Goal: Information Seeking & Learning: Find specific fact

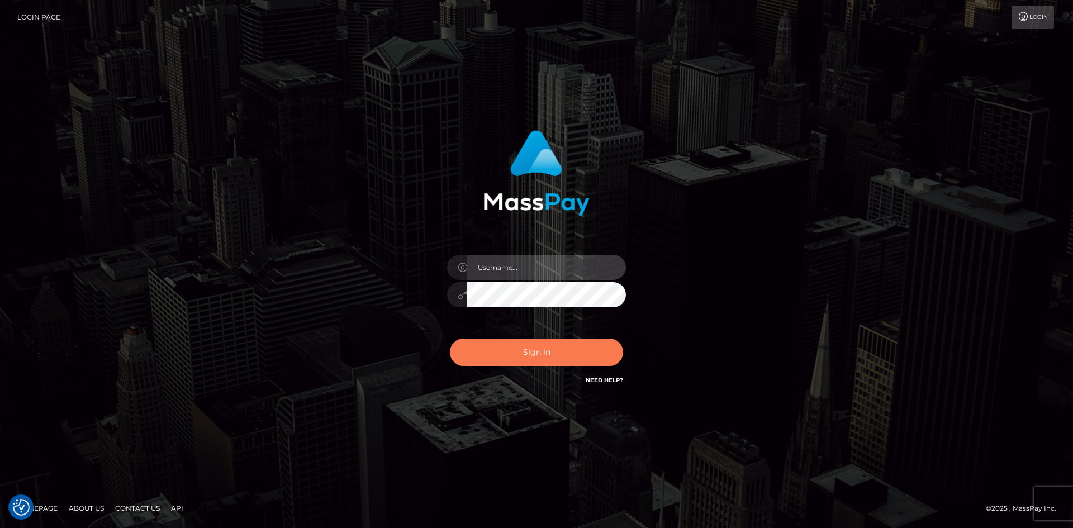
type input "alexstef"
click at [538, 353] on button "Sign in" at bounding box center [536, 352] width 173 height 27
type input "alexstef"
click at [534, 344] on button "Sign in" at bounding box center [536, 352] width 173 height 27
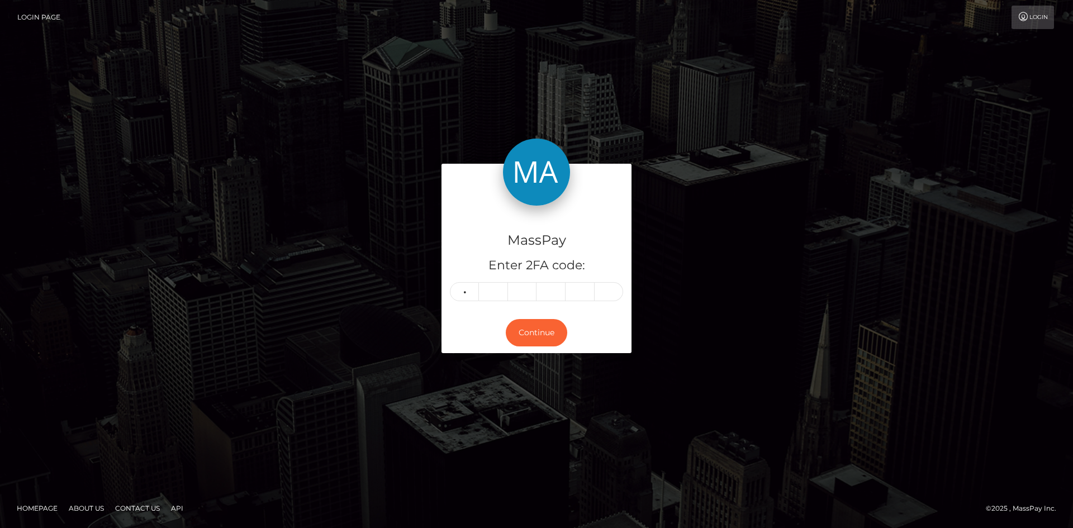
type input "6"
type input "8"
type input "6"
type input "5"
type input "3"
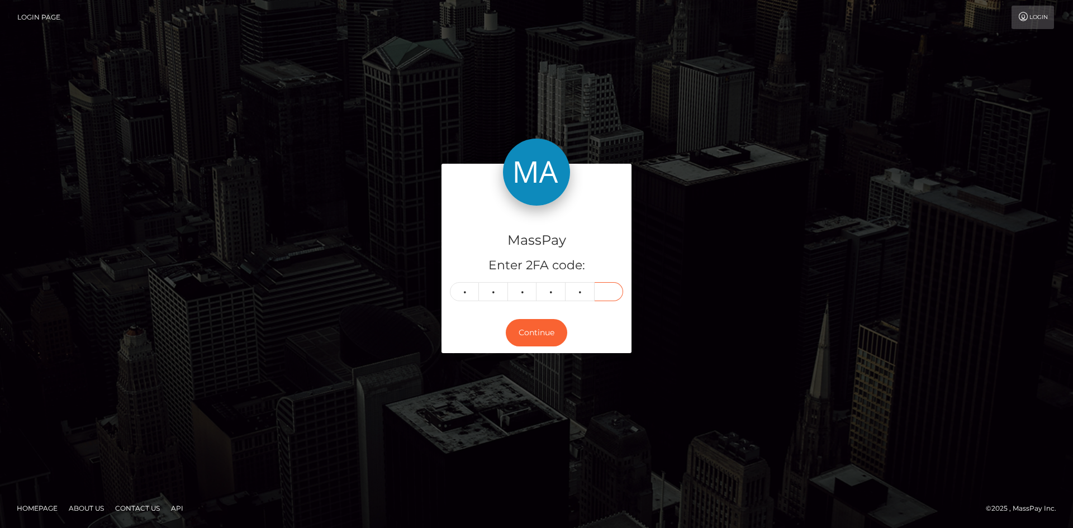
type input "3"
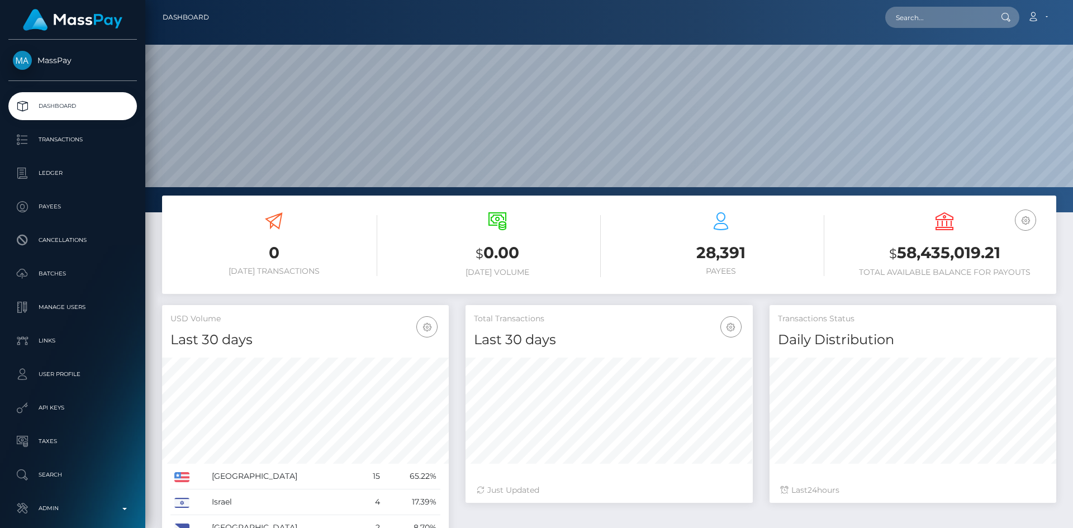
scroll to position [198, 287]
click at [936, 14] on input "text" at bounding box center [937, 17] width 105 height 21
paste input "486083815970713602"
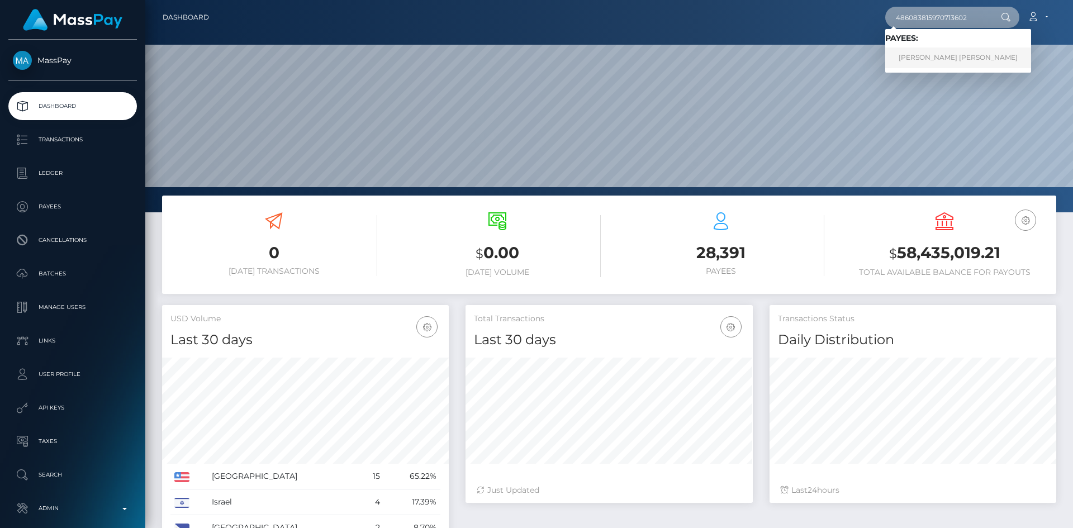
type input "486083815970713602"
click at [918, 64] on link "[PERSON_NAME] [PERSON_NAME]" at bounding box center [958, 57] width 146 height 21
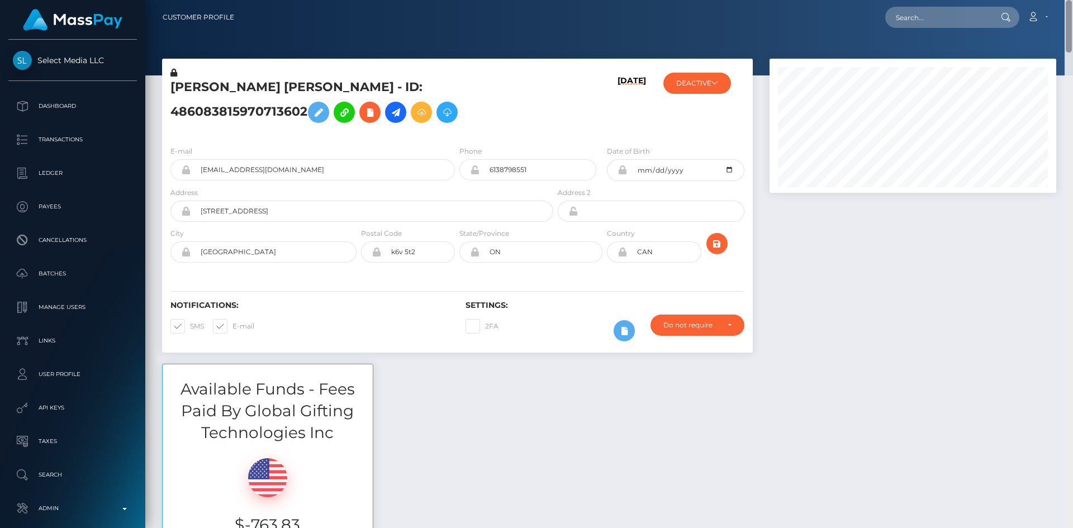
drag, startPoint x: 1069, startPoint y: 59, endPoint x: 1072, endPoint y: -22, distance: 80.5
click at [1072, 0] on html "Select Media LLC Dashboard Transactions Ledger Payees Batches" at bounding box center [536, 264] width 1073 height 528
click at [382, 176] on input "[EMAIL_ADDRESS][DOMAIN_NAME]" at bounding box center [323, 169] width 264 height 21
click at [940, 23] on input "text" at bounding box center [937, 17] width 105 height 21
paste input "leahcrete@gmail.com"
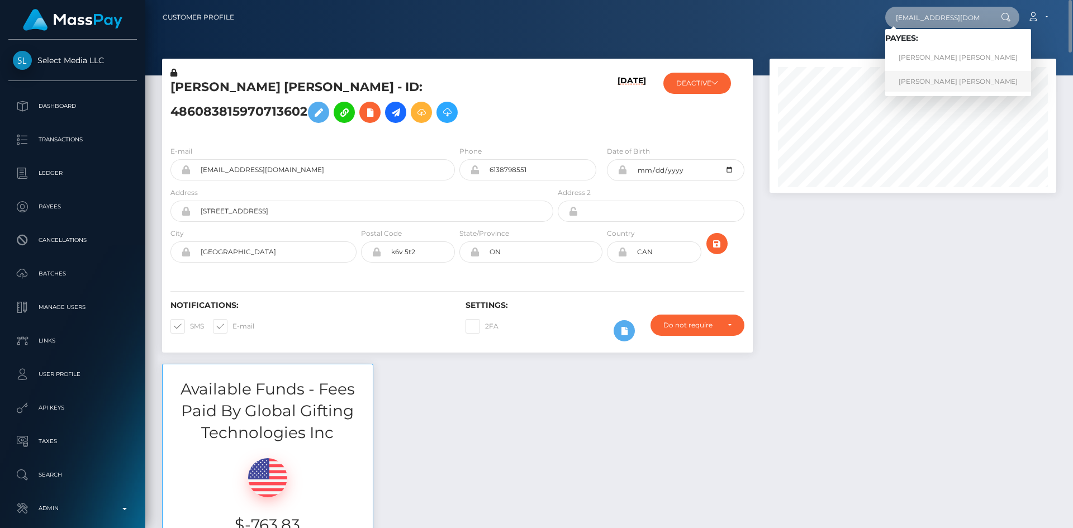
type input "leahcrete@gmail.com"
click at [911, 85] on link "LEAH MARIE MAE BROWN" at bounding box center [958, 81] width 146 height 21
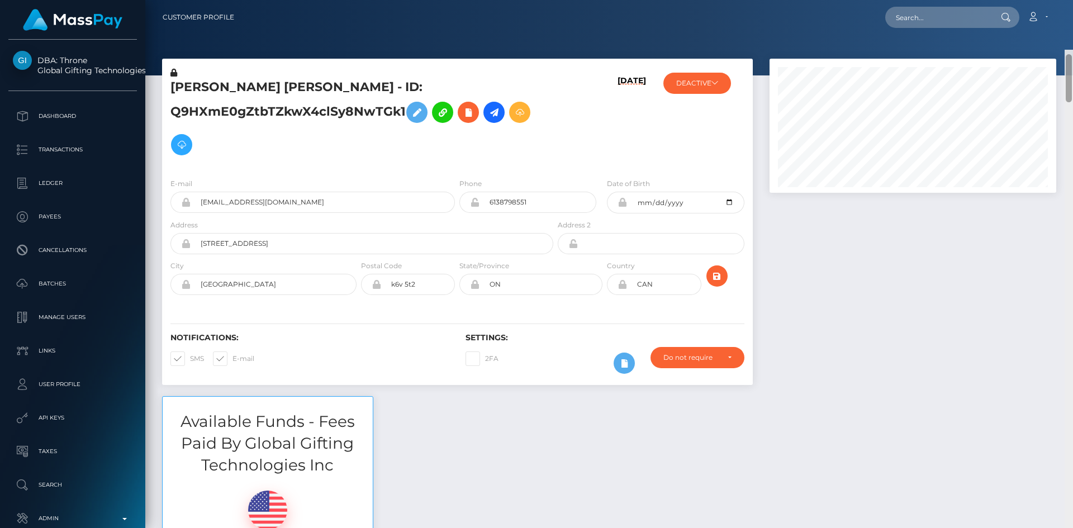
drag, startPoint x: 1069, startPoint y: 40, endPoint x: 1072, endPoint y: 0, distance: 40.3
click at [1072, 3] on div "Customer Profile Loading... Loading..." at bounding box center [608, 264] width 927 height 528
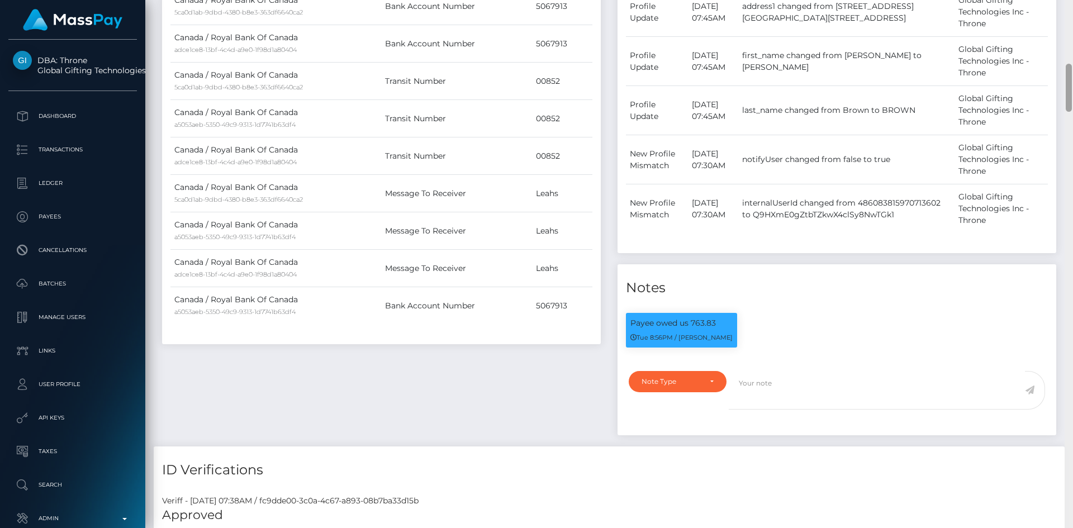
drag, startPoint x: 1072, startPoint y: 37, endPoint x: 1072, endPoint y: 109, distance: 71.5
click at [1072, 109] on div at bounding box center [1068, 264] width 8 height 528
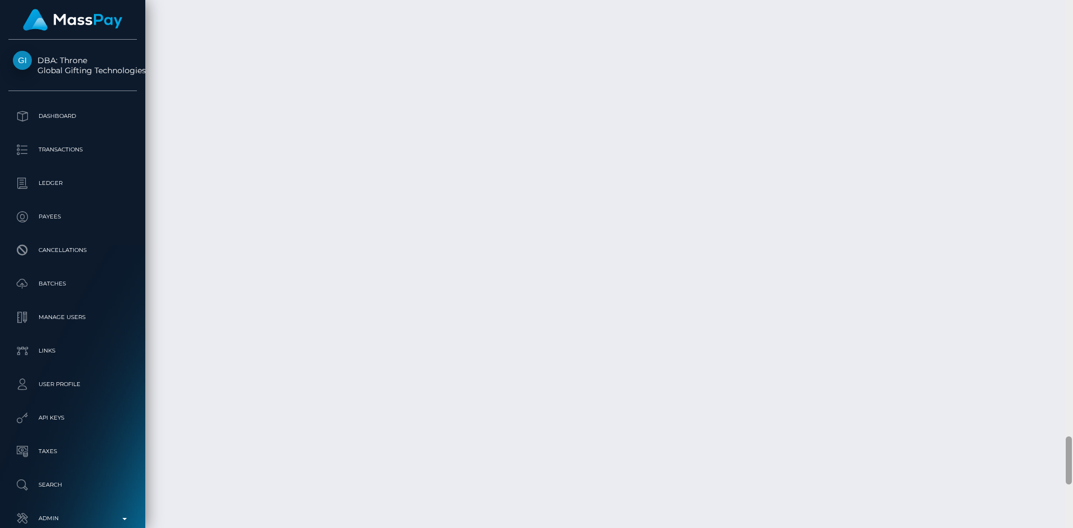
scroll to position [4763, 0]
drag, startPoint x: 1069, startPoint y: 87, endPoint x: 1054, endPoint y: 454, distance: 367.3
click at [1064, 459] on div "Customer Profile Loading... Loading..." at bounding box center [608, 264] width 927 height 528
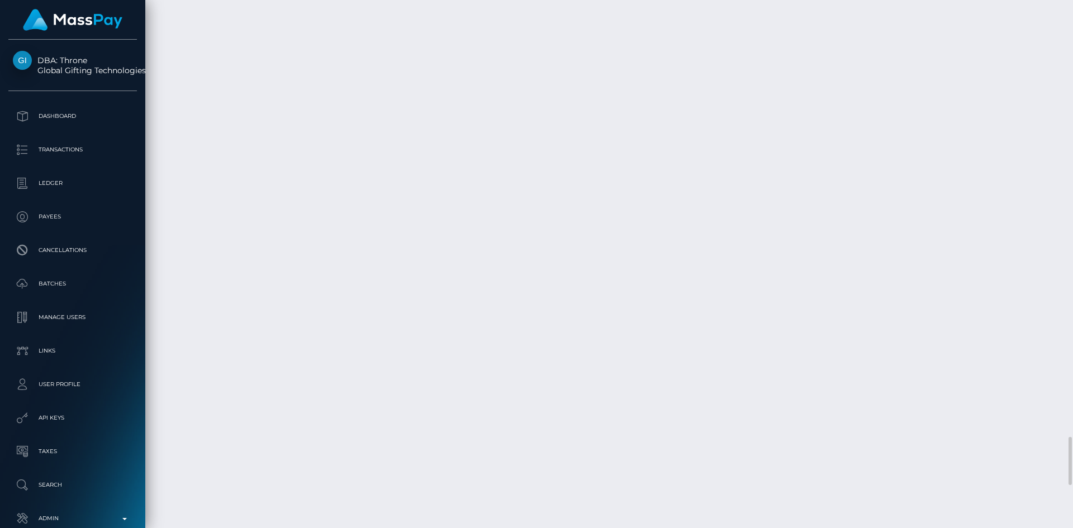
copy td "Zumrails"
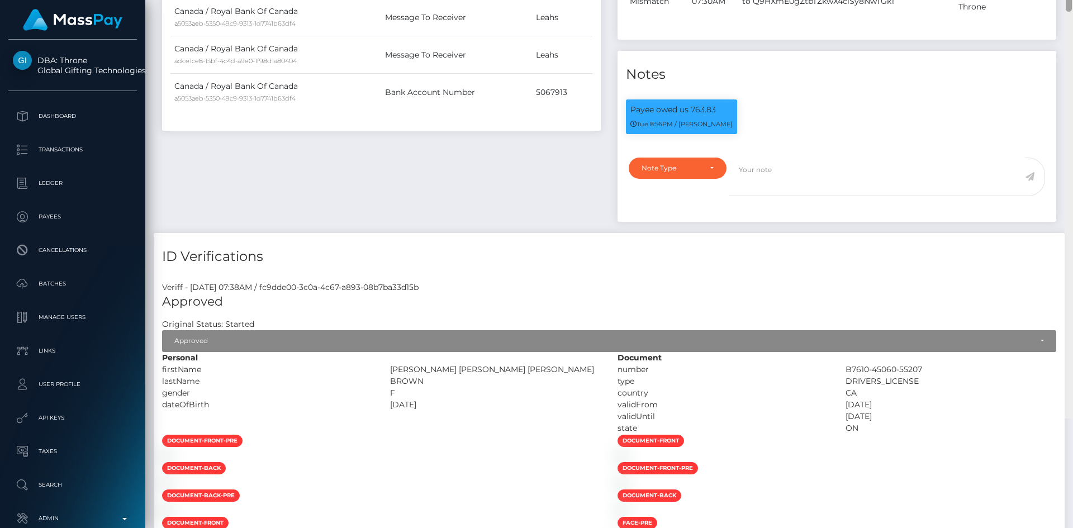
scroll to position [0, 0]
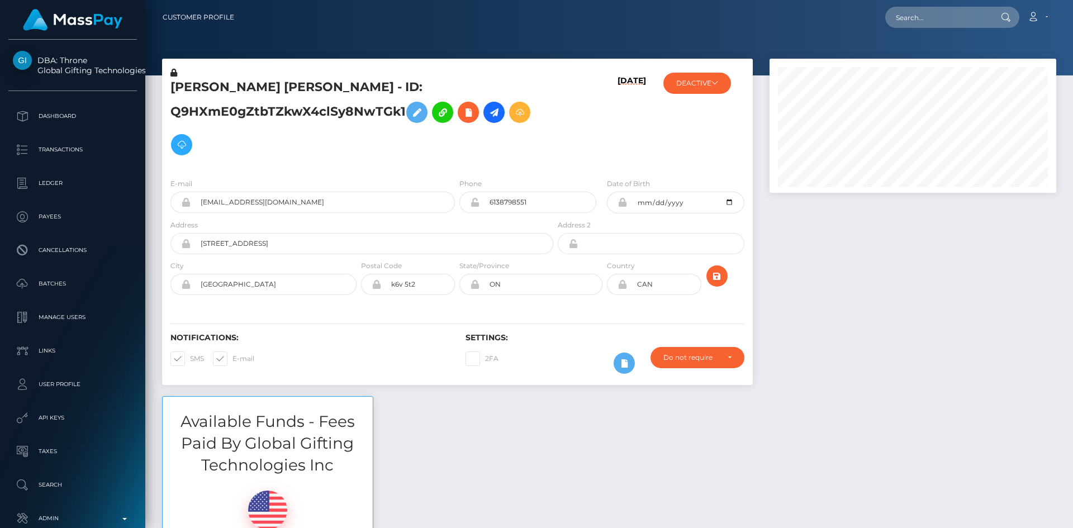
drag, startPoint x: 1068, startPoint y: 456, endPoint x: 1072, endPoint y: -44, distance: 500.0
click at [1072, 0] on html "DBA: Throne Global Gifting Technologies Inc Dashboard Transactions Ledger Payee…" at bounding box center [536, 264] width 1073 height 528
click at [325, 209] on input "leahcrete@gmail.com" at bounding box center [323, 202] width 264 height 21
click at [1002, 389] on div at bounding box center [912, 227] width 303 height 337
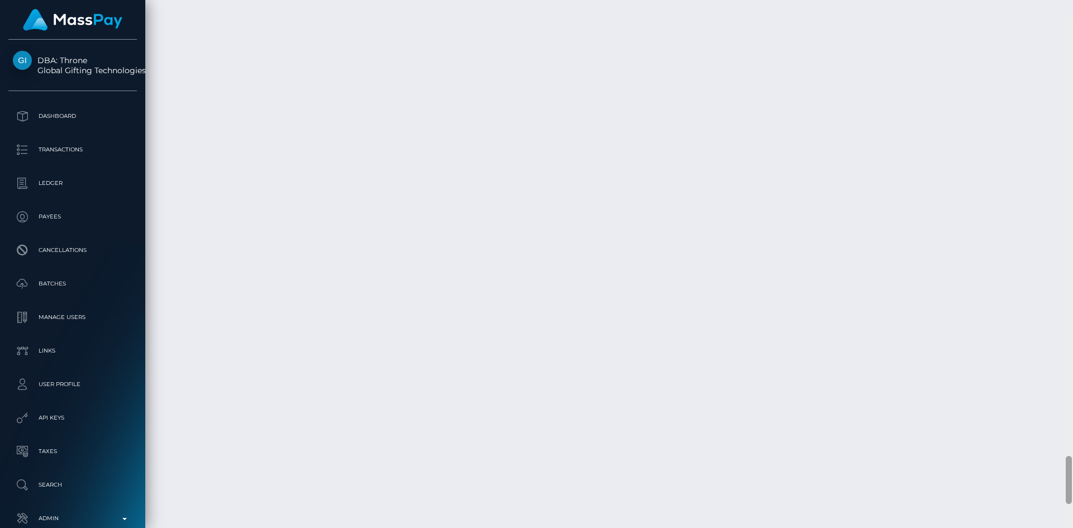
scroll to position [4774, 0]
drag, startPoint x: 1067, startPoint y: 40, endPoint x: 1056, endPoint y: 463, distance: 423.0
click at [1056, 468] on div "Customer Profile Loading... Loading..." at bounding box center [608, 264] width 927 height 528
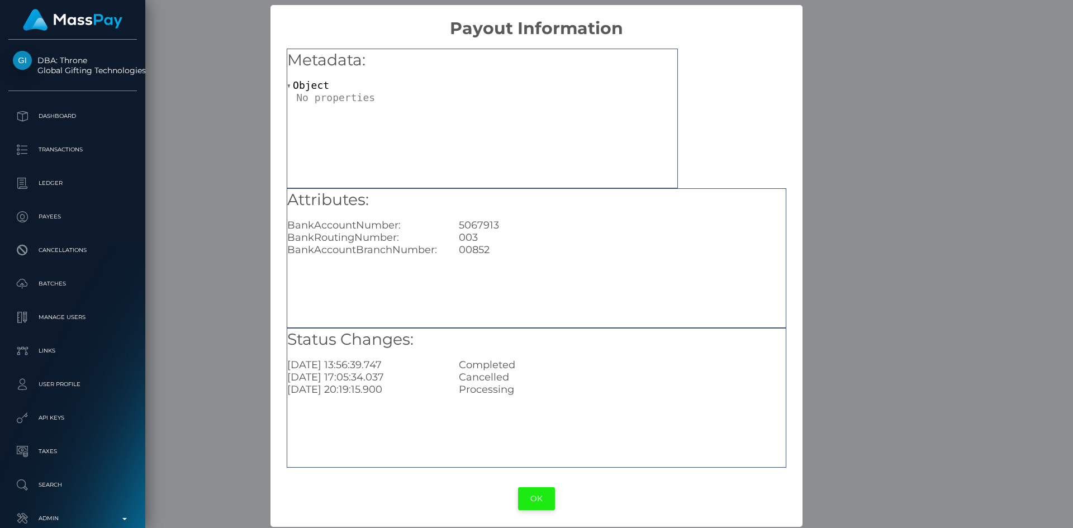
click at [532, 506] on button "OK" at bounding box center [536, 498] width 37 height 23
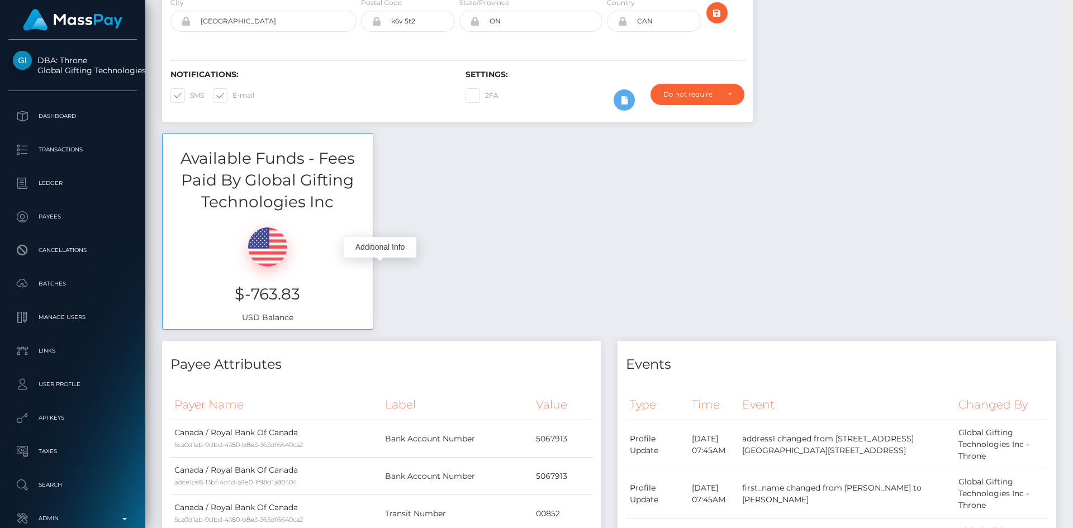
scroll to position [0, 0]
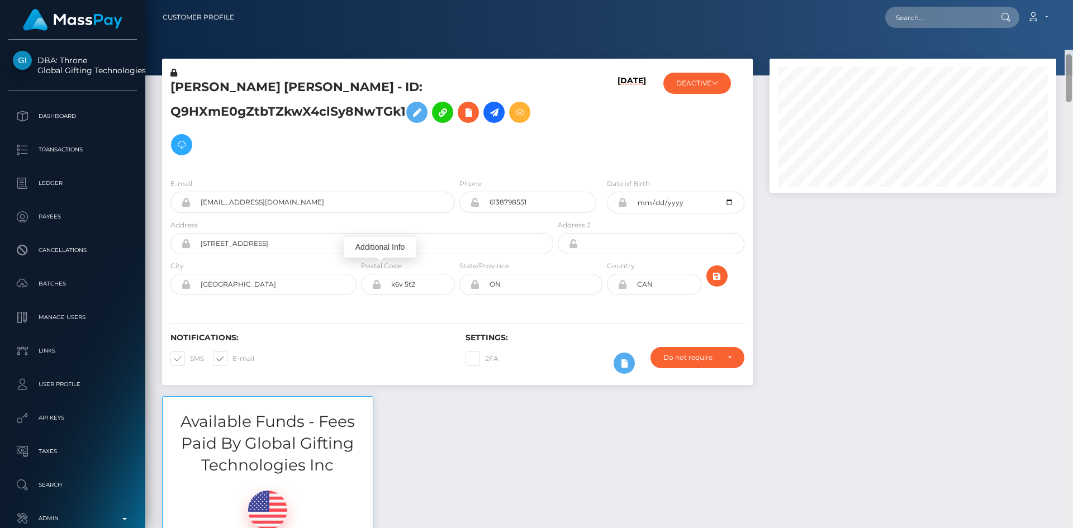
drag, startPoint x: 1066, startPoint y: 453, endPoint x: 1071, endPoint y: -19, distance: 471.5
click at [1071, 0] on html "DBA: Throne Global Gifting Technologies Inc Dashboard Transactions Ledger Payee…" at bounding box center [536, 264] width 1073 height 528
drag, startPoint x: 944, startPoint y: 18, endPoint x: 915, endPoint y: 27, distance: 30.4
click at [944, 18] on input "text" at bounding box center [937, 17] width 105 height 21
paste input "pout_bRW10pJ9gyraX"
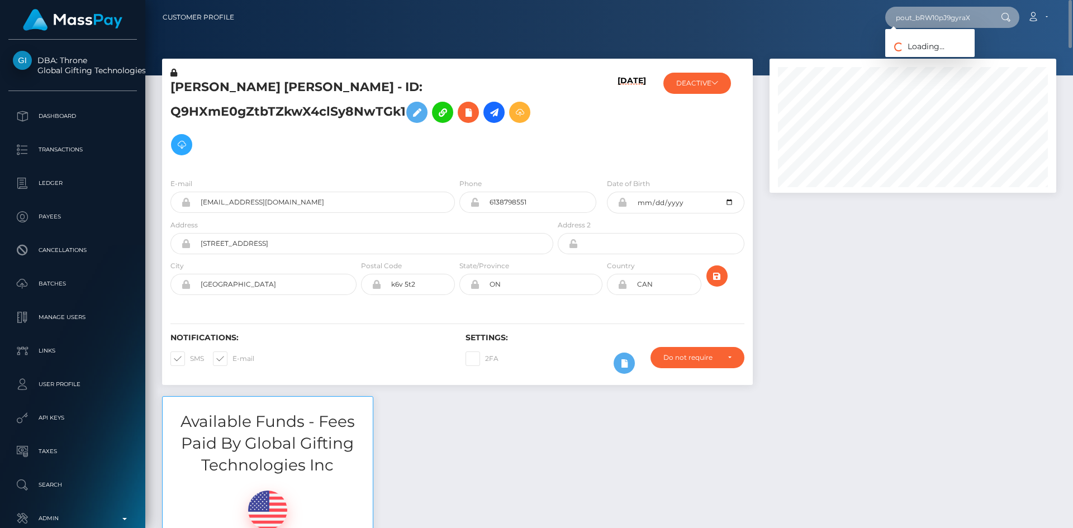
type input "pout_bRW10pJ9gyraX"
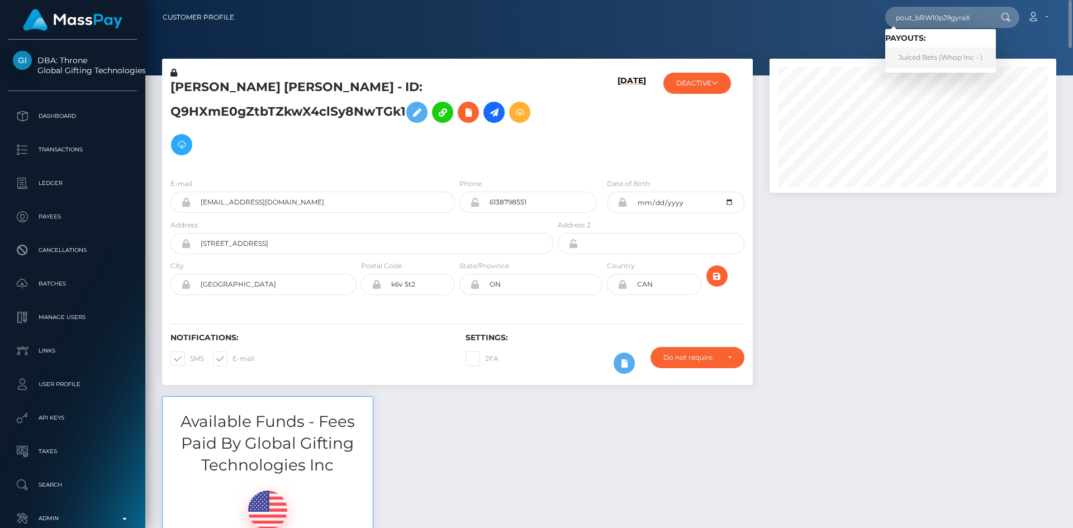
click at [947, 54] on link "Juiced Bets (Whop Inc - )" at bounding box center [940, 57] width 111 height 21
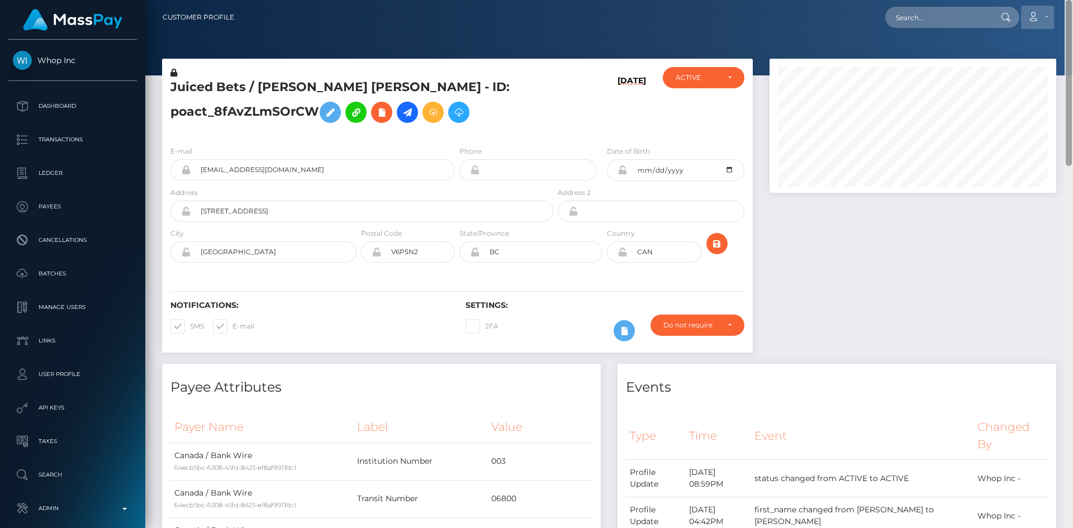
drag, startPoint x: 1069, startPoint y: 92, endPoint x: 1027, endPoint y: 25, distance: 79.1
click at [1064, 29] on div "Customer Profile Loading... Loading..." at bounding box center [608, 264] width 927 height 528
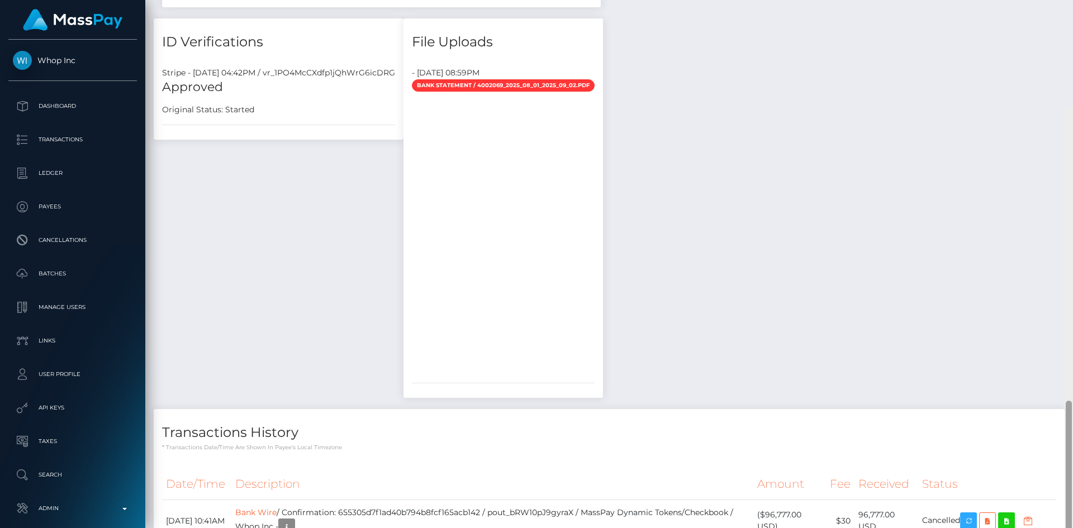
scroll to position [1151, 0]
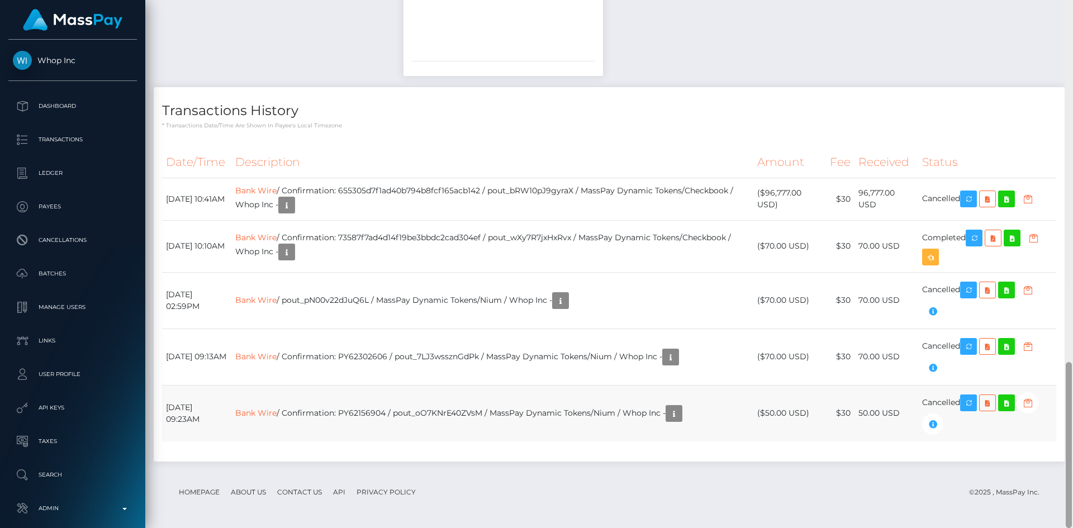
drag, startPoint x: 1066, startPoint y: 94, endPoint x: 768, endPoint y: 421, distance: 442.5
click at [1063, 506] on div "Customer Profile Loading... Loading..." at bounding box center [608, 264] width 927 height 528
click at [277, 192] on link "Bank Wire" at bounding box center [255, 190] width 41 height 10
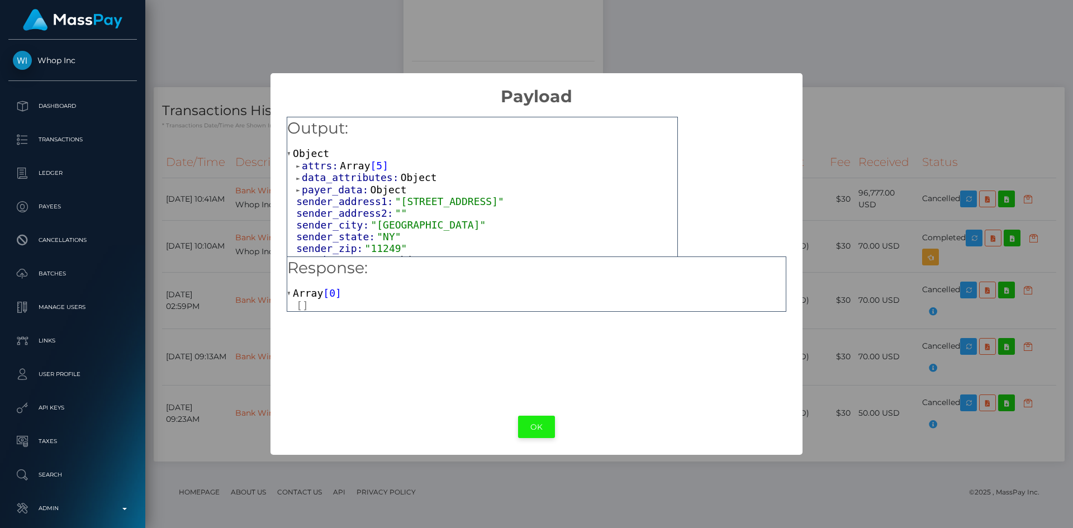
click at [544, 434] on button "OK" at bounding box center [536, 427] width 37 height 23
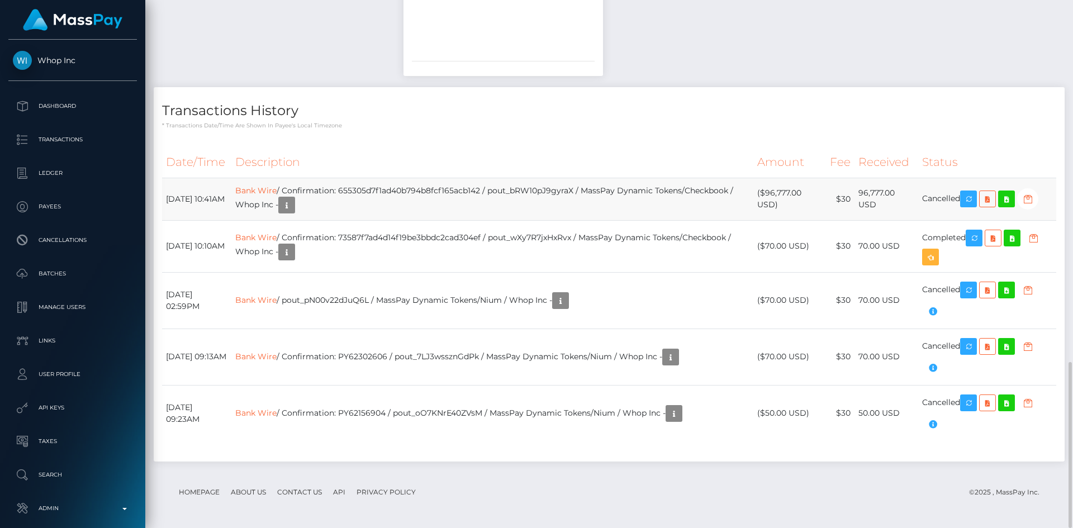
click at [475, 195] on td "Bank Wire / Confirmation: 655305d7f1ad40b794b8fcf165acb142 / pout_bRW10pJ9gyraX…" at bounding box center [492, 199] width 522 height 42
copy td "655305d7f1ad40b794b8fcf165acb142"
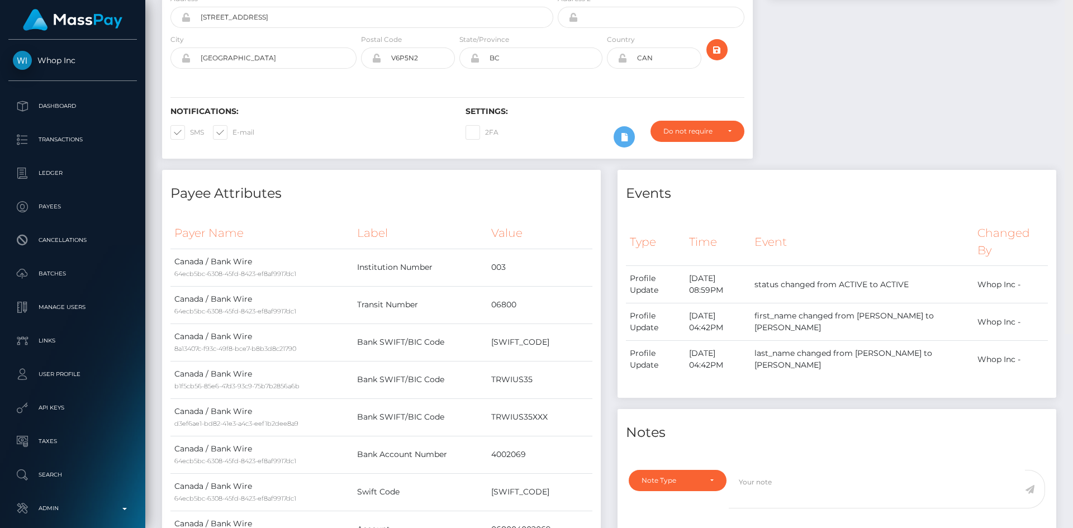
scroll to position [0, 0]
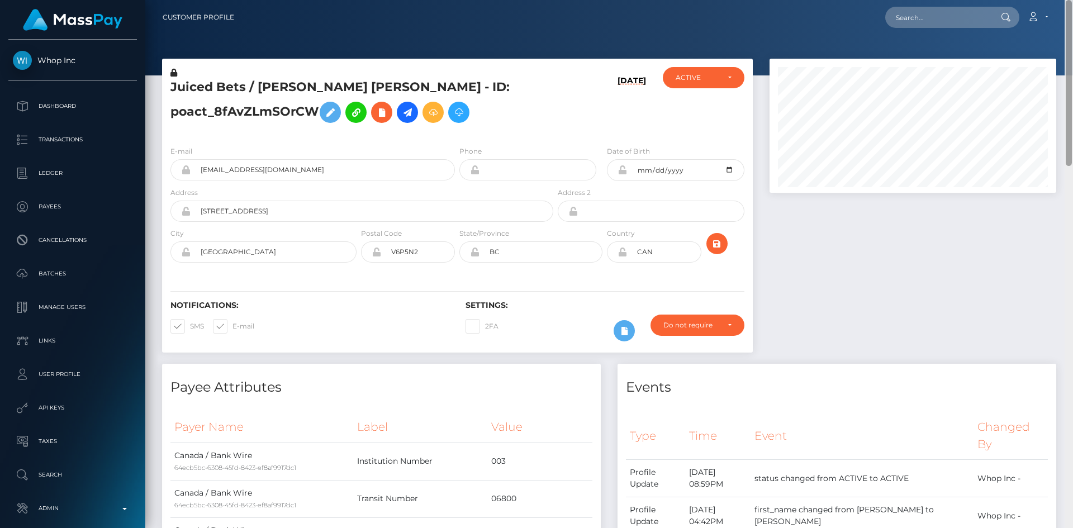
drag, startPoint x: 1069, startPoint y: 407, endPoint x: 1070, endPoint y: -18, distance: 424.6
click at [1070, 0] on html "Whop Inc Dashboard Transactions Ledger Payees Cancellations Links" at bounding box center [536, 264] width 1073 height 528
drag, startPoint x: 234, startPoint y: 86, endPoint x: 171, endPoint y: 93, distance: 62.9
click at [171, 93] on h5 "Juiced Bets / [PERSON_NAME] [PERSON_NAME] - ID: poact_8fAvZLmSOrCW" at bounding box center [358, 104] width 377 height 50
copy h5 "Juiced Bets"
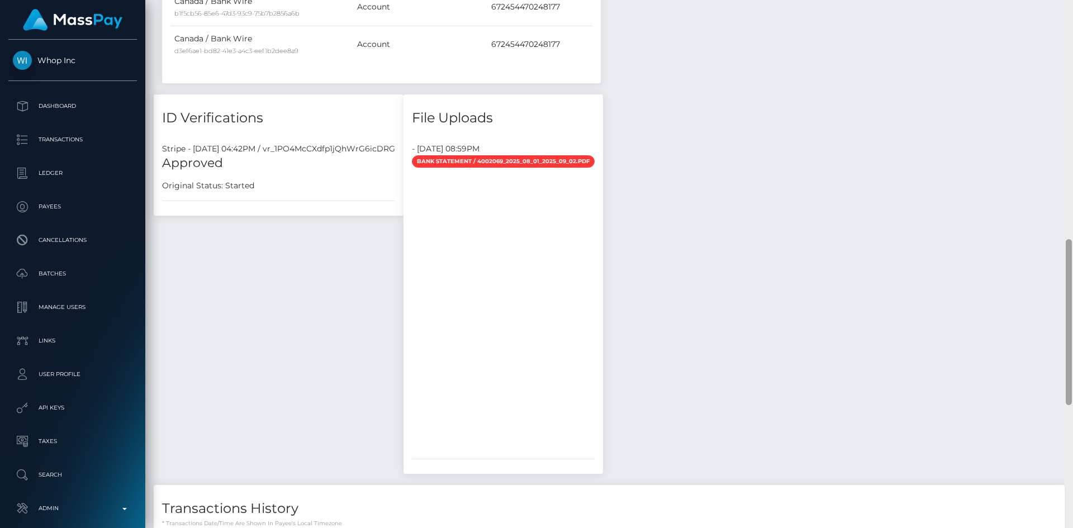
scroll to position [755, 0]
drag, startPoint x: 1070, startPoint y: 141, endPoint x: 1072, endPoint y: 369, distance: 227.9
click at [1072, 369] on div at bounding box center [1068, 264] width 8 height 528
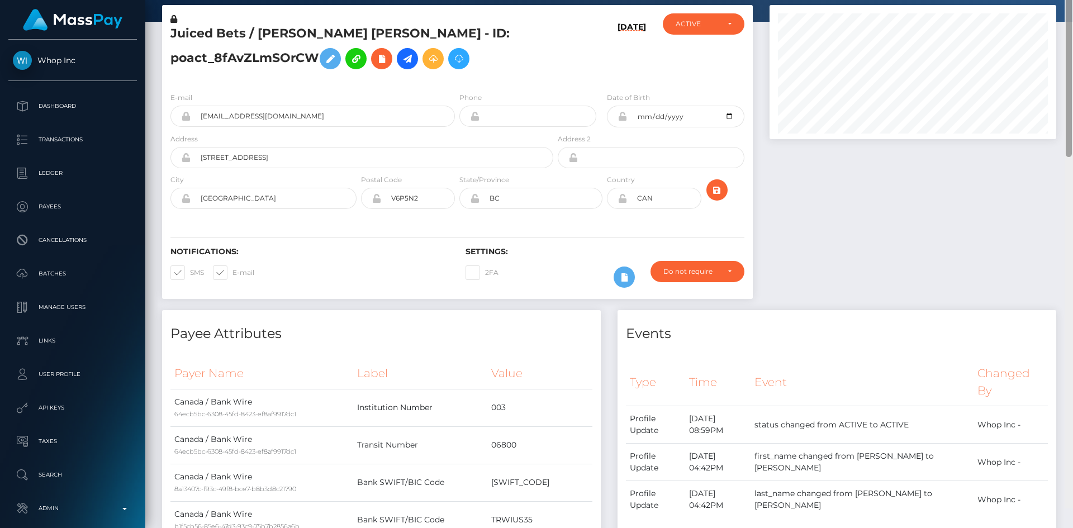
scroll to position [0, 0]
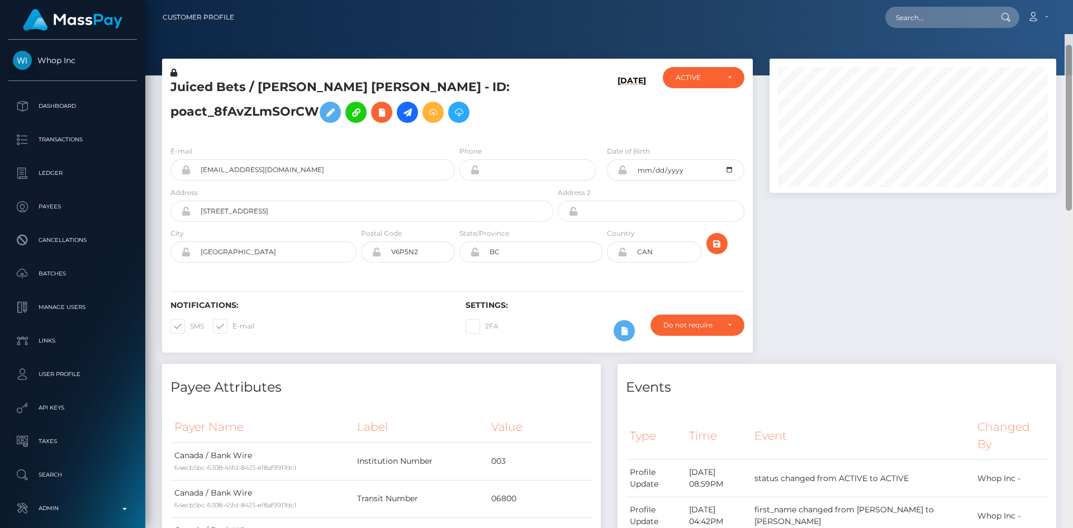
drag, startPoint x: 1069, startPoint y: 387, endPoint x: 1070, endPoint y: 107, distance: 279.9
click at [1070, 107] on div at bounding box center [1068, 128] width 6 height 166
click at [927, 15] on input "text" at bounding box center [937, 17] width 105 height 21
paste input "poact_R9NRvIABMpro"
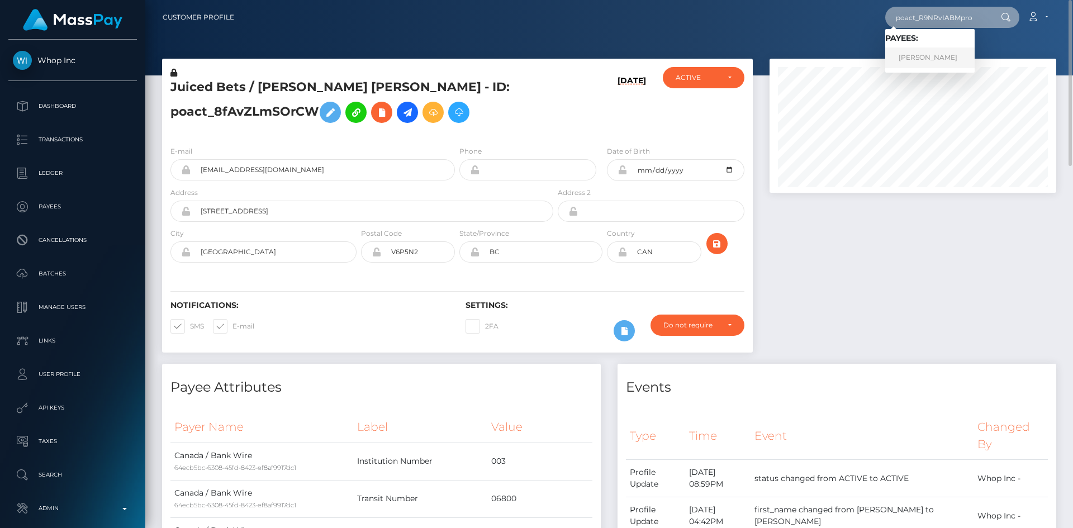
type input "poact_R9NRvIABMpro"
click at [909, 58] on link "[PERSON_NAME]" at bounding box center [929, 57] width 89 height 21
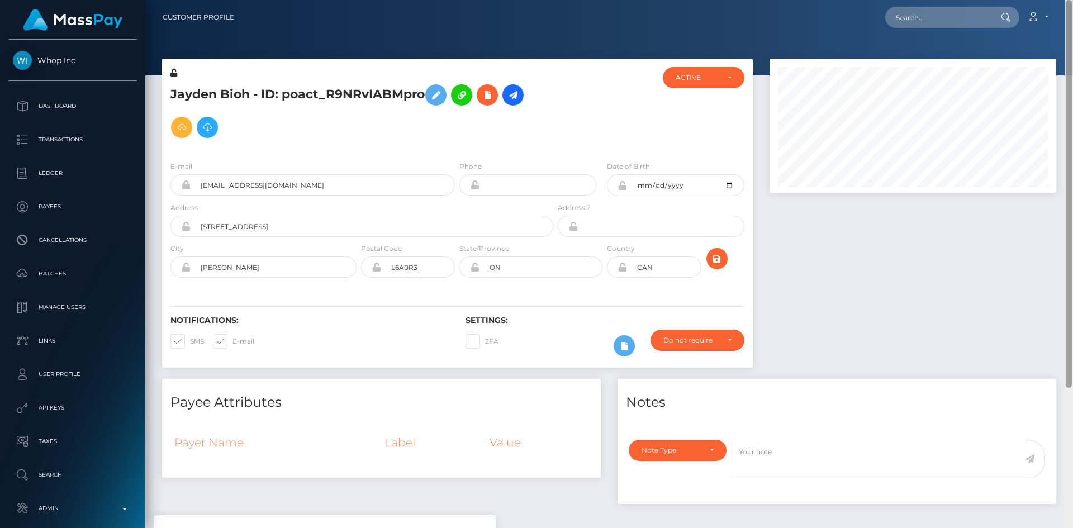
drag, startPoint x: 1071, startPoint y: 102, endPoint x: 1072, endPoint y: 9, distance: 92.7
click at [1072, 12] on div "Customer Profile Loading... Loading..." at bounding box center [608, 264] width 927 height 528
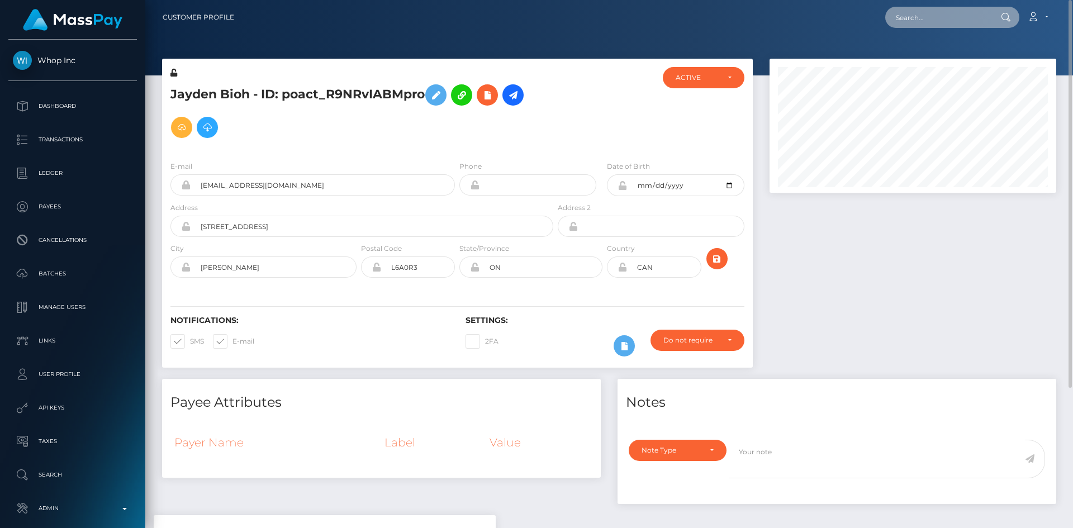
click at [904, 15] on input "text" at bounding box center [937, 17] width 105 height 21
paste input "[EMAIL_ADDRESS][DOMAIN_NAME]"
type input "[EMAIL_ADDRESS][DOMAIN_NAME]"
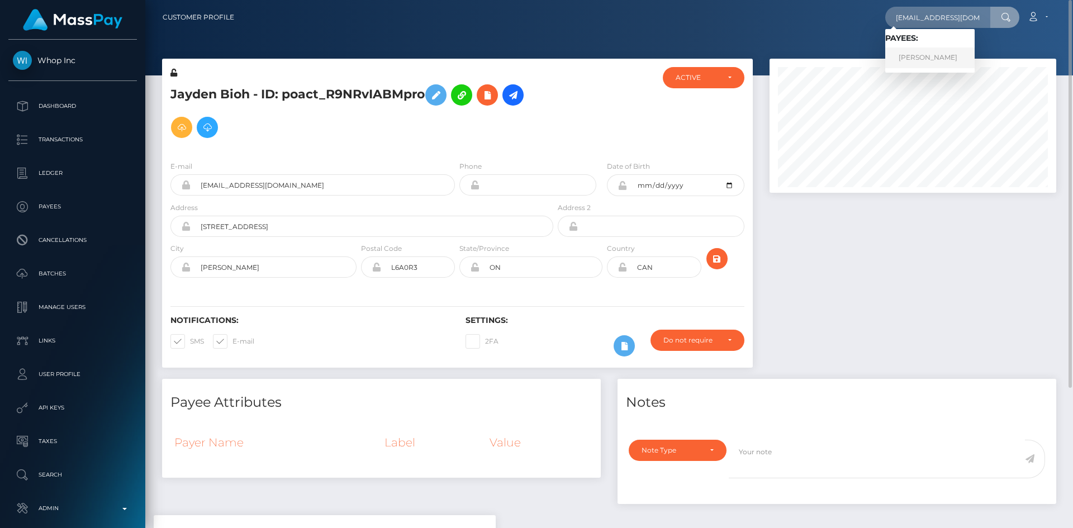
click at [922, 58] on link "Nainoa Villierme" at bounding box center [929, 57] width 89 height 21
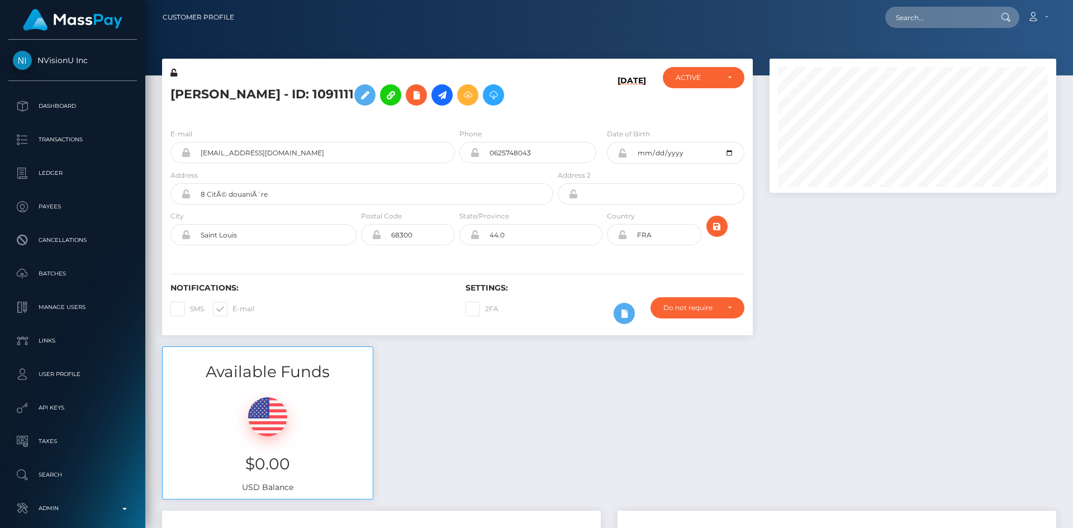
scroll to position [134, 287]
click at [637, 422] on div "Available Funds $0.00 USD Balance" at bounding box center [609, 428] width 911 height 164
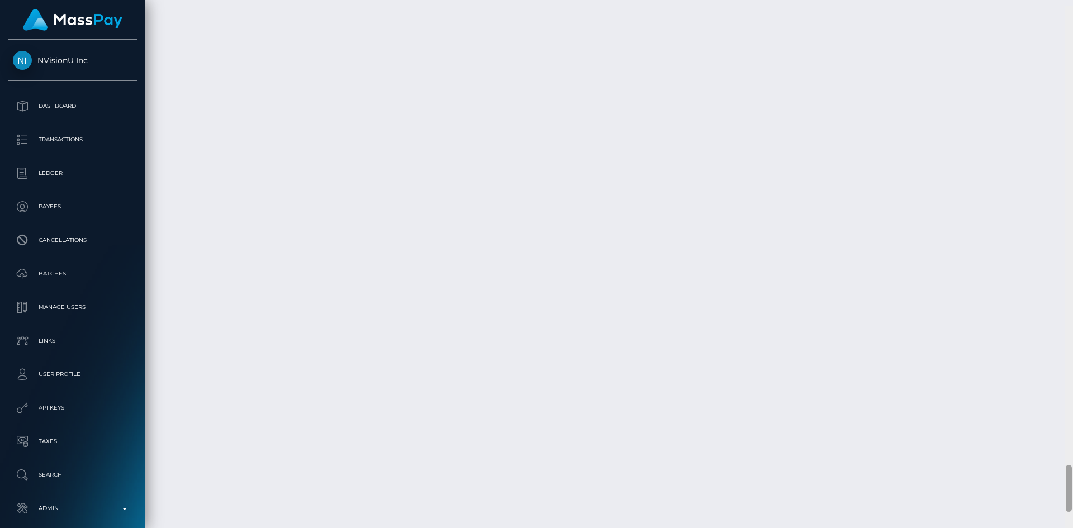
scroll to position [5125, 0]
drag, startPoint x: 1068, startPoint y: 46, endPoint x: 1070, endPoint y: 478, distance: 431.9
click at [1070, 478] on div at bounding box center [1068, 482] width 6 height 47
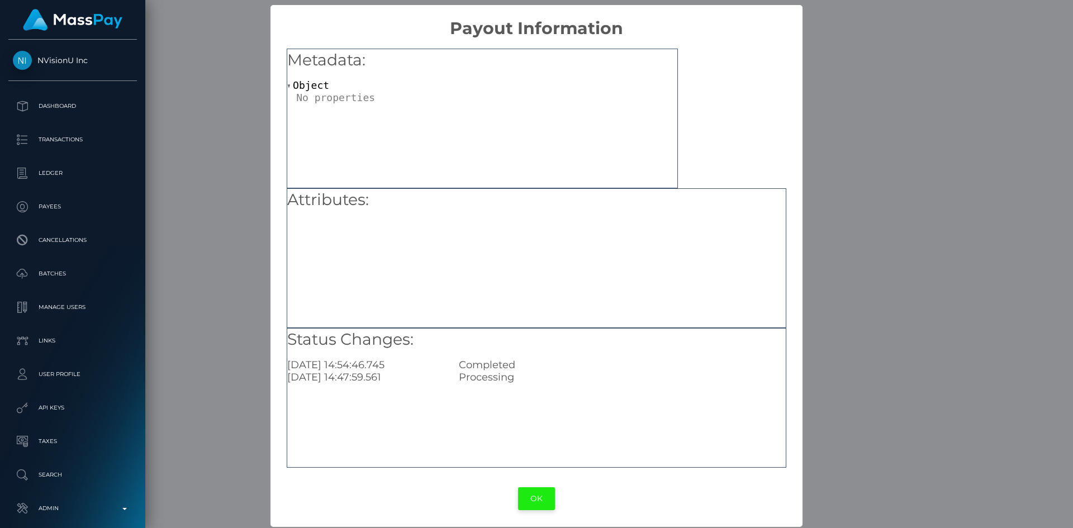
click at [531, 492] on button "OK" at bounding box center [536, 498] width 37 height 23
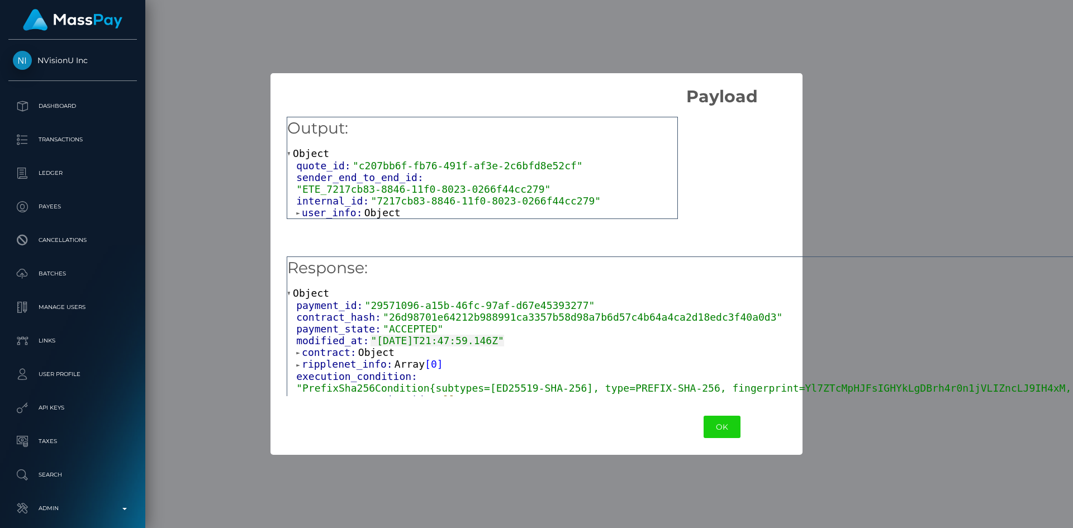
click at [371, 207] on span "Object" at bounding box center [382, 213] width 36 height 12
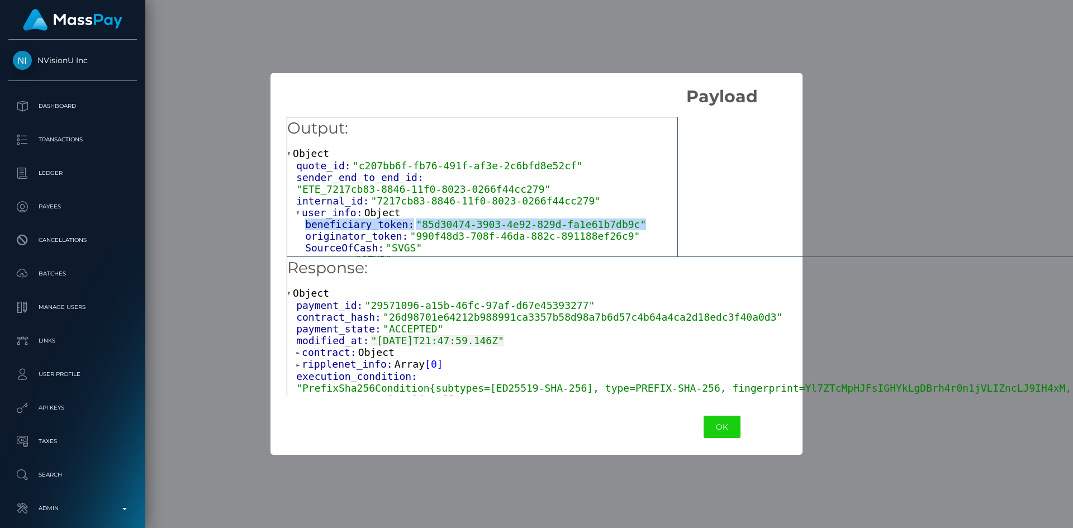
drag, startPoint x: 618, startPoint y: 213, endPoint x: 304, endPoint y: 220, distance: 314.6
click at [304, 220] on div "beneficiary_token: "85d30474-3903-4e92-829d-fa1e61b7db9c" originator_token: "99…" at bounding box center [486, 241] width 381 height 47
copy span "beneficiary_token: "85d30474-3903-4e92-829d-fa1e61b7db9c""
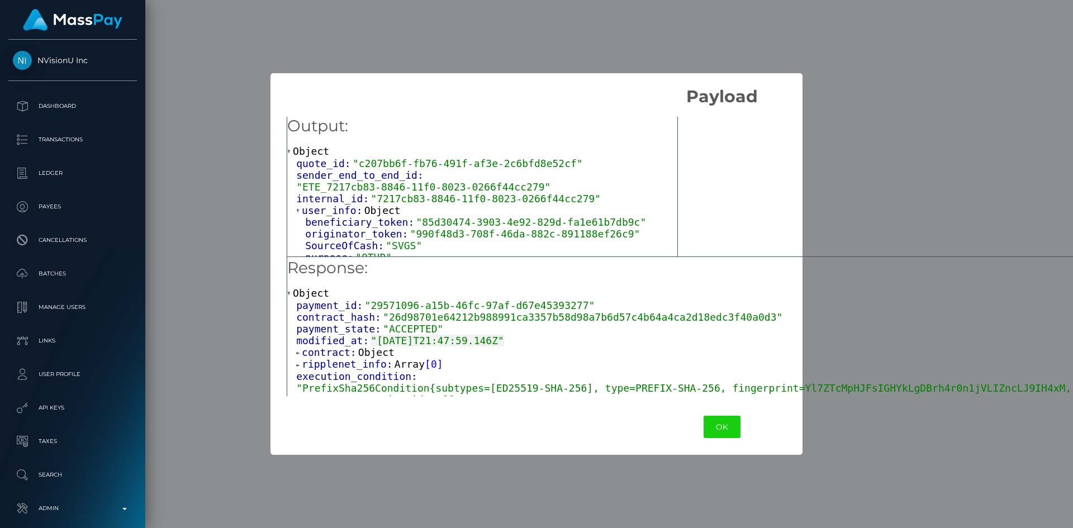
click at [368, 355] on span "Object" at bounding box center [376, 352] width 36 height 12
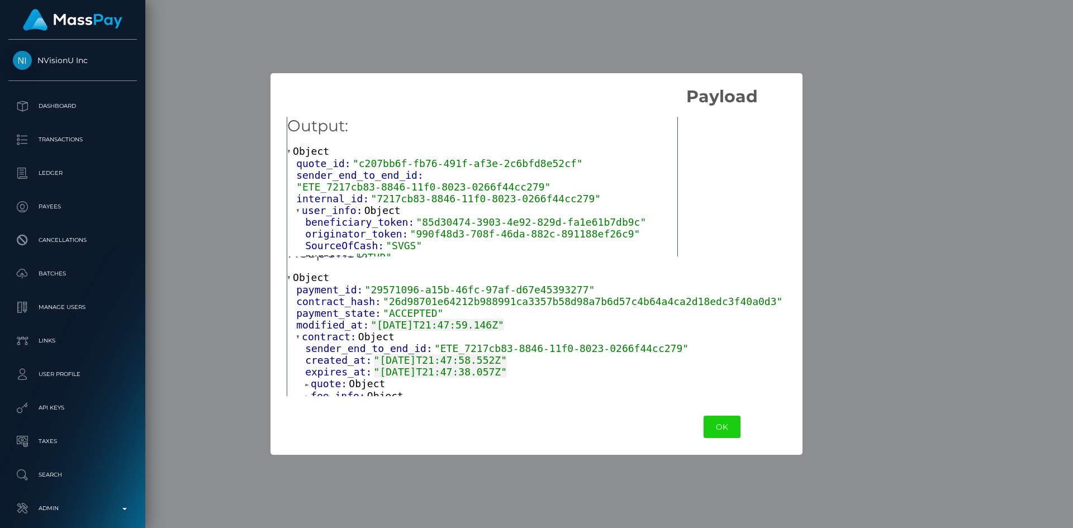
scroll to position [56, 0]
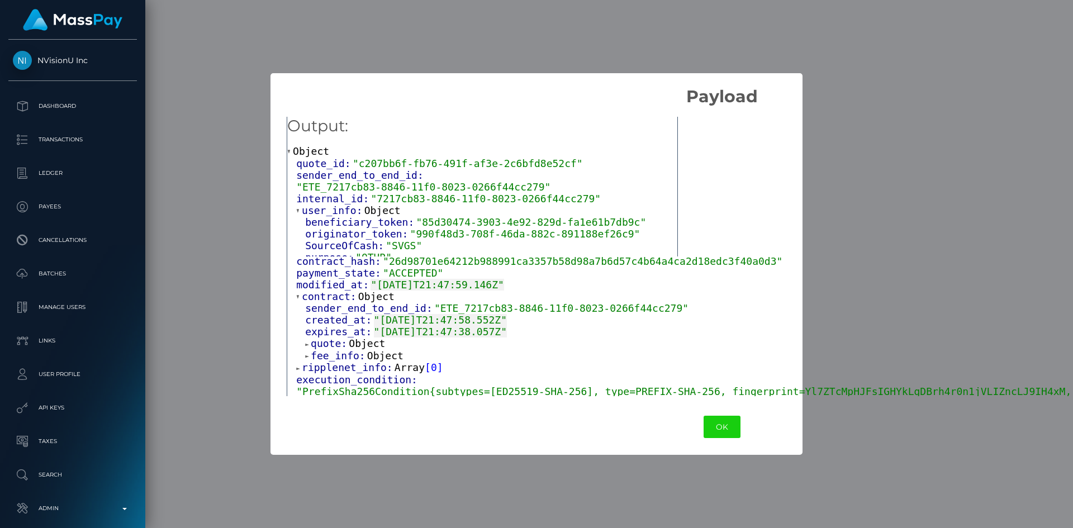
click at [361, 345] on span "Object" at bounding box center [367, 343] width 36 height 12
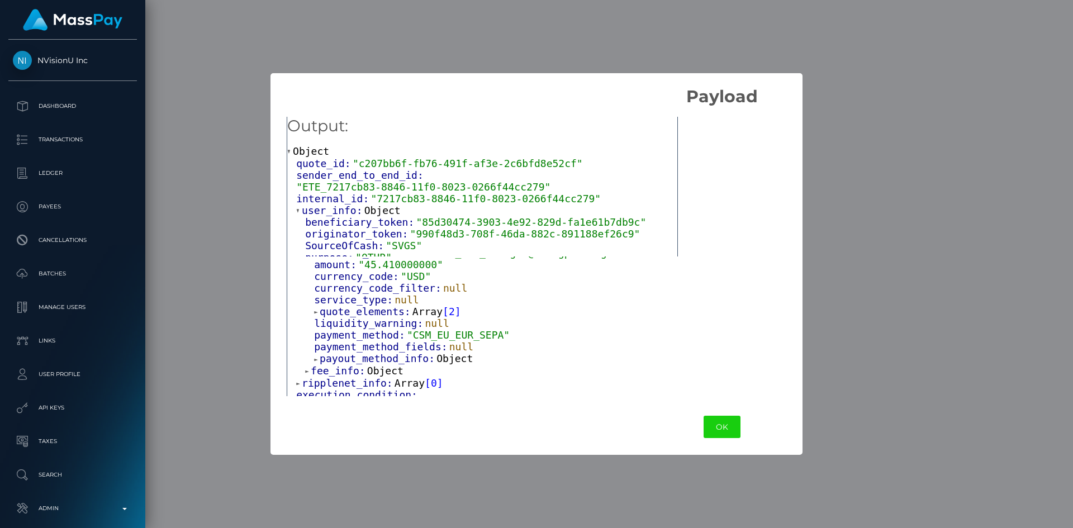
scroll to position [239, 0]
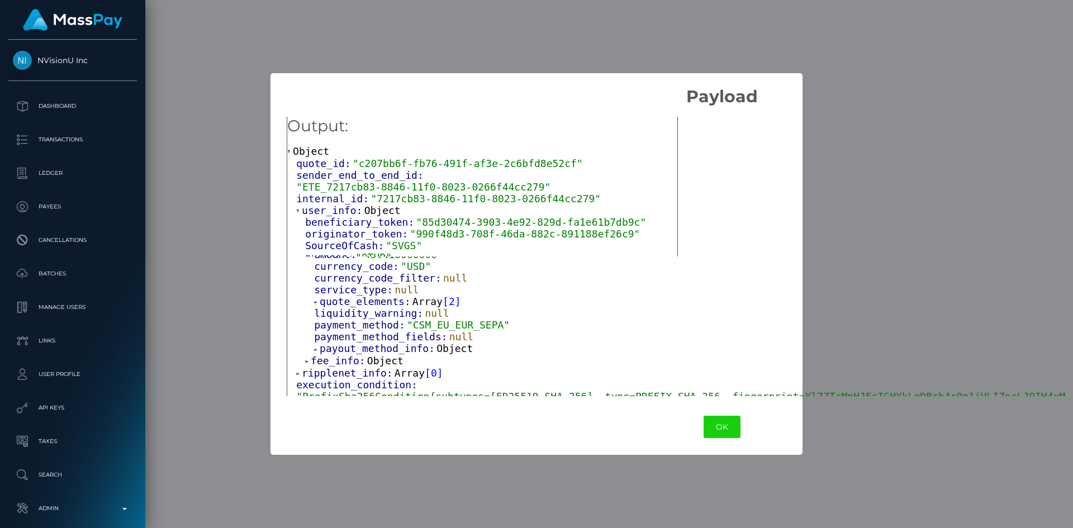
click at [422, 307] on span "Array" at bounding box center [427, 302] width 30 height 12
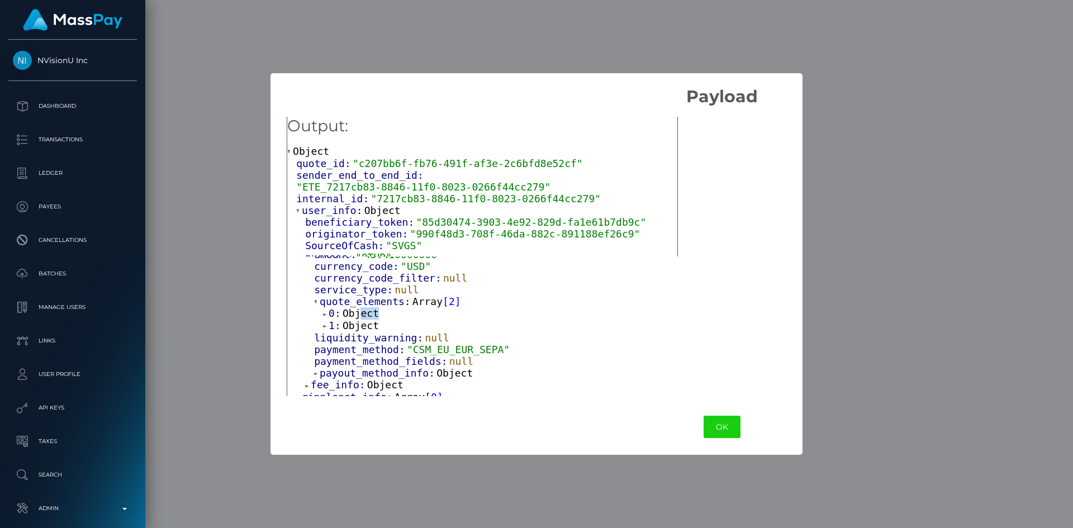
drag, startPoint x: 359, startPoint y: 326, endPoint x: 376, endPoint y: 331, distance: 17.5
click at [377, 320] on div "0: Object" at bounding box center [739, 313] width 833 height 12
click at [370, 319] on span "Object" at bounding box center [360, 313] width 36 height 12
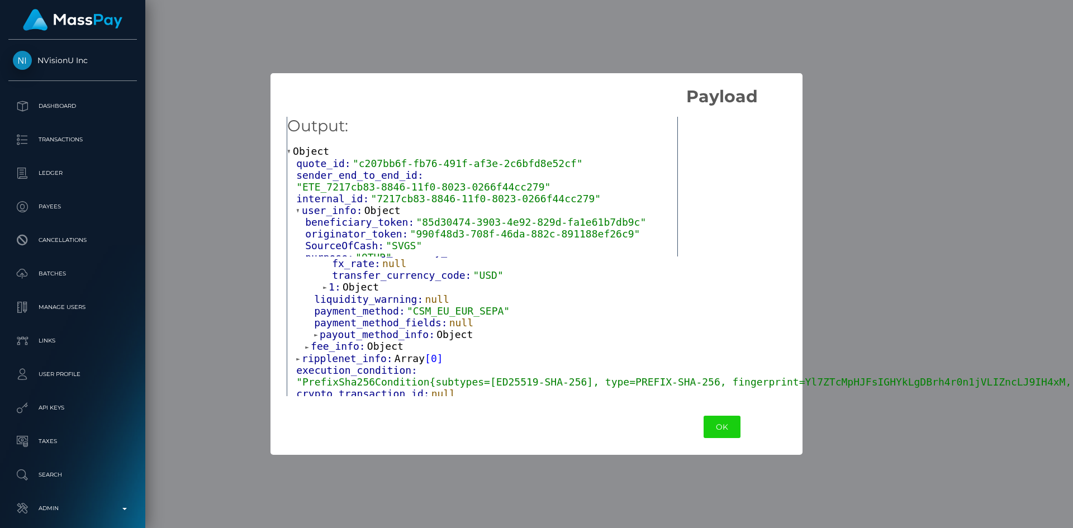
scroll to position [436, 0]
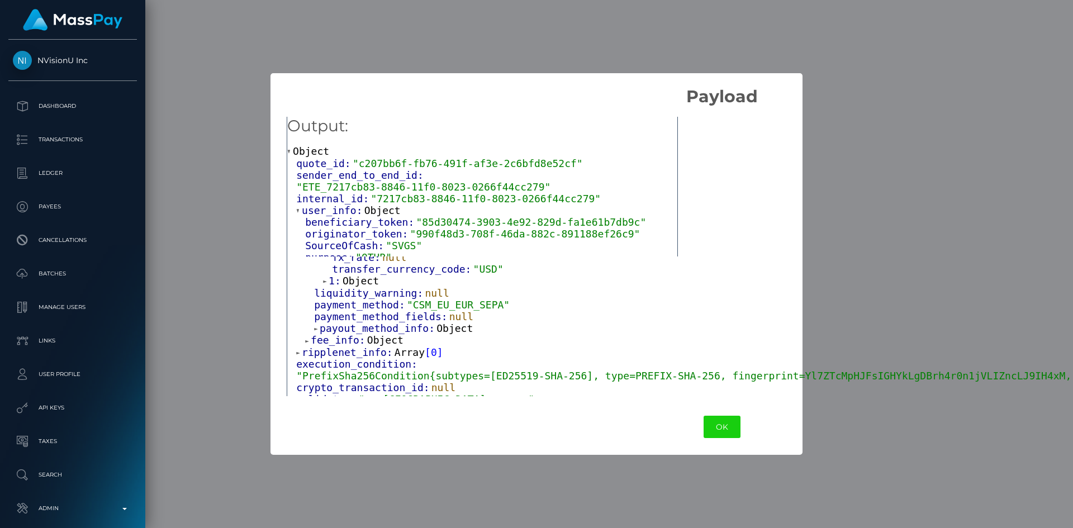
click at [366, 287] on span "Object" at bounding box center [360, 281] width 36 height 12
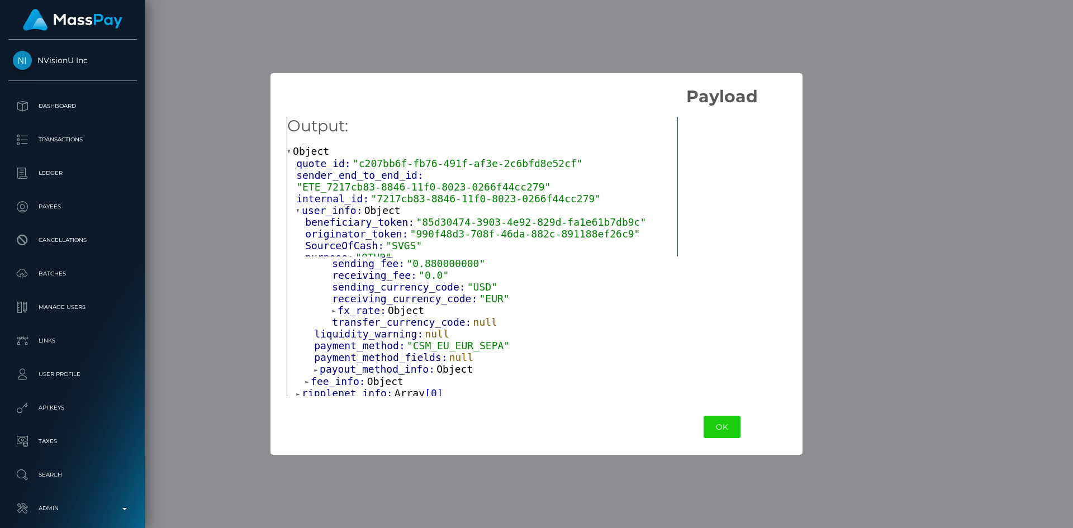
click at [399, 316] on span "Object" at bounding box center [406, 310] width 36 height 12
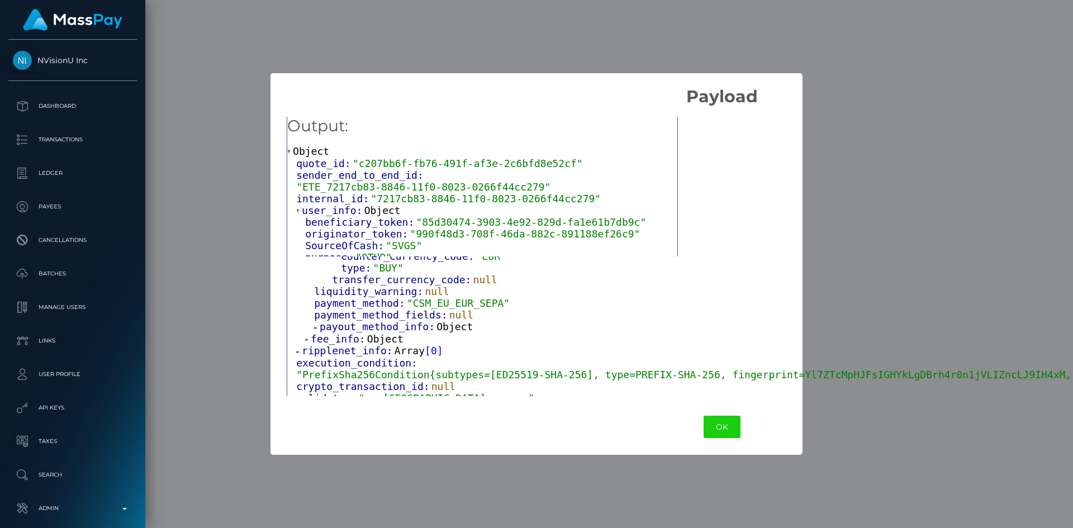
scroll to position [677, 0]
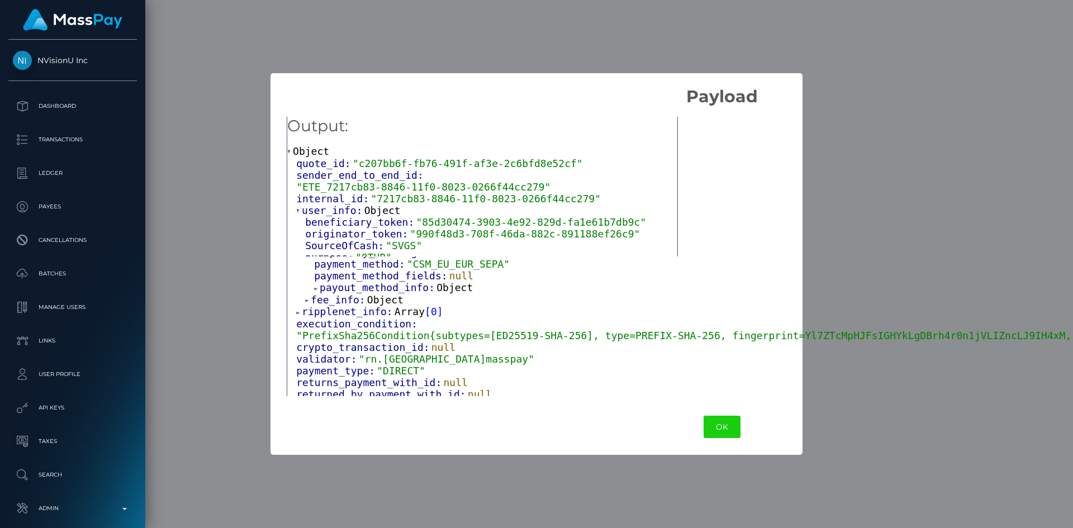
click at [444, 293] on span "Object" at bounding box center [454, 288] width 36 height 12
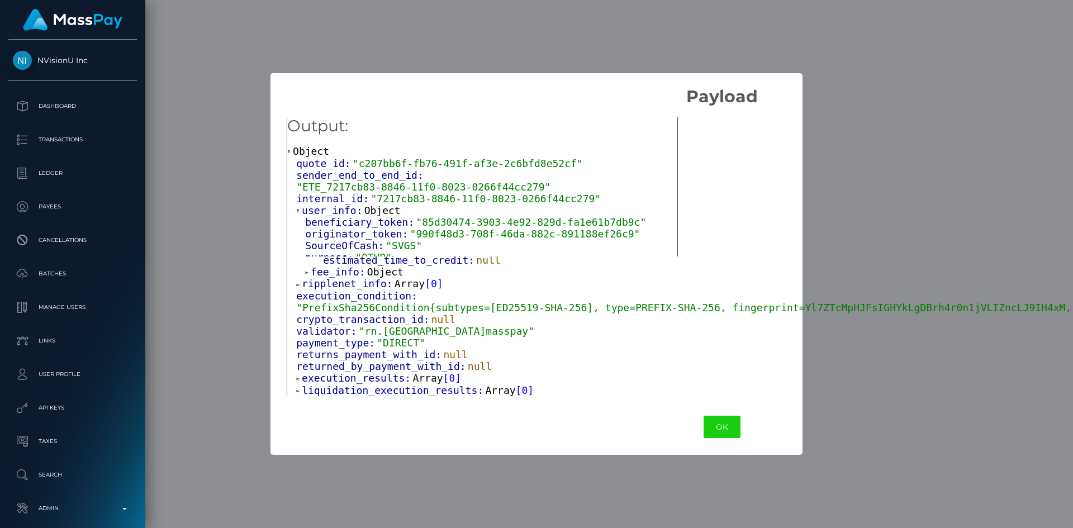
scroll to position [757, 0]
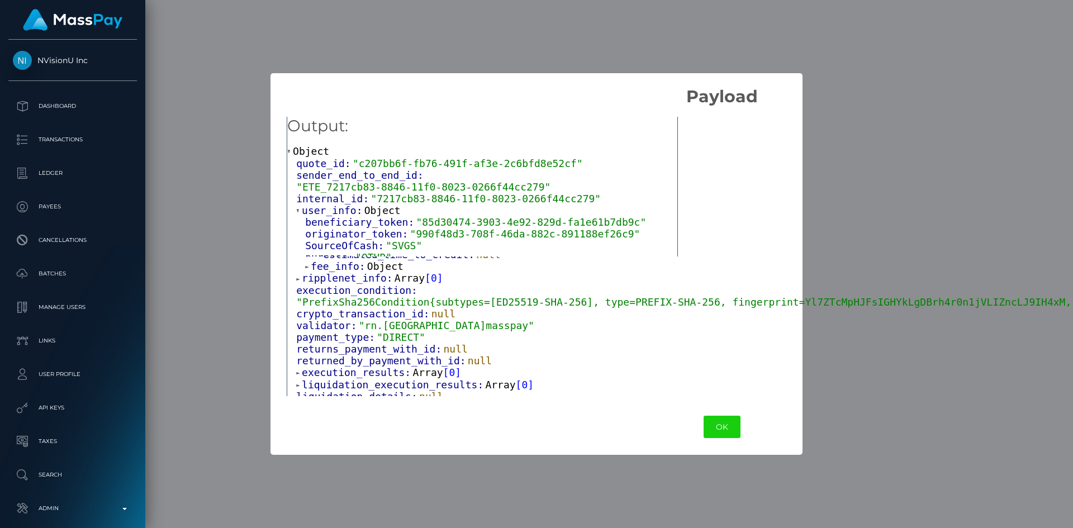
click at [373, 272] on span "Object" at bounding box center [385, 266] width 36 height 12
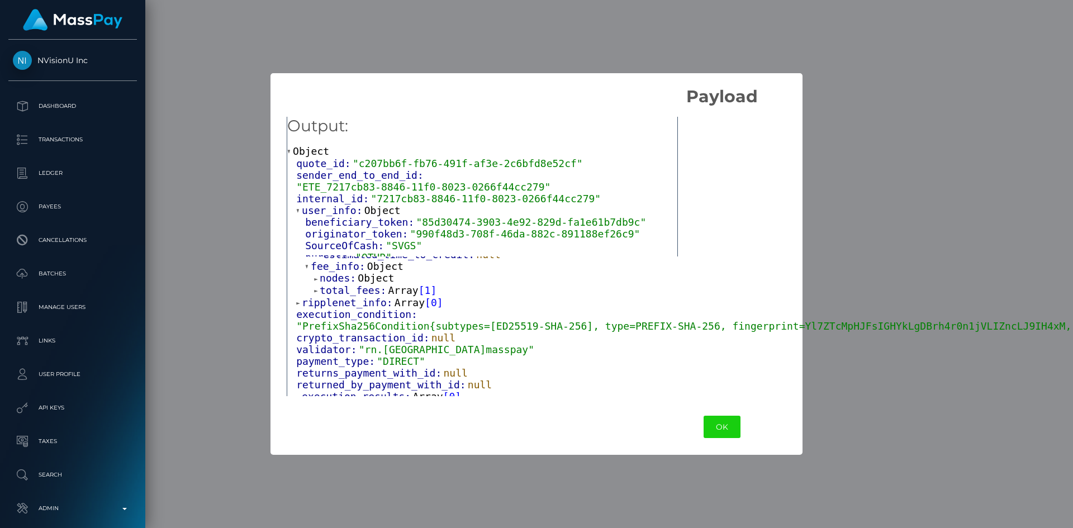
click at [370, 284] on span "Object" at bounding box center [376, 278] width 36 height 12
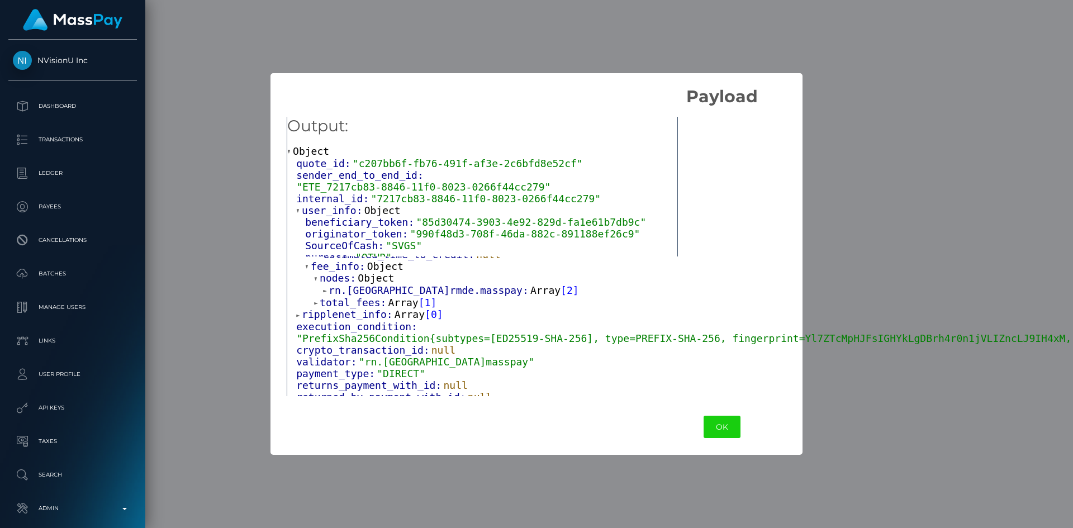
click at [530, 296] on span "Array" at bounding box center [545, 290] width 30 height 12
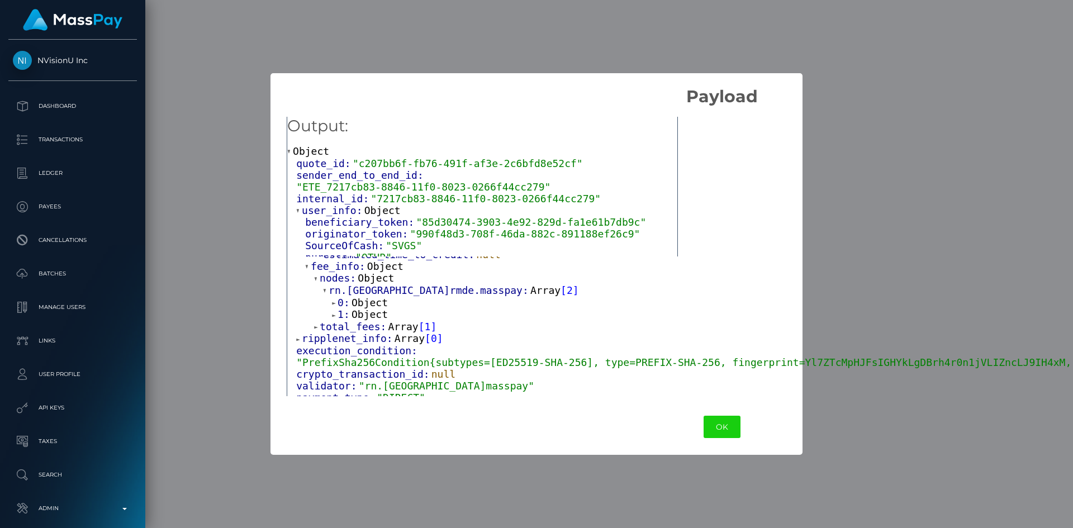
click at [365, 308] on span "Object" at bounding box center [369, 303] width 36 height 12
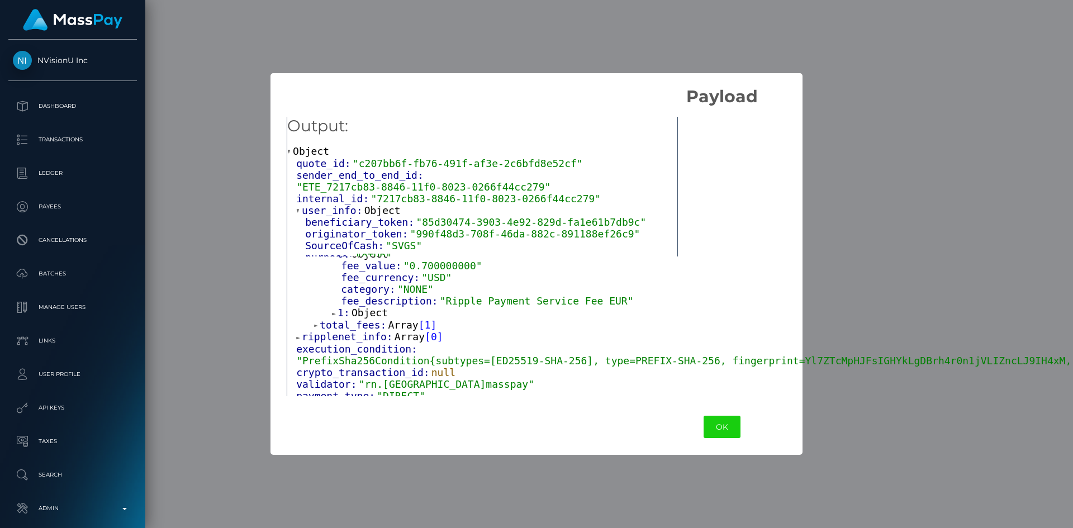
scroll to position [809, 0]
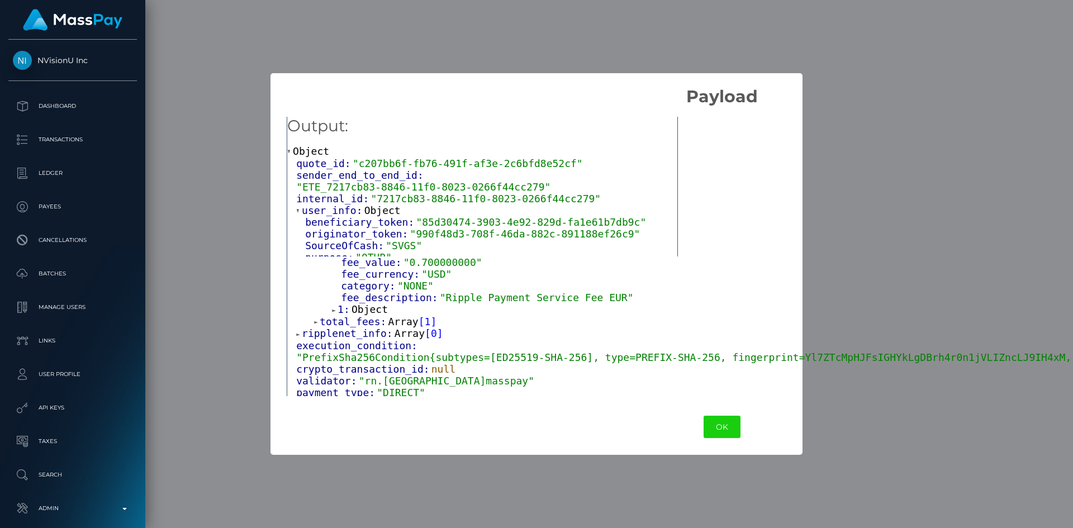
click at [359, 315] on span "Object" at bounding box center [369, 309] width 36 height 12
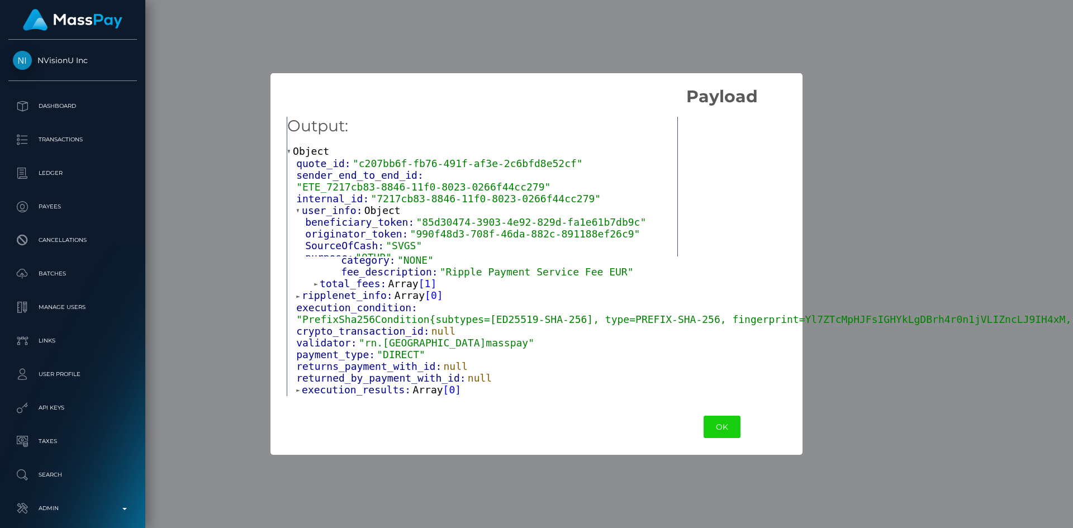
scroll to position [910, 0]
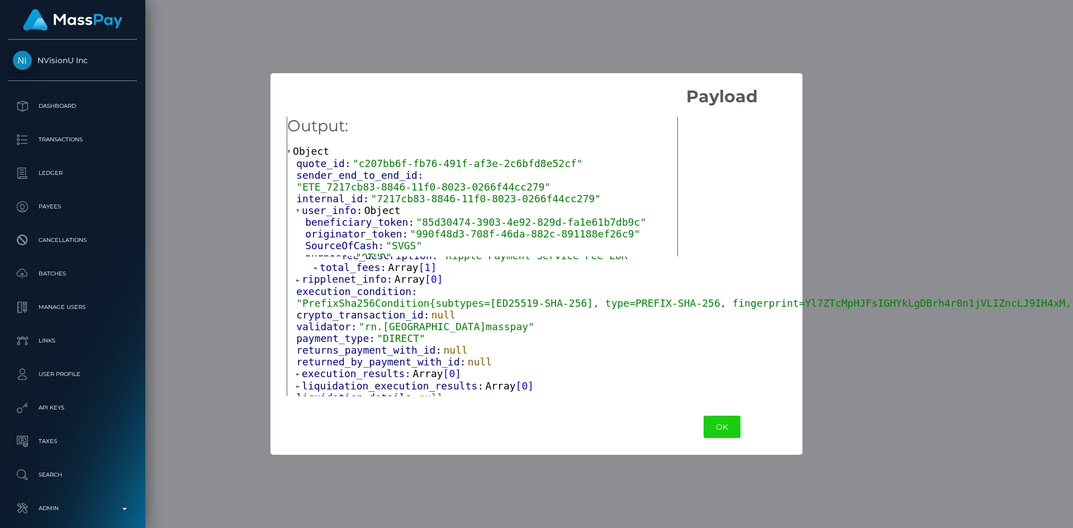
click at [377, 274] on div "total_fees: Array [ 1 ]" at bounding box center [735, 267] width 842 height 12
click at [399, 273] on span "Array" at bounding box center [403, 267] width 30 height 12
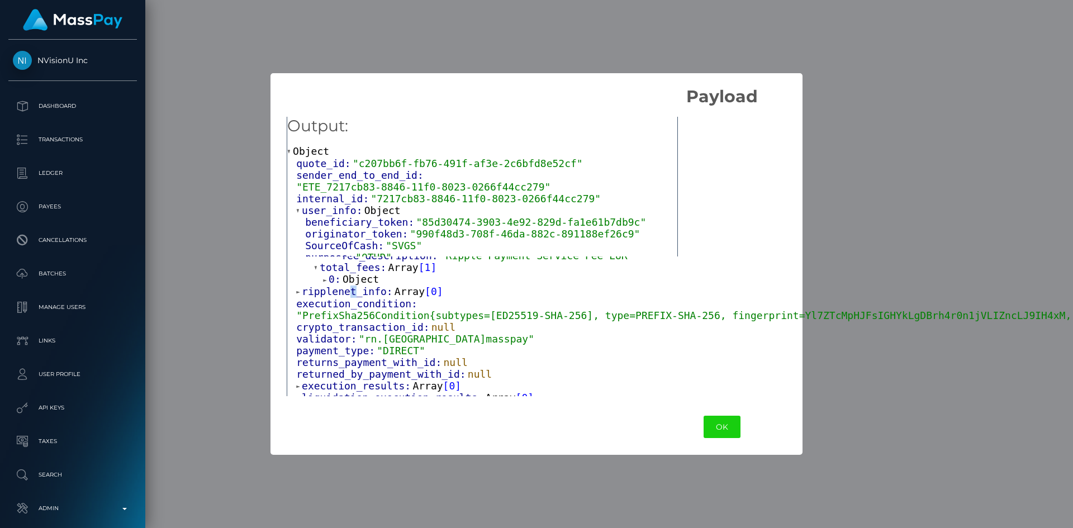
drag, startPoint x: 348, startPoint y: 326, endPoint x: 364, endPoint y: 322, distance: 16.5
click at [350, 297] on span "ripplenet_info:" at bounding box center [348, 291] width 93 height 12
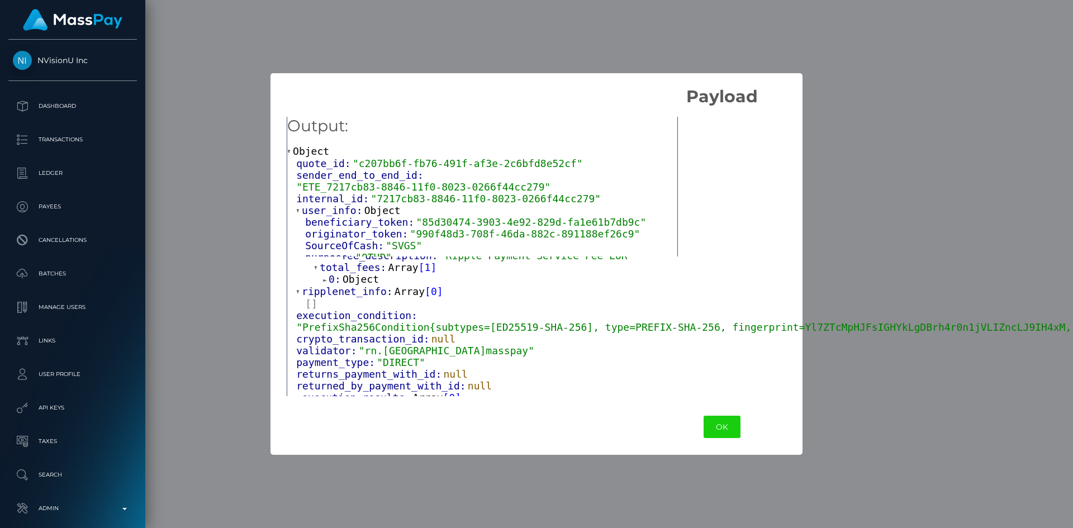
click at [365, 285] on span "Object" at bounding box center [360, 279] width 36 height 12
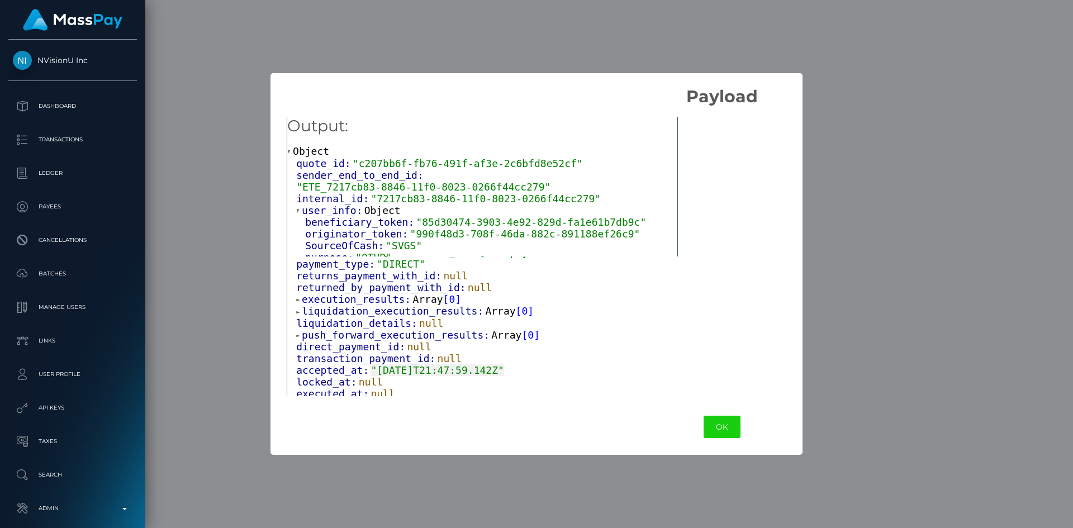
scroll to position [1046, 0]
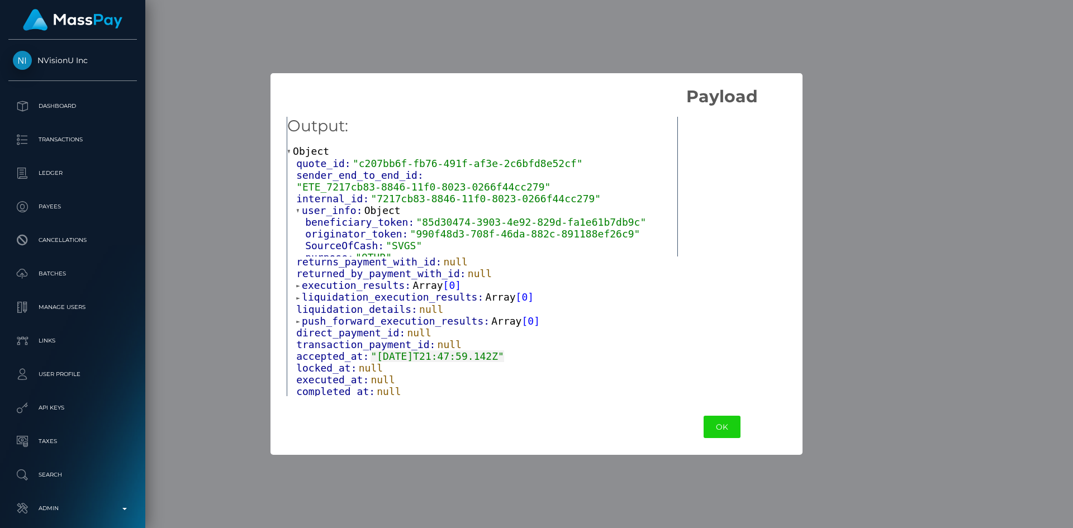
click at [416, 291] on span "Array" at bounding box center [427, 285] width 30 height 12
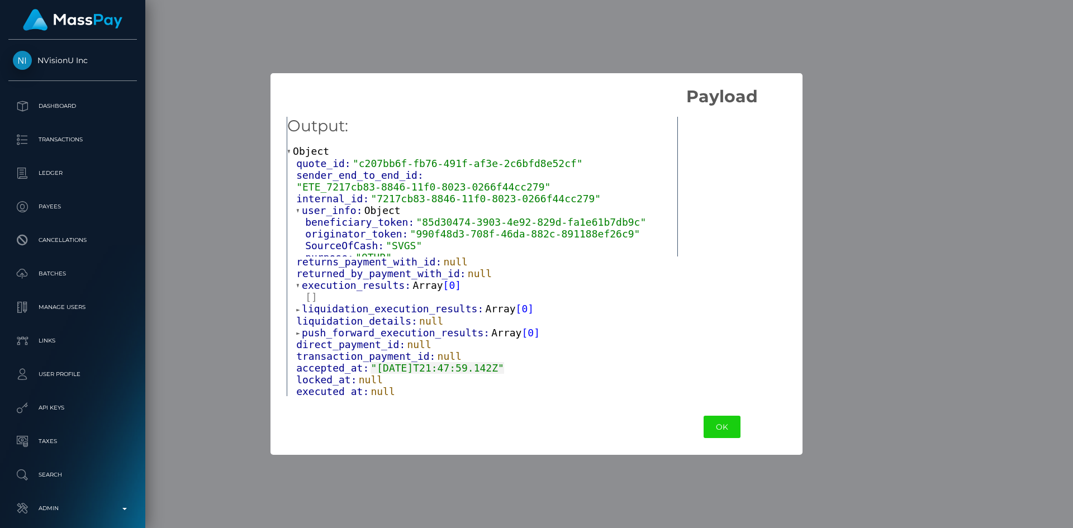
click at [485, 315] on span "Array" at bounding box center [500, 309] width 30 height 12
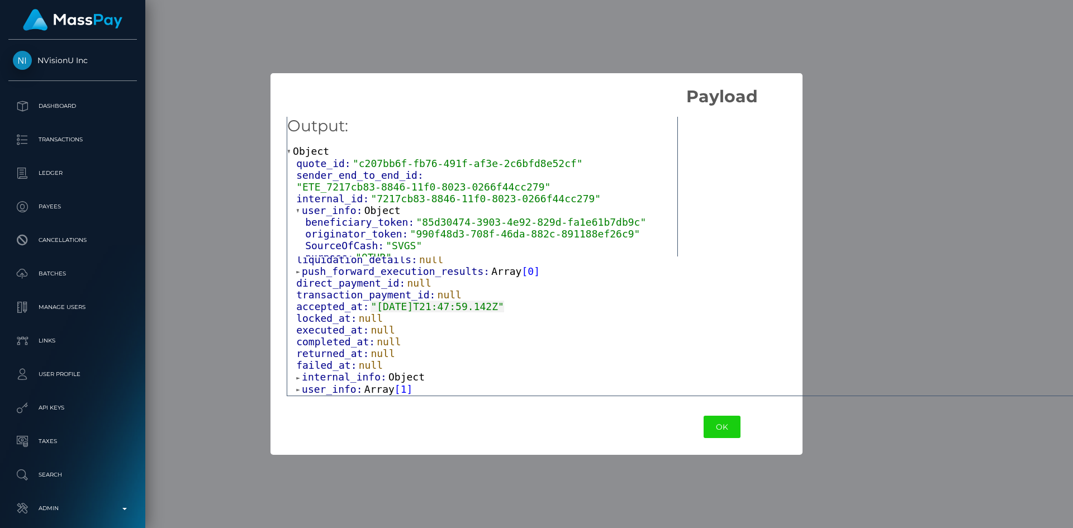
scroll to position [1142, 0]
click at [491, 277] on span "Array" at bounding box center [506, 271] width 30 height 12
click at [388, 375] on span "Object" at bounding box center [406, 377] width 36 height 12
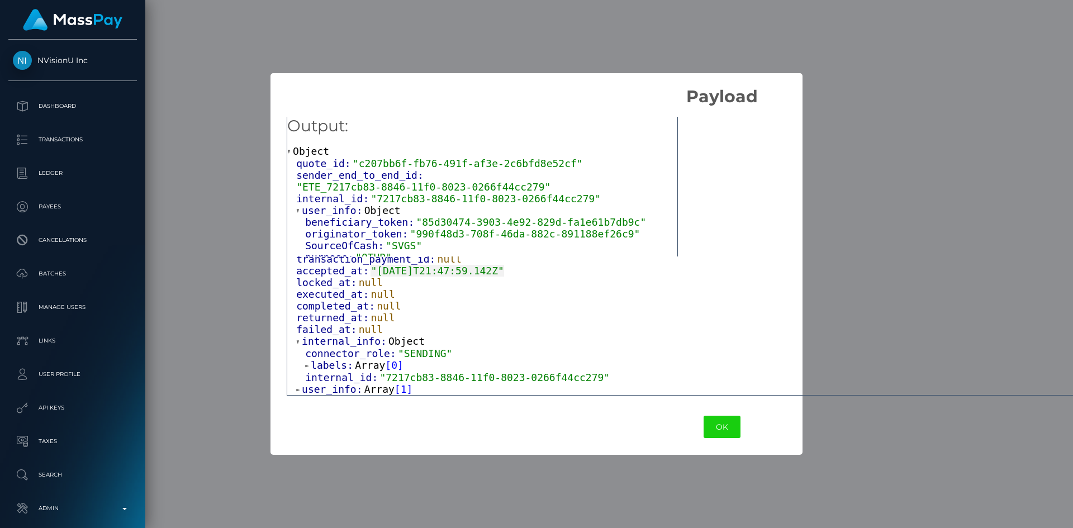
scroll to position [1221, 0]
drag, startPoint x: 368, startPoint y: 363, endPoint x: 375, endPoint y: 364, distance: 7.9
click at [374, 364] on span "Array" at bounding box center [370, 365] width 30 height 12
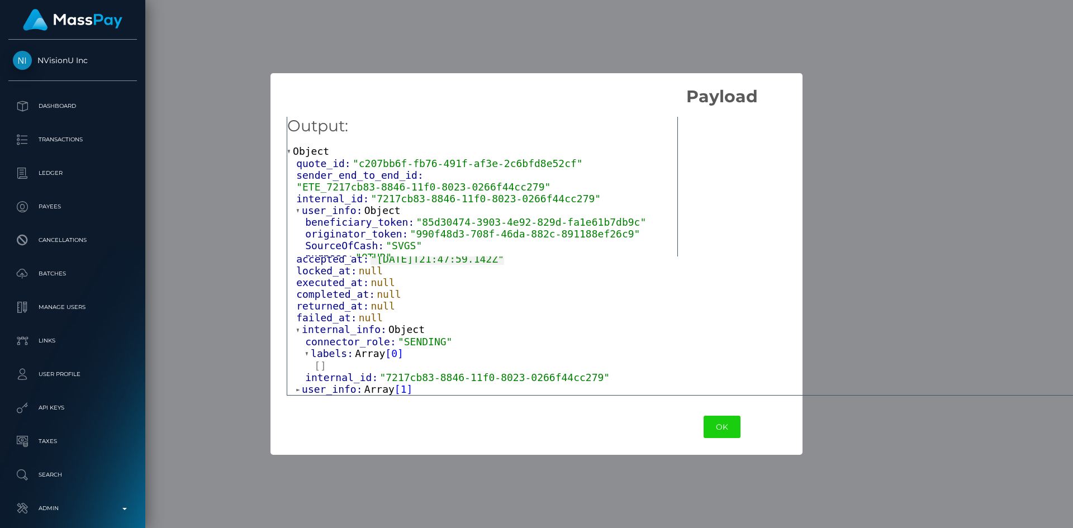
scroll to position [1234, 0]
click at [379, 389] on span "Array" at bounding box center [379, 389] width 30 height 12
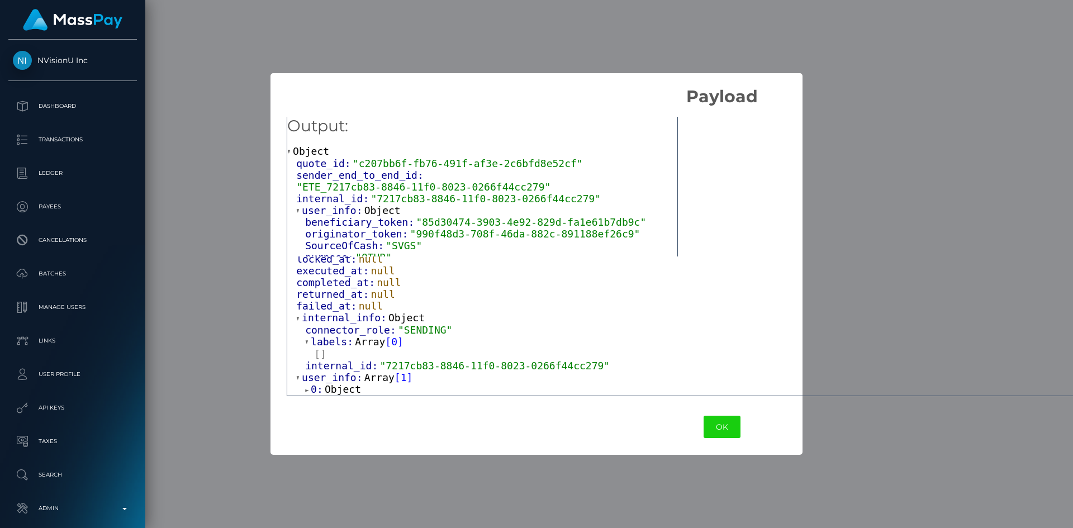
scroll to position [1246, 0]
click at [335, 388] on span "Object" at bounding box center [343, 389] width 36 height 12
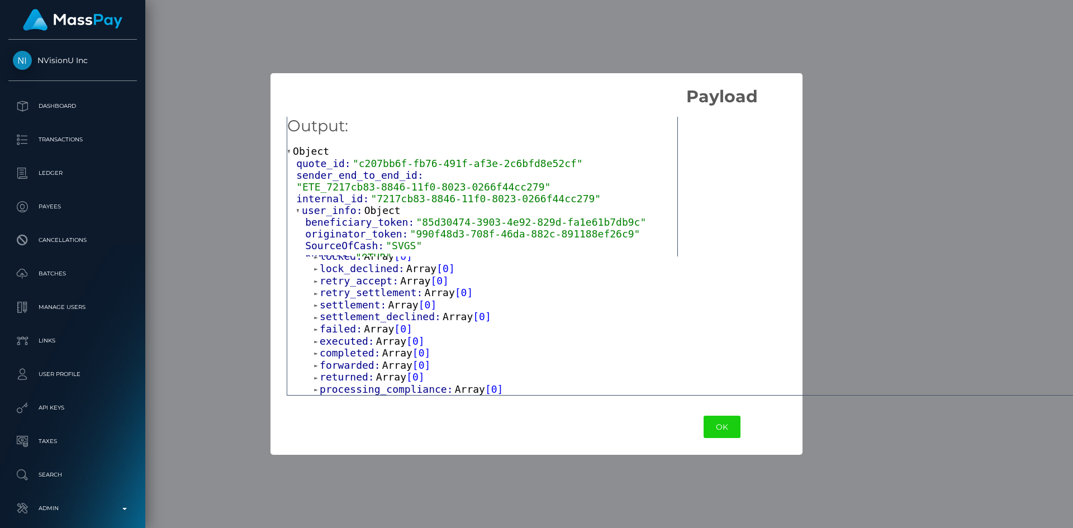
scroll to position [1420, 0]
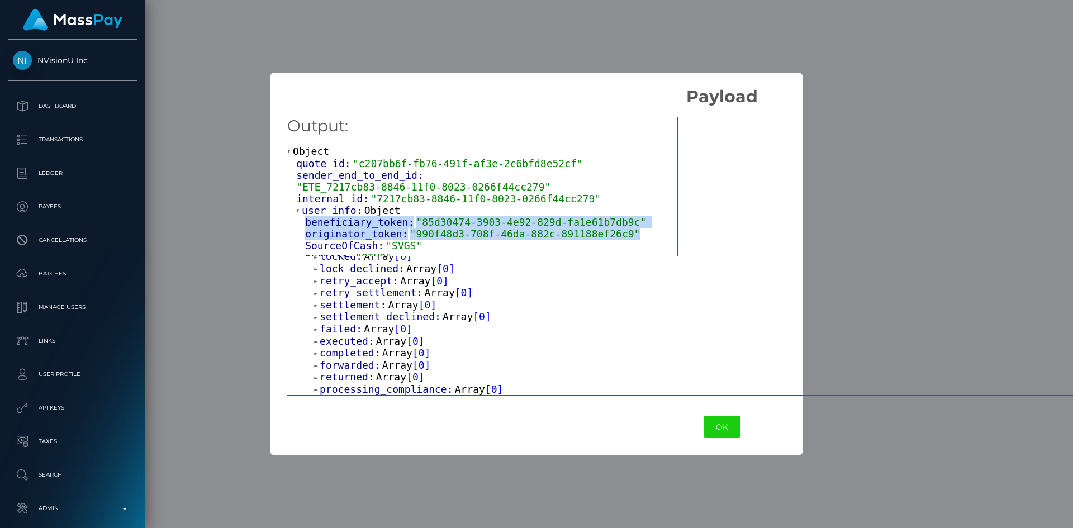
drag, startPoint x: 620, startPoint y: 223, endPoint x: 304, endPoint y: 212, distance: 315.3
click at [304, 216] on div "beneficiary_token: "85d30474-3903-4e92-829d-fa1e61b7db9c" originator_token: "99…" at bounding box center [486, 239] width 381 height 47
copy div "beneficiary_token: "85d30474-3903-4e92-829d-fa1e61b7db9c" originator_token: "99…"
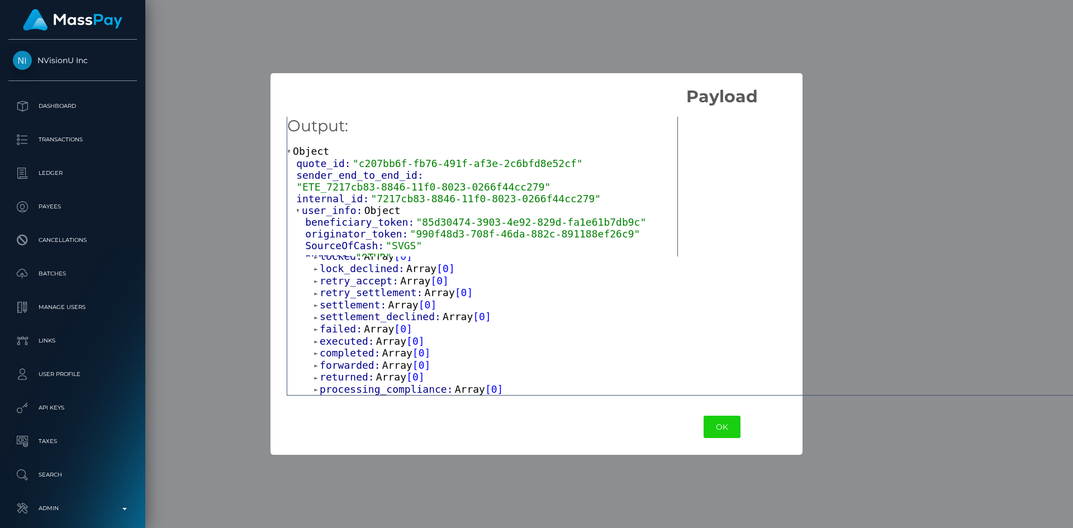
click at [885, 236] on div "Output: Object quote_id: "c207bb6f-fb76-491f-af3e-2c6bfd8e52cf" sender_end_to_e…" at bounding box center [721, 253] width 902 height 292
drag, startPoint x: 859, startPoint y: 104, endPoint x: 874, endPoint y: 82, distance: 27.0
click at [860, 101] on h2 "Payload" at bounding box center [721, 90] width 902 height 34
click at [703, 427] on button "OK" at bounding box center [721, 427] width 37 height 23
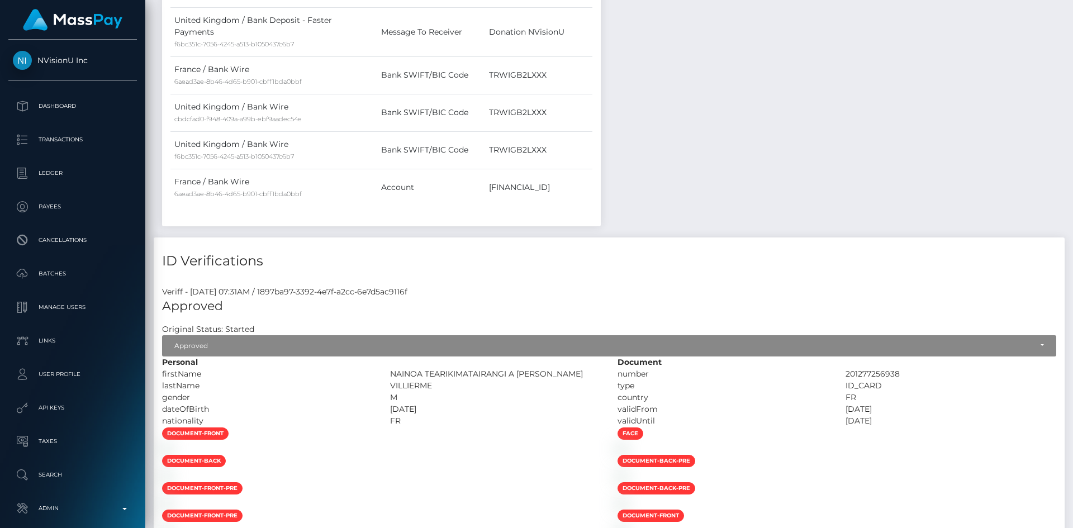
scroll to position [0, 0]
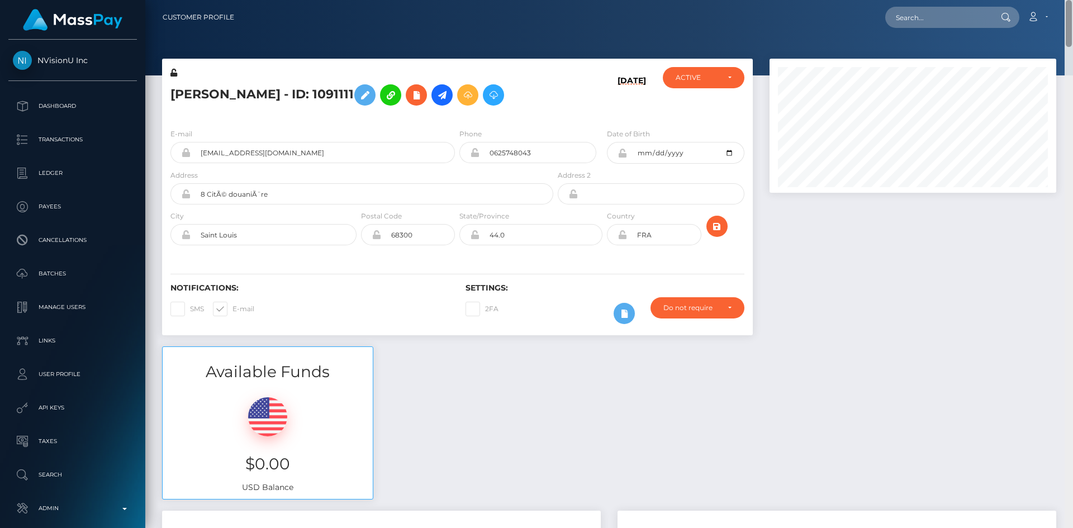
drag, startPoint x: 1067, startPoint y: 489, endPoint x: 1069, endPoint y: 9, distance: 480.5
click at [1072, 0] on html "NVisionU Inc Dashboard Transactions Ledger Payees Cancellations" at bounding box center [536, 264] width 1073 height 528
drag, startPoint x: 497, startPoint y: 349, endPoint x: 508, endPoint y: 344, distance: 12.3
drag, startPoint x: 905, startPoint y: 189, endPoint x: 985, endPoint y: 299, distance: 136.8
click at [985, 299] on div at bounding box center [912, 203] width 303 height 288
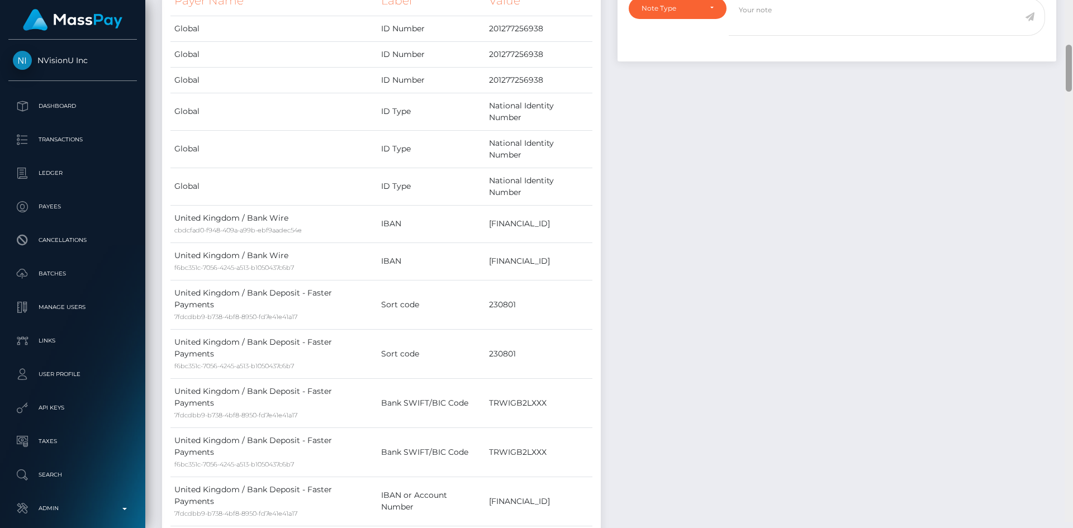
scroll to position [598, 0]
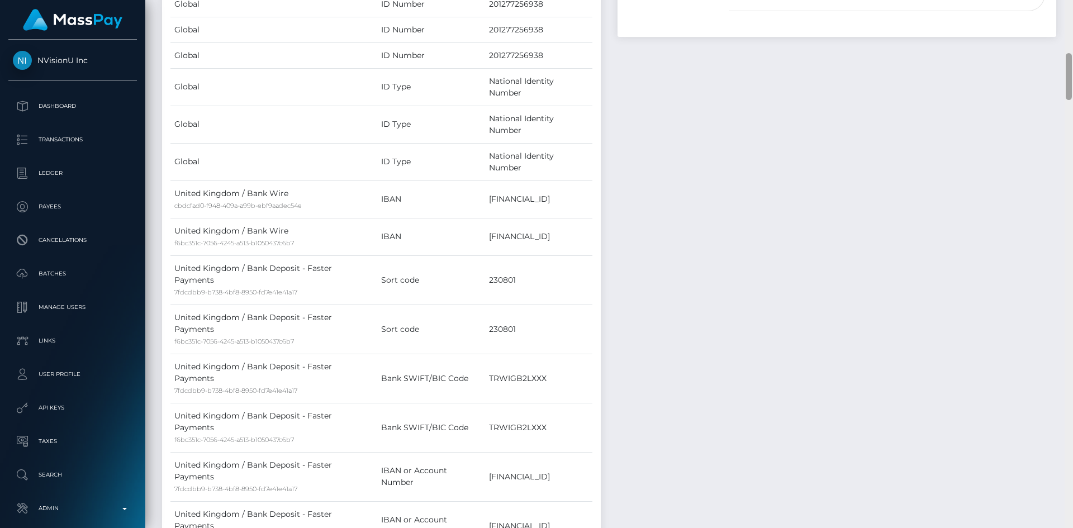
drag, startPoint x: 1070, startPoint y: 41, endPoint x: 1060, endPoint y: 94, distance: 53.5
click at [1060, 94] on div "Customer Profile Loading... Loading..." at bounding box center [608, 264] width 927 height 528
click at [559, 180] on td "GB44TRWI23080148954305" at bounding box center [538, 198] width 107 height 37
copy td "GB44TRWI23080148954305"
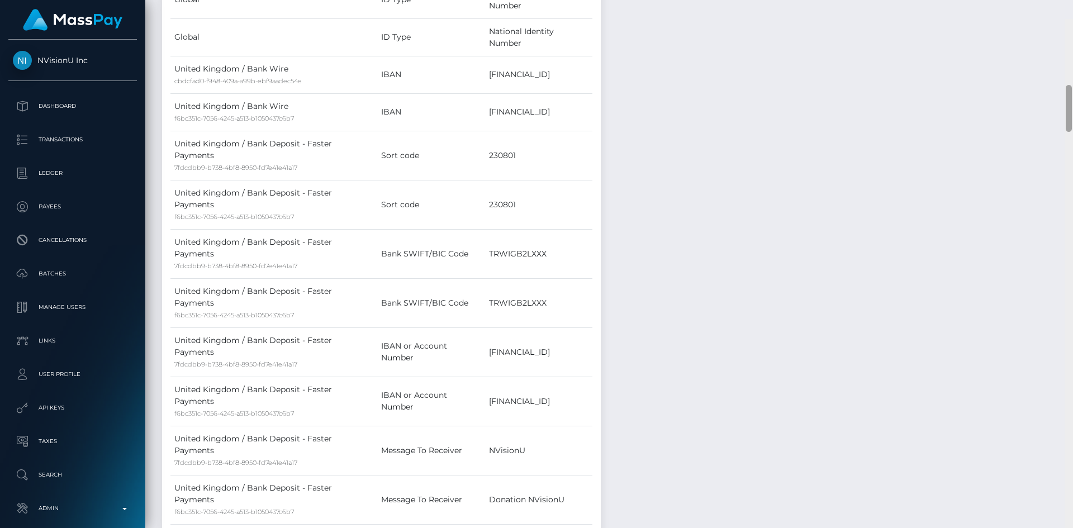
scroll to position [748, 0]
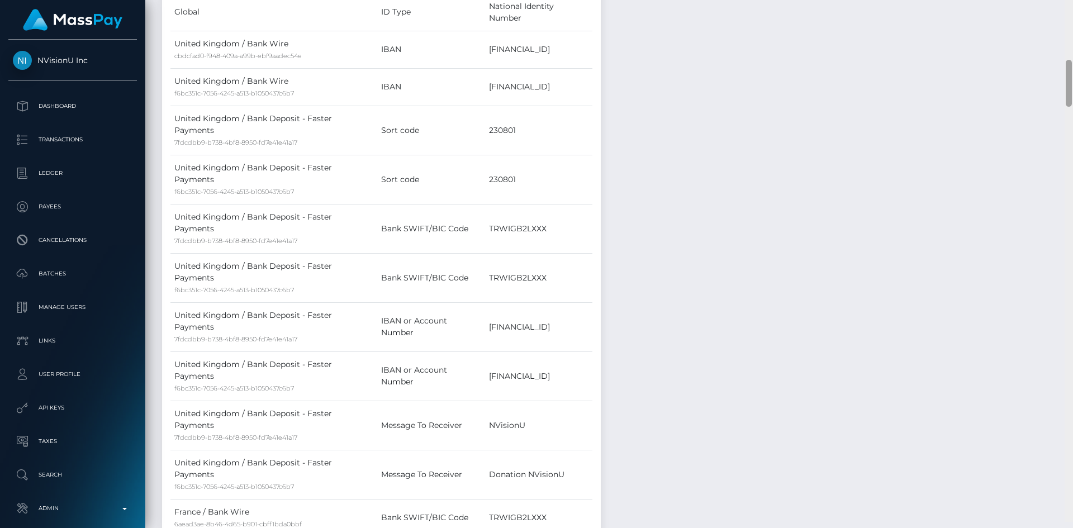
drag, startPoint x: 1069, startPoint y: 74, endPoint x: 1064, endPoint y: 87, distance: 13.8
click at [1064, 87] on div "Customer Profile Loading... Loading..." at bounding box center [608, 264] width 927 height 528
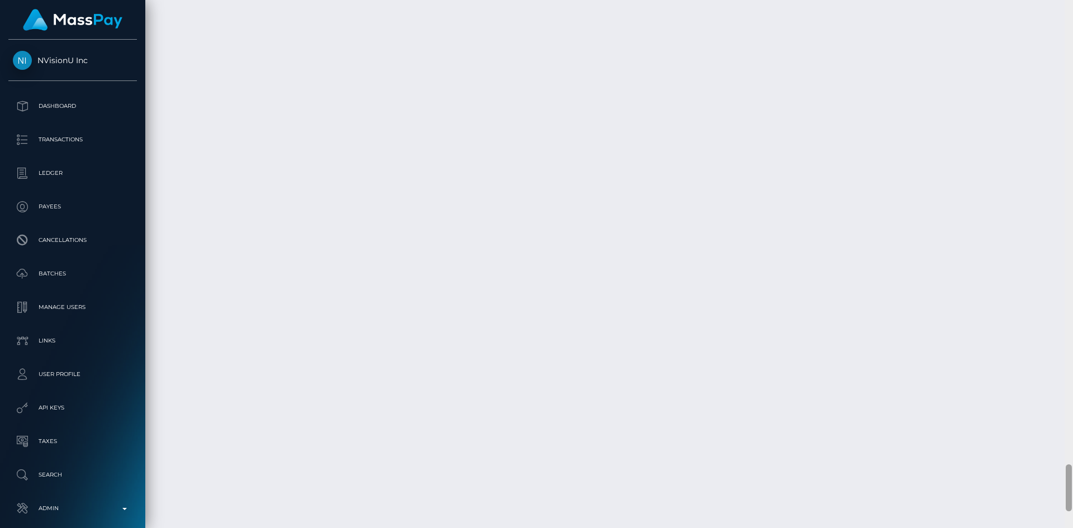
scroll to position [5175, 0]
drag, startPoint x: 1070, startPoint y: 82, endPoint x: 1053, endPoint y: 478, distance: 397.0
click at [1053, 478] on div "Customer Profile Loading... Loading..." at bounding box center [608, 264] width 927 height 528
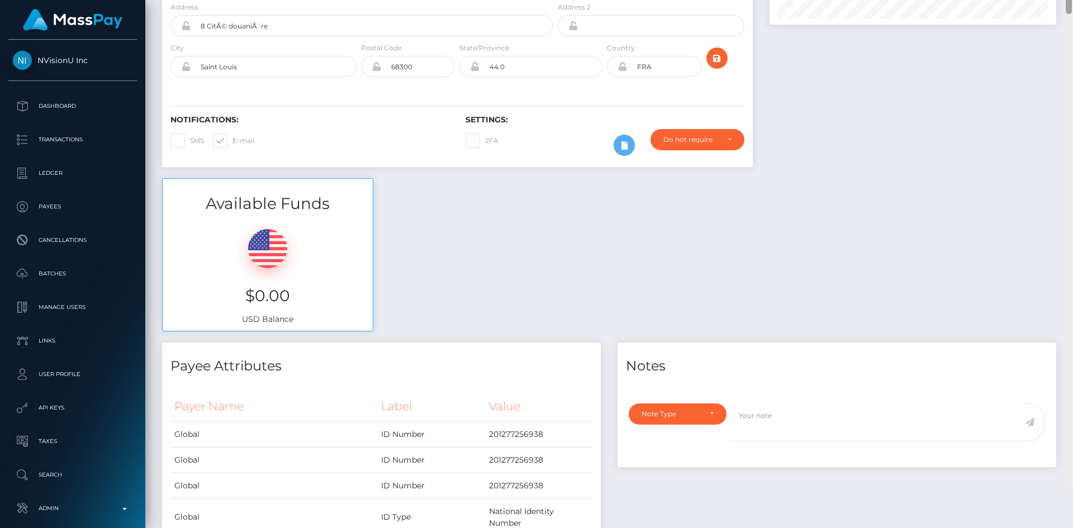
scroll to position [0, 0]
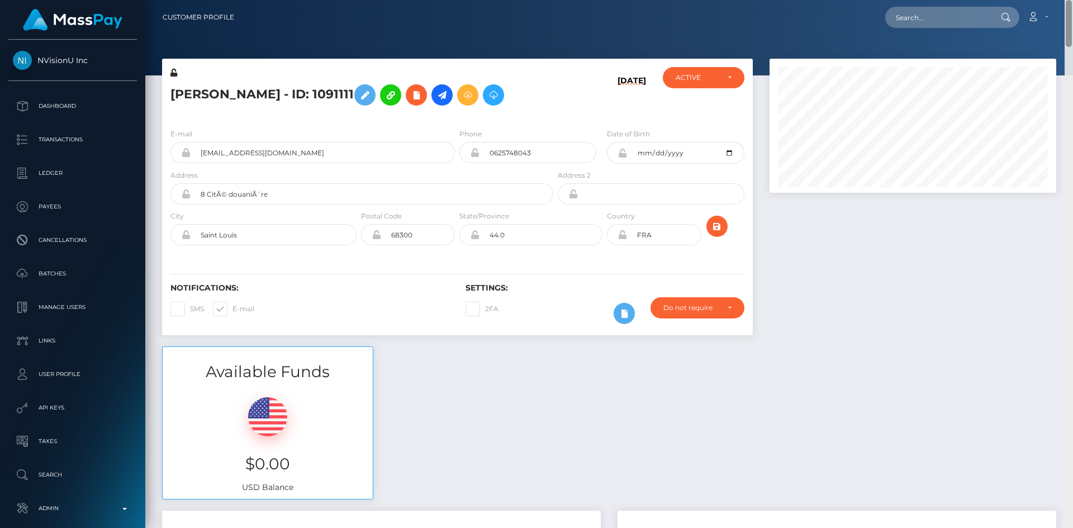
drag, startPoint x: 1069, startPoint y: 484, endPoint x: 1064, endPoint y: 1, distance: 483.8
click at [1064, 1] on div "Customer Profile Loading... Loading..." at bounding box center [608, 264] width 927 height 528
click at [896, 17] on input "text" at bounding box center [937, 17] width 105 height 21
paste input "poact_nDmPXB1GOREe"
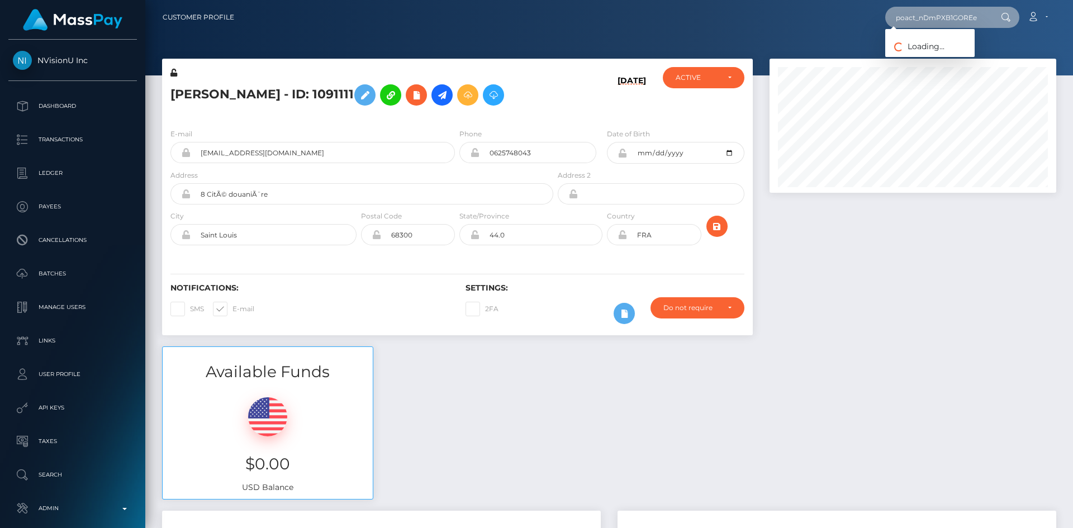
type input "poact_nDmPXB1GOREe"
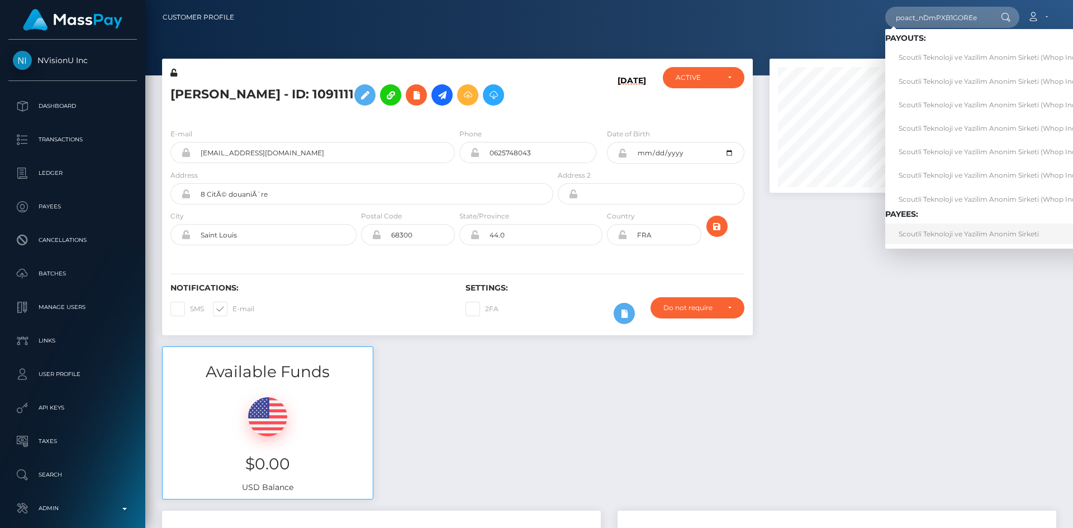
click at [962, 233] on link "Scoutli Teknoloji ve Yazilim Anonim Sirketi" at bounding box center [991, 233] width 212 height 21
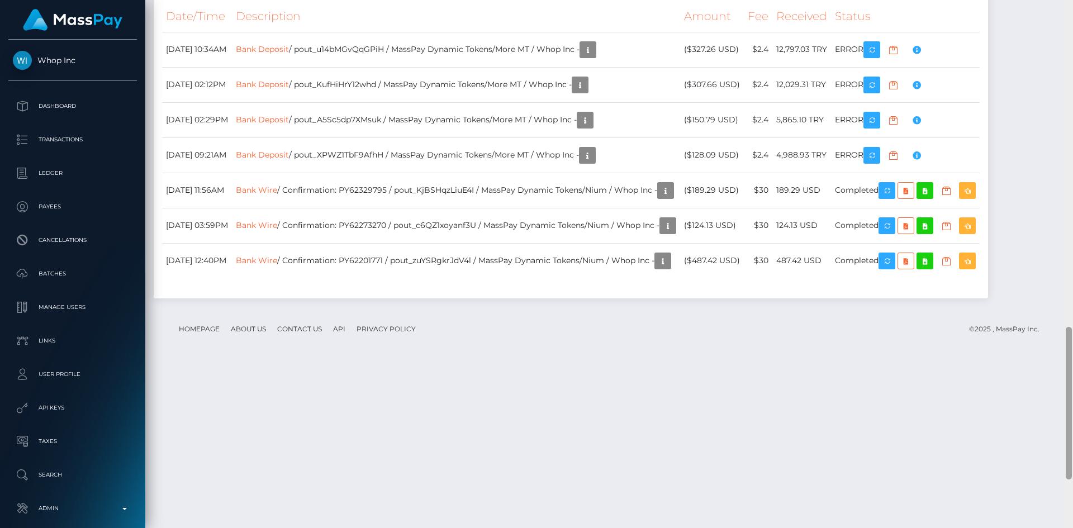
scroll to position [1294, 0]
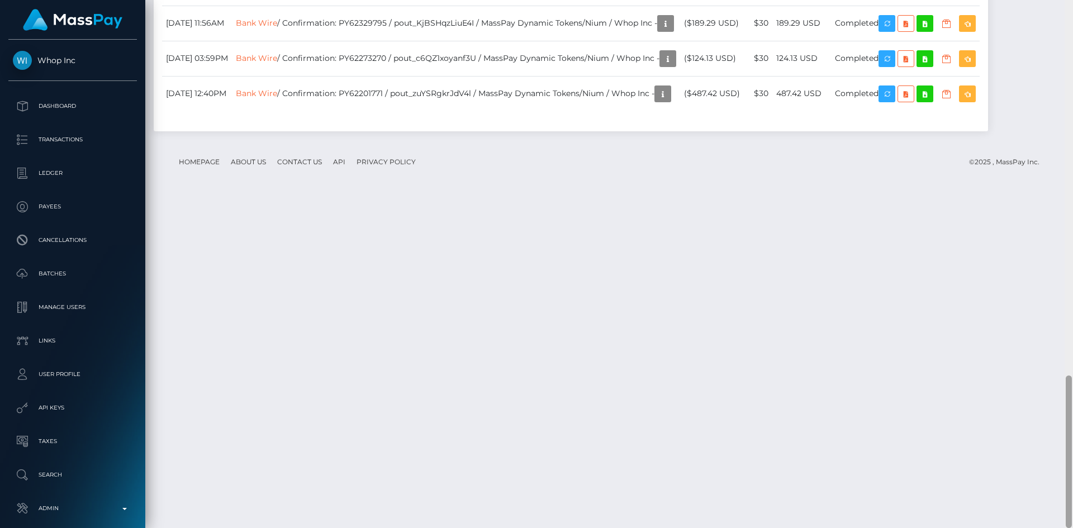
click at [1064, 458] on div "Customer Profile Loading... Loading..." at bounding box center [608, 264] width 927 height 528
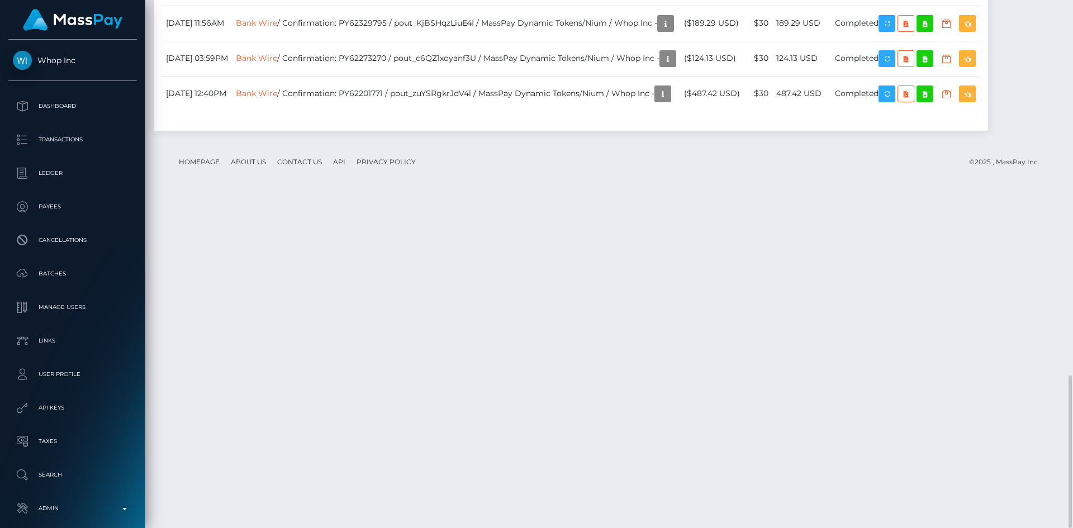
copy td "Bank Deposit / pout_u14bMGvQqGPiH / MassPay Dynamic Tokens/More MT / Whop Inc -"
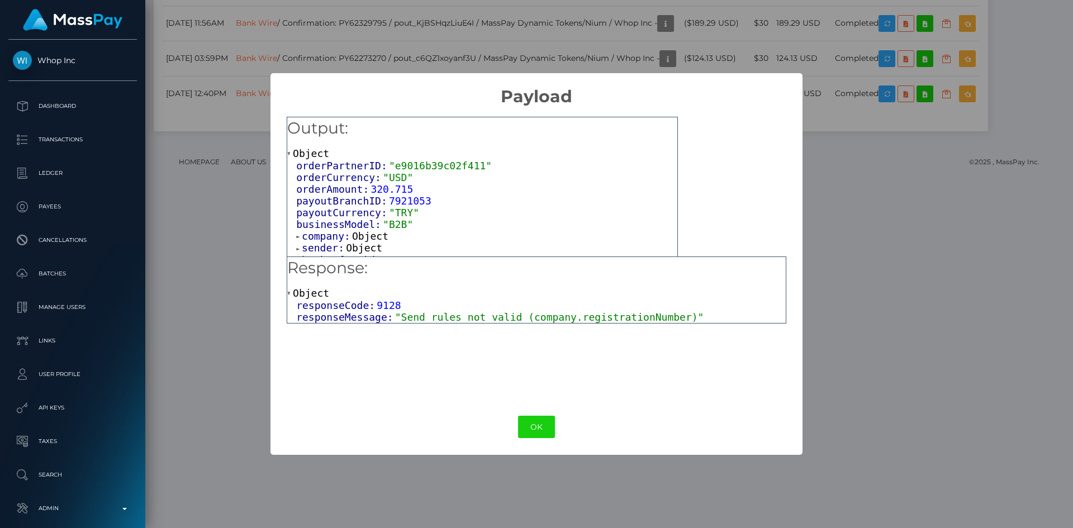
click at [515, 323] on div "Response: Object responseCode: 9128 responseMessage: "Send rules not valid (com…" at bounding box center [536, 289] width 499 height 67
click at [518, 317] on span ""Send rules not valid (company.registrationNumber)"" at bounding box center [549, 317] width 309 height 12
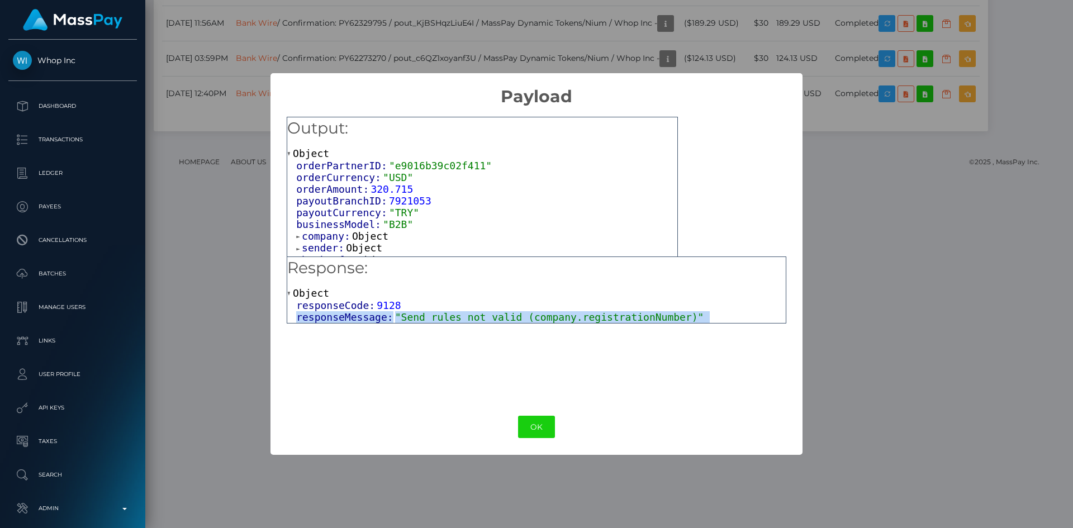
click at [518, 317] on span ""Send rules not valid (company.registrationNumber)"" at bounding box center [549, 317] width 309 height 12
copy div "responseMessage: "Send rules not valid (company.registrationNumber)" OK No Canc…"
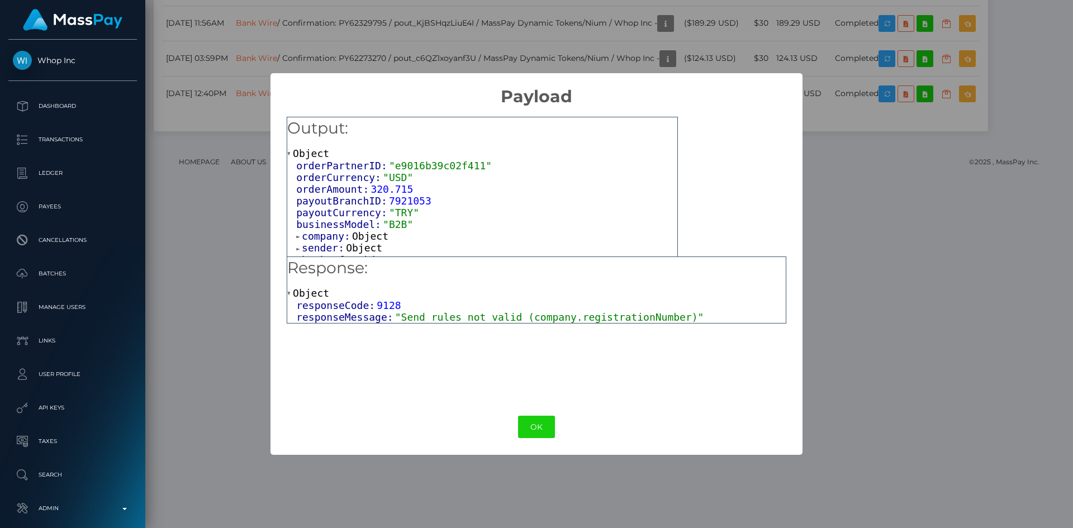
click at [866, 78] on div "× Payload Output: Object orderPartnerID: "e9016b39c02f411" orderCurrency: "USD"…" at bounding box center [536, 264] width 1073 height 528
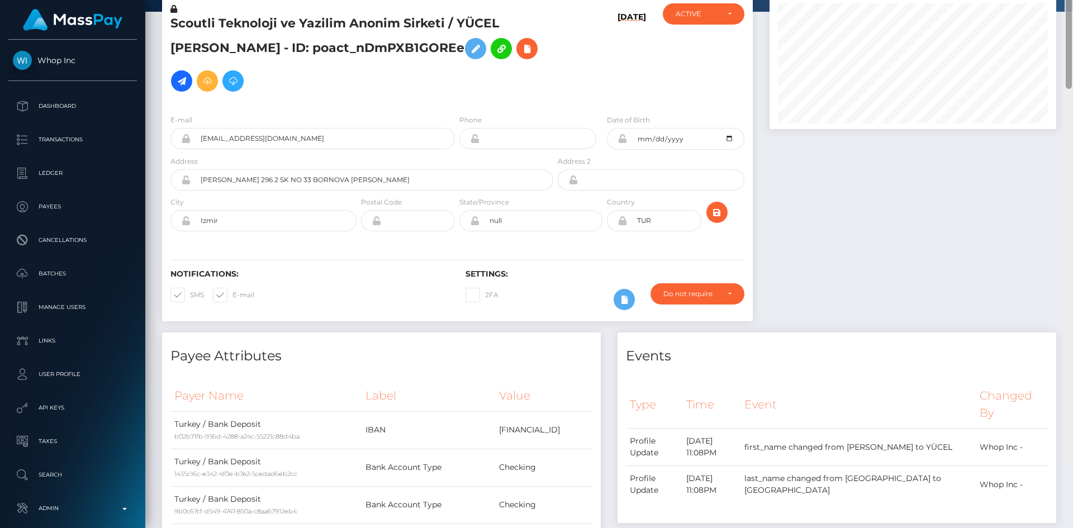
scroll to position [0, 0]
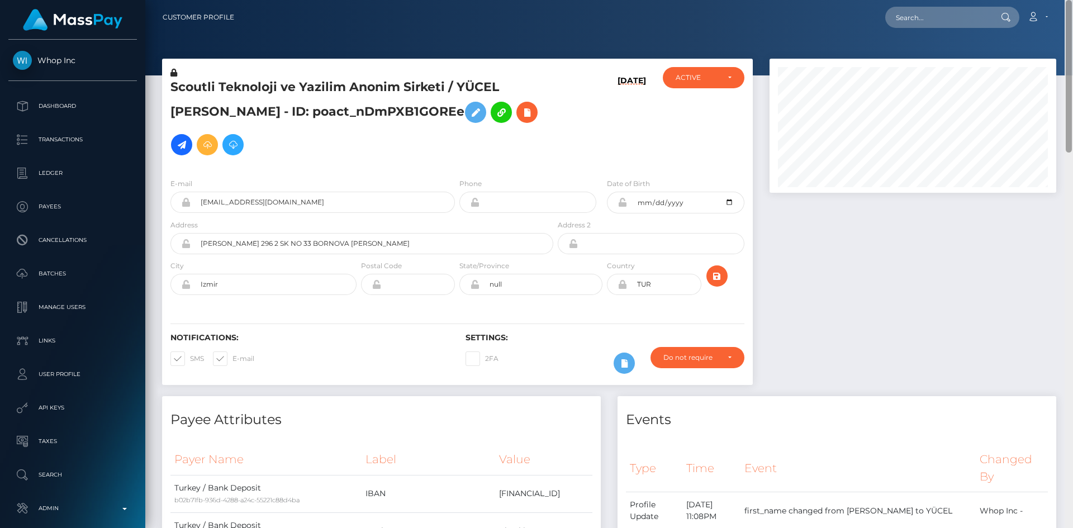
drag, startPoint x: 1070, startPoint y: 406, endPoint x: 1072, endPoint y: -40, distance: 445.8
click at [1072, 0] on html "Whop Inc Dashboard Transactions Ledger Payees Cancellations Links" at bounding box center [536, 264] width 1073 height 528
click at [945, 11] on input "text" at bounding box center [937, 17] width 105 height 21
paste input "104939844"
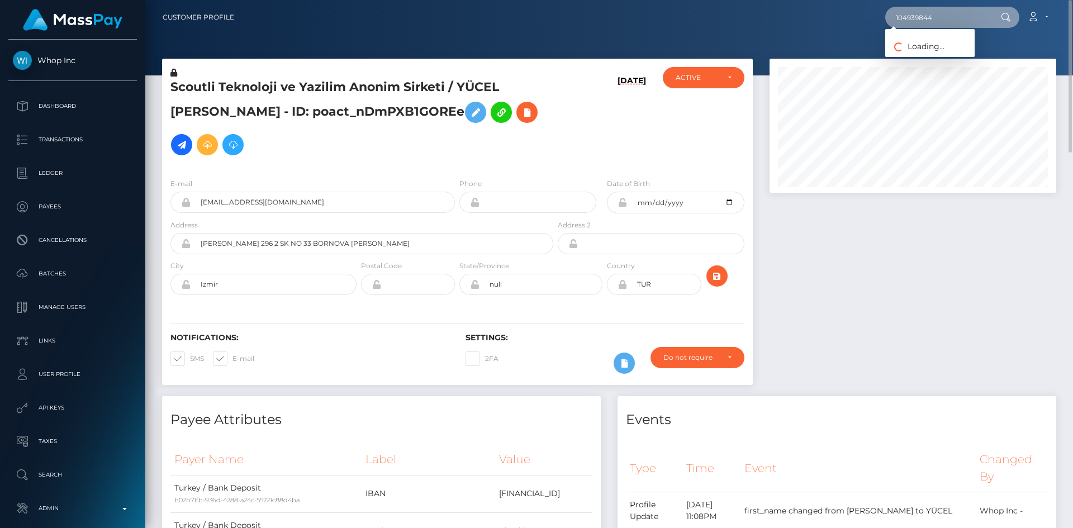
type input "104939844"
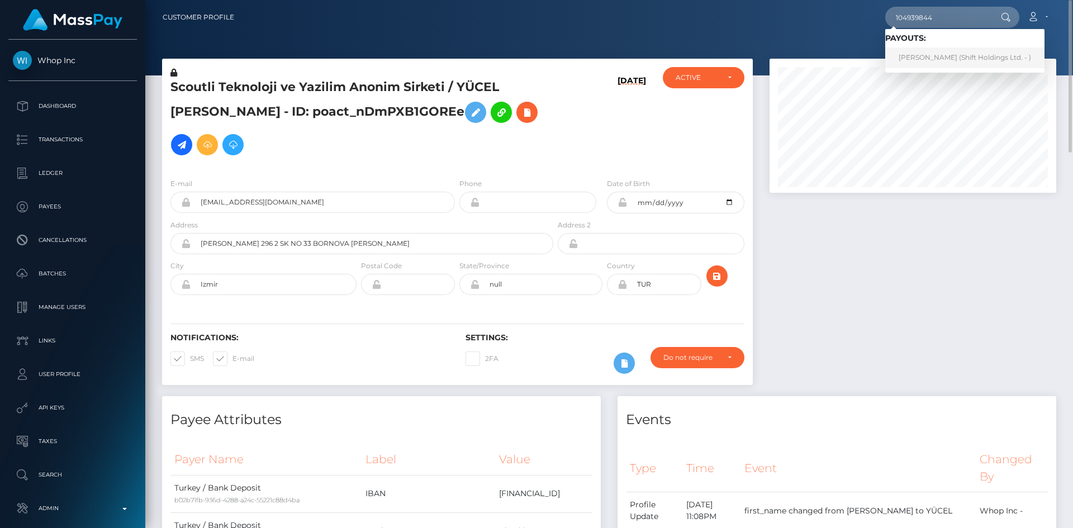
click at [937, 59] on link "Faustina Thobakgale (Shift Holdings Ltd. - )" at bounding box center [964, 57] width 159 height 21
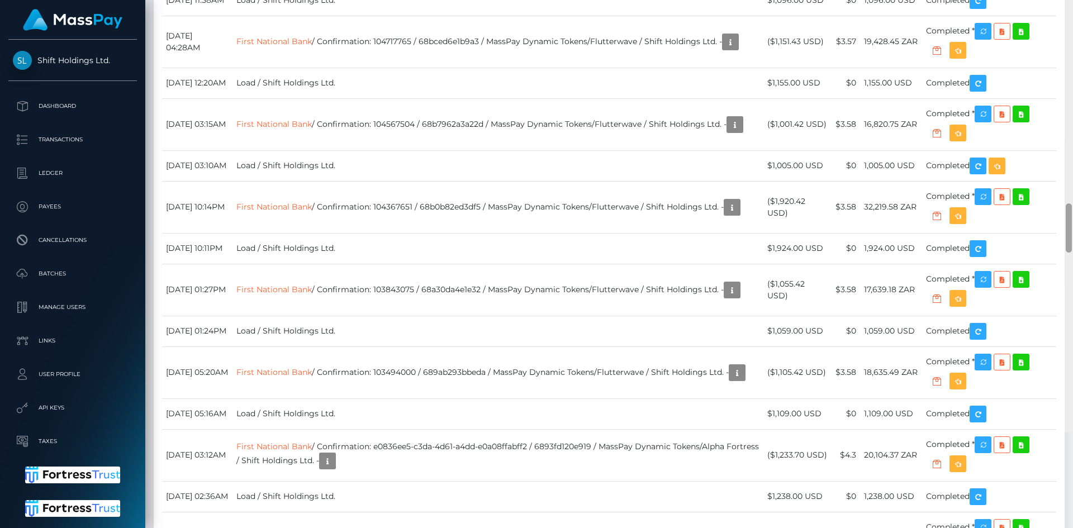
scroll to position [3377, 0]
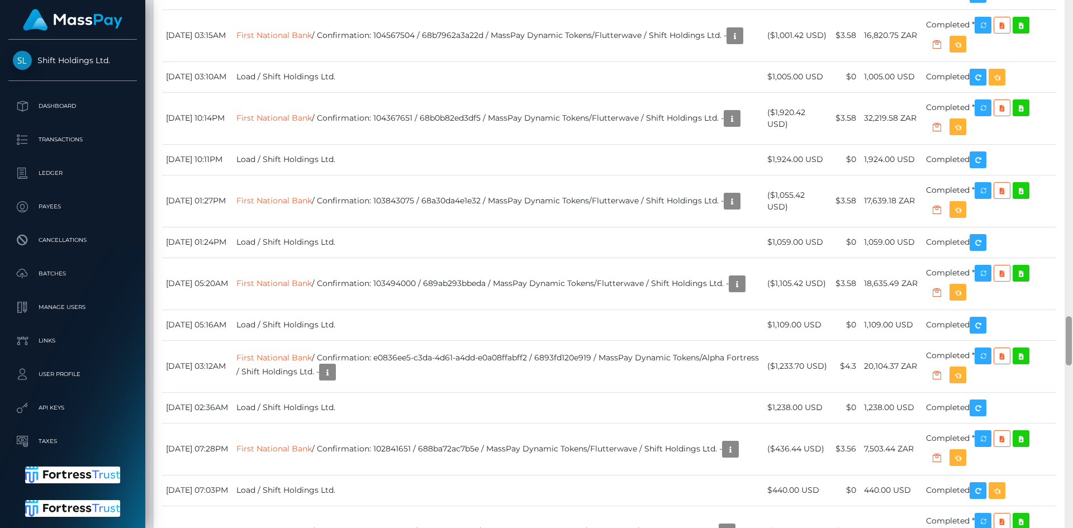
drag, startPoint x: 1069, startPoint y: 27, endPoint x: 1067, endPoint y: 333, distance: 306.2
click at [1067, 333] on div at bounding box center [1068, 340] width 6 height 49
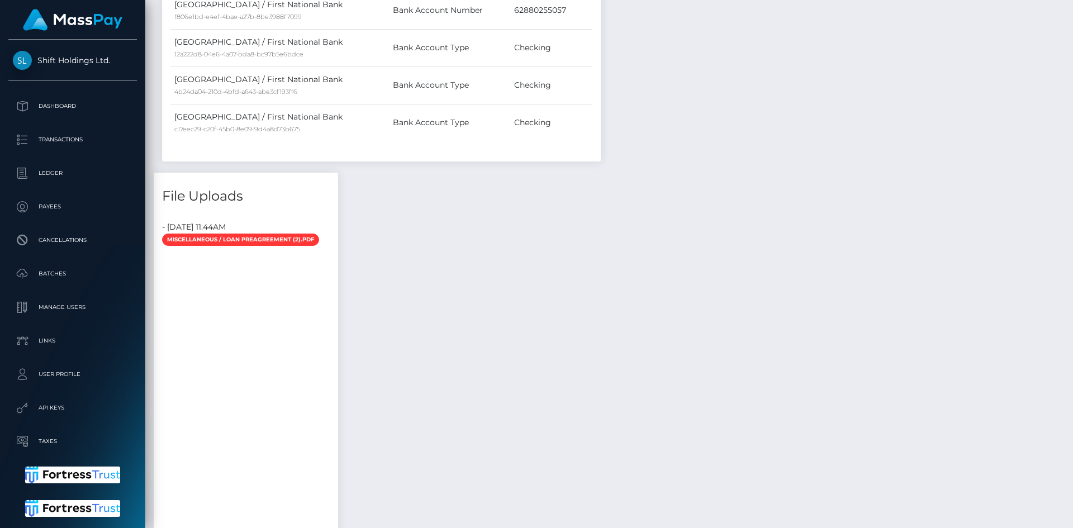
scroll to position [0, 0]
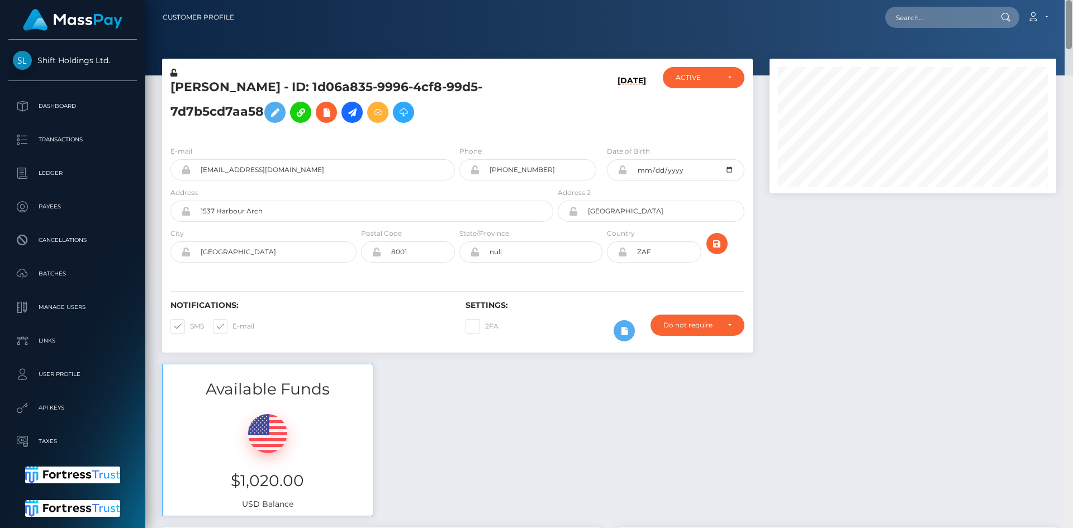
drag, startPoint x: 1069, startPoint y: 337, endPoint x: 1068, endPoint y: -49, distance: 385.5
click at [1068, 0] on html "Shift Holdings Ltd. Dashboard Transactions Ledger Payees Batches" at bounding box center [536, 264] width 1073 height 528
click at [933, 16] on input "text" at bounding box center [937, 17] width 105 height 21
paste input "7f9fd43d-7dfc-11f0-8023-0266f44cc279"
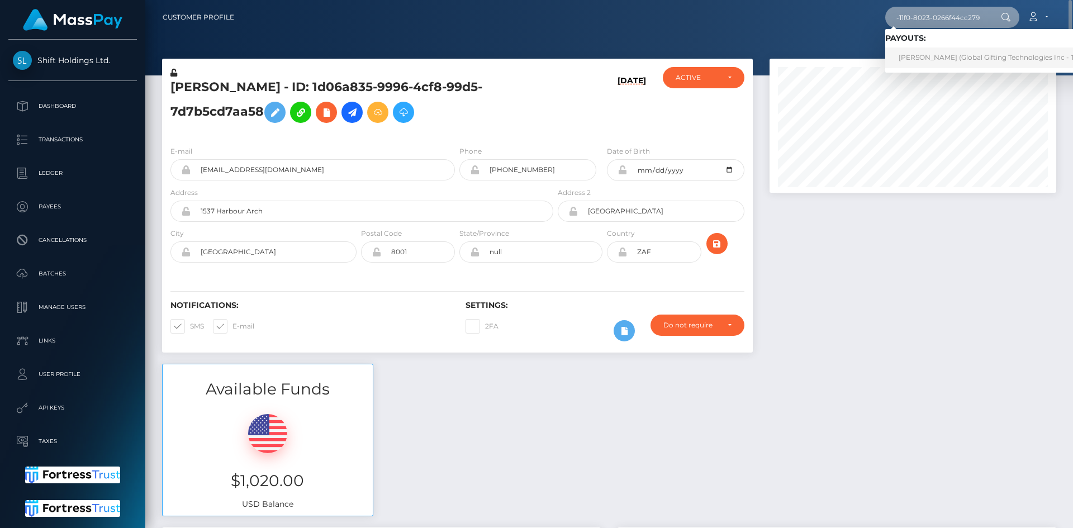
type input "7f9fd43d-7dfc-11f0-8023-0266f44cc279"
click at [935, 56] on link "[PERSON_NAME] (Global Gifting Technologies Inc - Throne)" at bounding box center [997, 57] width 225 height 21
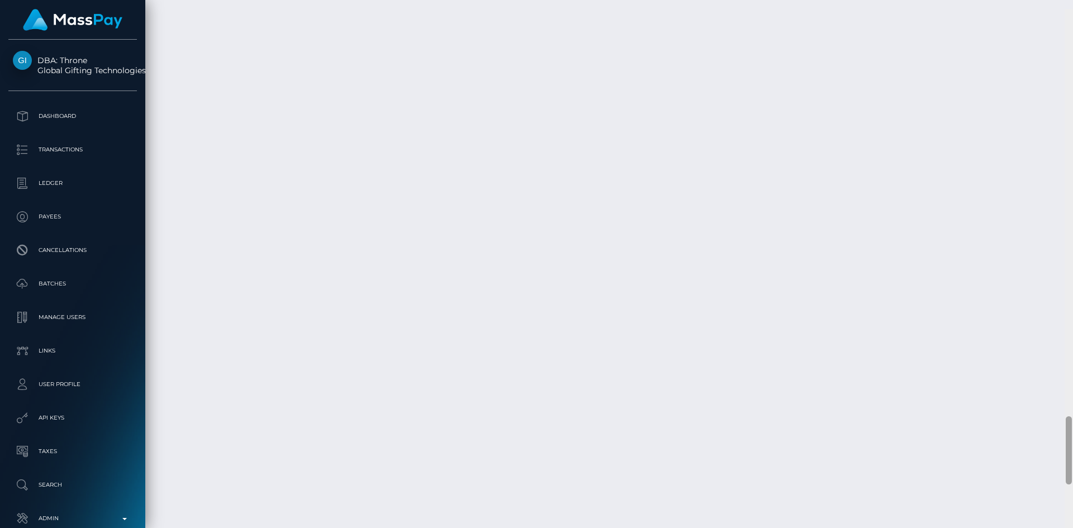
scroll to position [3146, 0]
drag, startPoint x: 1069, startPoint y: 33, endPoint x: 1050, endPoint y: 434, distance: 401.5
click at [1050, 434] on div "Customer Profile Loading... Loading..." at bounding box center [608, 264] width 927 height 528
drag, startPoint x: 996, startPoint y: 428, endPoint x: 588, endPoint y: 343, distance: 416.7
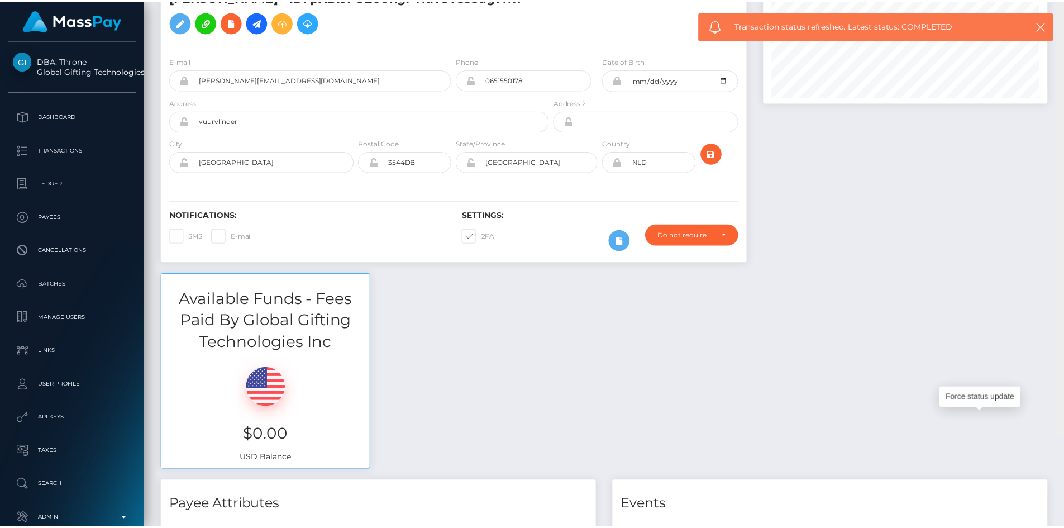
scroll to position [0, 0]
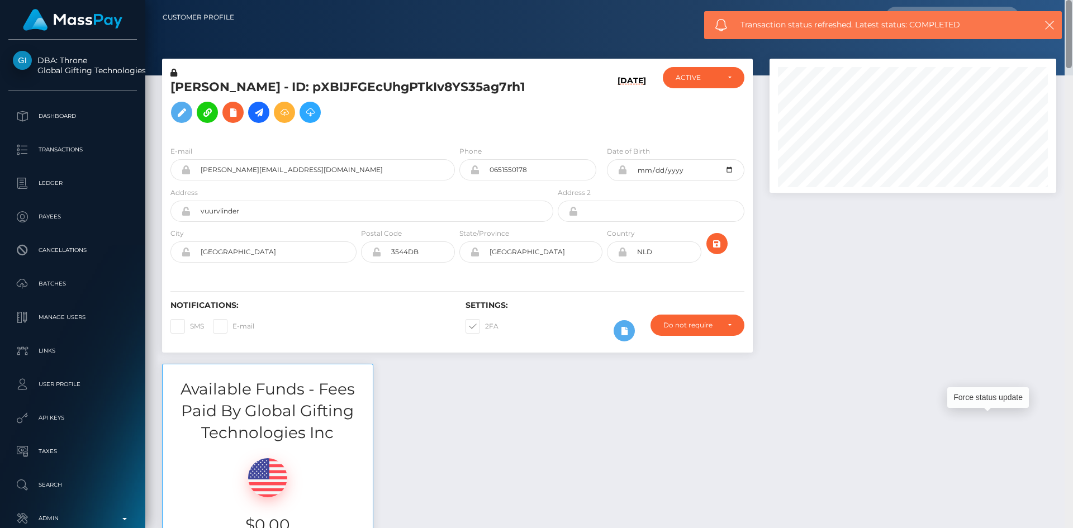
drag, startPoint x: 1069, startPoint y: 451, endPoint x: 1031, endPoint y: 3, distance: 450.3
click at [1072, 0] on html "DBA: Throne Global Gifting Technologies Inc Dashboard Transactions Ledger Payee…" at bounding box center [536, 264] width 1073 height 528
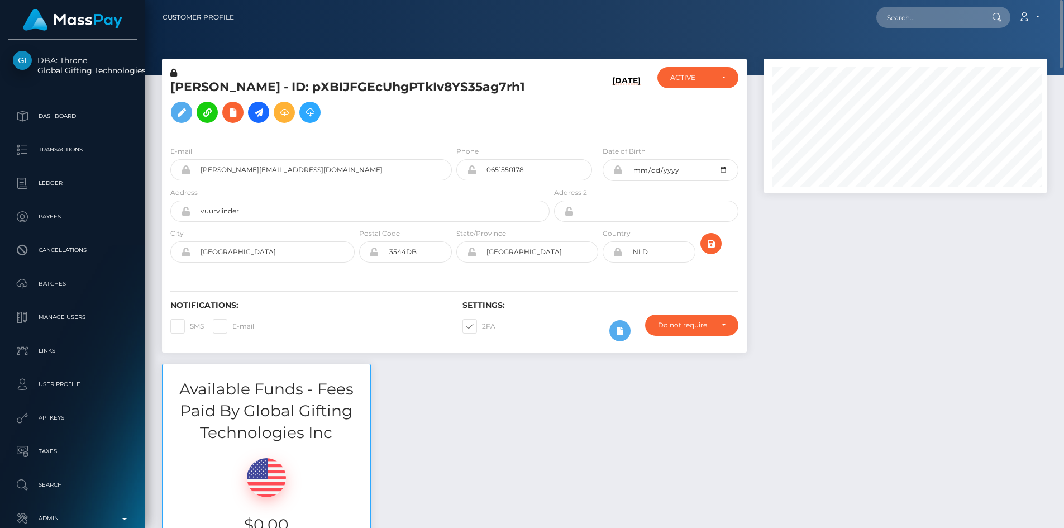
scroll to position [558533, 558384]
click at [913, 22] on input "text" at bounding box center [929, 17] width 105 height 21
paste input "Poact_R9NRvIABMpro"
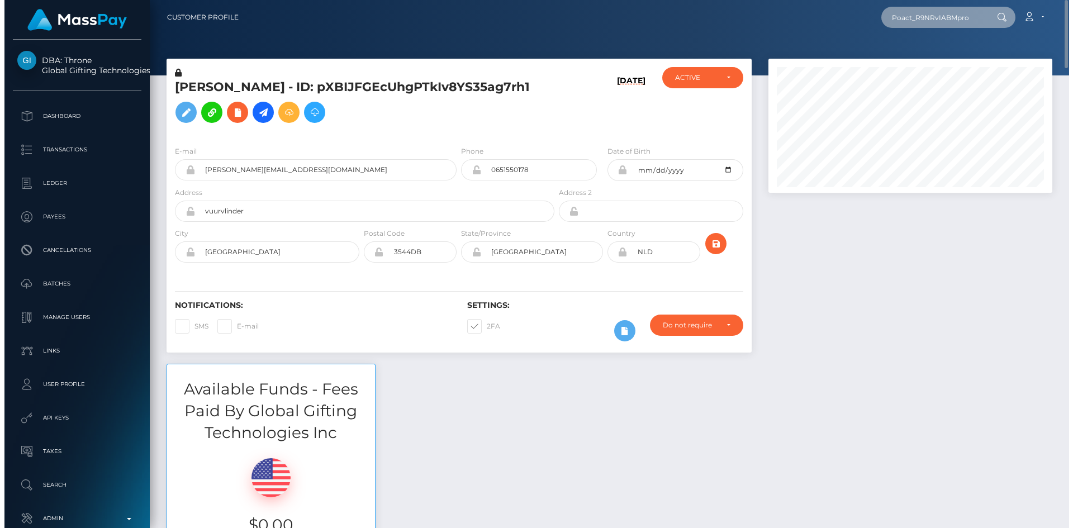
scroll to position [134, 287]
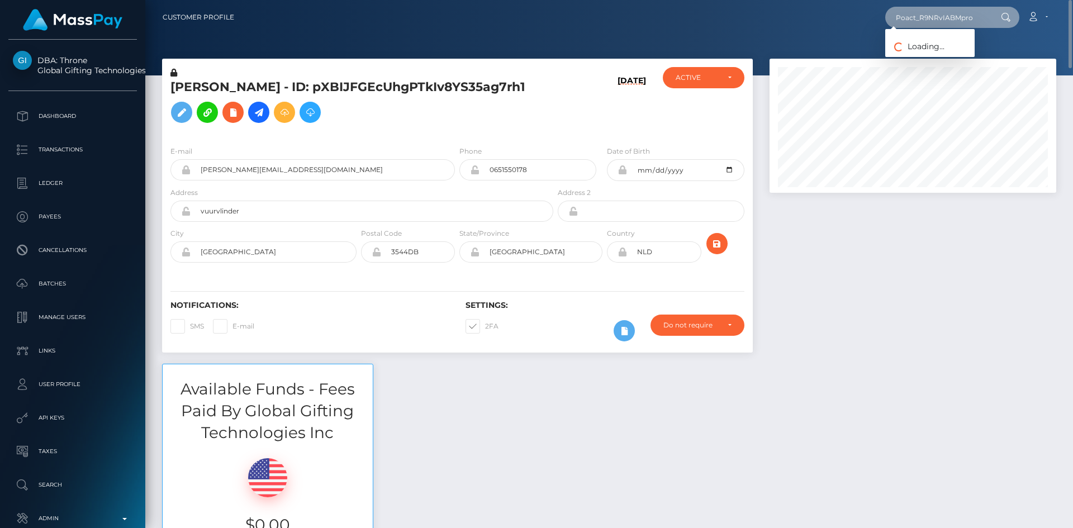
type input "Poact_R9NRvIABMpro"
drag, startPoint x: 915, startPoint y: 59, endPoint x: 903, endPoint y: 61, distance: 11.9
click at [915, 59] on link "Jayden Bioh" at bounding box center [929, 57] width 89 height 21
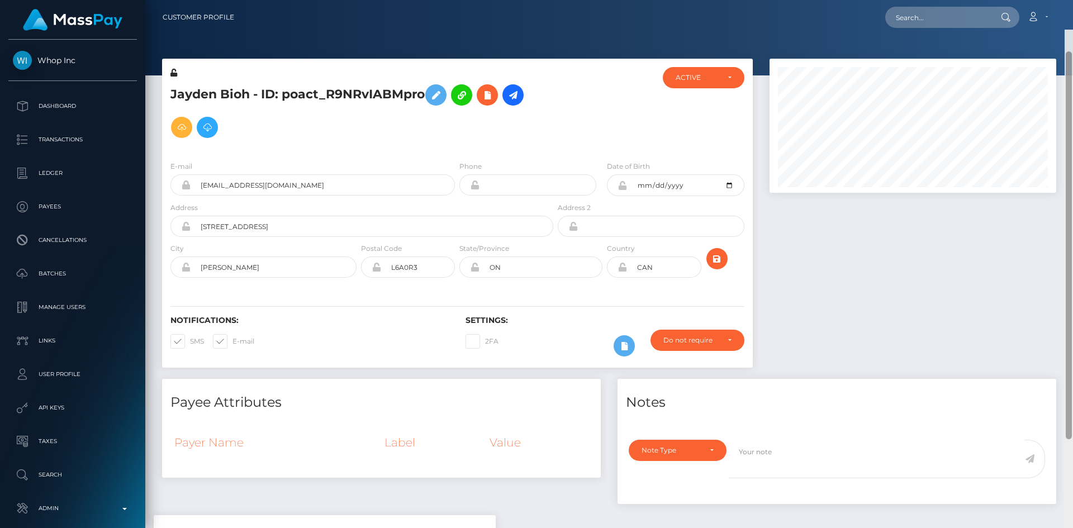
drag, startPoint x: 1069, startPoint y: 83, endPoint x: 1050, endPoint y: -12, distance: 97.3
click at [1050, 0] on html "Whop Inc Dashboard Transactions Ledger Payees Cancellations Links" at bounding box center [536, 264] width 1073 height 528
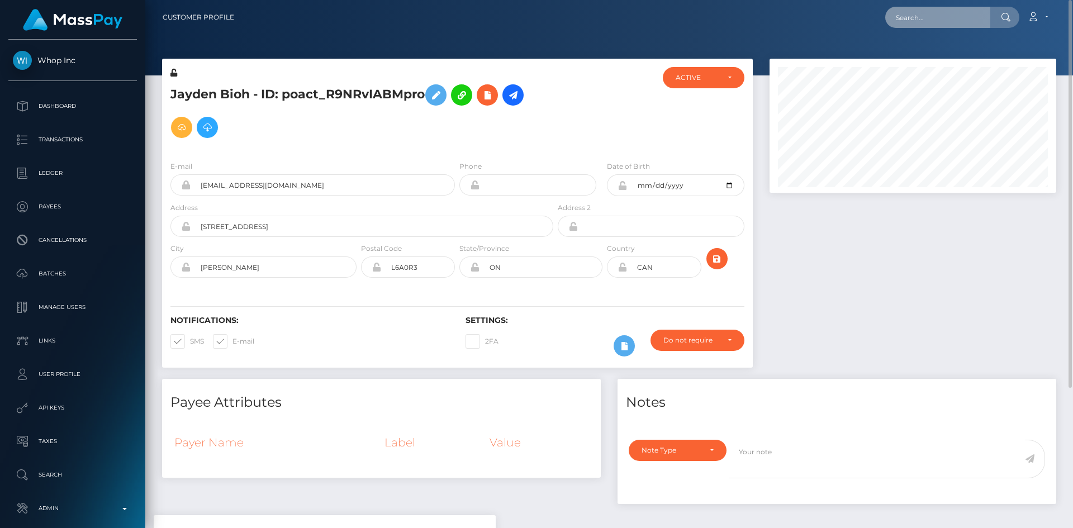
click at [963, 16] on input "text" at bounding box center [937, 17] width 105 height 21
paste input "poact_vnLXSCSENoQv"
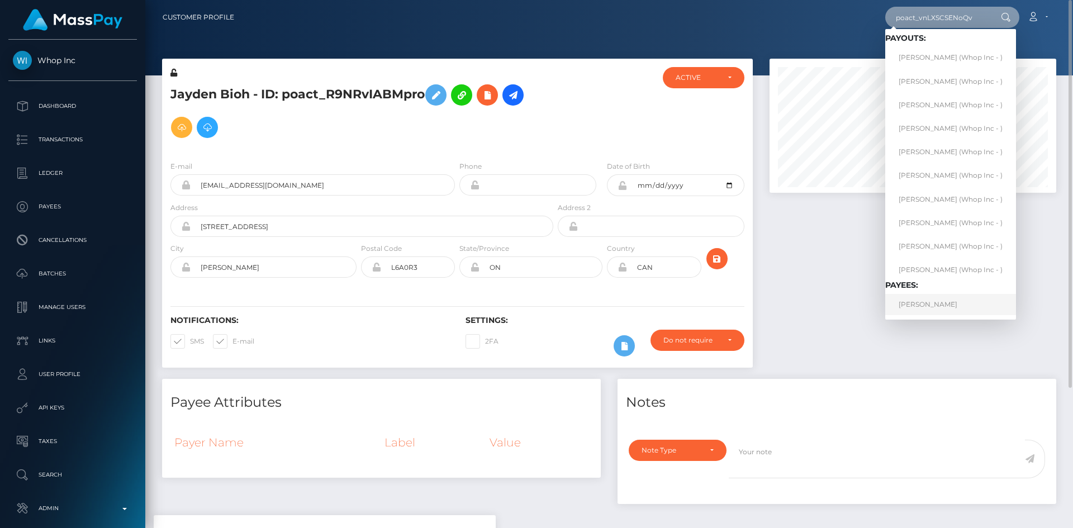
type input "poact_vnLXSCSENoQv"
click at [945, 308] on link "SZABOLCS NAGY" at bounding box center [950, 304] width 131 height 21
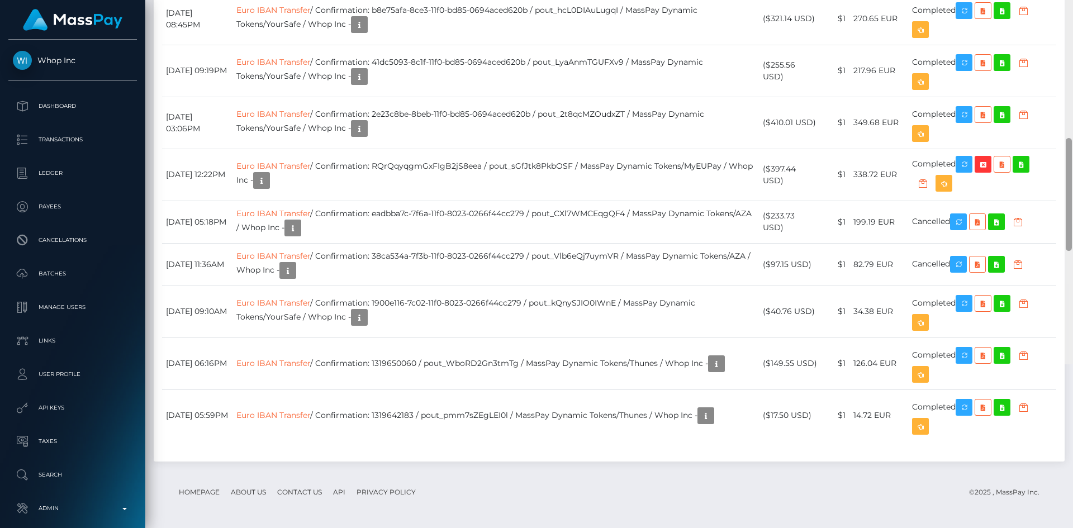
scroll to position [1664, 0]
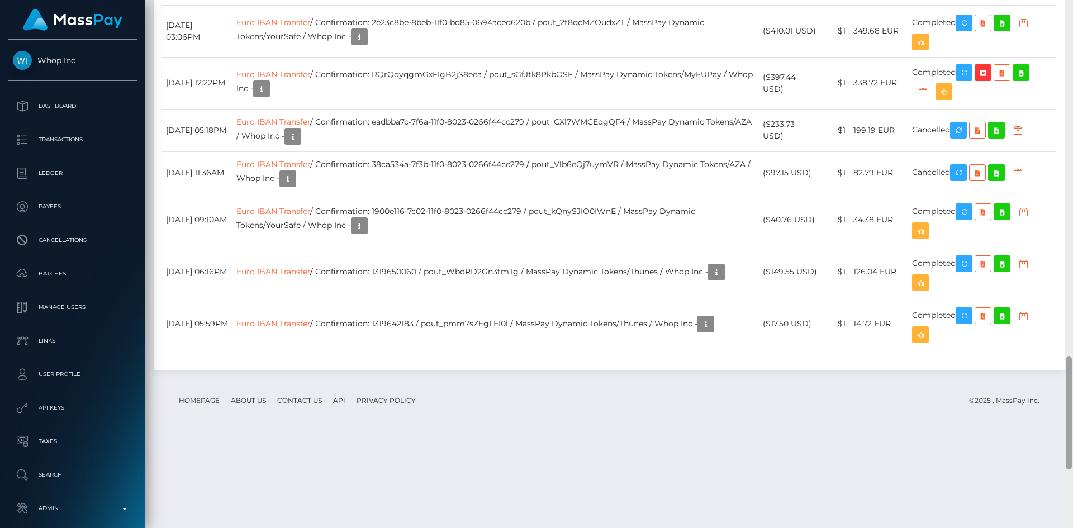
drag, startPoint x: 1068, startPoint y: 76, endPoint x: 1071, endPoint y: 418, distance: 342.5
click at [1071, 418] on div at bounding box center [1068, 412] width 6 height 113
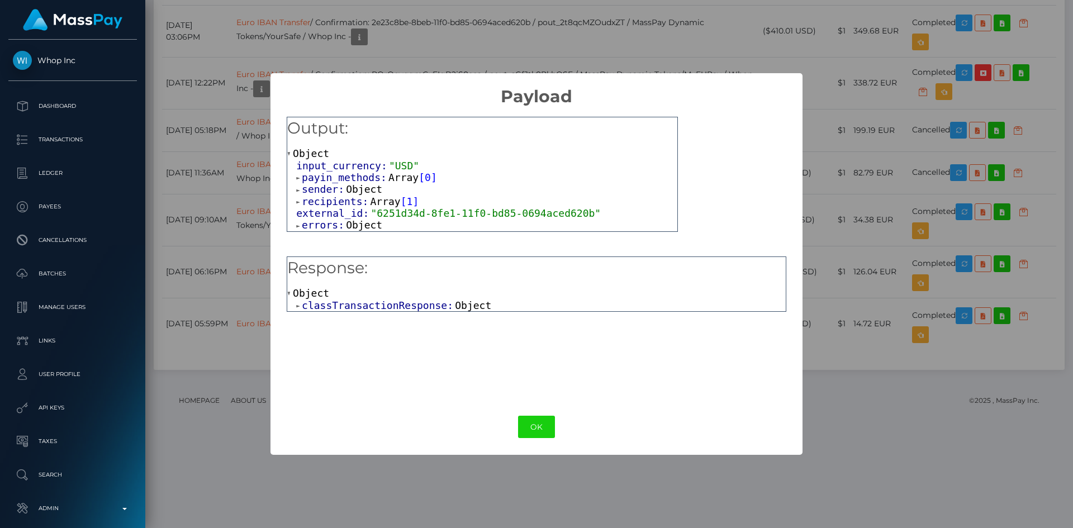
click at [455, 302] on span "Object" at bounding box center [473, 305] width 36 height 12
click at [366, 320] on span "Object" at bounding box center [379, 317] width 36 height 12
click at [394, 329] on span "classTransaction:" at bounding box center [372, 329] width 104 height 12
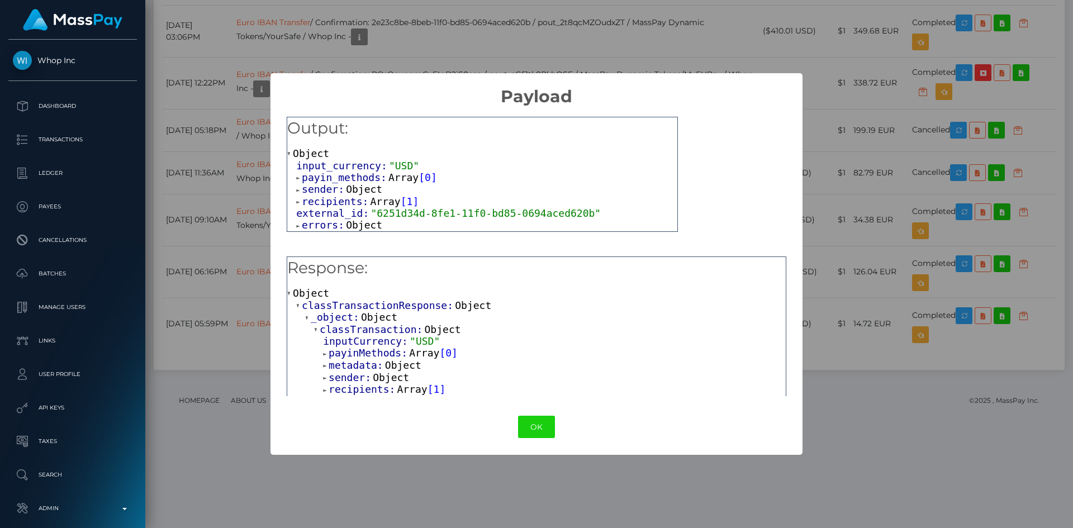
click at [353, 230] on span "Object" at bounding box center [364, 225] width 36 height 12
click at [539, 418] on button "OK" at bounding box center [536, 427] width 37 height 23
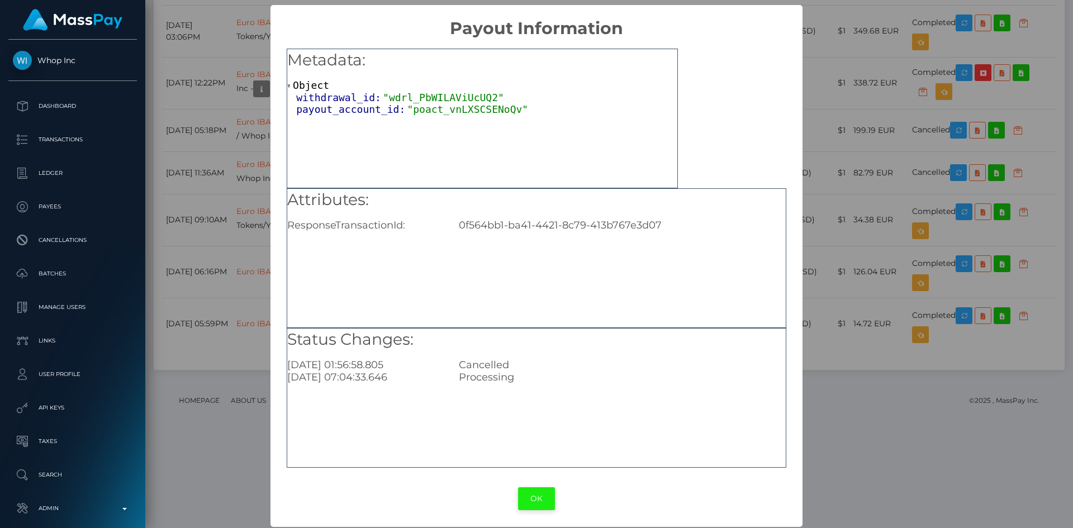
click at [537, 500] on button "OK" at bounding box center [536, 498] width 37 height 23
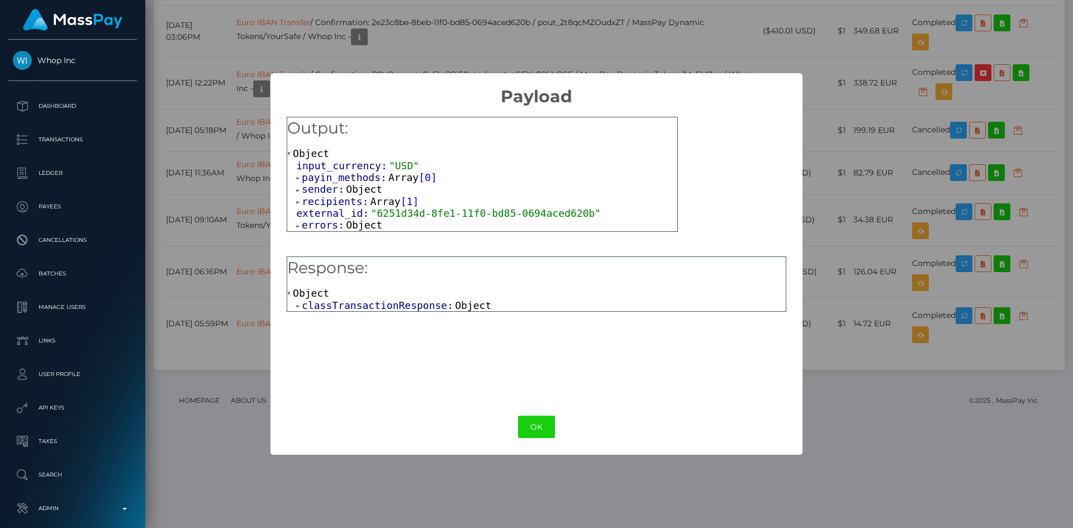
click at [455, 306] on span "Object" at bounding box center [473, 305] width 36 height 12
click at [543, 436] on button "OK" at bounding box center [536, 427] width 37 height 23
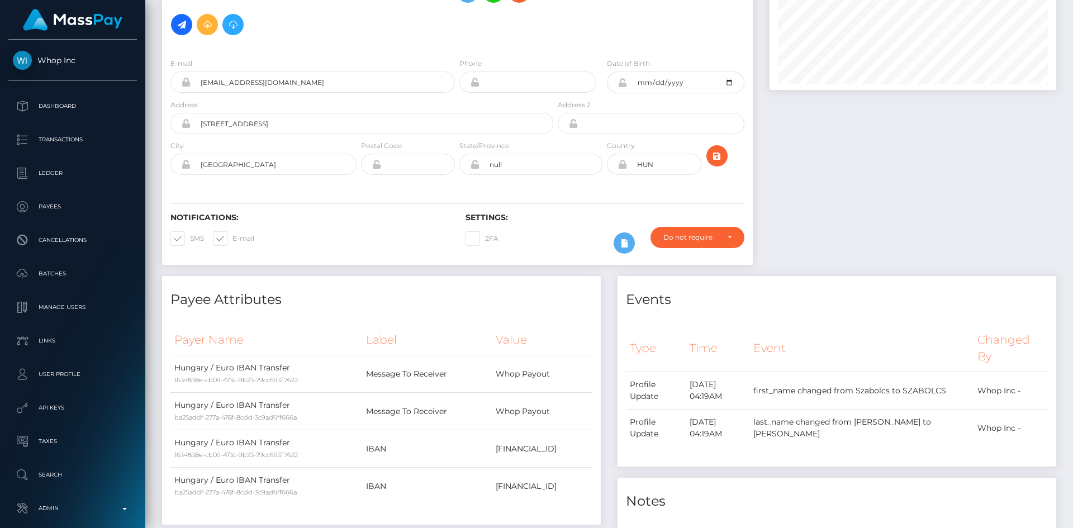
scroll to position [0, 0]
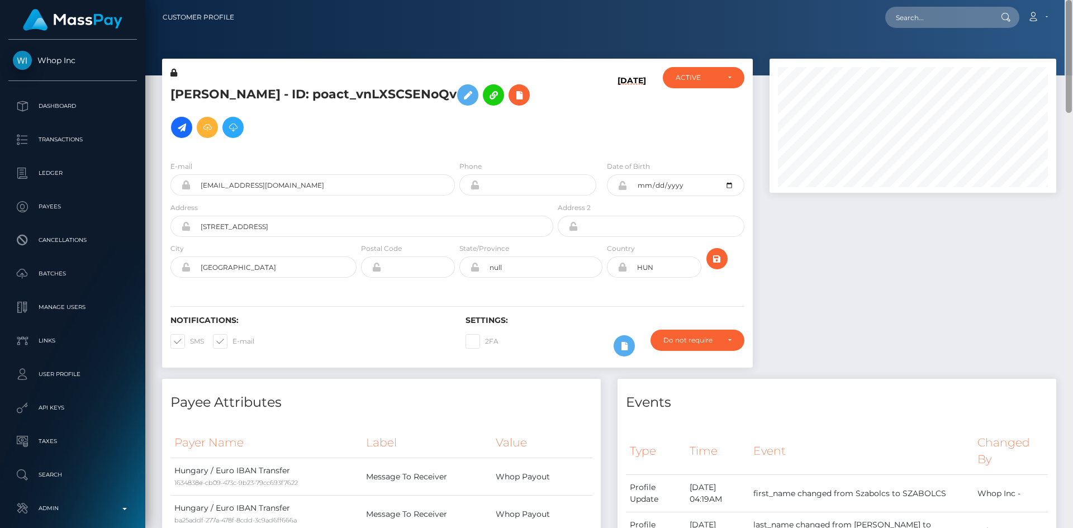
drag, startPoint x: 1066, startPoint y: 427, endPoint x: 906, endPoint y: 34, distance: 424.9
click at [1072, 0] on div "Customer Profile Loading... Loading..." at bounding box center [608, 264] width 927 height 528
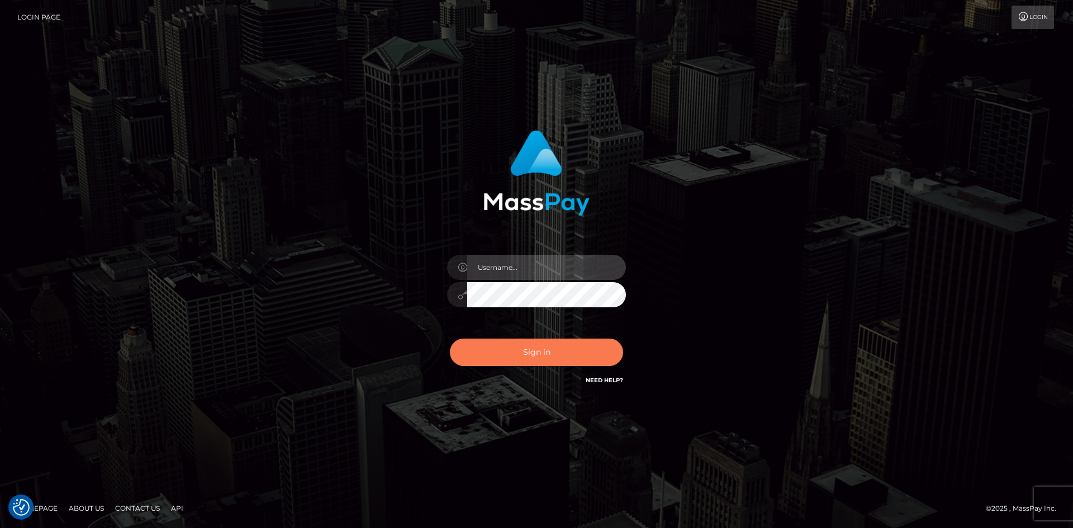
type input "alexstef"
click at [556, 352] on button "Sign in" at bounding box center [536, 352] width 173 height 27
type input "alexstef"
click at [537, 347] on button "Sign in" at bounding box center [536, 352] width 173 height 27
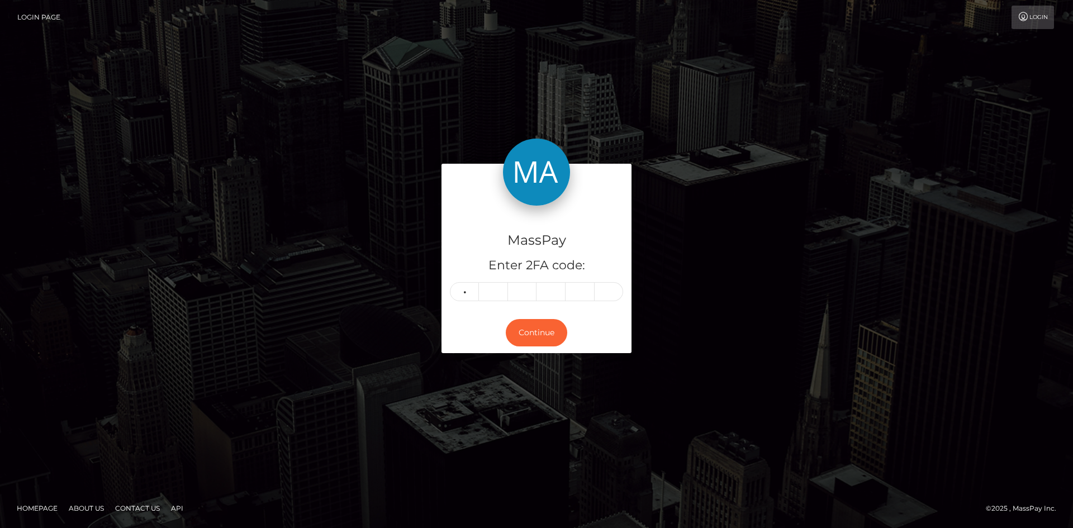
type input "3"
type input "6"
type input "5"
type input "7"
type input "4"
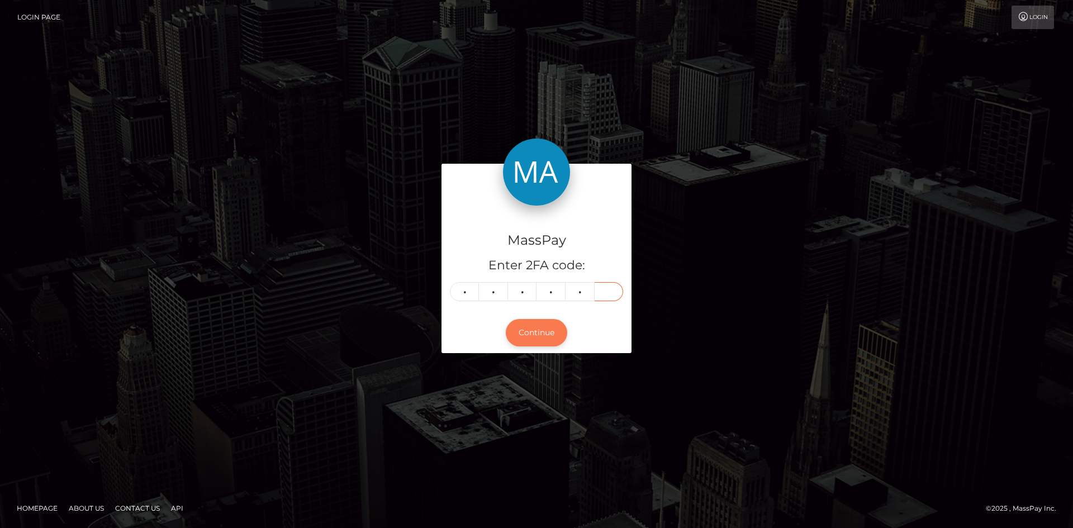
type input "0"
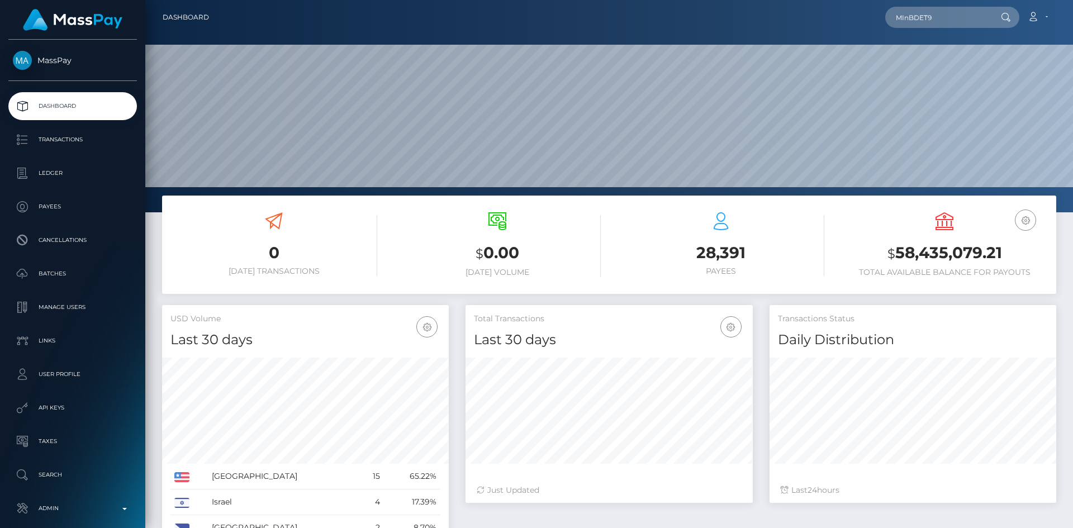
scroll to position [198, 287]
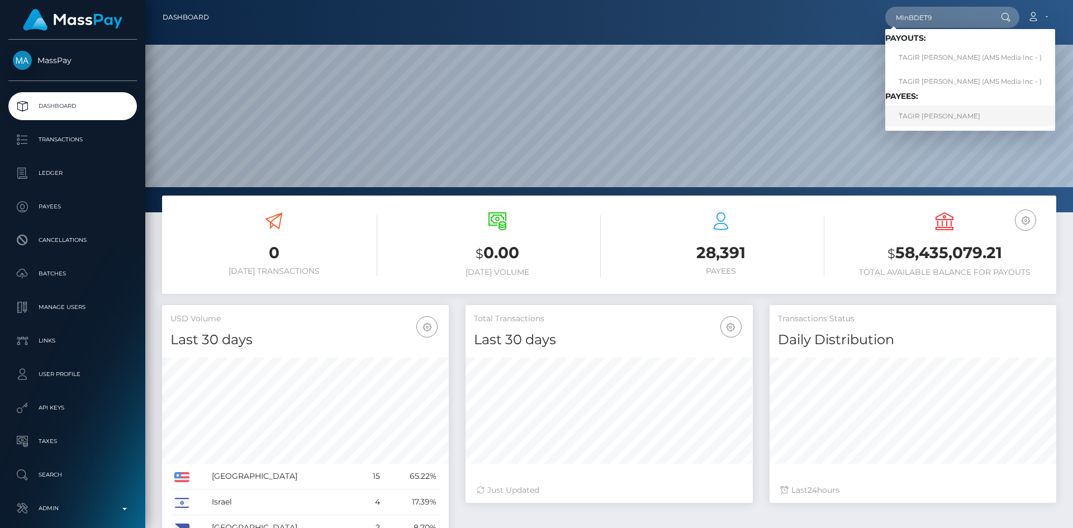
type input "MInBDET9"
click at [941, 117] on link "TAGIR [PERSON_NAME]" at bounding box center [970, 116] width 170 height 21
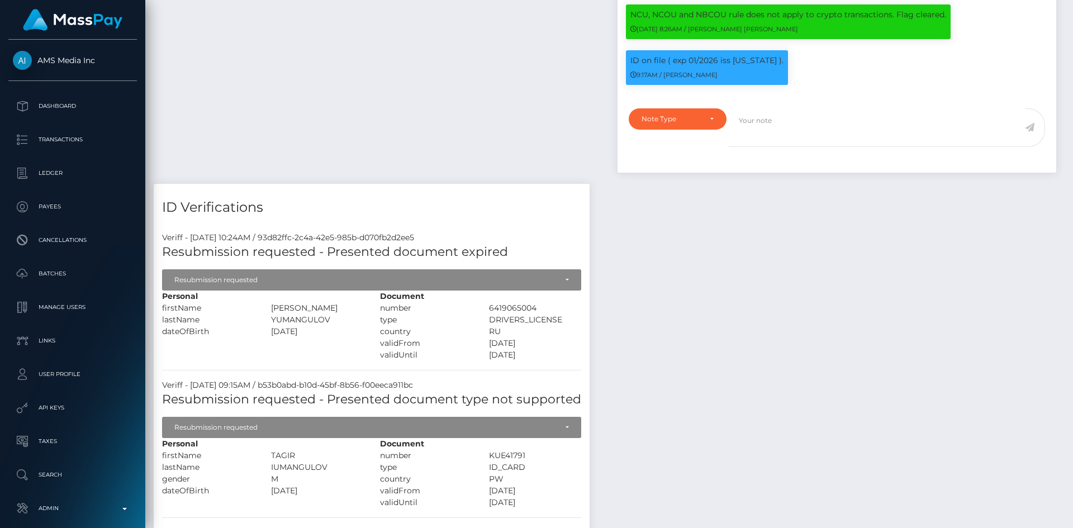
scroll to position [134, 287]
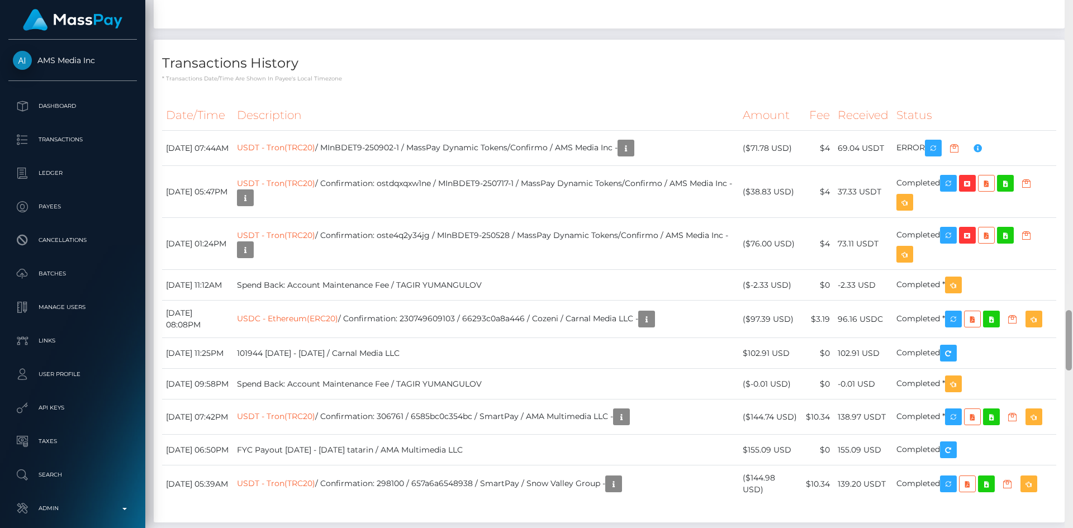
drag, startPoint x: 0, startPoint y: 0, endPoint x: 1051, endPoint y: 377, distance: 1116.8
click at [1037, 405] on div "Customer Profile Loading... Loading..." at bounding box center [608, 264] width 927 height 528
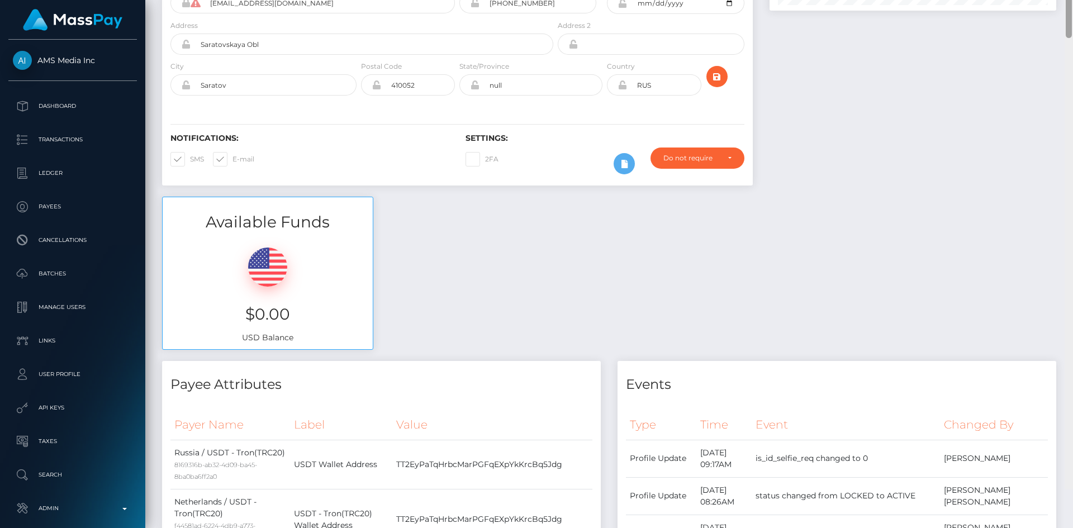
scroll to position [0, 0]
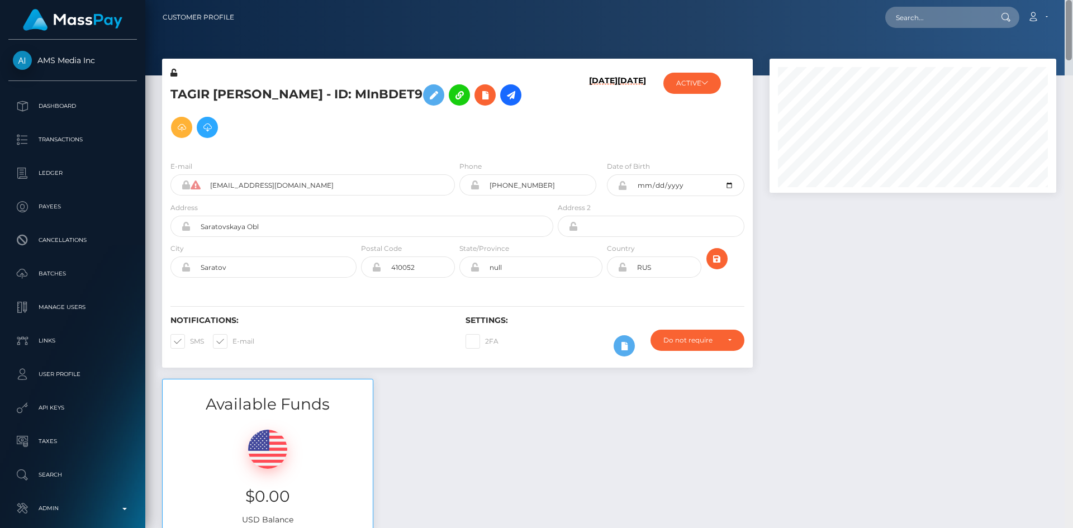
drag, startPoint x: 1069, startPoint y: 320, endPoint x: 1051, endPoint y: -29, distance: 349.1
click at [1051, 0] on html "AMS Media Inc Dashboard Transactions Ledger Payees Cancellations" at bounding box center [536, 264] width 1073 height 528
click at [916, 23] on input "text" at bounding box center [937, 17] width 105 height 21
paste input "poact_Z9SqXSeTMOBx"
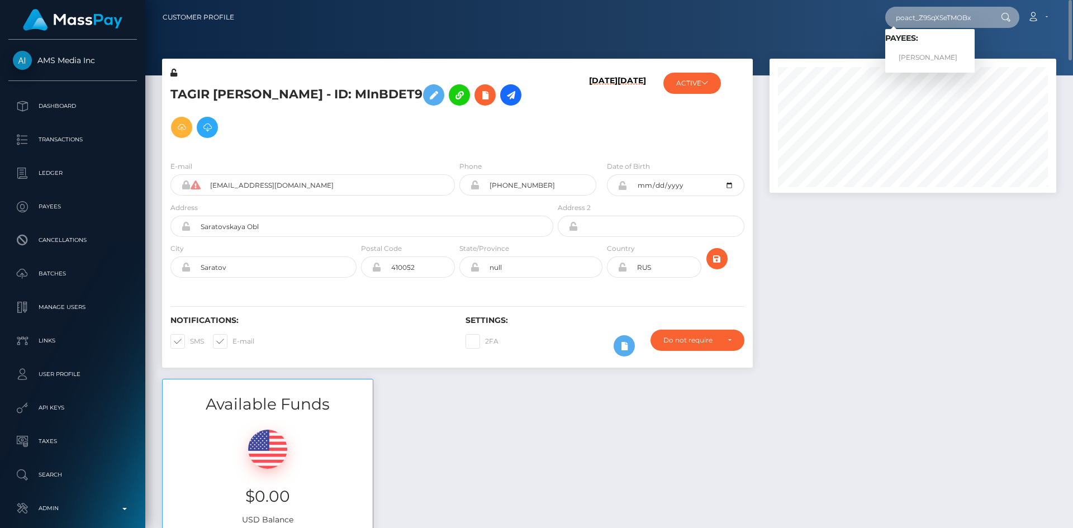
type input "poact_Z9SqXSeTMOBx"
click at [930, 48] on link "JONATHAN ALLEN" at bounding box center [929, 57] width 89 height 21
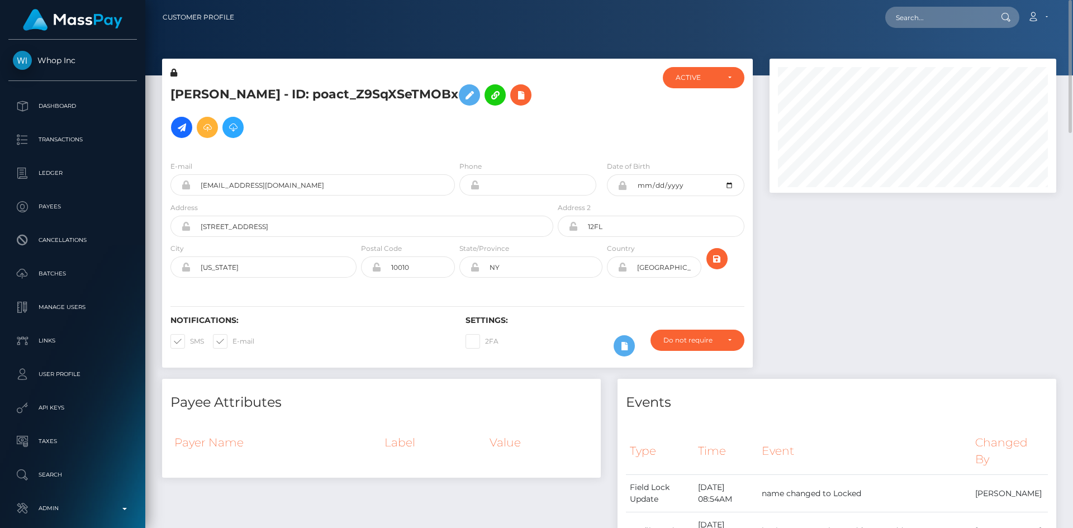
scroll to position [528, 0]
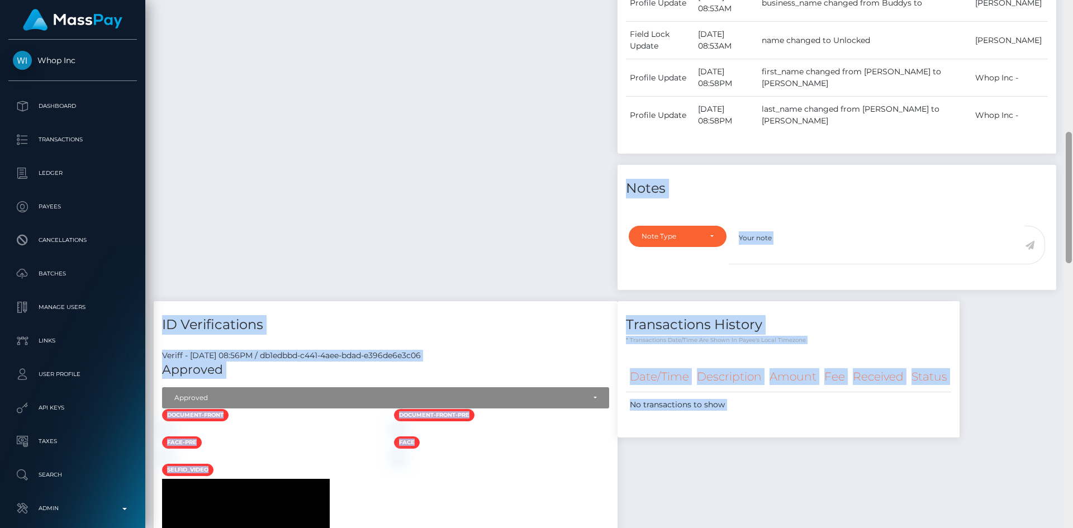
drag, startPoint x: 0, startPoint y: 0, endPoint x: 1067, endPoint y: 96, distance: 1071.3
click at [1063, 73] on div "Customer Profile Loading... Loading..." at bounding box center [608, 264] width 927 height 528
click at [1058, 165] on div "Events Type Time Event Changed By" at bounding box center [836, 76] width 455 height 450
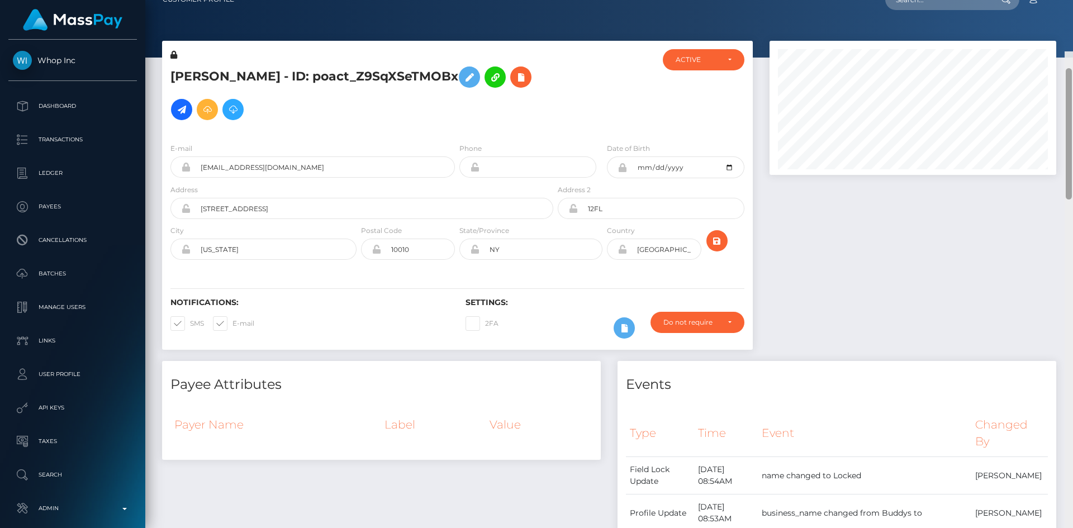
scroll to position [0, 0]
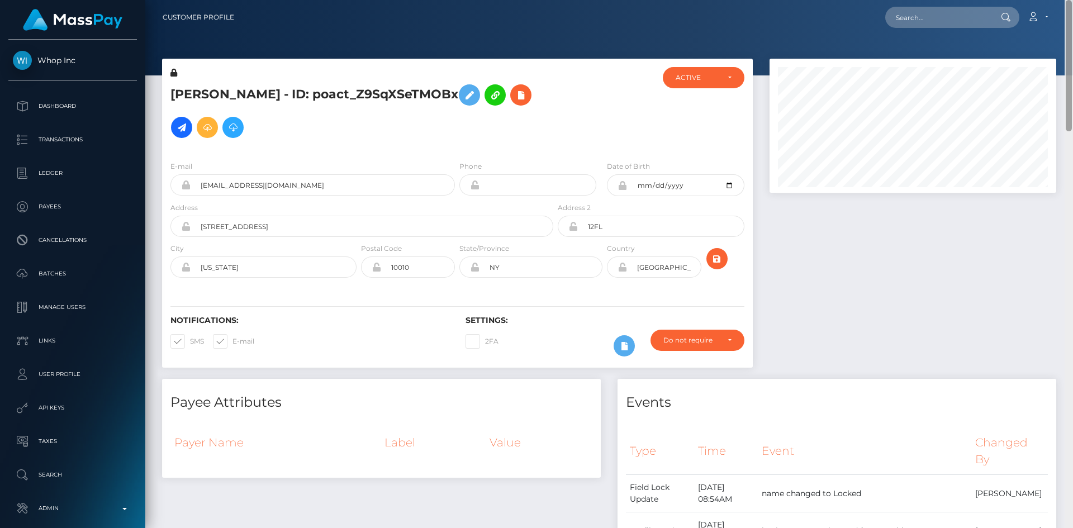
drag, startPoint x: 1069, startPoint y: 153, endPoint x: 1069, endPoint y: -2, distance: 154.8
click at [1069, 0] on html "Whop Inc Dashboard Transactions Ledger Payees Cancellations Links" at bounding box center [536, 264] width 1073 height 528
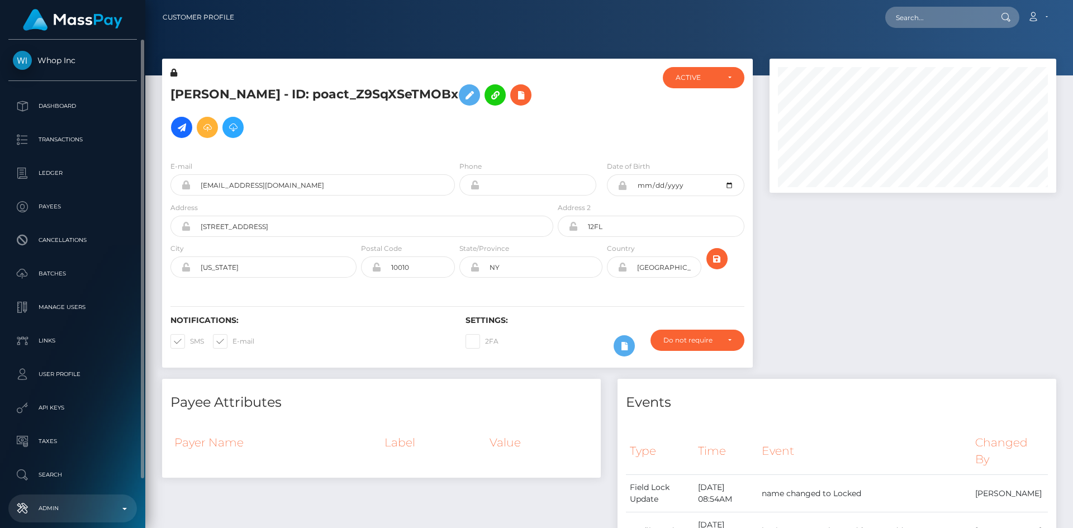
click at [97, 504] on p "Admin" at bounding box center [73, 508] width 120 height 17
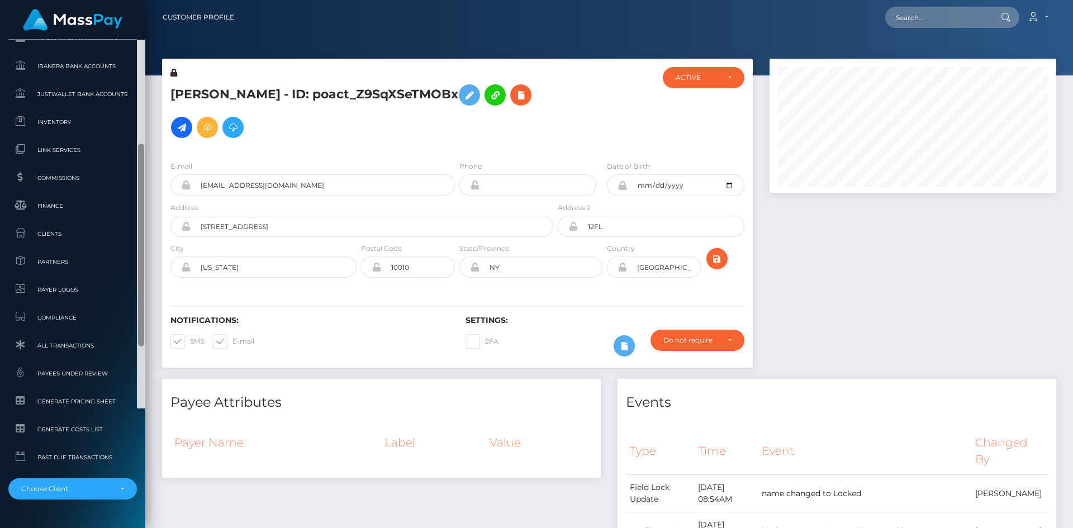
scroll to position [677, 0]
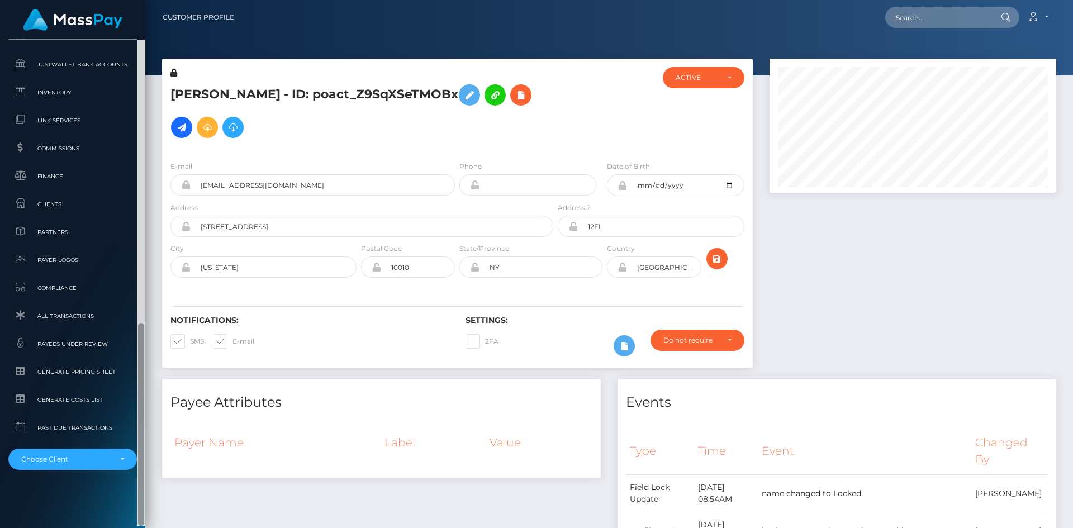
drag, startPoint x: 142, startPoint y: 235, endPoint x: 140, endPoint y: 514, distance: 278.8
click at [140, 514] on div at bounding box center [141, 424] width 6 height 203
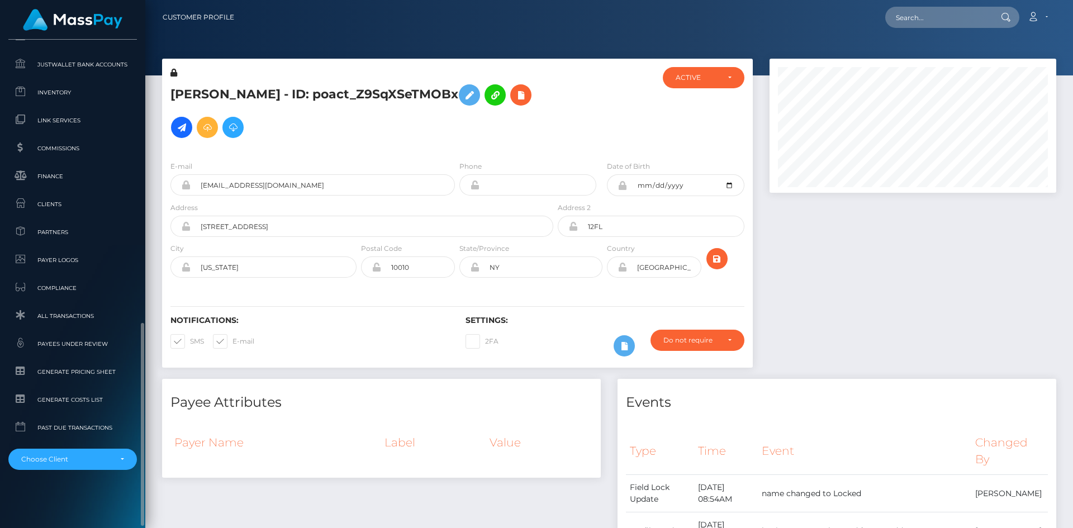
click at [47, 444] on li "RNetwork LLC - MassPay - Atlas Distributions - I HEALTH INNOVATION TECH CORP - …" at bounding box center [72, 455] width 128 height 30
click at [56, 459] on div "Choose Client" at bounding box center [66, 459] width 90 height 9
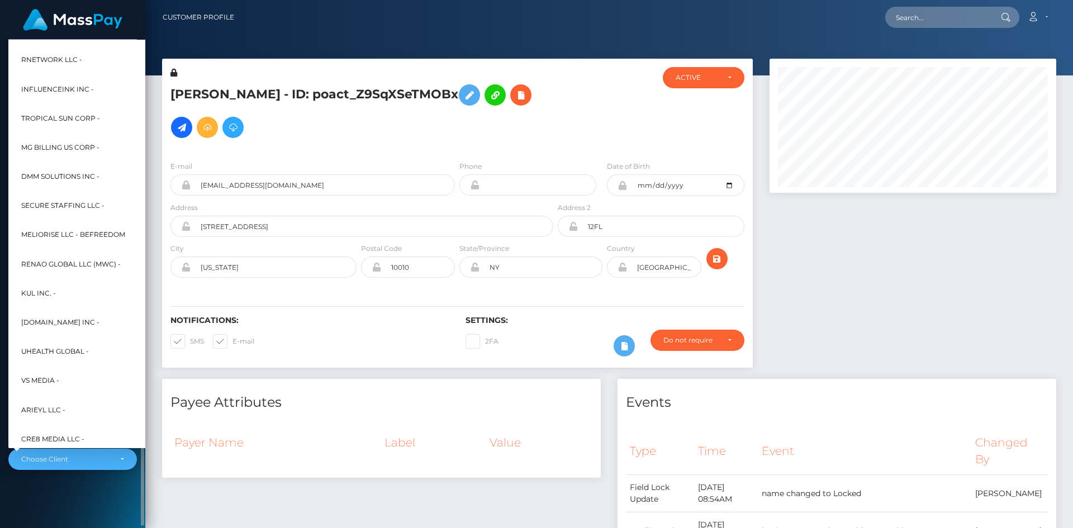
scroll to position [516, 0]
click at [56, 231] on span "Fenix International Limited -" at bounding box center [79, 235] width 116 height 15
select select "26"
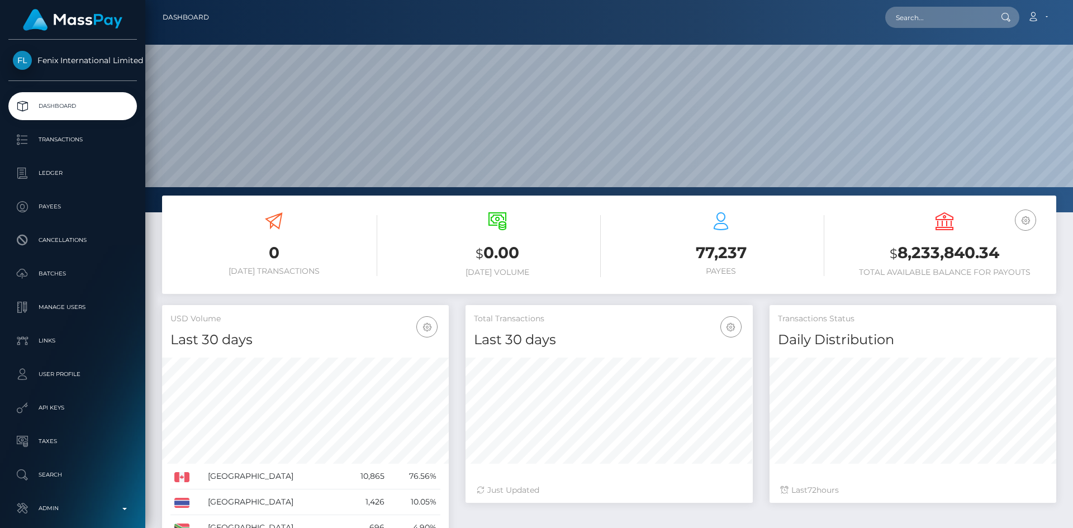
scroll to position [198, 287]
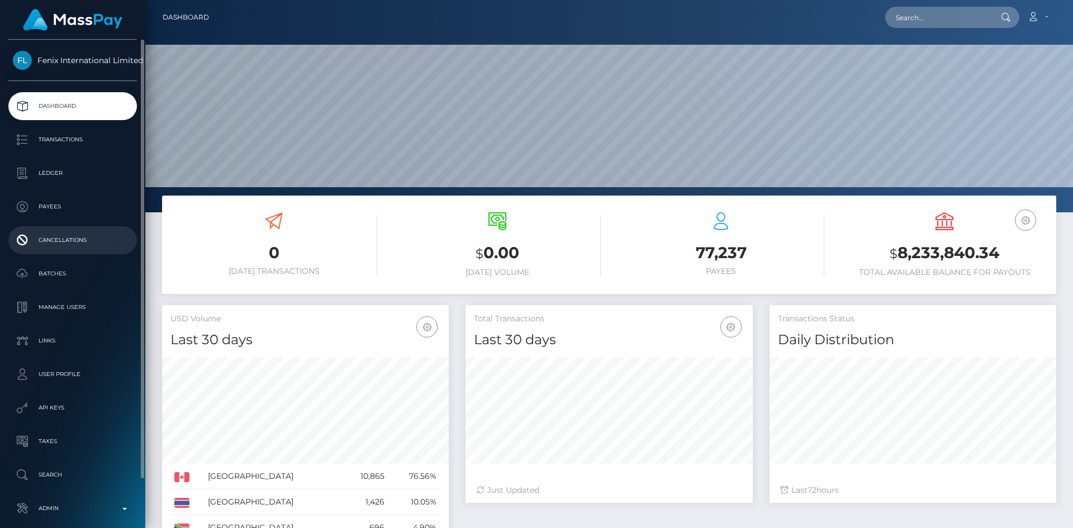
drag, startPoint x: 72, startPoint y: 274, endPoint x: 105, endPoint y: 254, distance: 38.6
click at [72, 274] on p "Batches" at bounding box center [73, 273] width 120 height 17
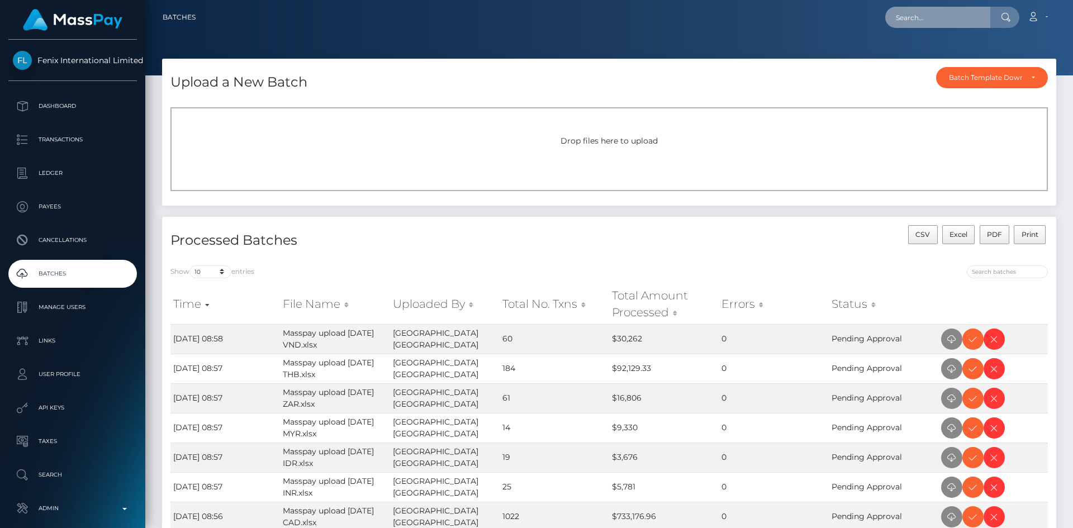
click at [954, 17] on input "text" at bounding box center [937, 17] width 105 height 21
paste input "[EMAIL_ADDRESS][DOMAIN_NAME]"
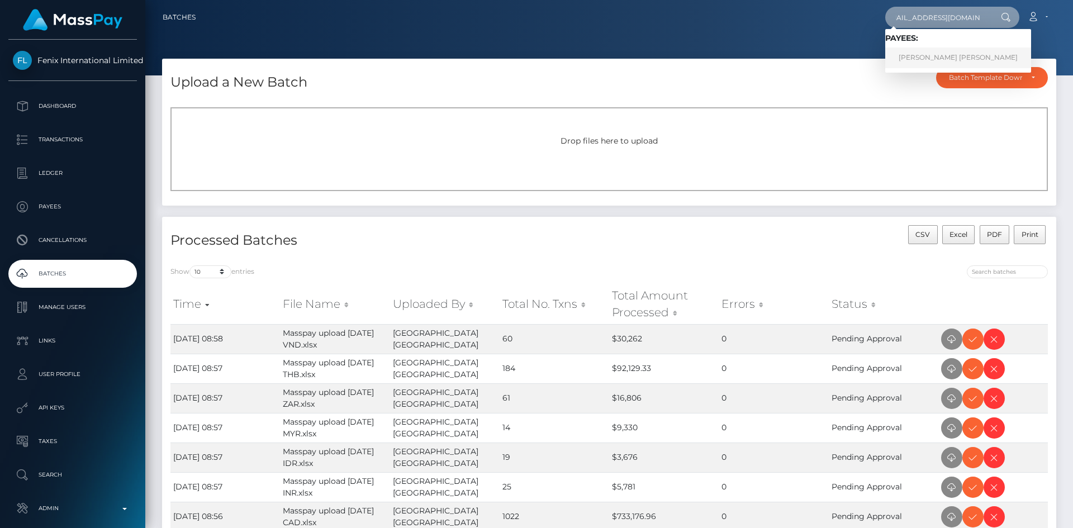
type input "chellbrandon97@gmail.com"
click at [898, 59] on link "BRANDON LEE ANTHONY CHELL" at bounding box center [958, 57] width 146 height 21
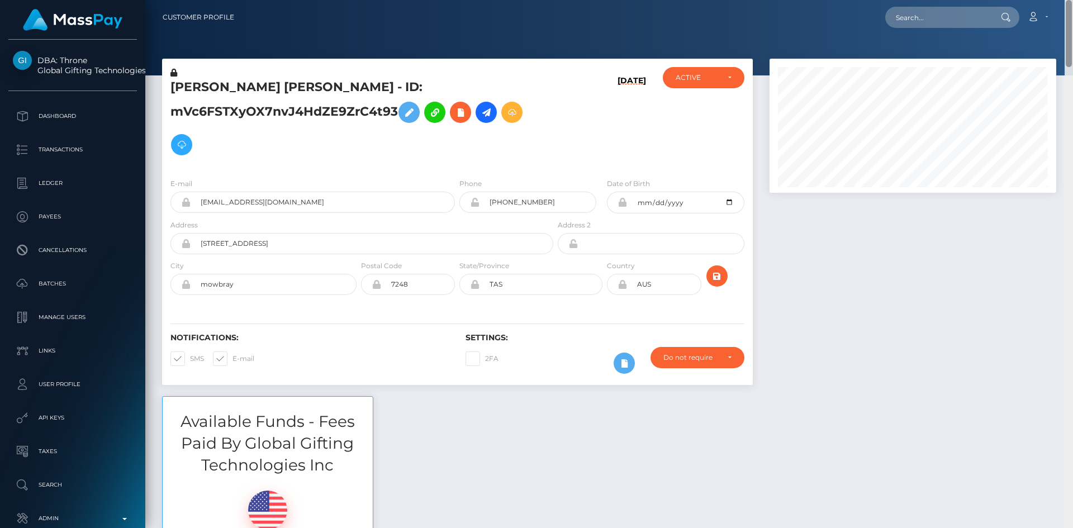
click at [1047, 29] on div "Customer Profile Loading... Loading..." at bounding box center [608, 264] width 927 height 528
click at [950, 12] on input "text" at bounding box center [937, 17] width 105 height 21
paste input "poact_O2vs65oLCTCj"
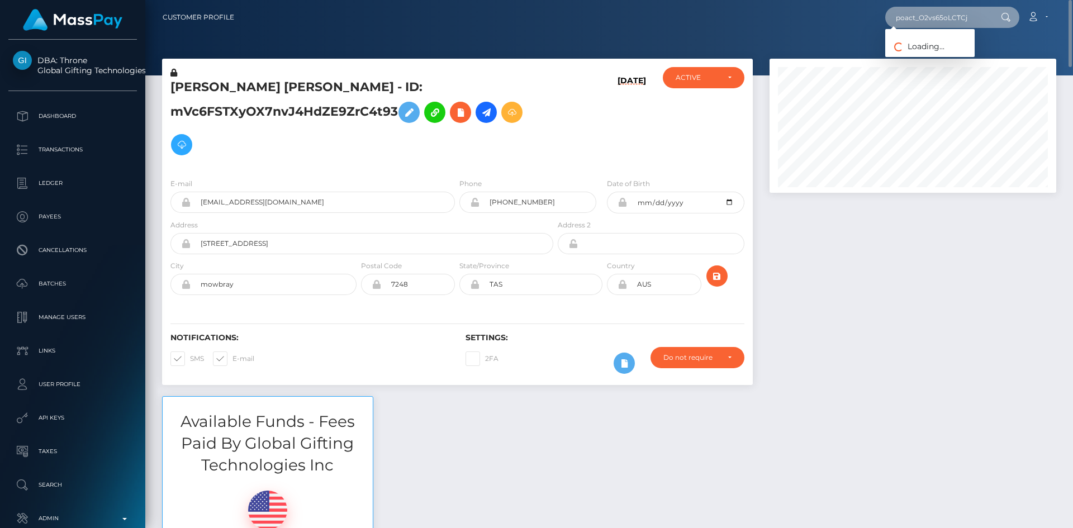
type input "poact_O2vs65oLCTCj"
click at [907, 64] on link "Snip & Style Inc" at bounding box center [929, 57] width 89 height 21
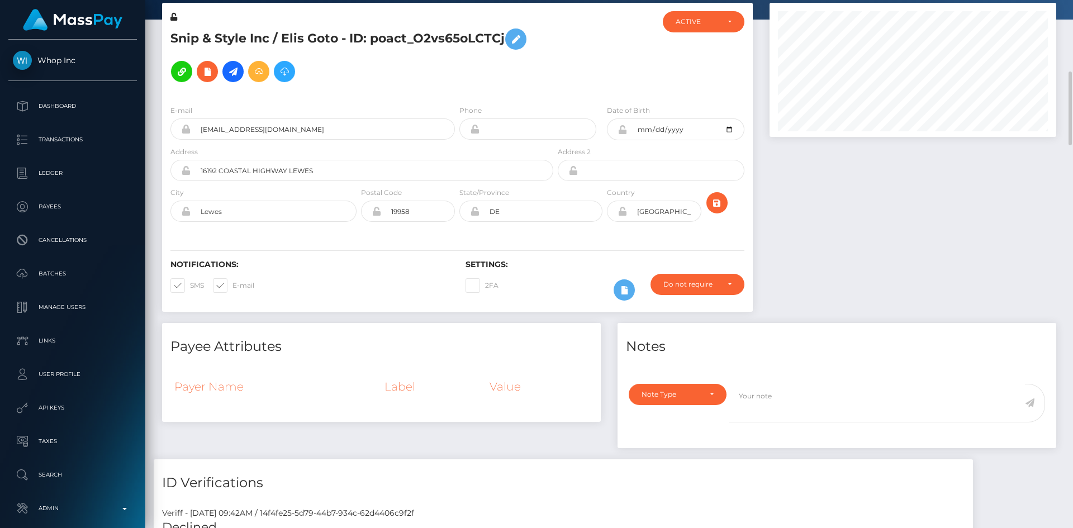
scroll to position [112, 0]
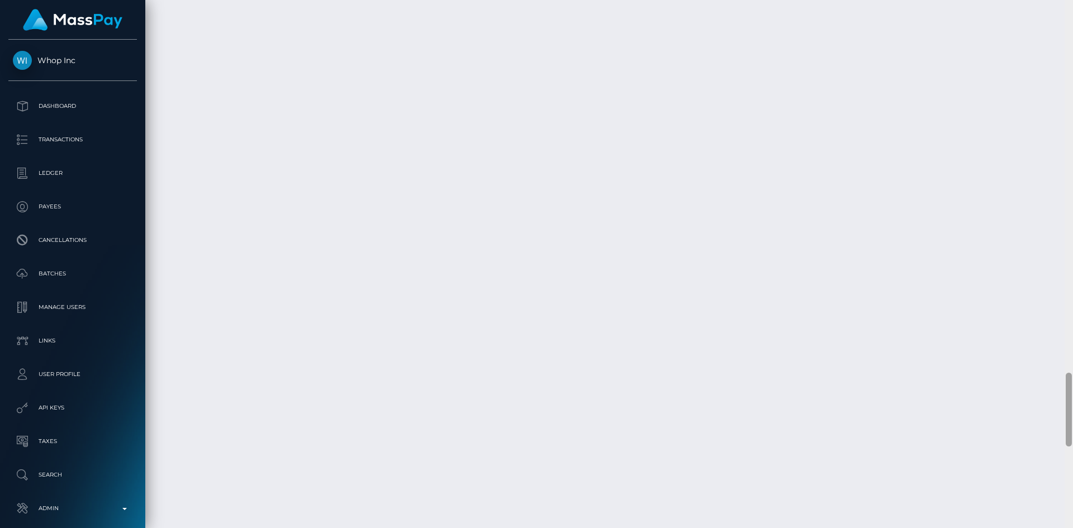
drag, startPoint x: 1066, startPoint y: 63, endPoint x: 1028, endPoint y: 417, distance: 356.8
click at [1026, 417] on div "Customer Profile Loading... Loading..." at bounding box center [608, 264] width 927 height 528
drag, startPoint x: 1065, startPoint y: 390, endPoint x: 1036, endPoint y: 383, distance: 29.9
click at [1066, 399] on div at bounding box center [1068, 421] width 6 height 74
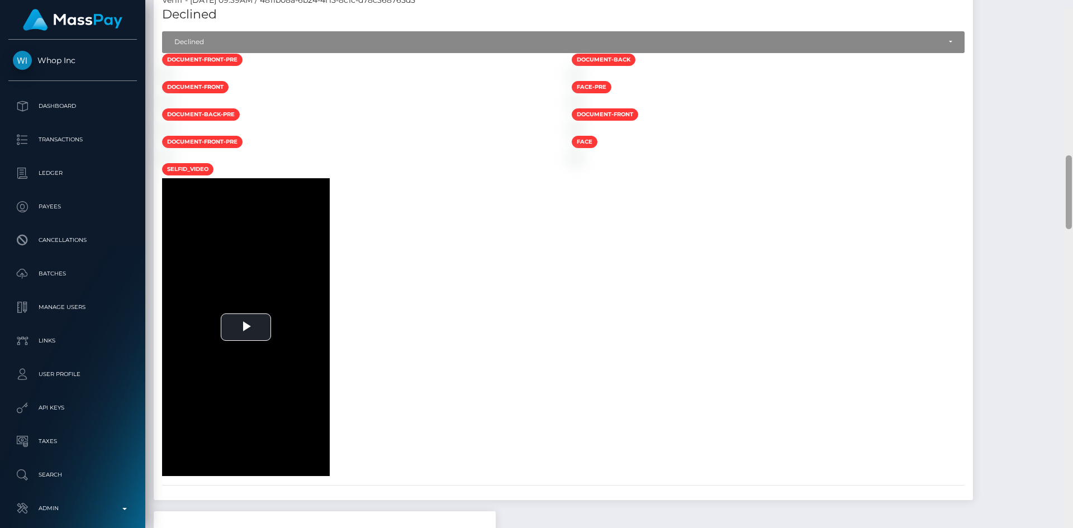
scroll to position [1082, 0]
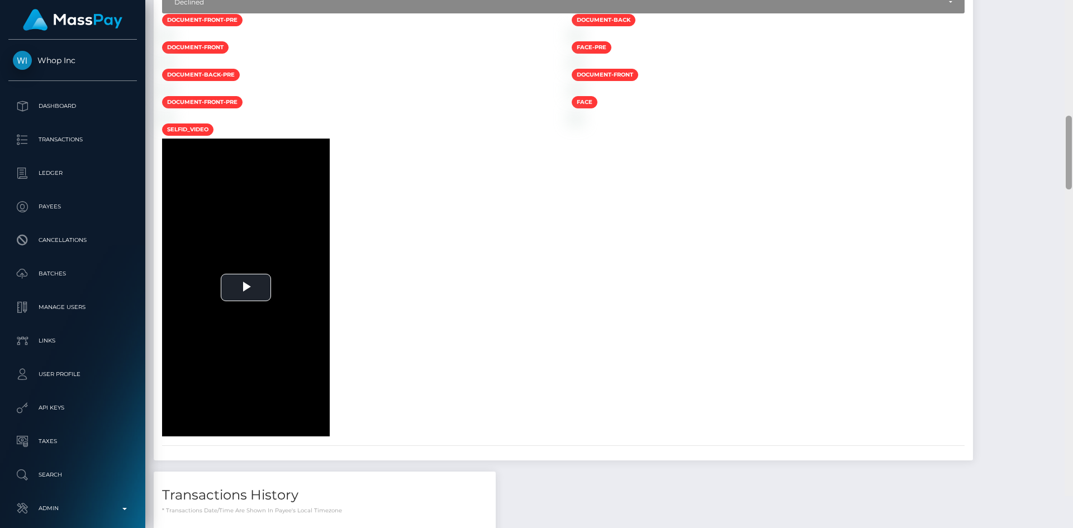
drag, startPoint x: 1065, startPoint y: 411, endPoint x: 1072, endPoint y: 166, distance: 245.3
click at [1072, 166] on div at bounding box center [1068, 232] width 8 height 528
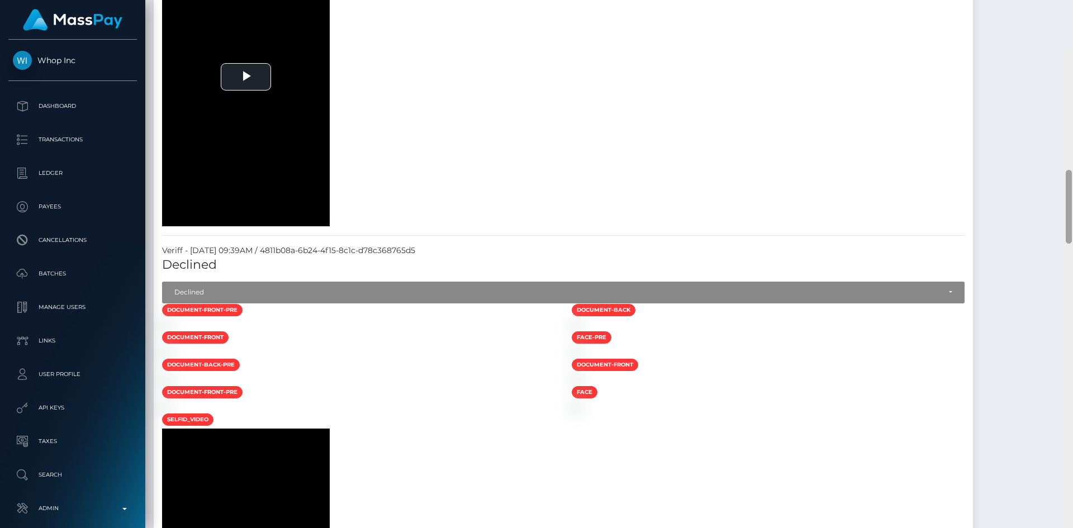
scroll to position [704, 0]
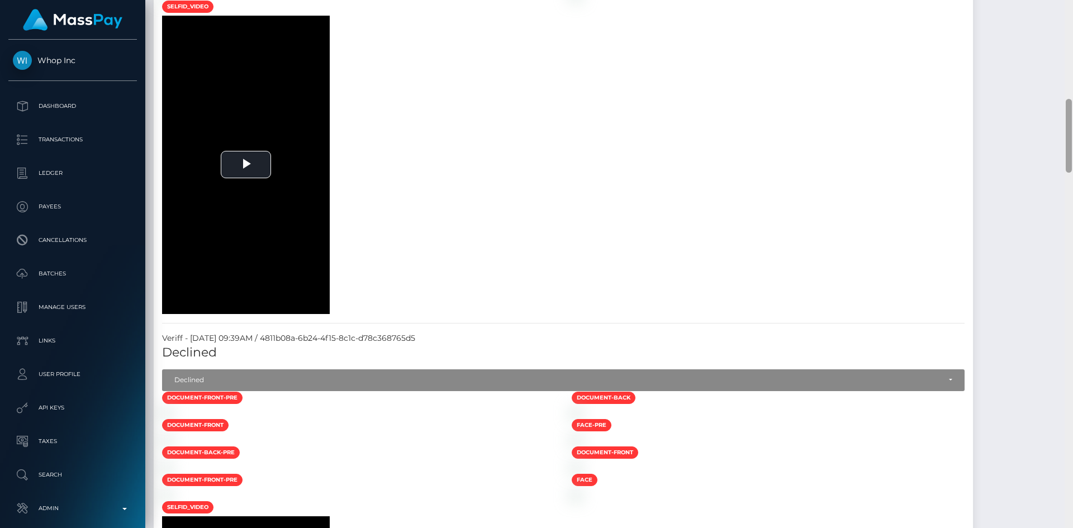
drag, startPoint x: 1068, startPoint y: 186, endPoint x: 1068, endPoint y: 155, distance: 31.3
click at [1068, 155] on div at bounding box center [1068, 136] width 6 height 74
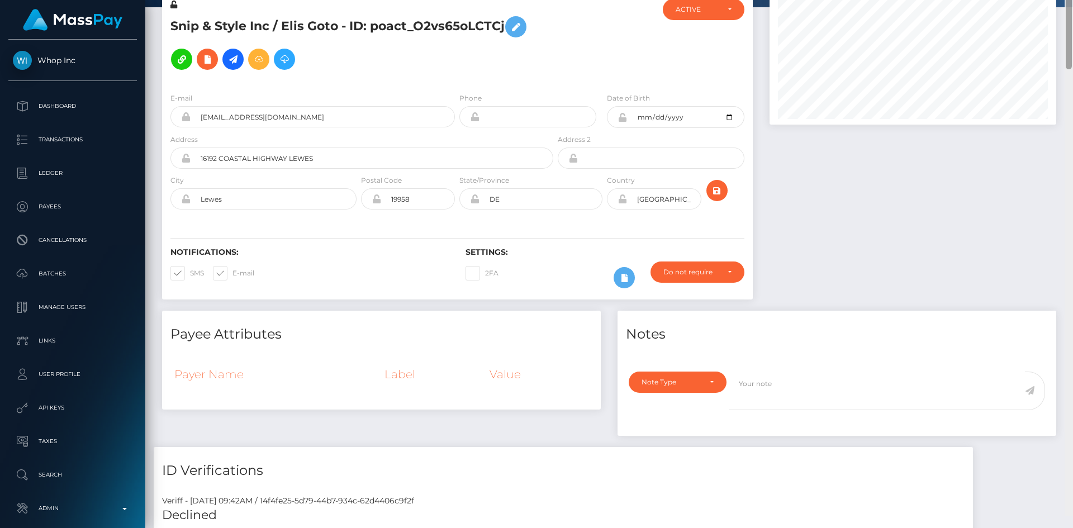
scroll to position [0, 0]
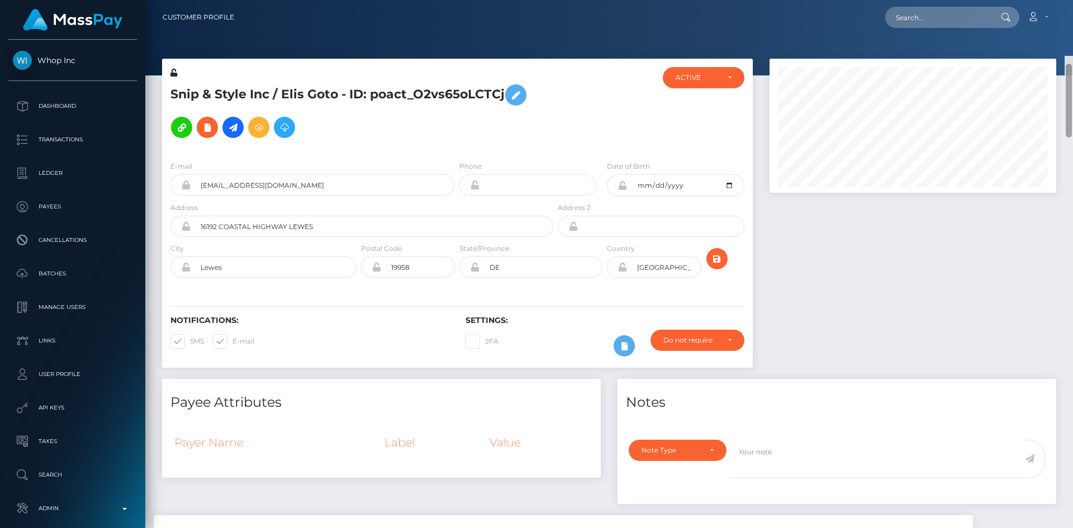
drag, startPoint x: 1067, startPoint y: 151, endPoint x: 1072, endPoint y: 46, distance: 105.7
click at [1070, 64] on div at bounding box center [1068, 101] width 6 height 74
click at [950, 11] on input "text" at bounding box center [937, 17] width 105 height 21
paste input "77597093"
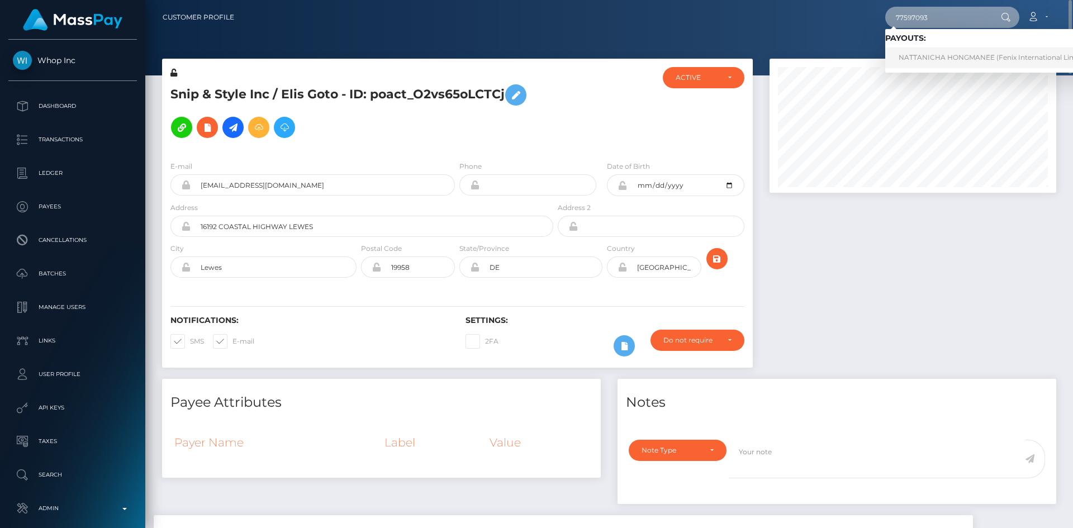
type input "77597093"
click at [929, 54] on link "NATTANICHA HONGMANEE (Fenix International Limited - )" at bounding box center [998, 57] width 226 height 21
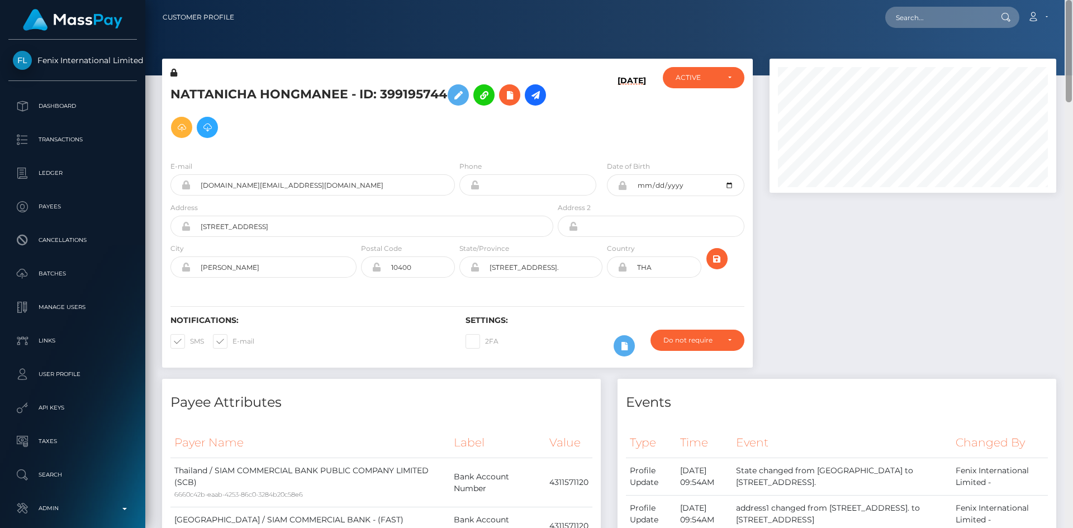
click at [1055, 4] on div "Customer Profile Loading... Loading..." at bounding box center [608, 264] width 927 height 528
click at [417, 86] on h5 "NATTANICHA HONGMANEE - ID: 399195744" at bounding box center [358, 111] width 377 height 65
copy h5 "399195744"
click at [399, 96] on h5 "NATTANICHA HONGMANEE - ID: 399195744" at bounding box center [358, 111] width 377 height 65
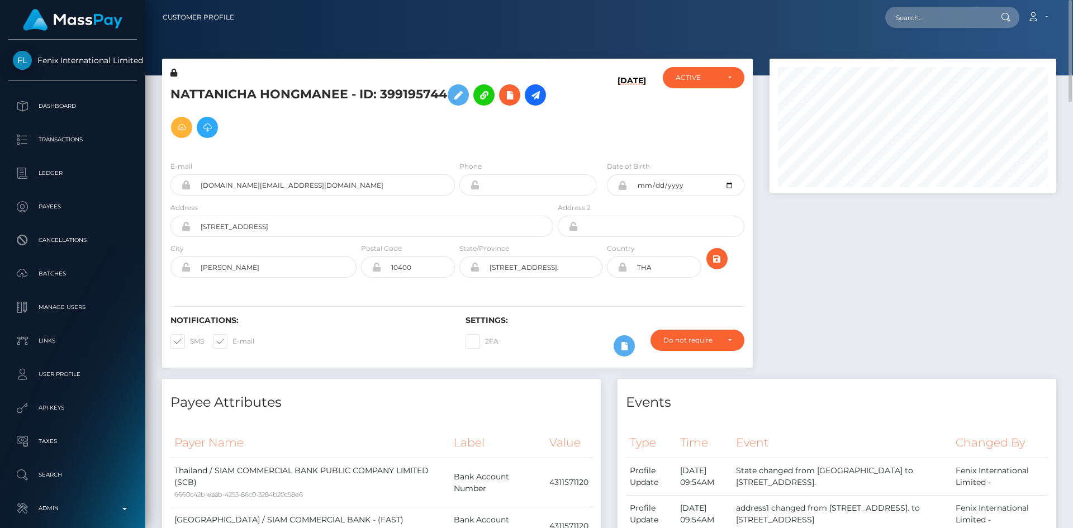
click at [399, 96] on h5 "NATTANICHA HONGMANEE - ID: 399195744" at bounding box center [358, 111] width 377 height 65
copy h5 "399195744"
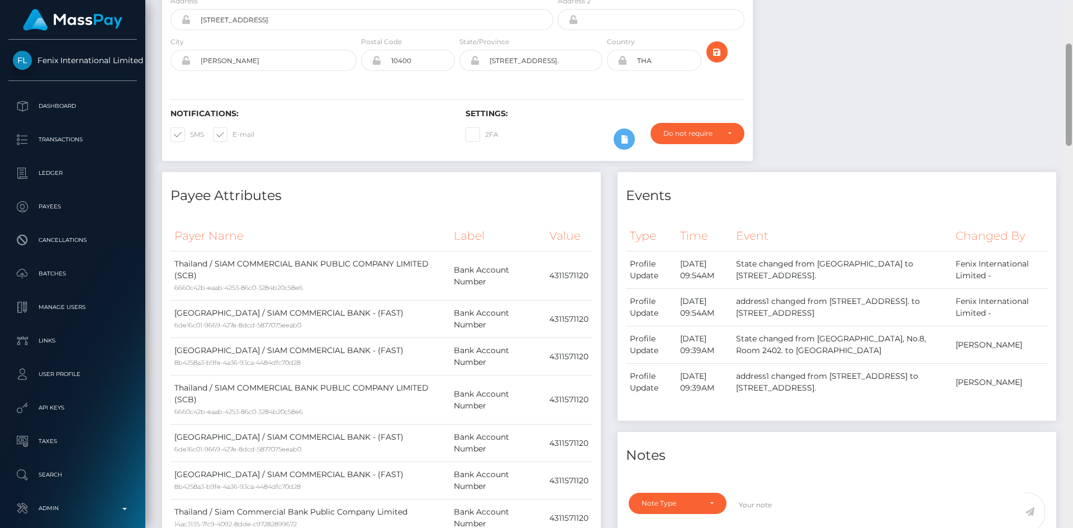
scroll to position [212, 0]
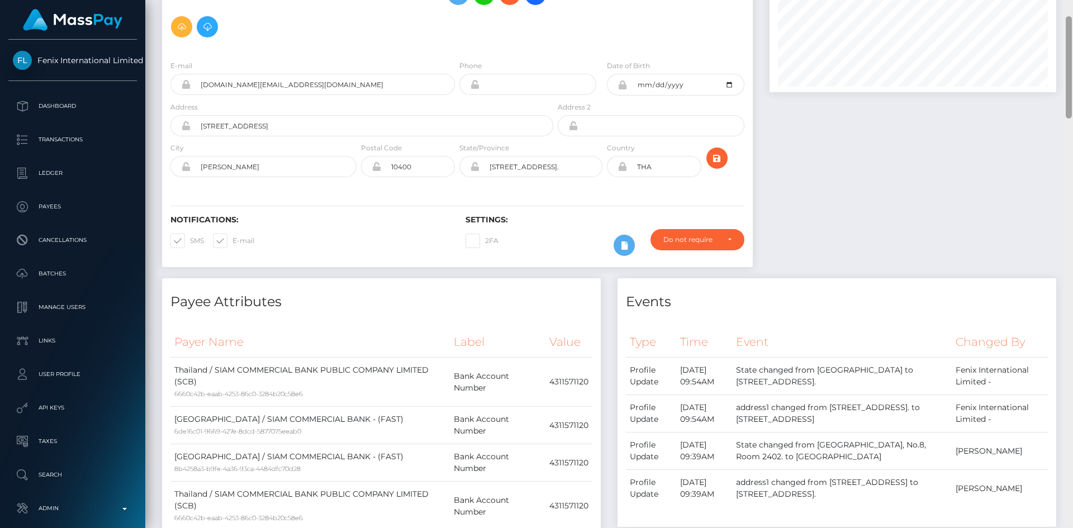
drag, startPoint x: 1067, startPoint y: 72, endPoint x: 1072, endPoint y: 89, distance: 18.4
click at [1072, 89] on div at bounding box center [1068, 261] width 8 height 528
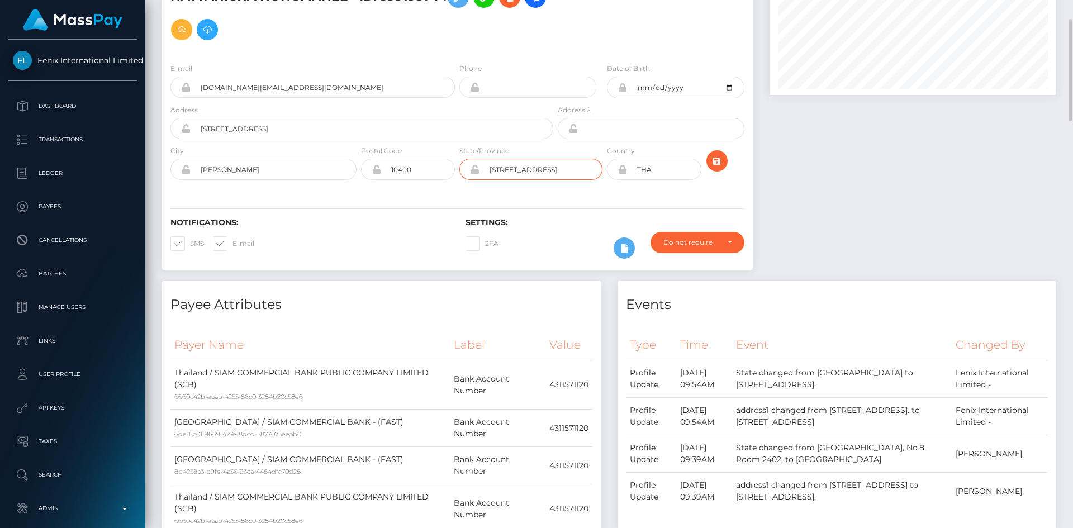
click at [543, 166] on input "Aria8 Building, No.8, Room 2402." at bounding box center [540, 169] width 123 height 21
click at [910, 209] on div at bounding box center [912, 121] width 303 height 320
click at [850, 460] on td "State changed from Aria8 Building, No.8, Room 2402. to Bangkok" at bounding box center [842, 453] width 220 height 37
copy td "Bangkok"
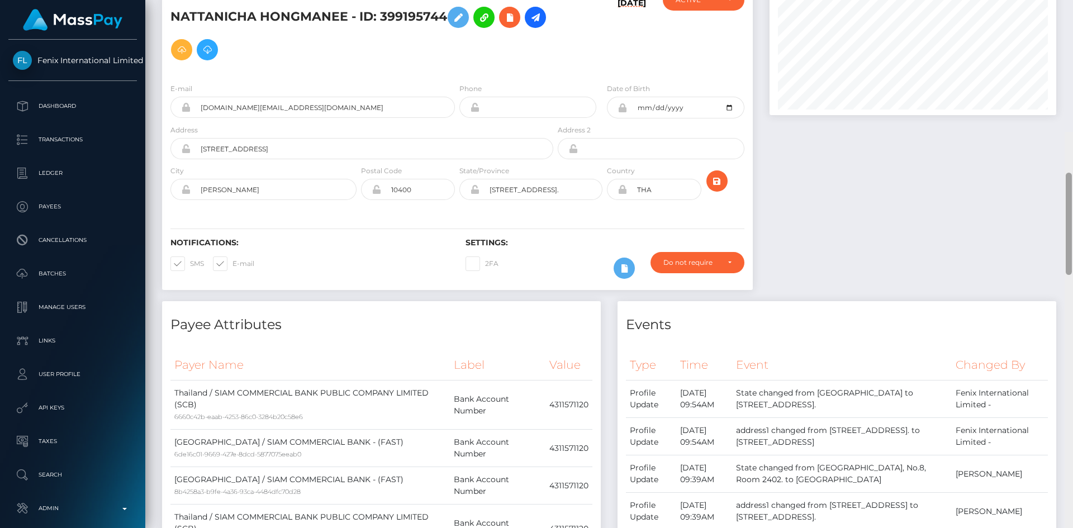
scroll to position [0, 0]
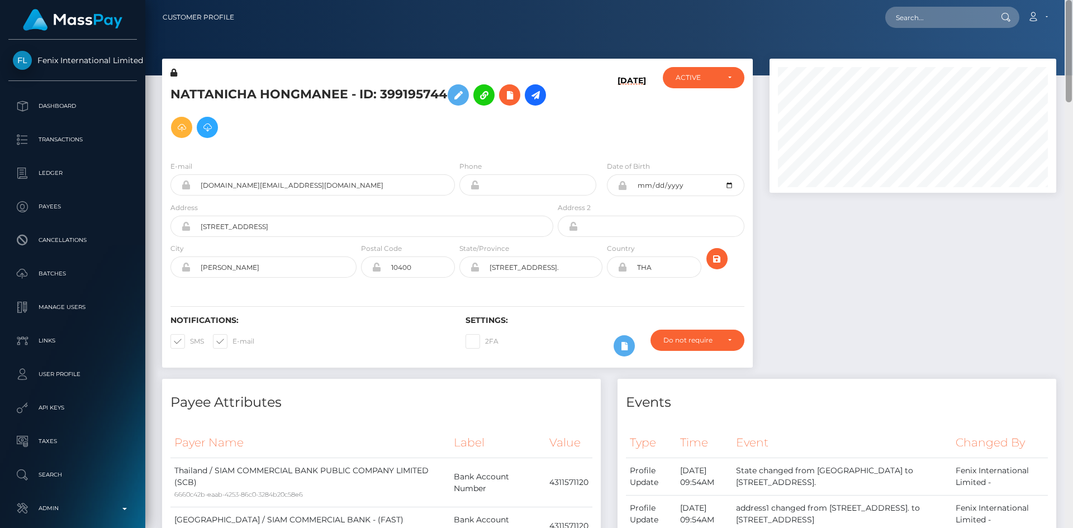
drag, startPoint x: 1070, startPoint y: 100, endPoint x: 1071, endPoint y: 62, distance: 38.0
click at [1071, 62] on div at bounding box center [1068, 51] width 6 height 102
click at [282, 89] on h5 "NATTANICHA HONGMANEE - ID: 399195744" at bounding box center [358, 111] width 377 height 65
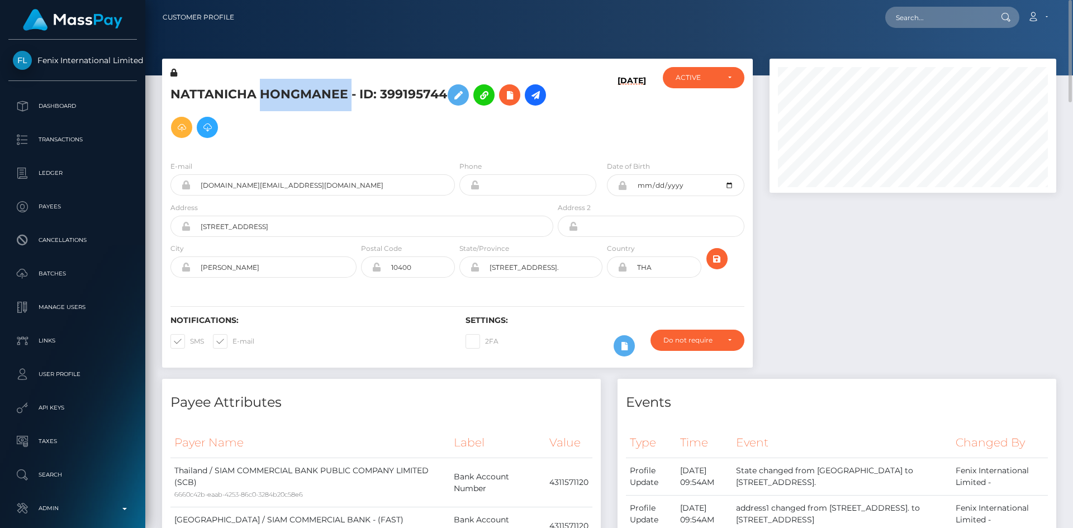
copy h5 "NATTANICHA HONGMANEE - ID: 399195744"
click at [942, 15] on input "text" at bounding box center [937, 17] width 105 height 21
paste input "pout_ft68jeEdnDtum"
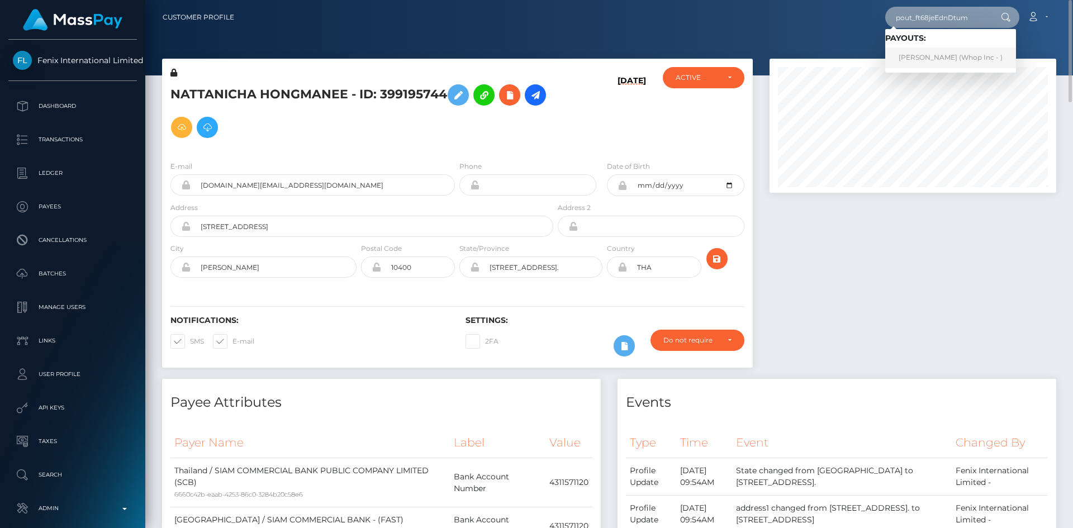
type input "pout_ft68jeEdnDtum"
click at [908, 63] on link "ELIJAH OLUWASEYI OKEOWO (Whop Inc - )" at bounding box center [950, 57] width 131 height 21
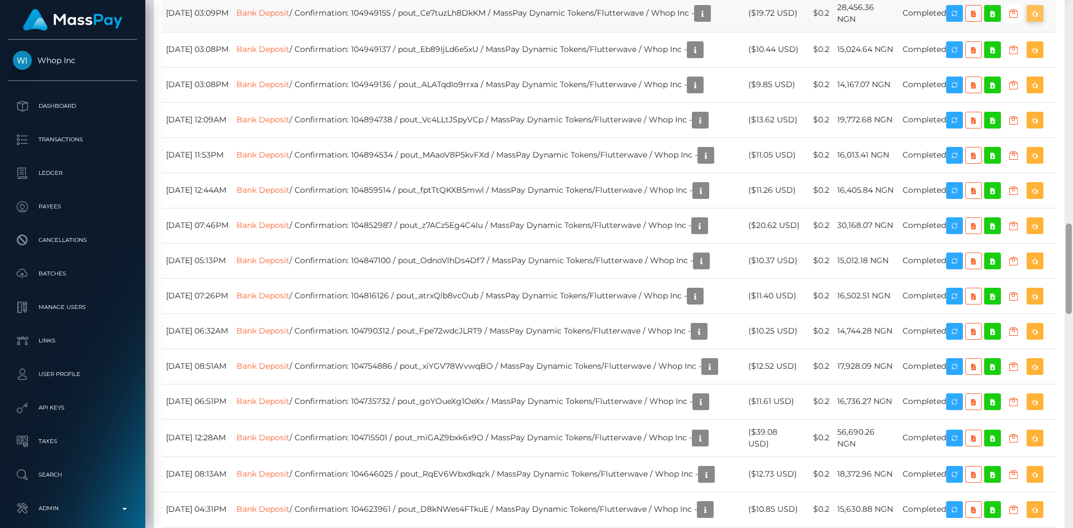
scroll to position [1283, 0]
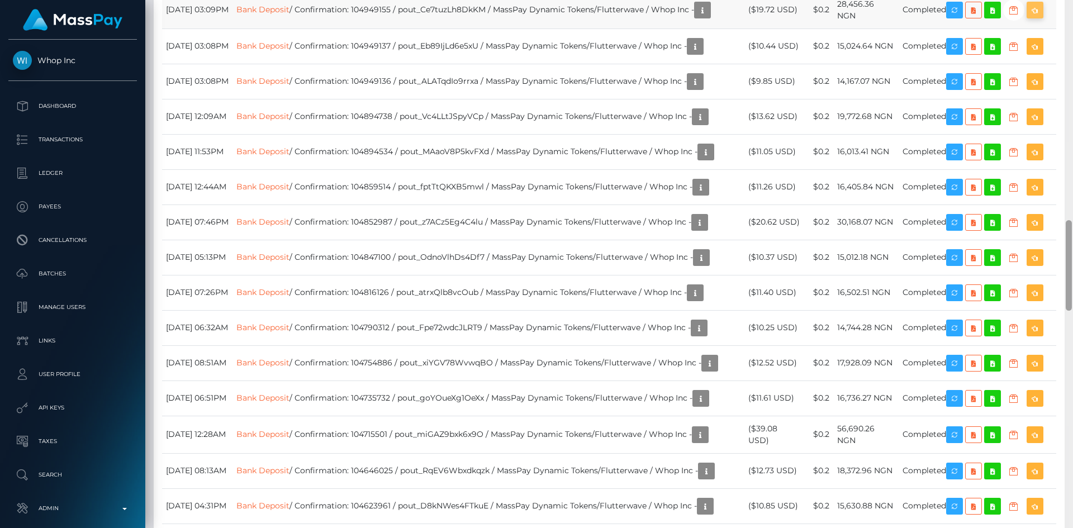
drag, startPoint x: 1066, startPoint y: 65, endPoint x: 1040, endPoint y: 270, distance: 206.2
click at [1040, 270] on div "Customer Profile Loading... Loading..." at bounding box center [608, 264] width 927 height 528
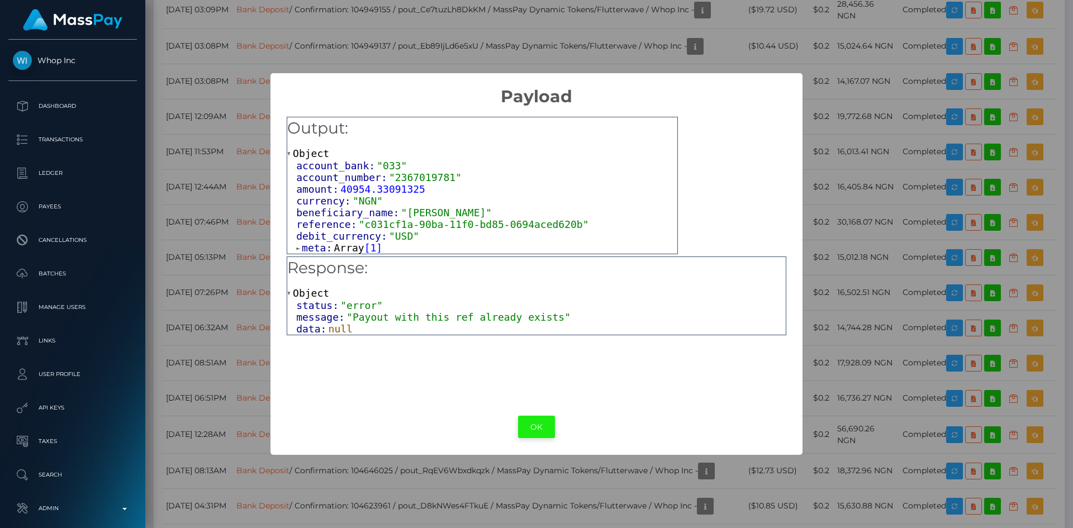
click at [535, 426] on button "OK" at bounding box center [536, 427] width 37 height 23
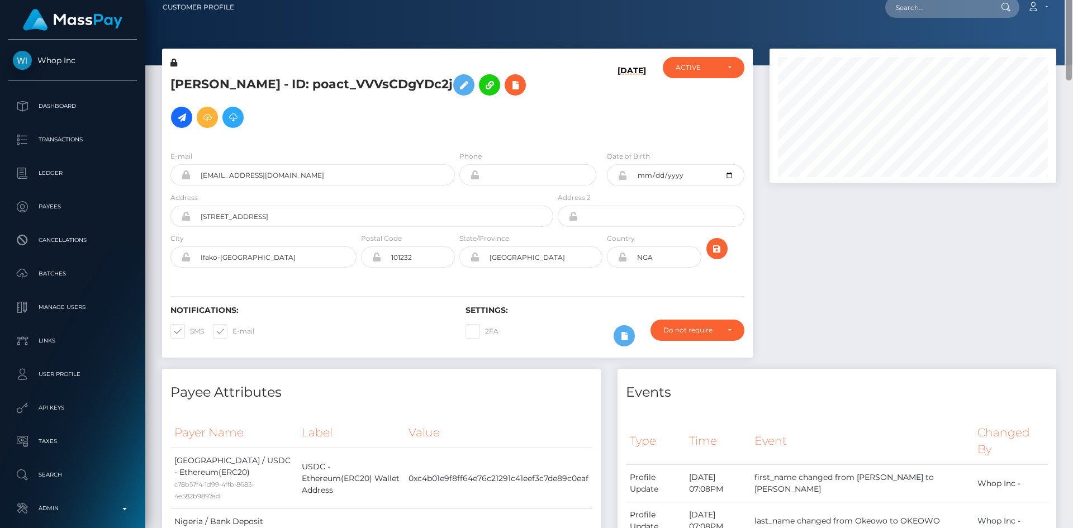
scroll to position [0, 0]
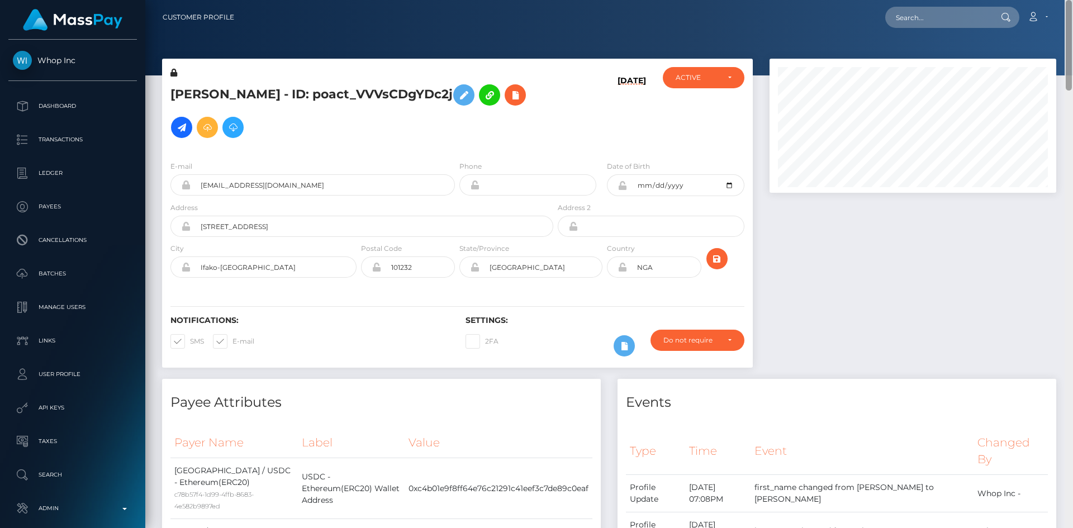
drag, startPoint x: 1068, startPoint y: 243, endPoint x: 1066, endPoint y: -14, distance: 257.0
click at [1066, 0] on html "Whop Inc Dashboard Transactions Ledger Payees Cancellations Links" at bounding box center [536, 264] width 1073 height 528
click at [955, 16] on input "text" at bounding box center [937, 17] width 105 height 21
paste input "pout_5Rdy7q5FGs5et"
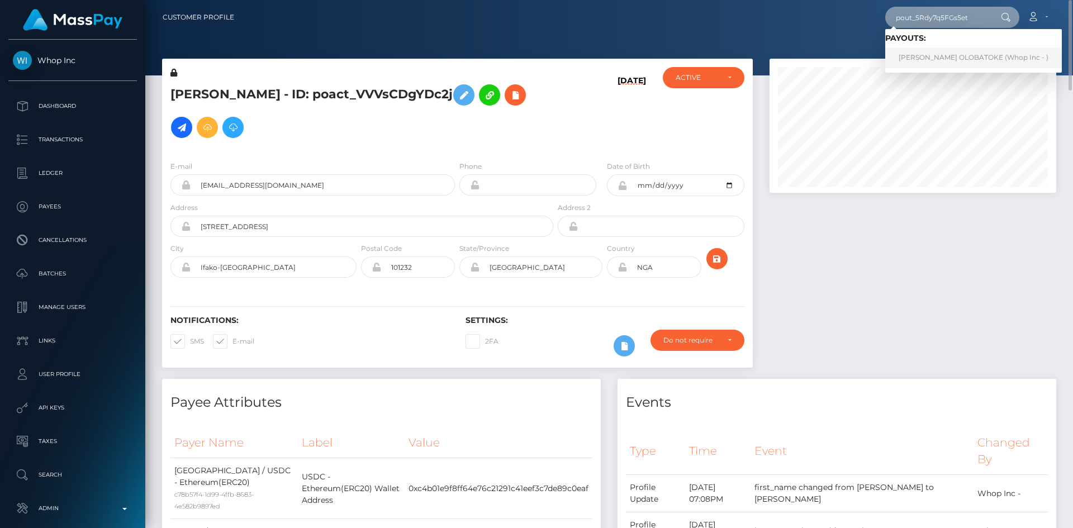
type input "pout_5Rdy7q5FGs5et"
drag, startPoint x: 935, startPoint y: 50, endPoint x: 929, endPoint y: 50, distance: 6.7
click at [935, 50] on link "ADESHOLA REBEC OLOBATOKE (Whop Inc - )" at bounding box center [973, 57] width 177 height 21
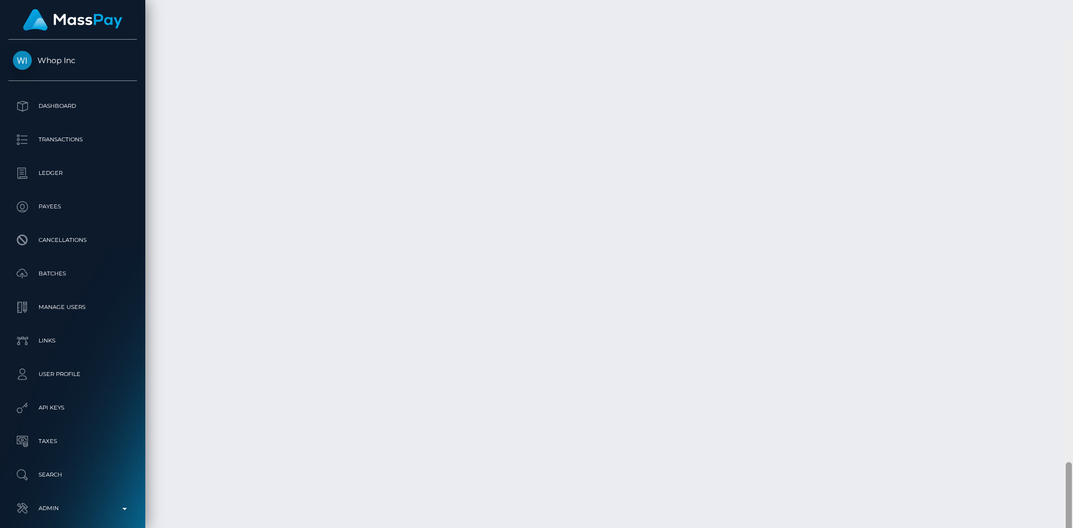
scroll to position [2795, 0]
drag, startPoint x: 1068, startPoint y: 315, endPoint x: 1060, endPoint y: 512, distance: 197.9
click at [1060, 516] on div "Customer Profile Loading... Loading..." at bounding box center [608, 264] width 927 height 528
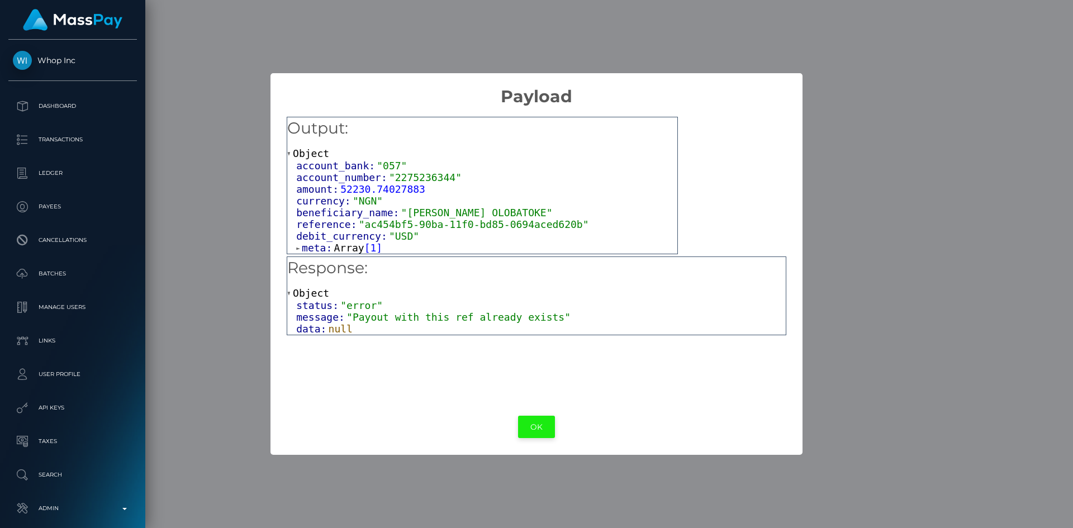
click at [544, 433] on button "OK" at bounding box center [536, 427] width 37 height 23
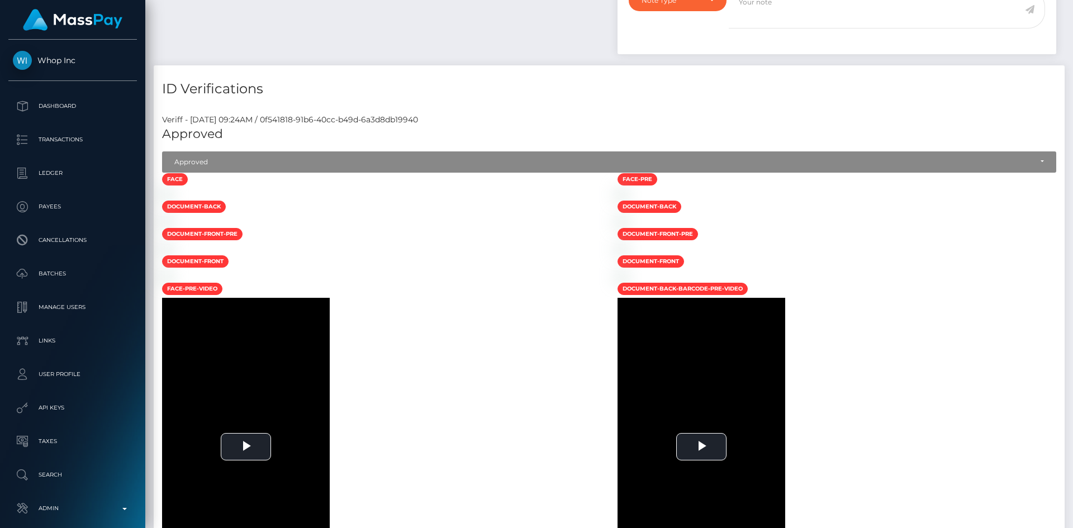
scroll to position [0, 0]
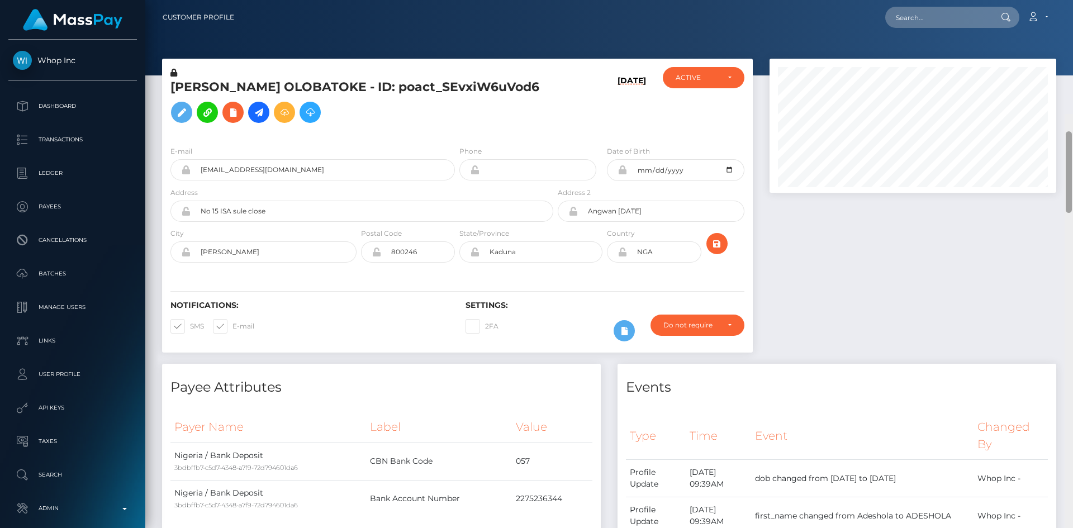
drag, startPoint x: 1069, startPoint y: 449, endPoint x: 1068, endPoint y: -49, distance: 497.8
click at [1068, 0] on html "Whop Inc Dashboard Transactions Ledger Payees Cancellations Links" at bounding box center [536, 264] width 1073 height 528
click at [952, 17] on input "text" at bounding box center [937, 17] width 105 height 21
paste input "pout_pBTtFnkZriX7q"
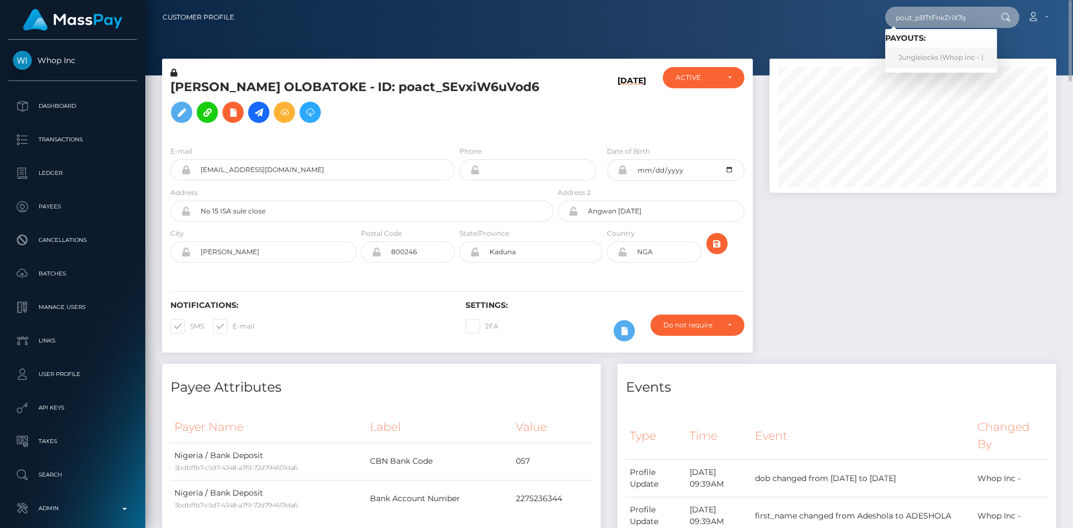
type input "pout_pBTtFnkZriX7q"
click at [944, 56] on link "Junglelocks (Whop Inc - )" at bounding box center [941, 57] width 112 height 21
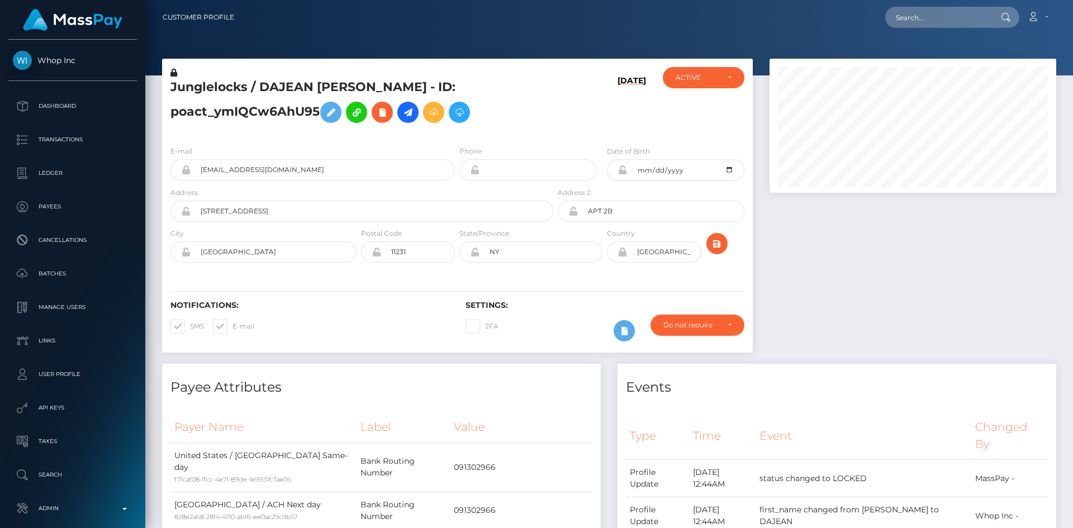
scroll to position [1414, 0]
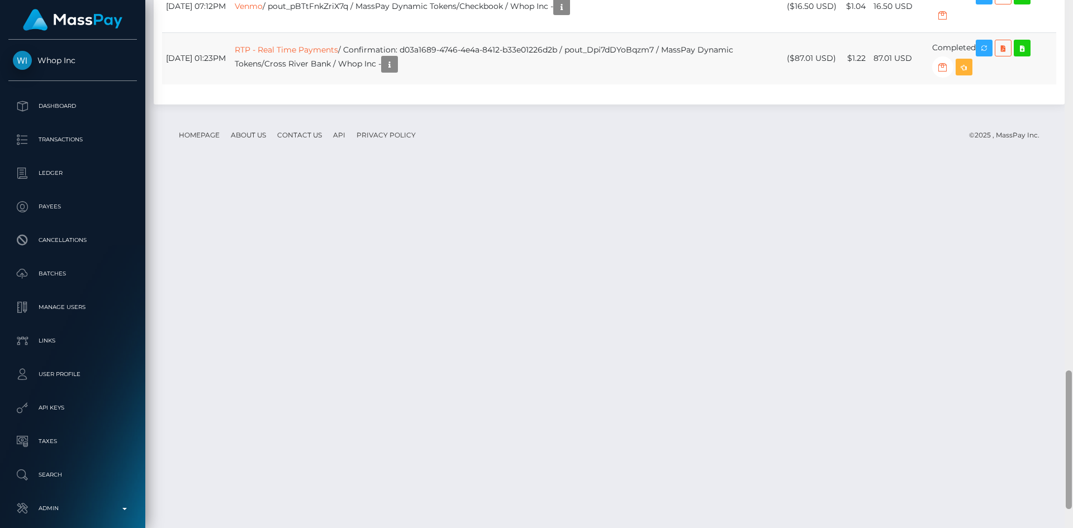
click at [1046, 473] on div "Customer Profile Loading... Loading..." at bounding box center [608, 264] width 927 height 528
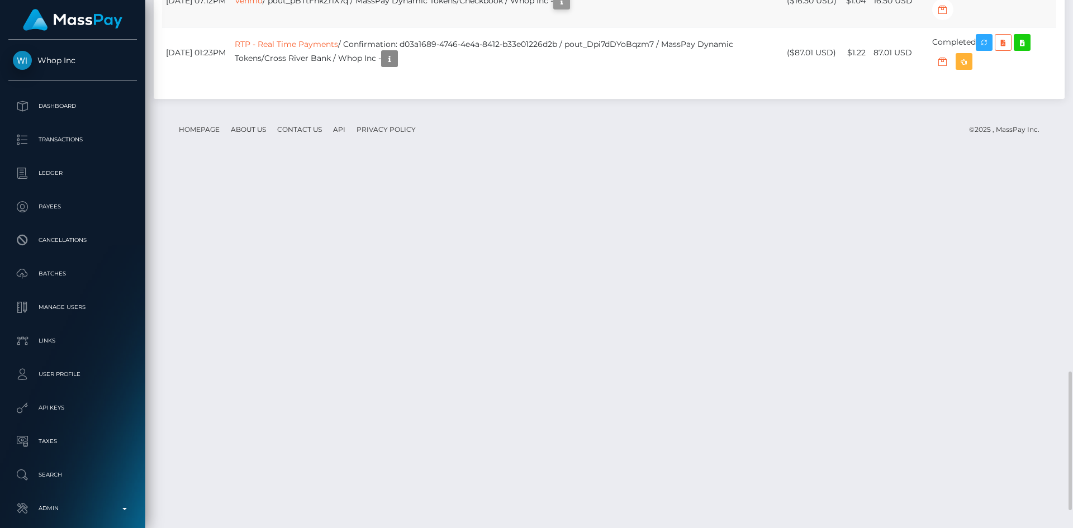
scroll to position [134, 287]
click at [568, 8] on icon "button" at bounding box center [561, 1] width 13 height 14
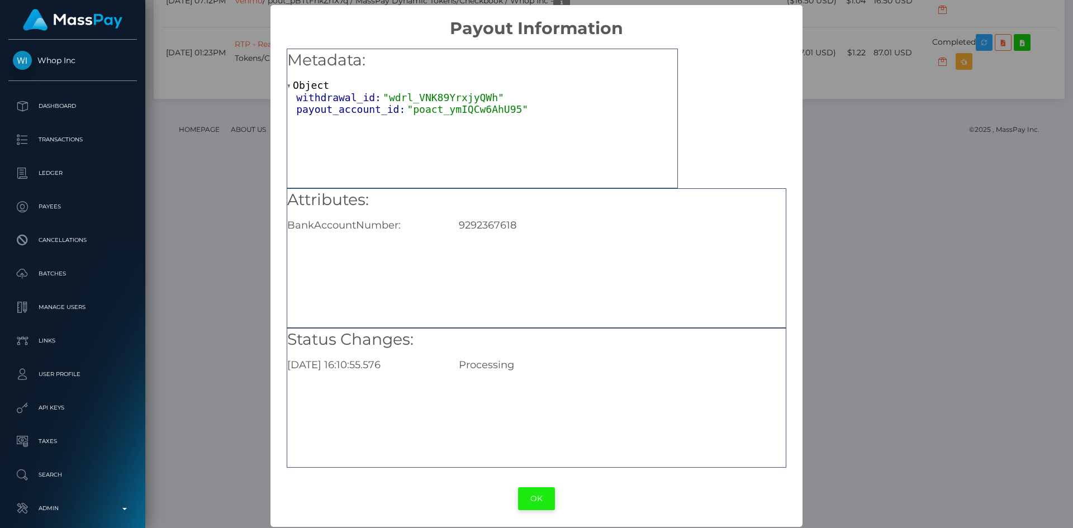
click at [538, 498] on button "OK" at bounding box center [536, 498] width 37 height 23
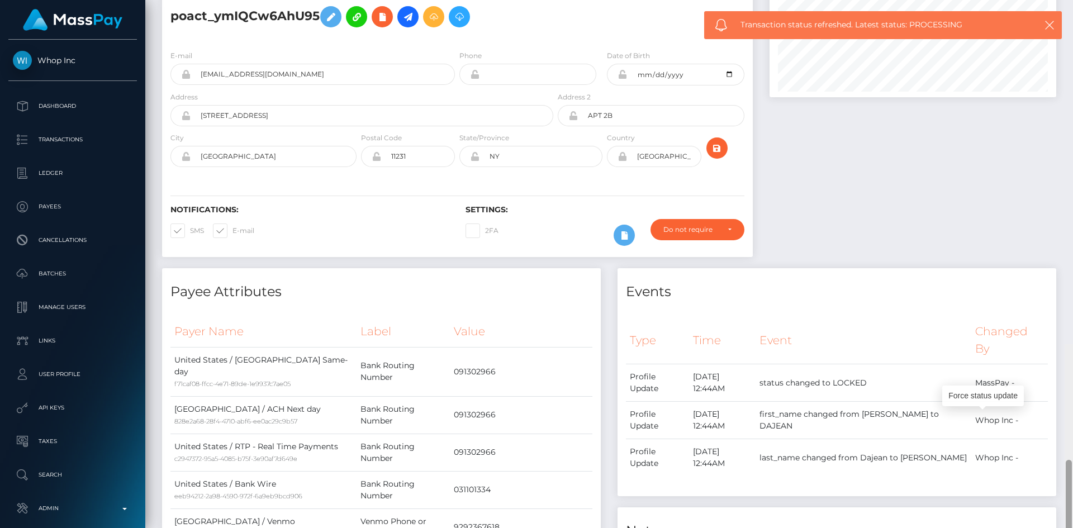
scroll to position [0, 0]
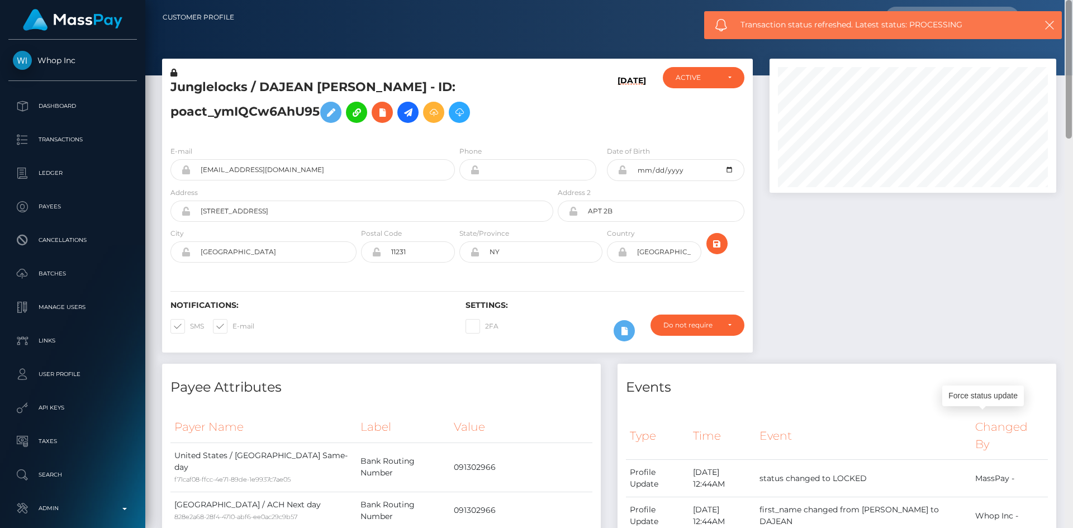
drag, startPoint x: 1068, startPoint y: 404, endPoint x: 1066, endPoint y: -16, distance: 420.7
click at [1066, 0] on html "Whop Inc Dashboard Transactions Ledger Payees Cancellations Links" at bounding box center [536, 264] width 1073 height 528
click at [1048, 28] on icon "button" at bounding box center [1049, 25] width 11 height 11
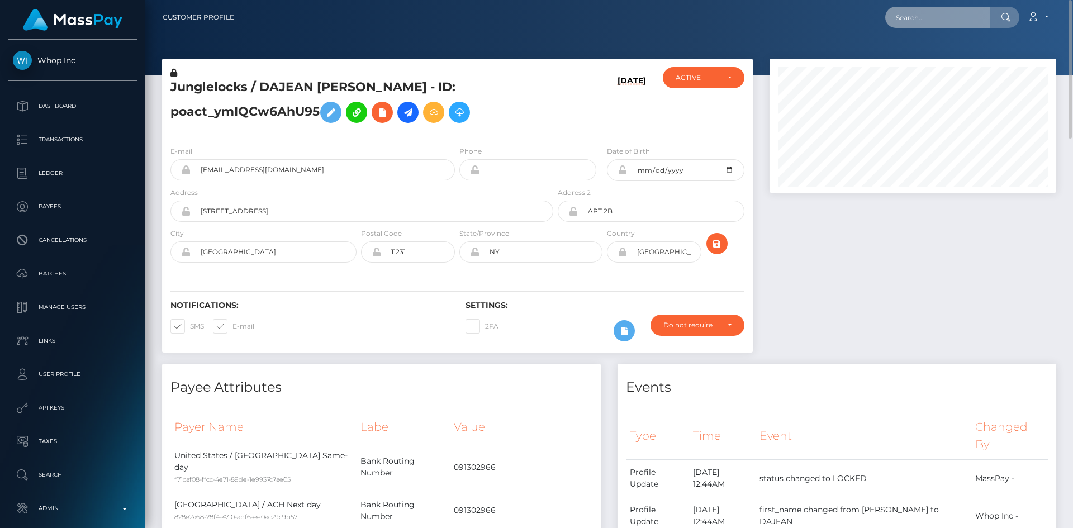
click at [953, 20] on input "text" at bounding box center [937, 17] width 105 height 21
paste input "pout_aiAQfj8oGKQ68"
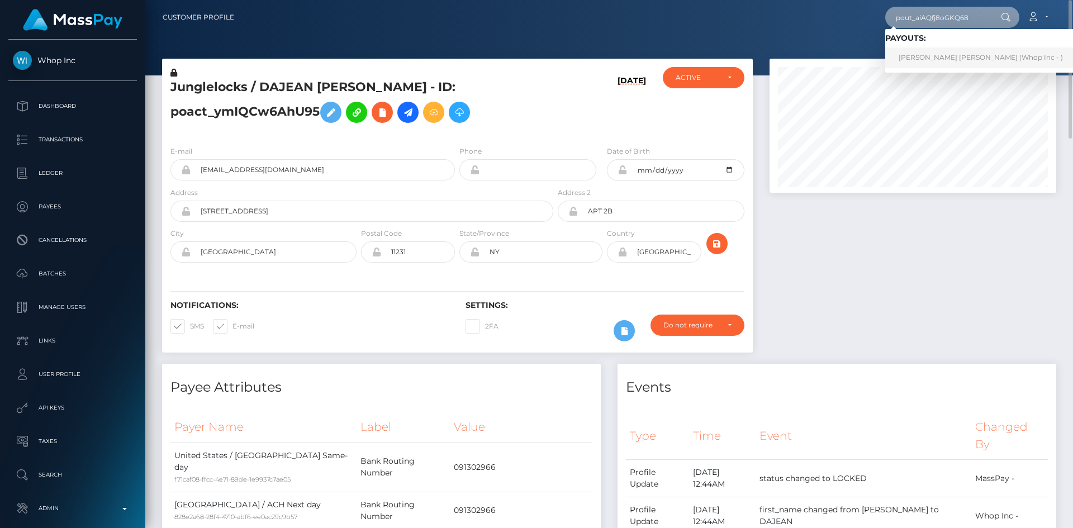
type input "pout_aiAQfj8oGKQ68"
click at [938, 51] on link "NGÔ QUANG VINH (Whop Inc - )" at bounding box center [980, 57] width 191 height 21
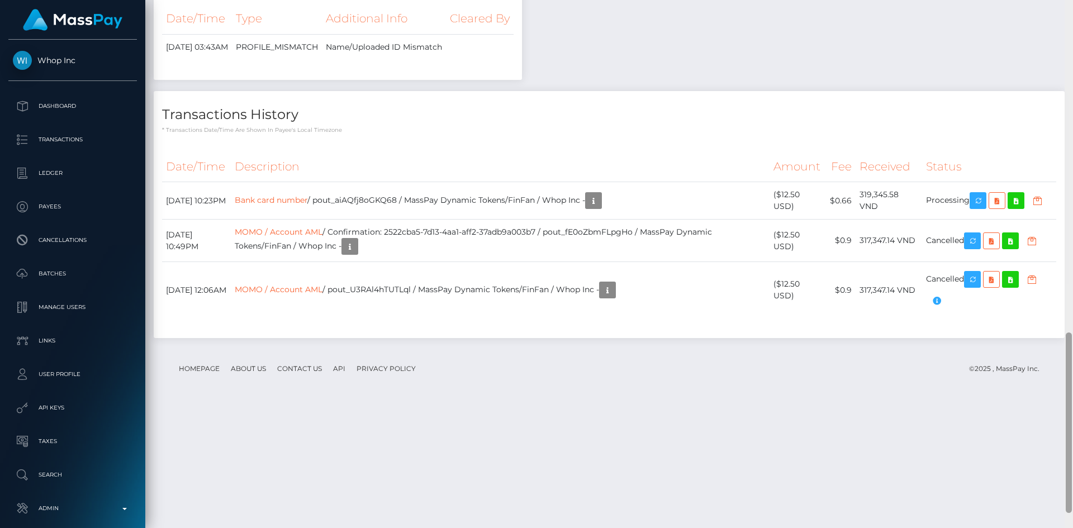
scroll to position [988, 0]
click at [1072, 425] on div at bounding box center [1068, 264] width 8 height 528
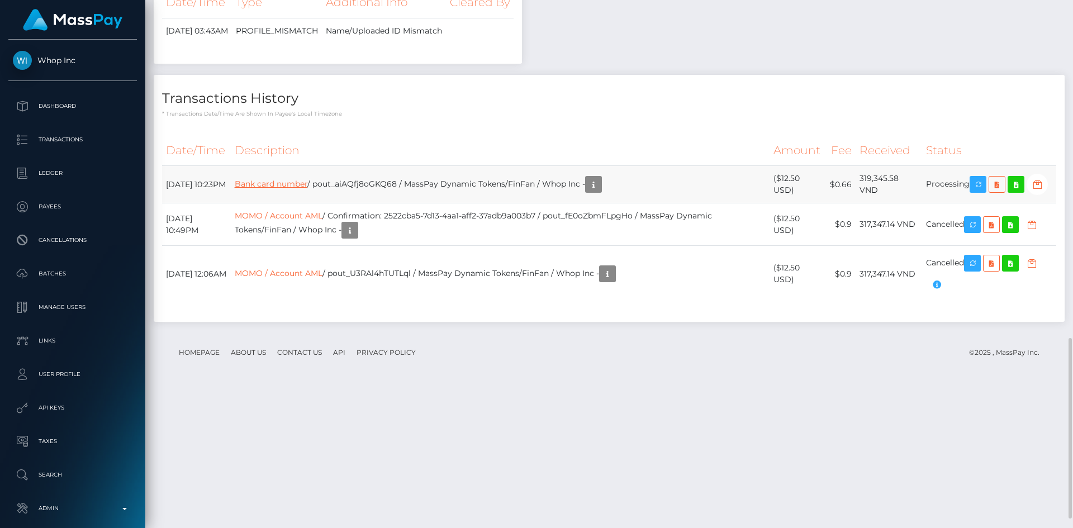
click at [307, 189] on link "Bank card number" at bounding box center [271, 184] width 73 height 10
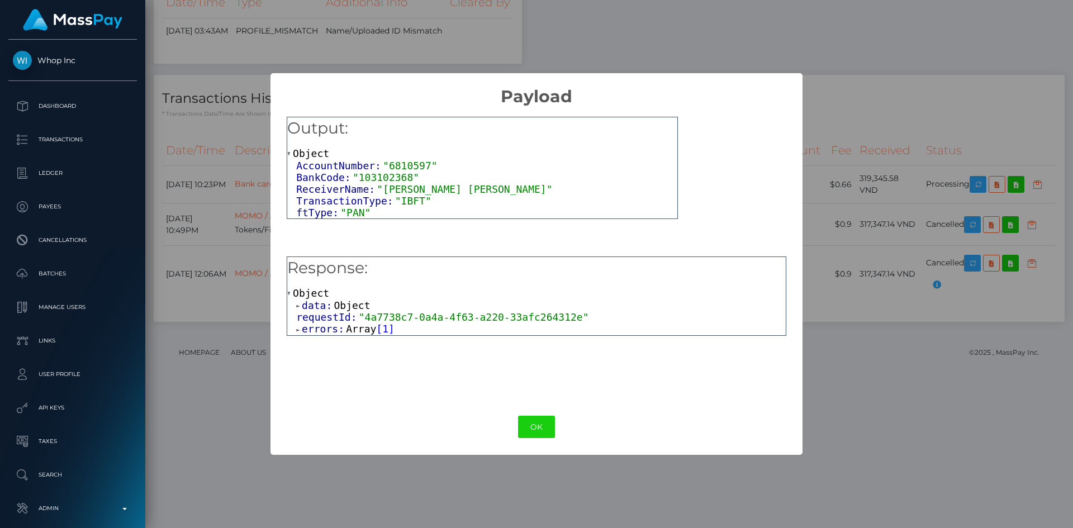
click at [346, 332] on span "Array" at bounding box center [361, 329] width 30 height 12
click at [353, 344] on span "Object" at bounding box center [343, 341] width 36 height 12
click at [536, 428] on button "OK" at bounding box center [536, 427] width 37 height 23
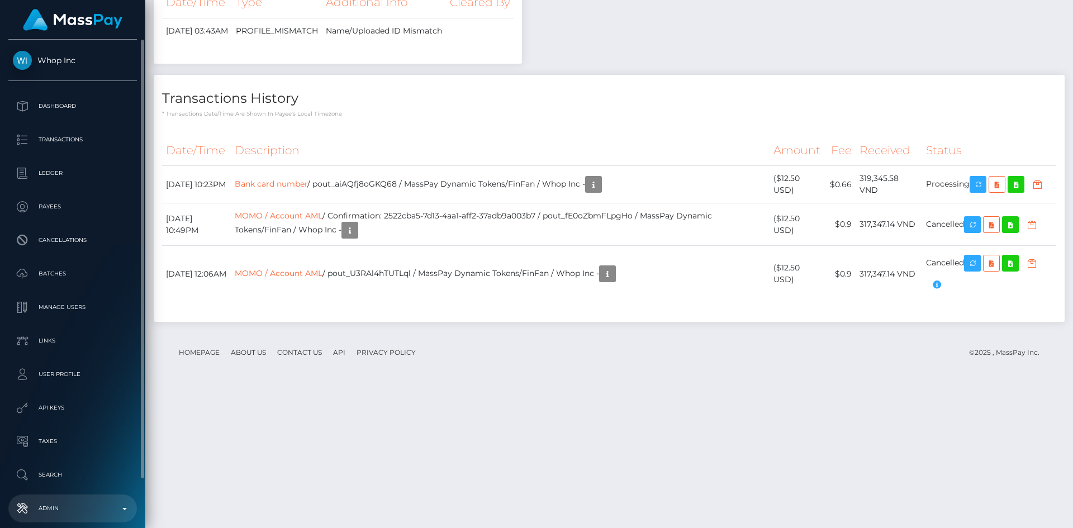
click at [73, 498] on link "Admin" at bounding box center [72, 508] width 128 height 28
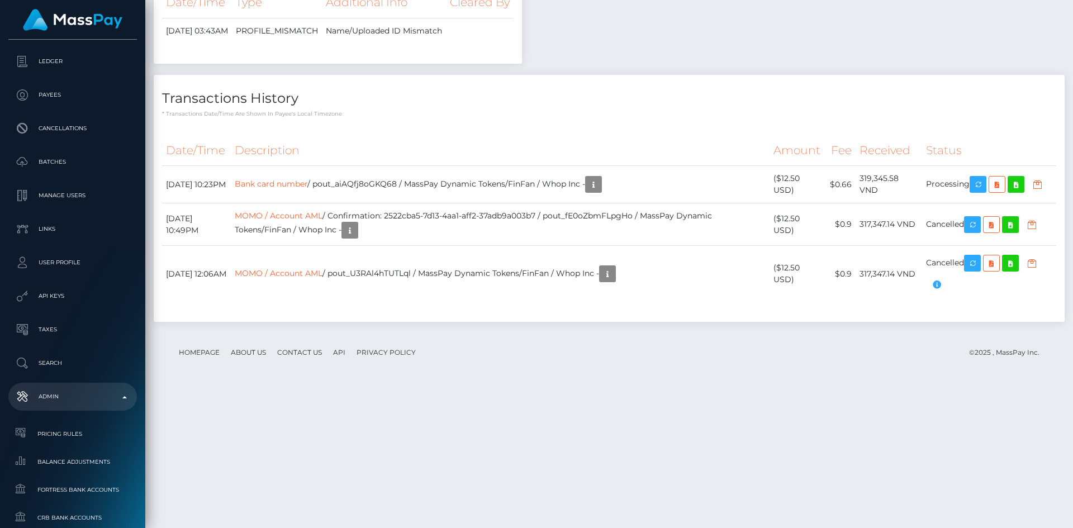
scroll to position [598, 0]
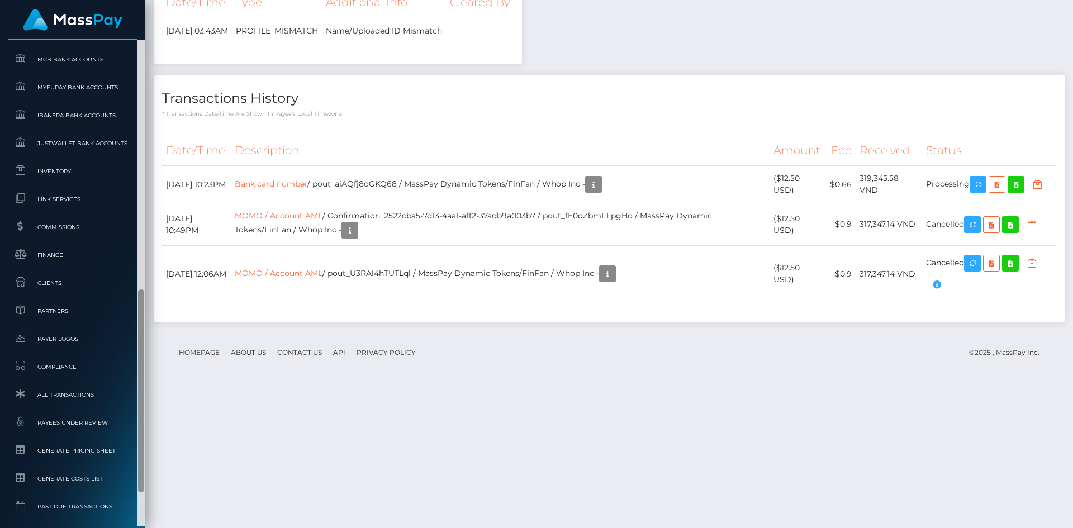
drag, startPoint x: 137, startPoint y: 249, endPoint x: 138, endPoint y: 309, distance: 59.8
click at [138, 309] on div at bounding box center [141, 283] width 8 height 486
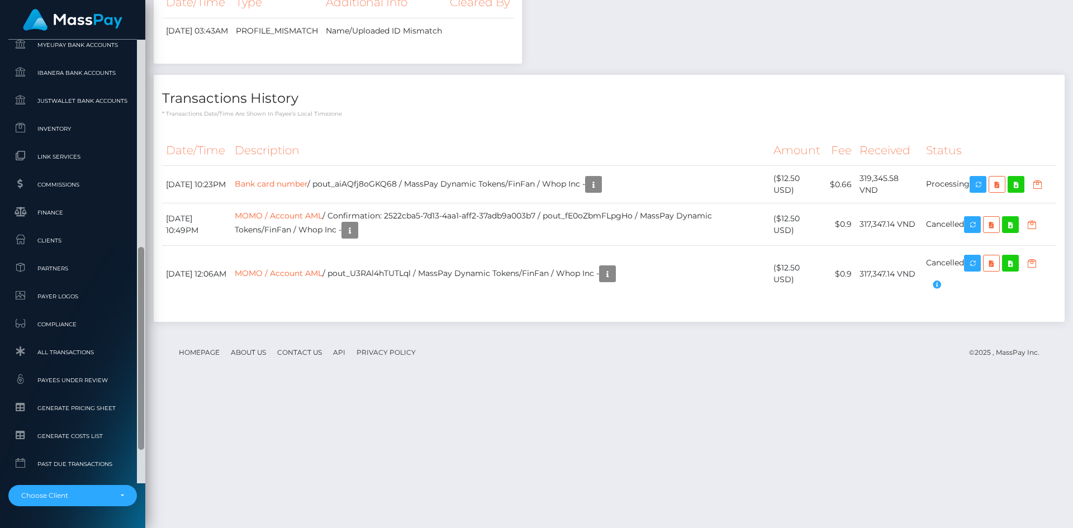
scroll to position [677, 0]
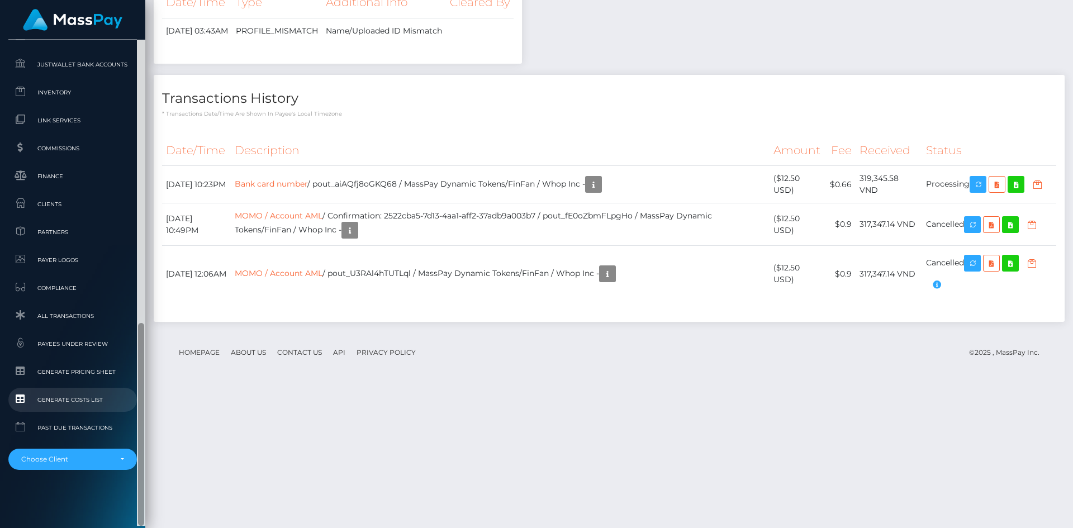
drag, startPoint x: 142, startPoint y: 323, endPoint x: 117, endPoint y: 396, distance: 76.9
click at [139, 391] on div at bounding box center [141, 424] width 6 height 203
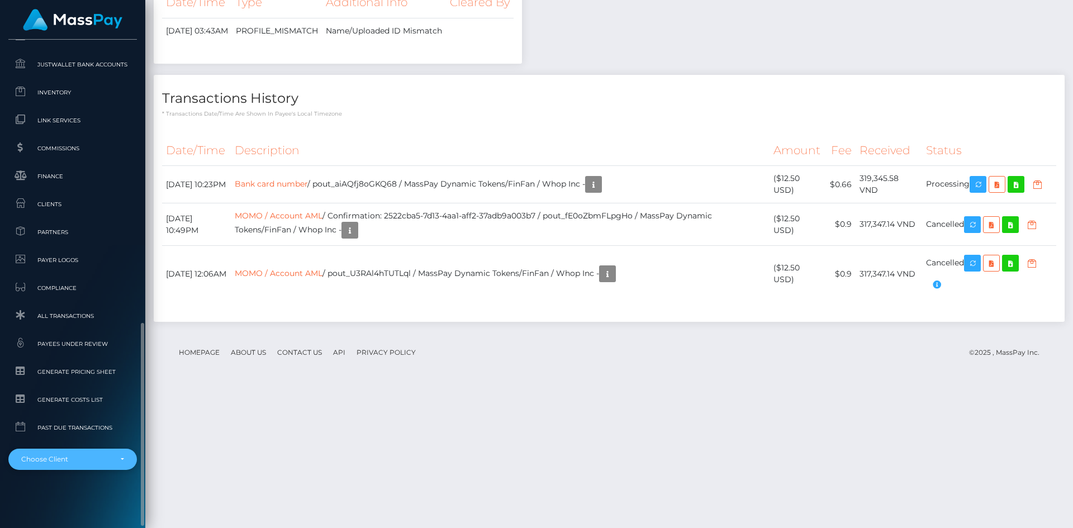
click at [54, 453] on div "Choose Client" at bounding box center [72, 459] width 128 height 21
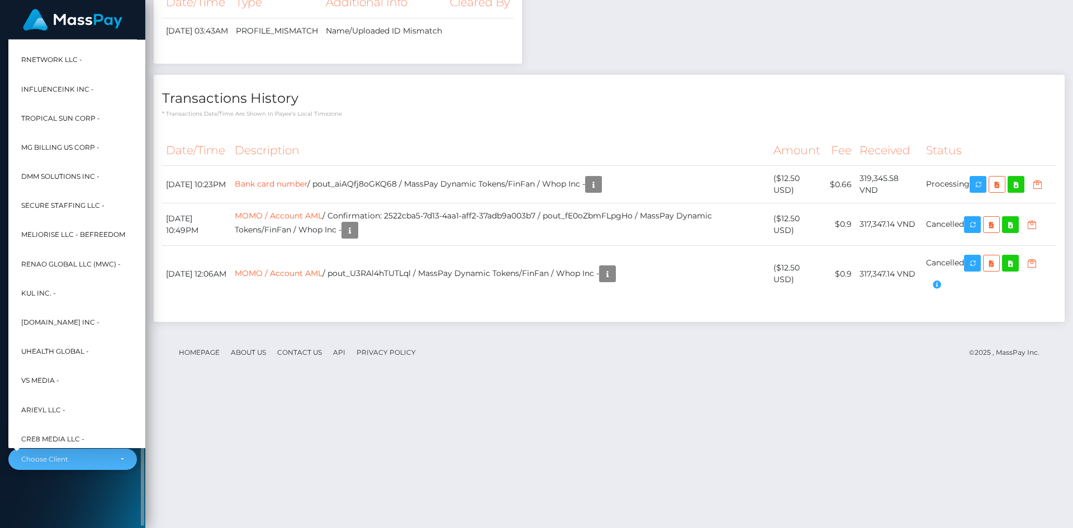
scroll to position [516, 0]
click at [84, 235] on span "Fenix International Limited -" at bounding box center [79, 235] width 116 height 15
select select "26"
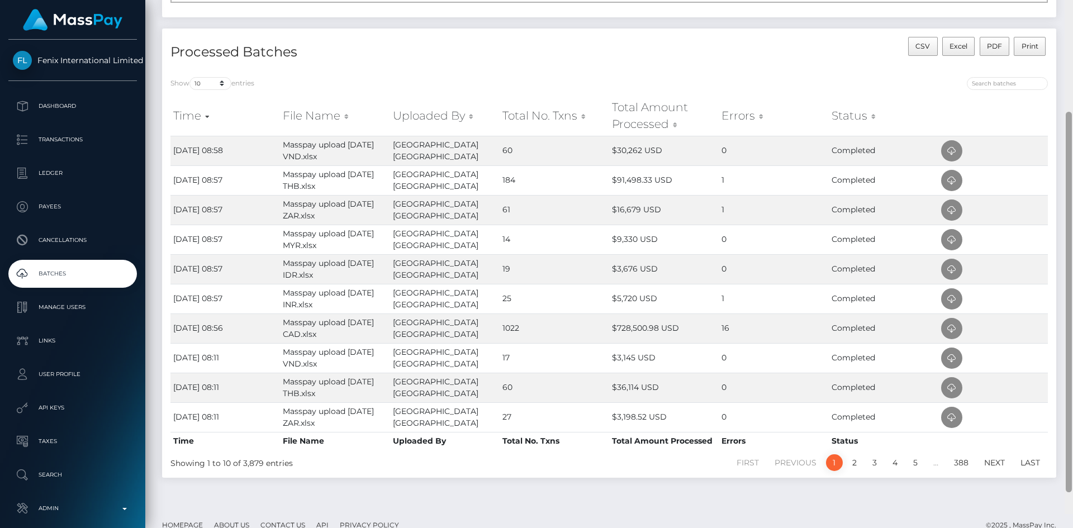
scroll to position [204, 0]
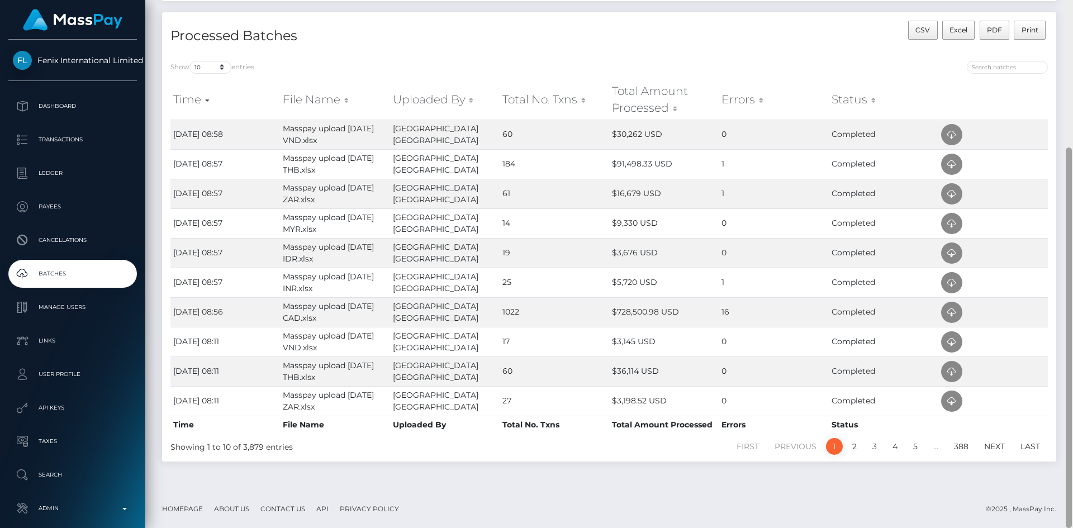
drag, startPoint x: 1066, startPoint y: 149, endPoint x: 1066, endPoint y: 302, distance: 152.5
click at [1066, 302] on div at bounding box center [1068, 337] width 6 height 380
click at [948, 312] on icon at bounding box center [951, 313] width 13 height 14
click at [949, 282] on icon at bounding box center [951, 283] width 13 height 14
click at [949, 192] on icon at bounding box center [951, 194] width 13 height 14
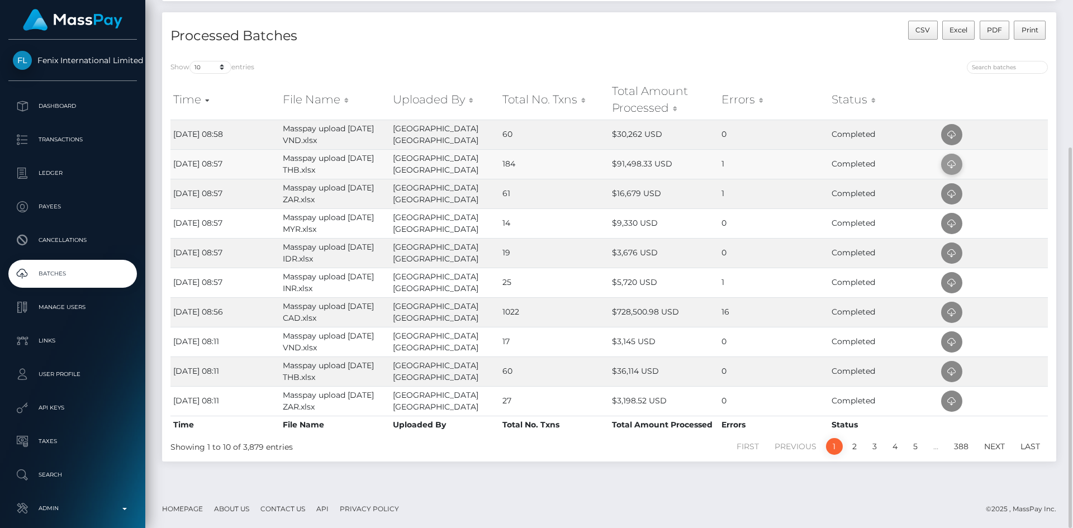
click at [953, 162] on icon at bounding box center [951, 165] width 13 height 14
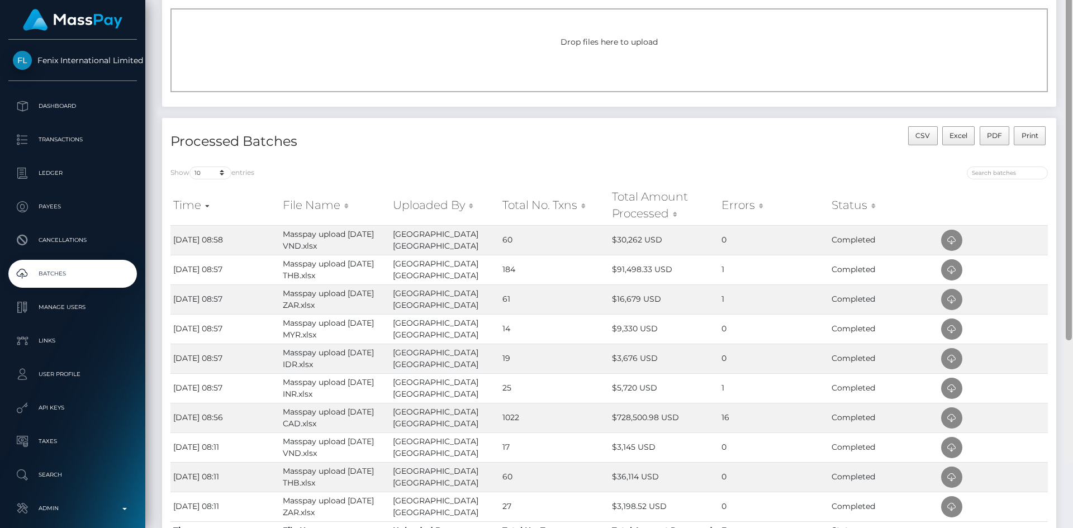
scroll to position [0, 0]
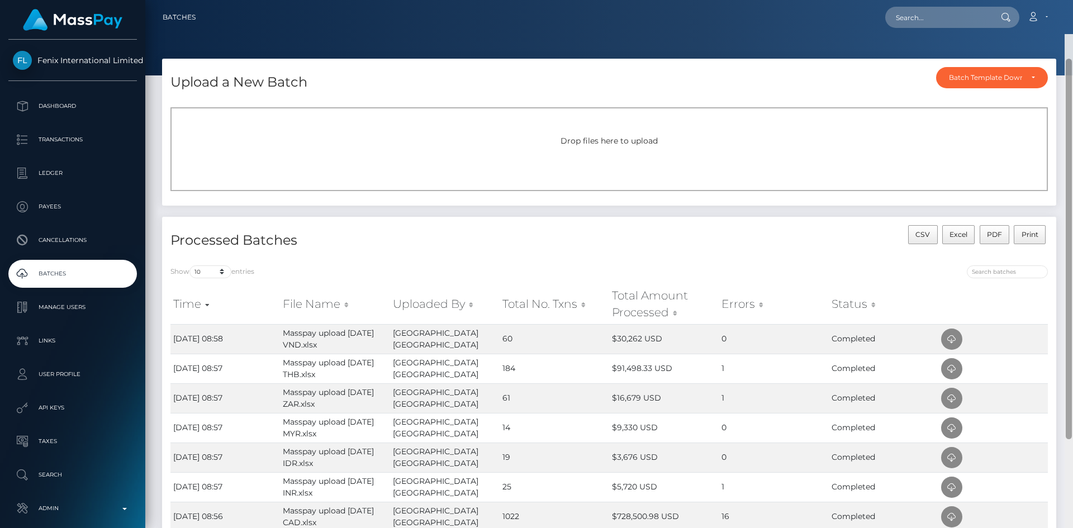
drag, startPoint x: 1068, startPoint y: 413, endPoint x: 979, endPoint y: 275, distance: 164.1
click at [1070, 219] on div at bounding box center [1068, 249] width 6 height 380
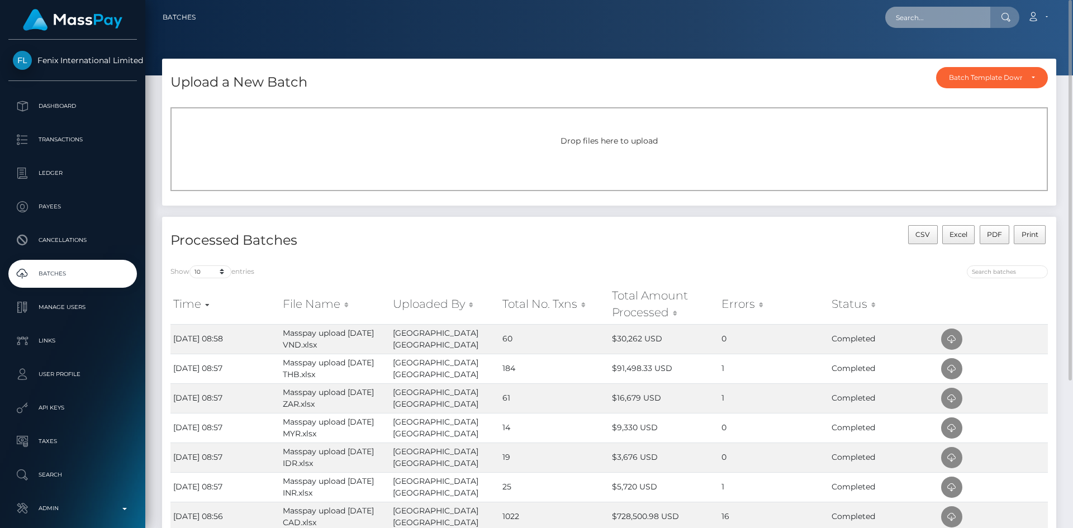
click at [915, 17] on input "text" at bounding box center [937, 17] width 105 height 21
paste input "518881455"
type input "518881455"
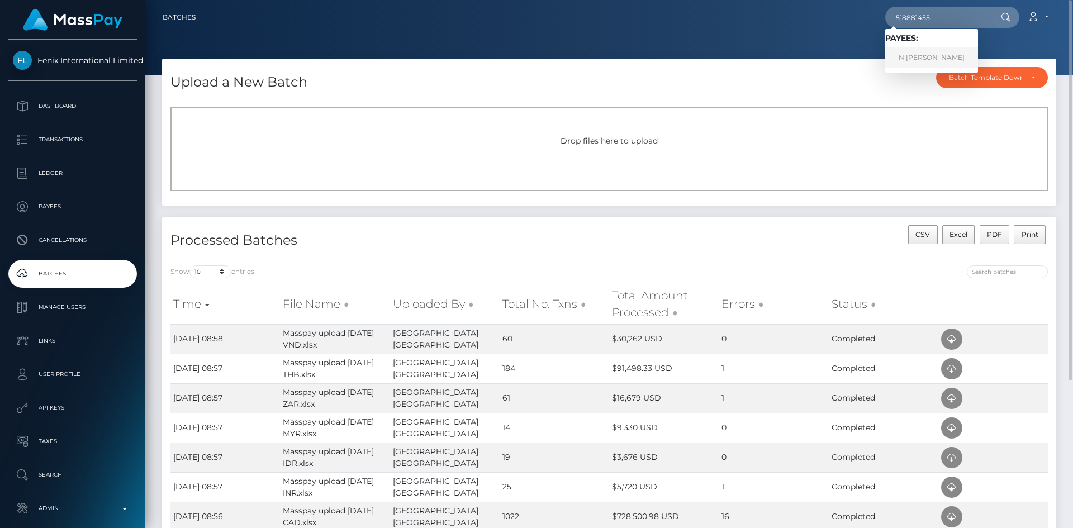
click at [912, 53] on link "N MULLER" at bounding box center [931, 57] width 93 height 21
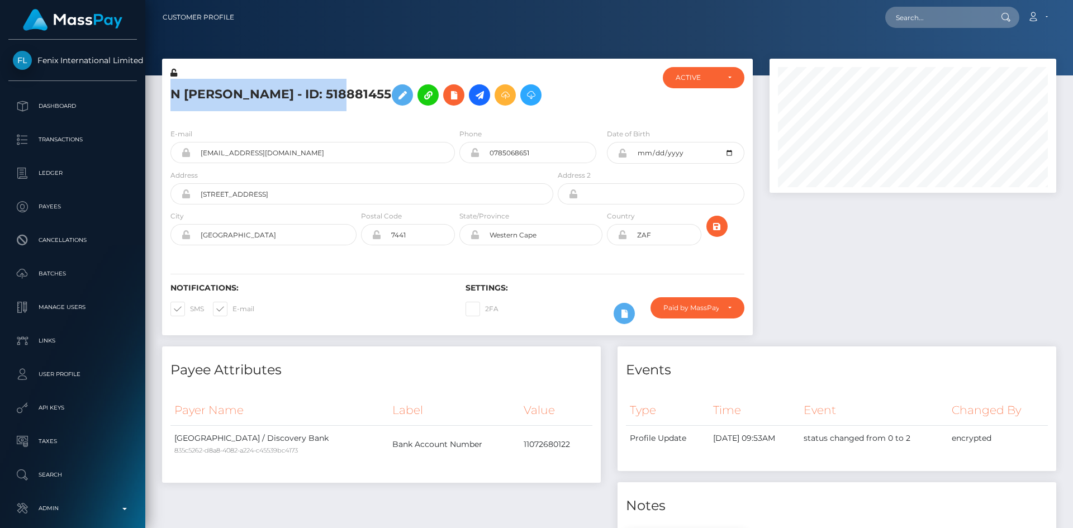
scroll to position [134, 287]
click at [307, 155] on input "[EMAIL_ADDRESS][DOMAIN_NAME]" at bounding box center [323, 152] width 264 height 21
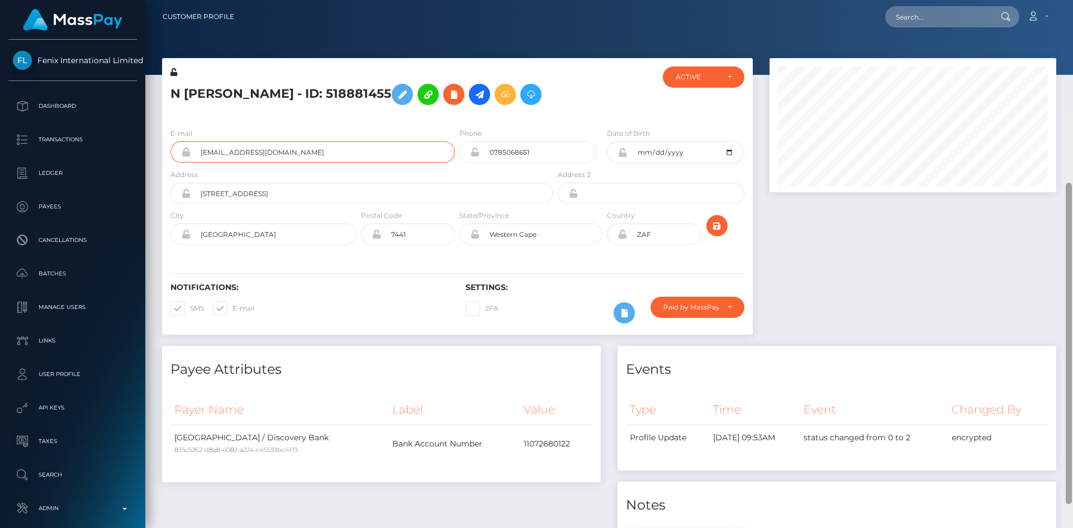
scroll to position [0, 0]
drag, startPoint x: 1066, startPoint y: 60, endPoint x: 1072, endPoint y: -49, distance: 108.6
click at [1072, 0] on html "Fenix International Limited Dashboard Transactions Ledger Payees" at bounding box center [536, 264] width 1073 height 528
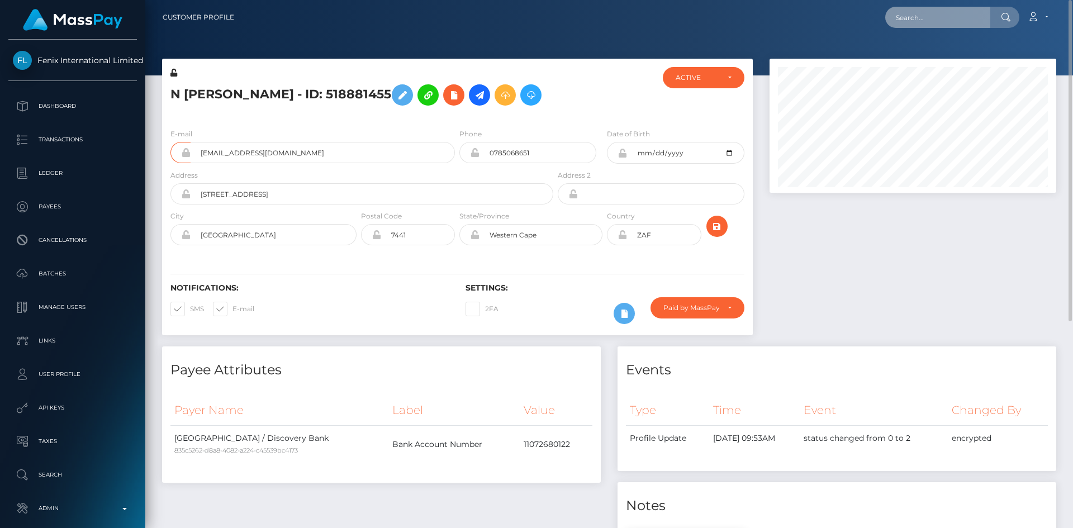
click at [954, 18] on input "text" at bounding box center [937, 17] width 105 height 21
paste input "57163732"
type input "57163732"
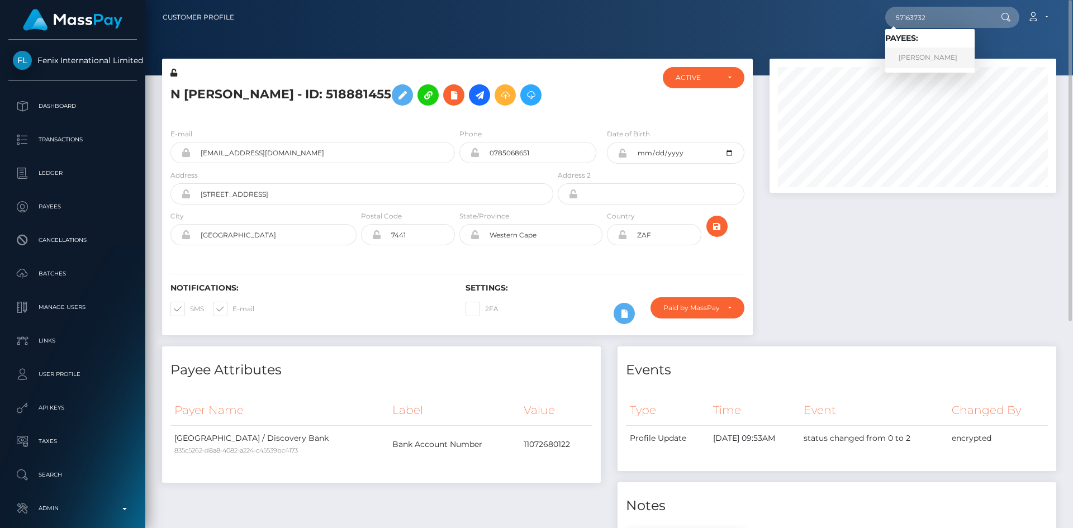
click at [930, 55] on link "[PERSON_NAME]" at bounding box center [929, 57] width 89 height 21
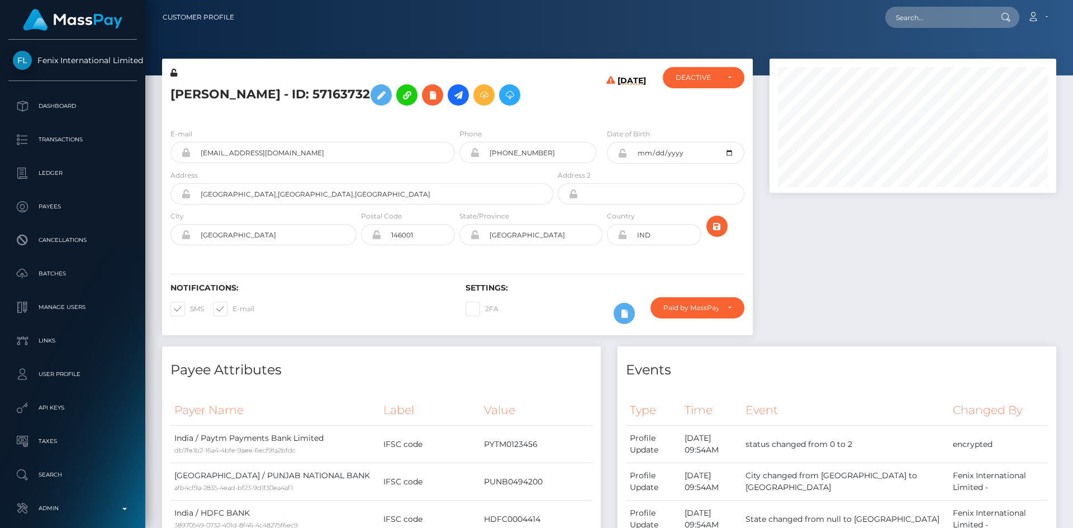
scroll to position [134, 287]
click at [223, 94] on h5 "Nisha Nisha - ID: 57163732" at bounding box center [358, 95] width 377 height 32
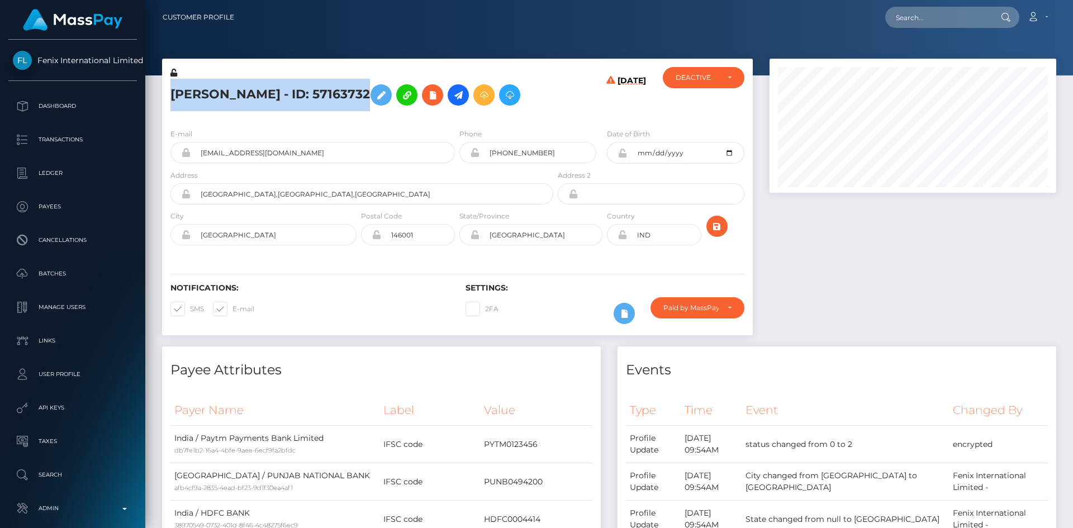
click at [223, 94] on h5 "Nisha Nisha - ID: 57163732" at bounding box center [358, 95] width 377 height 32
copy h5 "Nisha Nisha - ID: 57163732"
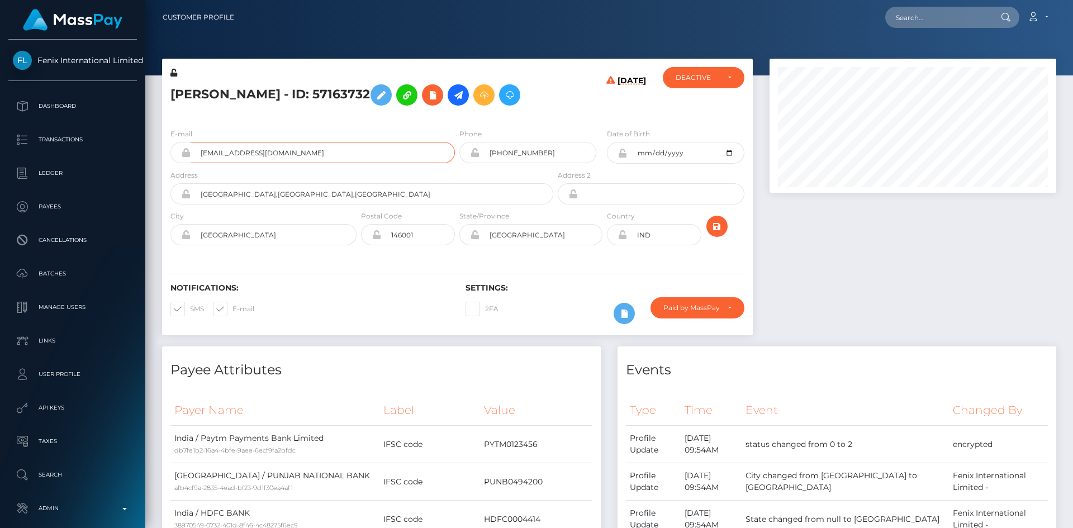
click at [342, 160] on input "3122aman@gmail.com" at bounding box center [323, 152] width 264 height 21
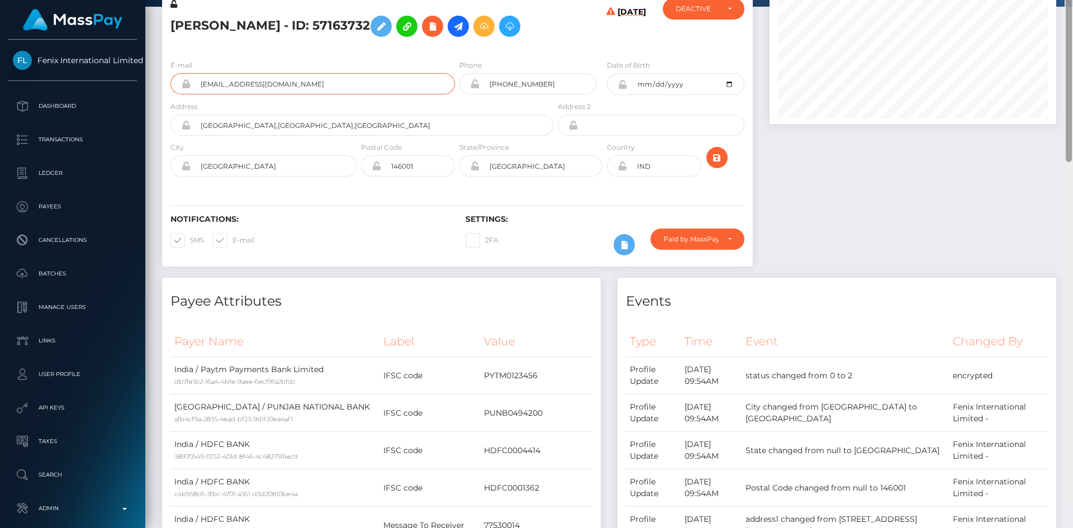
scroll to position [0, 0]
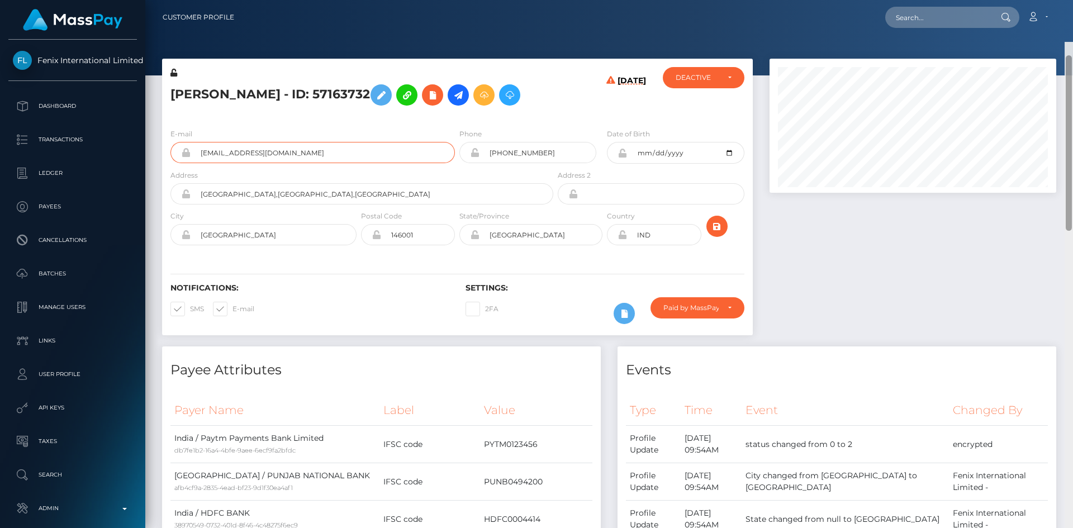
drag, startPoint x: 1067, startPoint y: 89, endPoint x: 1055, endPoint y: 58, distance: 33.4
click at [1058, 58] on div "Customer Profile Loading... Loading..." at bounding box center [608, 264] width 927 height 528
click at [904, 15] on input "text" at bounding box center [937, 17] width 105 height 21
paste input "145599450"
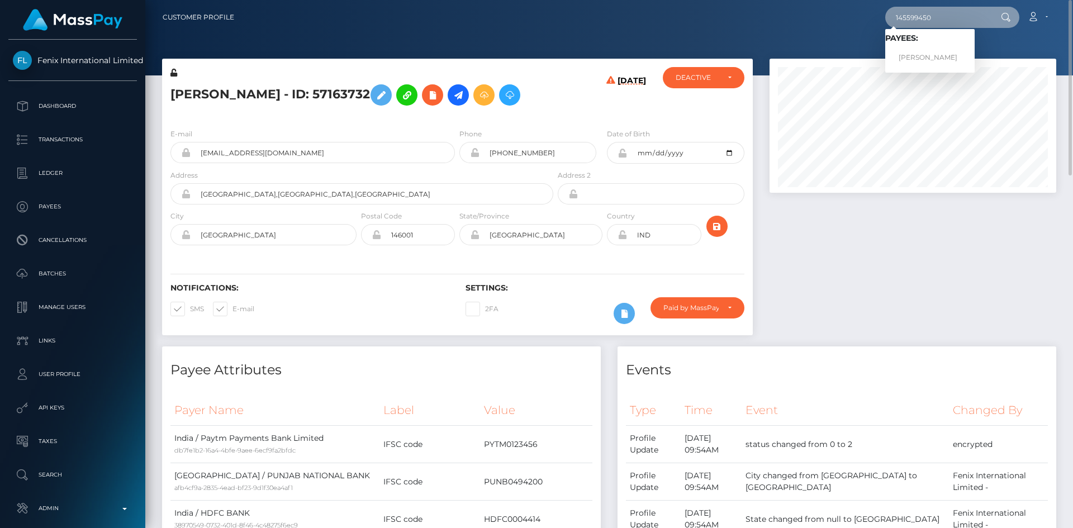
type input "145599450"
click at [925, 58] on link "MAXIME ST LAURENT TESSIER" at bounding box center [929, 57] width 89 height 21
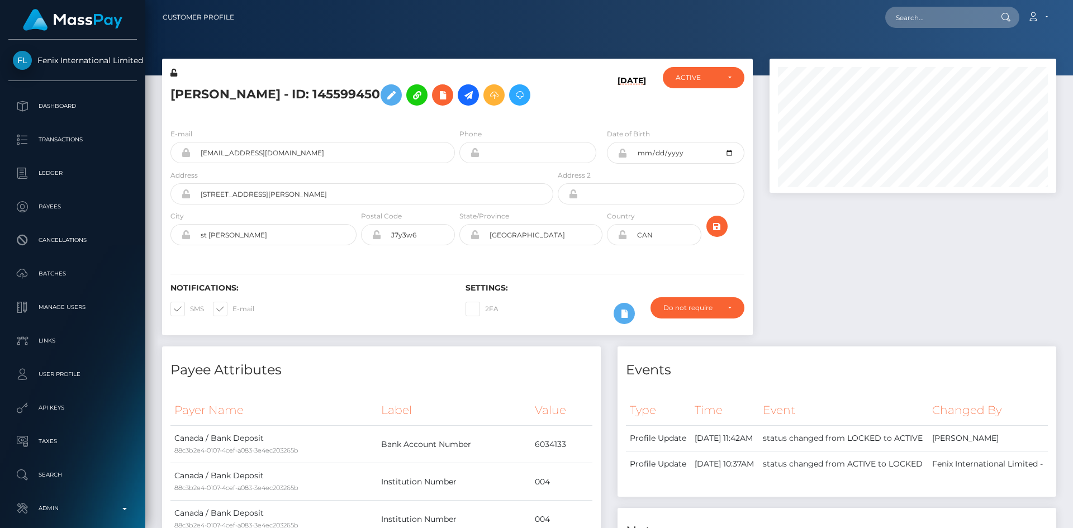
scroll to position [134, 287]
click at [291, 163] on input "mstlaurent21@gmail.com" at bounding box center [323, 152] width 264 height 21
click at [293, 163] on input "mstlaurent21@gmail.com" at bounding box center [323, 152] width 264 height 21
type input "mstlaurent21@gmail.com"
click at [869, 289] on div at bounding box center [912, 203] width 303 height 288
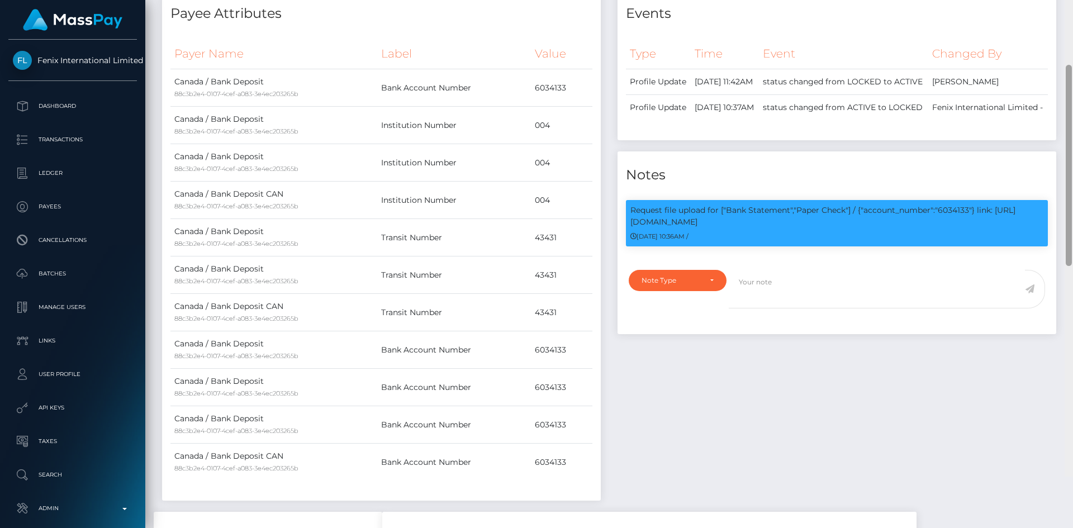
scroll to position [366, 0]
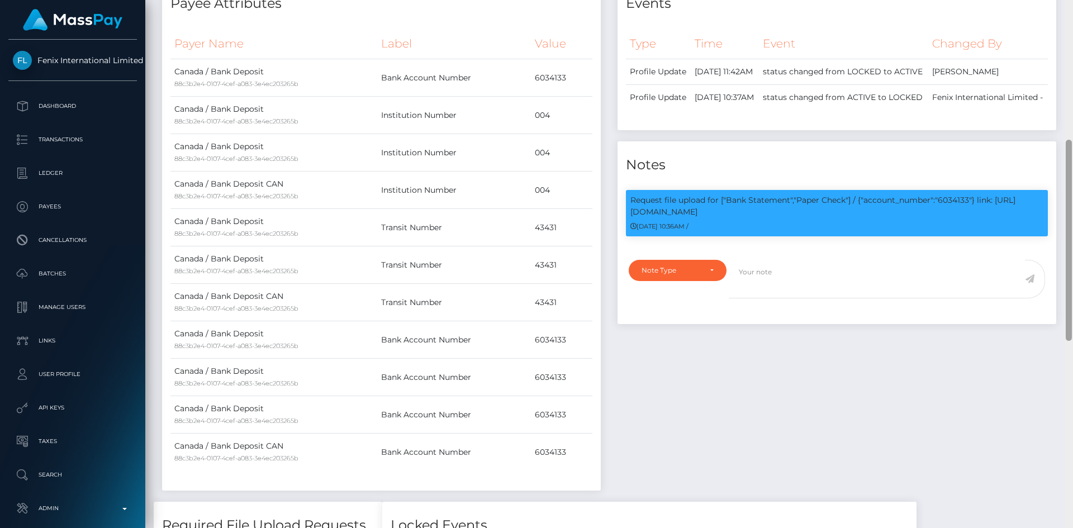
drag, startPoint x: 1067, startPoint y: 140, endPoint x: 1059, endPoint y: 277, distance: 137.7
click at [1059, 277] on div "Customer Profile Loading... Loading..." at bounding box center [608, 264] width 927 height 528
click at [956, 218] on p "Request file upload for ["Bank Statement","Paper Check"] / {"account_number":"6…" at bounding box center [836, 205] width 413 height 23
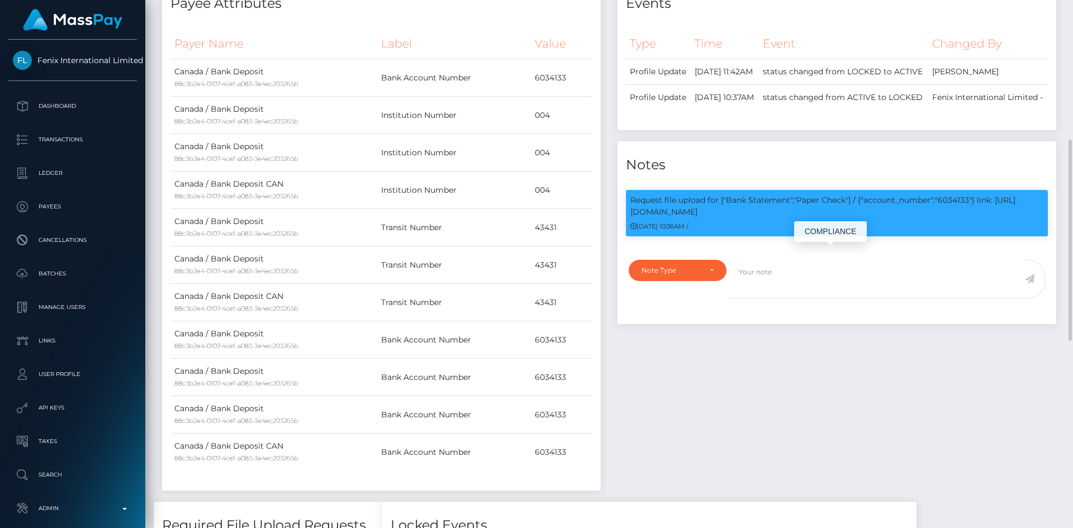
copy p "6034133"
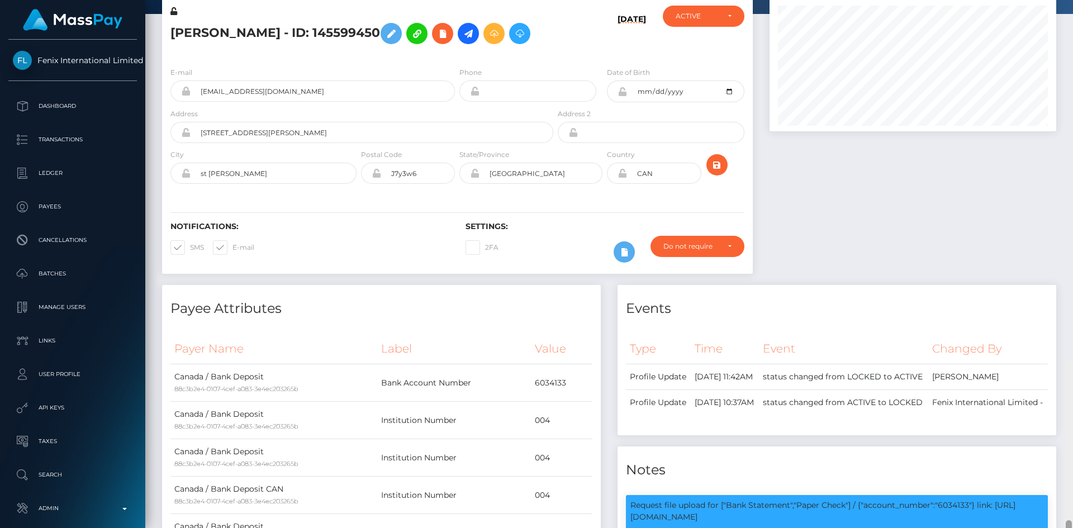
scroll to position [0, 0]
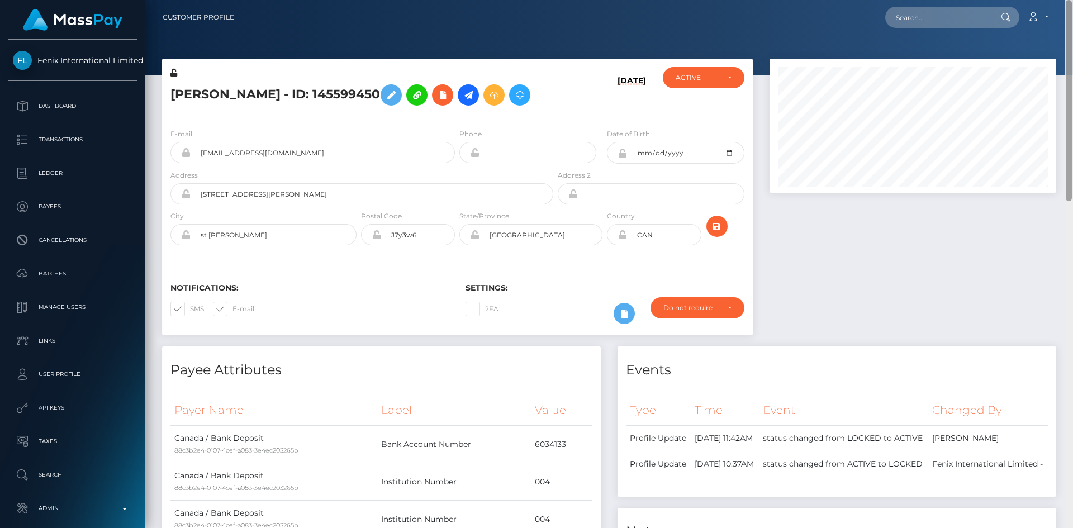
drag, startPoint x: 1071, startPoint y: 325, endPoint x: 1037, endPoint y: 34, distance: 293.0
click at [1071, 20] on div "Customer Profile Loading... Loading..." at bounding box center [608, 264] width 927 height 528
click at [945, 18] on input "text" at bounding box center [937, 17] width 105 height 21
paste input "24581636"
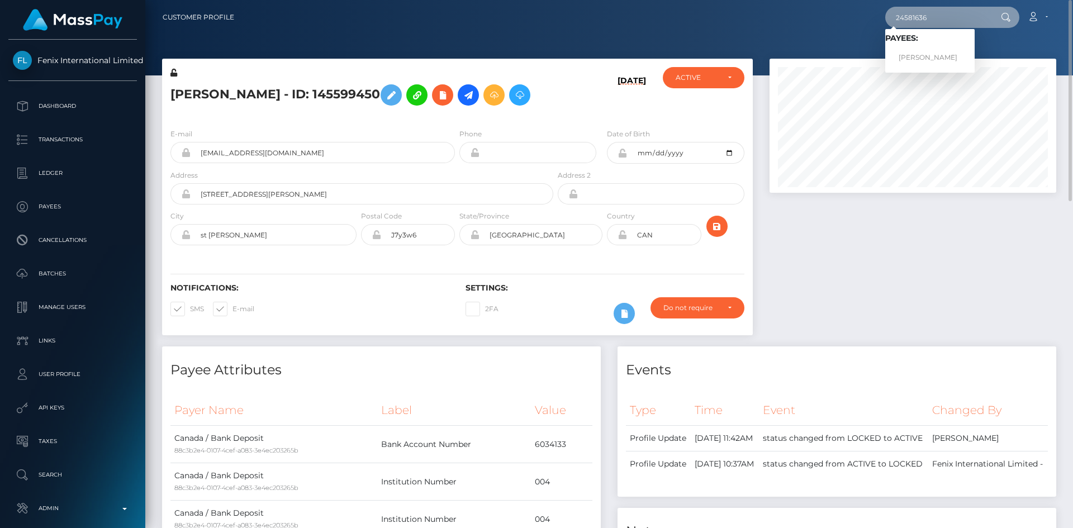
type input "24581636"
click at [932, 58] on link "Anne Tracey Bellance-Lamothe" at bounding box center [929, 57] width 89 height 21
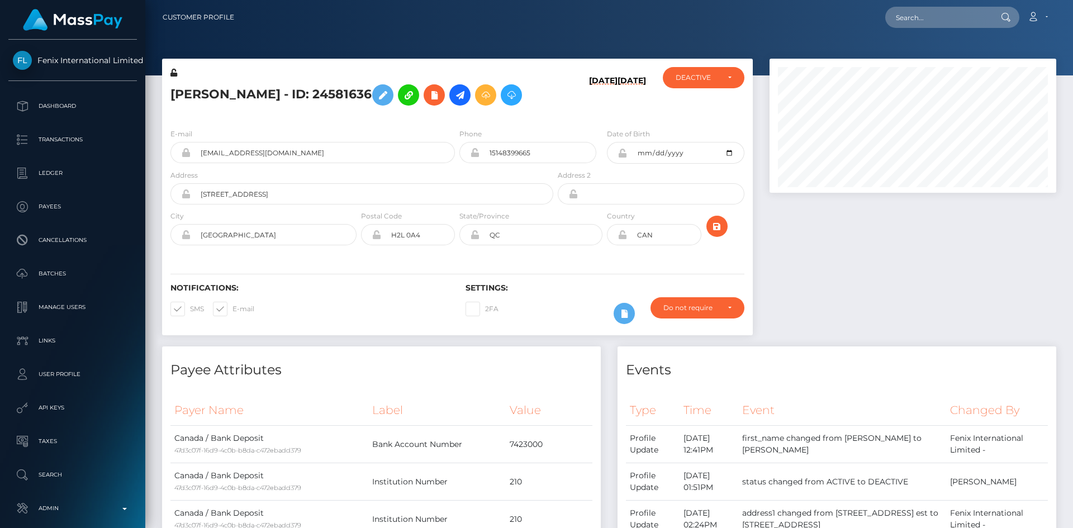
scroll to position [134, 287]
click at [293, 163] on input "[EMAIL_ADDRESS][DOMAIN_NAME]" at bounding box center [323, 152] width 264 height 21
click at [930, 239] on div at bounding box center [912, 203] width 303 height 288
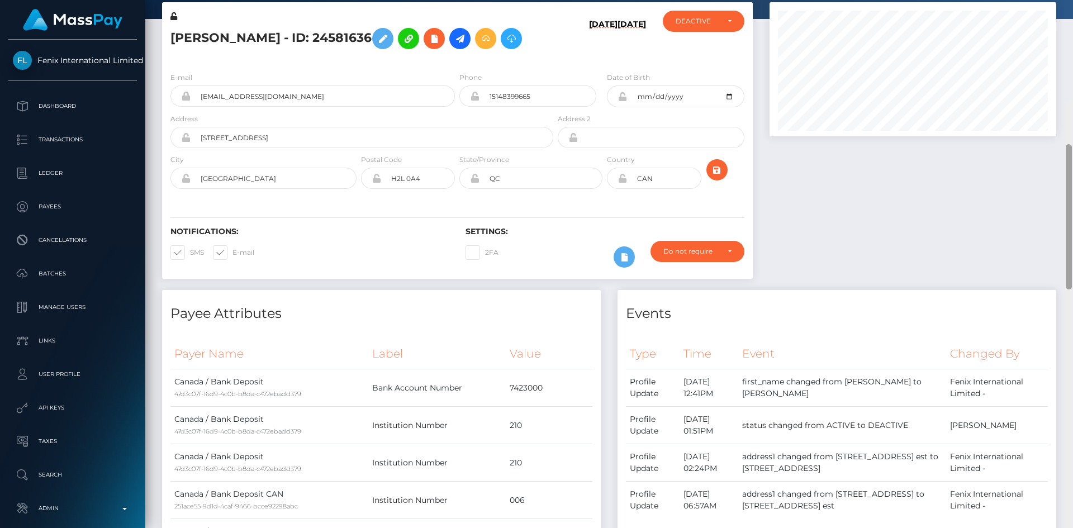
scroll to position [0, 0]
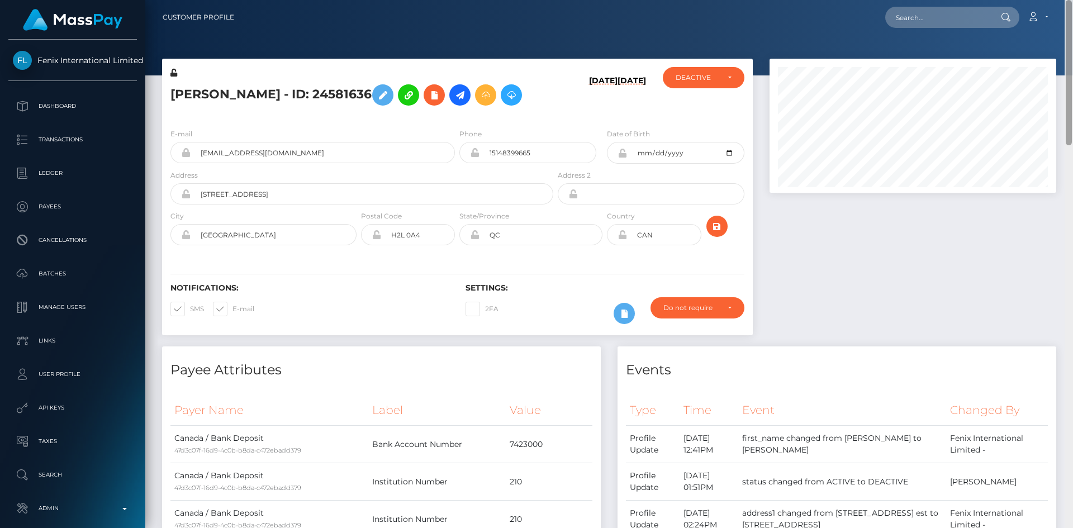
drag, startPoint x: 1069, startPoint y: 91, endPoint x: 1035, endPoint y: 65, distance: 43.1
click at [1065, 51] on div at bounding box center [1068, 264] width 8 height 528
click at [973, 21] on input "text" at bounding box center [937, 17] width 105 height 21
paste input "223458829"
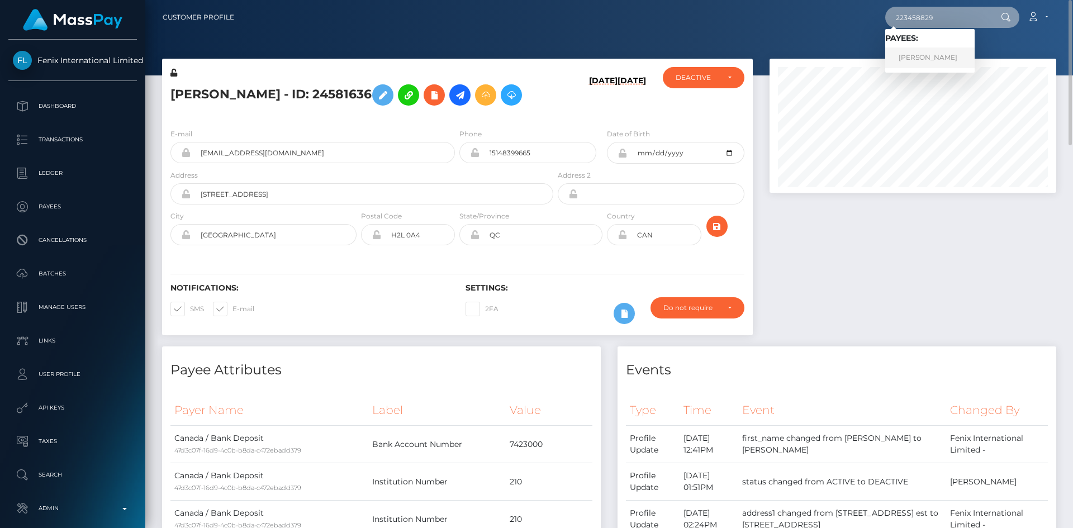
type input "223458829"
click at [931, 50] on link "BAILEY AY" at bounding box center [929, 57] width 89 height 21
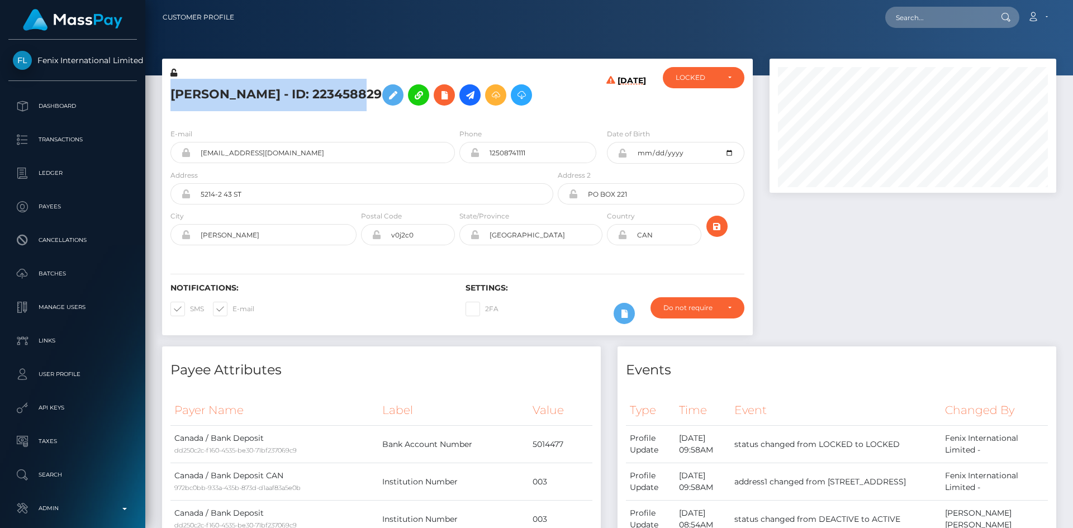
scroll to position [134, 287]
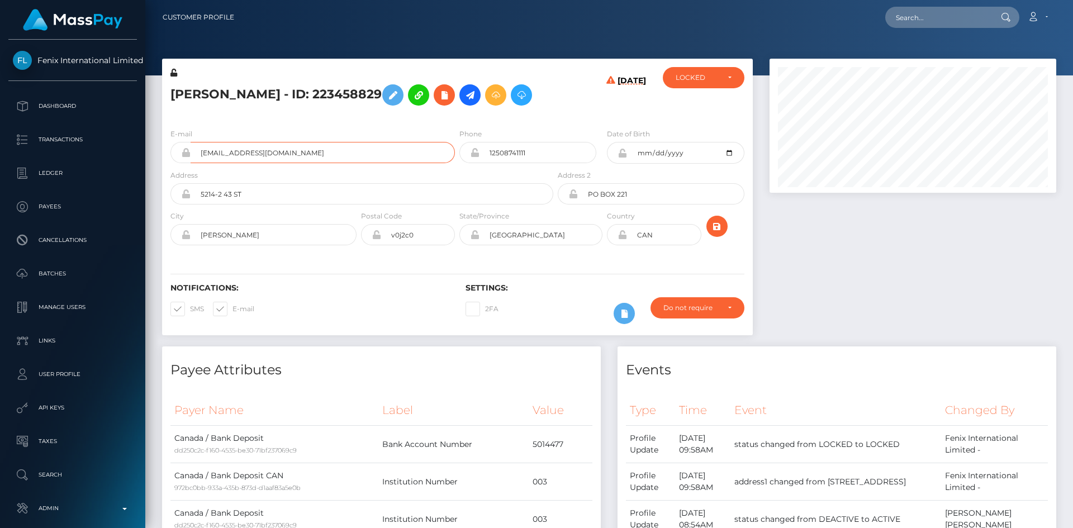
click at [323, 153] on input "[EMAIL_ADDRESS][DOMAIN_NAME]" at bounding box center [323, 152] width 264 height 21
click at [939, 194] on div at bounding box center [912, 203] width 303 height 288
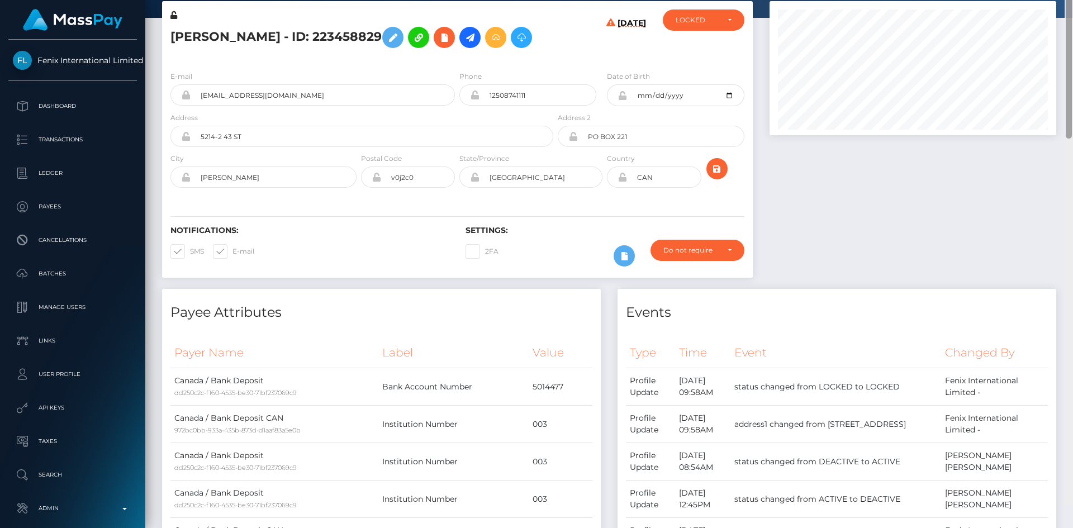
scroll to position [0, 0]
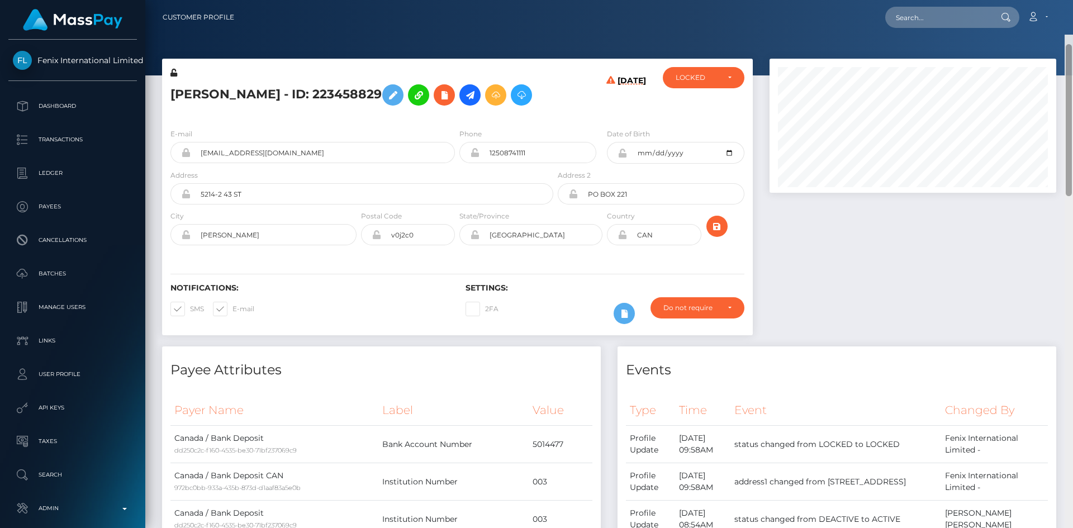
click at [1035, 72] on div "Customer Profile Loading... Loading..." at bounding box center [608, 264] width 927 height 528
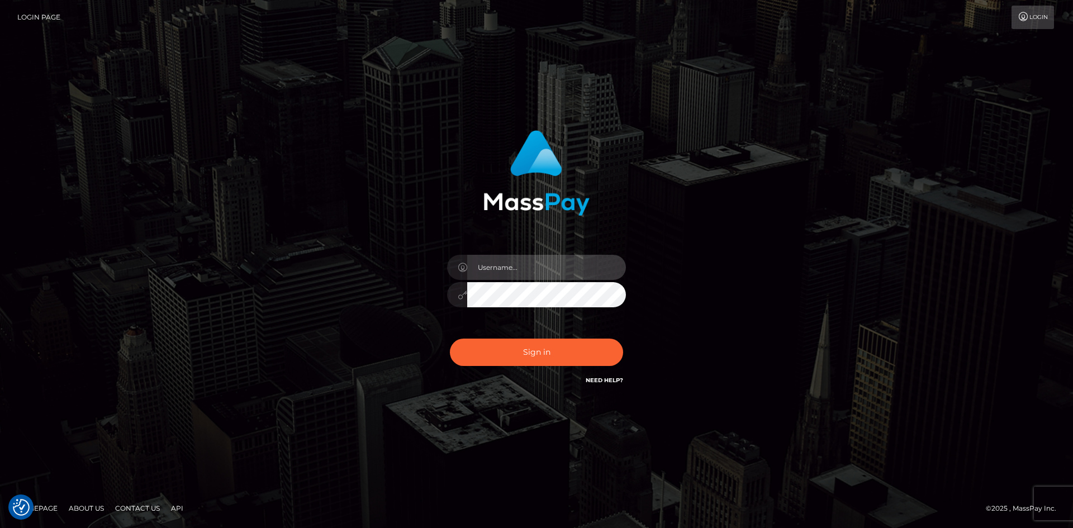
type input "alexstef"
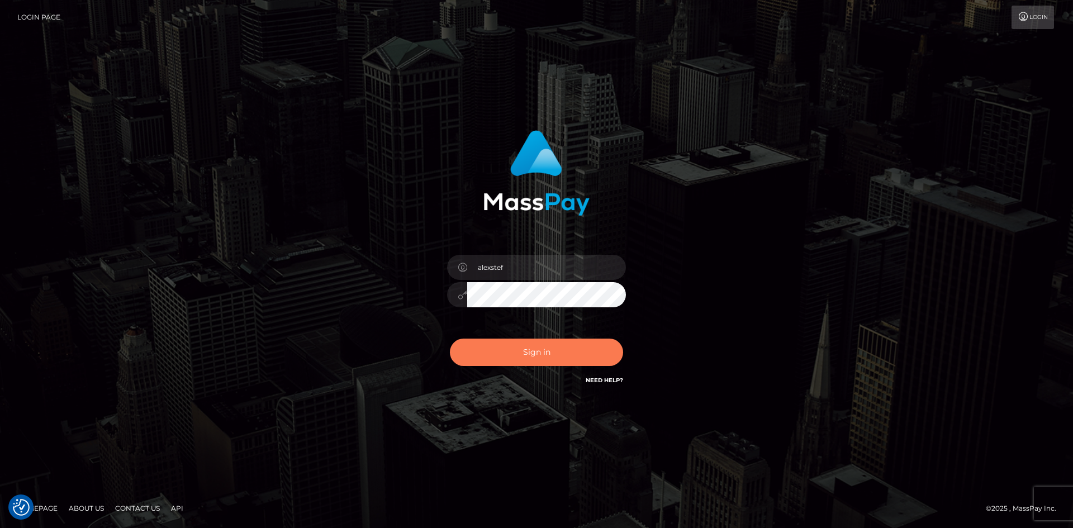
click at [563, 347] on button "Sign in" at bounding box center [536, 352] width 173 height 27
type input "alexstef"
click at [571, 344] on button "Sign in" at bounding box center [536, 352] width 173 height 27
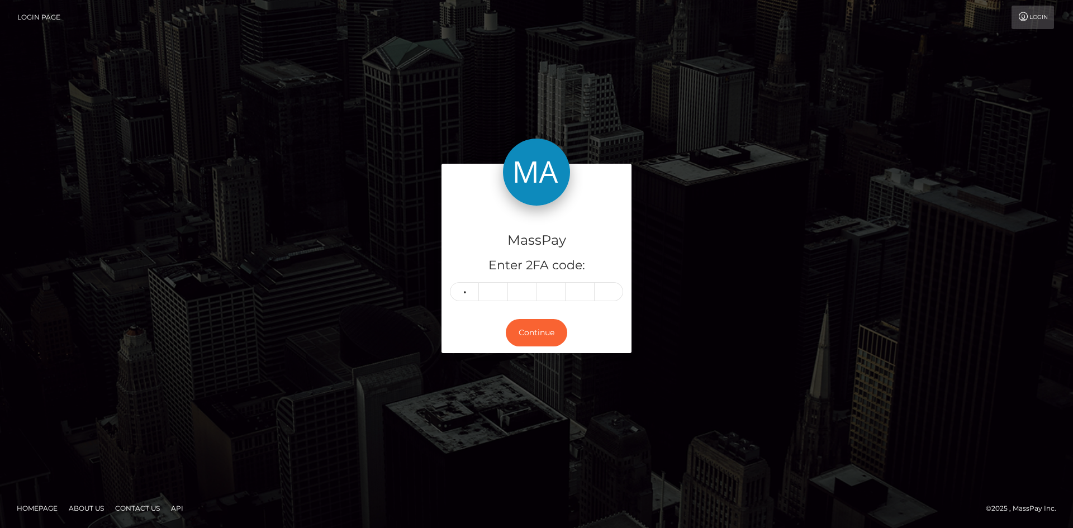
type input "2"
type input "1"
type input "7"
type input "1"
type input "3"
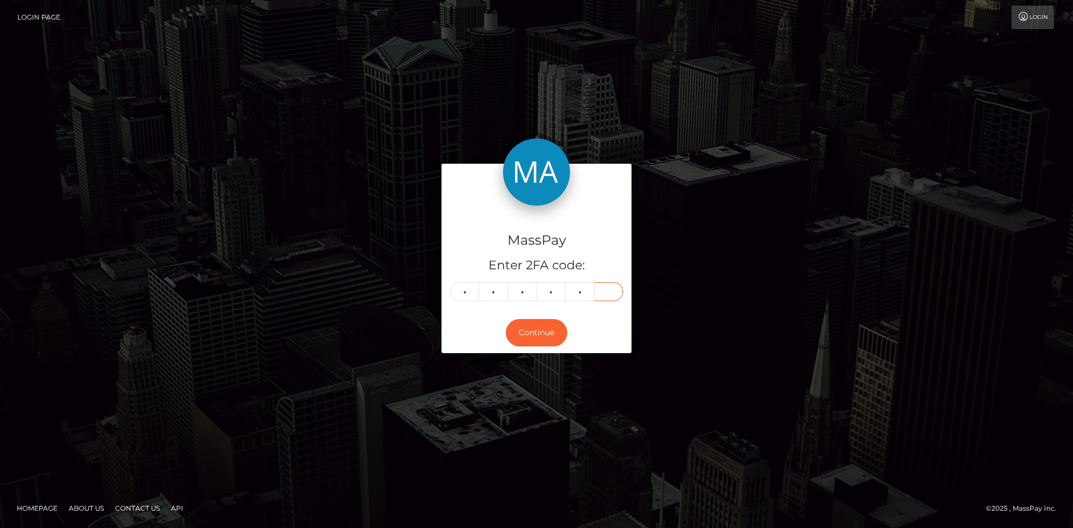
type input "5"
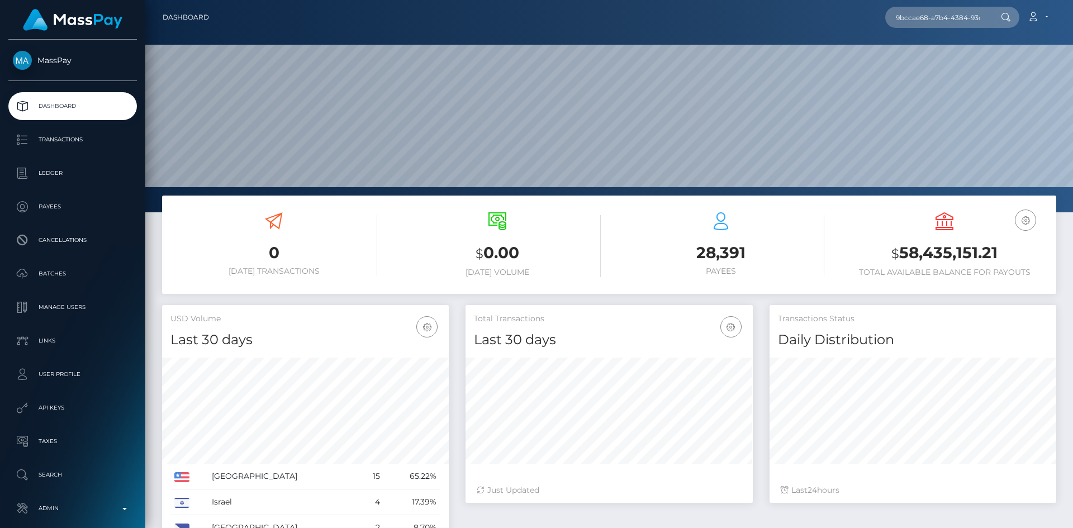
scroll to position [198, 287]
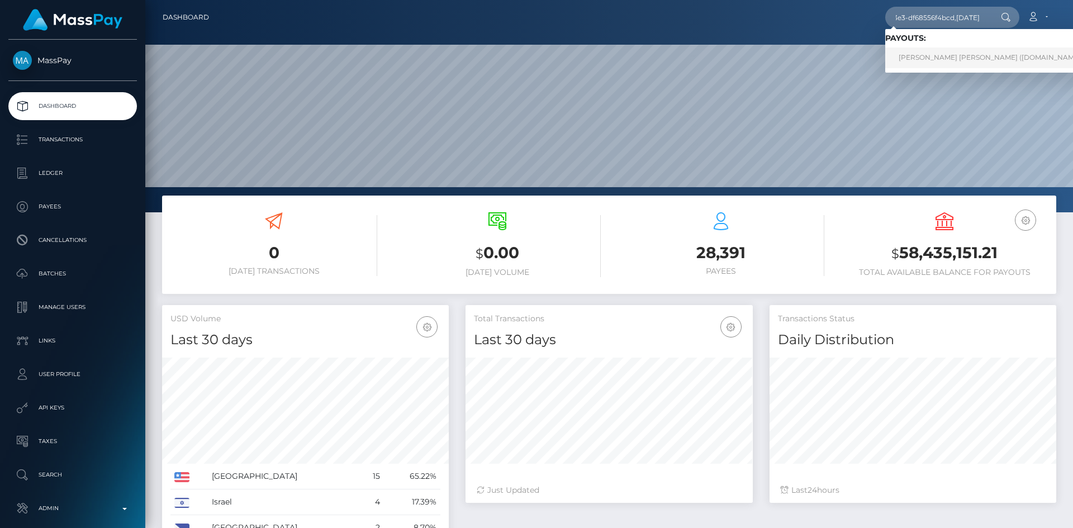
type input "9bccae68-a7b4-4384-93e3-df68556f4bcd,[DATE]"
click at [932, 59] on link "[PERSON_NAME] [PERSON_NAME] ([DOMAIN_NAME] - )" at bounding box center [993, 57] width 217 height 21
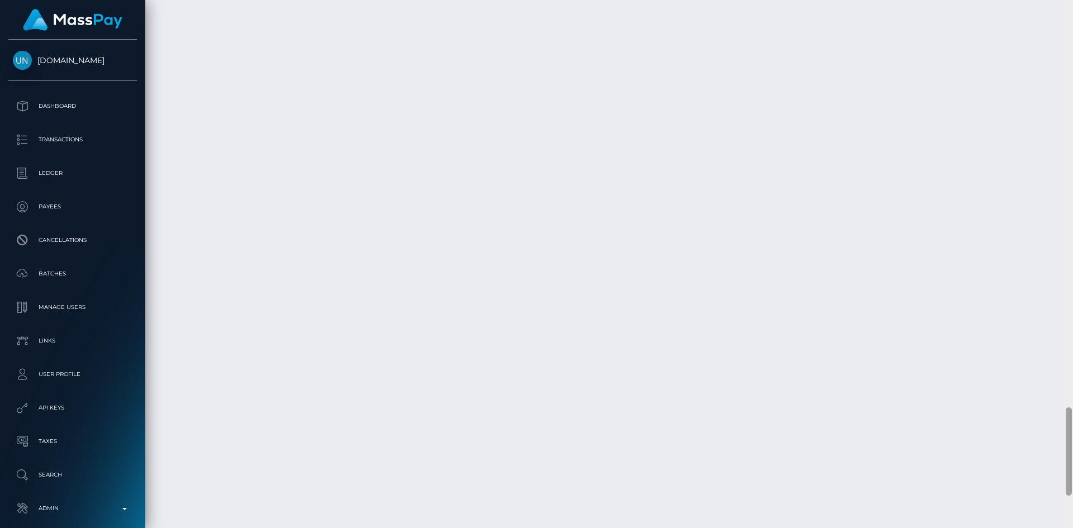
scroll to position [2437, 0]
click at [1059, 451] on div "Customer Profile Loading... Loading..." at bounding box center [608, 264] width 927 height 528
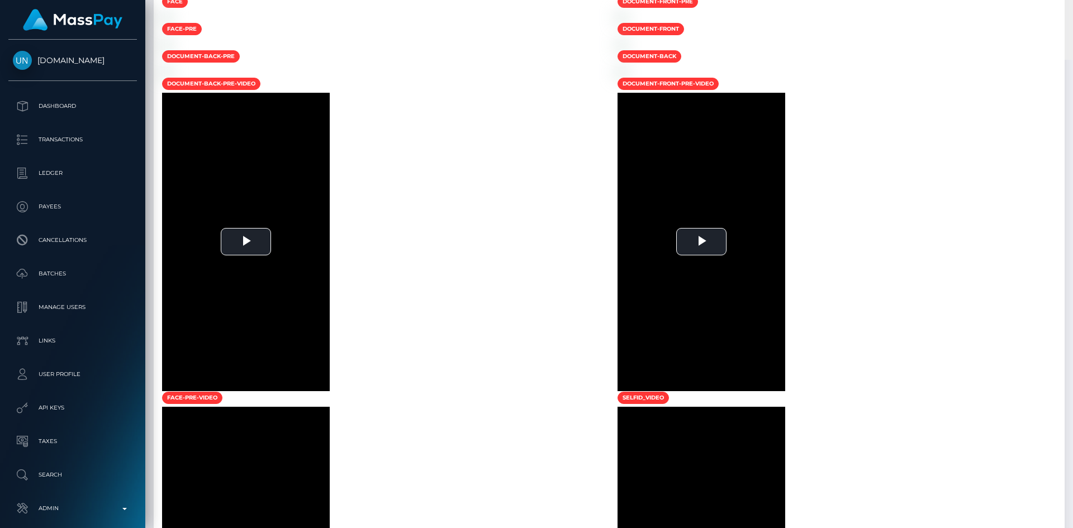
scroll to position [0, 0]
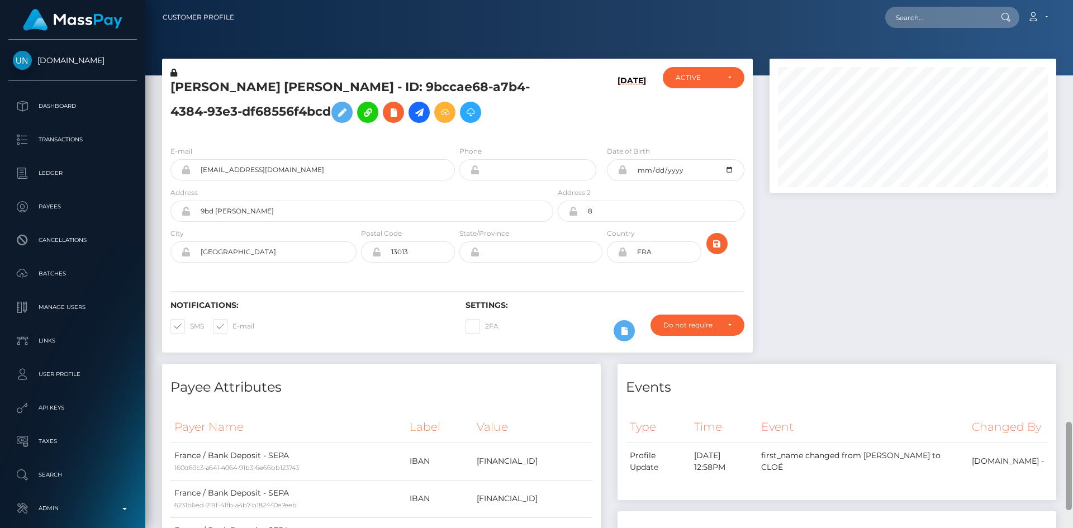
drag, startPoint x: 1070, startPoint y: 418, endPoint x: 1065, endPoint y: -36, distance: 454.2
click at [1065, 0] on html "Unlockt.me Dashboard Transactions Ledger Payees Cancellations" at bounding box center [536, 264] width 1073 height 528
click at [948, 13] on input "text" at bounding box center [937, 17] width 105 height 21
paste input "pout_Gi1lheFIfLtSt"
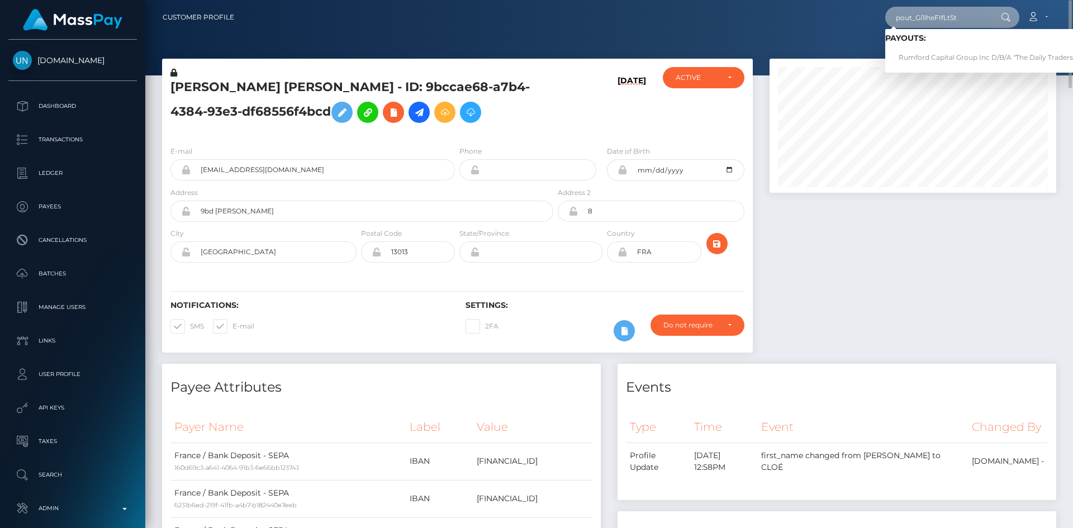
type input "pout_Gi1lheFIfLtSt"
click at [942, 56] on link "Rumford Capital Group Inc D/B/A "The Daily Traders" (Whop Inc - )" at bounding box center [1009, 57] width 249 height 21
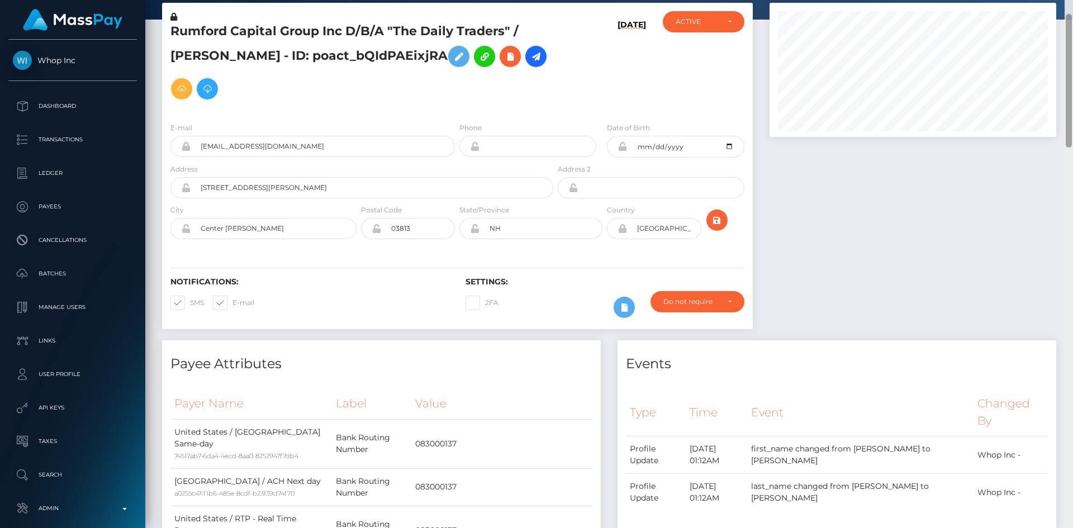
scroll to position [584, 0]
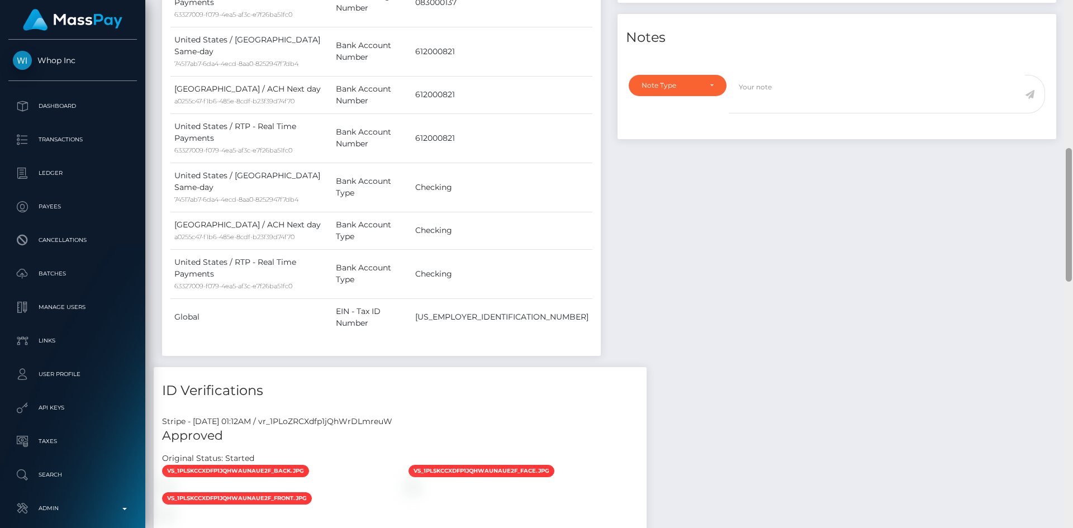
drag, startPoint x: 1072, startPoint y: 46, endPoint x: 1072, endPoint y: 105, distance: 58.7
click at [1072, 105] on div at bounding box center [1068, 264] width 8 height 528
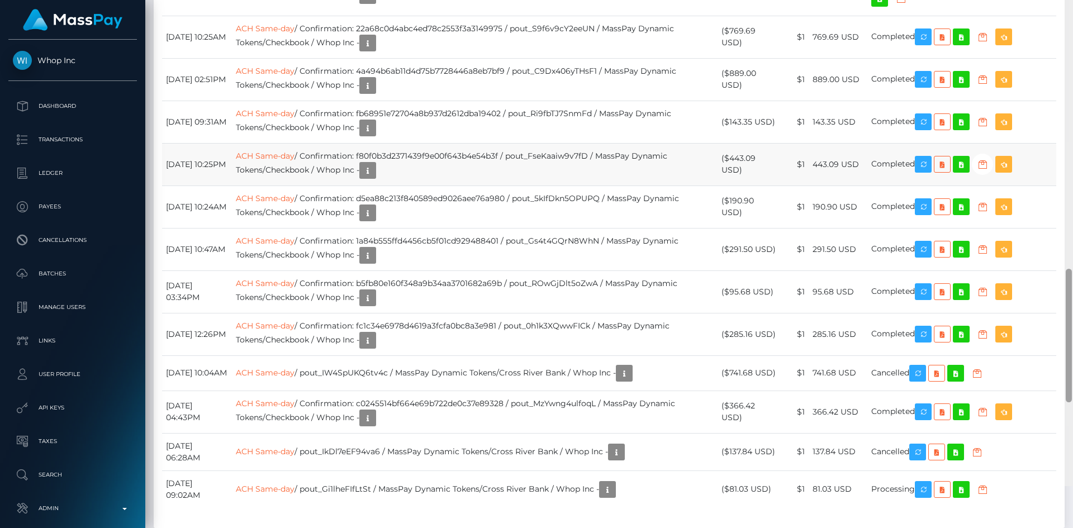
scroll to position [1305, 0]
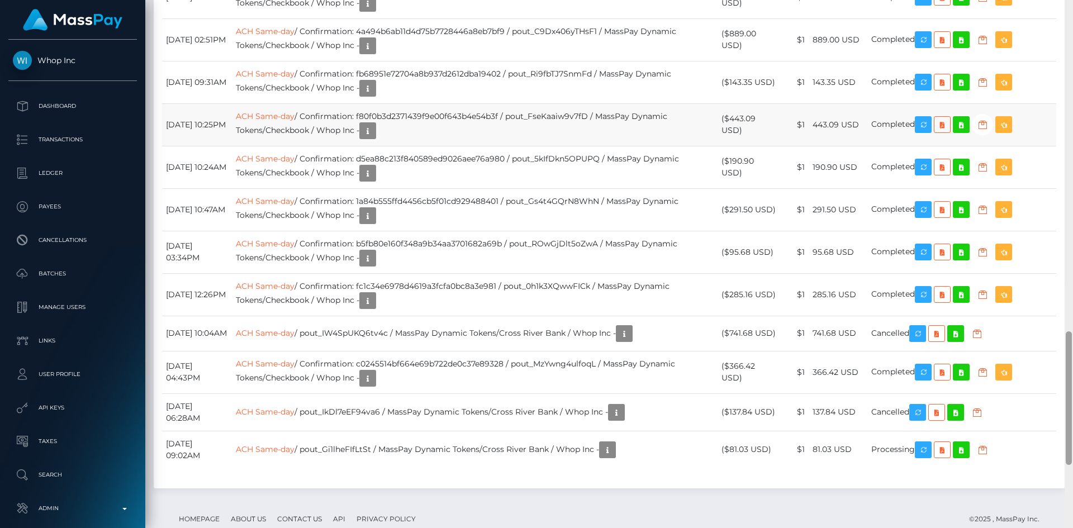
drag, startPoint x: 1068, startPoint y: 174, endPoint x: 1051, endPoint y: 358, distance: 184.0
click at [1051, 358] on div "Customer Profile Loading... Loading..." at bounding box center [608, 264] width 927 height 528
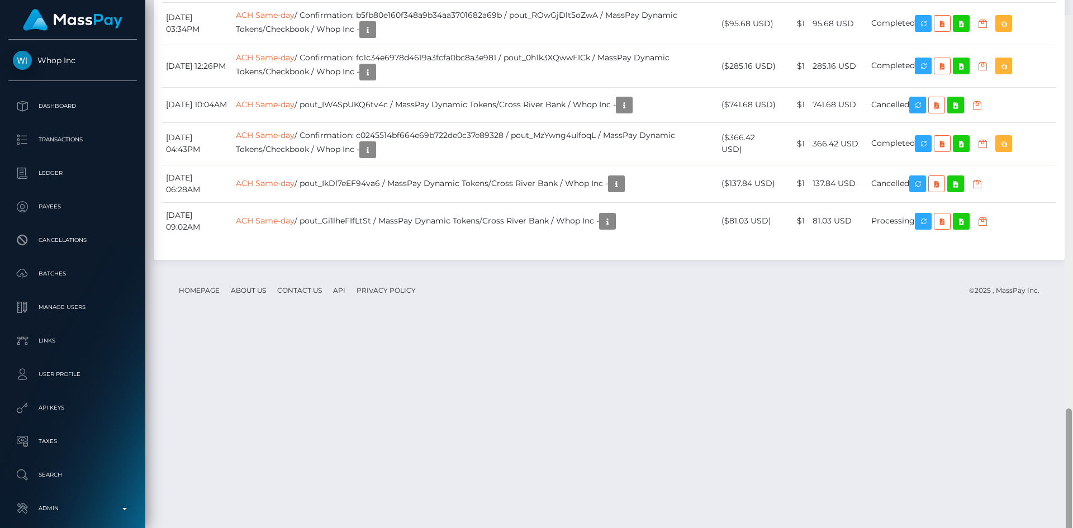
scroll to position [1552, 0]
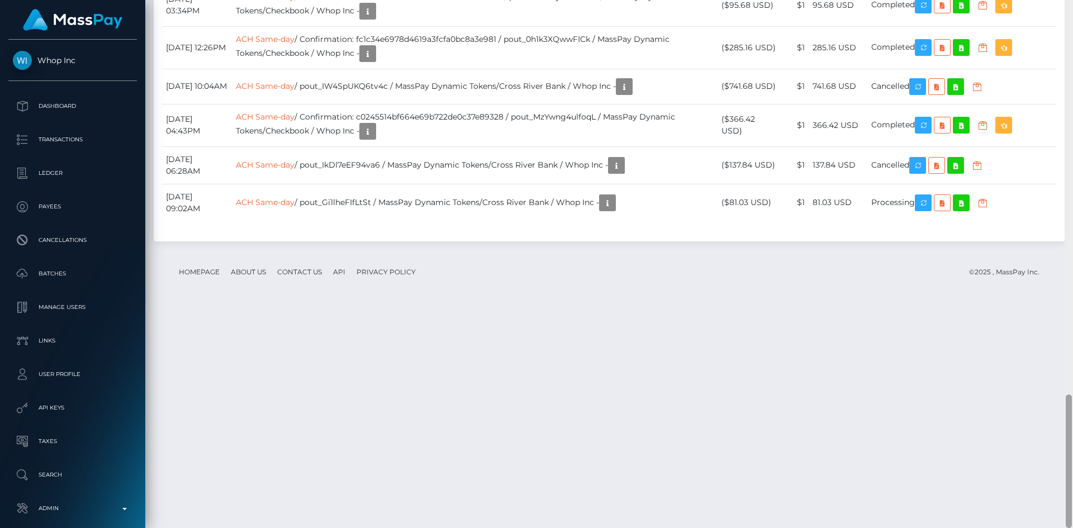
drag, startPoint x: 1059, startPoint y: 411, endPoint x: 1056, endPoint y: 449, distance: 38.1
click at [1056, 449] on div "Customer Profile Loading... Loading..." at bounding box center [608, 264] width 927 height 528
click at [927, 210] on icon "button" at bounding box center [922, 203] width 13 height 14
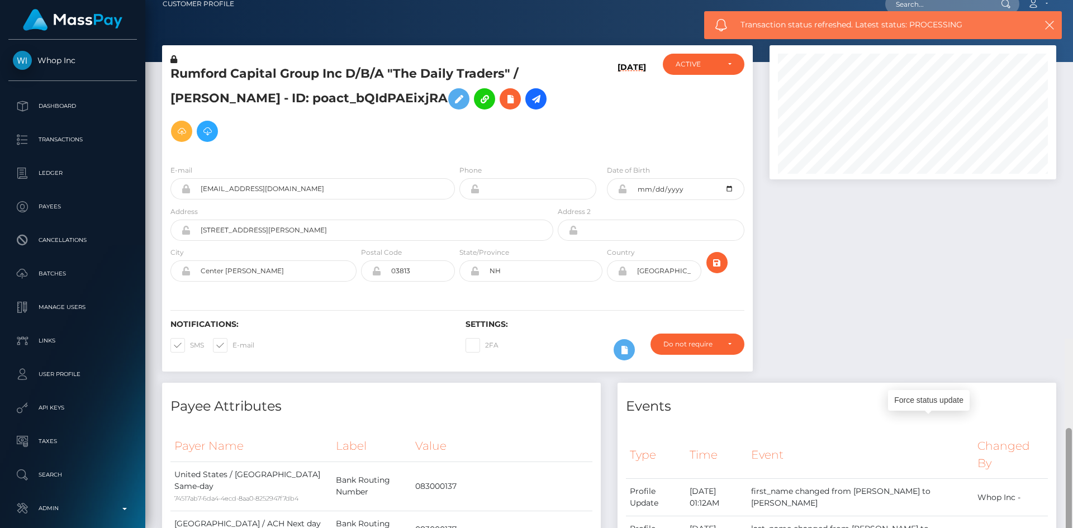
scroll to position [0, 0]
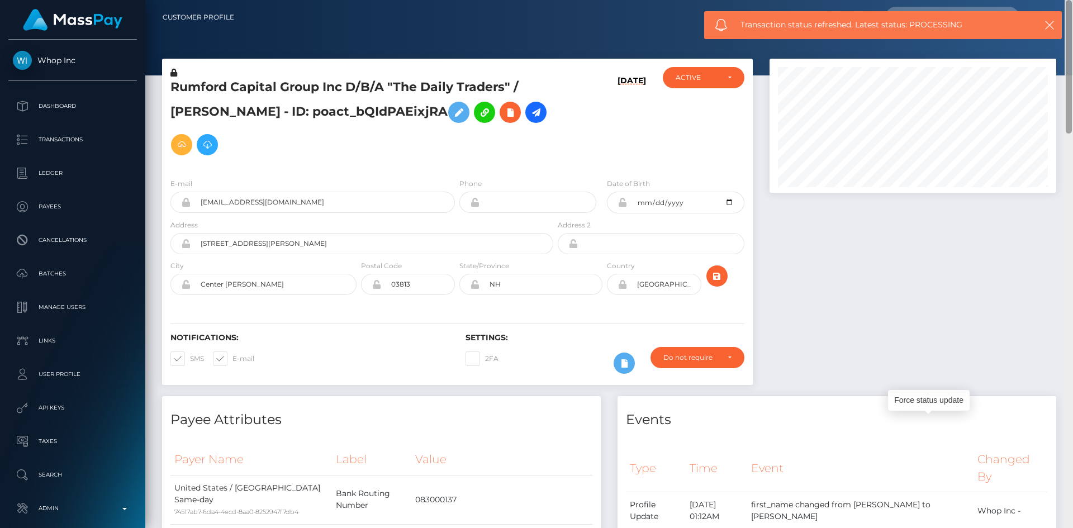
drag, startPoint x: 1066, startPoint y: 440, endPoint x: 1035, endPoint y: 25, distance: 416.3
click at [1065, 7] on div "Customer Profile Loading... Loading..." at bounding box center [608, 264] width 927 height 528
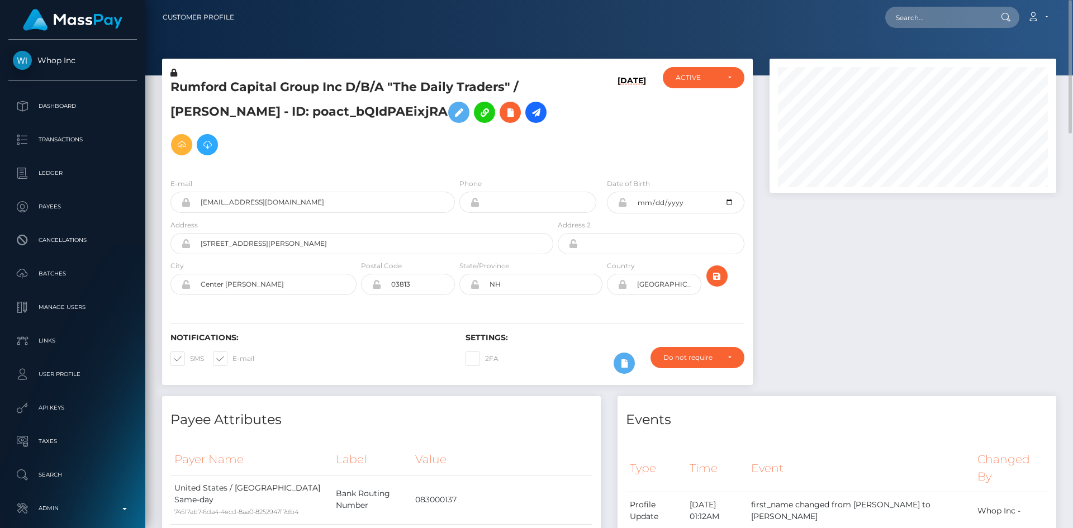
click at [948, 23] on input "text" at bounding box center [937, 17] width 105 height 21
paste input "68a528f188d20"
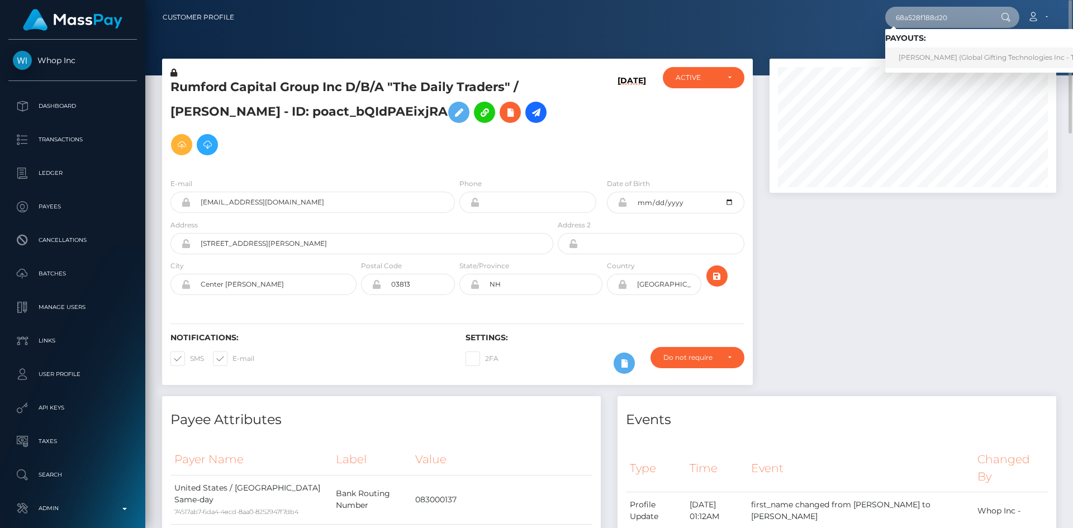
type input "68a528f188d20"
click at [943, 56] on link "ALICE GAO (Global Gifting Technologies Inc - Throne)" at bounding box center [997, 57] width 225 height 21
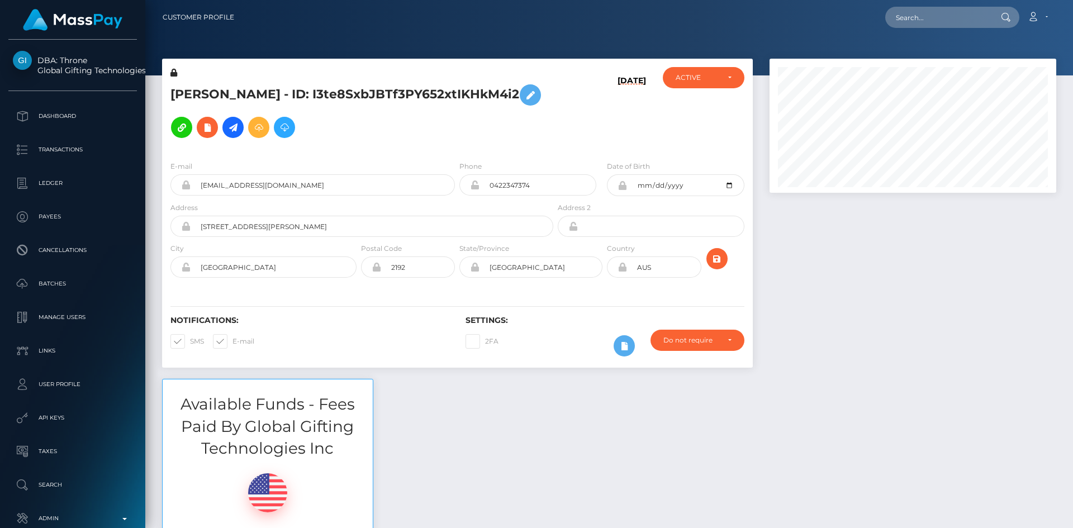
scroll to position [558533, 558381]
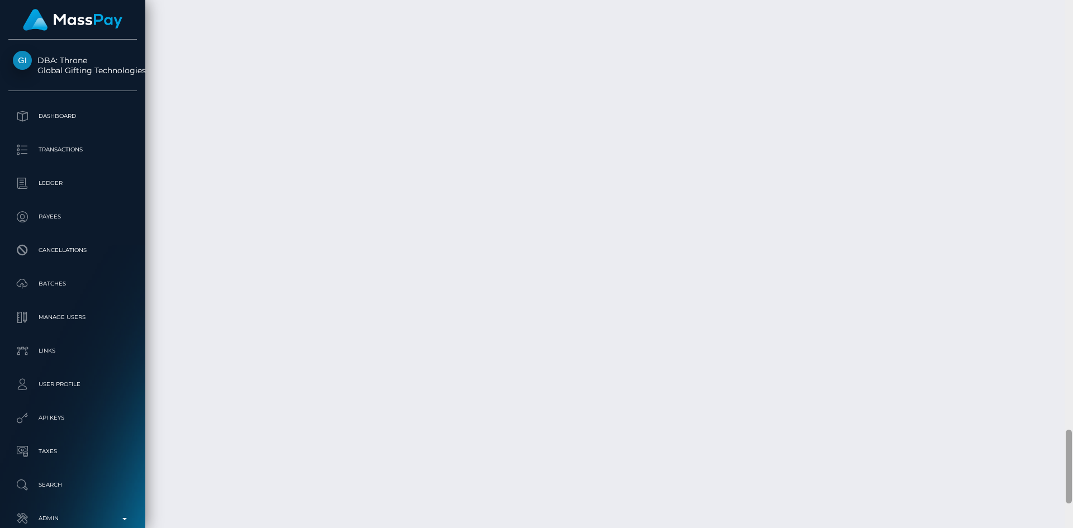
click at [1053, 462] on div "Customer Profile Loading... Loading..." at bounding box center [608, 264] width 927 height 528
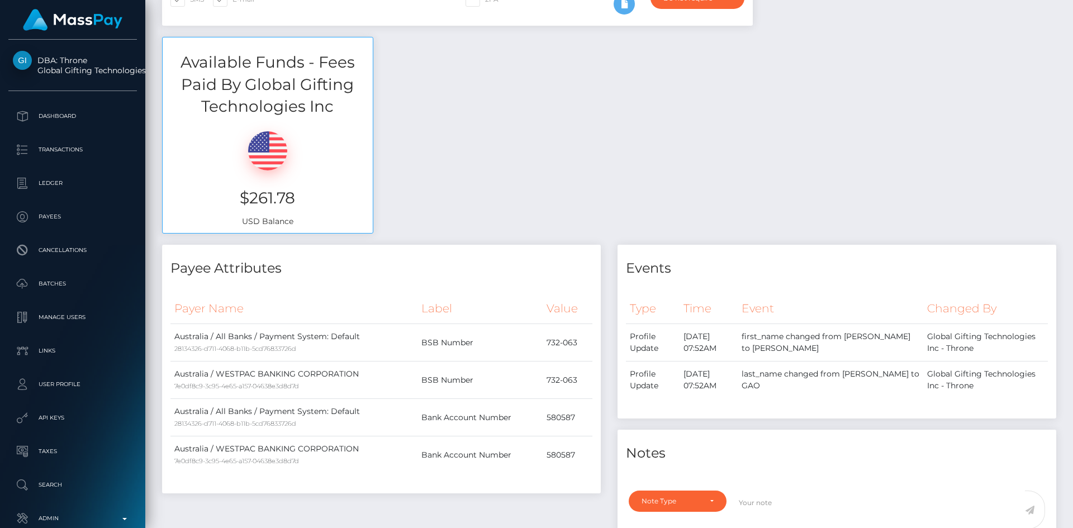
scroll to position [0, 0]
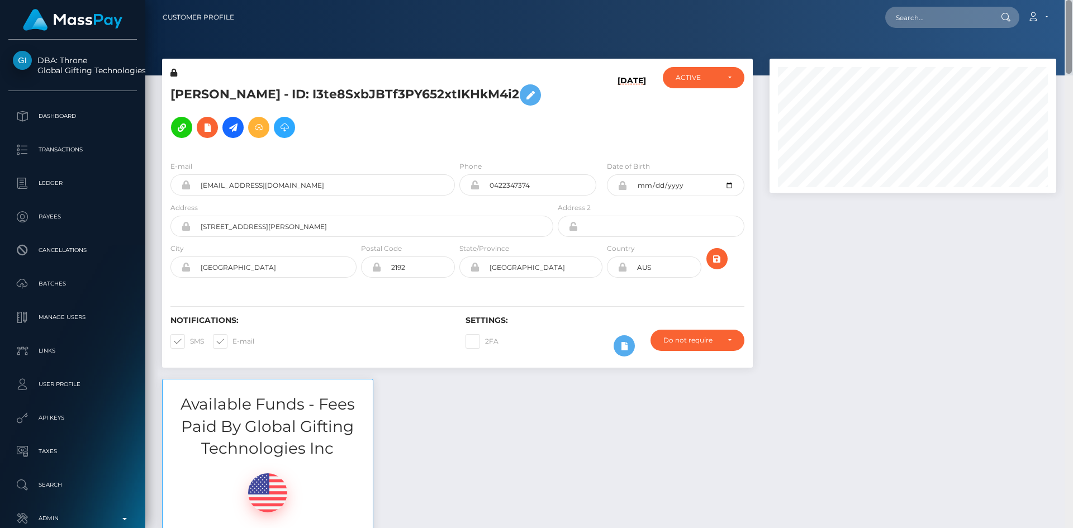
drag, startPoint x: 1069, startPoint y: 439, endPoint x: 1072, endPoint y: -46, distance: 484.9
click at [1072, 0] on html "DBA: Throne Global Gifting Technologies Inc Dashboard Transactions Ledger Payee…" at bounding box center [536, 264] width 1073 height 528
click at [993, 8] on div at bounding box center [1004, 17] width 29 height 21
click at [979, 16] on input "text" at bounding box center [937, 17] width 105 height 21
paste input "1336396747"
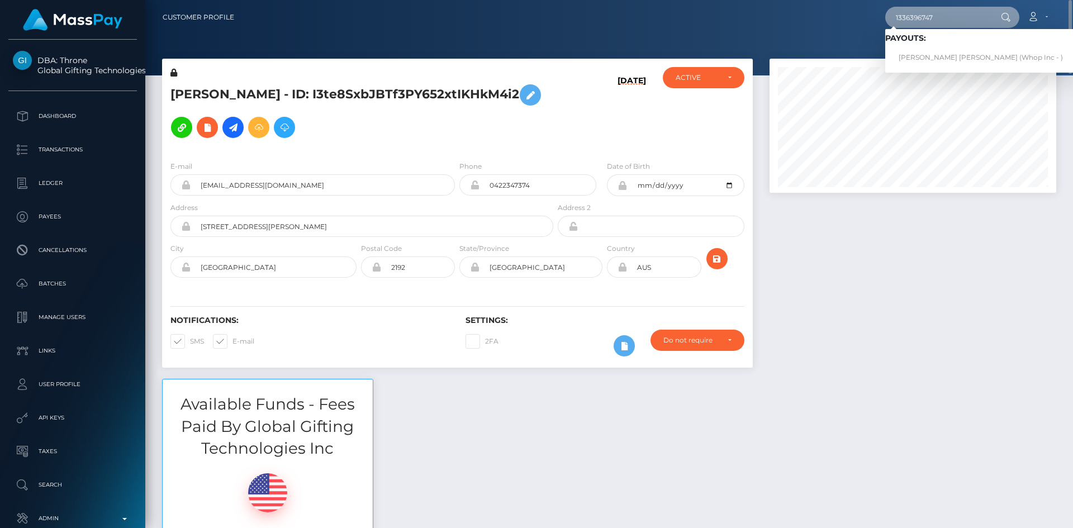
type input "1336396747"
click at [929, 55] on link "DANIEL GEORGE ELLIS (Whop Inc - )" at bounding box center [980, 57] width 191 height 21
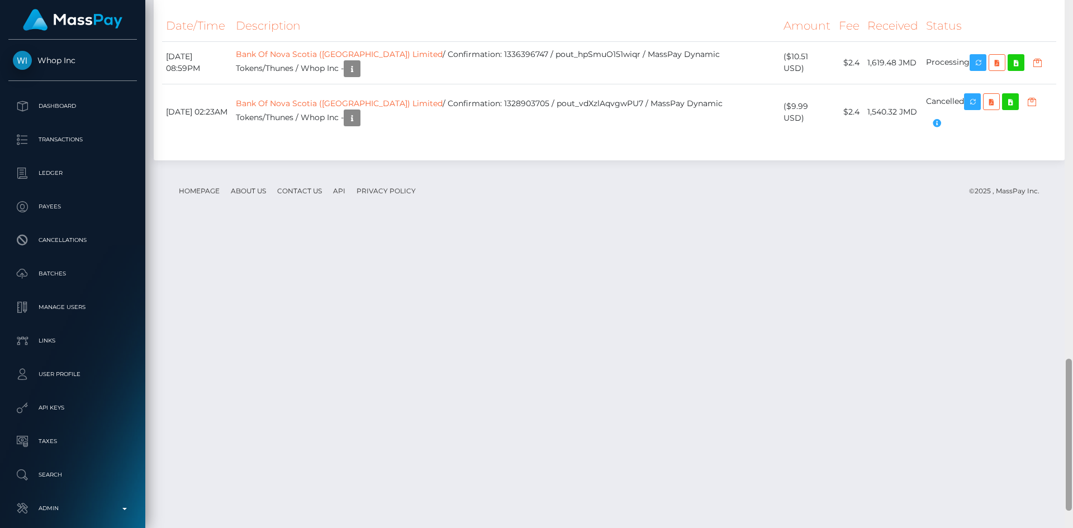
scroll to position [1302, 0]
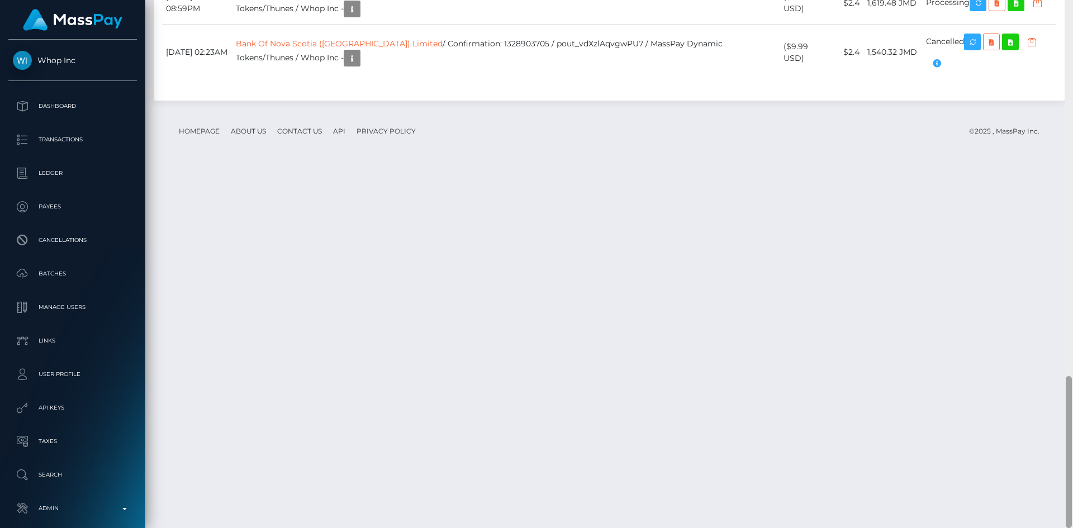
drag, startPoint x: 1070, startPoint y: 59, endPoint x: 1065, endPoint y: 439, distance: 379.4
click at [1065, 439] on div at bounding box center [1068, 452] width 6 height 152
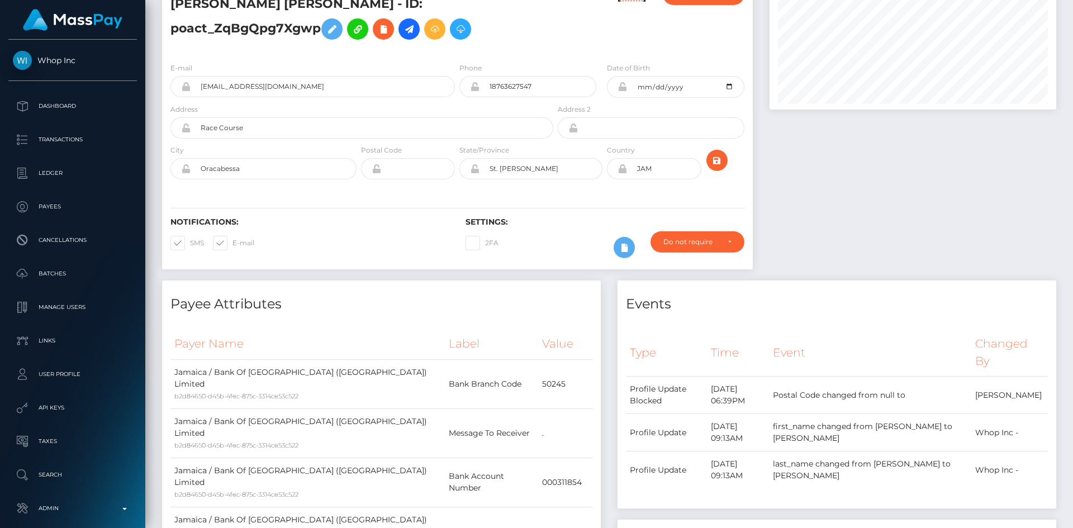
scroll to position [0, 0]
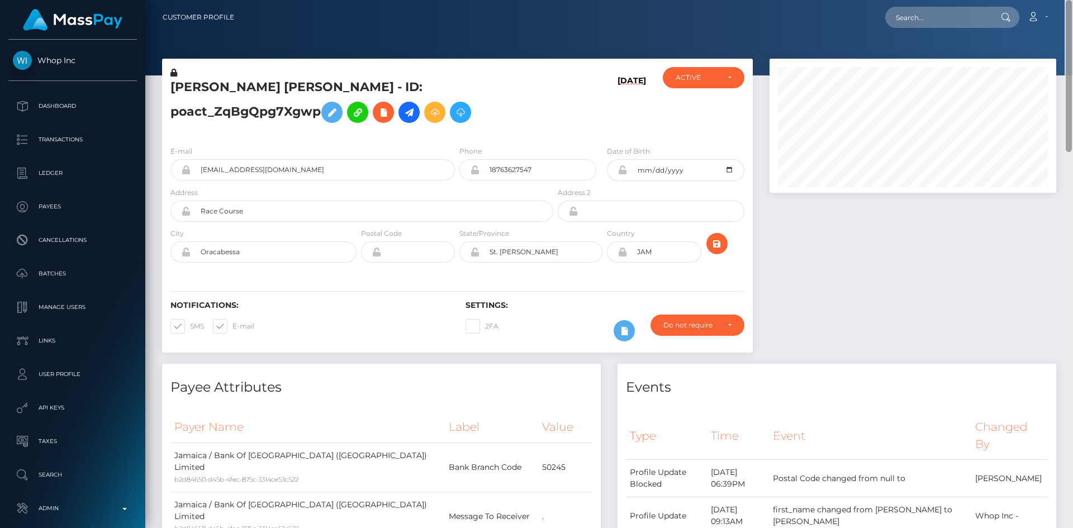
drag, startPoint x: 1068, startPoint y: 369, endPoint x: 1068, endPoint y: -28, distance: 396.7
click at [1068, 0] on html "Whop Inc Dashboard Transactions Ledger Payees Cancellations Links" at bounding box center [536, 264] width 1073 height 528
click at [973, 11] on input "text" at bounding box center [937, 17] width 105 height 21
paste input "1336937624"
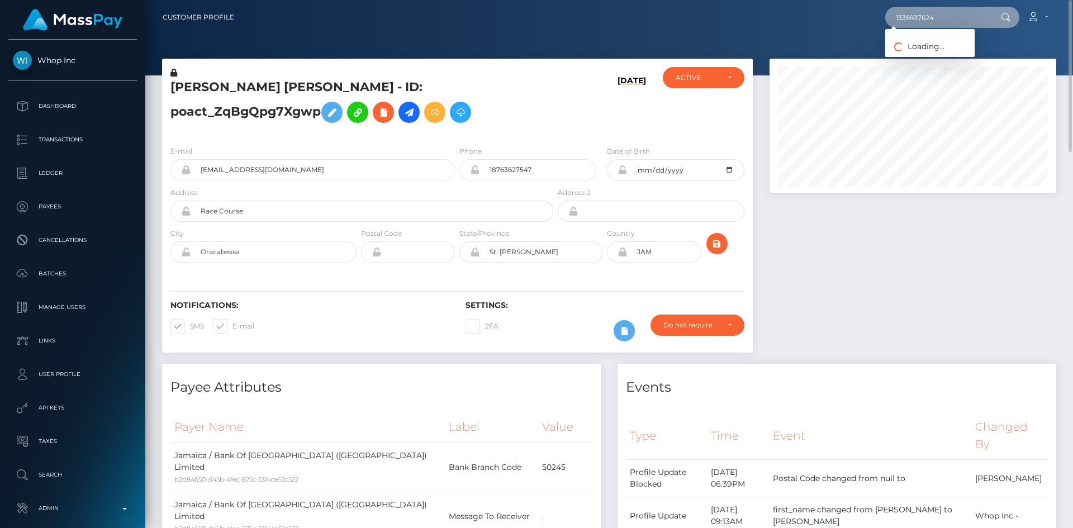
type input "1336937624"
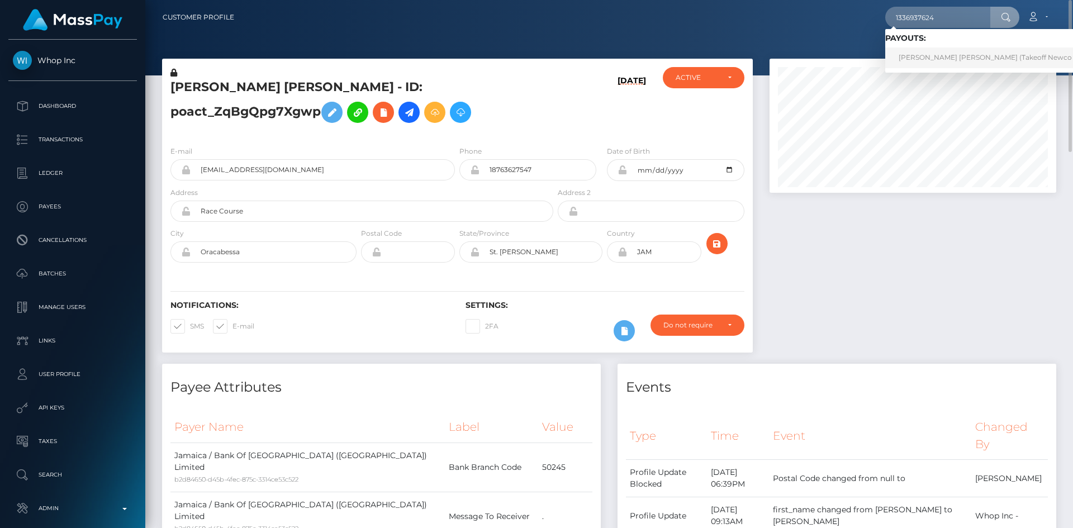
click at [973, 51] on link "SHAMOYA MONIQUE ABIGAIL HUTCHINSON (Takeoff Newco Inc - Club Fans)" at bounding box center [1012, 57] width 254 height 21
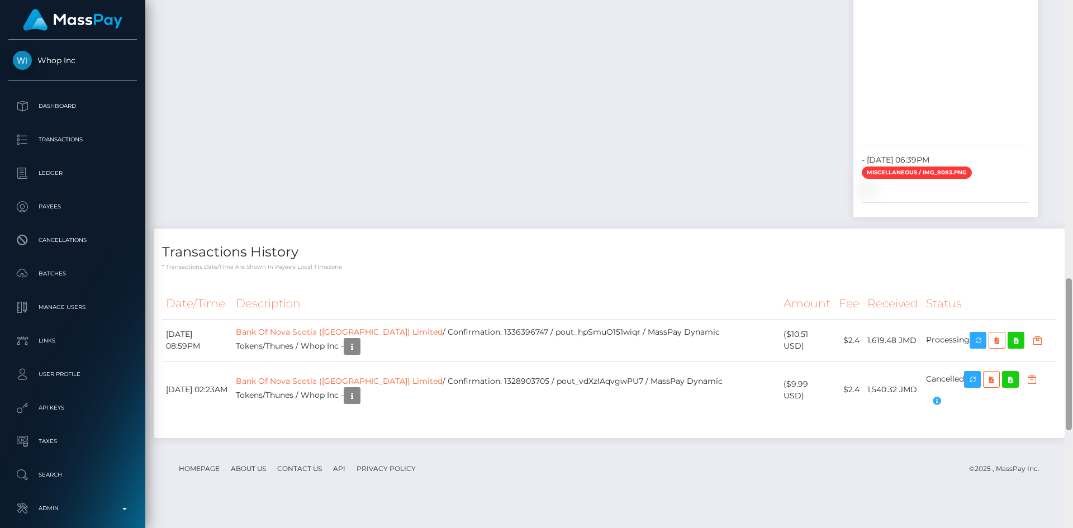
scroll to position [1302, 0]
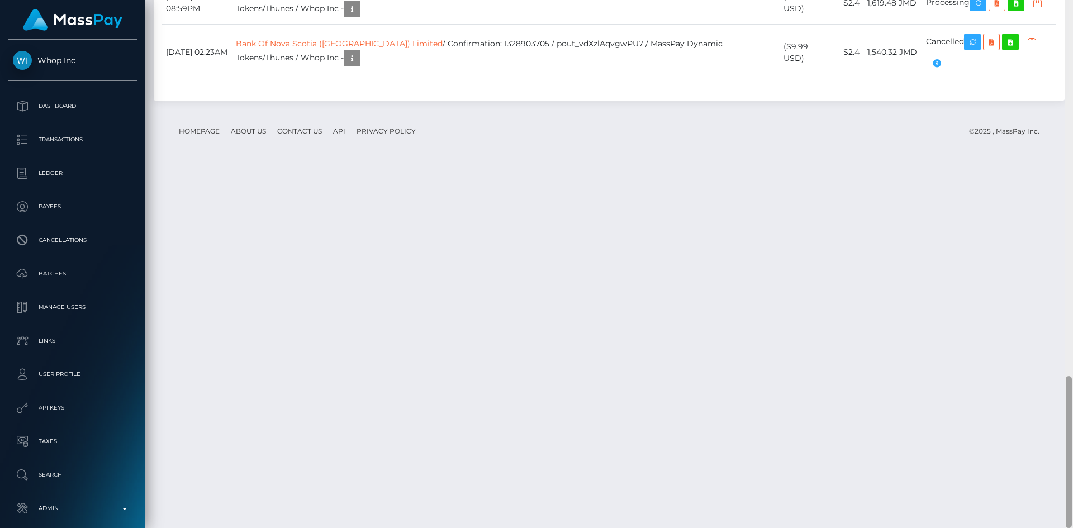
drag, startPoint x: 1069, startPoint y: 118, endPoint x: 1046, endPoint y: 501, distance: 383.9
click at [1049, 521] on div "Customer Profile 1336937624 Loading... Loading... Payouts: SHAMOYA MONIQUE ABIG…" at bounding box center [608, 264] width 927 height 528
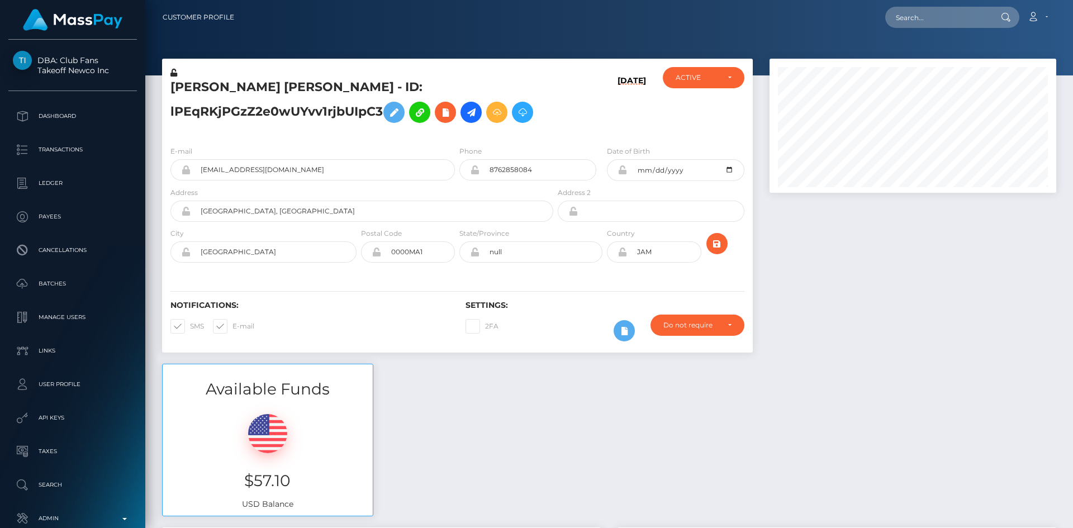
scroll to position [6414, 0]
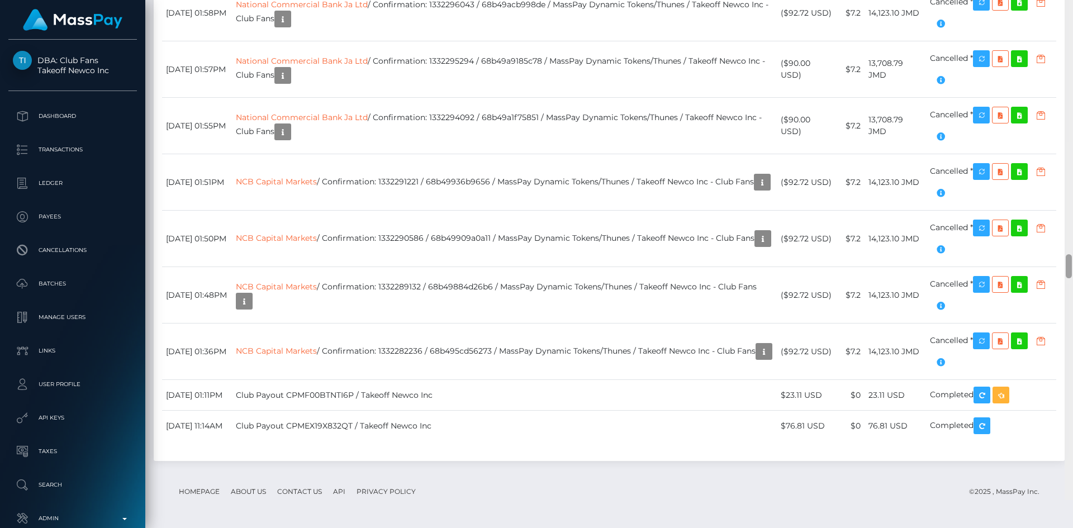
click at [1050, 470] on div "Customer Profile Loading... Loading..." at bounding box center [608, 264] width 927 height 528
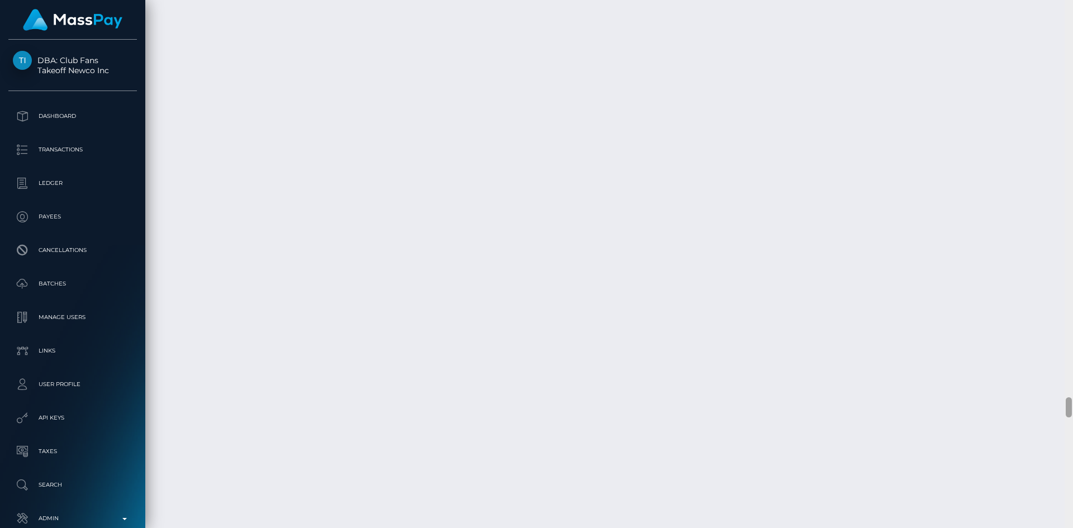
scroll to position [10904, 0]
drag, startPoint x: 1067, startPoint y: 292, endPoint x: 1057, endPoint y: 481, distance: 189.1
click at [1055, 494] on div "Customer Profile Loading... Loading..." at bounding box center [608, 264] width 927 height 528
drag, startPoint x: 1065, startPoint y: 445, endPoint x: 1064, endPoint y: 463, distance: 17.9
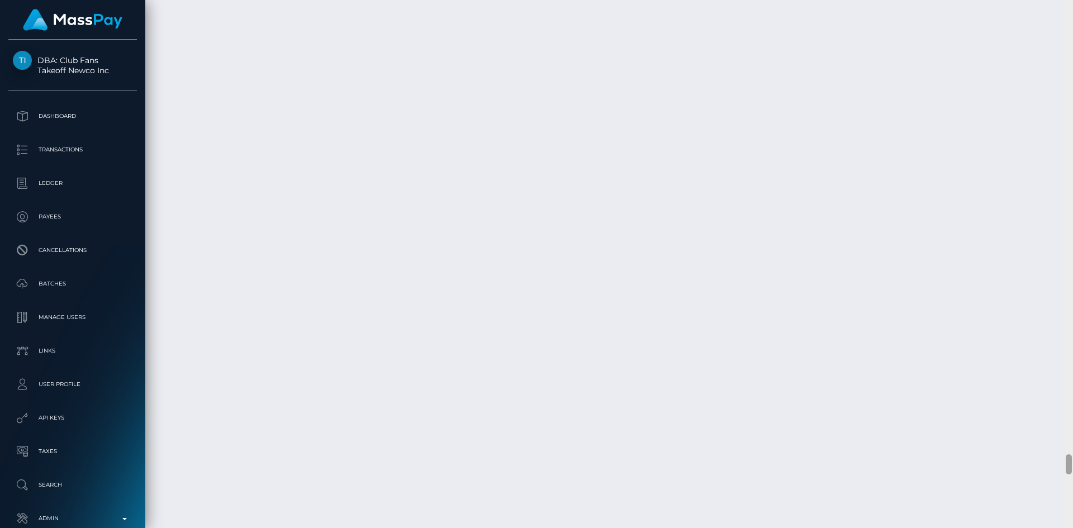
click at [1064, 463] on div at bounding box center [1068, 264] width 8 height 528
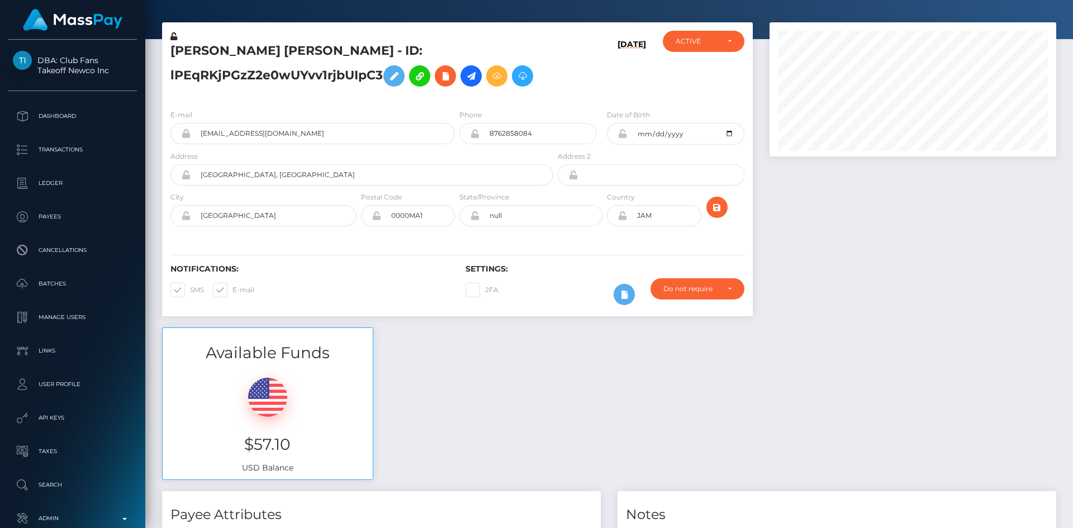
scroll to position [0, 0]
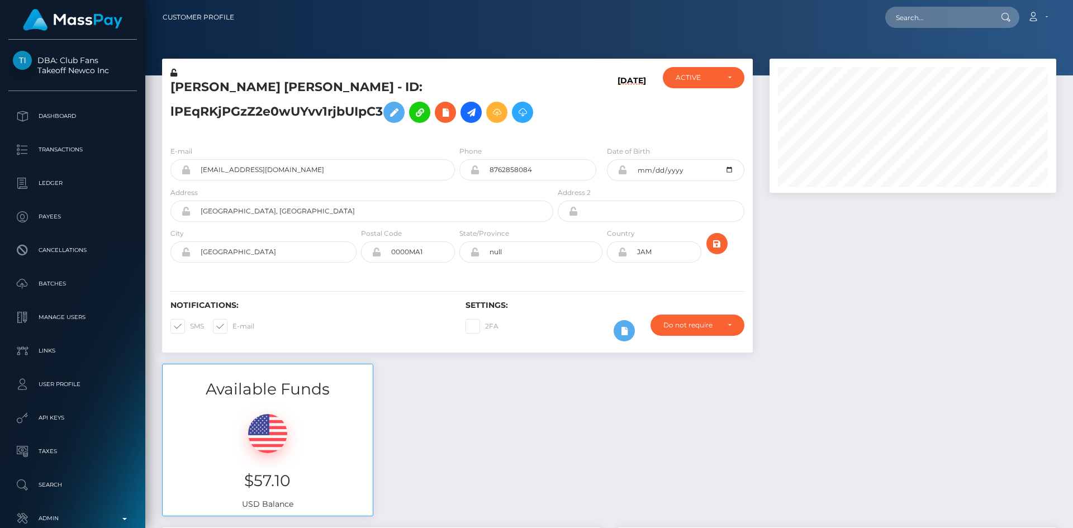
drag, startPoint x: 1068, startPoint y: 470, endPoint x: 1064, endPoint y: 7, distance: 463.7
click at [1065, 7] on div "Customer Profile Loading... Loading..." at bounding box center [608, 264] width 927 height 528
click at [954, 13] on input "text" at bounding box center [937, 17] width 105 height 21
paste input "1338666902"
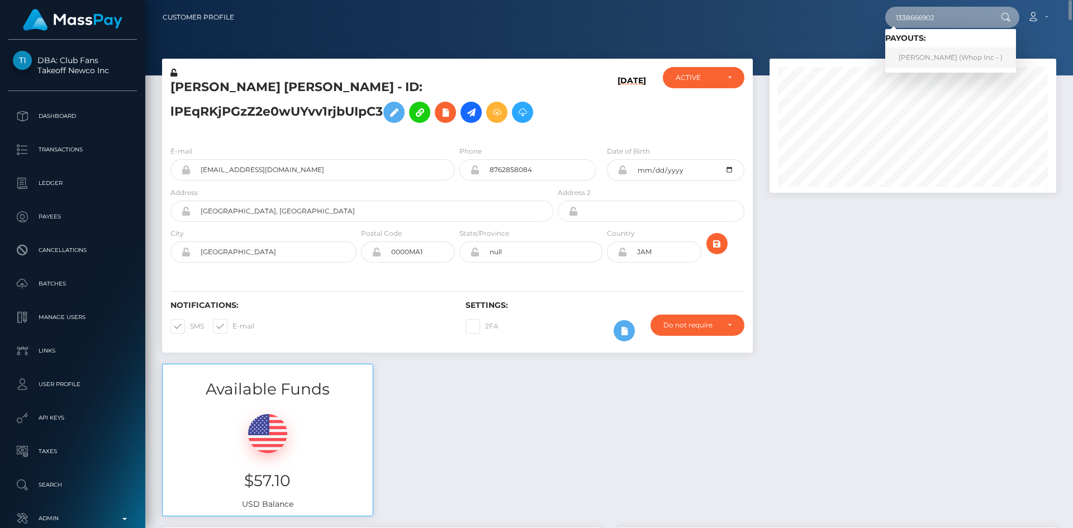
type input "1338666902"
click at [925, 51] on link "JASON ANTHONY JACKS (Whop Inc - )" at bounding box center [950, 57] width 131 height 21
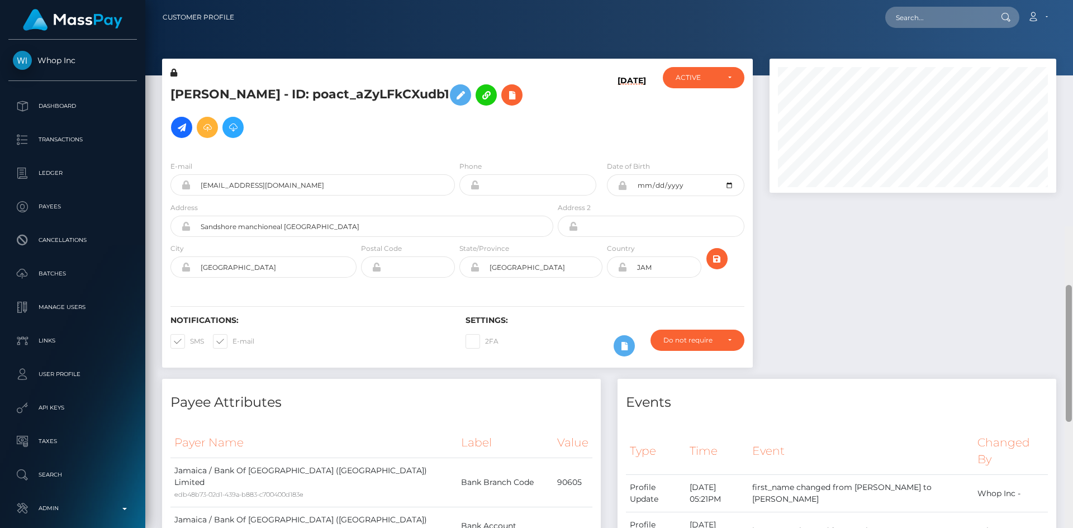
drag, startPoint x: 0, startPoint y: 0, endPoint x: 1067, endPoint y: -23, distance: 1067.3
click at [1067, 0] on html "Whop Inc Dashboard Transactions Ledger Payees Cancellations Links" at bounding box center [536, 264] width 1073 height 528
click at [948, 22] on input "text" at bounding box center [937, 17] width 105 height 21
paste input "1339791802"
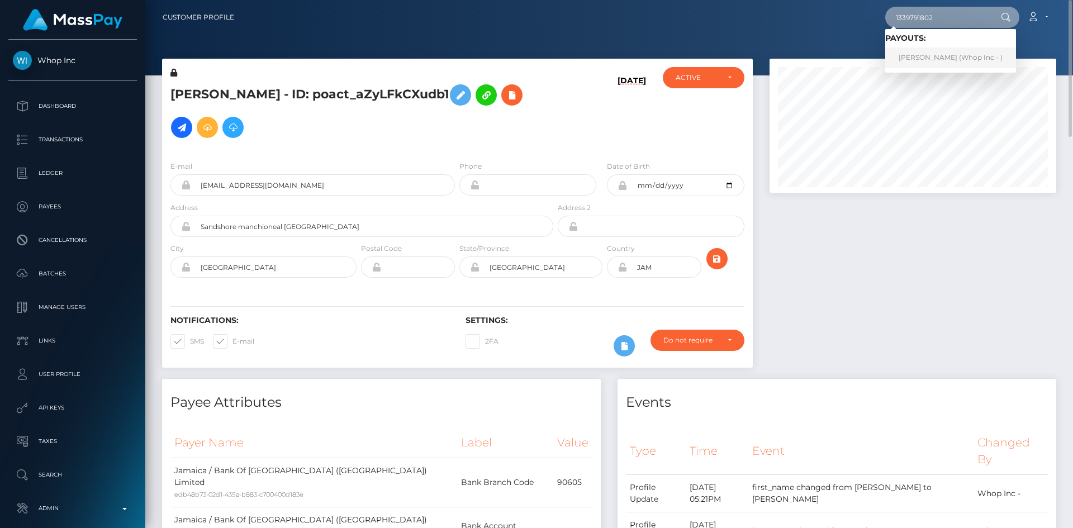
type input "1339791802"
click at [933, 49] on link "TAJAY KEVIN CAMPBELL (Whop Inc - )" at bounding box center [950, 57] width 131 height 21
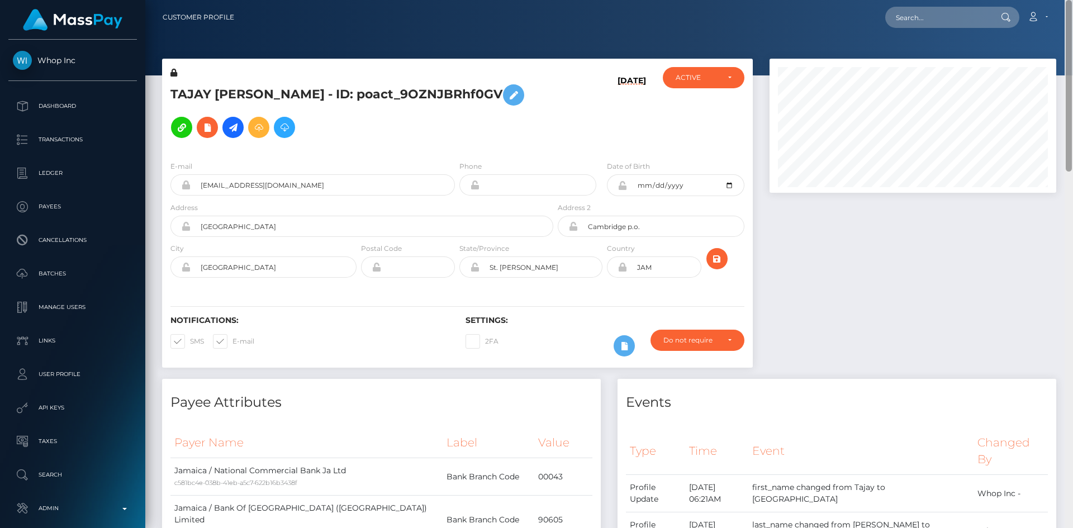
drag, startPoint x: 1069, startPoint y: 464, endPoint x: 1025, endPoint y: 66, distance: 400.2
click at [1072, 38] on div at bounding box center [1068, 264] width 8 height 528
click at [963, 15] on input "text" at bounding box center [937, 17] width 105 height 21
paste input "MSPc3bc5ab98382e0c"
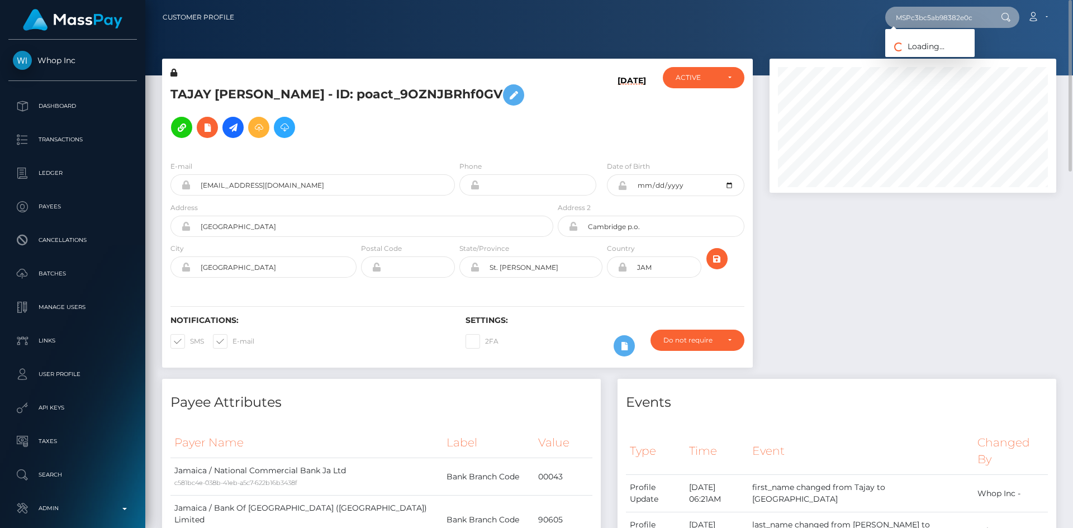
type input "MSPc3bc5ab98382e0c"
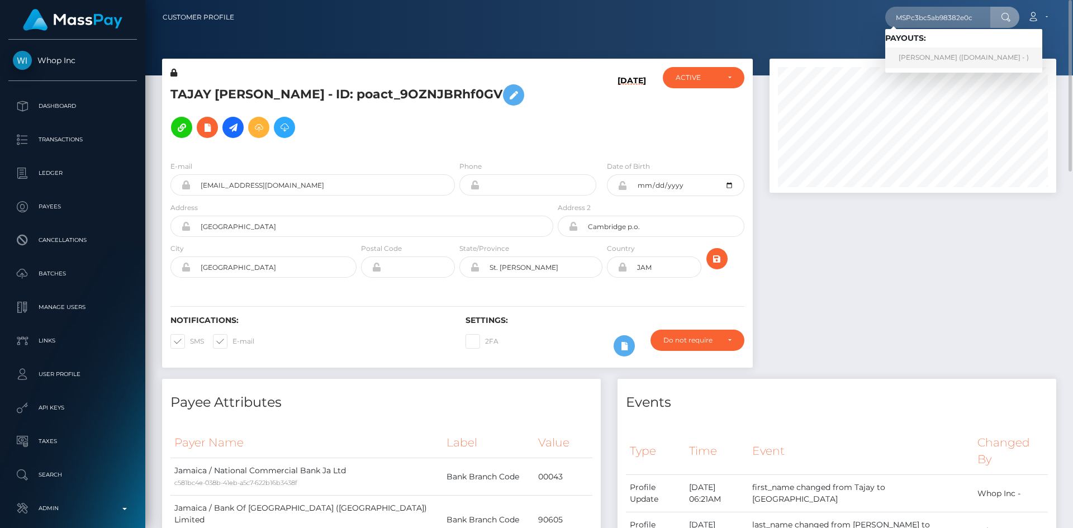
click at [927, 57] on link "FEDERICO GAVIRIA CASTAÑO (Unlockt.me - )" at bounding box center [963, 57] width 157 height 21
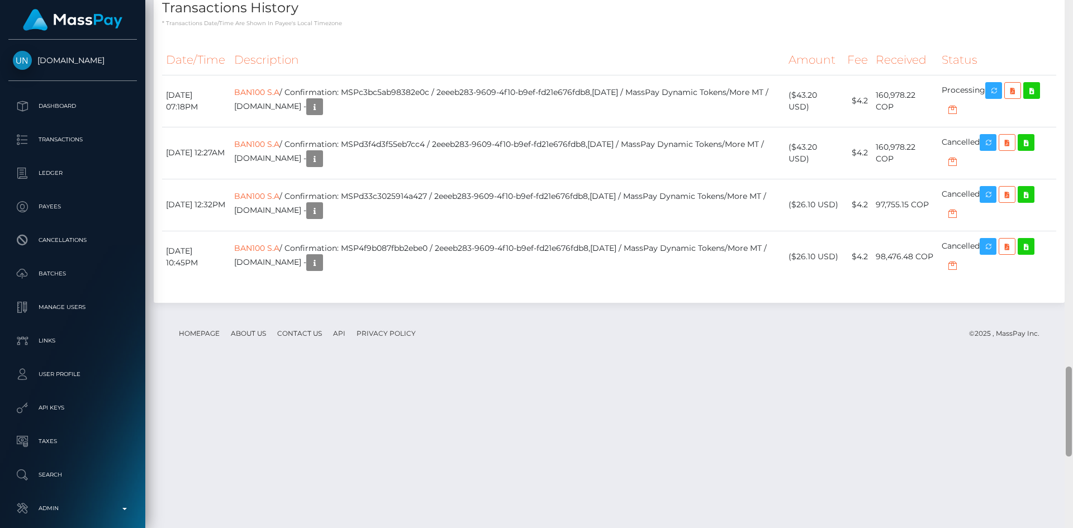
scroll to position [2553, 0]
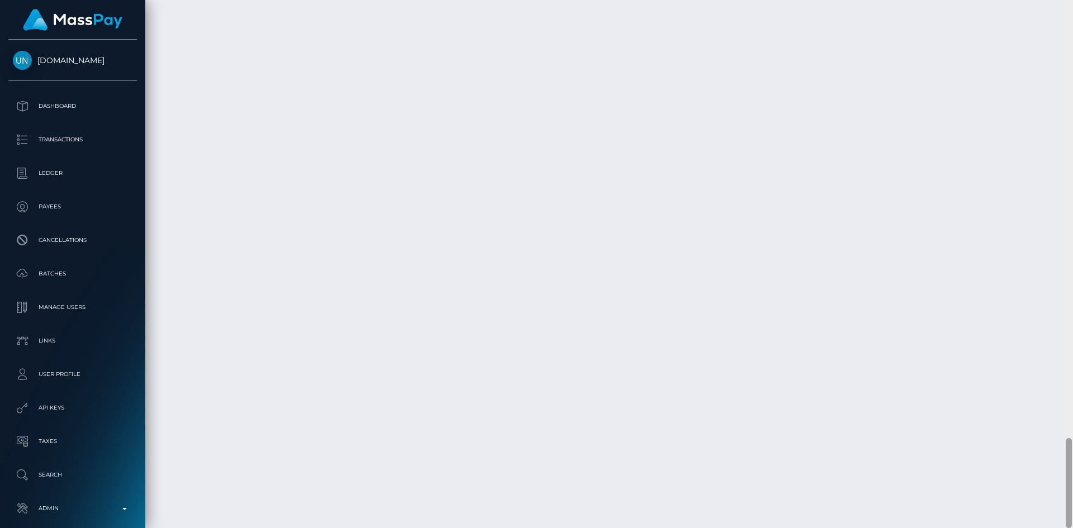
drag, startPoint x: 1069, startPoint y: 378, endPoint x: 1062, endPoint y: 494, distance: 116.4
click at [1062, 494] on div "Customer Profile Loading... Loading..." at bounding box center [608, 264] width 927 height 528
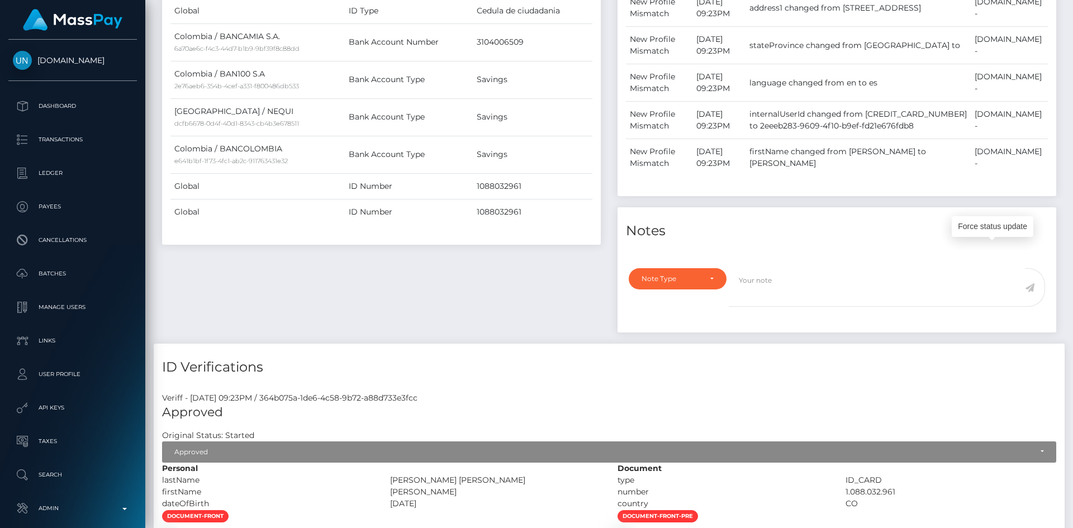
scroll to position [0, 0]
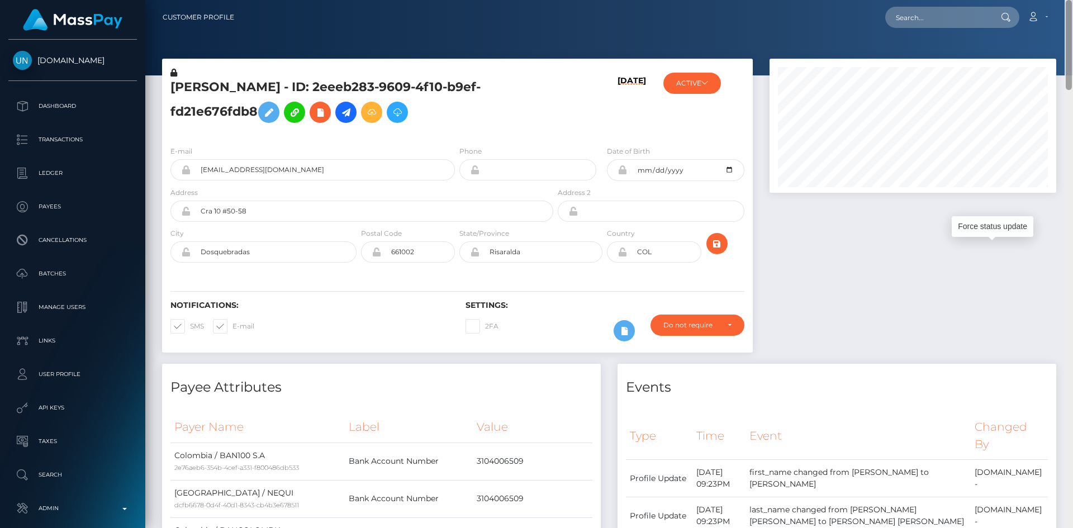
drag, startPoint x: 1068, startPoint y: 455, endPoint x: 1061, endPoint y: -11, distance: 466.5
click at [1061, 0] on html "Unlockt.me Dashboard Transactions Ledger Payees Cancellations" at bounding box center [536, 264] width 1073 height 528
click at [942, 21] on input "text" at bounding box center [937, 17] width 105 height 21
paste input "MSP11d6dcdfc4f44fc"
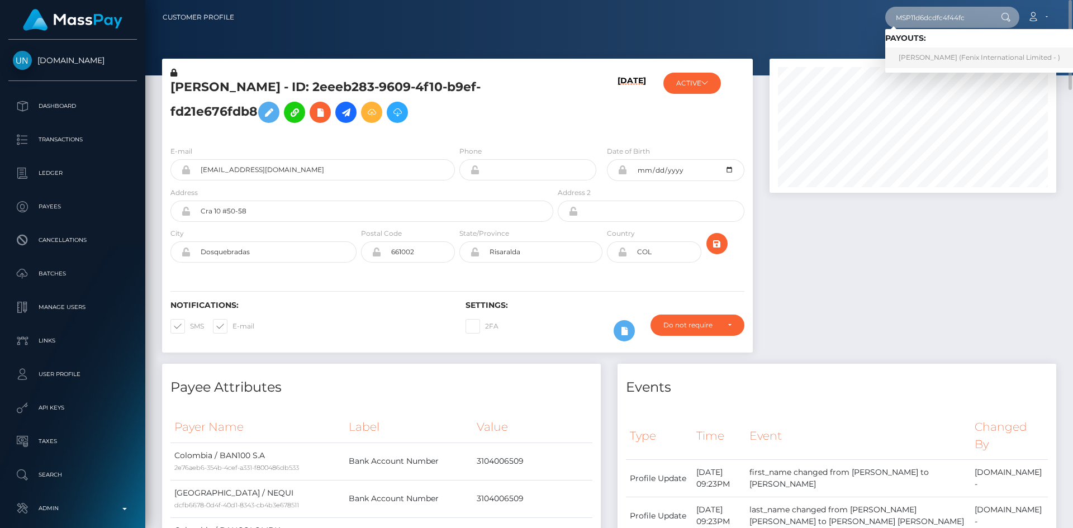
type input "MSP11d6dcdfc4f44fc"
click at [916, 65] on link "PAILIN WACHUDOM (Fenix International Limited - )" at bounding box center [979, 57] width 188 height 21
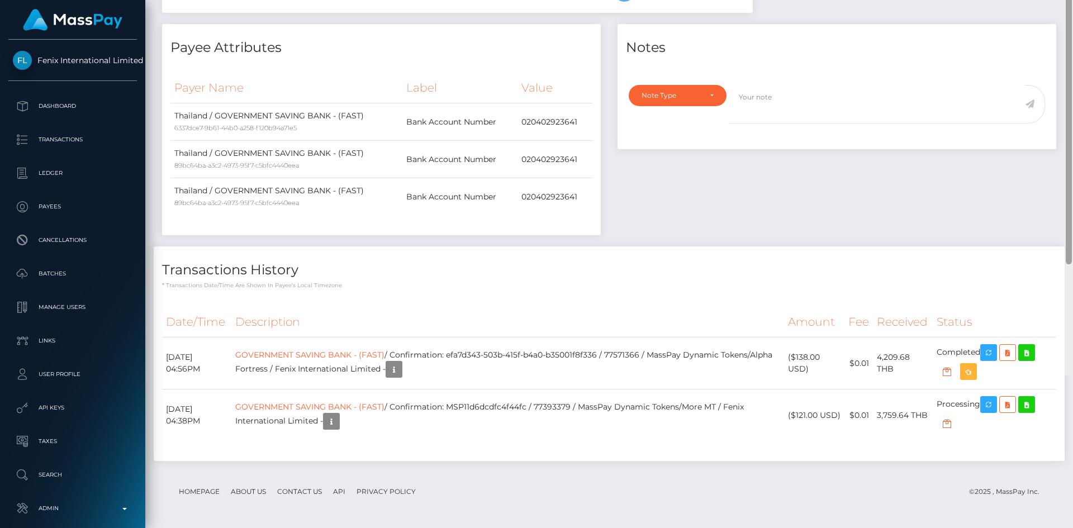
scroll to position [355, 0]
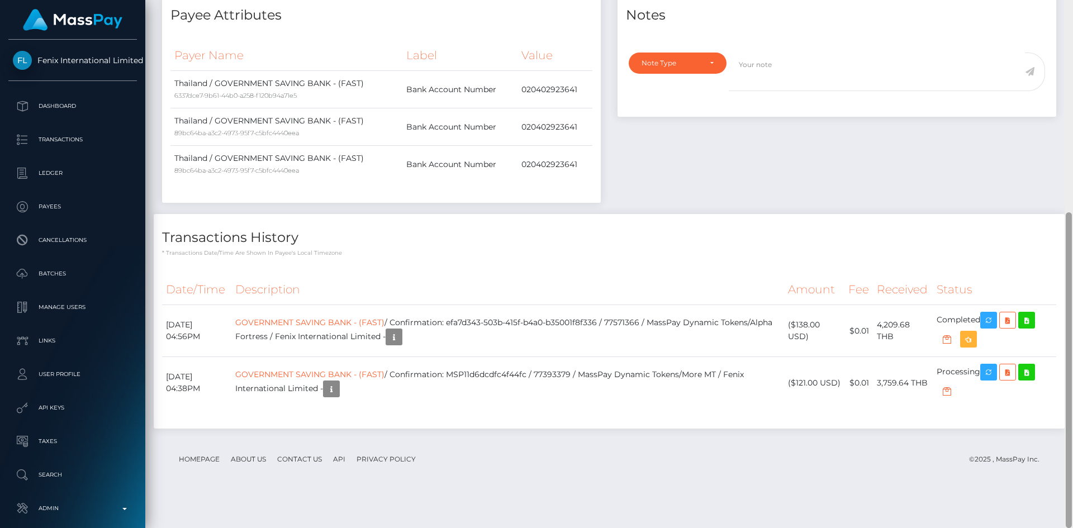
drag, startPoint x: 1069, startPoint y: 109, endPoint x: 1053, endPoint y: 321, distance: 212.4
click at [1060, 321] on div "Customer Profile Loading... Loading..." at bounding box center [608, 264] width 927 height 528
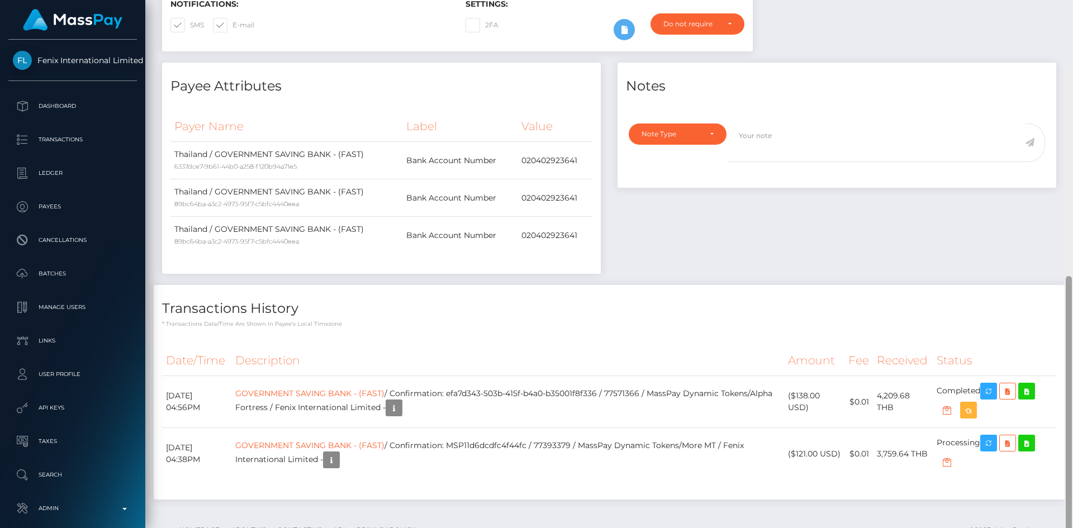
scroll to position [0, 0]
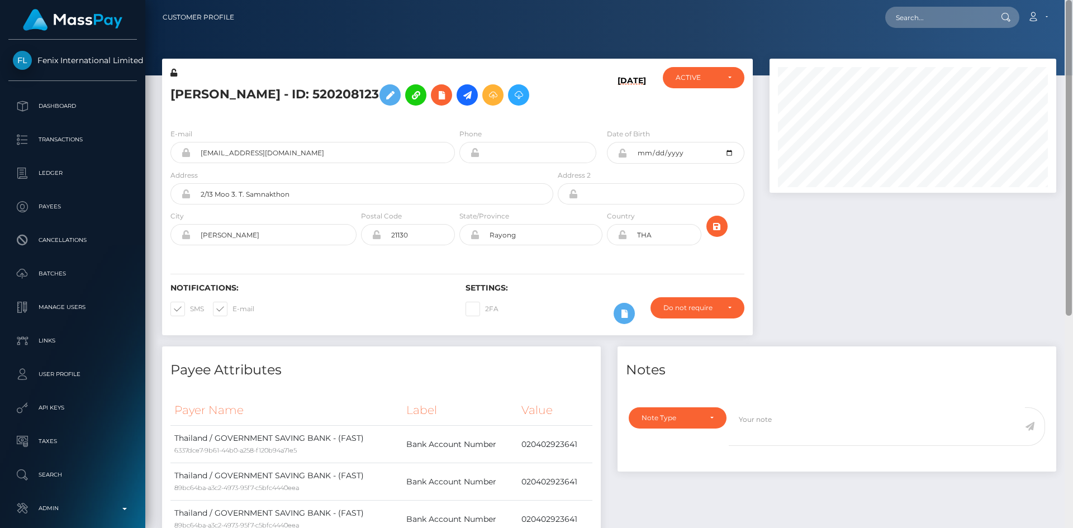
drag, startPoint x: 1070, startPoint y: 373, endPoint x: 1050, endPoint y: 68, distance: 305.7
click at [1072, 71] on div at bounding box center [1068, 264] width 8 height 528
click at [934, 22] on input "text" at bounding box center [937, 17] width 105 height 21
paste input "MSPd902af348efb6c8"
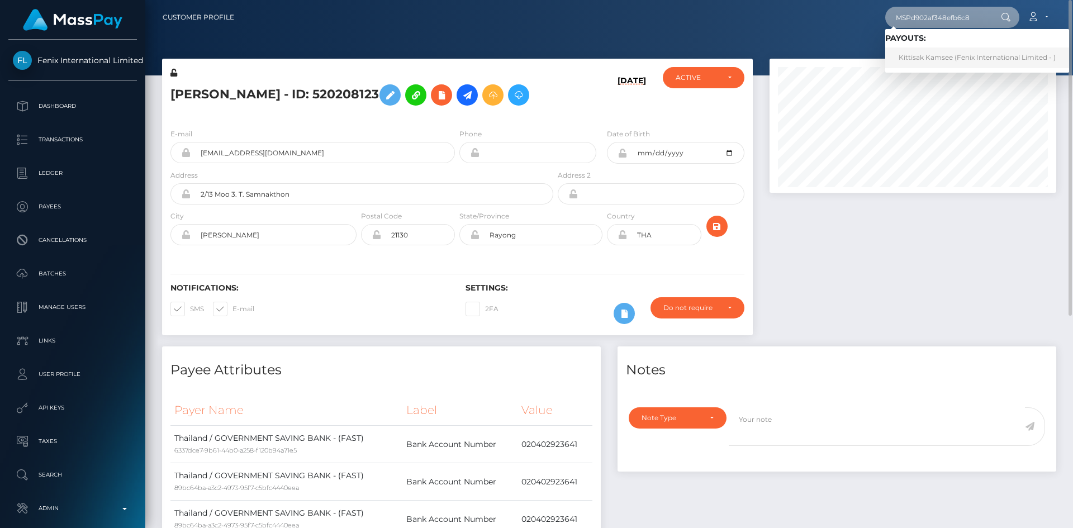
type input "MSPd902af348efb6c8"
click at [935, 54] on link "Kittisak Kamsee (Fenix International Limited - )" at bounding box center [977, 57] width 184 height 21
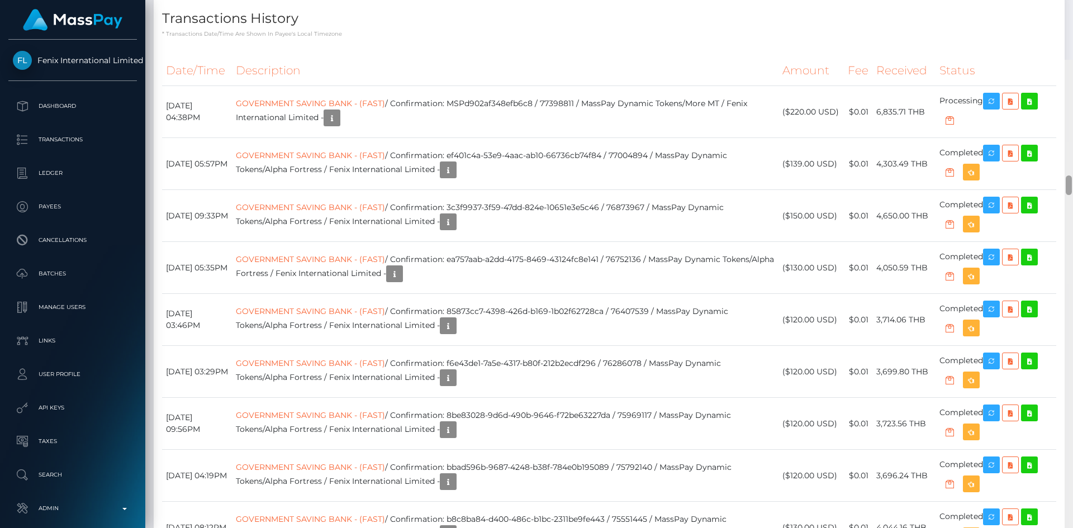
scroll to position [2983, 0]
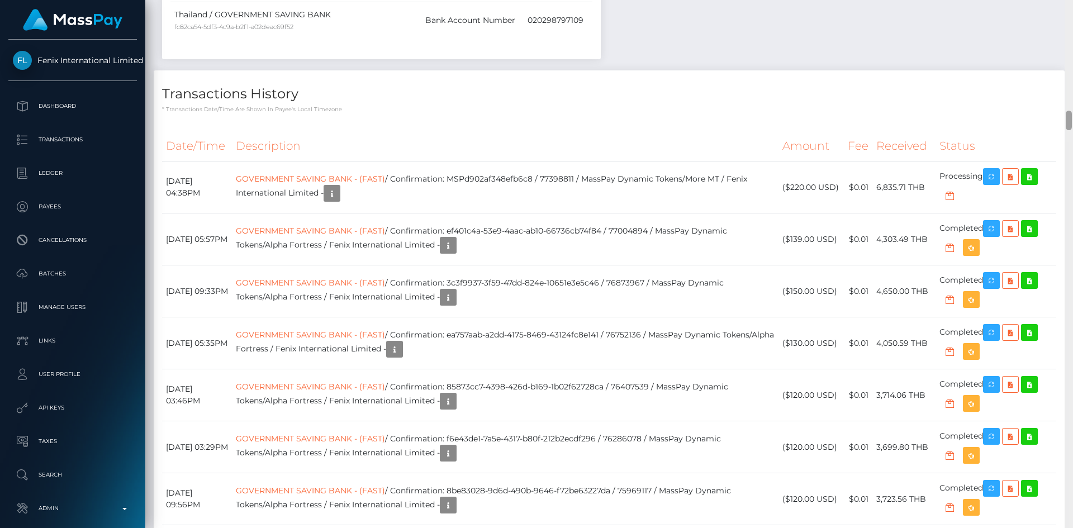
click at [1054, 120] on div "Customer Profile Loading... Loading..." at bounding box center [608, 264] width 927 height 528
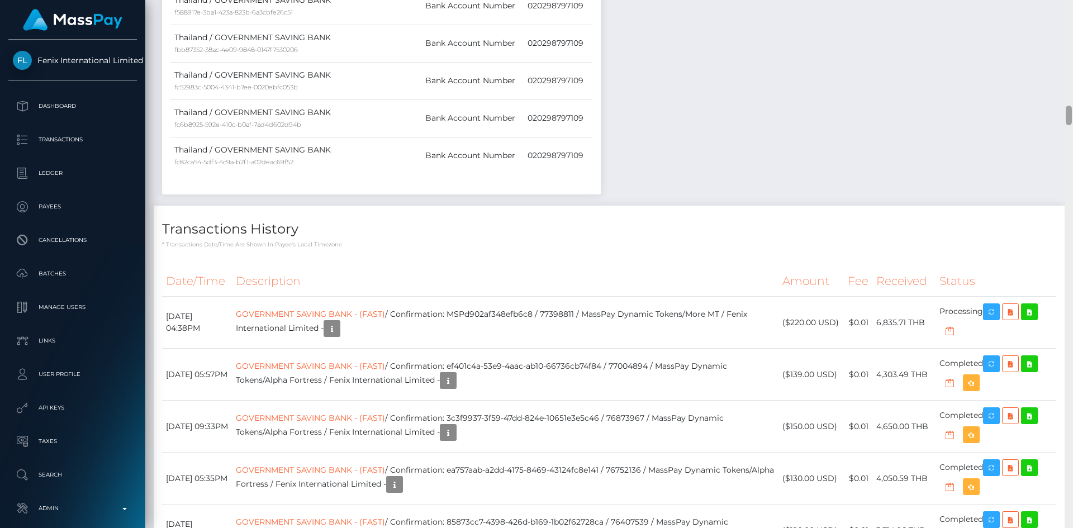
drag, startPoint x: 1068, startPoint y: 121, endPoint x: 1048, endPoint y: 116, distance: 21.3
click at [1048, 116] on div "Customer Profile Loading... Loading..." at bounding box center [608, 264] width 927 height 528
click at [330, 318] on link "GOVERNMENT SAVING BANK - (FAST)" at bounding box center [310, 314] width 149 height 10
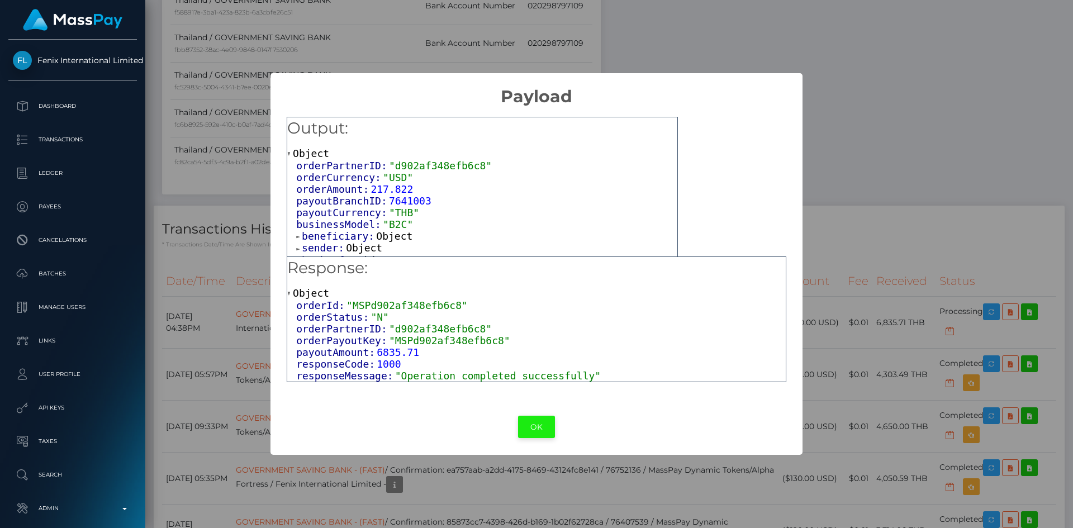
click at [541, 428] on button "OK" at bounding box center [536, 427] width 37 height 23
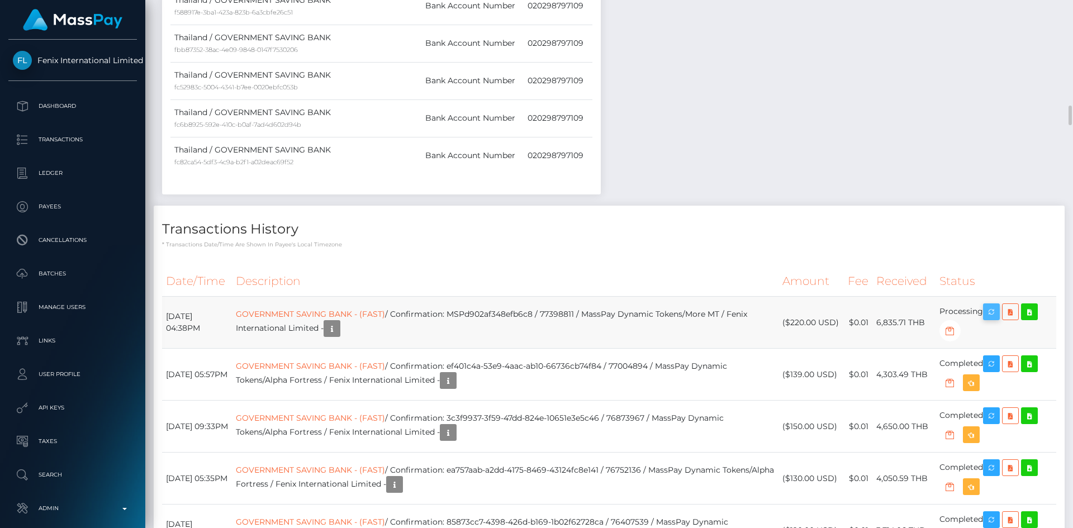
scroll to position [134, 287]
click at [998, 315] on icon "button" at bounding box center [990, 312] width 13 height 14
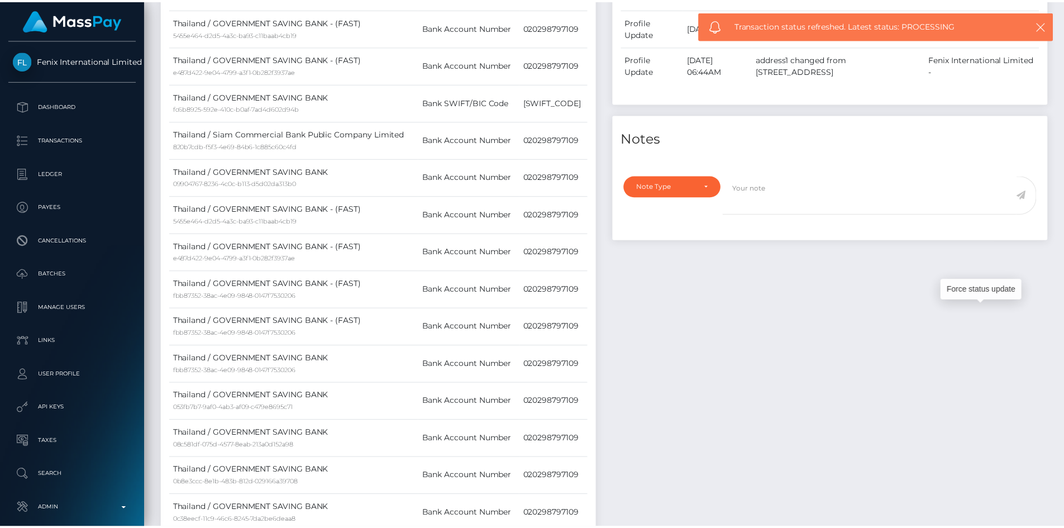
scroll to position [0, 0]
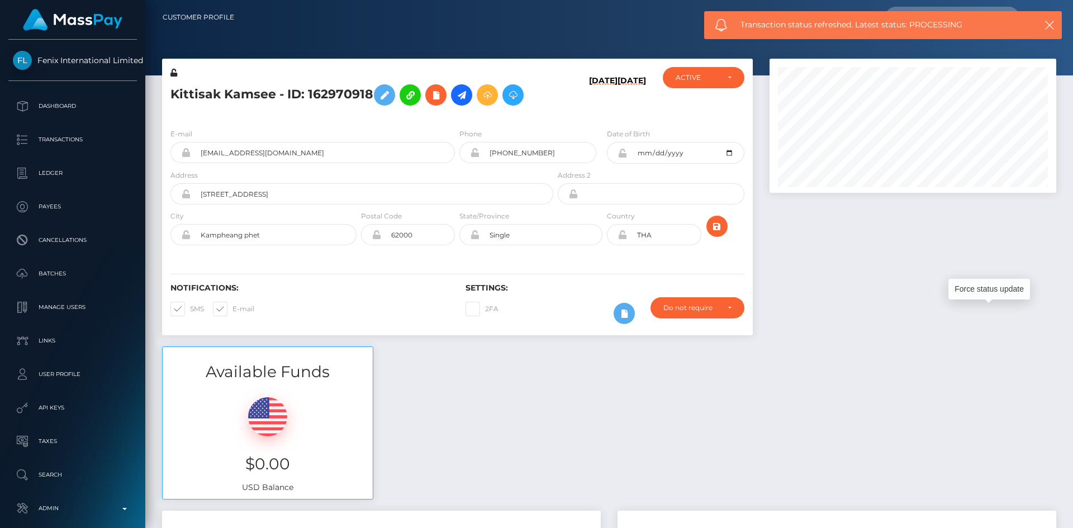
drag, startPoint x: 1068, startPoint y: 84, endPoint x: 1068, endPoint y: -27, distance: 111.2
click at [1068, 0] on html "Fenix International Limited Dashboard Transactions Ledger Payees" at bounding box center [536, 264] width 1073 height 528
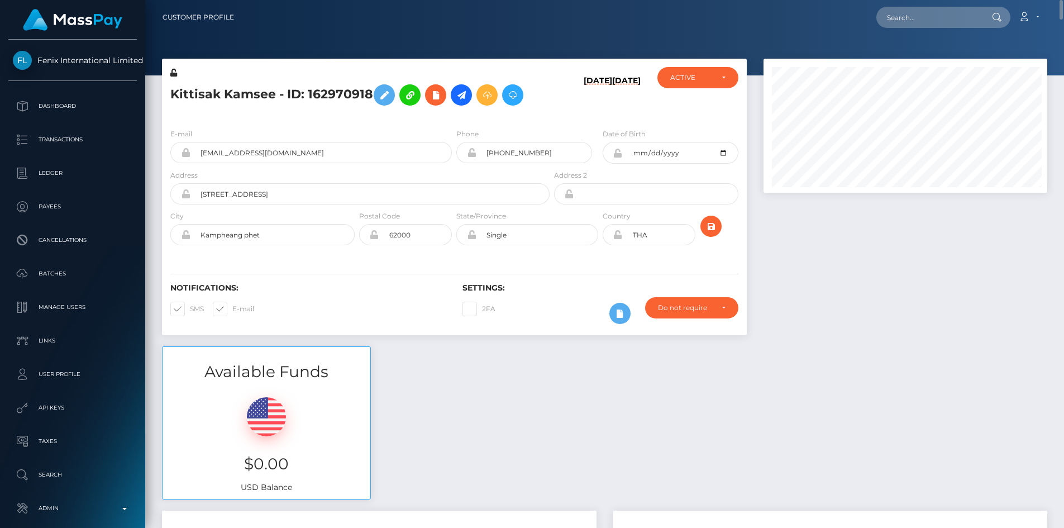
scroll to position [134, 284]
click at [937, 17] on input "text" at bounding box center [929, 17] width 105 height 21
paste input "MSP51a9580df52702a"
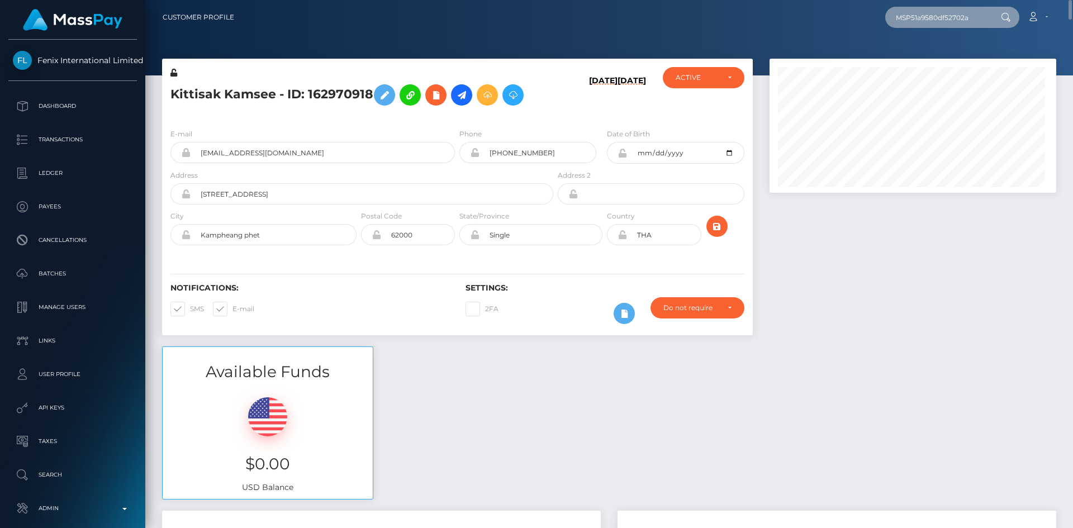
scroll to position [134, 287]
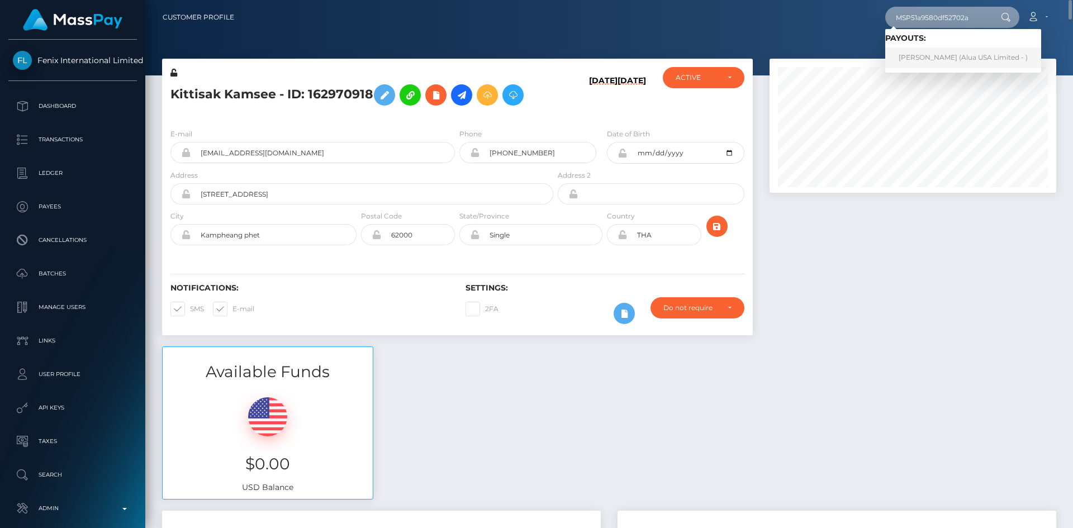
type input "MSP51a9580df52702a"
click at [949, 54] on link "Trisha Bani (Alua USA Limited - )" at bounding box center [963, 57] width 156 height 21
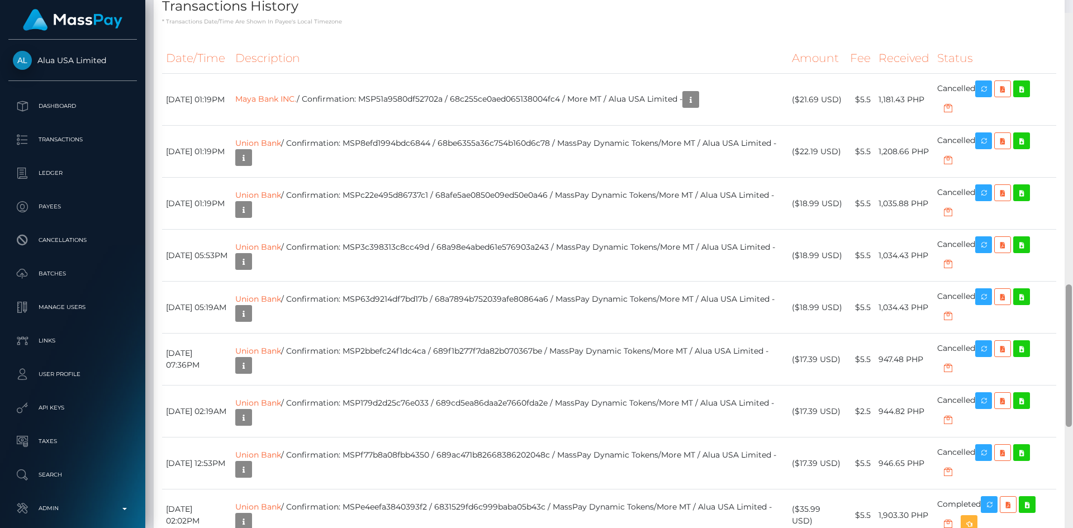
scroll to position [980, 0]
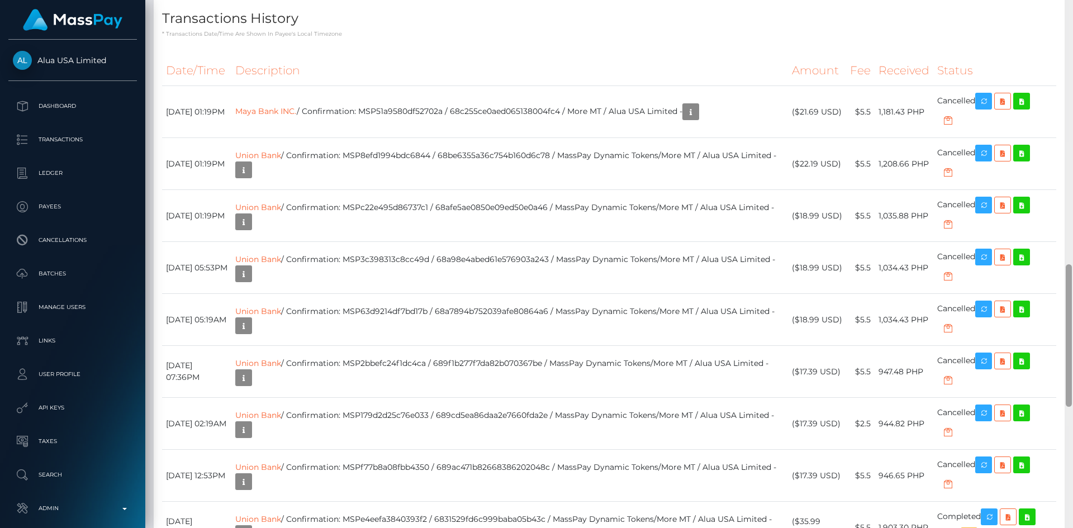
drag, startPoint x: 1069, startPoint y: 73, endPoint x: 1066, endPoint y: 288, distance: 215.1
click at [1066, 288] on div at bounding box center [1068, 335] width 6 height 142
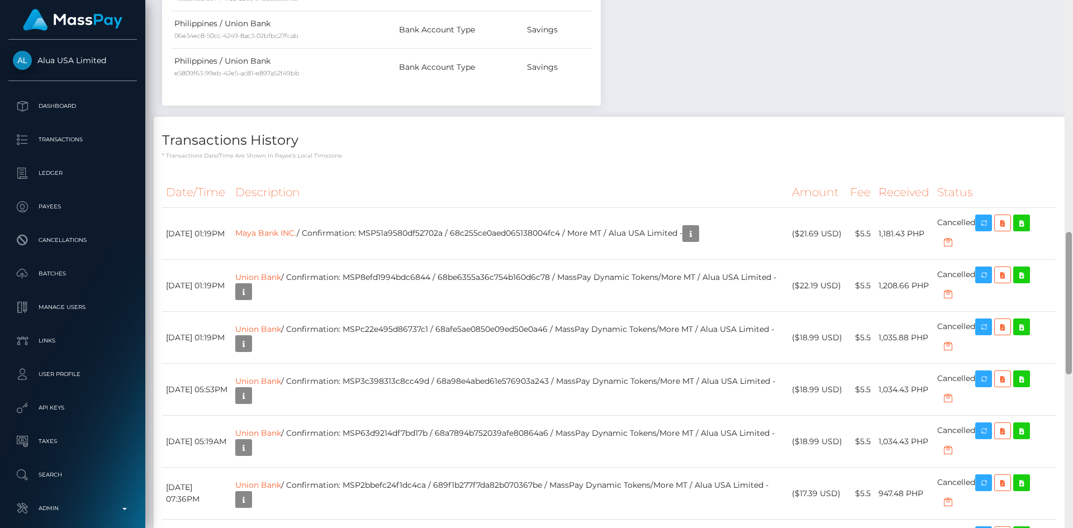
scroll to position [865, 0]
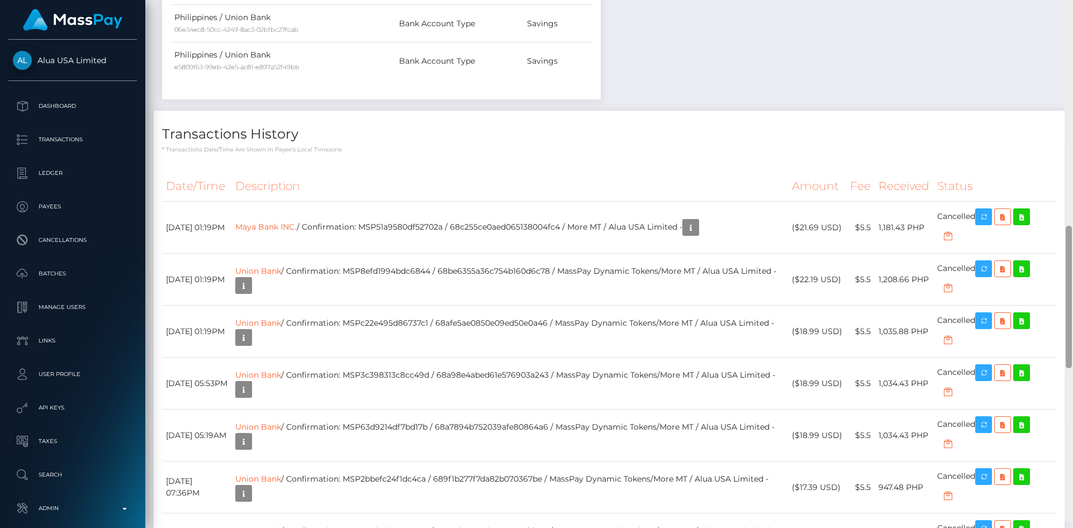
drag, startPoint x: 1070, startPoint y: 312, endPoint x: 1065, endPoint y: 279, distance: 33.8
click at [1070, 281] on div at bounding box center [1068, 297] width 6 height 142
click at [297, 222] on link "Maya Bank INC." at bounding box center [265, 227] width 61 height 10
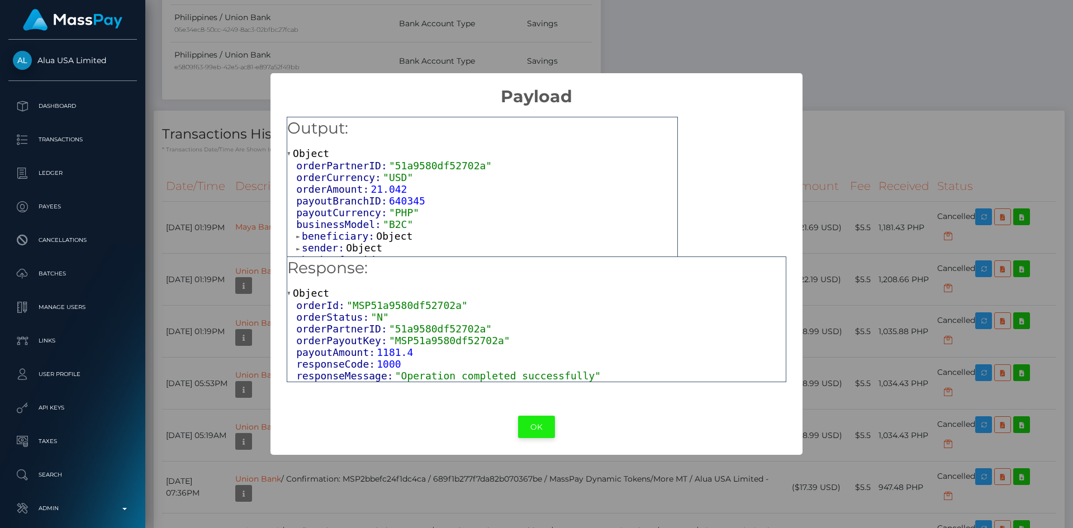
click at [542, 420] on button "OK" at bounding box center [536, 427] width 37 height 23
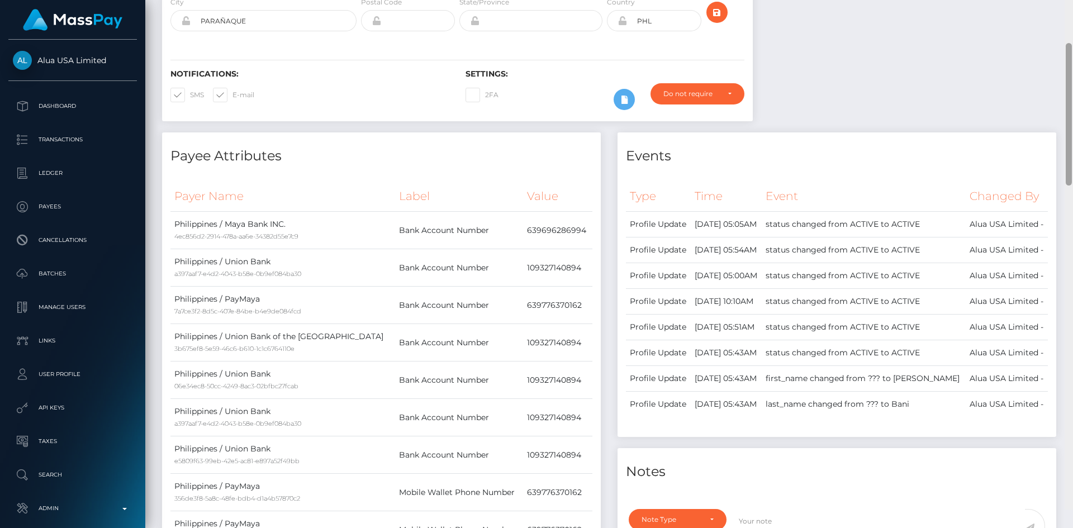
scroll to position [0, 0]
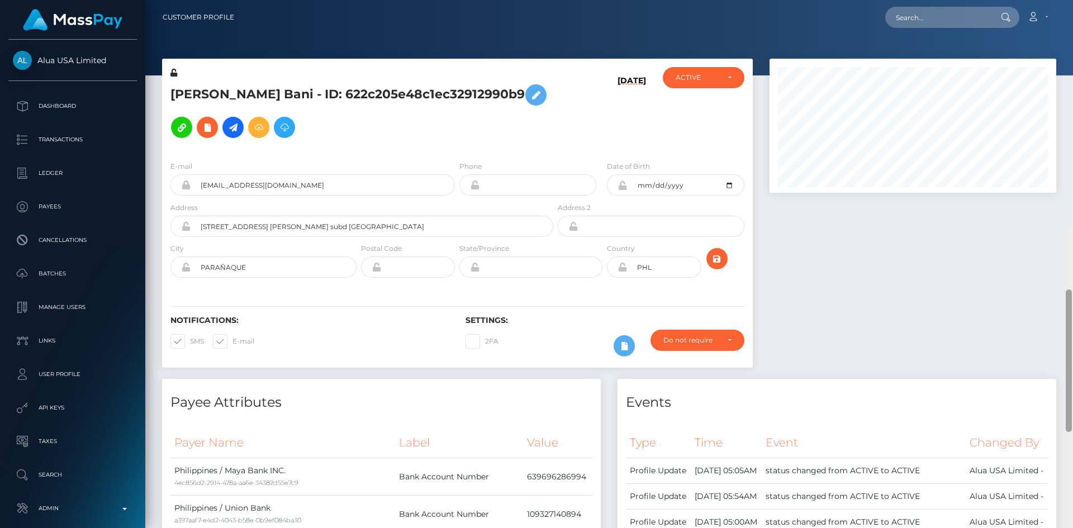
drag, startPoint x: 1069, startPoint y: 346, endPoint x: 1072, endPoint y: 0, distance: 346.4
click at [1072, 0] on div "Customer Profile Loading... Loading..." at bounding box center [608, 264] width 927 height 528
click at [962, 18] on input "text" at bounding box center [937, 17] width 105 height 21
paste input "MSP02810370e33680c"
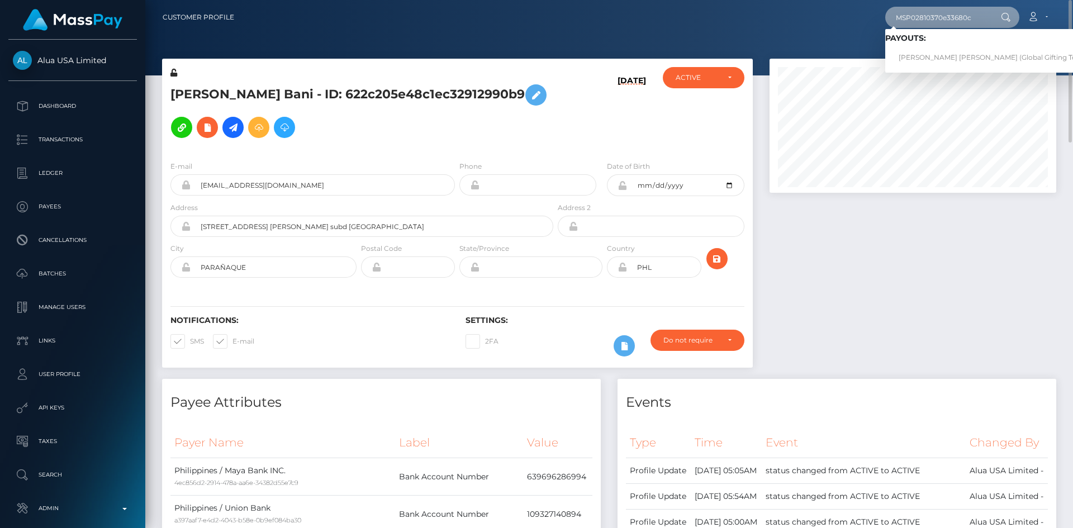
type input "MSP02810370e33680c"
click at [933, 54] on link "MARIA JOSE PINEDA MURILLO (Global Gifting Technologies Inc - Throne)" at bounding box center [1027, 57] width 285 height 21
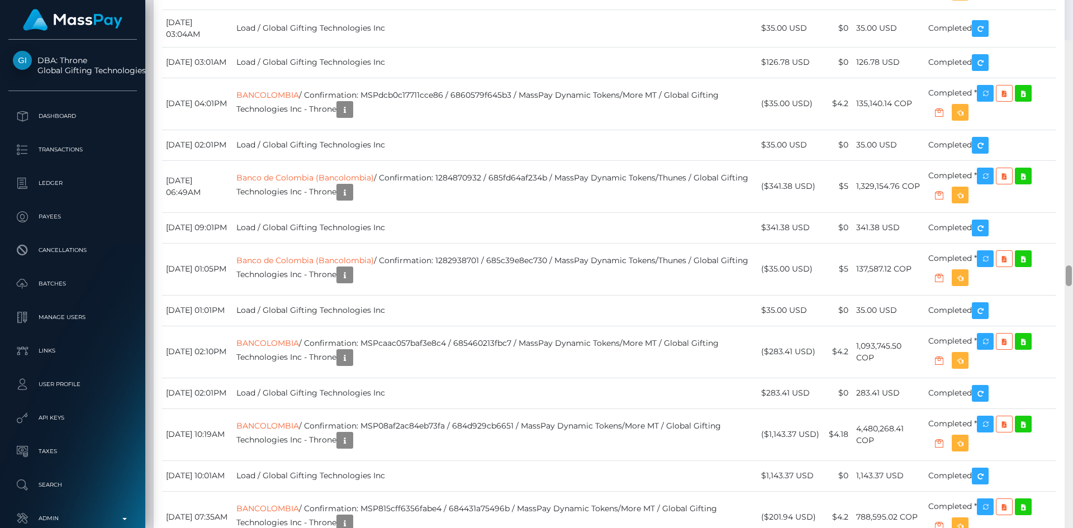
scroll to position [5719, 0]
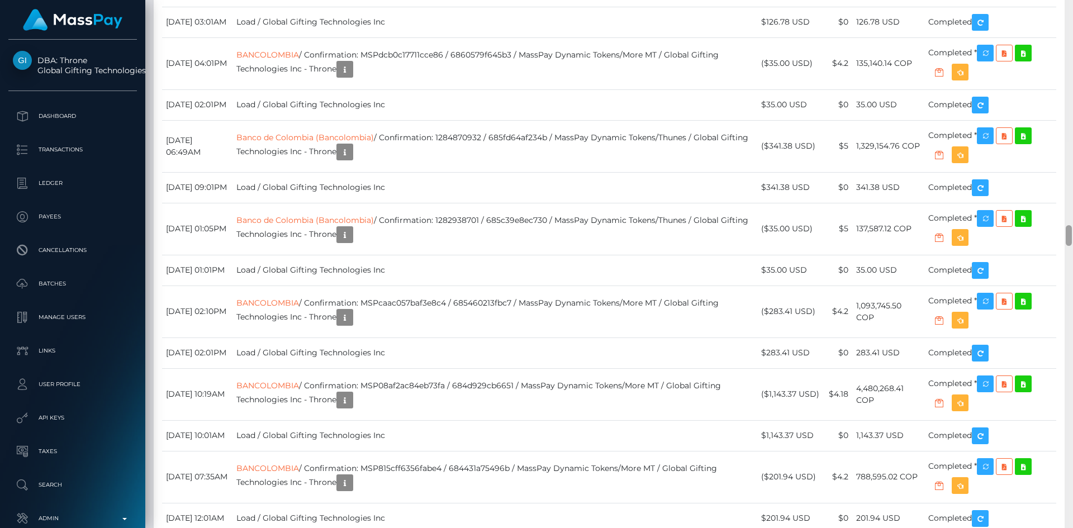
click at [1055, 247] on div "Customer Profile Loading... Loading..." at bounding box center [608, 264] width 927 height 528
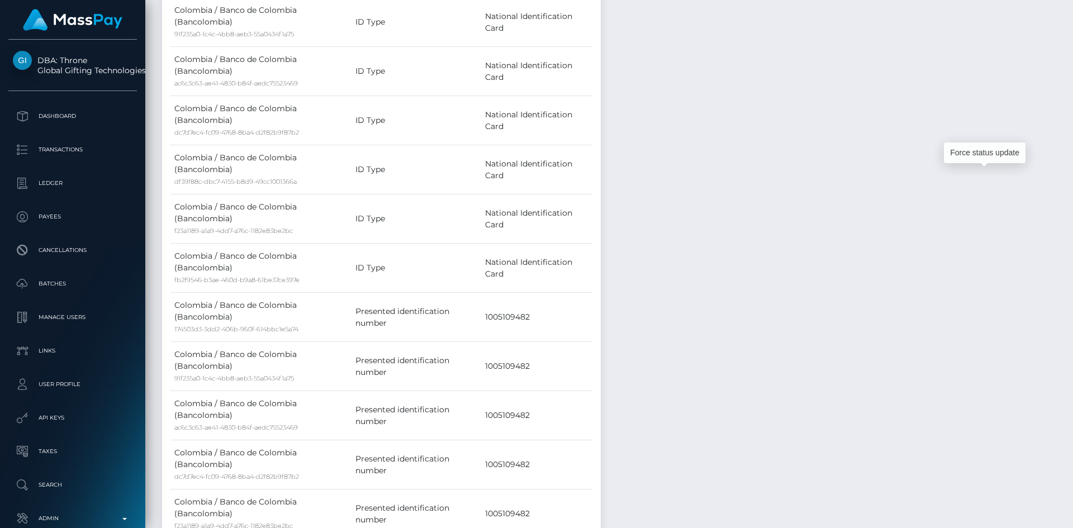
scroll to position [0, 0]
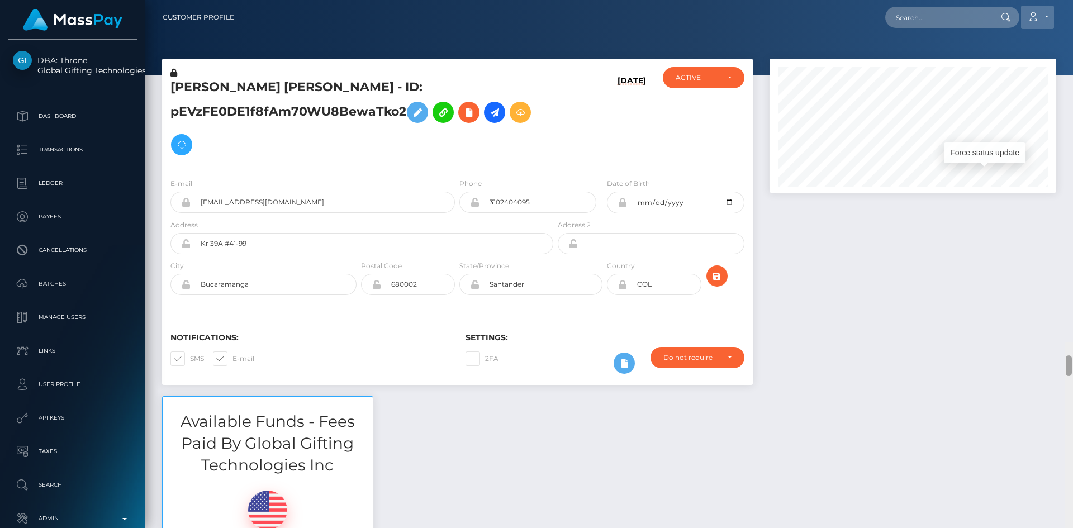
drag, startPoint x: 1068, startPoint y: 237, endPoint x: 1030, endPoint y: 6, distance: 234.4
click at [1071, 0] on html "DBA: Throne Global Gifting Technologies Inc Dashboard Transactions Ledger Payee…" at bounding box center [536, 264] width 1073 height 528
click at [946, 16] on input "text" at bounding box center [937, 17] width 105 height 21
paste input "MSP3cb7770b7f45d5d"
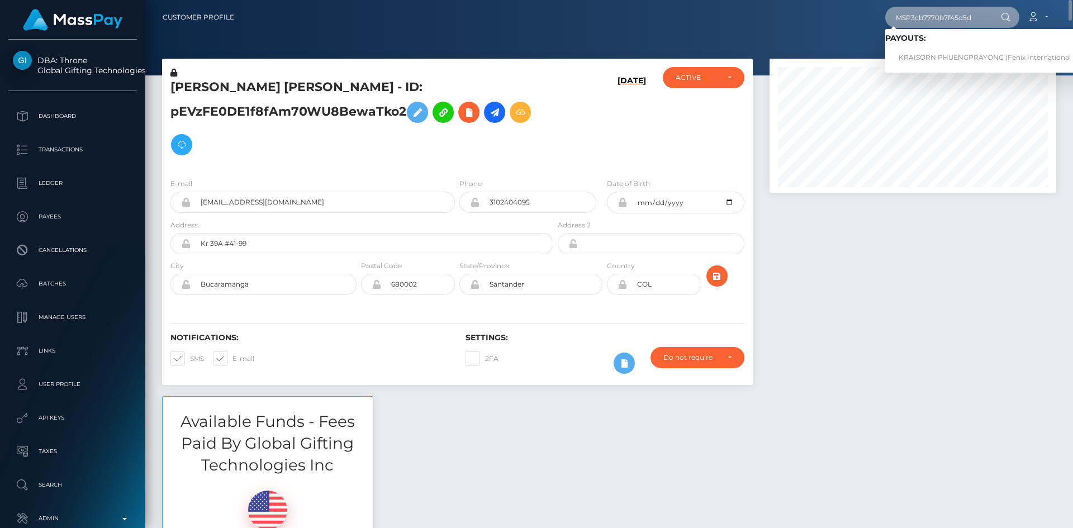
type input "MSP3cb7770b7f45d5d"
click at [936, 59] on link "KRAISORN PHUENGPRAYONG (Fenix International Limited - )" at bounding box center [1002, 57] width 235 height 21
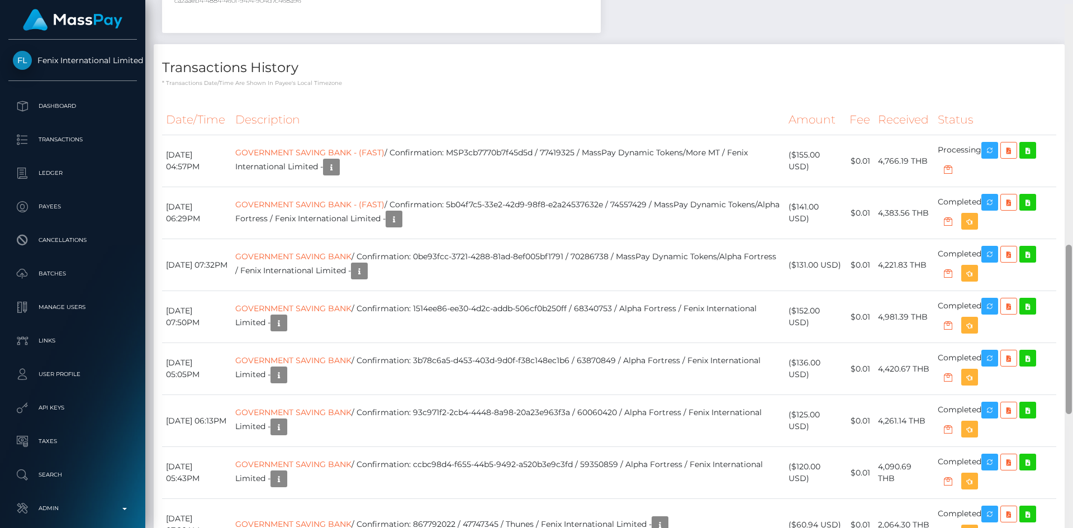
scroll to position [742, 0]
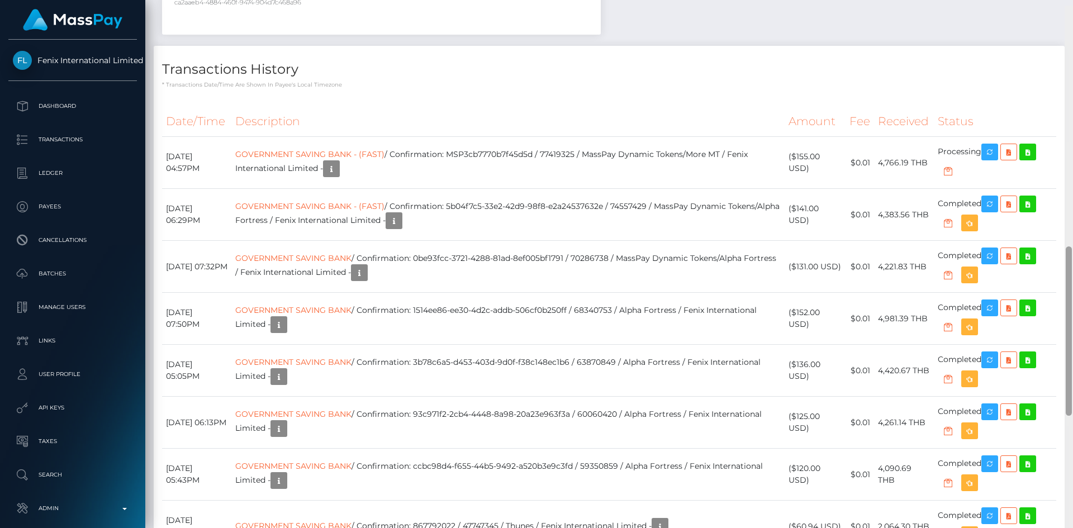
click at [1059, 287] on div "Customer Profile Loading... Loading..." at bounding box center [608, 264] width 927 height 528
click at [993, 154] on icon "button" at bounding box center [989, 152] width 13 height 14
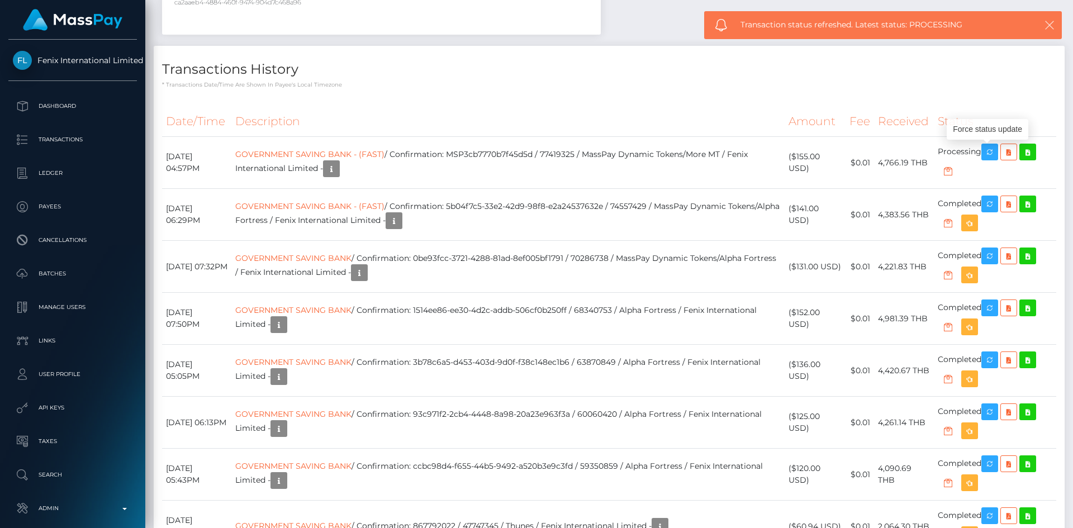
click at [1042, 25] on button "button" at bounding box center [1049, 25] width 14 height 14
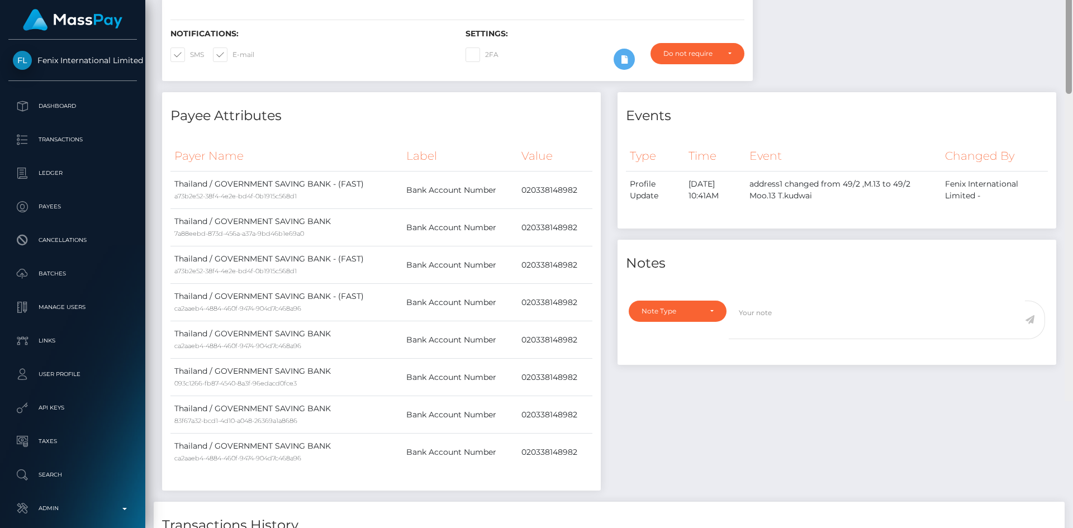
scroll to position [0, 0]
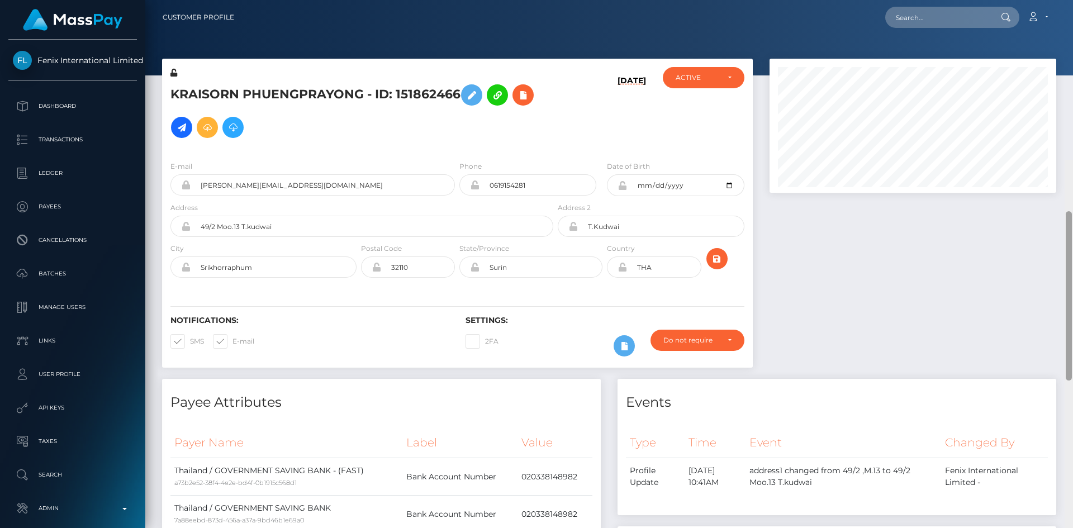
drag, startPoint x: 1068, startPoint y: 261, endPoint x: 1072, endPoint y: -13, distance: 274.3
click at [1072, 0] on html "Fenix International Limited Dashboard Transactions Ledger Payees" at bounding box center [536, 264] width 1073 height 528
click at [976, 17] on input "text" at bounding box center [937, 17] width 105 height 21
paste input "MSP008057f00d03dd0"
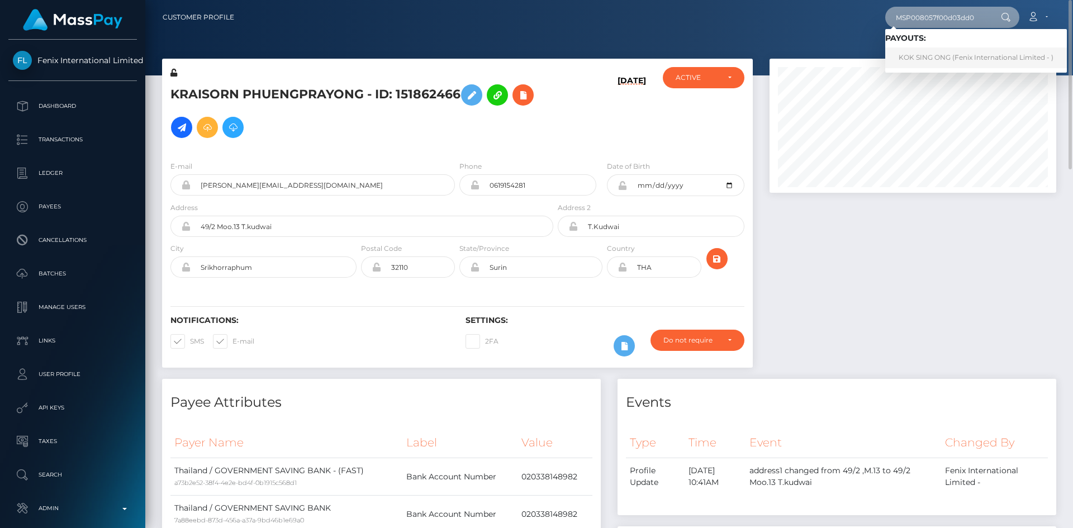
type input "MSP008057f00d03dd0"
click at [945, 51] on link "KOK SING ONG (Fenix International Limited - )" at bounding box center [976, 57] width 182 height 21
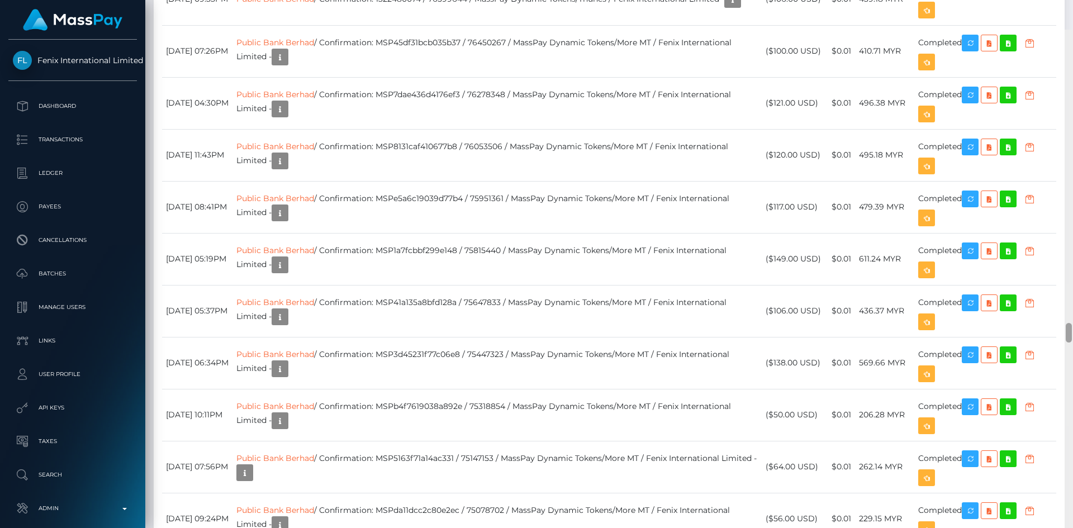
scroll to position [8196, 0]
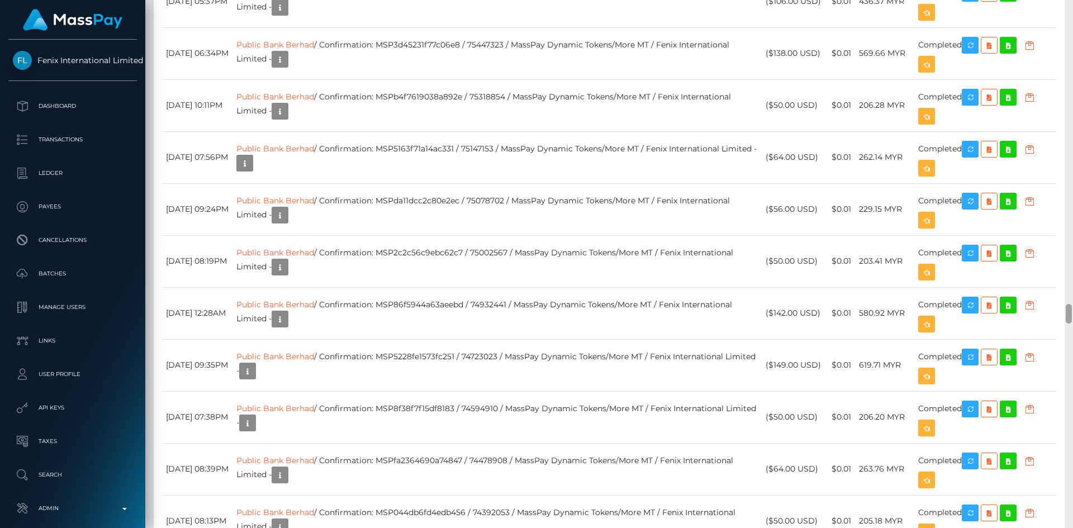
click at [1071, 320] on div at bounding box center [1068, 314] width 6 height 20
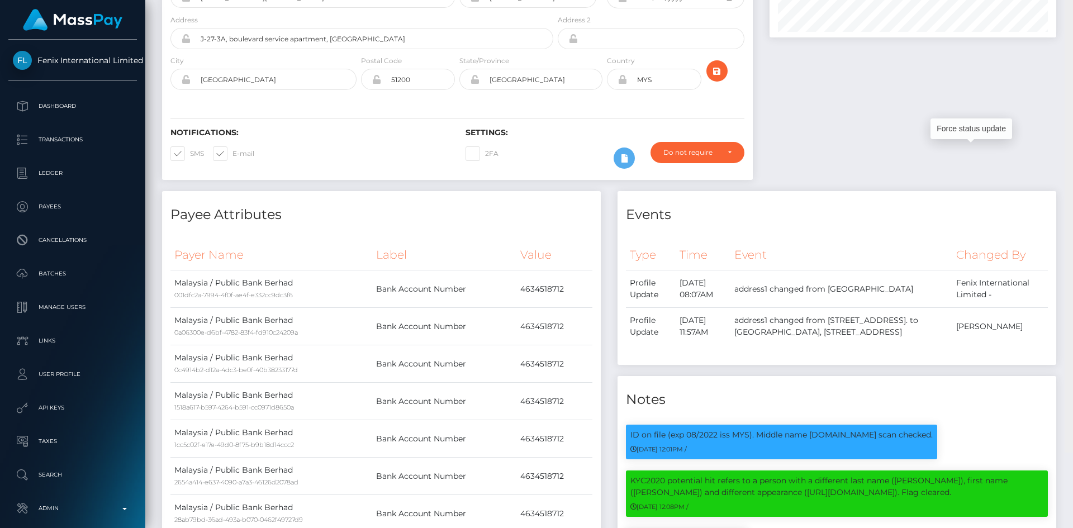
scroll to position [0, 0]
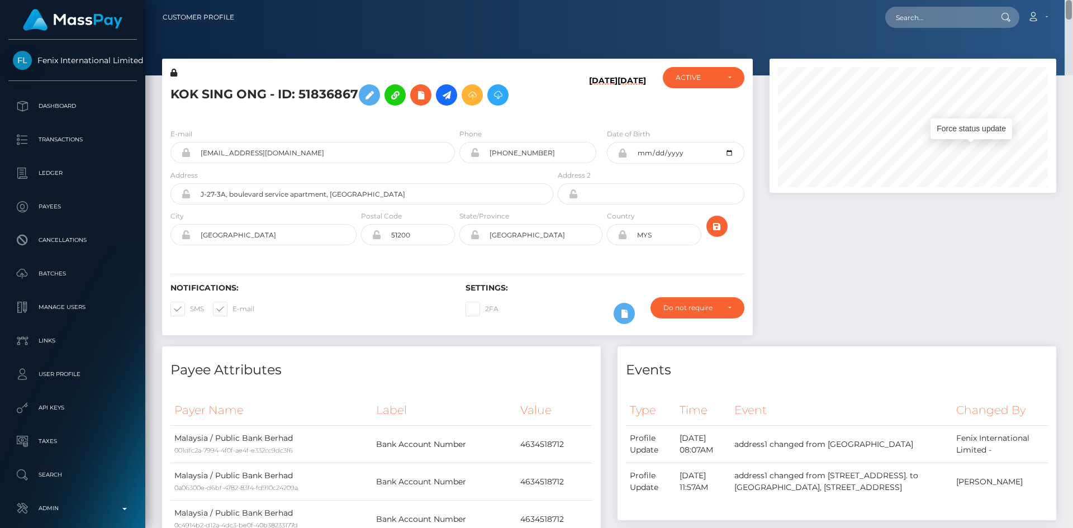
drag, startPoint x: 1068, startPoint y: 311, endPoint x: 1072, endPoint y: -4, distance: 315.7
click at [1072, 0] on html "Fenix International Limited Dashboard Transactions Ledger Payees" at bounding box center [536, 264] width 1073 height 528
click at [951, 18] on input "text" at bounding box center [937, 17] width 105 height 21
paste input "MSP315df3ef92244a6"
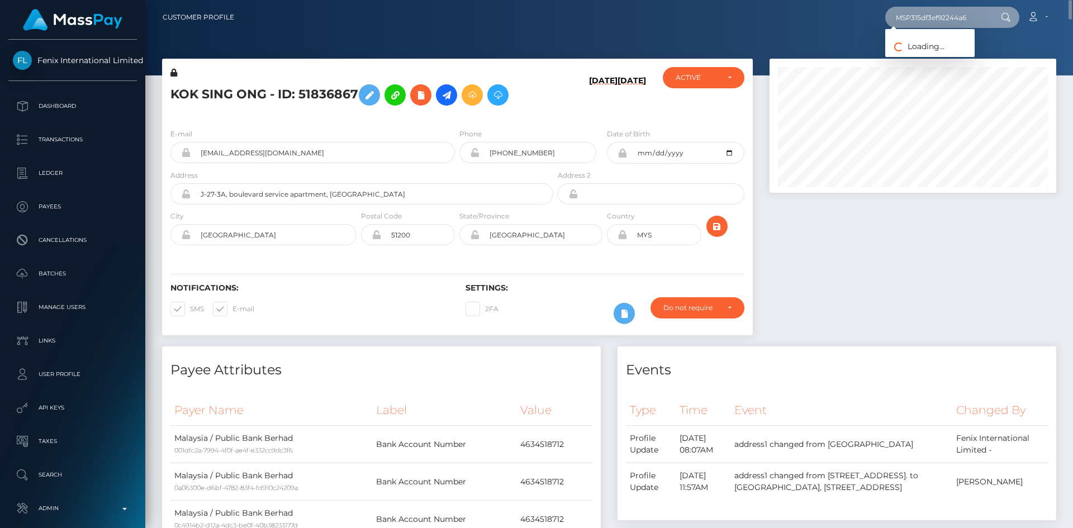
type input "MSP315df3ef92244a6"
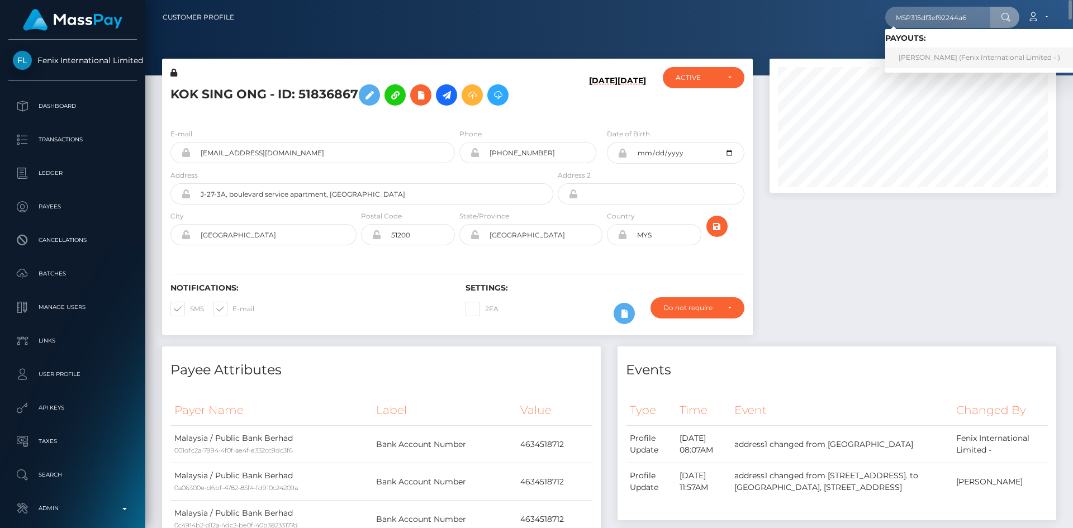
click at [939, 51] on link "[PERSON_NAME] (Fenix International Limited - )" at bounding box center [979, 57] width 188 height 21
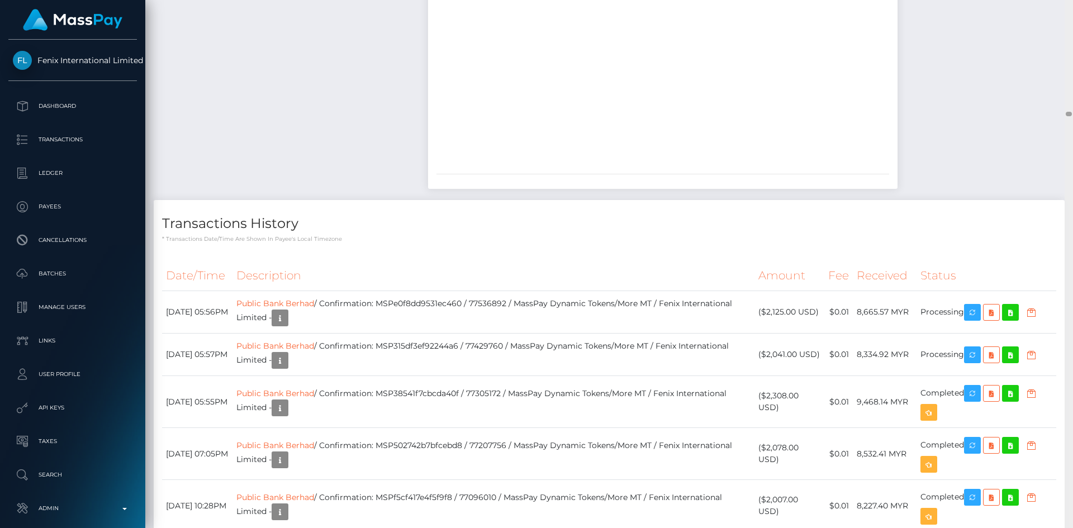
scroll to position [13386, 0]
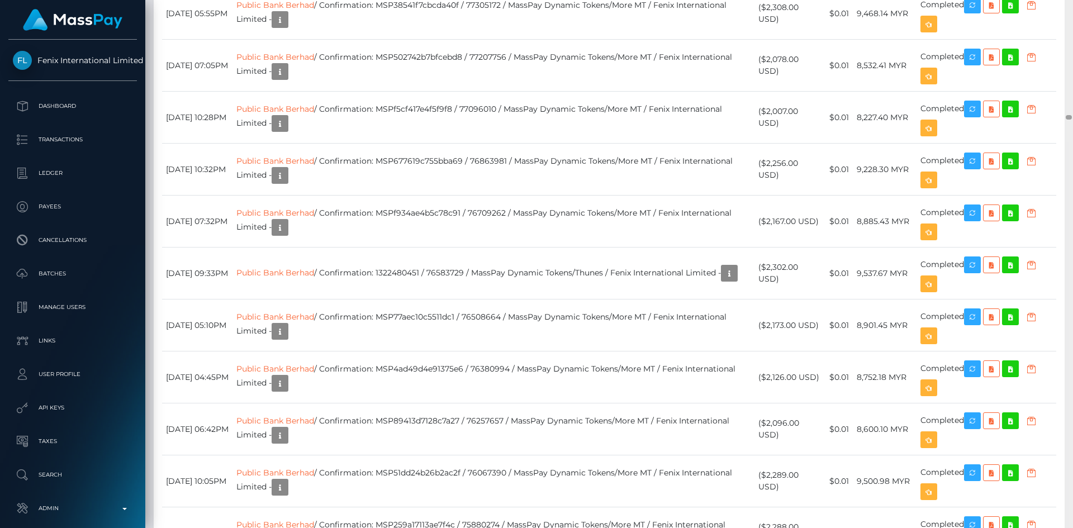
click at [1059, 117] on div "Customer Profile Loading... Loading..." at bounding box center [608, 264] width 927 height 528
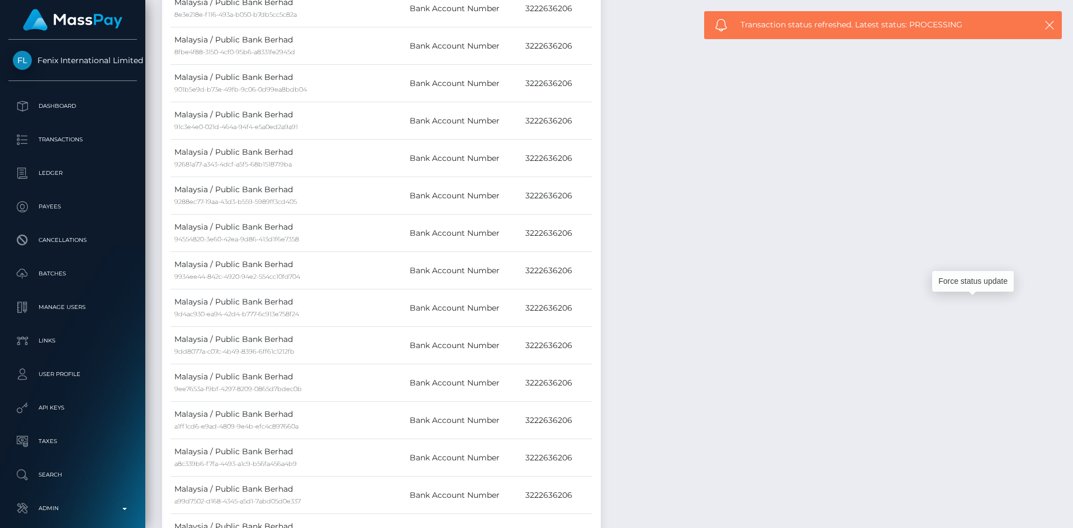
scroll to position [0, 0]
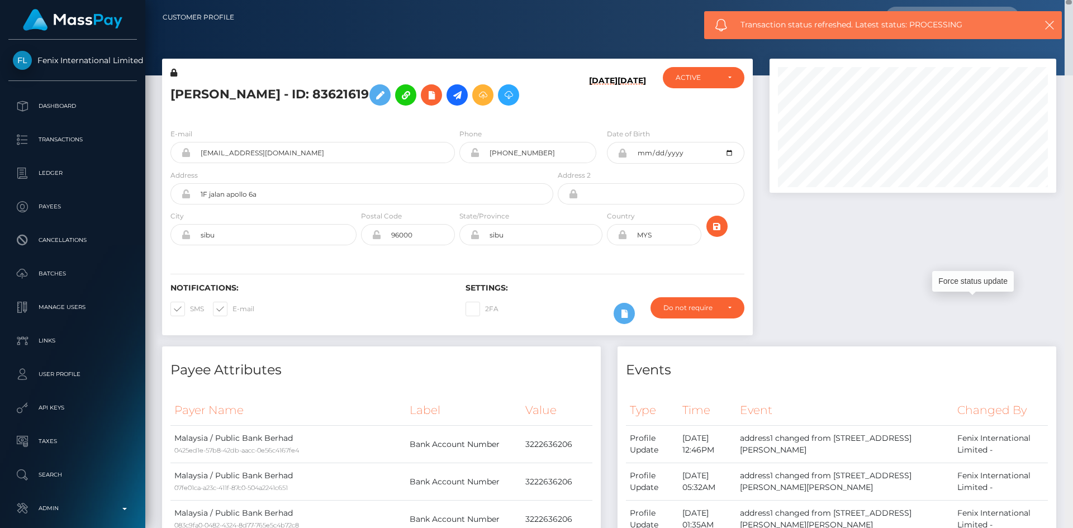
drag, startPoint x: 1068, startPoint y: 116, endPoint x: 1063, endPoint y: -14, distance: 130.2
click at [1063, 0] on html "Fenix International Limited Dashboard Transactions Ledger Payees" at bounding box center [536, 264] width 1073 height 528
click at [1049, 25] on icon "button" at bounding box center [1049, 25] width 11 height 11
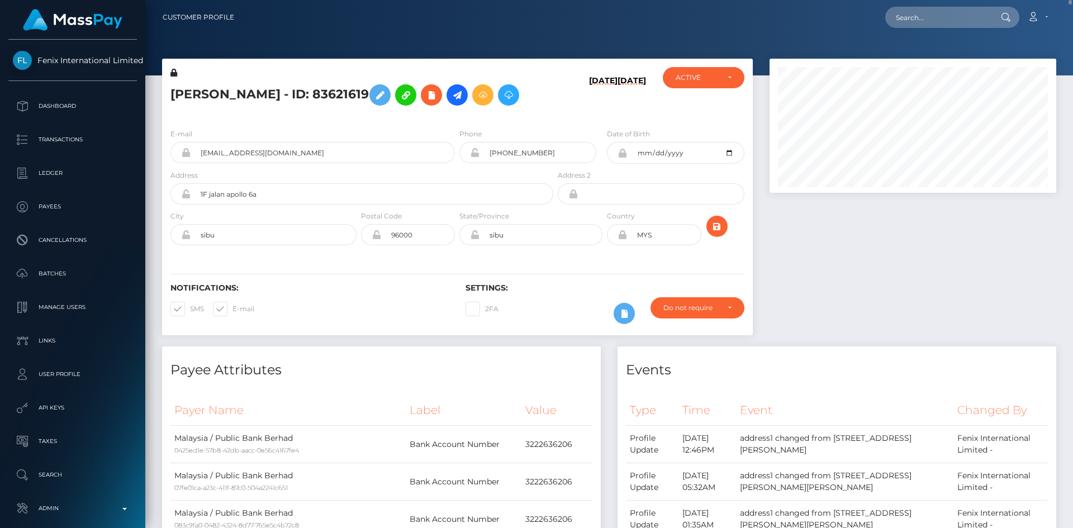
click at [942, 17] on input "text" at bounding box center [937, 17] width 105 height 21
paste input "MSPebc3ff21d3ce711"
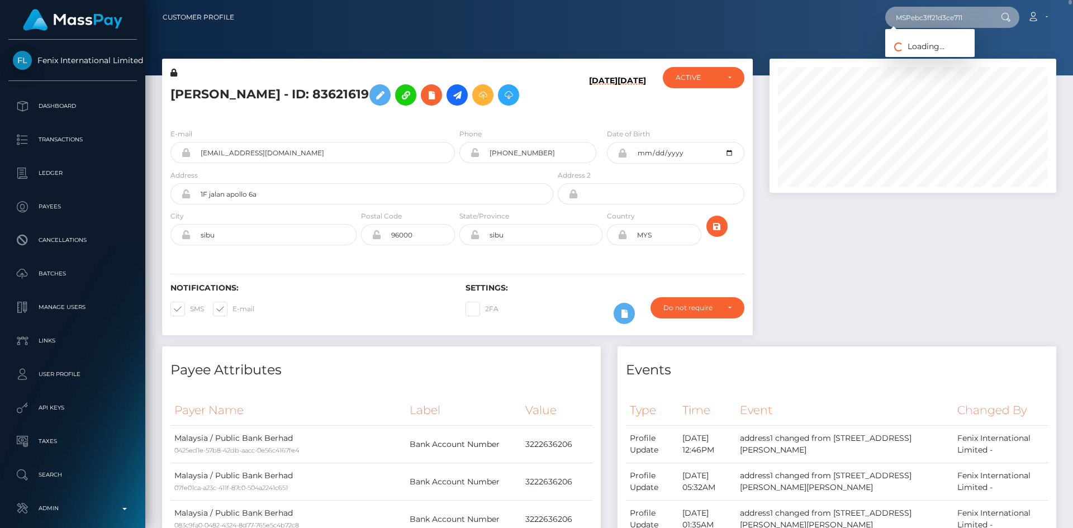
type input "MSPebc3ff21d3ce711"
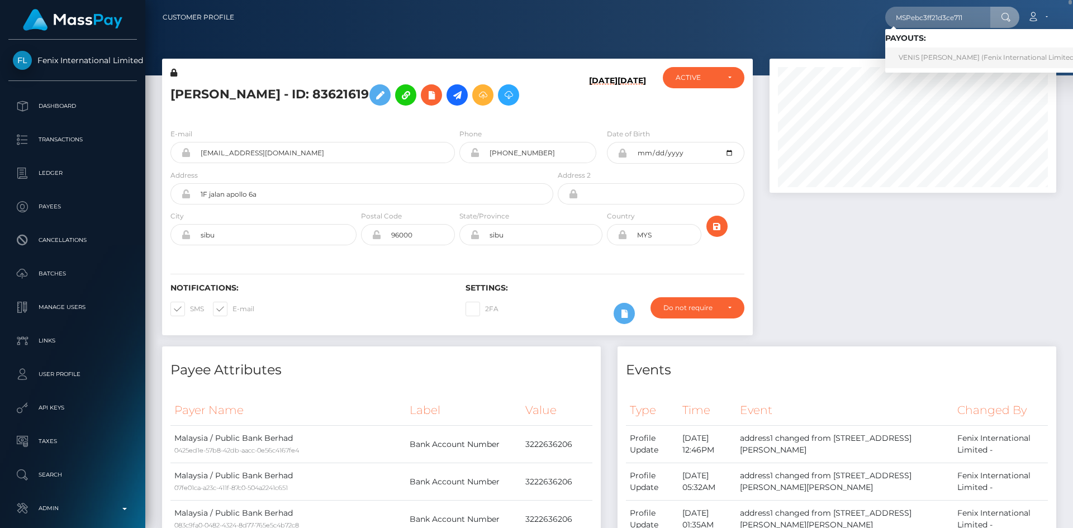
click at [931, 59] on link "VENIS DAIRINATHAN NATHAN (Fenix International Limited - )" at bounding box center [990, 57] width 211 height 21
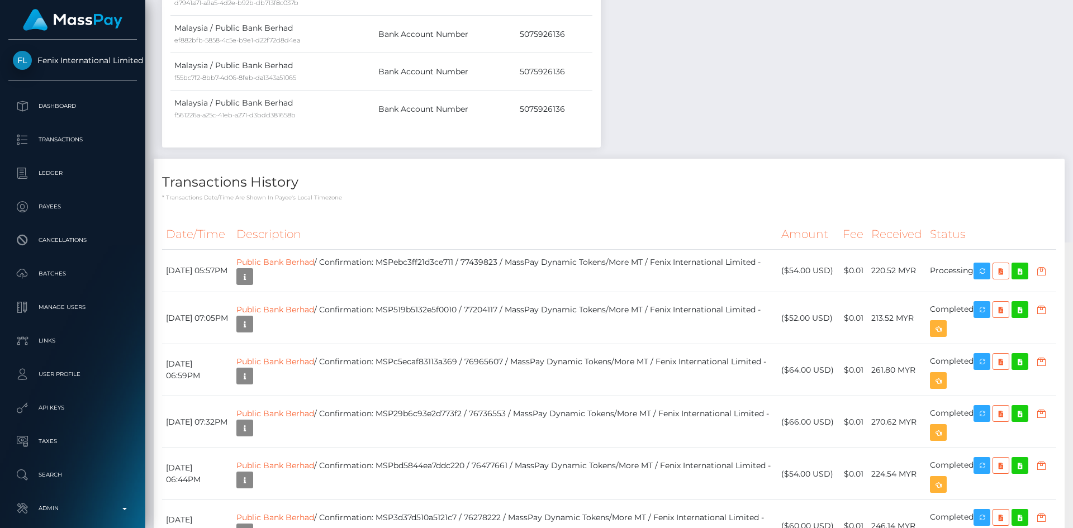
scroll to position [3094, 0]
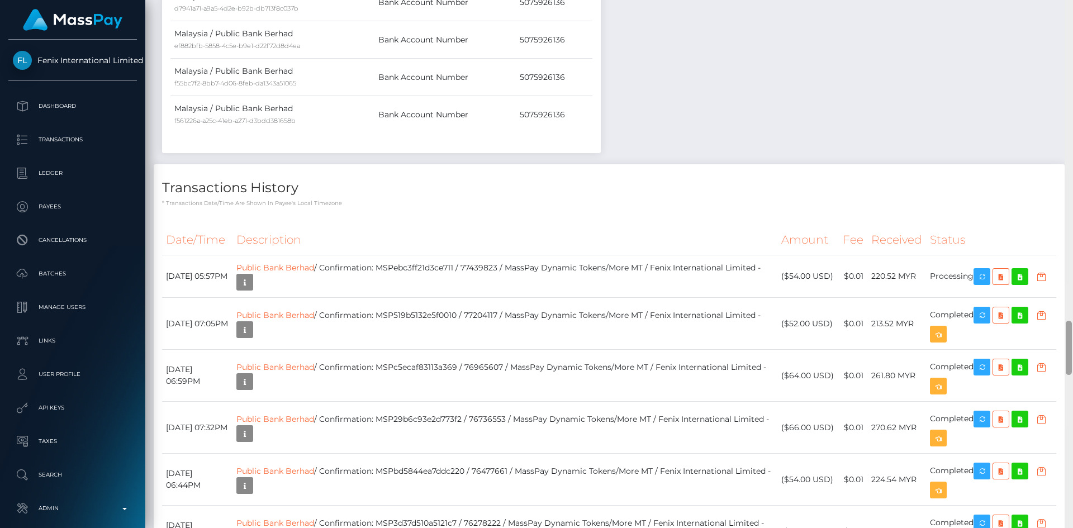
drag, startPoint x: 0, startPoint y: 0, endPoint x: 1064, endPoint y: 331, distance: 1114.1
click at [1064, 331] on div "Customer Profile Loading... Loading..." at bounding box center [608, 264] width 927 height 528
click at [987, 273] on icon "button" at bounding box center [981, 277] width 13 height 14
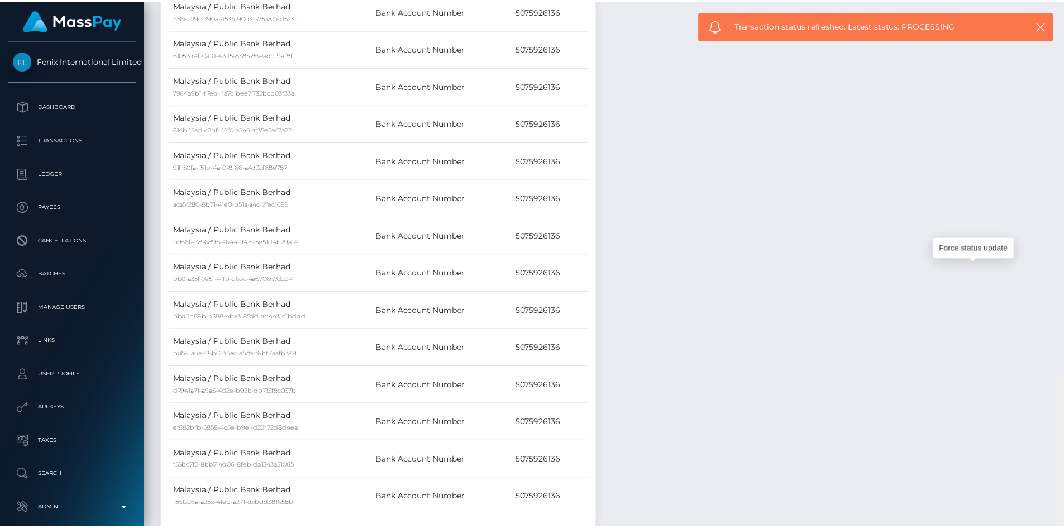
scroll to position [0, 0]
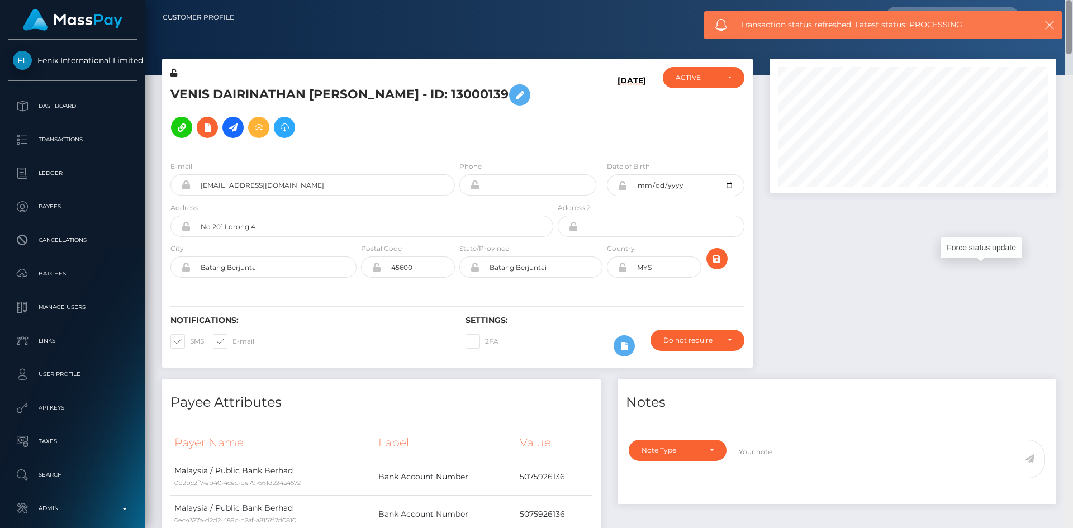
drag, startPoint x: 1069, startPoint y: 337, endPoint x: 1072, endPoint y: -37, distance: 374.9
click at [1072, 0] on html "Fenix International Limited Dashboard Transactions Ledger Payees" at bounding box center [536, 264] width 1073 height 528
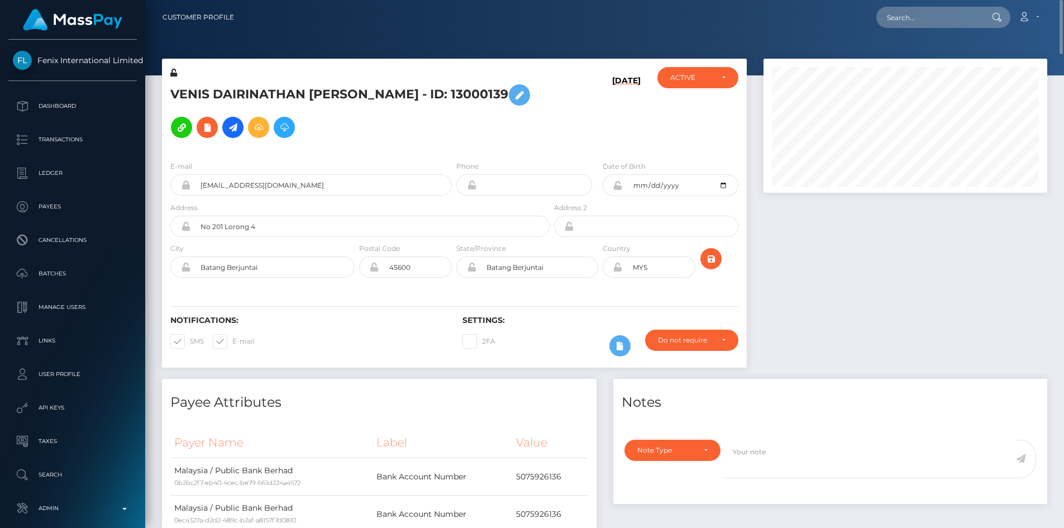
scroll to position [134, 284]
click at [911, 12] on input "text" at bounding box center [929, 17] width 105 height 21
paste input "O-K-LEfRRLyOjmk8-68oRw"
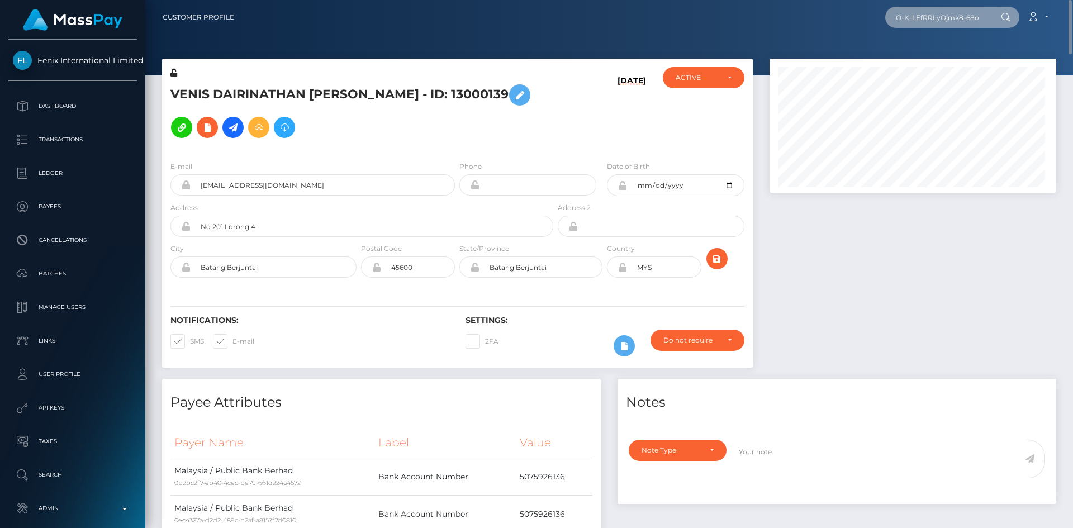
scroll to position [0, 9]
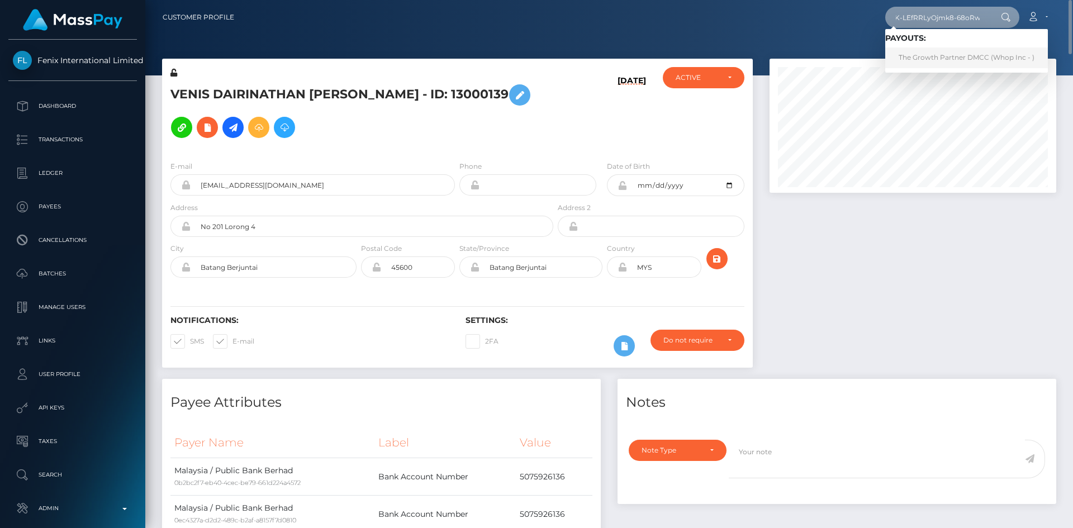
type input "O-K-LEfRRLyOjmk8-68oRw"
click at [920, 56] on link "The Growth Partner DMCC (Whop Inc - )" at bounding box center [966, 57] width 163 height 21
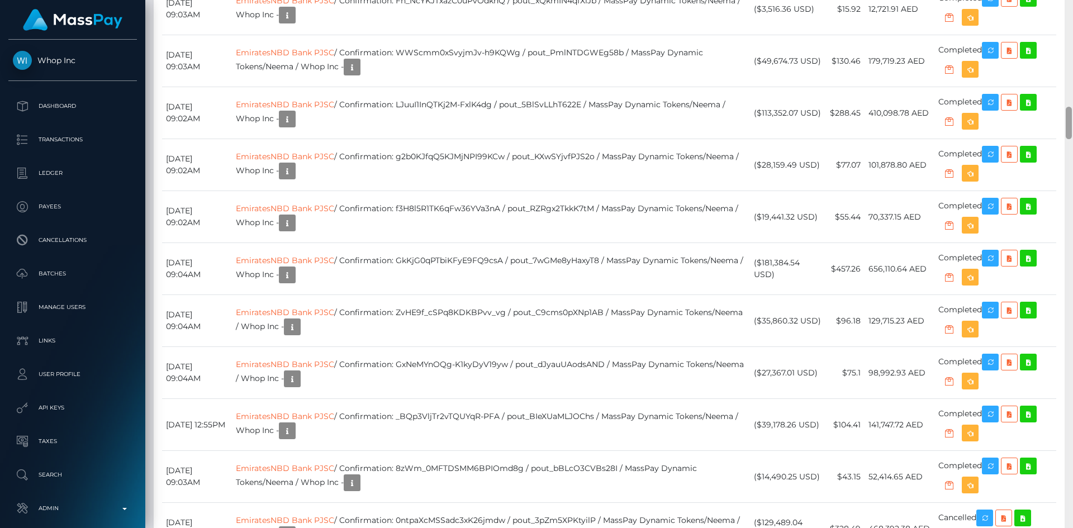
scroll to position [1744, 0]
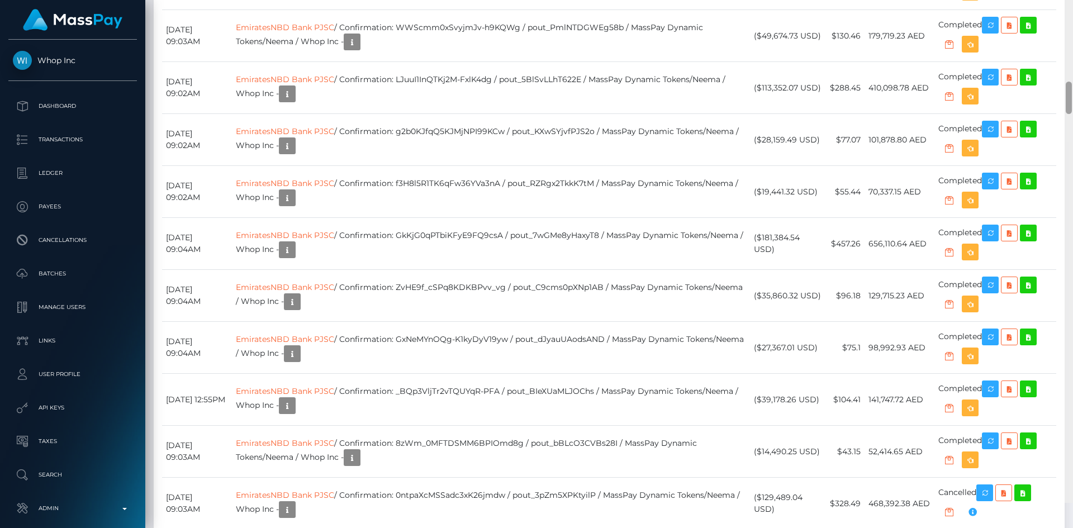
click at [1060, 131] on div "Customer Profile Loading... Loading..." at bounding box center [608, 264] width 927 height 528
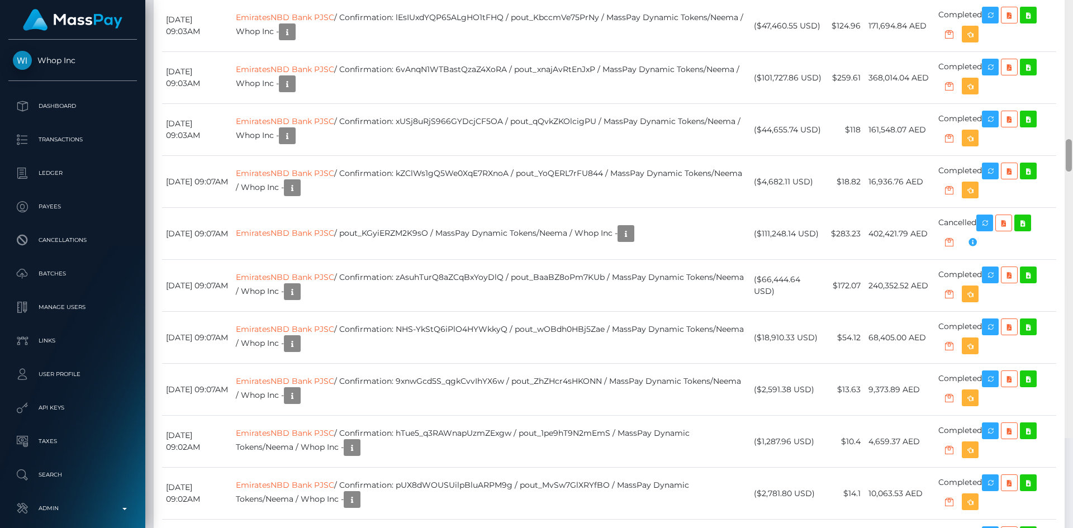
scroll to position [3825, 0]
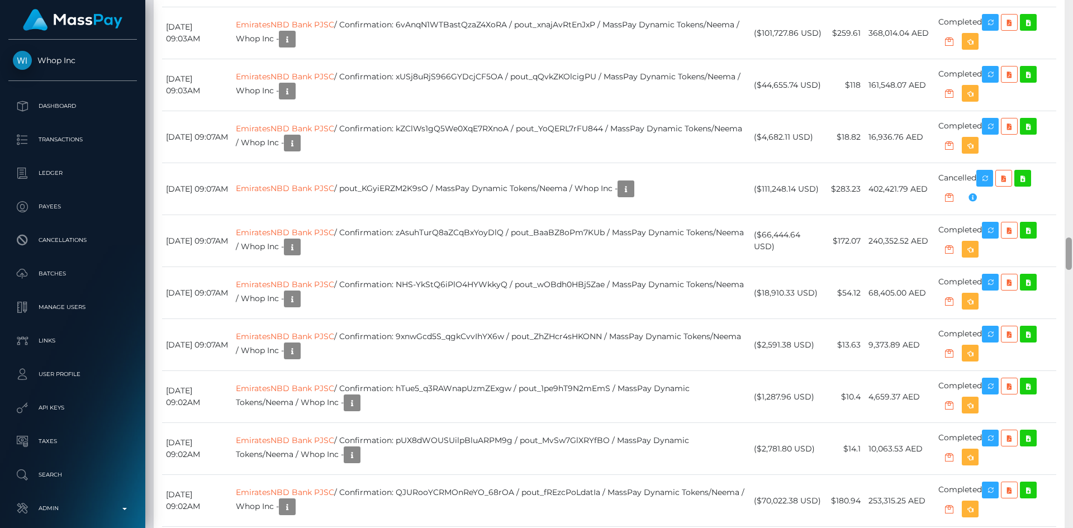
drag, startPoint x: 1069, startPoint y: 113, endPoint x: 1060, endPoint y: 245, distance: 132.1
click at [1060, 245] on div "Customer Profile Loading... Loading..." at bounding box center [608, 264] width 927 height 528
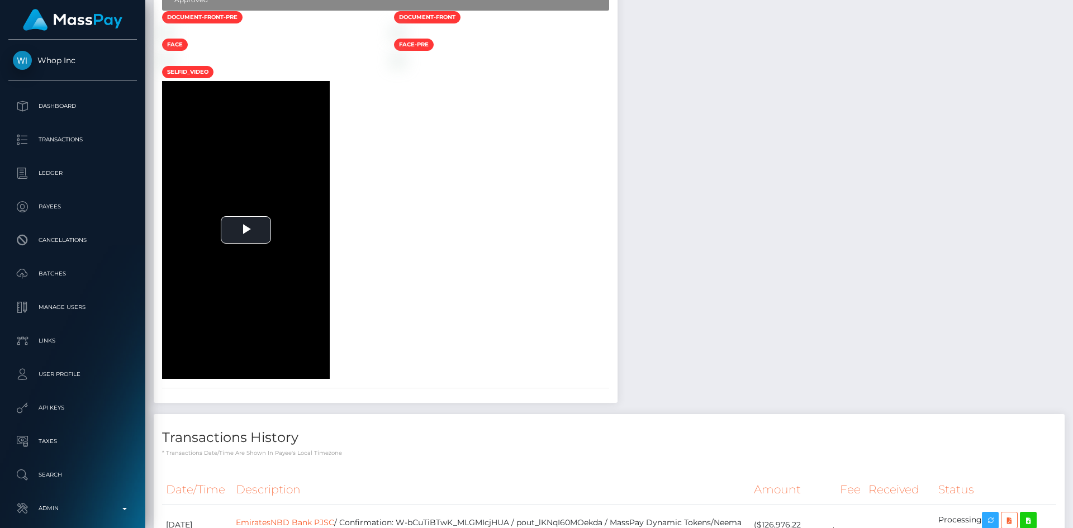
scroll to position [0, 0]
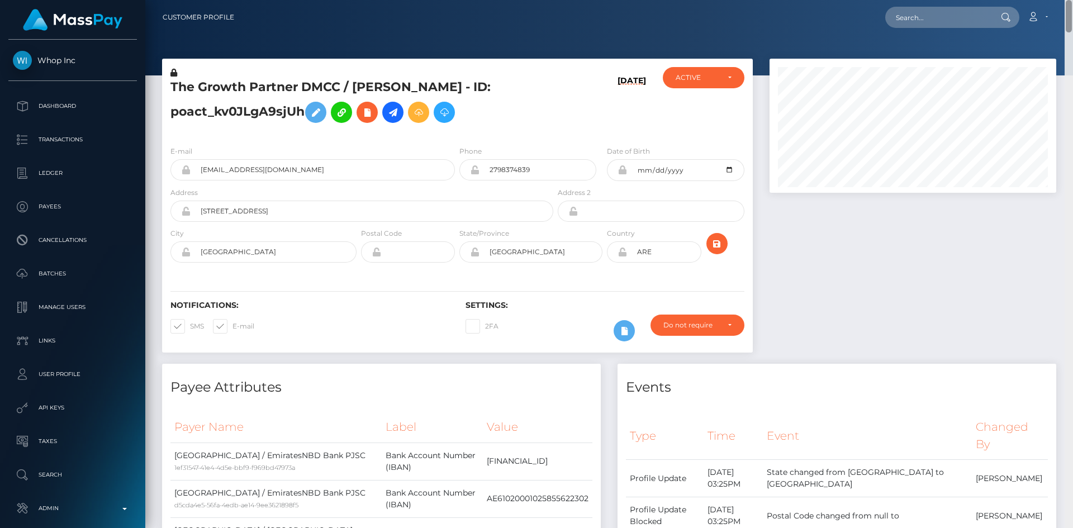
drag, startPoint x: 1070, startPoint y: 251, endPoint x: 1065, endPoint y: -21, distance: 272.1
click at [1065, 0] on html "Whop Inc Dashboard Transactions Ledger Payees Cancellations Links" at bounding box center [536, 264] width 1073 height 528
click at [955, 21] on input "text" at bounding box center [937, 17] width 105 height 21
paste input "pout_LcpPIr4IJHJI9"
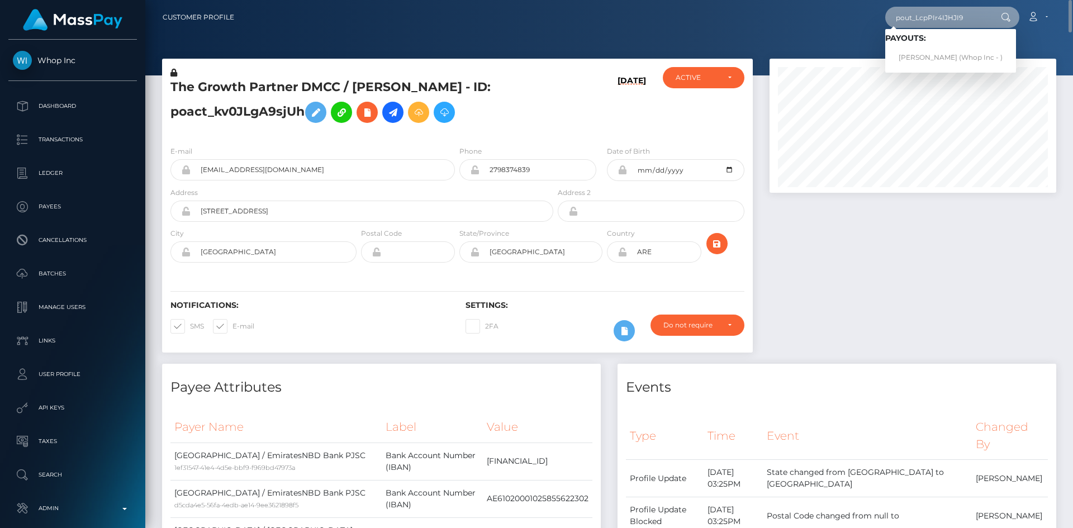
type input "pout_LcpPIr4IJHJI9"
click at [946, 57] on link "KHÁNH VÂN ĐỖ (Whop Inc - )" at bounding box center [950, 57] width 131 height 21
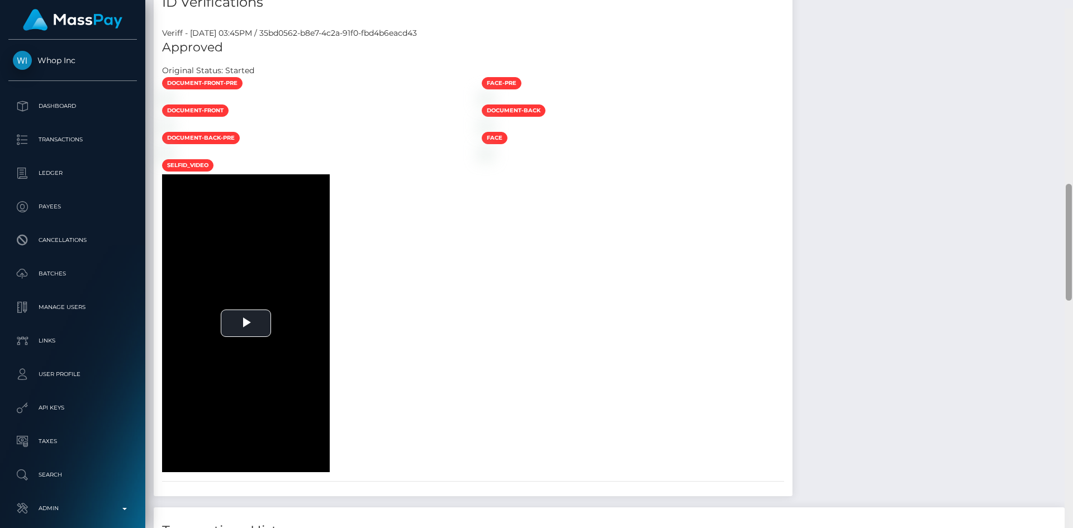
scroll to position [795, 0]
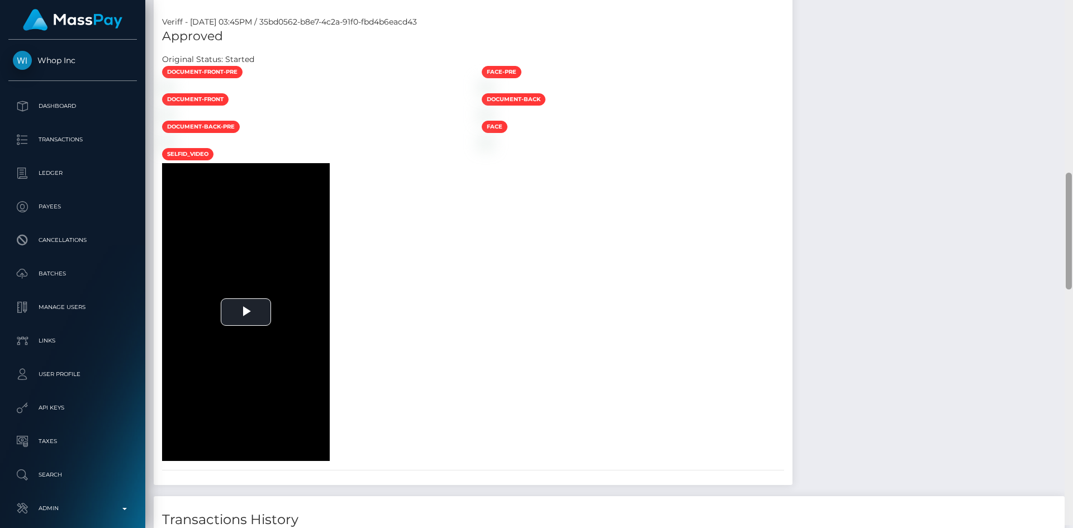
drag, startPoint x: 1067, startPoint y: 84, endPoint x: 1063, endPoint y: 336, distance: 252.0
click at [1061, 345] on div "Customer Profile Loading... Loading..." at bounding box center [608, 264] width 927 height 528
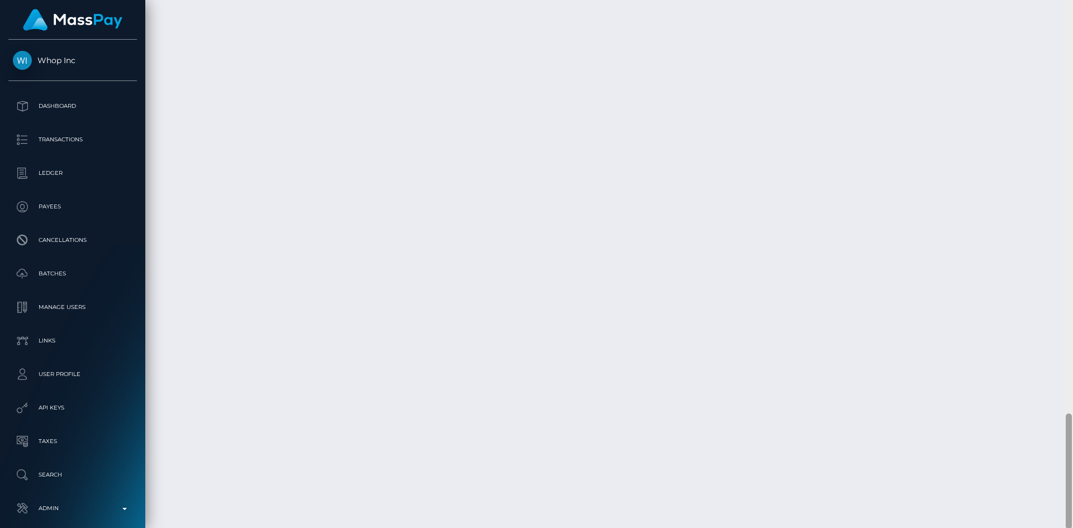
scroll to position [1873, 0]
drag, startPoint x: 1066, startPoint y: 192, endPoint x: 1065, endPoint y: 435, distance: 243.6
click at [1065, 435] on div at bounding box center [1068, 470] width 6 height 116
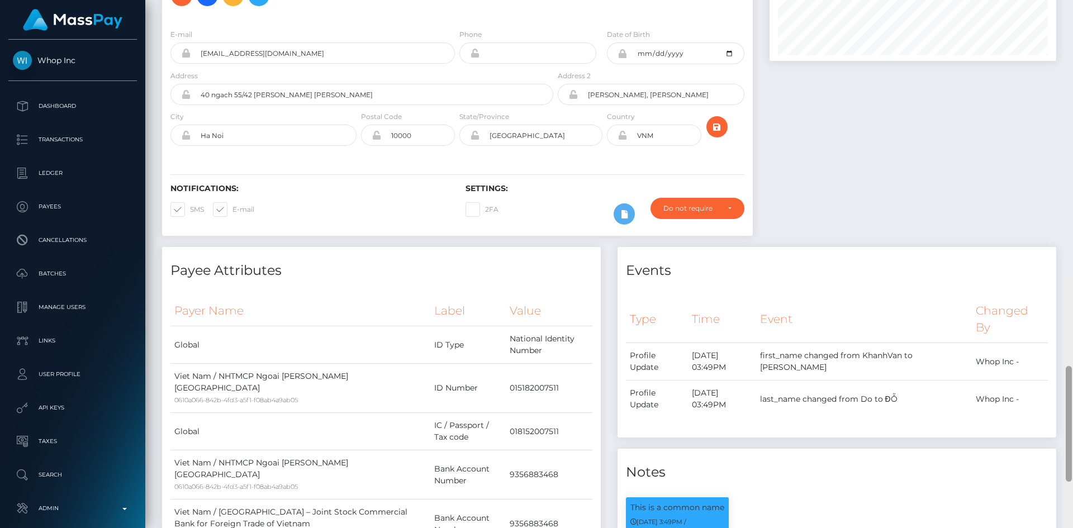
scroll to position [0, 0]
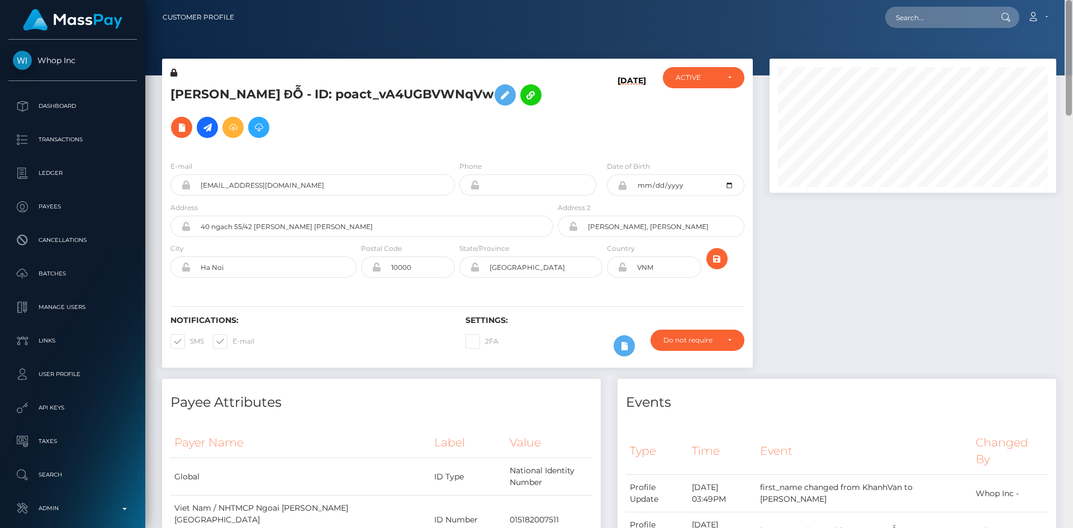
drag, startPoint x: 1069, startPoint y: 435, endPoint x: 1071, endPoint y: -28, distance: 463.7
click at [1071, 0] on html "Whop Inc Dashboard Transactions Ledger Payees Cancellations Links" at bounding box center [536, 264] width 1073 height 528
click at [940, 21] on input "text" at bounding box center [937, 17] width 105 height 21
paste input "pout_1n1fRUMeUVkBw"
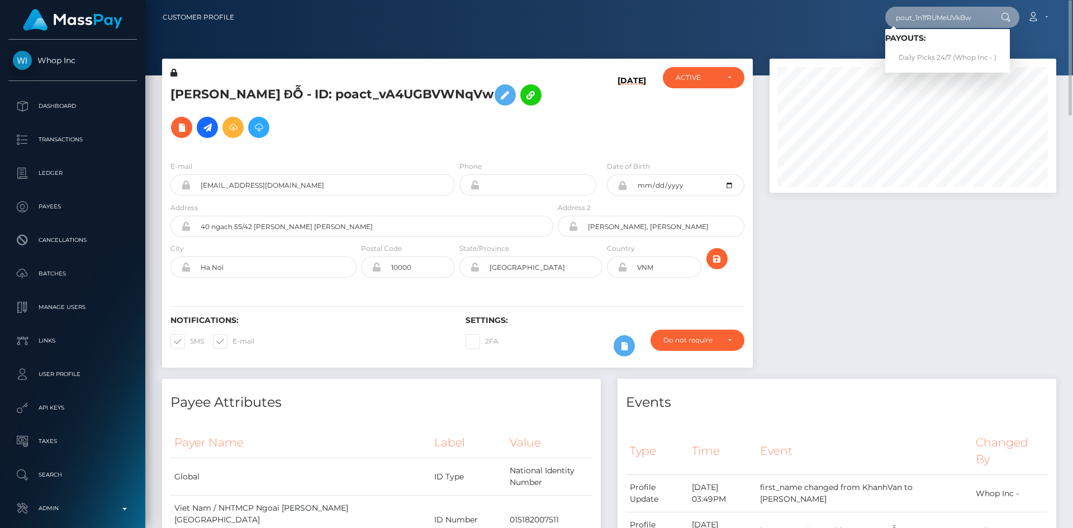
type input "pout_1n1fRUMeUVkBw"
click at [929, 52] on link "Daily Picks 24/7 (Whop Inc - )" at bounding box center [947, 57] width 125 height 21
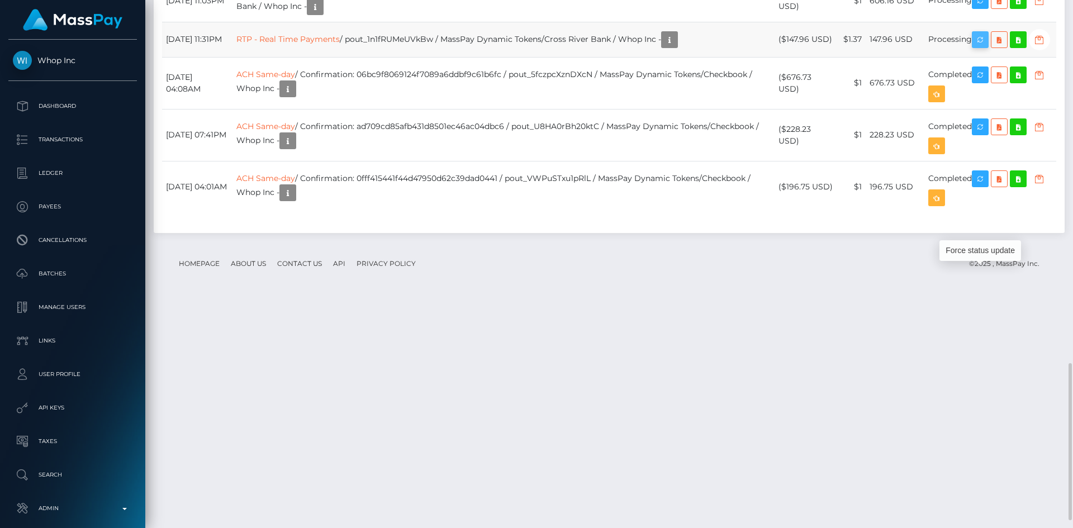
scroll to position [134, 287]
click at [987, 47] on icon "button" at bounding box center [979, 40] width 13 height 14
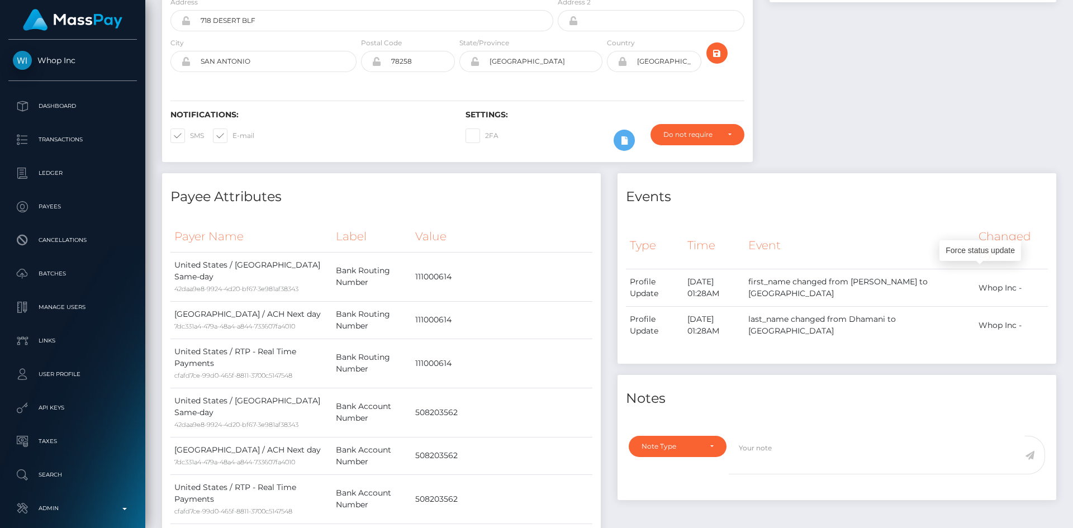
scroll to position [0, 0]
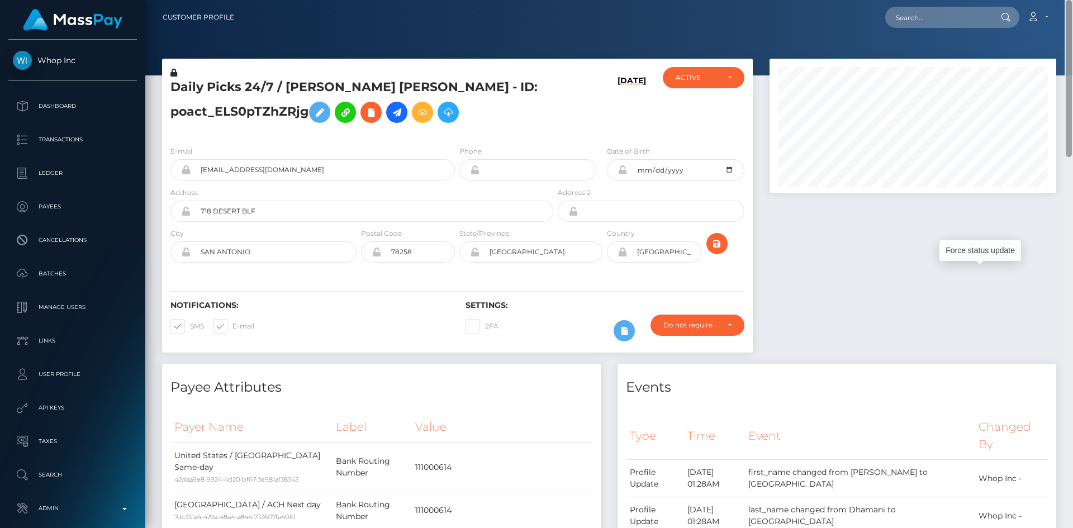
drag, startPoint x: 1069, startPoint y: 407, endPoint x: 1071, endPoint y: -27, distance: 434.1
click at [1071, 0] on html "Whop Inc Dashboard Transactions Ledger Payees Cancellations Links" at bounding box center [536, 264] width 1073 height 528
click at [942, 24] on input "text" at bounding box center [937, 17] width 105 height 21
paste input "821098137803304960_2"
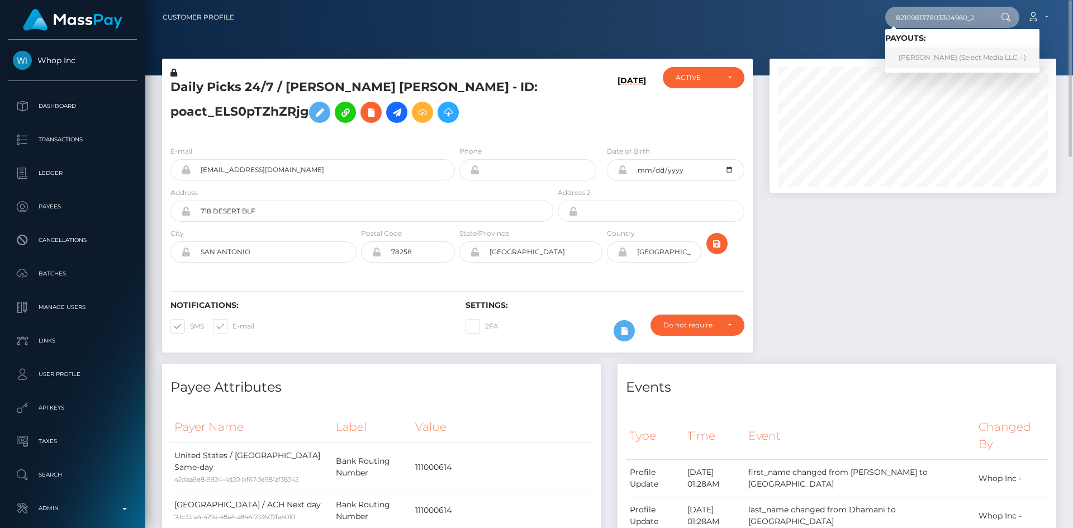
type input "821098137803304960_2"
click at [932, 55] on link "[PERSON_NAME] (Select Media LLC - )" at bounding box center [962, 57] width 154 height 21
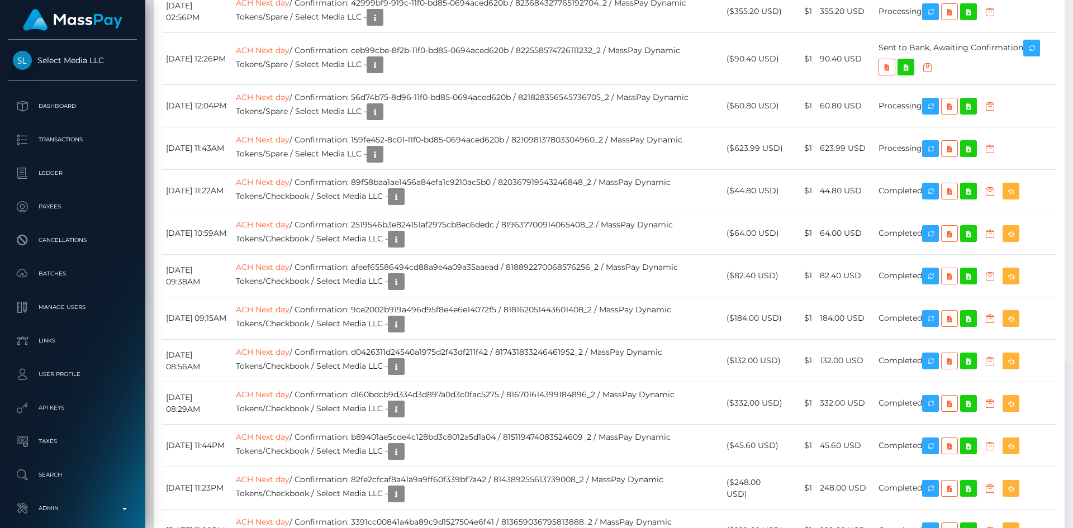
scroll to position [134, 287]
click at [1058, 116] on div "Customer Profile Loading... Loading..." at bounding box center [608, 264] width 927 height 528
drag, startPoint x: 539, startPoint y: 330, endPoint x: 385, endPoint y: 332, distance: 153.7
click at [385, 170] on td "ACH Next day / Confirmation: 159fe452-8c01-11f0-bd85-0694aced620b / 82109813780…" at bounding box center [477, 148] width 491 height 42
copy td "159fe452-8c01-11f0-bd85-0694aced620b"
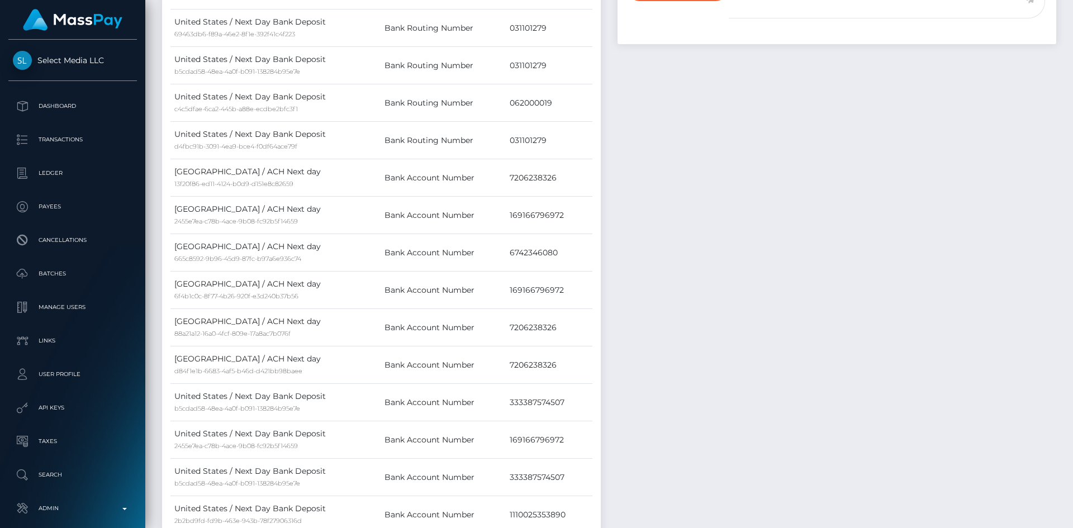
scroll to position [0, 0]
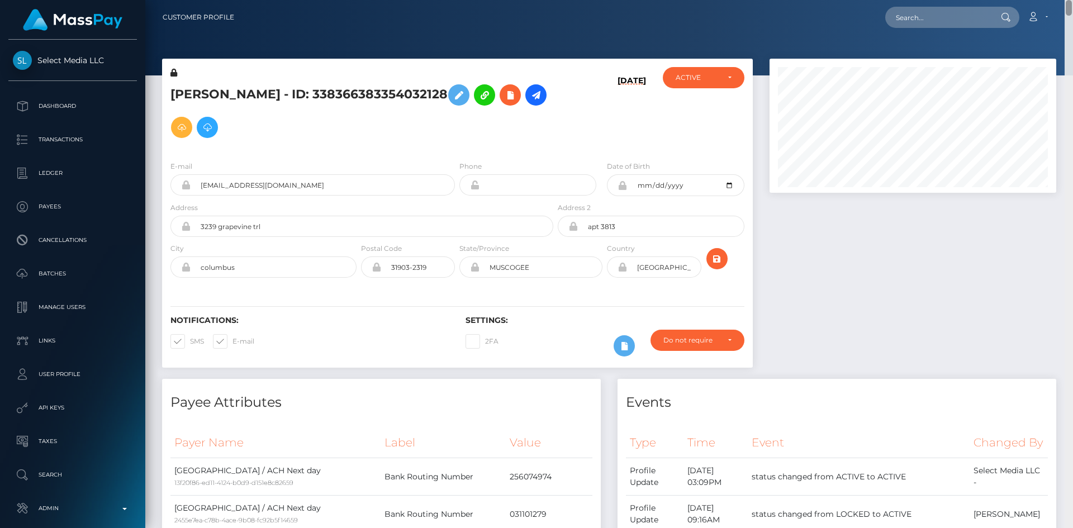
drag, startPoint x: 1066, startPoint y: 85, endPoint x: 1071, endPoint y: -16, distance: 101.8
click at [1071, 0] on html "Select Media LLC Dashboard Transactions Ledger Payees Batches" at bounding box center [536, 264] width 1073 height 528
click at [961, 13] on input "text" at bounding box center [937, 17] width 105 height 21
paste input "56d74b75-8d96-11f0-bd85-0694aced620b"
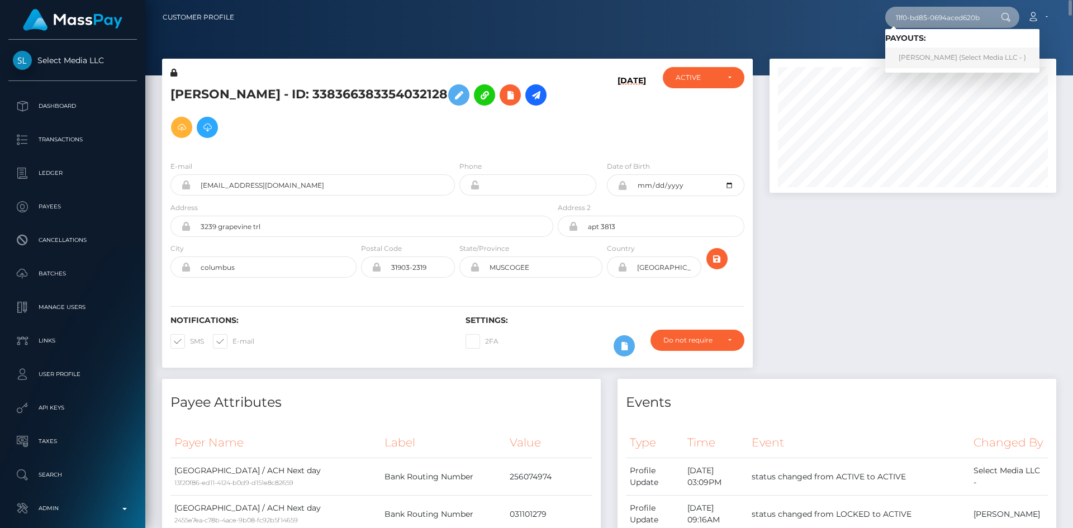
type input "56d74b75-8d96-11f0-bd85-0694aced620b"
click at [942, 56] on link "ANGEL TASHELL DAVIS (Select Media LLC - )" at bounding box center [962, 57] width 154 height 21
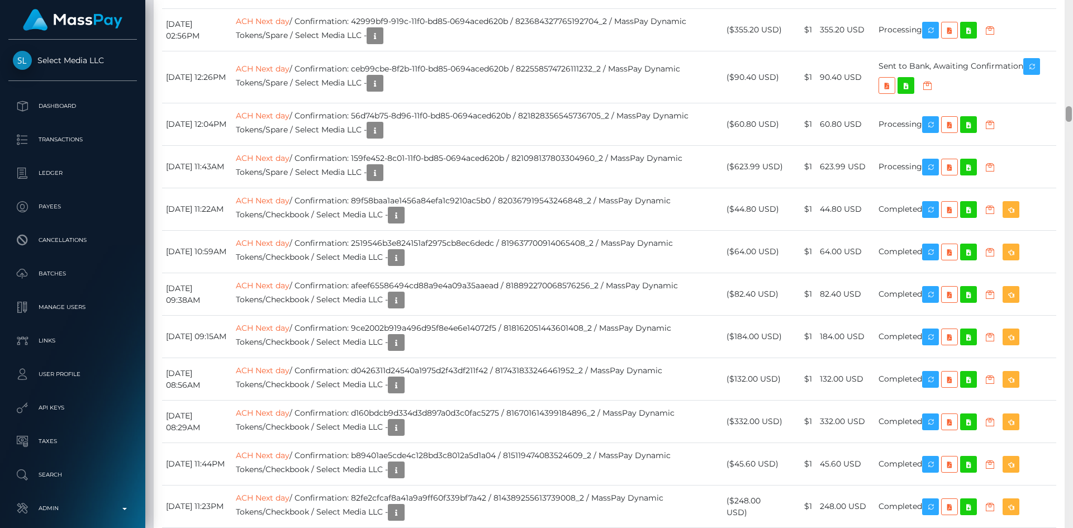
scroll to position [3619, 0]
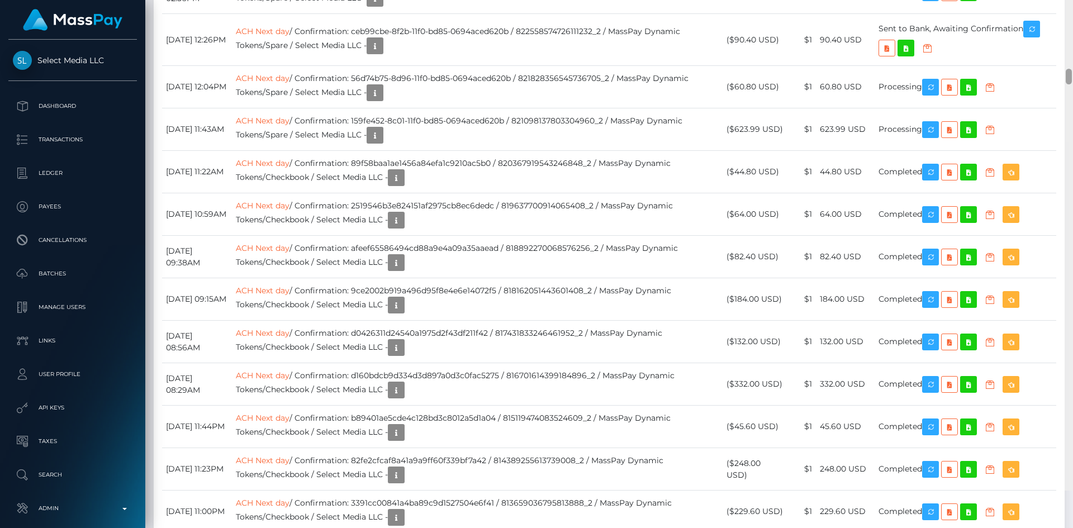
click at [1049, 116] on div "Customer Profile Loading... Loading..." at bounding box center [608, 264] width 927 height 528
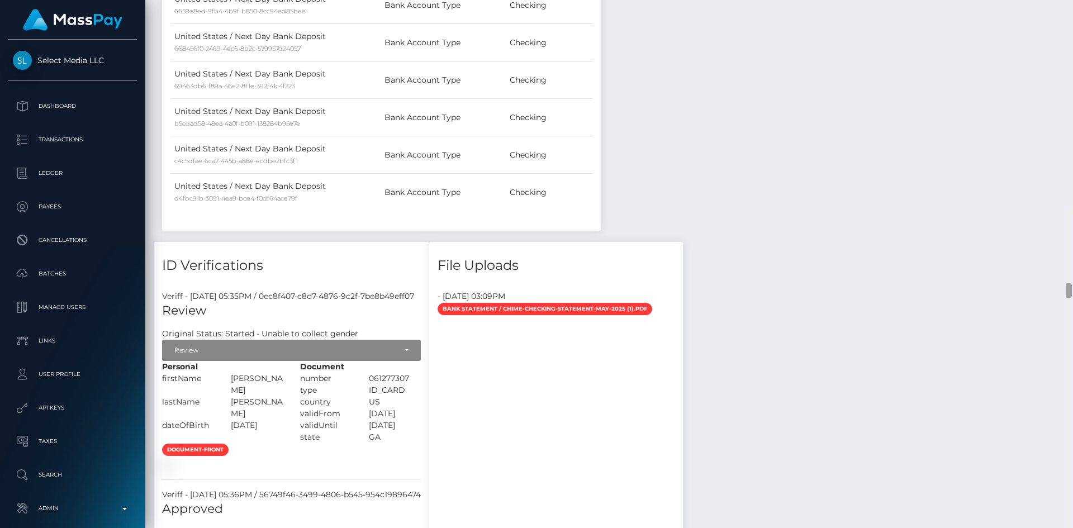
scroll to position [0, 0]
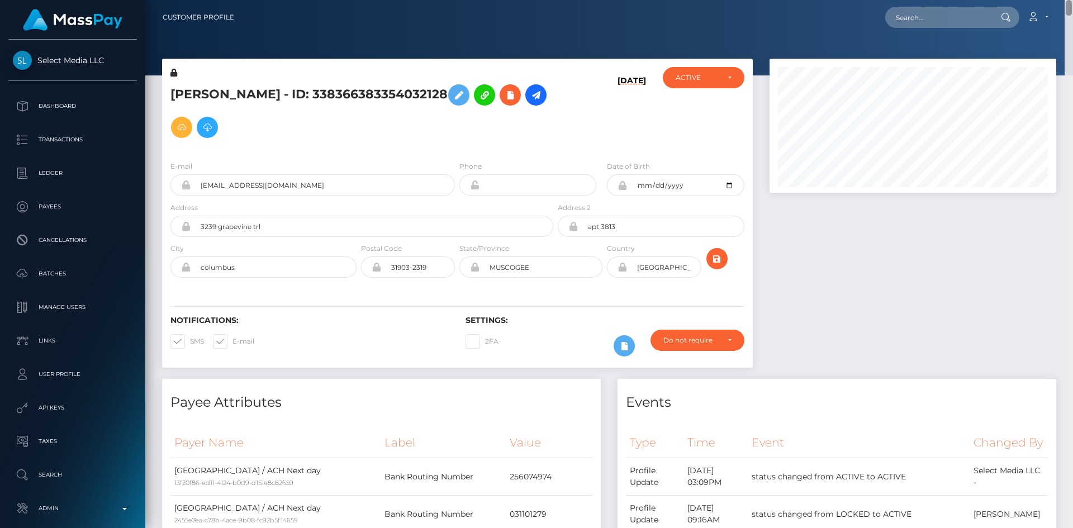
drag, startPoint x: 1068, startPoint y: 116, endPoint x: 1070, endPoint y: -6, distance: 121.3
click at [1070, 0] on html "Select Media LLC Dashboard Transactions Ledger Payees Batches" at bounding box center [536, 264] width 1073 height 528
click at [973, 19] on input "text" at bounding box center [937, 17] width 105 height 21
paste input "a675b227-98ee-416b-8ec2-b354015403c1"
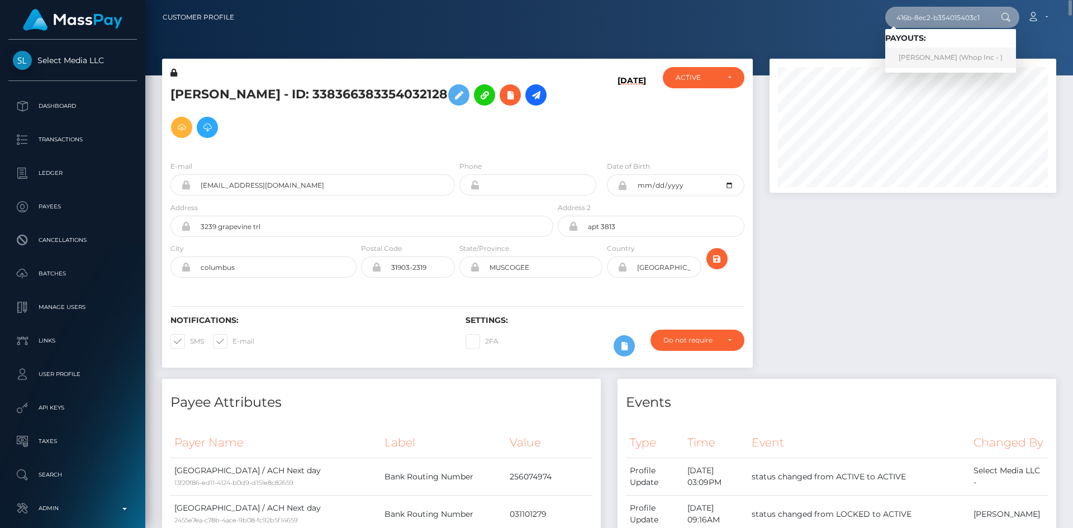
type input "a675b227-98ee-416b-8ec2-b354015403c1"
click at [940, 49] on link "BRAYDON CONNOR RYE (Whop Inc - )" at bounding box center [950, 57] width 131 height 21
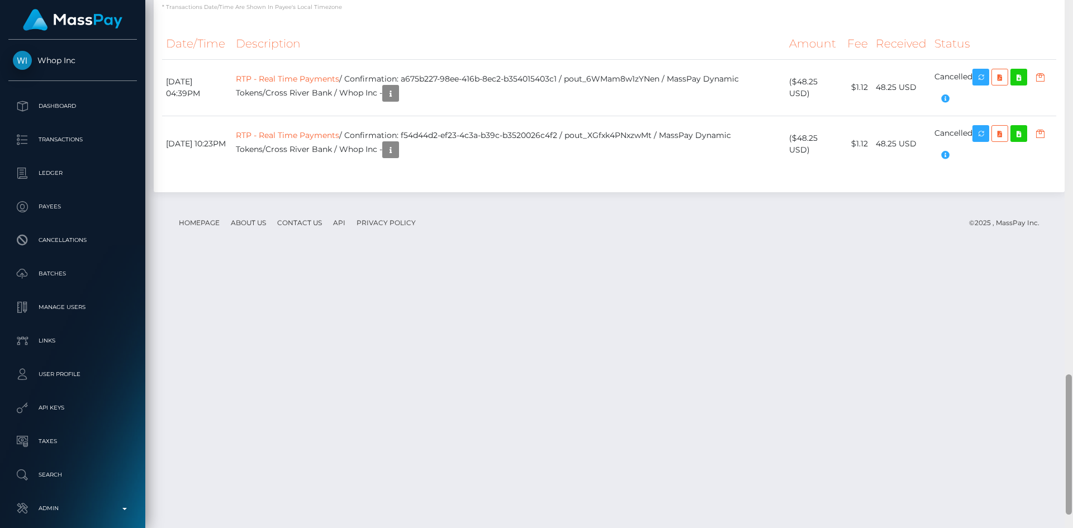
scroll to position [134, 287]
click at [1064, 493] on div at bounding box center [1068, 264] width 8 height 528
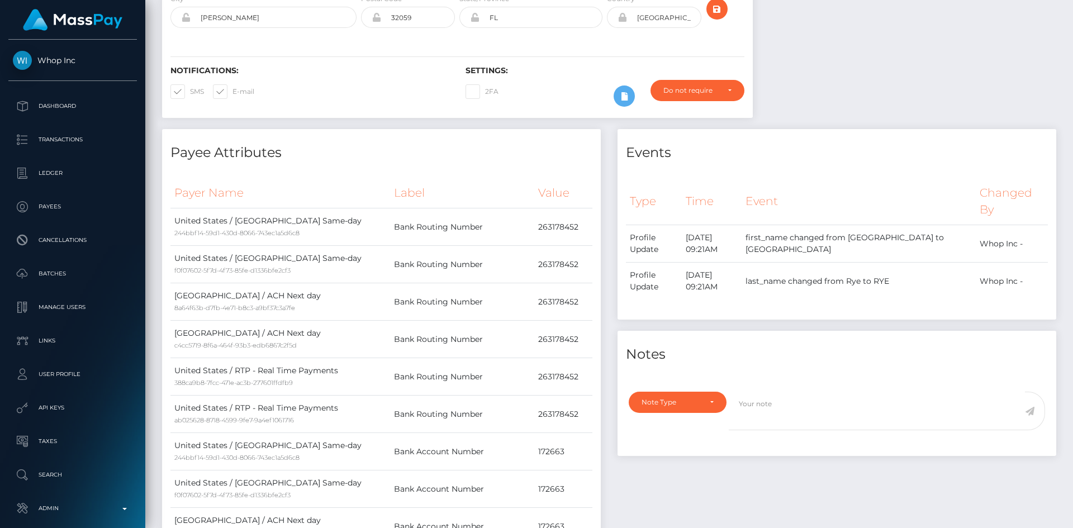
scroll to position [0, 0]
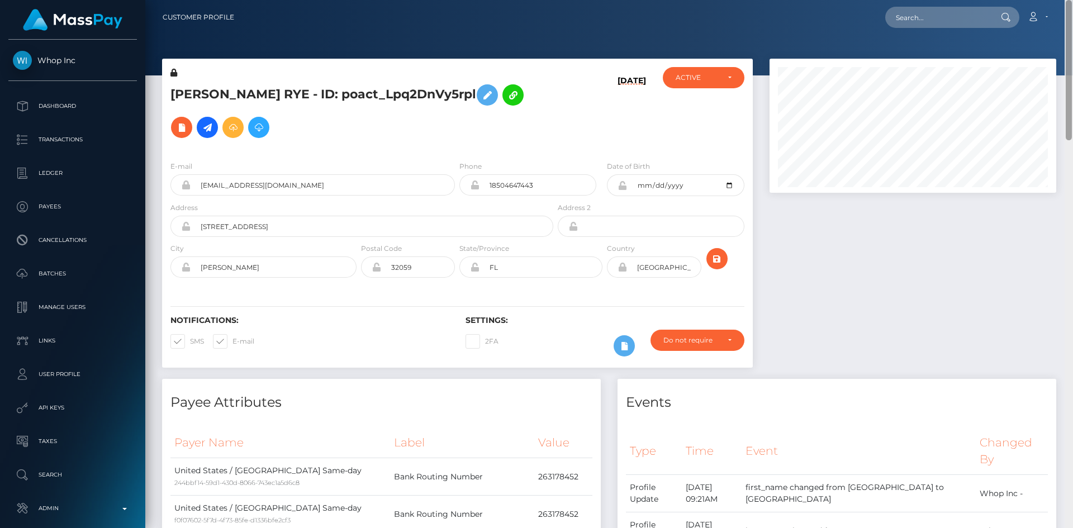
drag, startPoint x: 1066, startPoint y: 401, endPoint x: 997, endPoint y: 33, distance: 374.1
click at [1070, 4] on div "Customer Profile Loading... Loading..." at bounding box center [608, 264] width 927 height 528
click at [956, 19] on input "text" at bounding box center [937, 17] width 105 height 21
paste input "MSP51a9580df52702a"
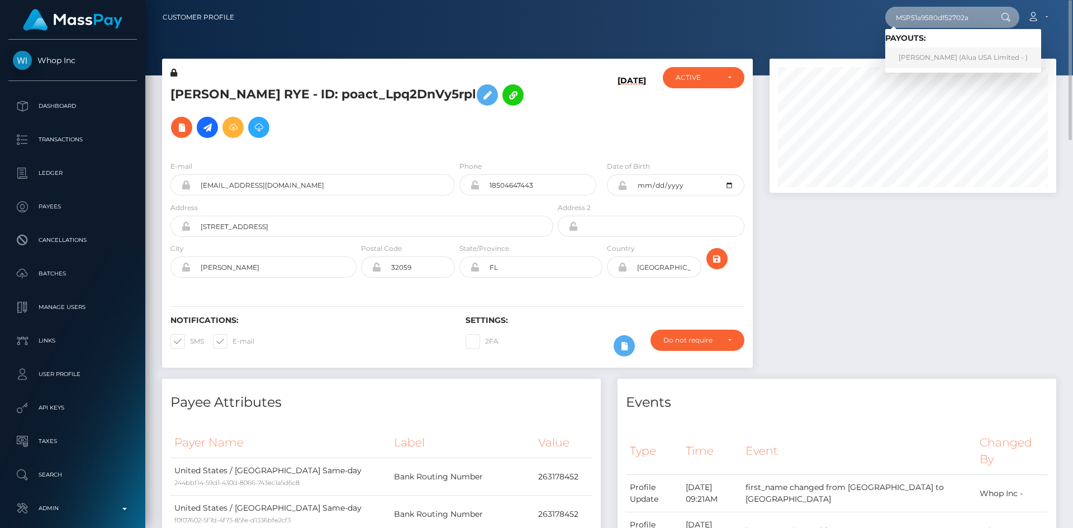
type input "MSP51a9580df52702a"
click at [940, 54] on link "[PERSON_NAME] (Alua USA Limited - )" at bounding box center [963, 57] width 156 height 21
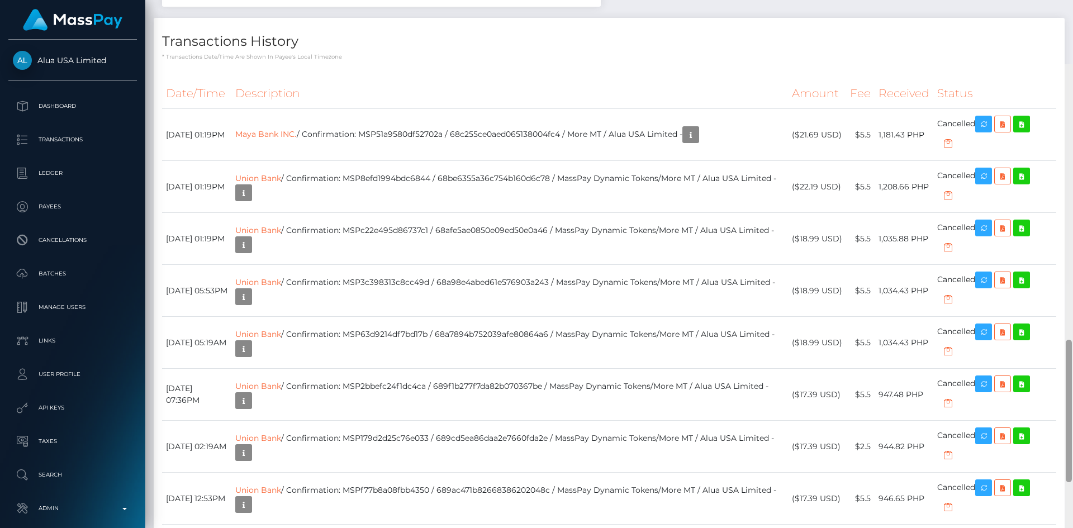
scroll to position [945, 0]
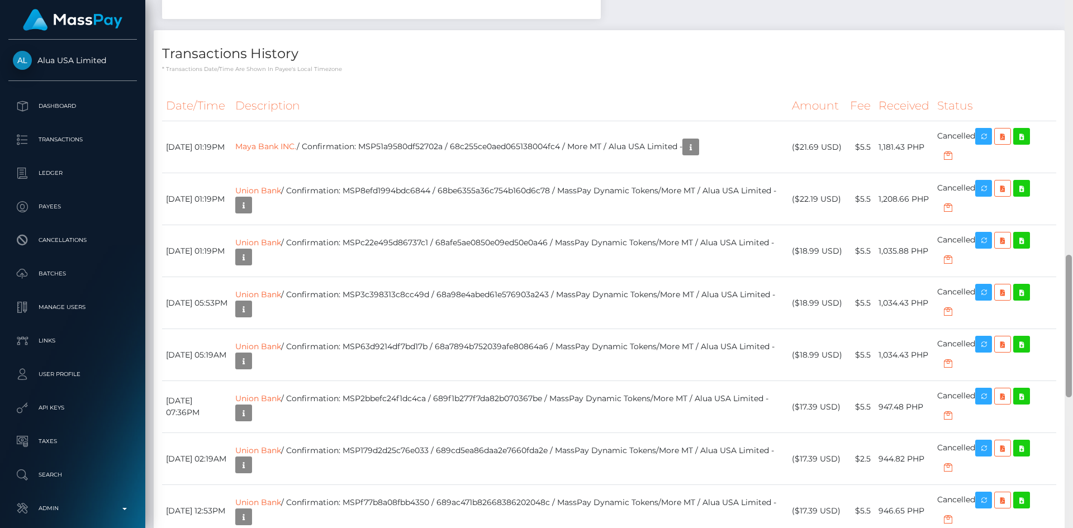
click at [1072, 277] on div at bounding box center [1068, 264] width 8 height 528
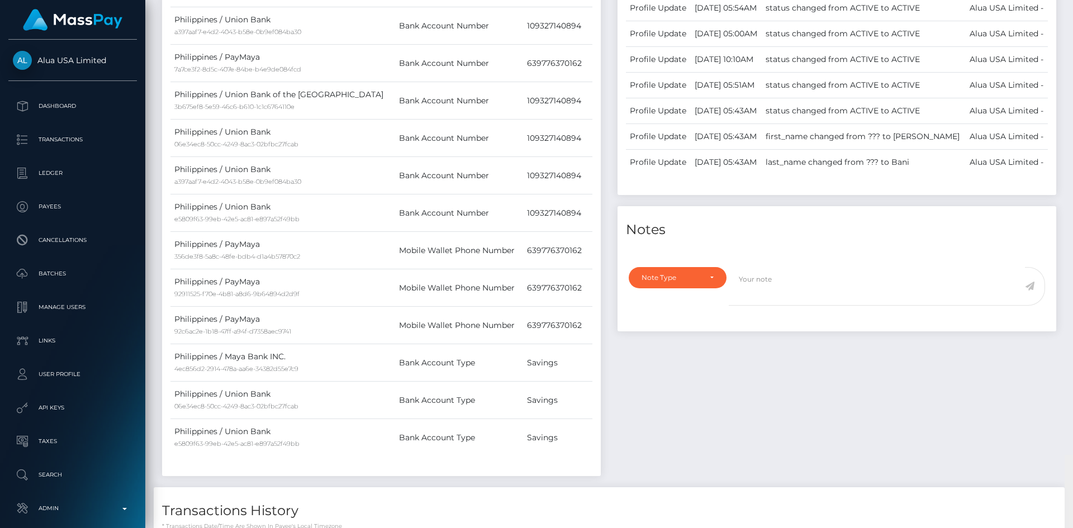
scroll to position [0, 0]
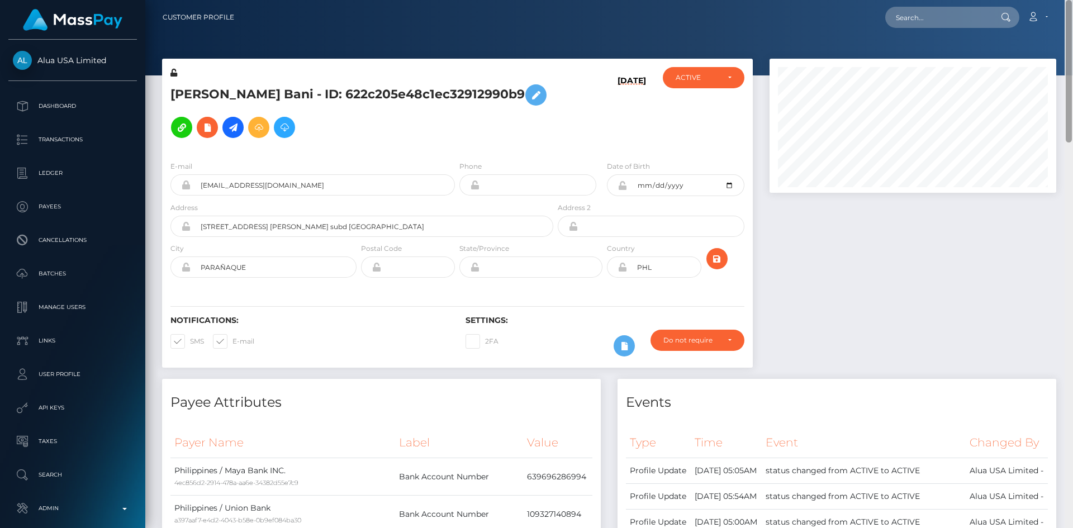
drag, startPoint x: 1069, startPoint y: 310, endPoint x: 1072, endPoint y: -16, distance: 326.3
click at [1072, 0] on html "Alua USA Limited Dashboard Transactions Ledger Payees Batches" at bounding box center [536, 264] width 1073 height 528
click at [931, 18] on input "text" at bounding box center [937, 17] width 105 height 21
paste input "76351760-675e-4dd0-ae2b-b3550052ee7a"
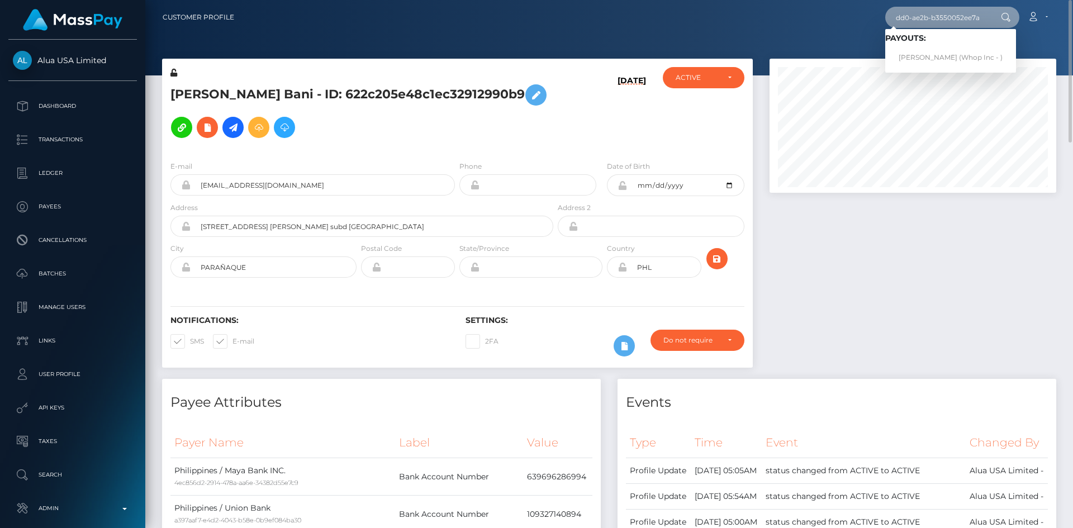
type input "76351760-675e-4dd0-ae2b-b3550052ee7a"
drag, startPoint x: 940, startPoint y: 65, endPoint x: 939, endPoint y: 58, distance: 7.5
click at [939, 58] on link "[PERSON_NAME] (Whop Inc - )" at bounding box center [950, 57] width 131 height 21
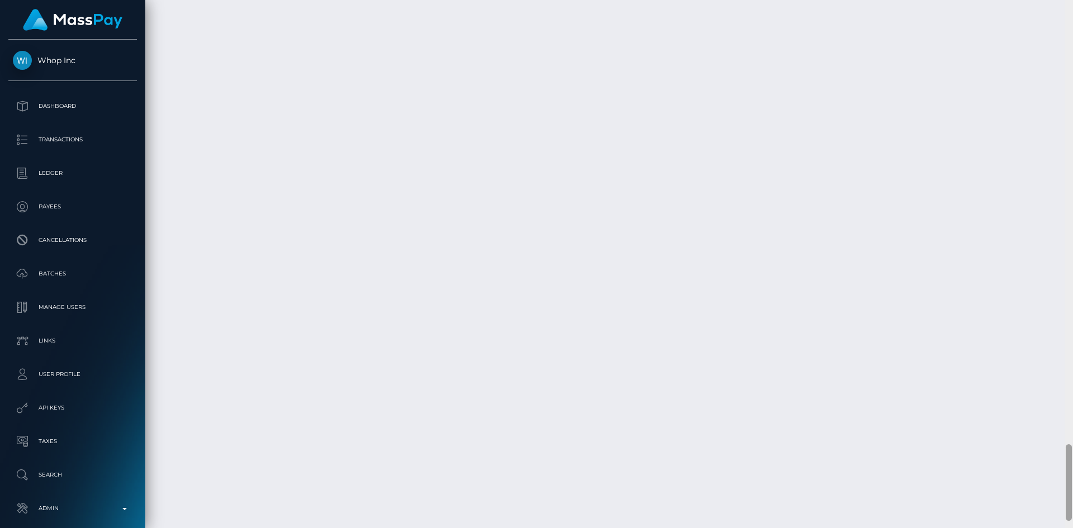
scroll to position [3091, 0]
drag, startPoint x: 1067, startPoint y: 322, endPoint x: 1072, endPoint y: 473, distance: 150.9
click at [1072, 473] on div at bounding box center [1068, 264] width 8 height 528
drag, startPoint x: 1068, startPoint y: 459, endPoint x: 1072, endPoint y: 430, distance: 29.3
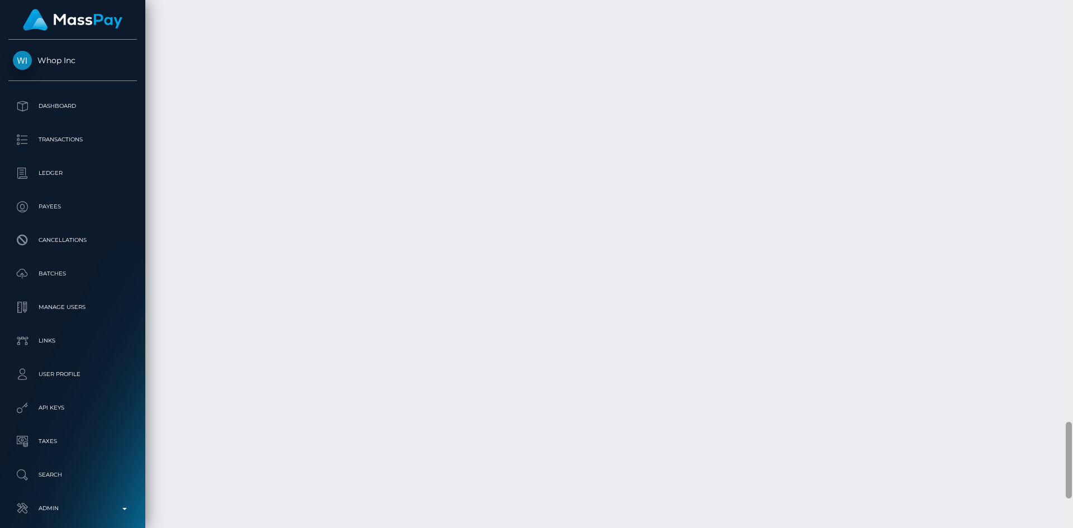
click at [1072, 430] on div at bounding box center [1068, 264] width 8 height 528
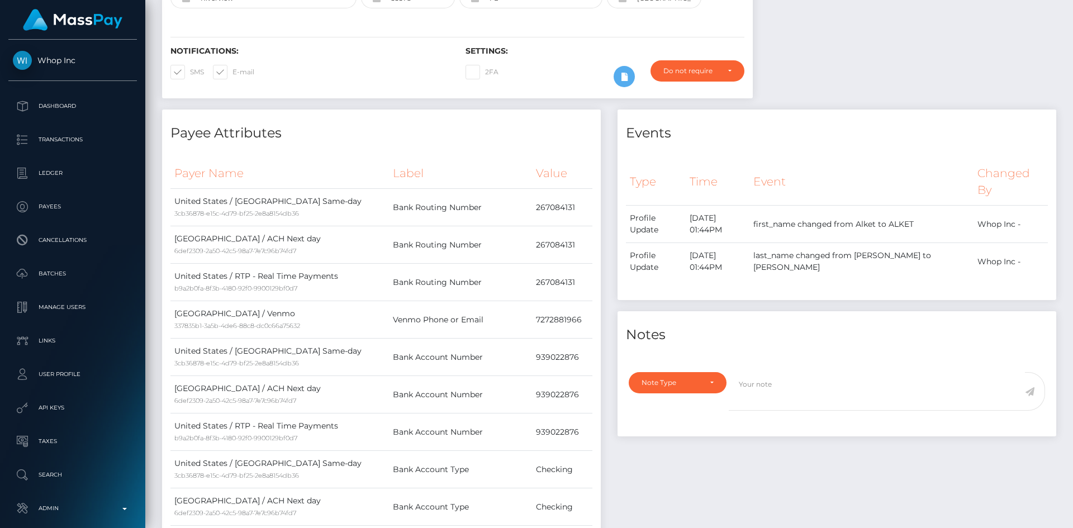
scroll to position [0, 0]
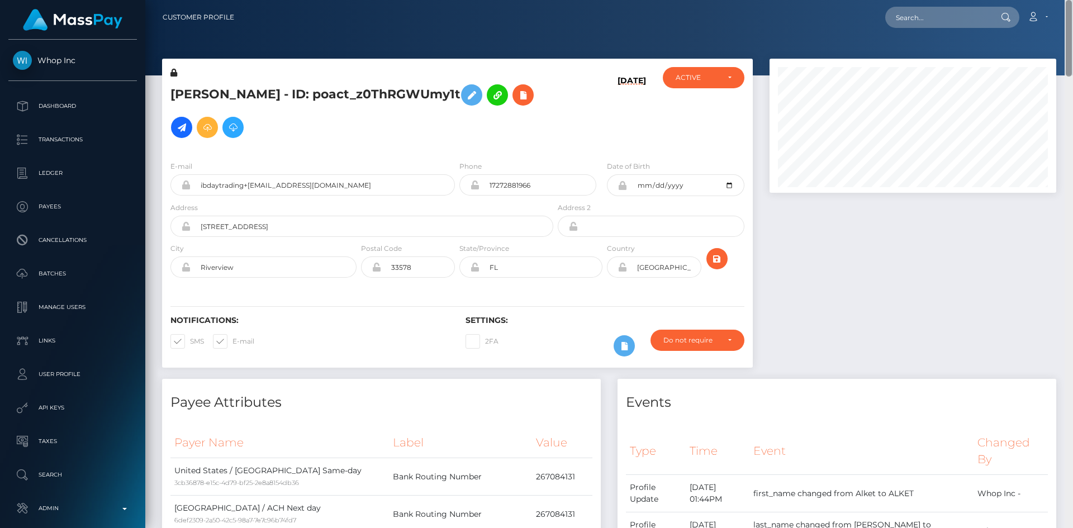
drag, startPoint x: 1068, startPoint y: 451, endPoint x: 1056, endPoint y: -32, distance: 482.8
click at [1056, 0] on html "Whop Inc Dashboard Transactions Ledger Payees Cancellations Links" at bounding box center [536, 264] width 1073 height 528
click at [961, 18] on input "text" at bounding box center [937, 17] width 105 height 21
paste input "7dbc0f45-5151-425b-a78b-b3540134cd7d"
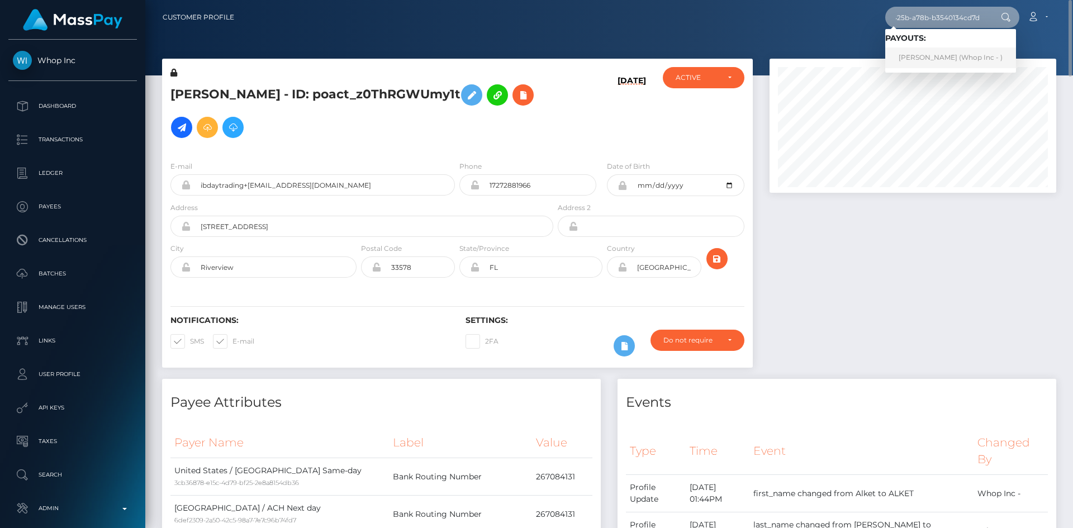
type input "7dbc0f45-5151-425b-a78b-b3540134cd7d"
click at [960, 61] on link "ANTHONY JAWON LEWIS (Whop Inc - )" at bounding box center [950, 57] width 131 height 21
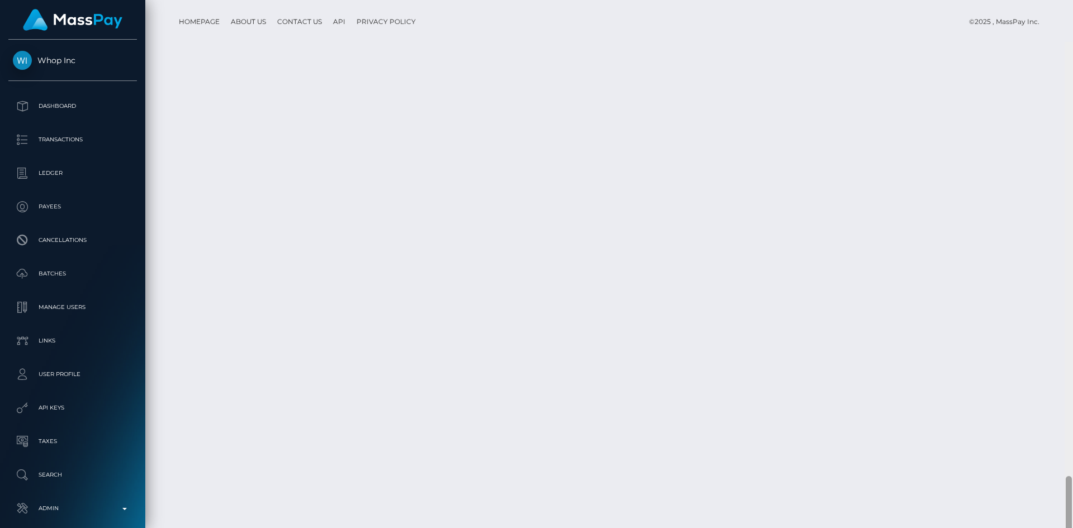
scroll to position [2431, 0]
drag, startPoint x: 1066, startPoint y: 93, endPoint x: 1072, endPoint y: 535, distance: 442.5
click at [1072, 527] on html "Whop Inc Dashboard Transactions Ledger Payees Cancellations Links" at bounding box center [536, 264] width 1073 height 528
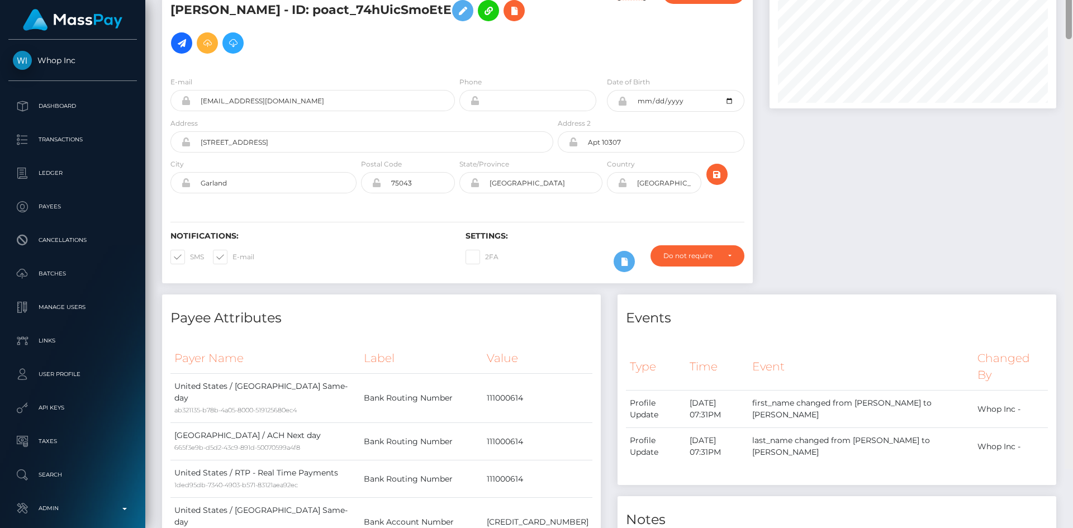
scroll to position [0, 0]
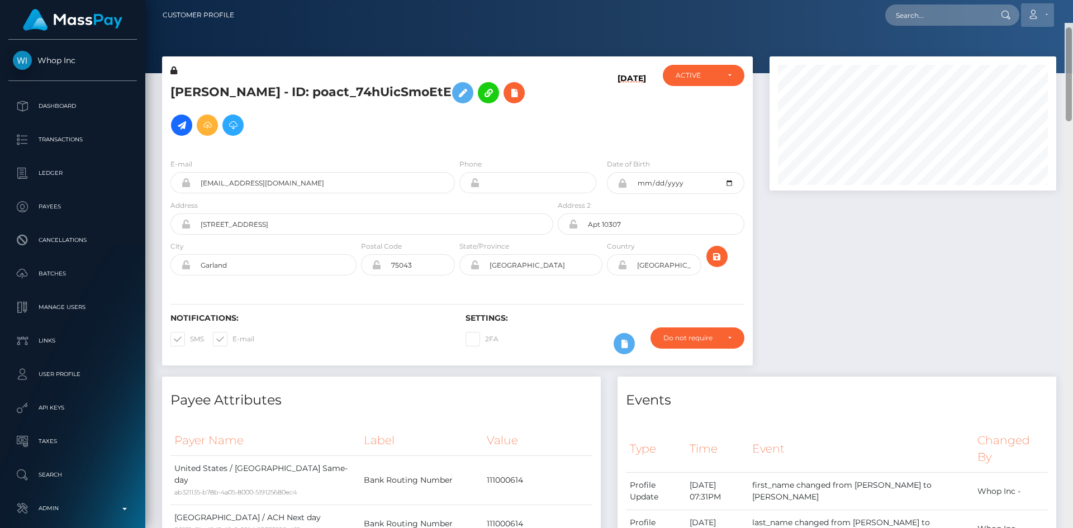
drag, startPoint x: 1066, startPoint y: 450, endPoint x: 1049, endPoint y: 12, distance: 438.9
click at [1052, 15] on div "Customer Profile Loading... Loading..." at bounding box center [608, 264] width 927 height 528
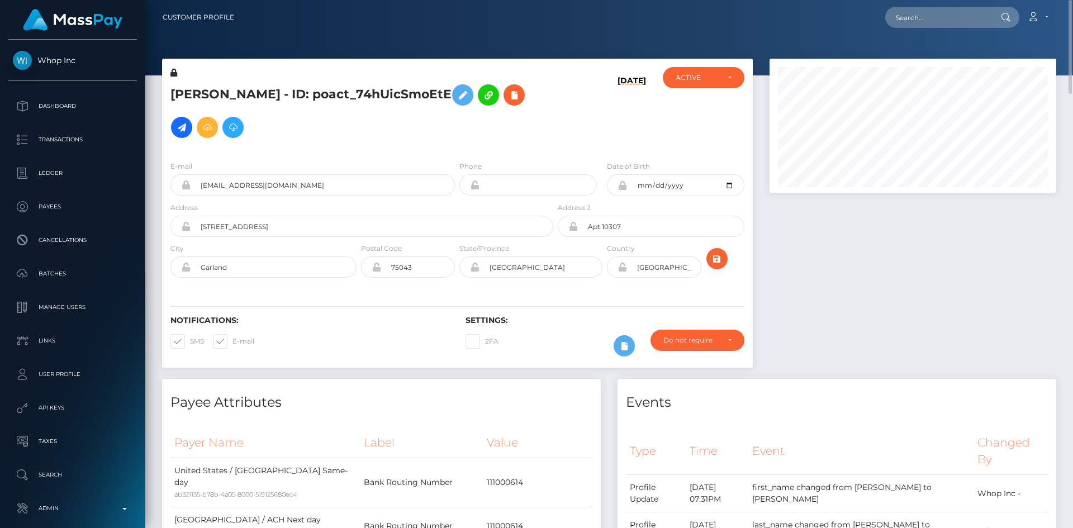
click at [949, 31] on nav "Customer Profile Loading... Loading... Account" at bounding box center [608, 17] width 927 height 35
click at [946, 18] on input "text" at bounding box center [937, 17] width 105 height 21
paste input "434a944e-3a8f-4408-8284-b35401404995"
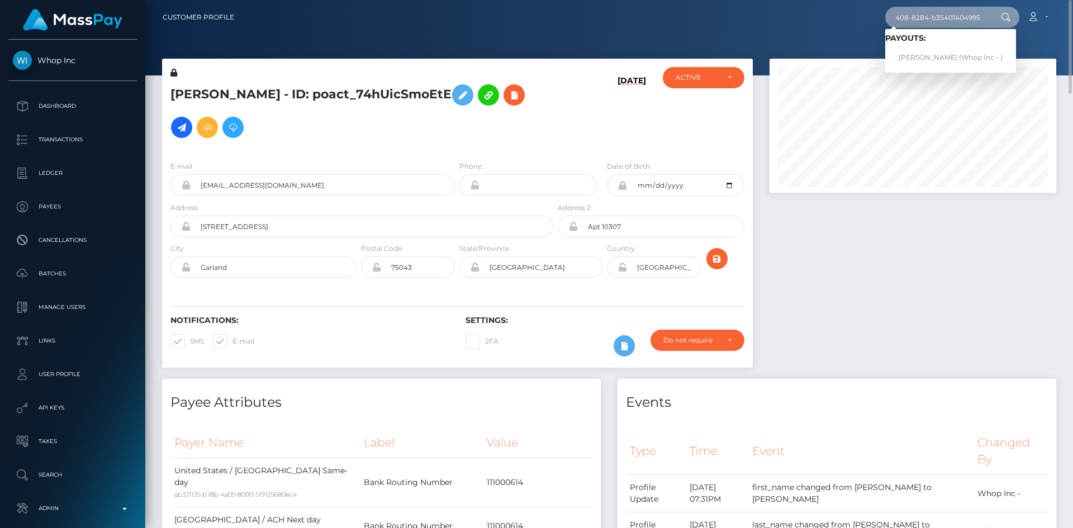
type input "434a944e-3a8f-4408-8284-b35401404995"
click at [937, 58] on link "KEHINDE AJAYI (Whop Inc - )" at bounding box center [950, 57] width 131 height 21
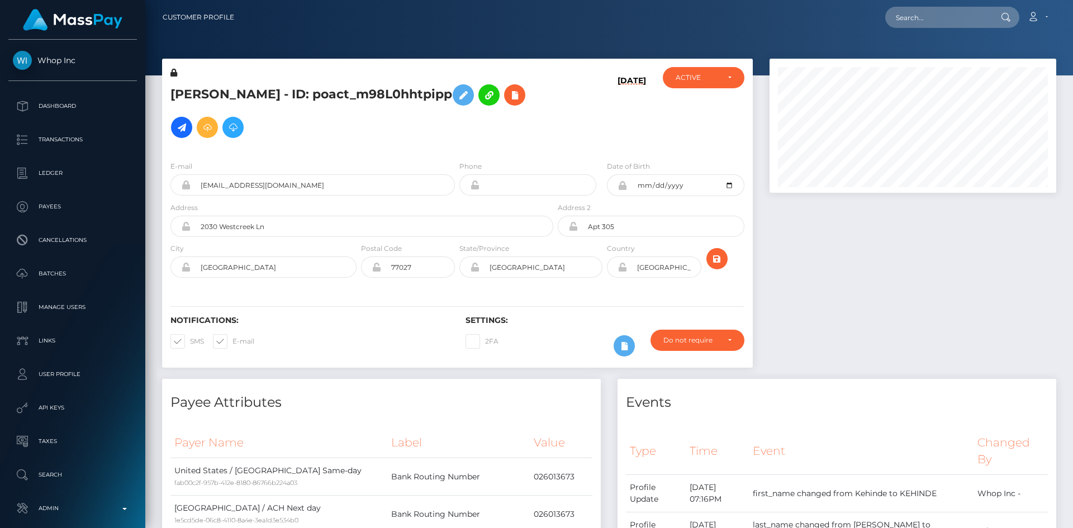
scroll to position [134, 287]
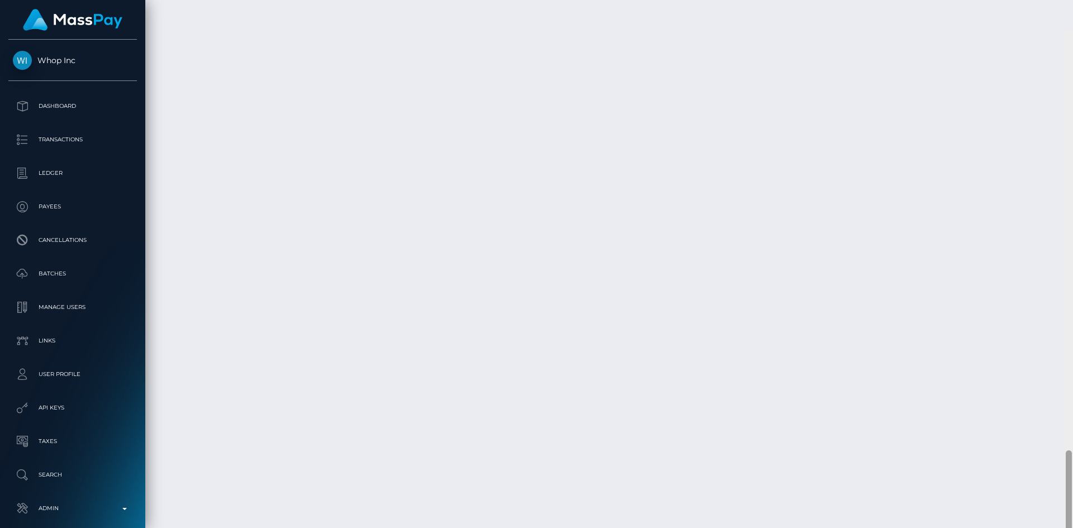
drag, startPoint x: 1067, startPoint y: 260, endPoint x: 1056, endPoint y: 518, distance: 258.9
click at [1056, 518] on div "Customer Profile Loading... Loading..." at bounding box center [608, 264] width 927 height 528
drag, startPoint x: 1072, startPoint y: 454, endPoint x: 1070, endPoint y: 475, distance: 21.3
click at [1072, 476] on div at bounding box center [1068, 264] width 8 height 528
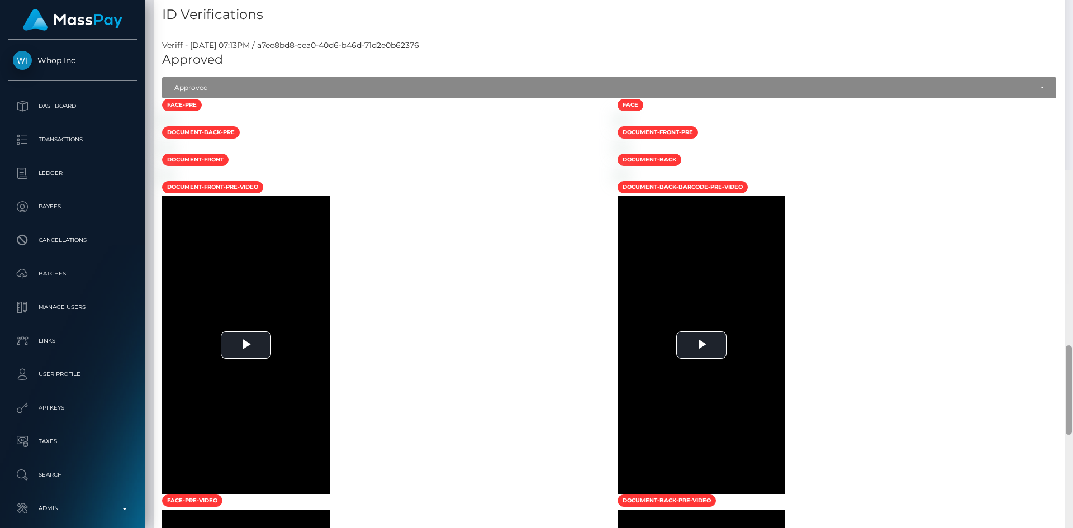
scroll to position [0, 0]
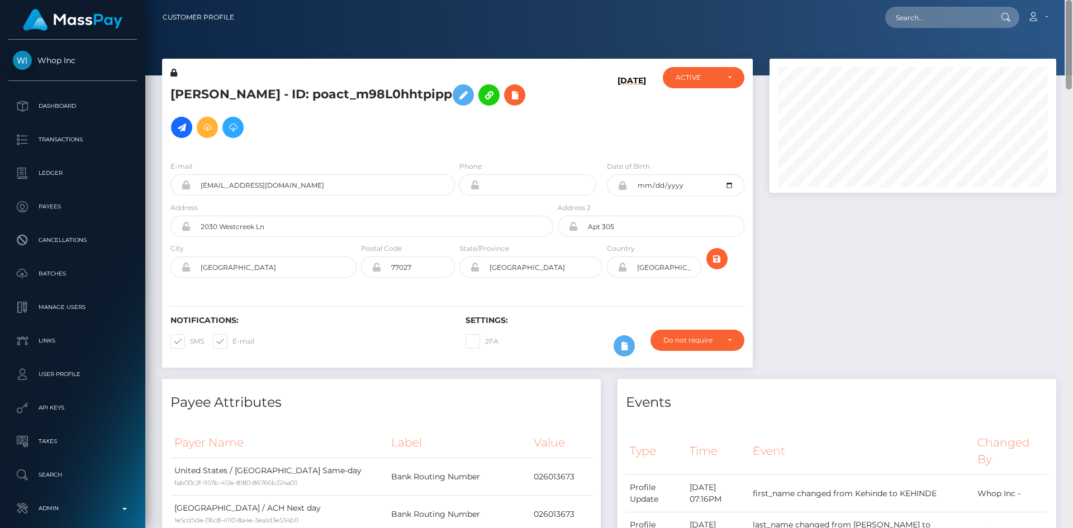
drag, startPoint x: 1069, startPoint y: 459, endPoint x: 1069, endPoint y: 3, distance: 455.9
click at [1069, 3] on div "Customer Profile Loading... Loading..." at bounding box center [608, 264] width 927 height 528
click at [931, 18] on input "text" at bounding box center [937, 17] width 105 height 21
paste input "pout_MRvrr6J6WHi1t"
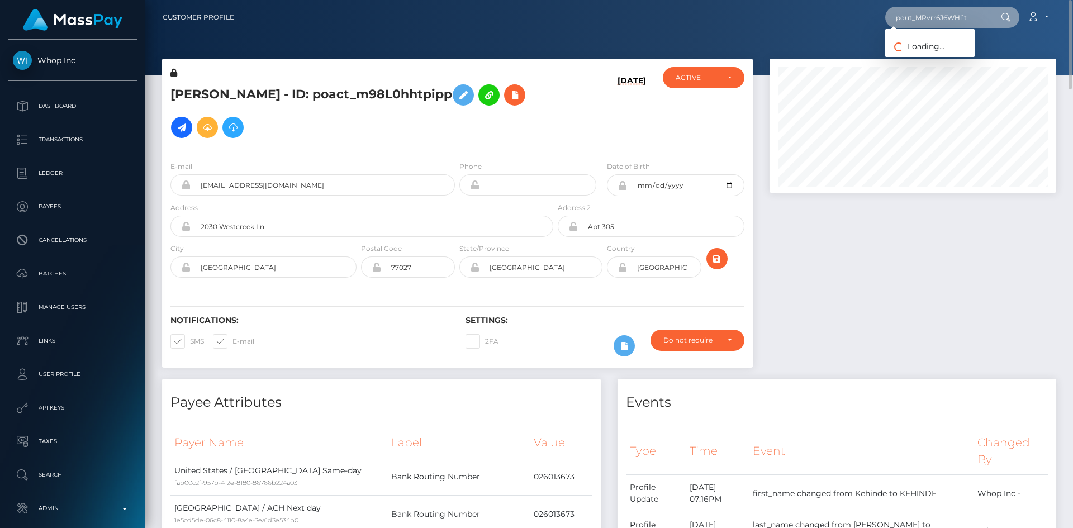
type input "pout_MRvrr6J6WHi1t"
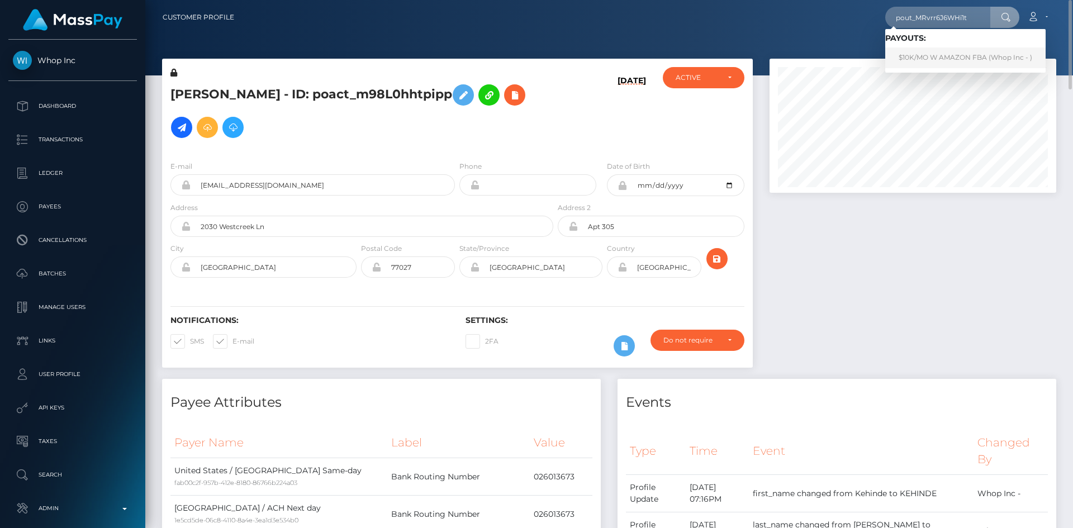
click at [944, 55] on link "$10K/MO W AMAZON FBA (Whop Inc - )" at bounding box center [965, 57] width 160 height 21
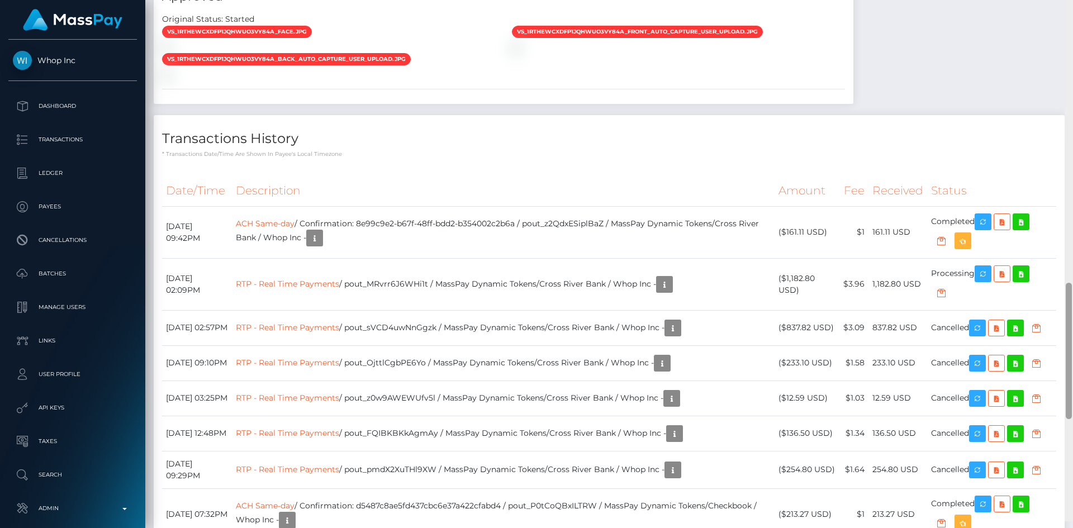
scroll to position [1120, 0]
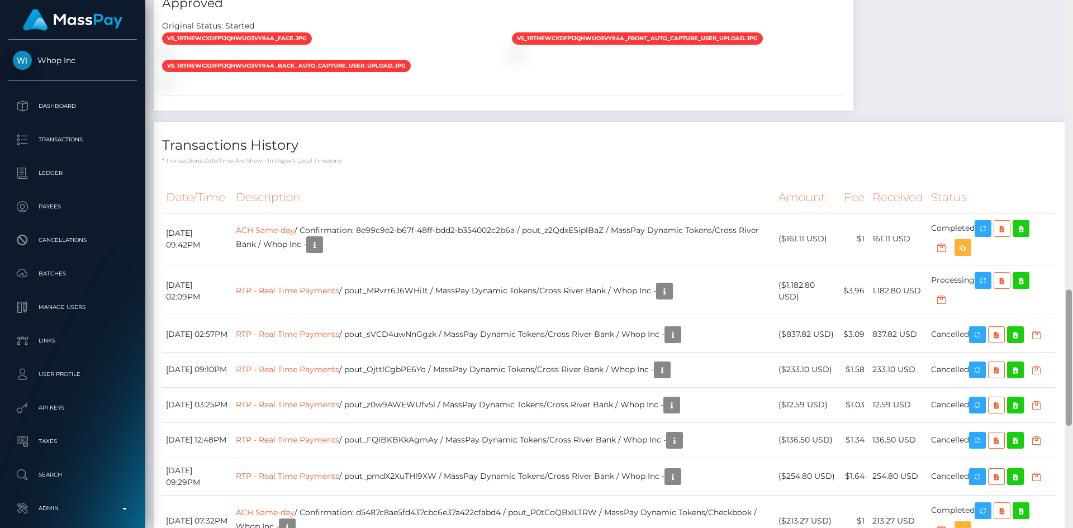
drag, startPoint x: 1068, startPoint y: 73, endPoint x: 1065, endPoint y: 334, distance: 260.9
click at [1065, 334] on div at bounding box center [1068, 264] width 8 height 528
click at [987, 274] on icon "button" at bounding box center [982, 281] width 13 height 14
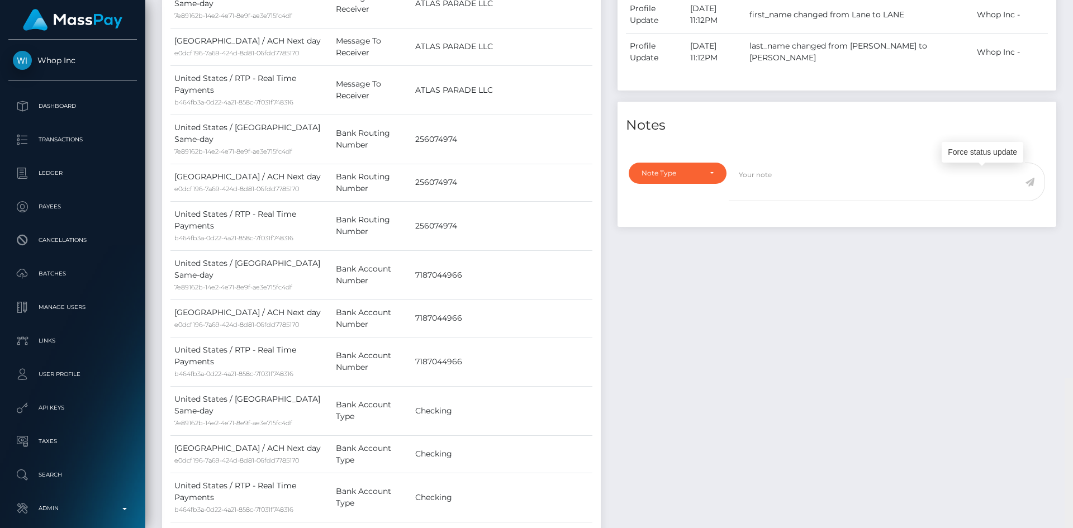
scroll to position [0, 0]
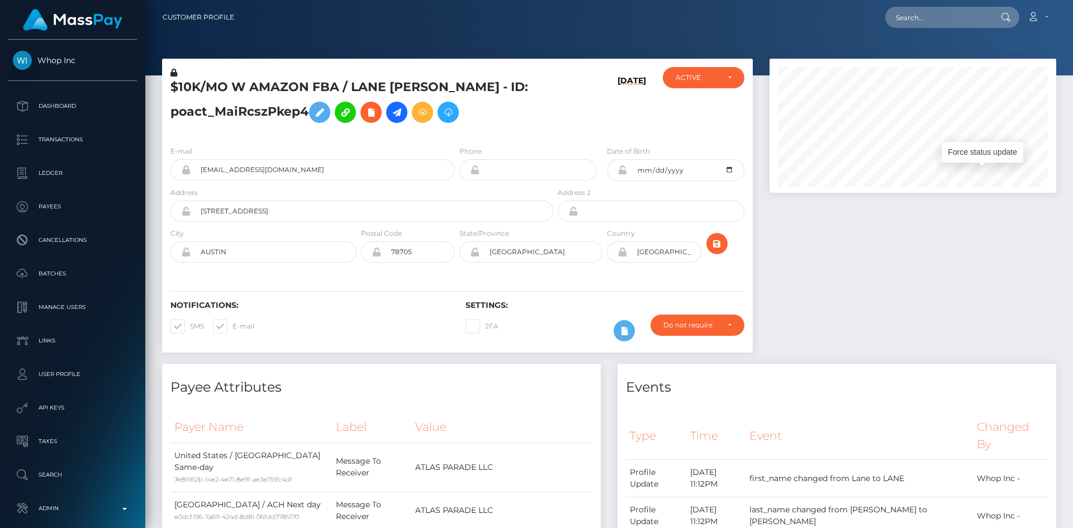
drag, startPoint x: 1069, startPoint y: 317, endPoint x: 1072, endPoint y: -32, distance: 349.2
click at [1072, 0] on html "Whop Inc Dashboard Transactions Ledger Payees Cancellations Links" at bounding box center [536, 264] width 1073 height 528
click at [968, 15] on input "text" at bounding box center [937, 17] width 105 height 21
paste input "EaeO7Tv3S6isGA7AeeVWig"
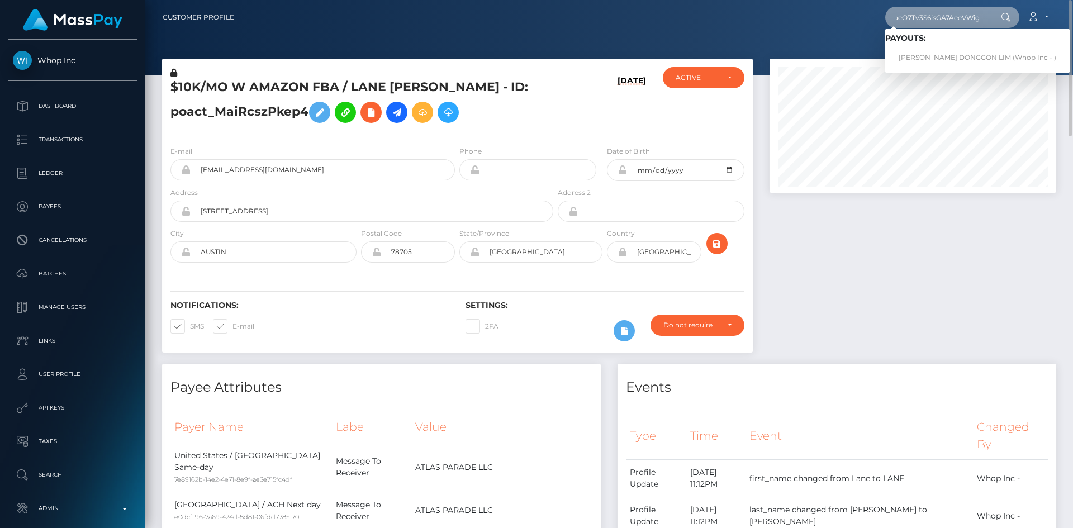
type input "EaeO7Tv3S6isGA7AeeVWig"
click at [952, 53] on link "[PERSON_NAME] DONGGON LIM (Whop Inc - )" at bounding box center [977, 57] width 184 height 21
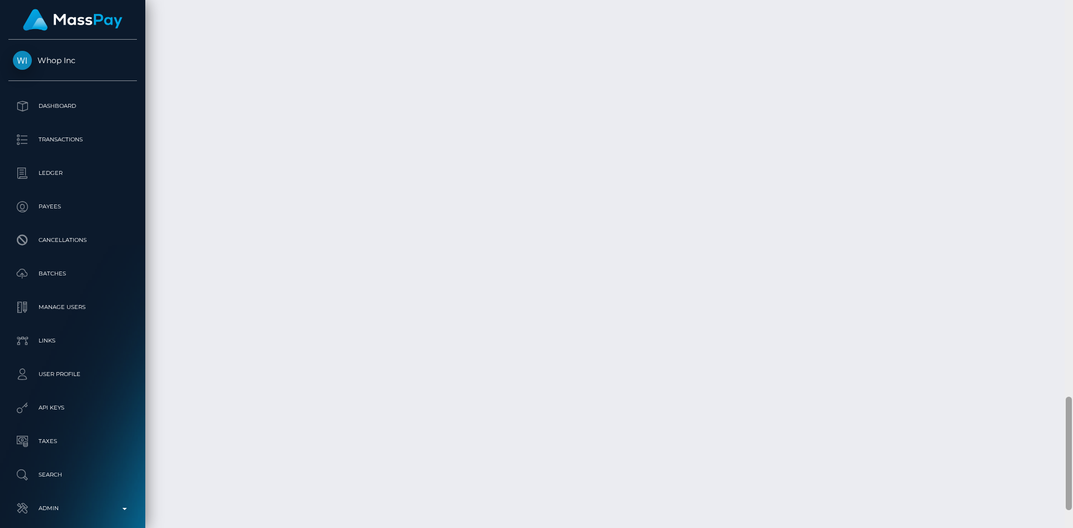
scroll to position [1918, 0]
drag, startPoint x: 1066, startPoint y: 40, endPoint x: 1072, endPoint y: 460, distance: 420.2
click at [1072, 460] on div at bounding box center [1068, 264] width 8 height 528
drag, startPoint x: 909, startPoint y: 349, endPoint x: 323, endPoint y: 294, distance: 588.6
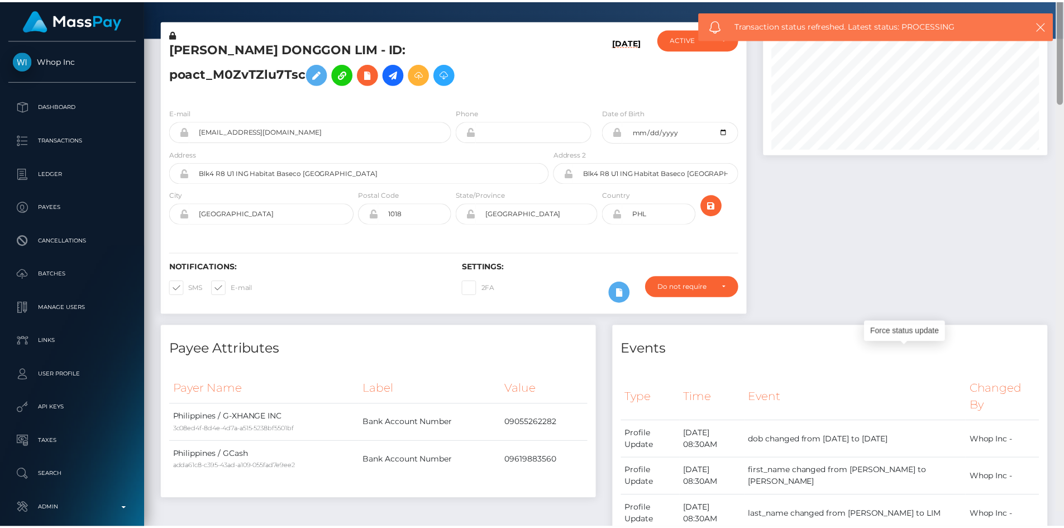
scroll to position [0, 0]
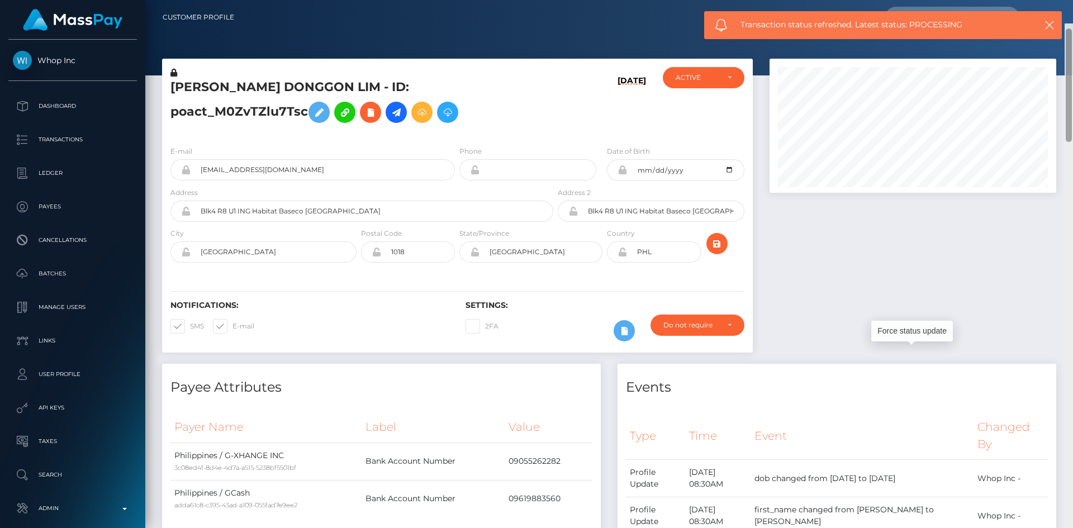
drag, startPoint x: 1069, startPoint y: 444, endPoint x: 1072, endPoint y: 16, distance: 428.0
click at [1072, 16] on div "Customer Profile Loading... Loading..." at bounding box center [608, 264] width 927 height 528
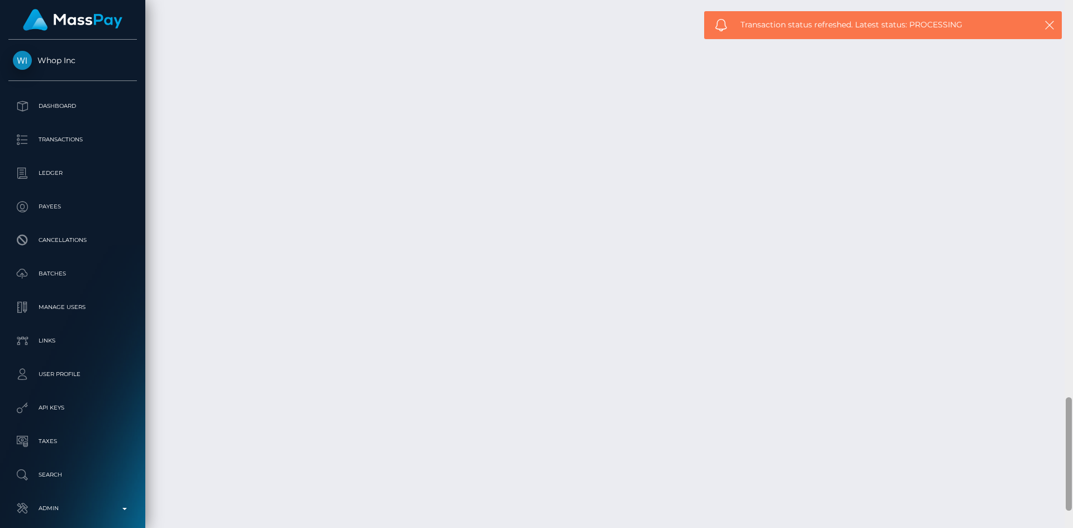
scroll to position [1918, 0]
drag, startPoint x: 1069, startPoint y: 77, endPoint x: 1038, endPoint y: 491, distance: 415.7
click at [1038, 491] on div "Customer Profile Loading... Loading..." at bounding box center [608, 264] width 927 height 528
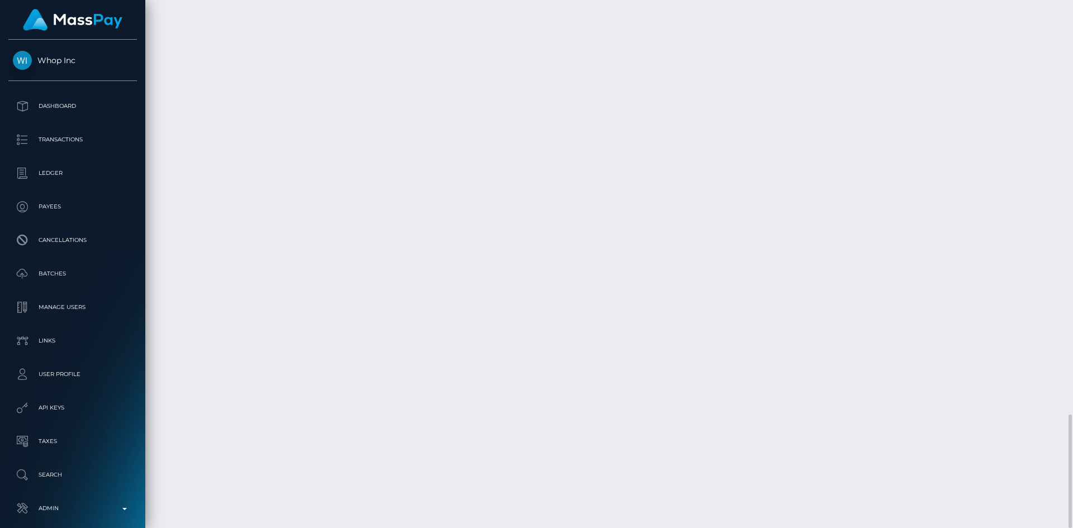
copy td "EaeO7Tv3S6isGA7AeeVWig"
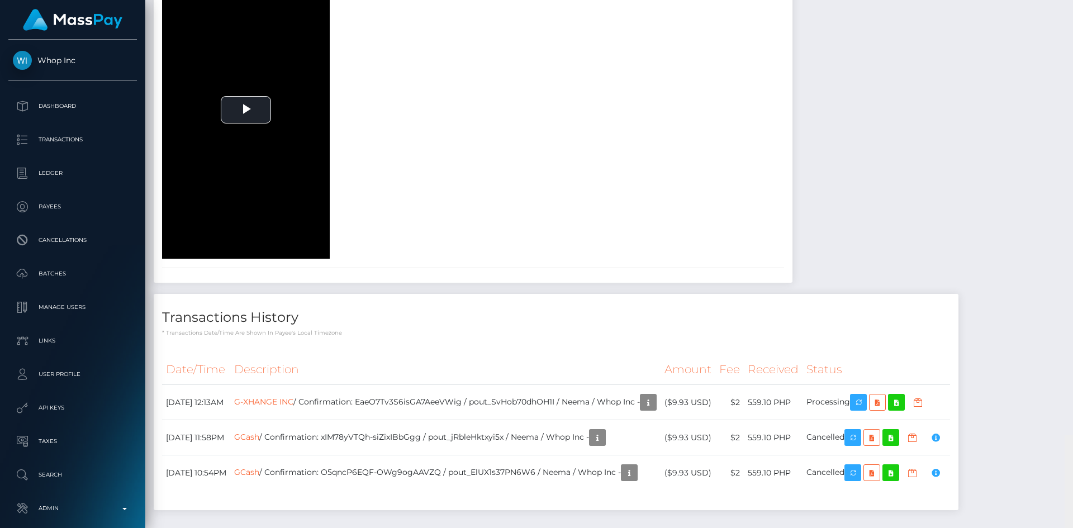
scroll to position [0, 0]
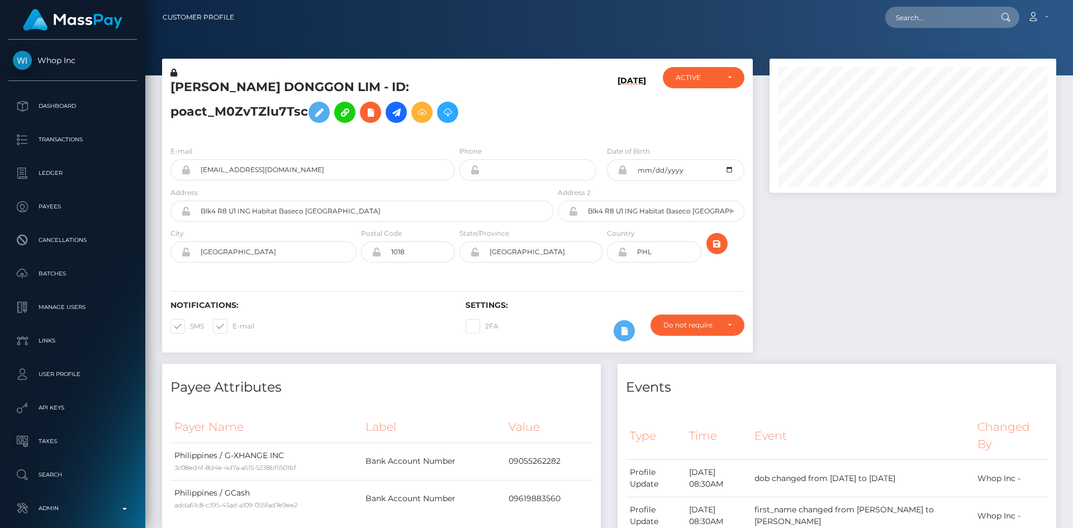
drag, startPoint x: 1066, startPoint y: 442, endPoint x: 1072, endPoint y: -39, distance: 481.0
click at [1072, 0] on html "Whop Inc Dashboard Transactions Ledger Payees Cancellations Links" at bounding box center [536, 264] width 1073 height 528
click at [931, 21] on input "text" at bounding box center [937, 17] width 105 height 21
paste input "poact_YVkpi1N0cCOC"
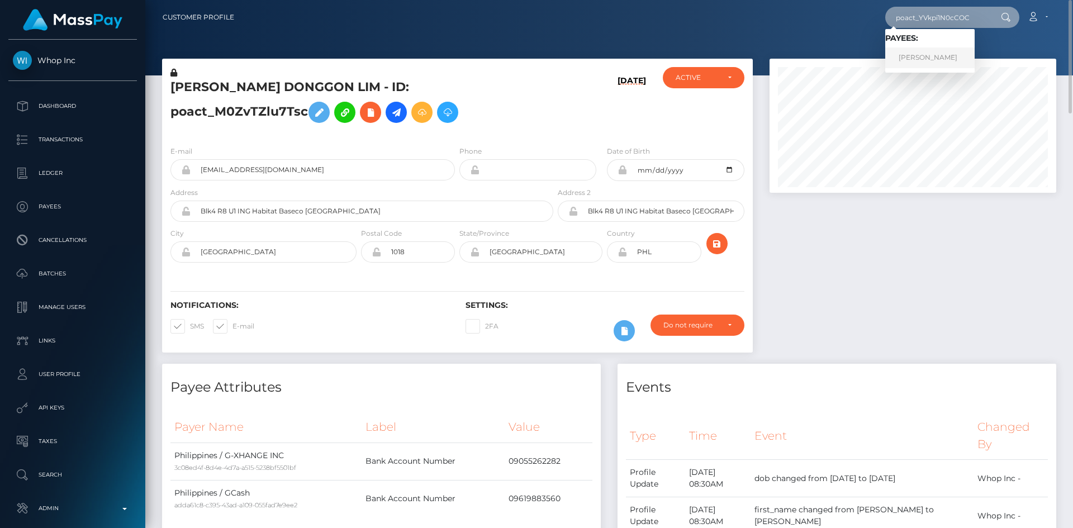
type input "poact_YVkpi1N0cCOC"
click at [950, 55] on link "Edward Richardson" at bounding box center [929, 57] width 89 height 21
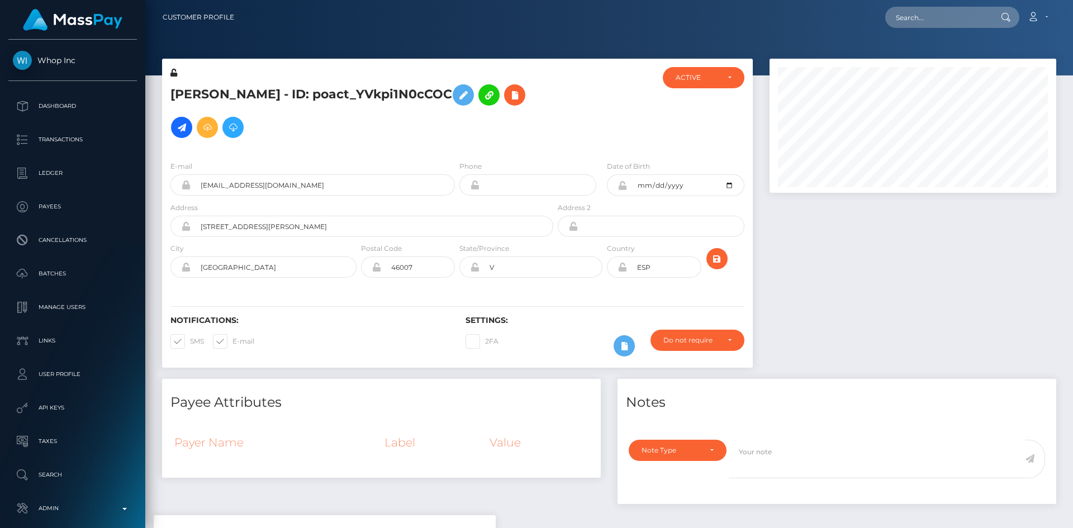
scroll to position [134, 287]
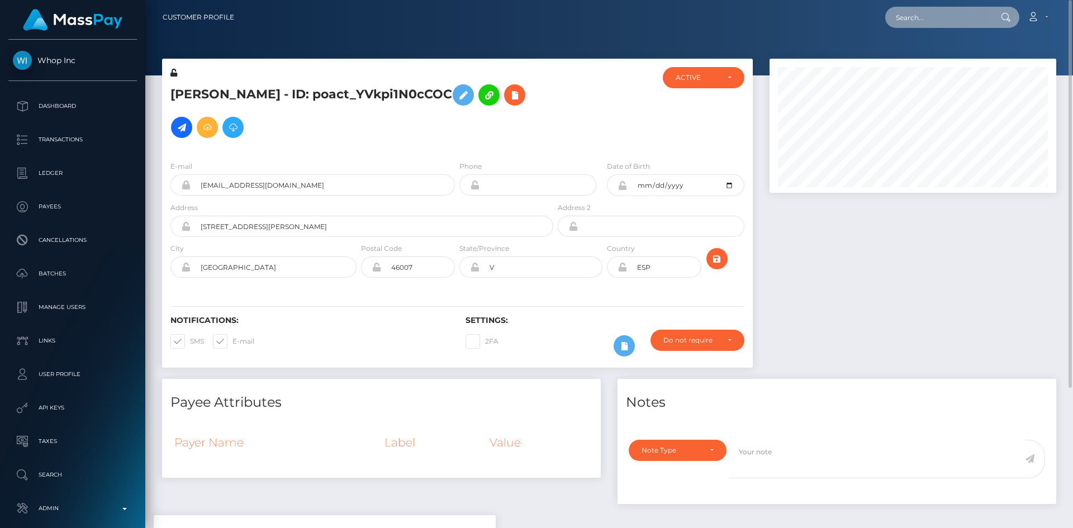
click at [959, 17] on input "text" at bounding box center [937, 17] width 105 height 21
paste input "[EMAIL_ADDRESS][DOMAIN_NAME]"
type input "[EMAIL_ADDRESS][DOMAIN_NAME]"
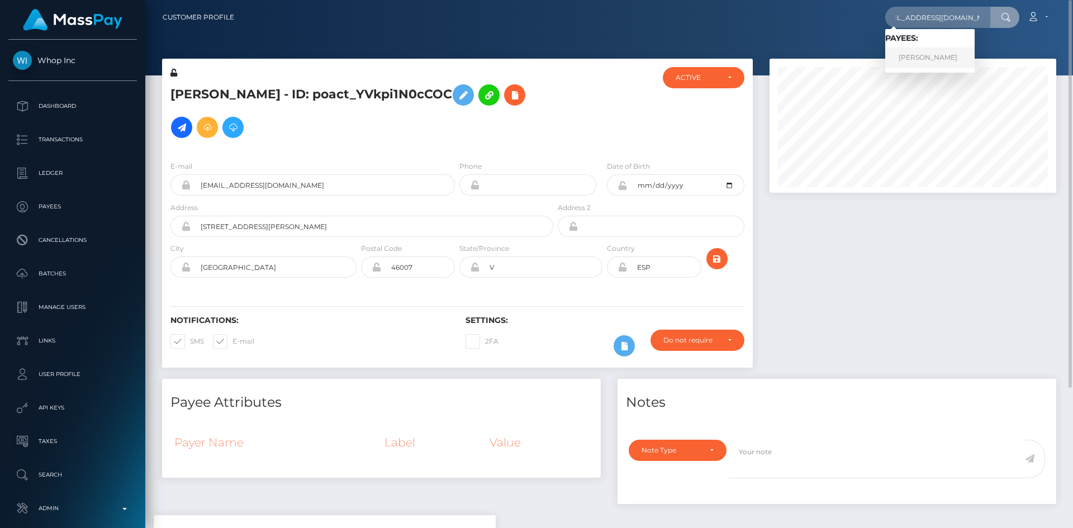
scroll to position [0, 0]
click at [953, 54] on link "[PERSON_NAME]" at bounding box center [929, 57] width 89 height 21
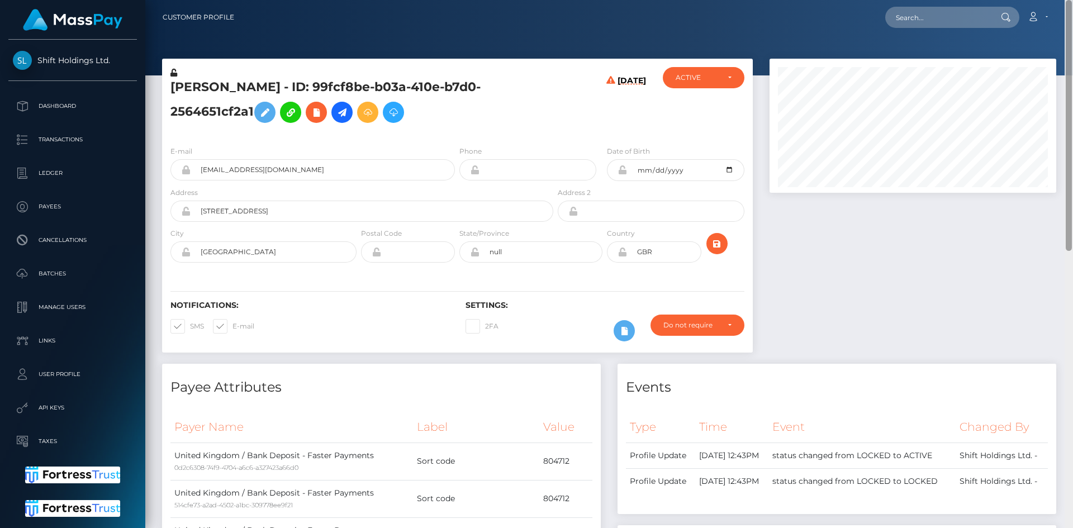
drag, startPoint x: 1068, startPoint y: 74, endPoint x: 1042, endPoint y: 31, distance: 50.4
click at [1048, 33] on div "Customer Profile Loading... Loading..." at bounding box center [608, 264] width 927 height 528
click at [996, 10] on div at bounding box center [1004, 17] width 29 height 21
click at [945, 21] on input "text" at bounding box center [937, 17] width 105 height 21
paste input "[EMAIL_ADDRESS][DOMAIN_NAME]"
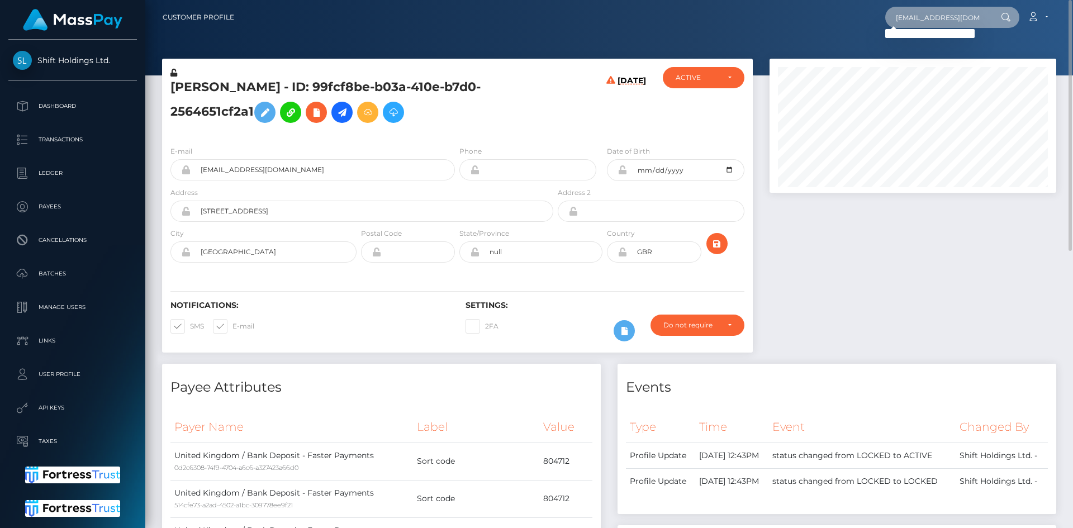
click at [934, 17] on input "[EMAIL_ADDRESS][DOMAIN_NAME]" at bounding box center [937, 17] width 105 height 21
click at [933, 11] on input "[EMAIL_ADDRESS][DOMAIN_NAME]" at bounding box center [937, 17] width 105 height 21
paste input "[EMAIL_ADDRESS]"
type input "[EMAIL_ADDRESS][DOMAIN_NAME]"
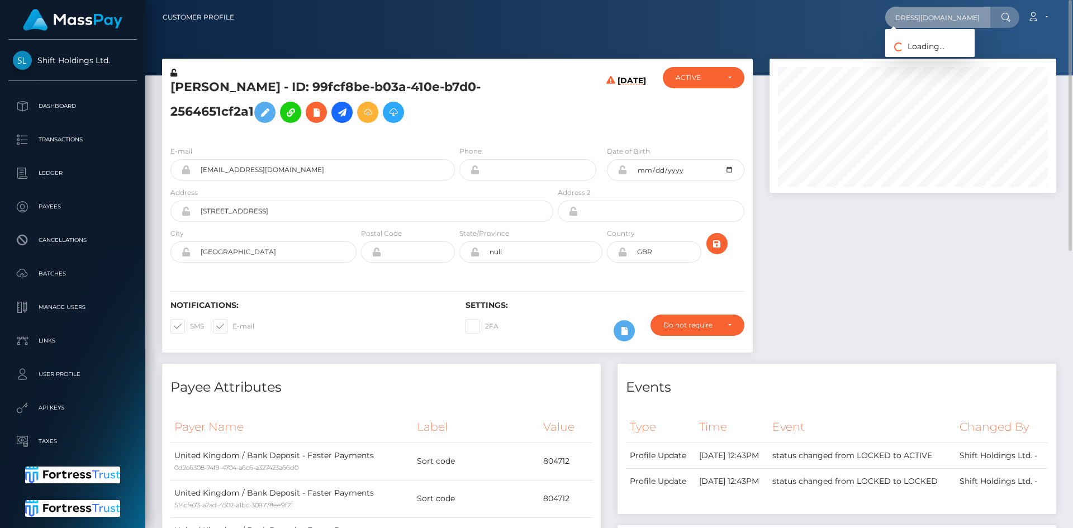
scroll to position [0, 0]
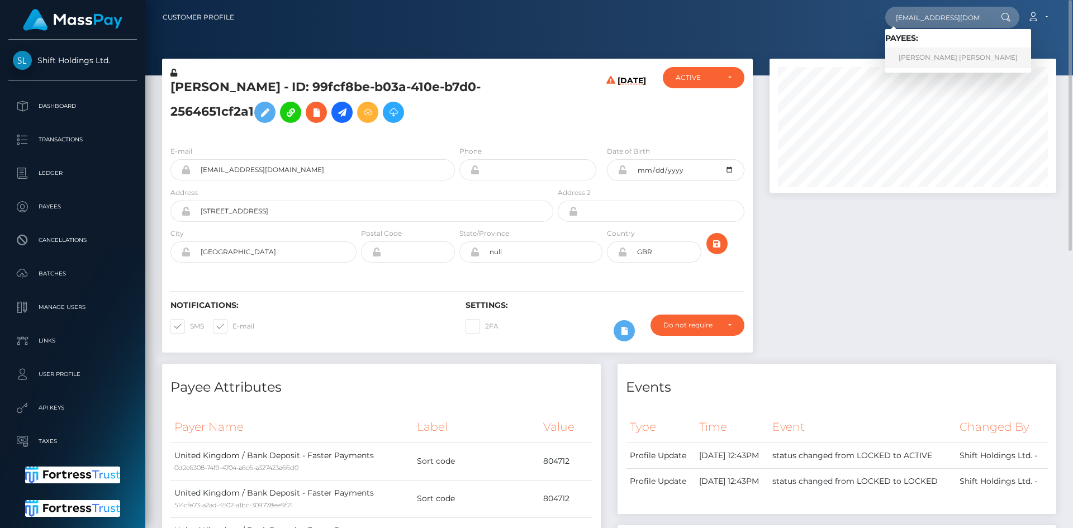
click at [929, 55] on link "[PERSON_NAME] [PERSON_NAME]" at bounding box center [958, 57] width 146 height 21
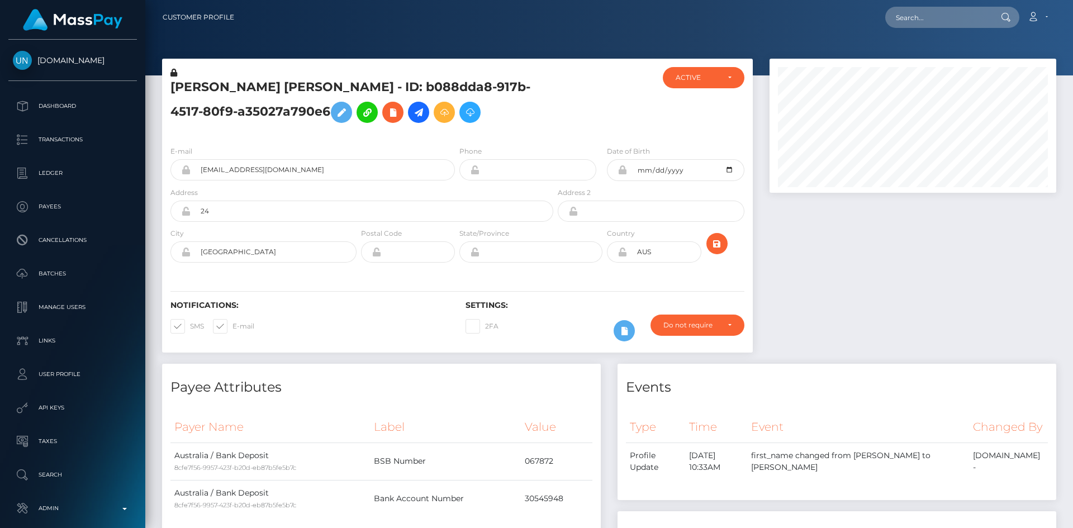
scroll to position [134, 287]
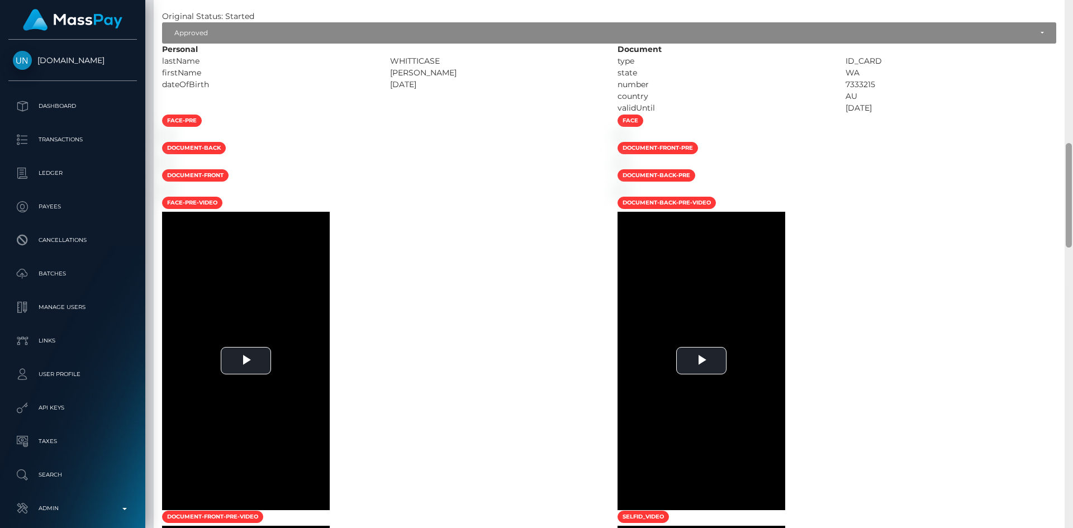
drag, startPoint x: 1070, startPoint y: 62, endPoint x: 925, endPoint y: 200, distance: 199.9
click at [1050, 194] on div "Customer Profile Loading... Loading..." at bounding box center [608, 264] width 927 height 528
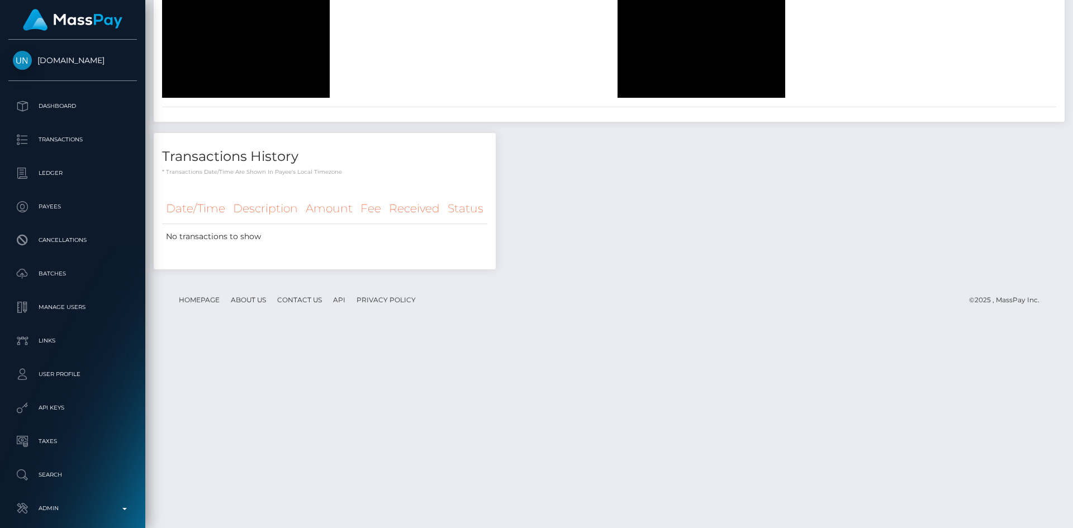
scroll to position [0, 0]
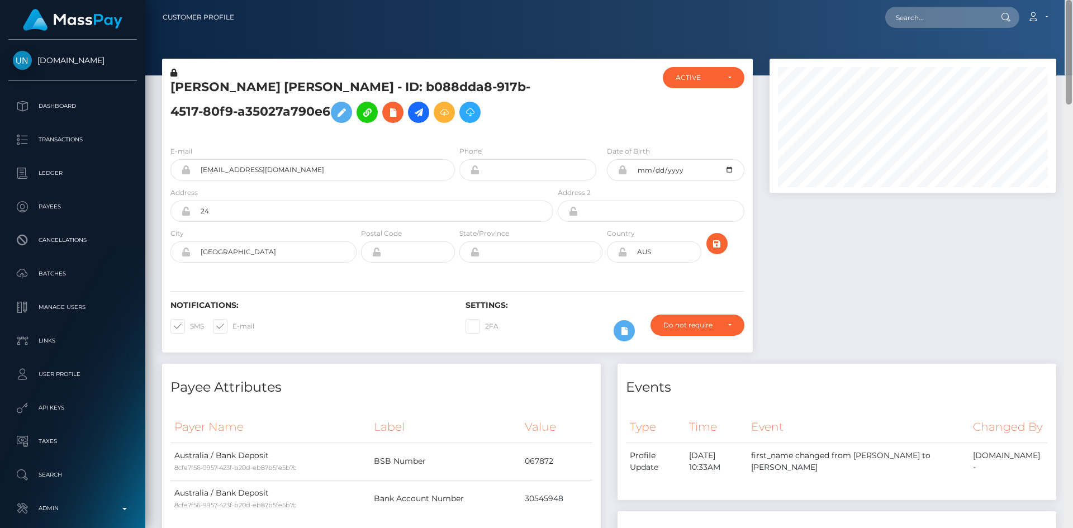
drag, startPoint x: 1066, startPoint y: 162, endPoint x: 1070, endPoint y: -49, distance: 210.7
click at [1070, 0] on html "[DOMAIN_NAME] Dashboard Transactions Ledger Payees Cancellations" at bounding box center [536, 264] width 1073 height 528
click at [929, 20] on input "text" at bounding box center [937, 17] width 105 height 21
paste input "aiimeeexo@gmail.com"
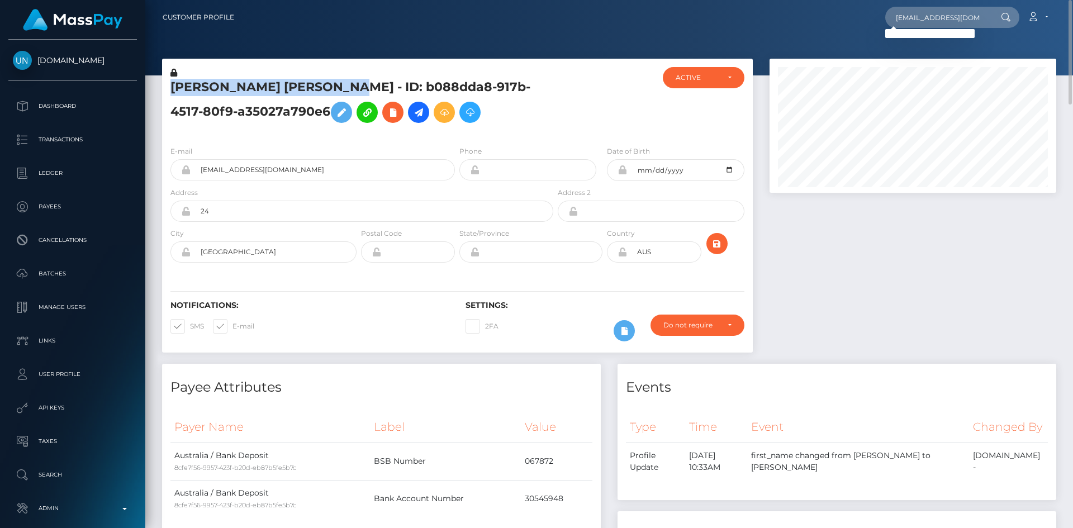
drag, startPoint x: 173, startPoint y: 87, endPoint x: 354, endPoint y: 79, distance: 181.2
click at [354, 79] on h5 "AIMEE JASMINE WHITTICASE - ID: b088dda8-917b-4517-80f9-a35027a790e6" at bounding box center [358, 104] width 377 height 50
copy h5 "AIMEE JASMINE WHITTICASE"
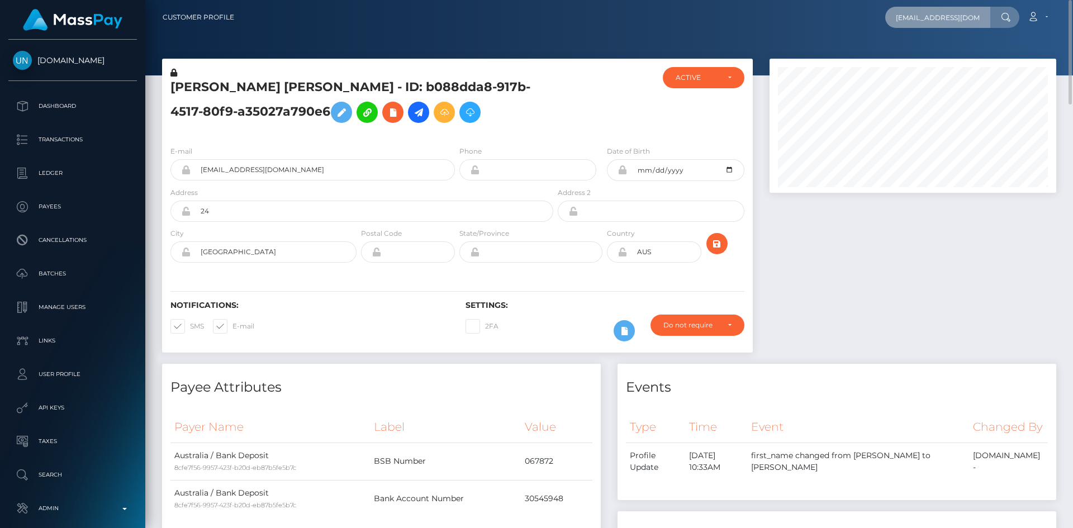
click at [945, 21] on input "aiimeeexo@gmail.com" at bounding box center [937, 17] width 105 height 21
paste input "AIMEE JASMINE WHITTICASE"
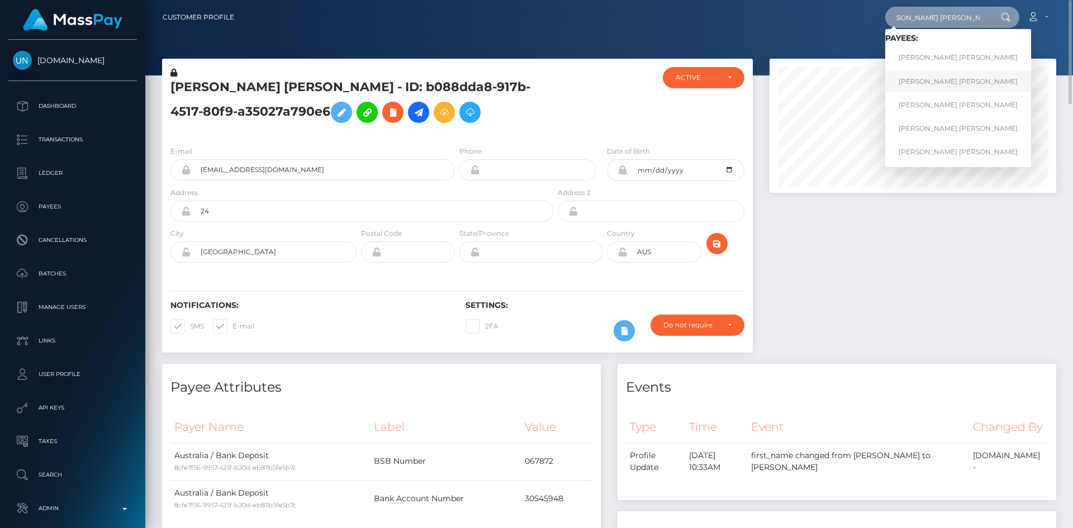
type input "AIMEE JASMINE WHITTICASE"
click at [948, 78] on link "AIMEE JASMINE WHITTICASE" at bounding box center [958, 81] width 146 height 21
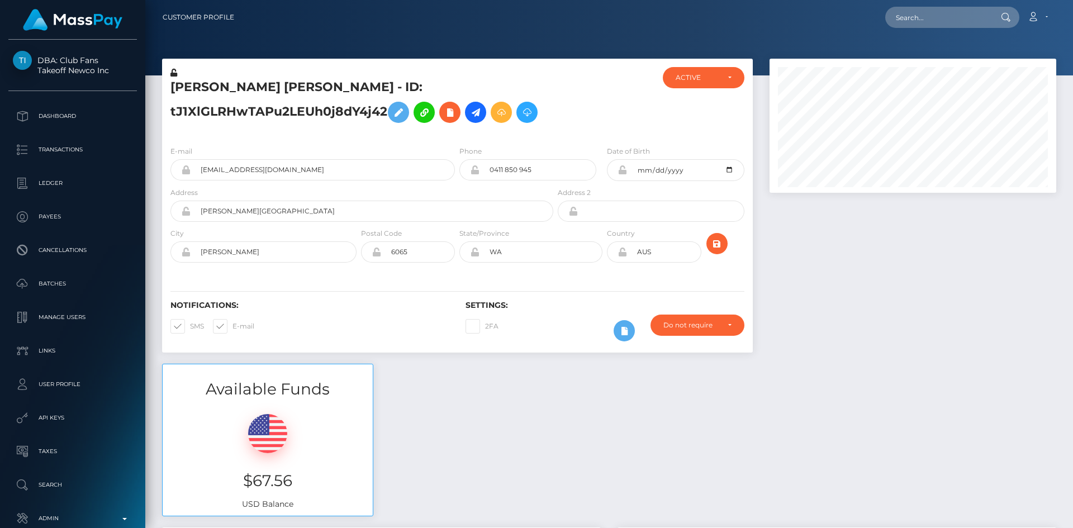
scroll to position [134, 287]
click at [720, 244] on icon "submit" at bounding box center [716, 244] width 13 height 14
drag, startPoint x: 1069, startPoint y: 70, endPoint x: 1069, endPoint y: -49, distance: 118.4
click at [1069, 0] on html "DBA: Club Fans Takeoff Newco Inc Dashboard Transactions Ledger Payees" at bounding box center [536, 264] width 1073 height 528
click at [321, 169] on input "amiieeeex@gmail.com" at bounding box center [323, 169] width 264 height 21
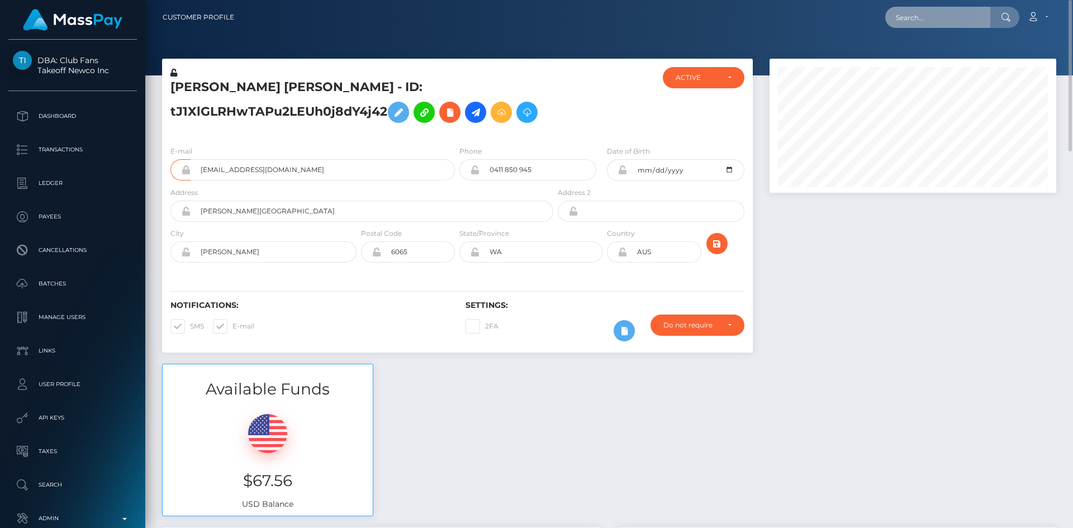
click at [911, 14] on input "text" at bounding box center [937, 17] width 105 height 21
paste input "amiieeeex@gmail.com"
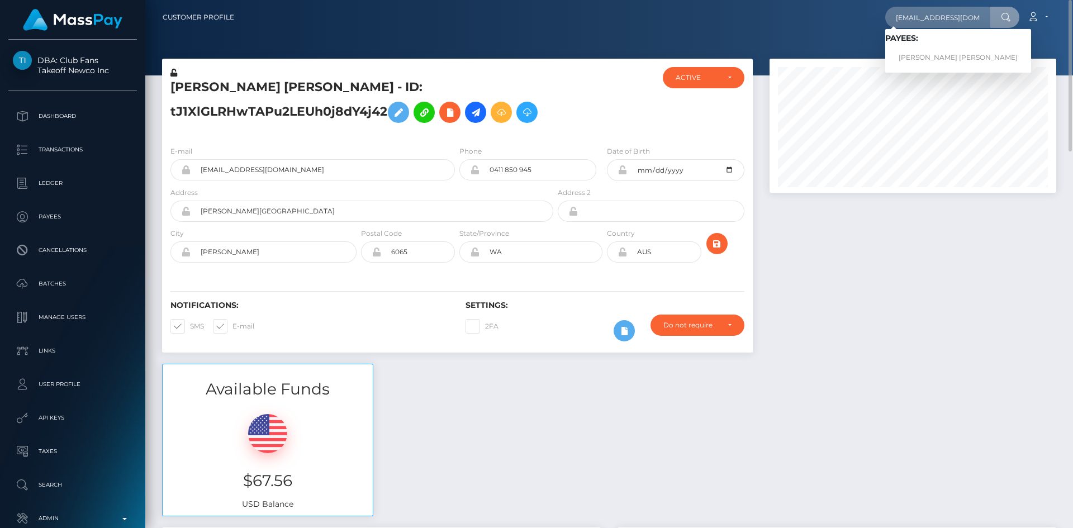
click at [832, 268] on div at bounding box center [912, 211] width 303 height 305
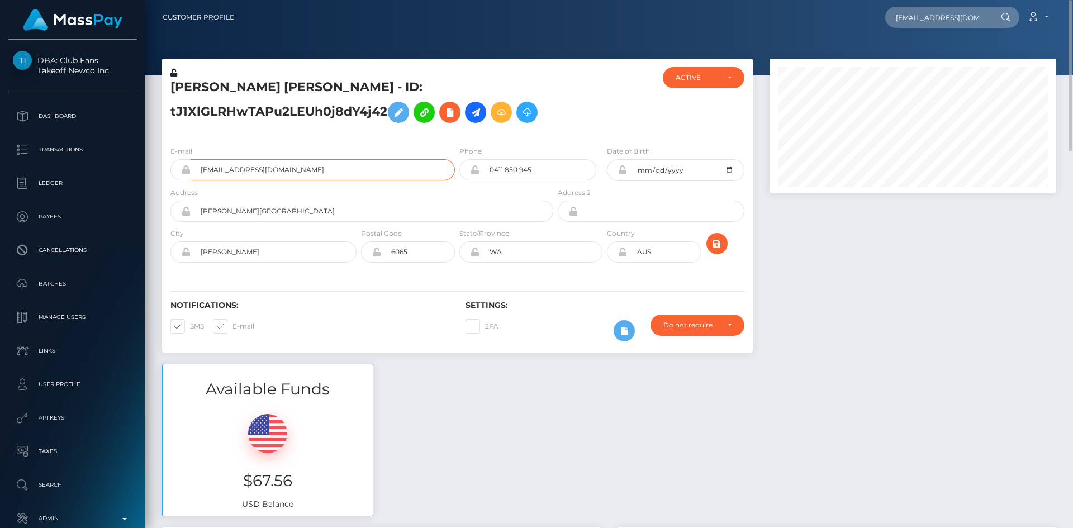
click at [317, 172] on input "amiieeeex@gmail.com" at bounding box center [323, 169] width 264 height 21
click at [454, 379] on div "Available Funds $67.56 USD Balance" at bounding box center [609, 446] width 911 height 164
click at [914, 22] on input "amiieeeex@gmail.com" at bounding box center [937, 17] width 105 height 21
paste input "RQevSpneAMrFv2BUtOb150"
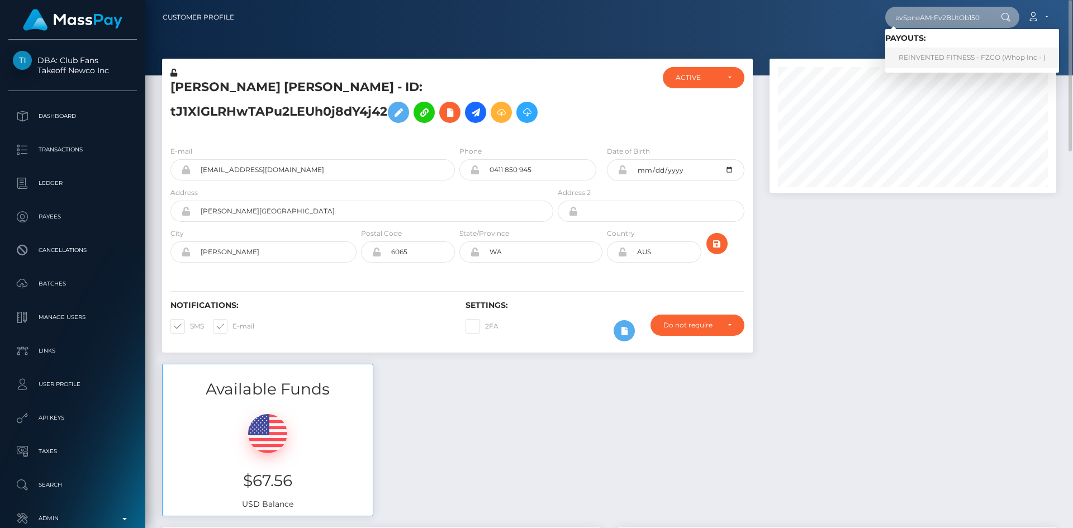
type input "RQevSpneAMrFv2BUtOb150"
click at [909, 56] on link "REINVENTED FITNESS - FZCO (Whop Inc - )" at bounding box center [972, 57] width 174 height 21
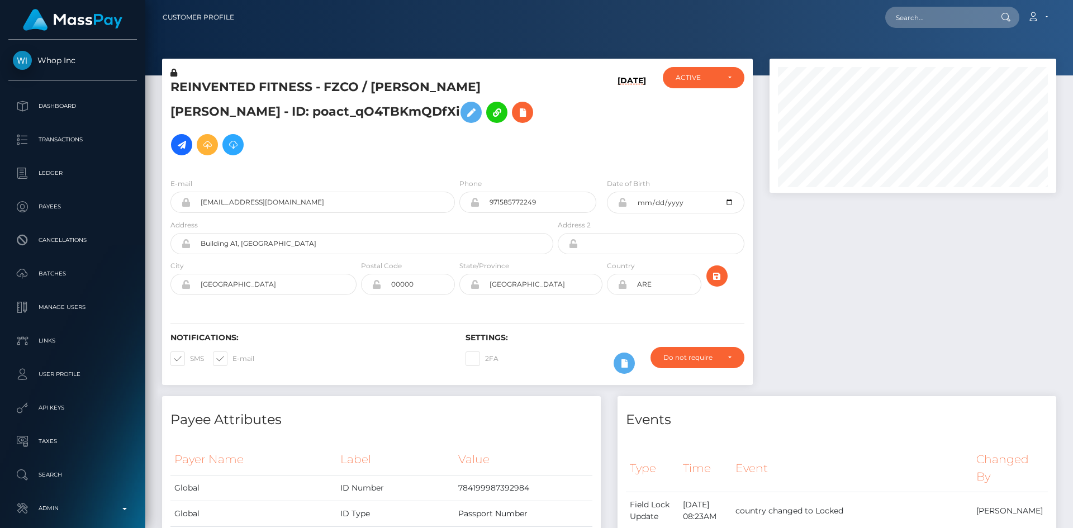
scroll to position [134, 287]
drag, startPoint x: 966, startPoint y: 16, endPoint x: 958, endPoint y: 21, distance: 9.8
click at [966, 16] on input "text" at bounding box center [937, 17] width 105 height 21
paste input "pout_m4IX0RLxRXikg"
click at [906, 17] on input "pout_m4IX0RLxRXikg" at bounding box center [937, 17] width 105 height 21
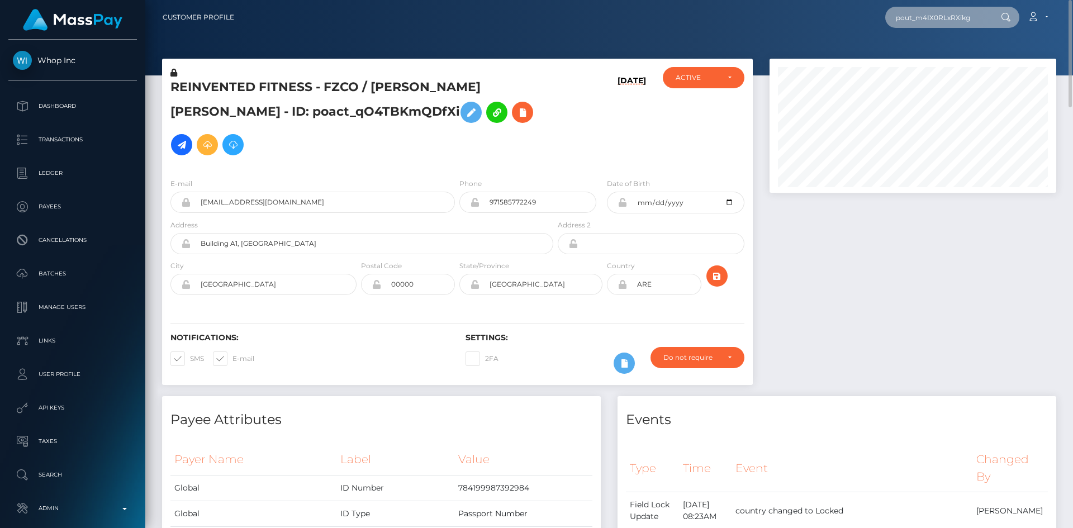
paste input "[PERSON_NAME]"
type input "Maria Ntombenhle Mlotywa"
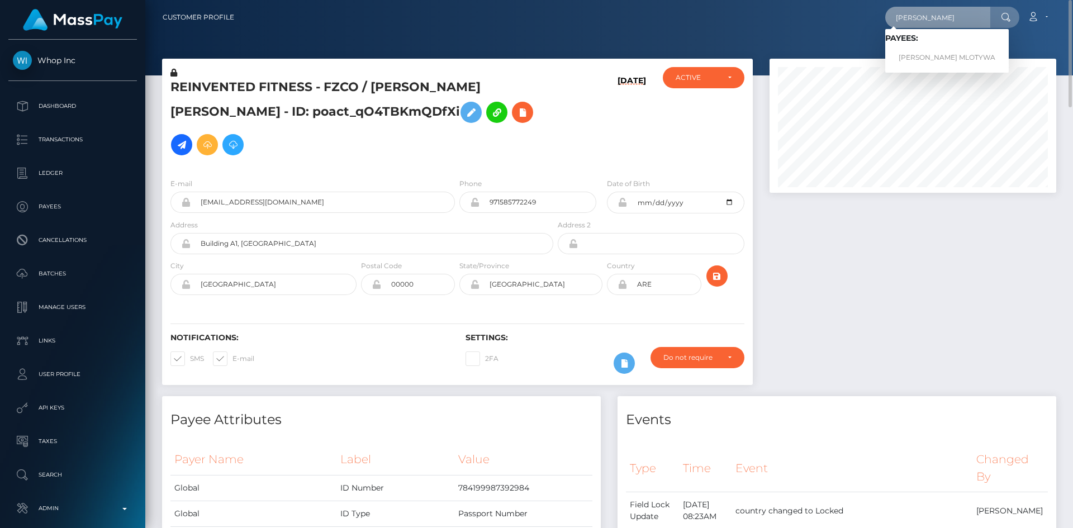
scroll to position [0, 0]
drag, startPoint x: 944, startPoint y: 57, endPoint x: 902, endPoint y: 61, distance: 42.1
click at [944, 57] on link "MARIA Ntombenhle MLOTYWA" at bounding box center [946, 57] width 123 height 21
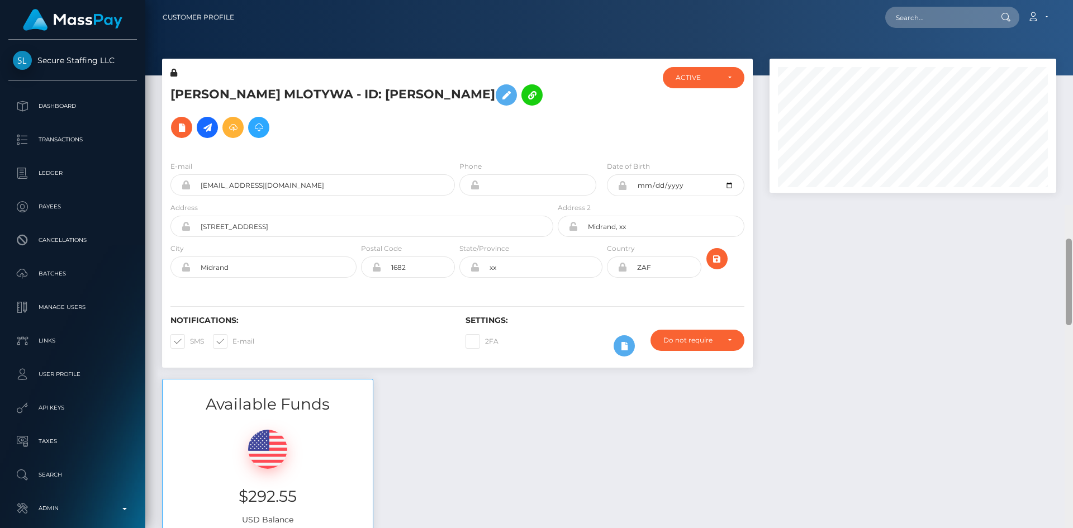
drag, startPoint x: 1069, startPoint y: 40, endPoint x: 1046, endPoint y: 0, distance: 45.8
click at [1046, 1] on div "Customer Profile Loading... Loading..." at bounding box center [608, 264] width 927 height 528
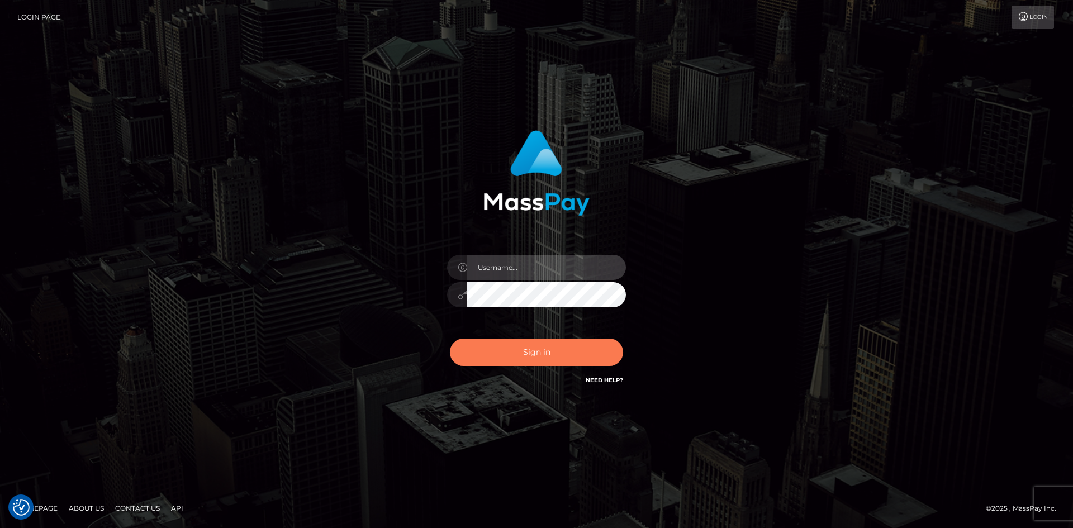
type input "alexstef"
click at [556, 345] on button "Sign in" at bounding box center [536, 352] width 173 height 27
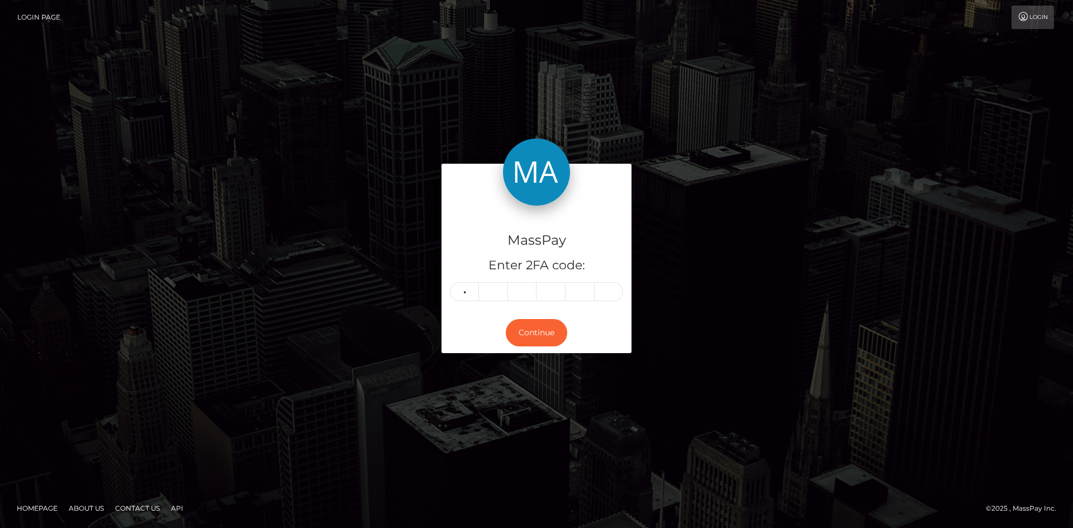
type input "6"
type input "8"
type input "4"
type input "1"
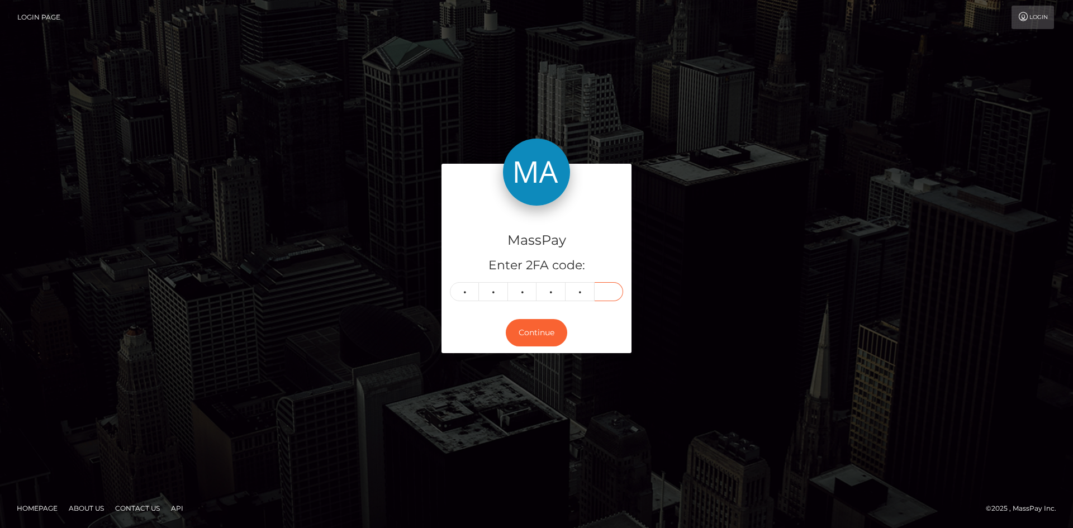
type input "3"
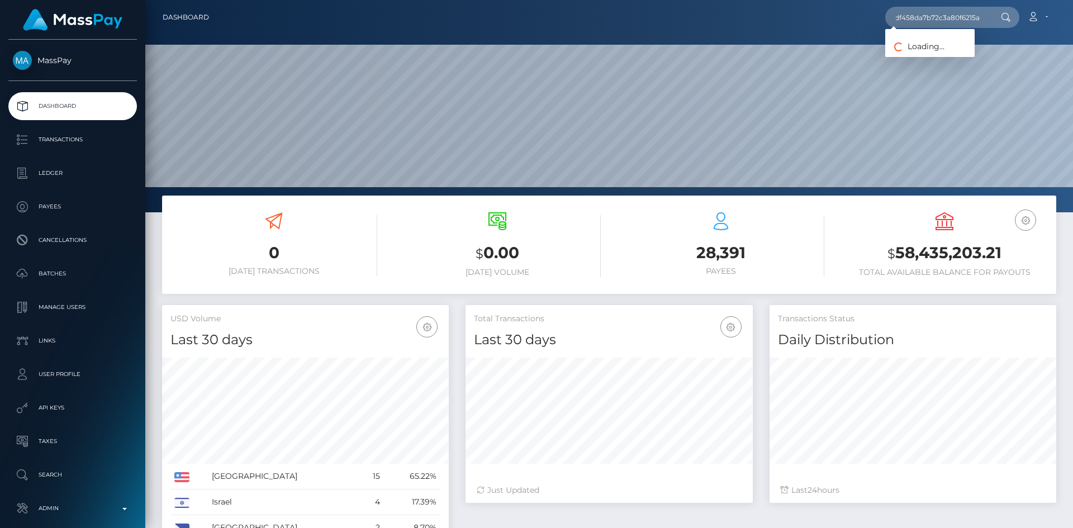
scroll to position [198, 287]
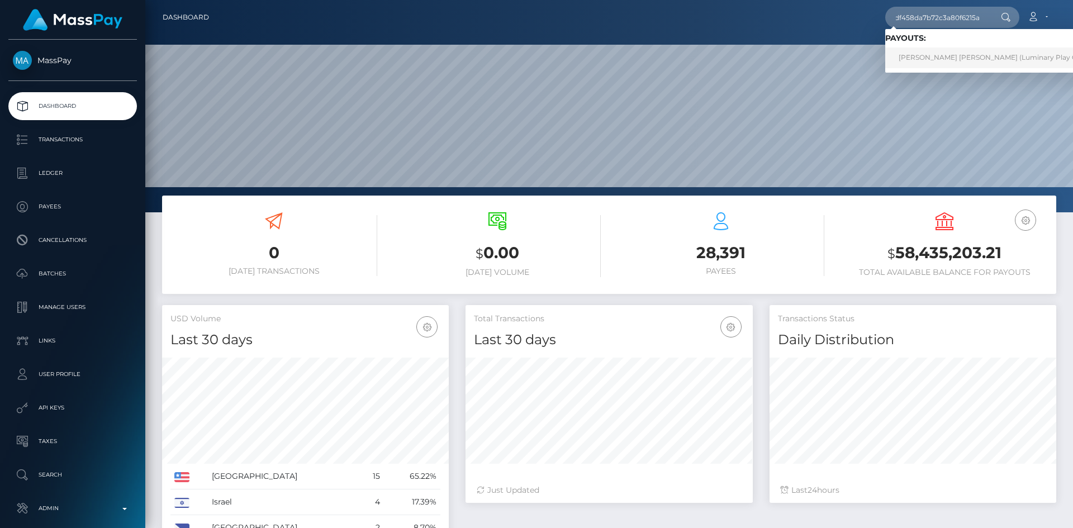
type input "a26cbfff1cdf458da7b72c3a80f6215a"
click at [968, 54] on link "[PERSON_NAME] [PERSON_NAME] (Luminary Play Operations Limited - Megabonanza)" at bounding box center [1045, 57] width 321 height 21
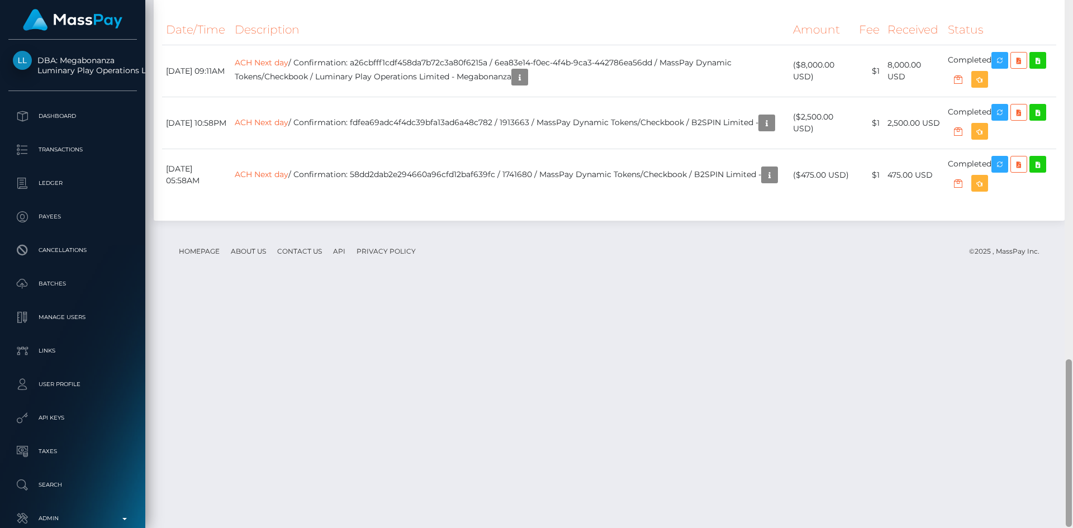
scroll to position [1135, 0]
drag, startPoint x: 1069, startPoint y: 122, endPoint x: 1065, endPoint y: 467, distance: 344.7
click at [1065, 467] on div at bounding box center [1068, 264] width 8 height 528
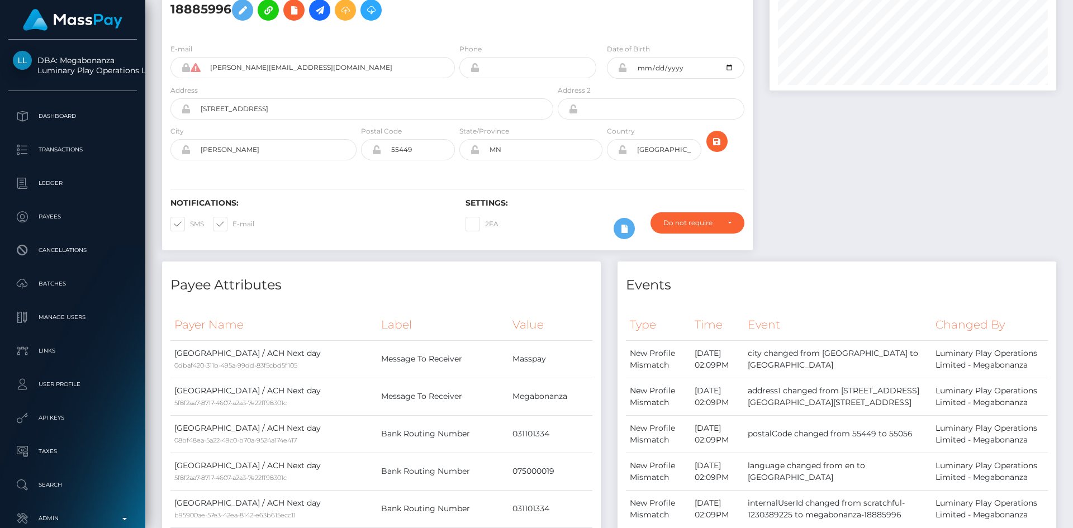
scroll to position [0, 0]
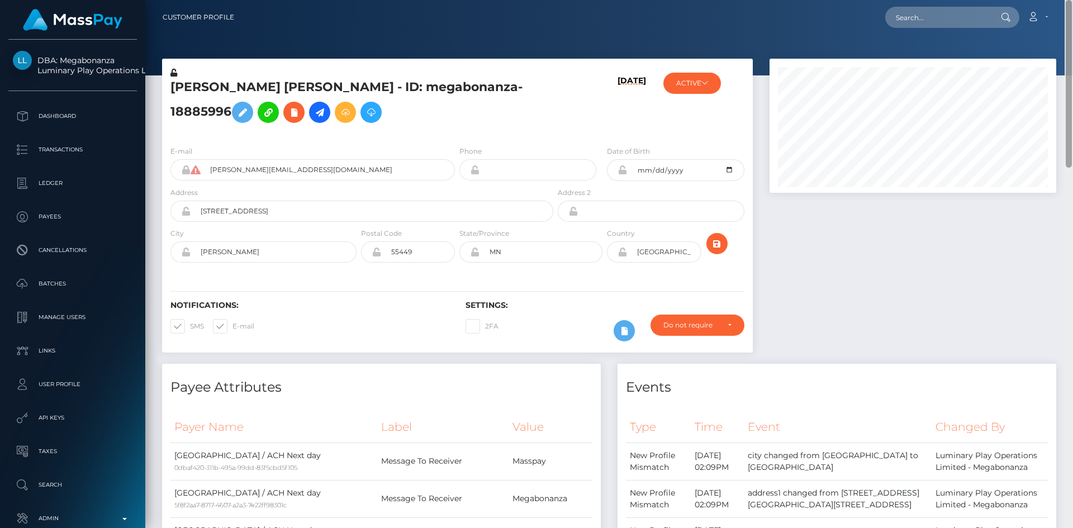
drag, startPoint x: 1067, startPoint y: 440, endPoint x: 1072, endPoint y: -23, distance: 463.2
click at [1072, 0] on html "DBA: Megabonanza Luminary Play Operations Limited Dashboard Transactions Ledger…" at bounding box center [536, 264] width 1073 height 528
click at [883, 13] on div "Loading... Loading... Account Edit Profile Logout" at bounding box center [649, 17] width 812 height 23
drag, startPoint x: 903, startPoint y: 17, endPoint x: 896, endPoint y: 18, distance: 7.5
click at [903, 17] on input "text" at bounding box center [937, 17] width 105 height 21
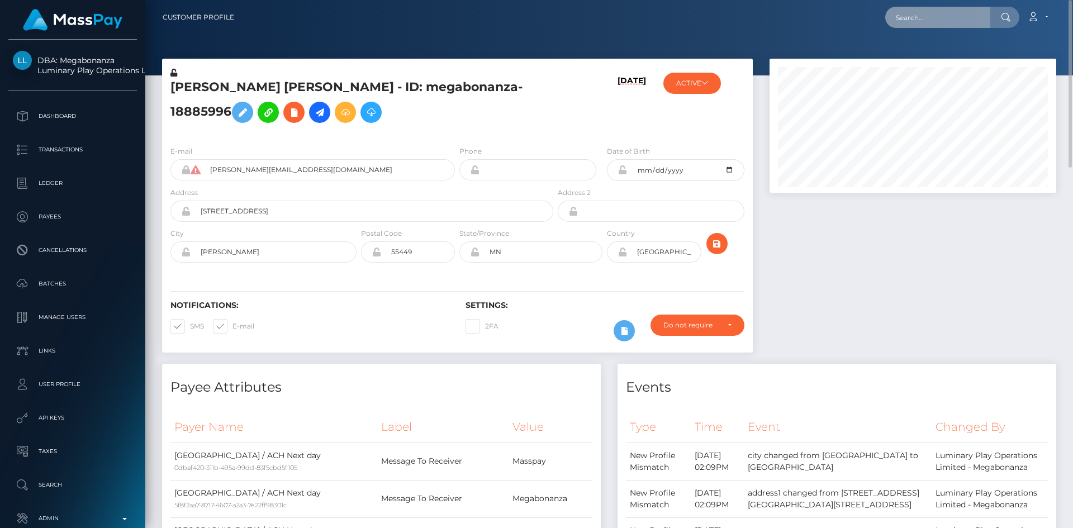
paste input "slushy-648a0fe981d23e2ba4bb36bd-t3v9icsp20"
type input "slushy-648a0fe981d23e2ba4bb36bd-t3v9icsp20"
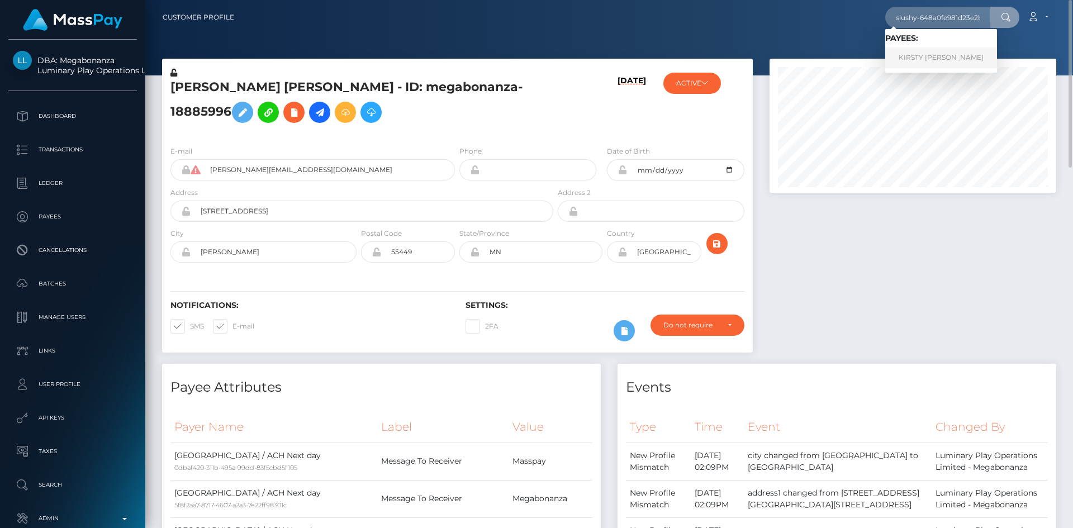
drag, startPoint x: 939, startPoint y: 61, endPoint x: 900, endPoint y: 66, distance: 39.5
click at [934, 55] on link "KIRSTY ELEECE HILL" at bounding box center [941, 57] width 112 height 21
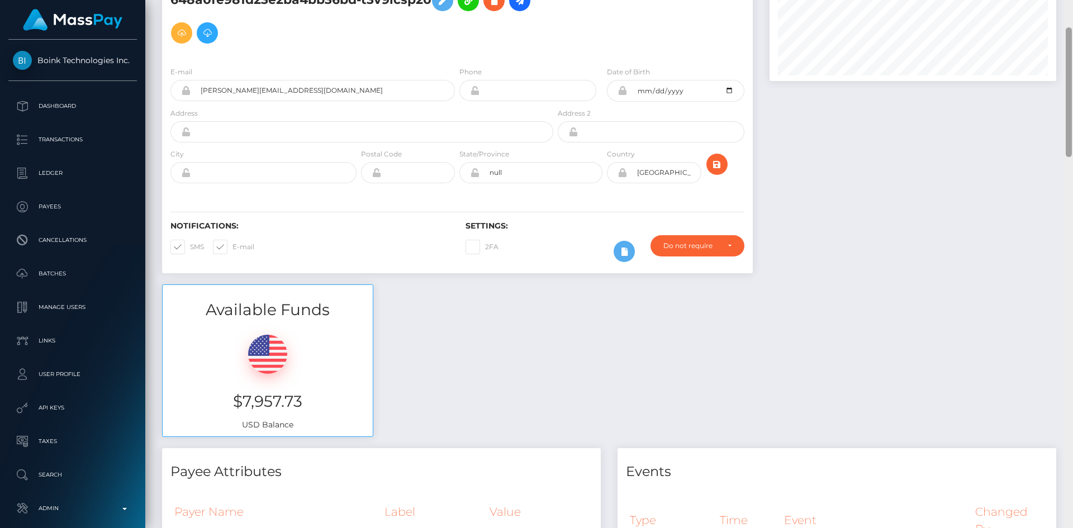
scroll to position [640, 0]
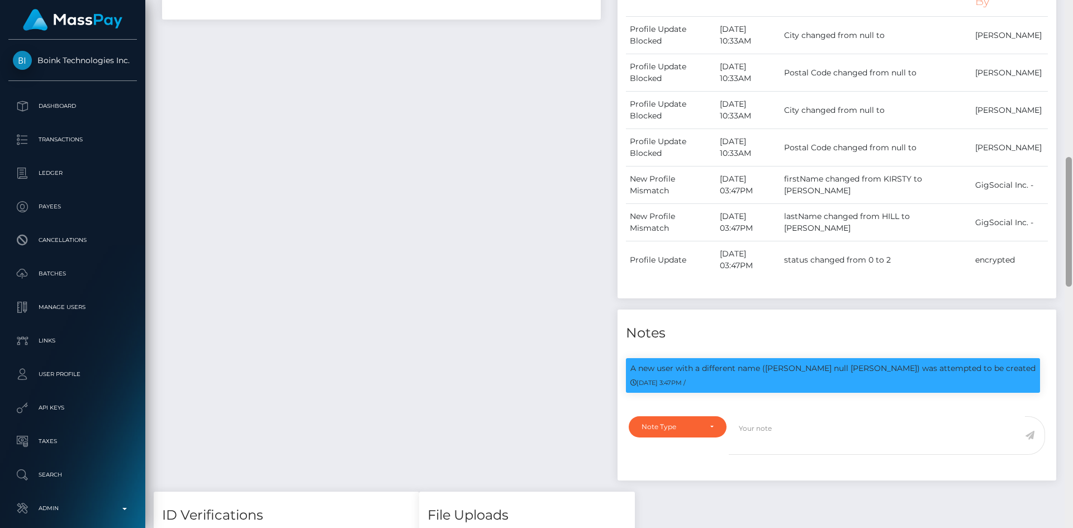
drag, startPoint x: 1065, startPoint y: 114, endPoint x: 1071, endPoint y: 209, distance: 95.2
click at [1072, 244] on div at bounding box center [1068, 264] width 8 height 528
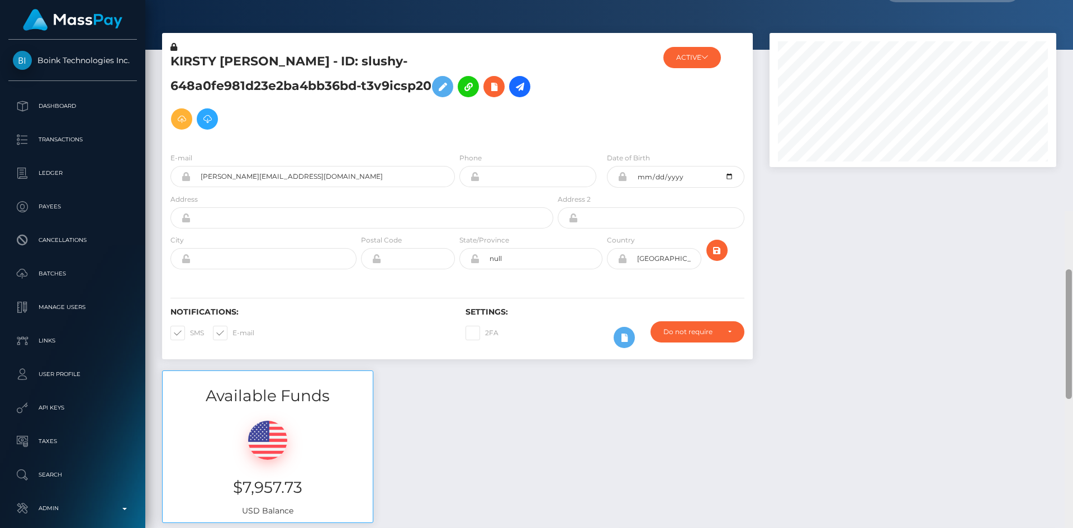
scroll to position [0, 0]
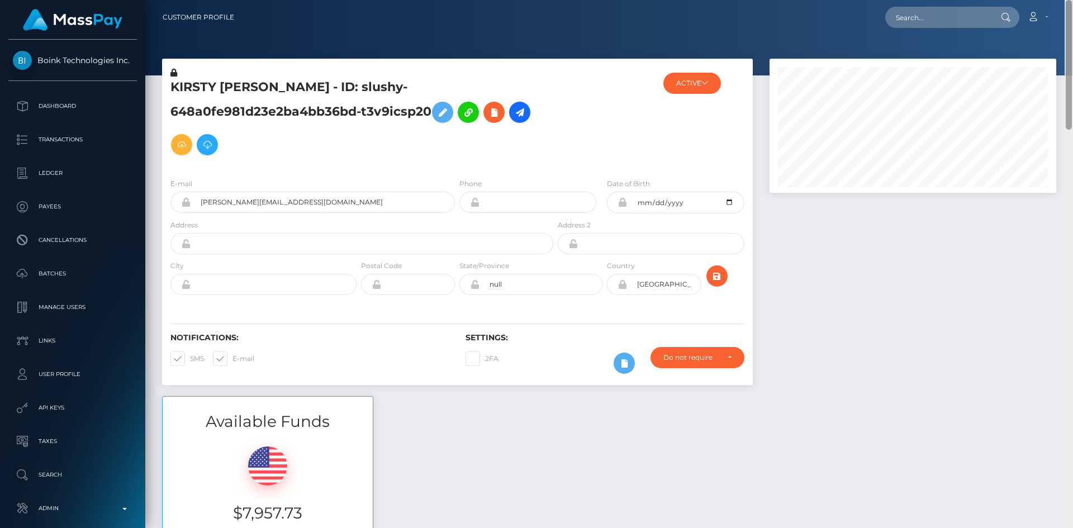
drag, startPoint x: 1068, startPoint y: 180, endPoint x: 1063, endPoint y: -9, distance: 189.5
click at [1063, 0] on html "Boink Technologies Inc. Dashboard Transactions Ledger Payees" at bounding box center [536, 264] width 1073 height 528
drag, startPoint x: 197, startPoint y: 87, endPoint x: 168, endPoint y: 88, distance: 29.1
click at [168, 88] on div "KIRSTY [PERSON_NAME] - ID: slushy-648a0fe981d23e2ba4bb36bd-t3v9icsp20" at bounding box center [358, 118] width 393 height 102
copy h5 "KIRSTY"
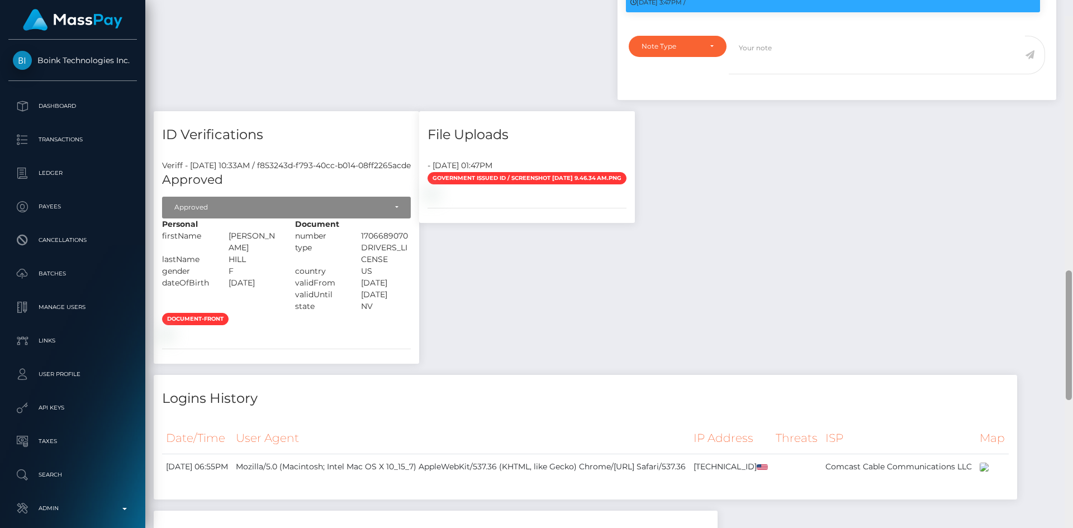
scroll to position [1036, 0]
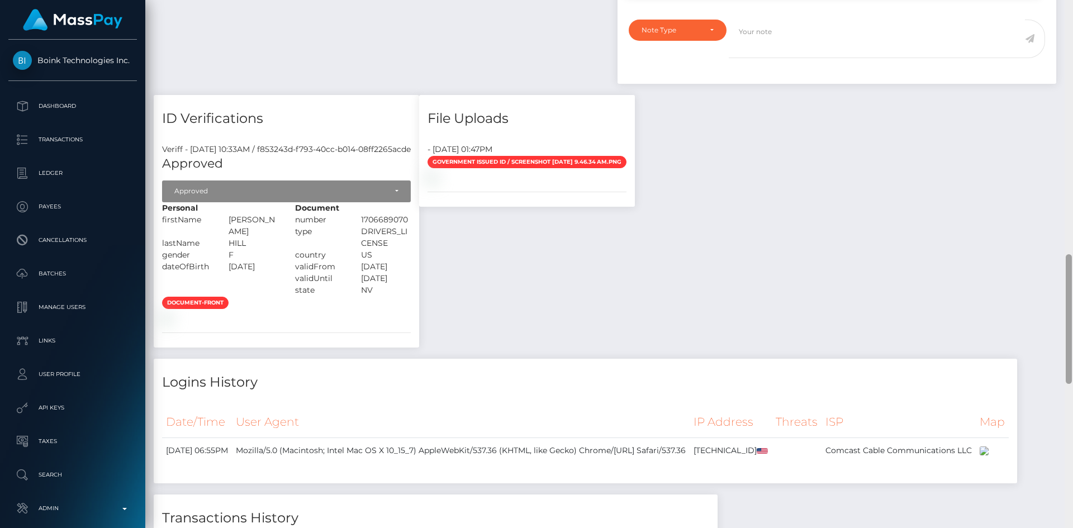
drag, startPoint x: 1070, startPoint y: 90, endPoint x: 1072, endPoint y: 328, distance: 238.0
click at [1072, 328] on div at bounding box center [1068, 264] width 8 height 528
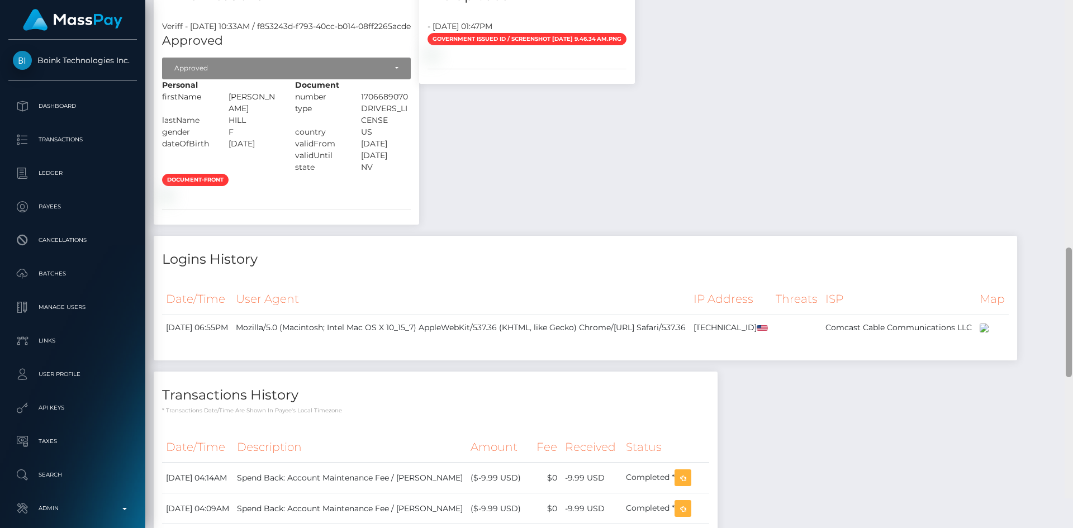
drag, startPoint x: 1070, startPoint y: 279, endPoint x: 956, endPoint y: 283, distance: 113.5
click at [1070, 306] on div at bounding box center [1068, 312] width 6 height 130
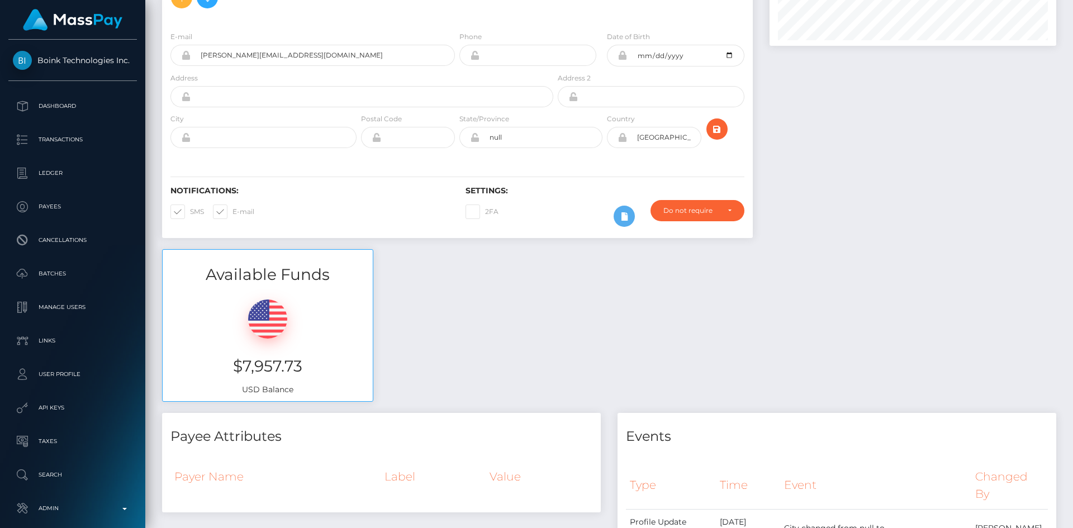
scroll to position [0, 0]
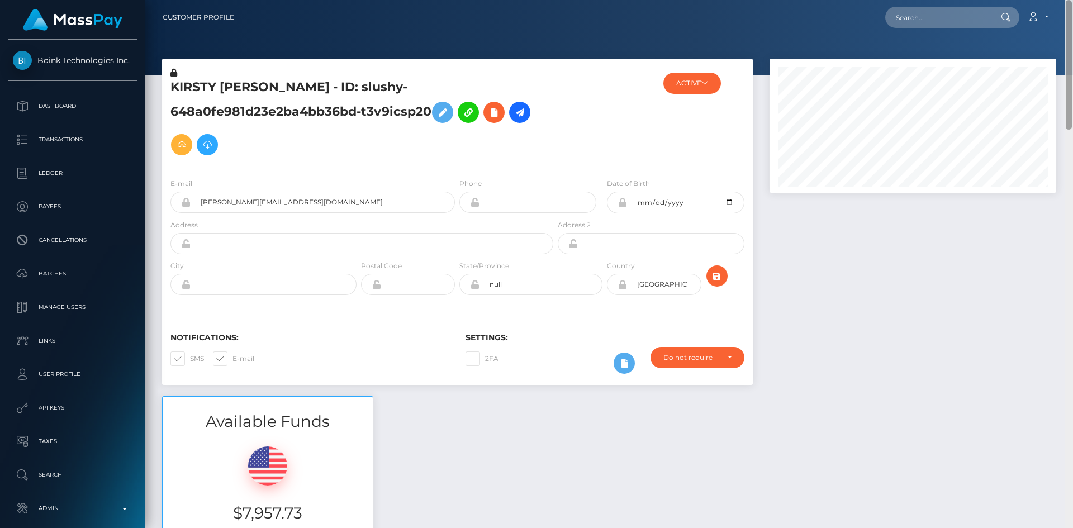
drag, startPoint x: 1069, startPoint y: 309, endPoint x: 1064, endPoint y: -49, distance: 357.6
click at [1064, 0] on html "Boink Technologies Inc. Dashboard Transactions Ledger Payees" at bounding box center [536, 264] width 1073 height 528
click at [338, 88] on h5 "KIRSTY [PERSON_NAME] - ID: slushy-648a0fe981d23e2ba4bb36bd-t3v9icsp20" at bounding box center [358, 120] width 377 height 82
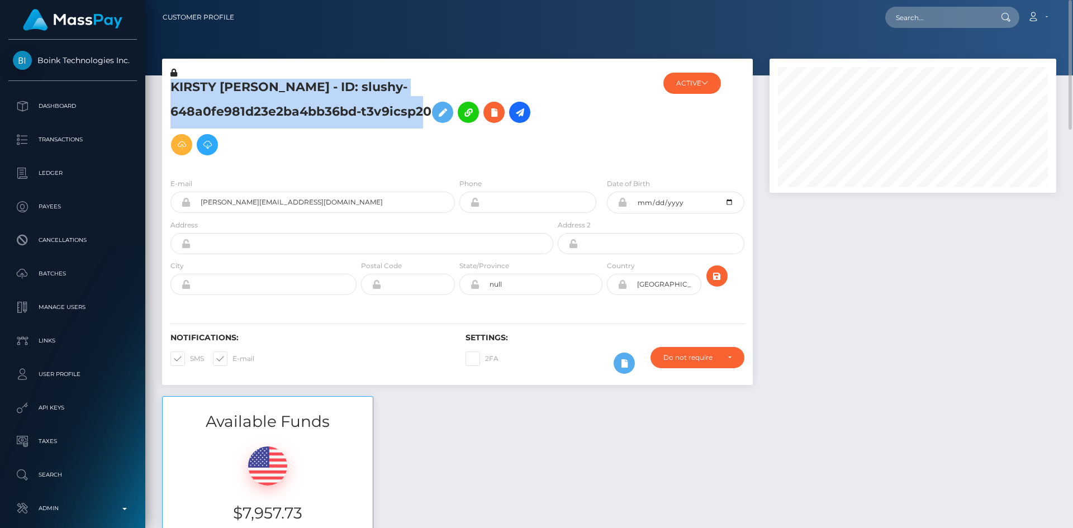
click at [338, 88] on h5 "KIRSTY [PERSON_NAME] - ID: slushy-648a0fe981d23e2ba4bb36bd-t3v9icsp20" at bounding box center [358, 120] width 377 height 82
copy h5 "KIRSTY [PERSON_NAME] - ID: slushy-648a0fe981d23e2ba4bb36bd-t3v9icsp20"
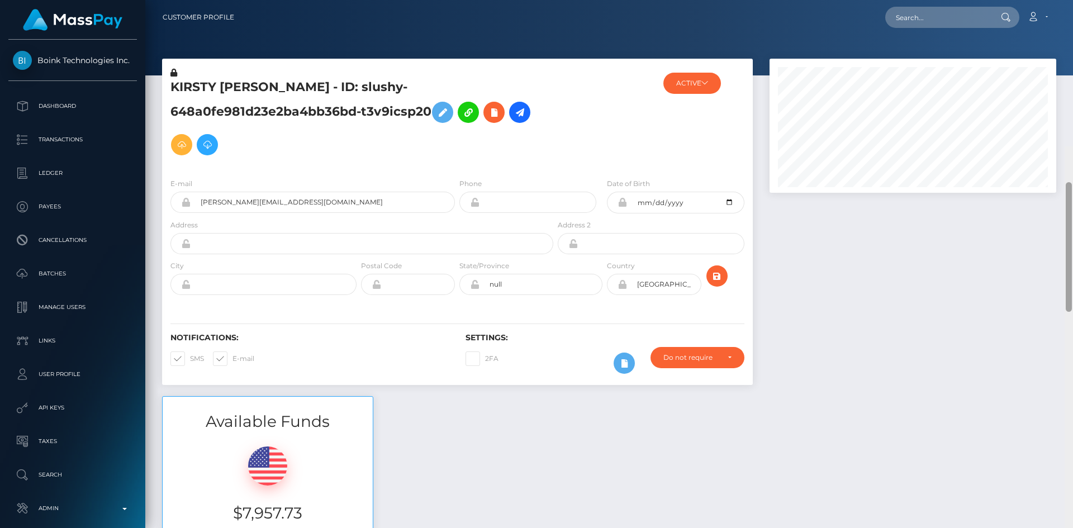
drag, startPoint x: 1069, startPoint y: 149, endPoint x: 1069, endPoint y: -43, distance: 191.6
click at [1069, 0] on html "Boink Technologies Inc. Dashboard Transactions Ledger Payees" at bounding box center [536, 264] width 1073 height 528
click at [941, 19] on input "text" at bounding box center [937, 17] width 105 height 21
paste input "poact_YVkpi1N0cCOC"
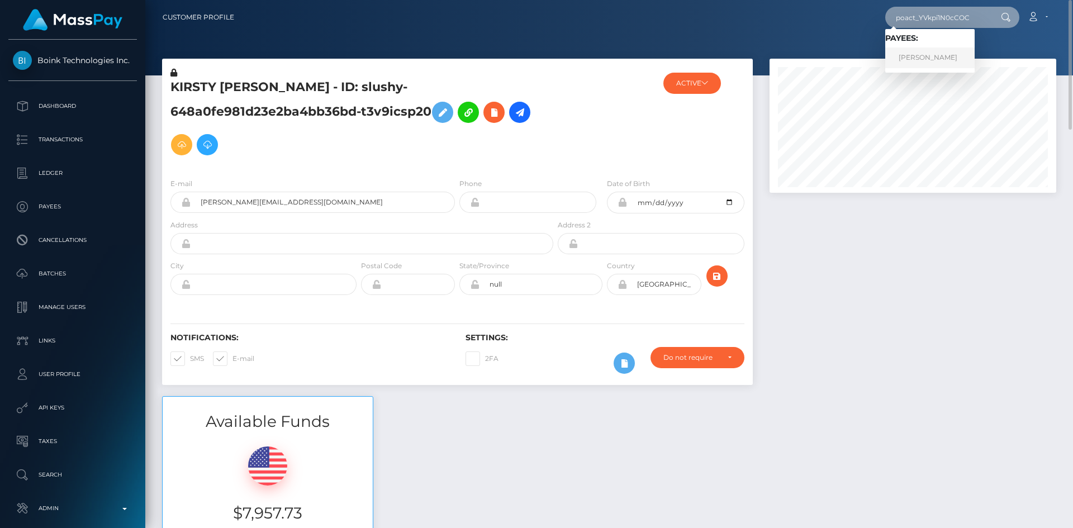
type input "poact_YVkpi1N0cCOC"
click at [933, 60] on link "[PERSON_NAME]" at bounding box center [929, 57] width 89 height 21
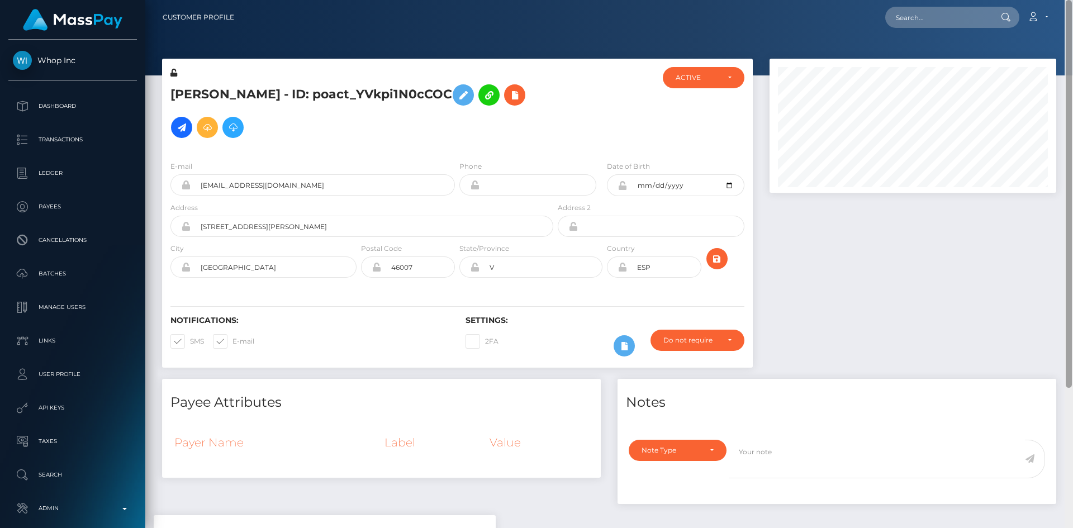
drag, startPoint x: 1069, startPoint y: 134, endPoint x: 1072, endPoint y: -7, distance: 140.3
click at [1072, 0] on html "Whop Inc Dashboard Transactions Ledger Payees Cancellations Links" at bounding box center [536, 264] width 1073 height 528
click at [237, 93] on h5 "[PERSON_NAME] - ID: poact_YVkpi1N0cCOC" at bounding box center [358, 111] width 377 height 65
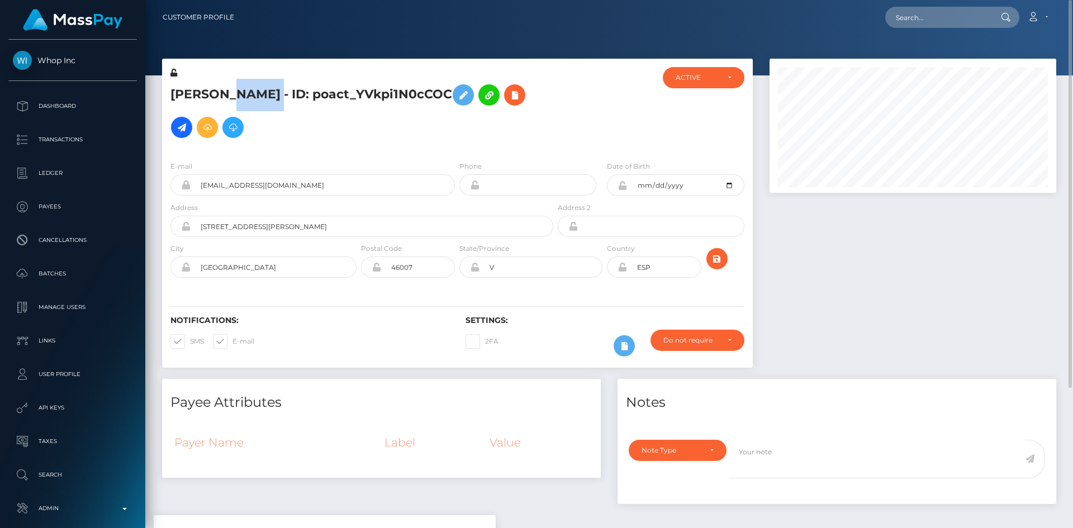
copy h5 "[PERSON_NAME] - ID: poact_YVkpi1N0cCOC"
drag, startPoint x: 245, startPoint y: 180, endPoint x: 255, endPoint y: 188, distance: 12.3
click at [245, 181] on input "[EMAIL_ADDRESS][DOMAIN_NAME]" at bounding box center [323, 184] width 264 height 21
click at [1006, 336] on div at bounding box center [912, 219] width 303 height 320
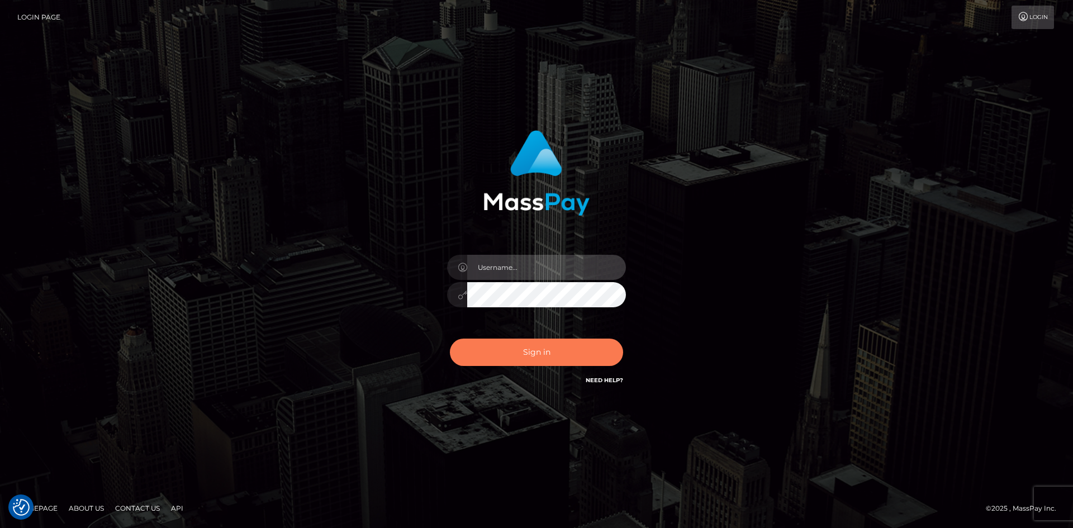
type input "alexstef"
click at [530, 345] on button "Sign in" at bounding box center [536, 352] width 173 height 27
type input "alexstef"
click at [532, 346] on button "Sign in" at bounding box center [536, 352] width 173 height 27
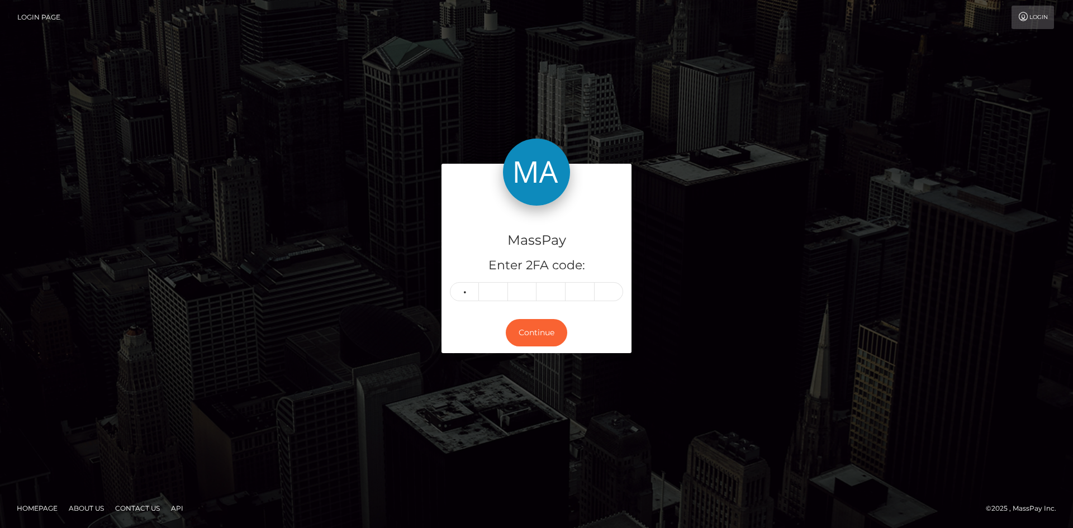
type input "0"
type input "1"
type input "4"
type input "6"
type input "1"
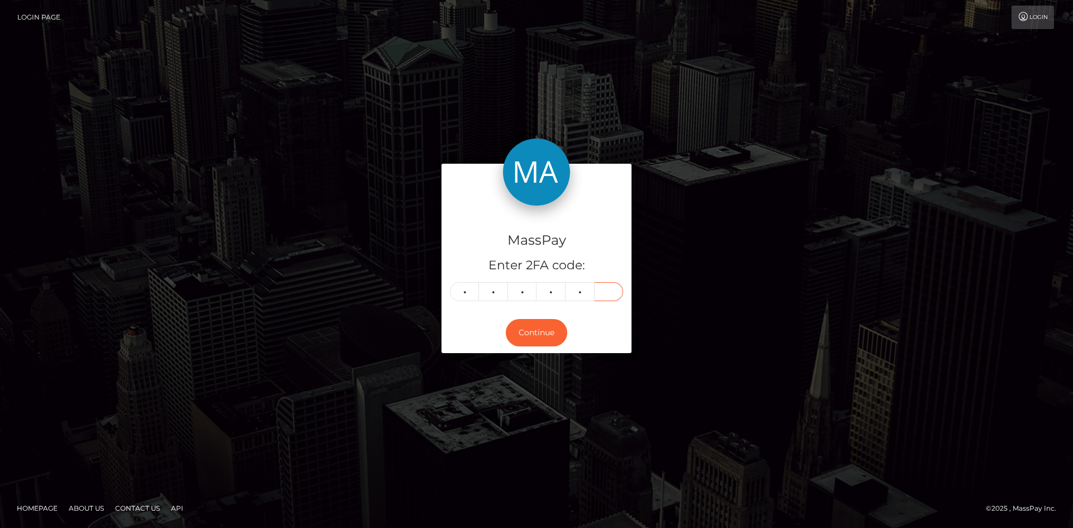
type input "0"
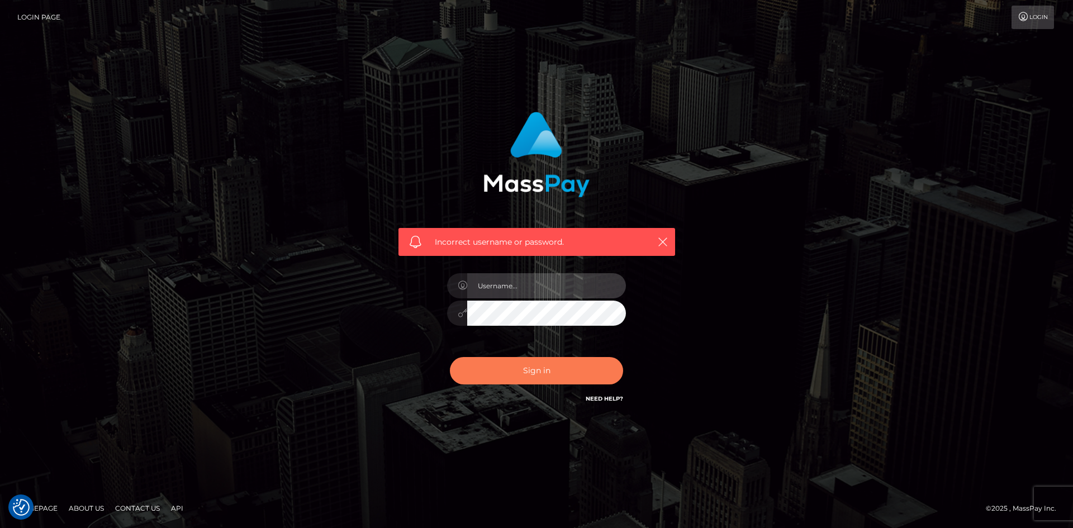
type input "alexstef"
click at [539, 364] on button "Sign in" at bounding box center [536, 370] width 173 height 27
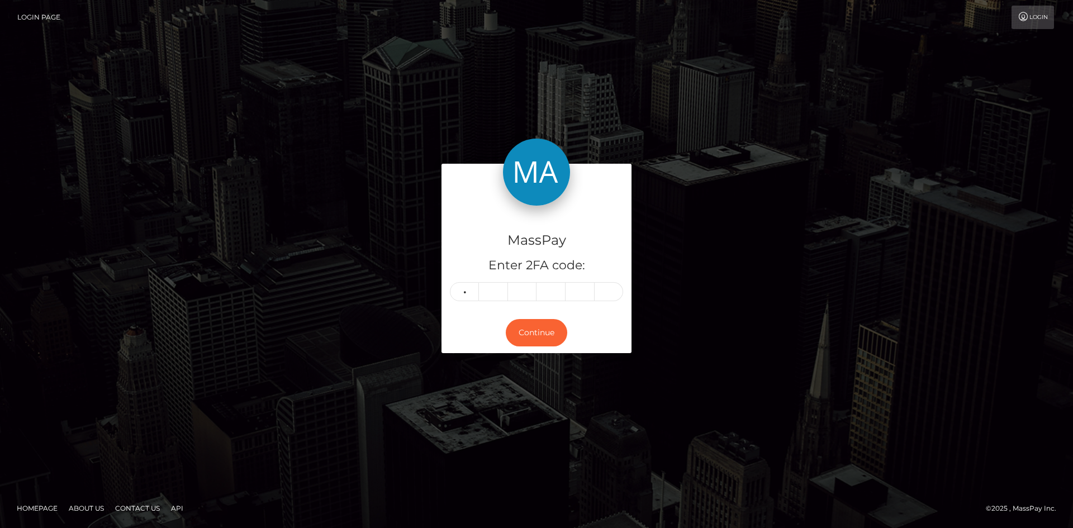
type input "1"
type input "7"
type input "9"
type input "5"
type input "9"
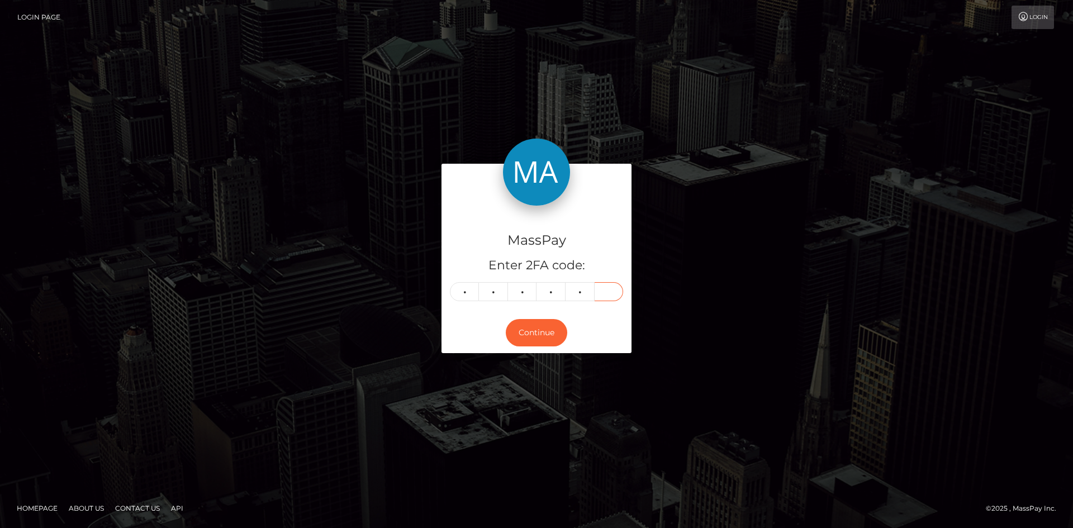
type input "0"
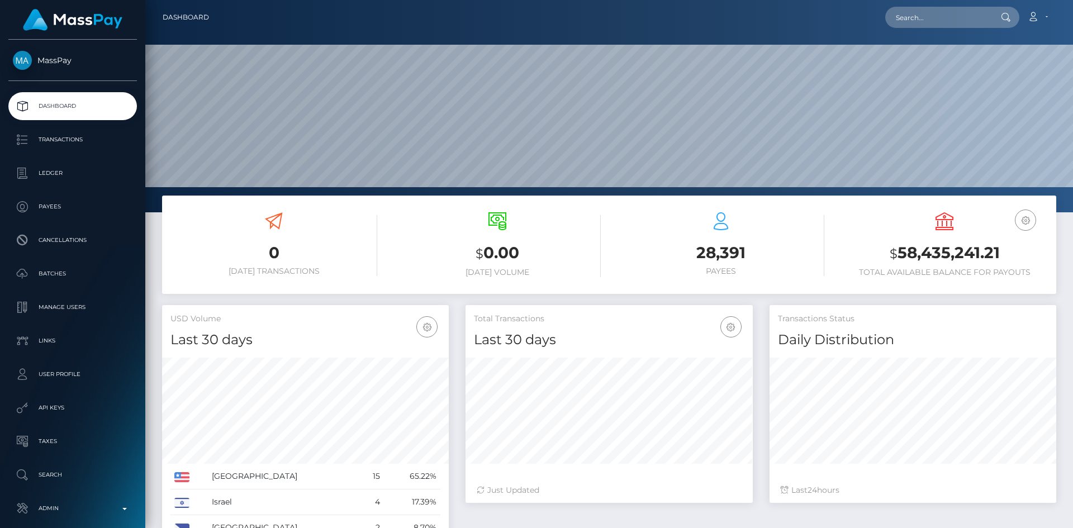
scroll to position [198, 287]
click at [884, 26] on div "Loading... Loading... Account Edit Profile Logout" at bounding box center [636, 17] width 837 height 23
click at [916, 18] on input "text" at bounding box center [937, 17] width 105 height 21
paste input "[EMAIL_ADDRESS][DOMAIN_NAME]"
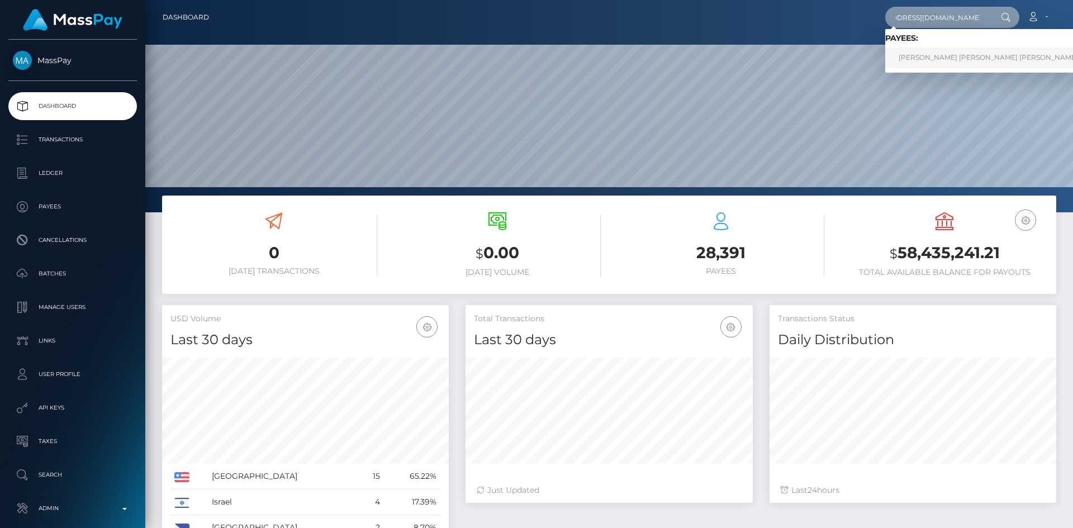
type input "[EMAIL_ADDRESS][DOMAIN_NAME]"
click at [924, 63] on link "[PERSON_NAME] [PERSON_NAME] [PERSON_NAME]" at bounding box center [988, 57] width 206 height 21
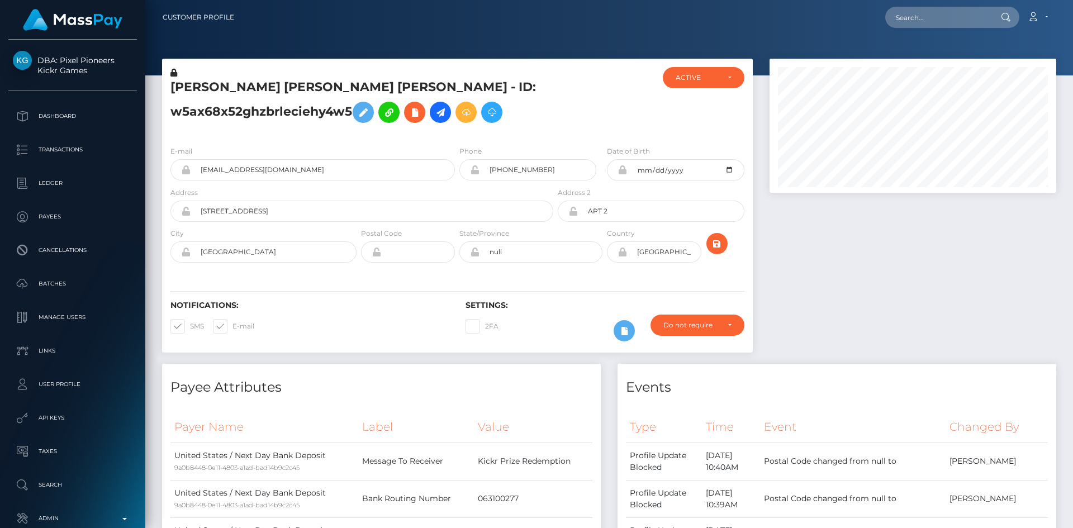
scroll to position [134, 287]
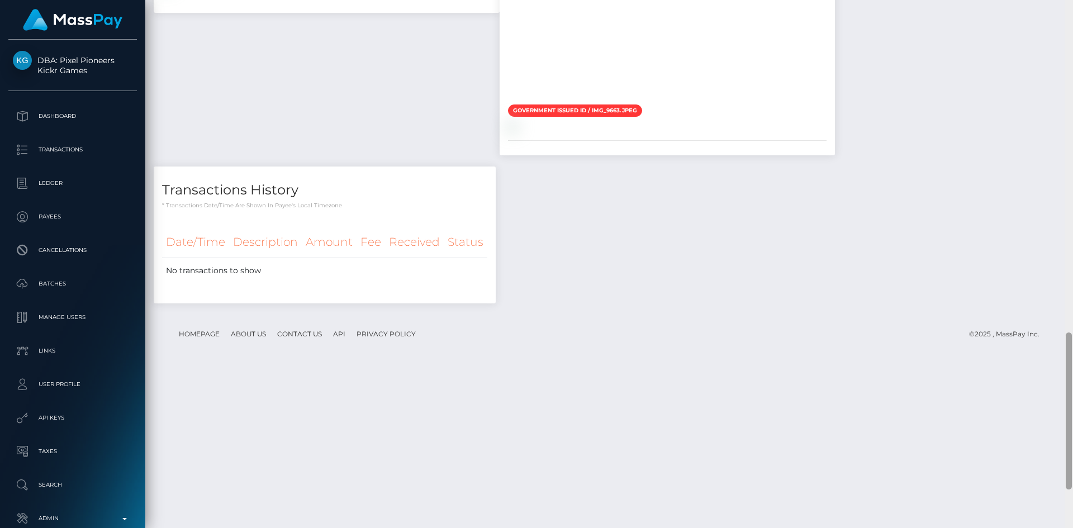
click at [1068, 446] on div at bounding box center [1068, 410] width 6 height 157
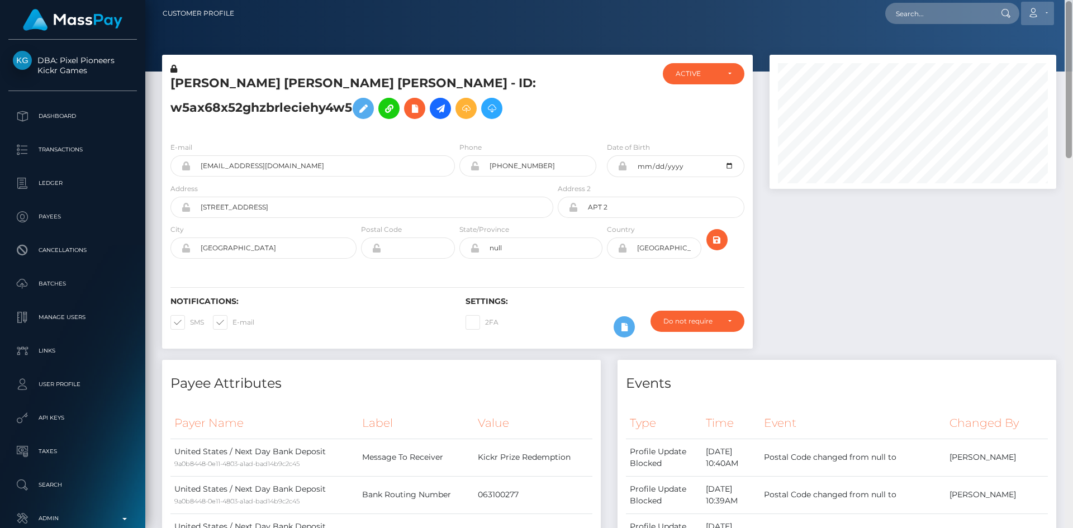
scroll to position [0, 0]
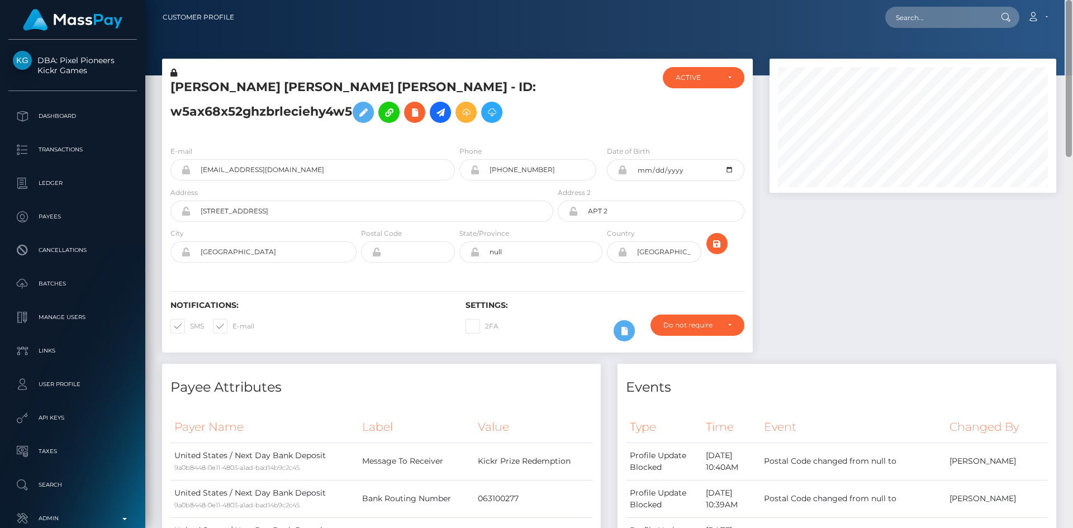
drag, startPoint x: 1066, startPoint y: 364, endPoint x: 1050, endPoint y: -8, distance: 373.0
click at [1050, 0] on html "DBA: Pixel Pioneers Kickr Games Dashboard Transactions Ledger Payees" at bounding box center [536, 264] width 1073 height 528
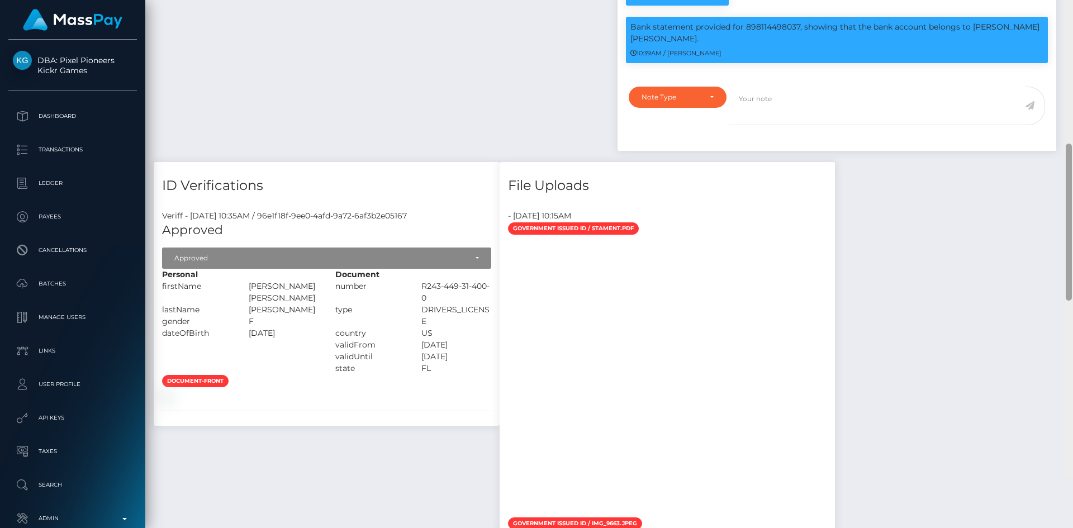
scroll to position [705, 0]
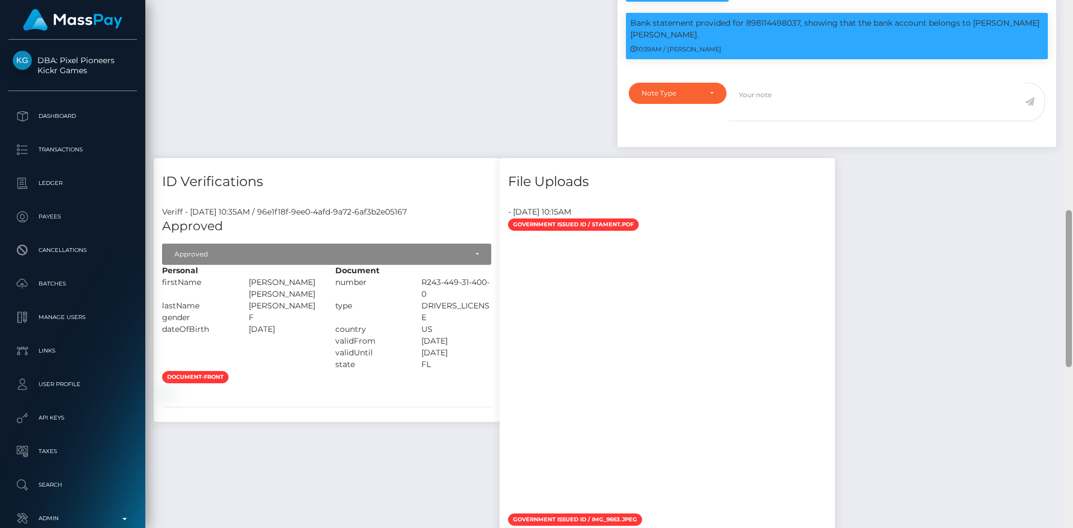
drag, startPoint x: 1065, startPoint y: 73, endPoint x: 1065, endPoint y: 279, distance: 206.1
click at [1065, 279] on div at bounding box center [1068, 288] width 6 height 157
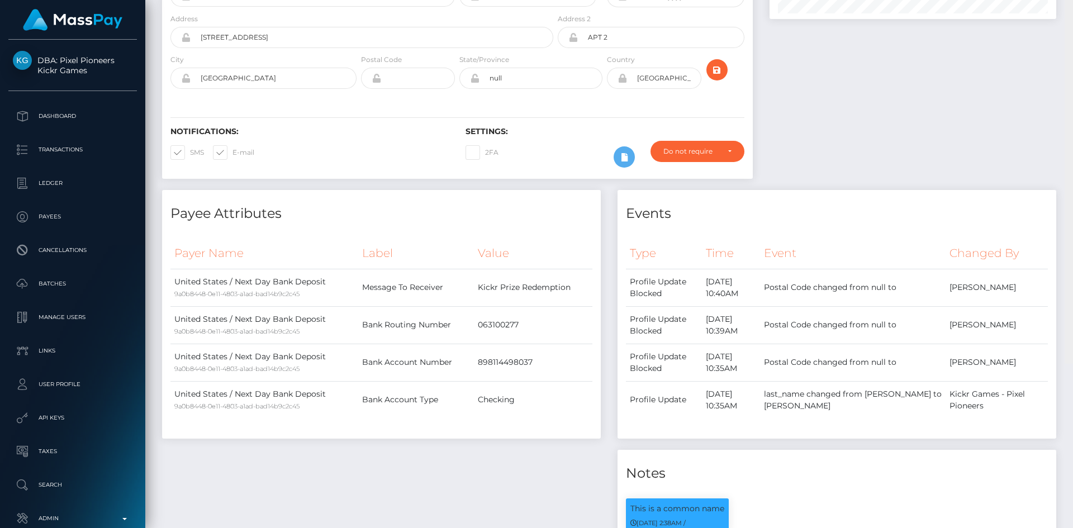
scroll to position [0, 0]
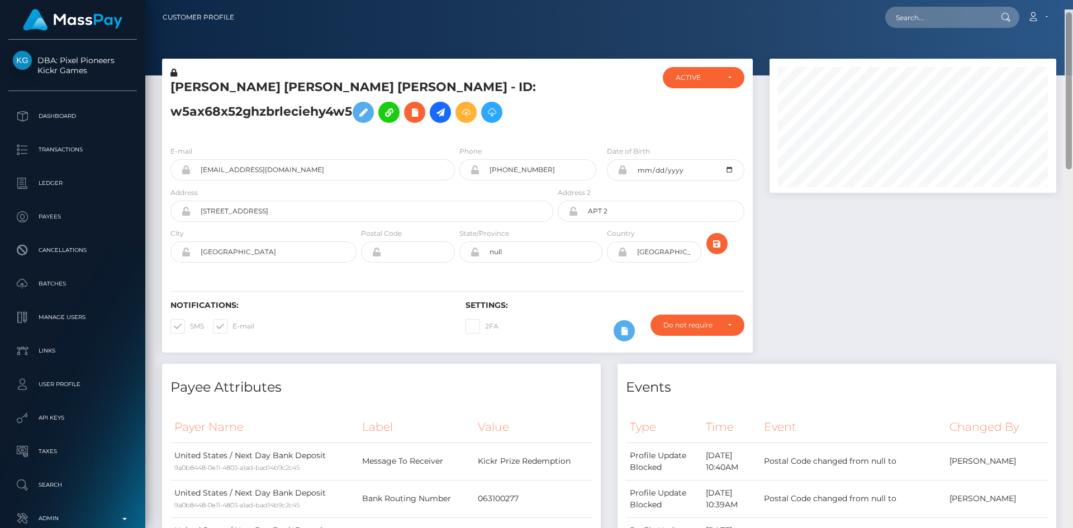
drag, startPoint x: 1072, startPoint y: 320, endPoint x: 1049, endPoint y: 86, distance: 235.3
click at [1065, 84] on div at bounding box center [1068, 273] width 8 height 528
click at [281, 109] on h5 "PATRICIA ELIZABETH RODRIGUEZ SEGOVIA - ID: w5ax68x52ghzbrleciehy4w5" at bounding box center [358, 104] width 377 height 50
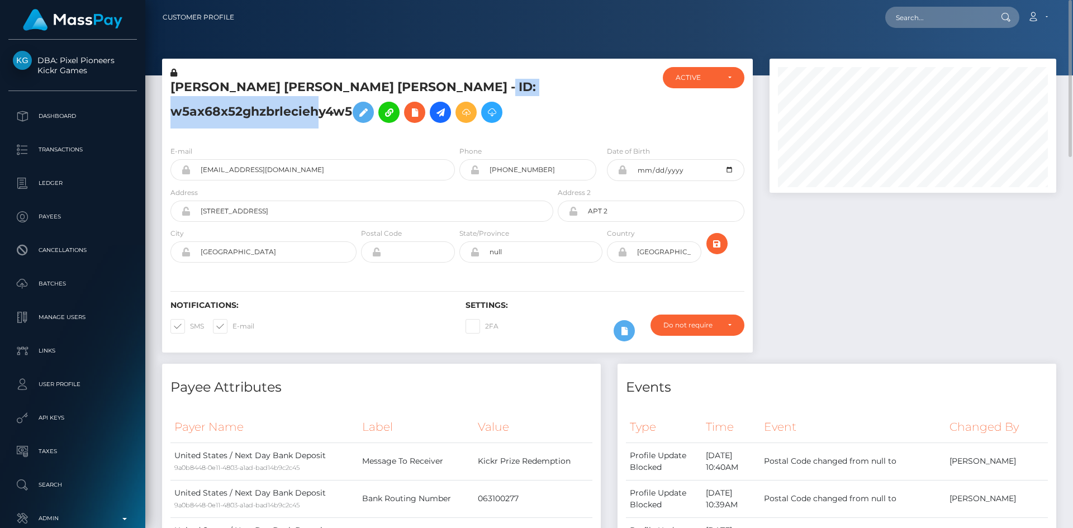
click at [281, 109] on h5 "PATRICIA ELIZABETH RODRIGUEZ SEGOVIA - ID: w5ax68x52ghzbrleciehy4w5" at bounding box center [358, 104] width 377 height 50
copy h5 "PATRICIA ELIZABETH RODRIGUEZ SEGOVIA - ID: w5ax68x52ghzbrleciehy4w5"
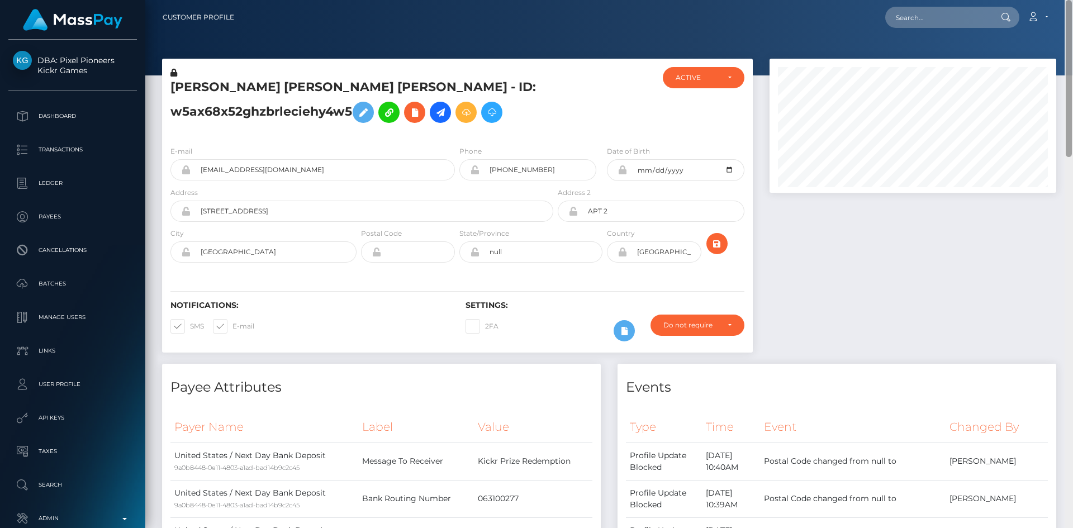
drag, startPoint x: 1069, startPoint y: 48, endPoint x: 1065, endPoint y: 37, distance: 11.3
click at [1065, 37] on div at bounding box center [1068, 78] width 6 height 157
click at [963, 18] on input "text" at bounding box center [937, 17] width 105 height 21
paste input "chloe_boutard@qq.com"
click at [965, 15] on input "chloe_boutard@qq.com" at bounding box center [937, 17] width 105 height 21
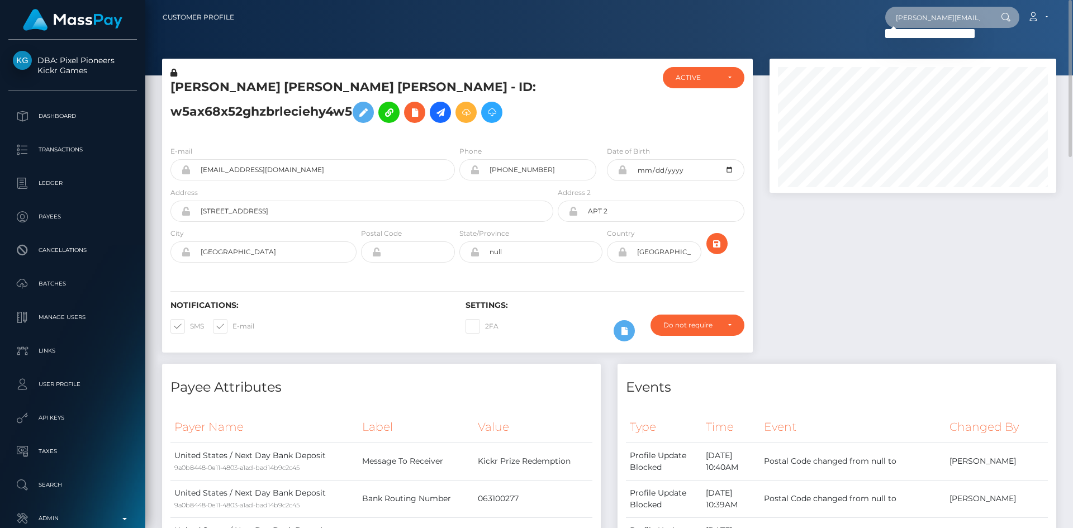
paste input "youngdroid7@gmail"
type input "youngdroid7@gmail.com"
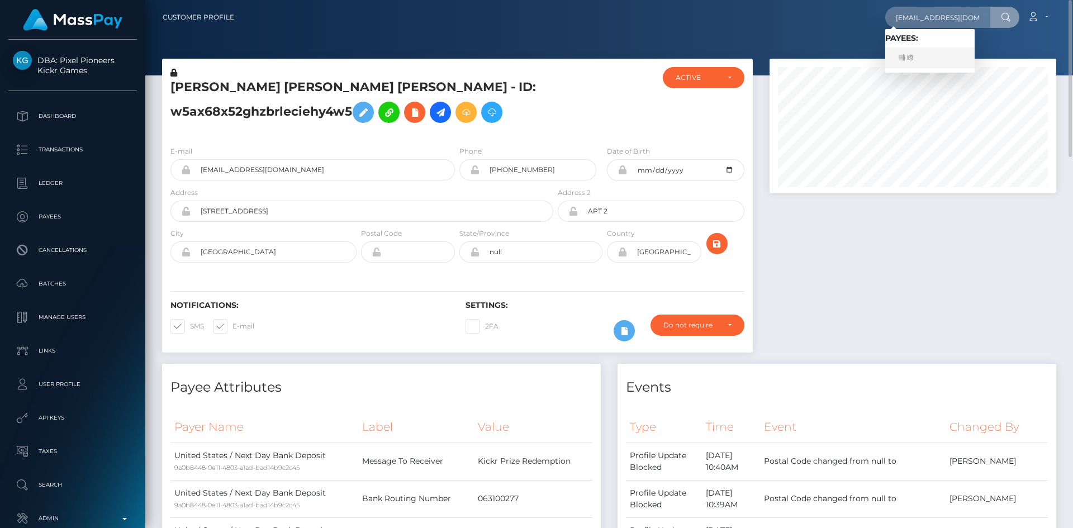
click at [925, 56] on link "輔 瞭" at bounding box center [929, 57] width 89 height 21
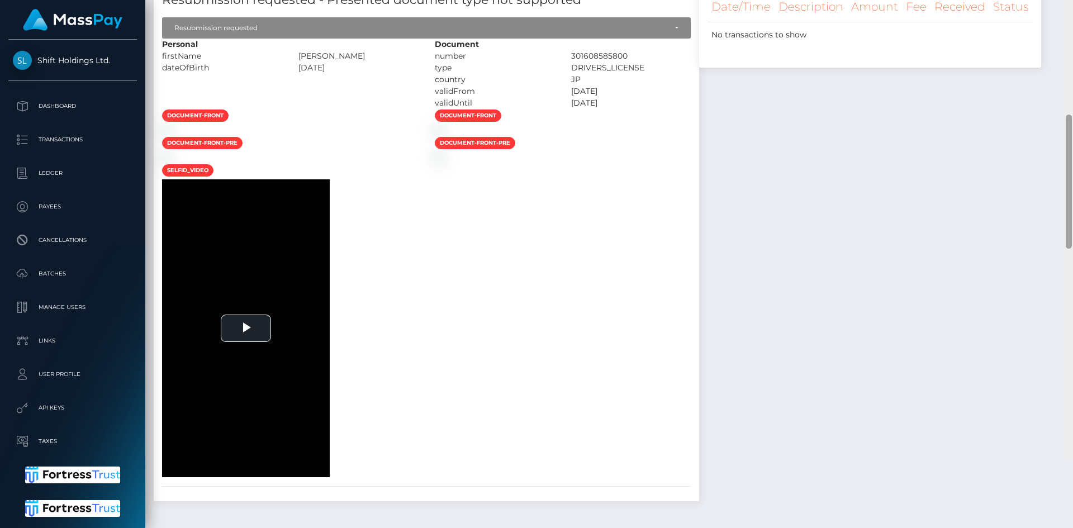
scroll to position [708, 0]
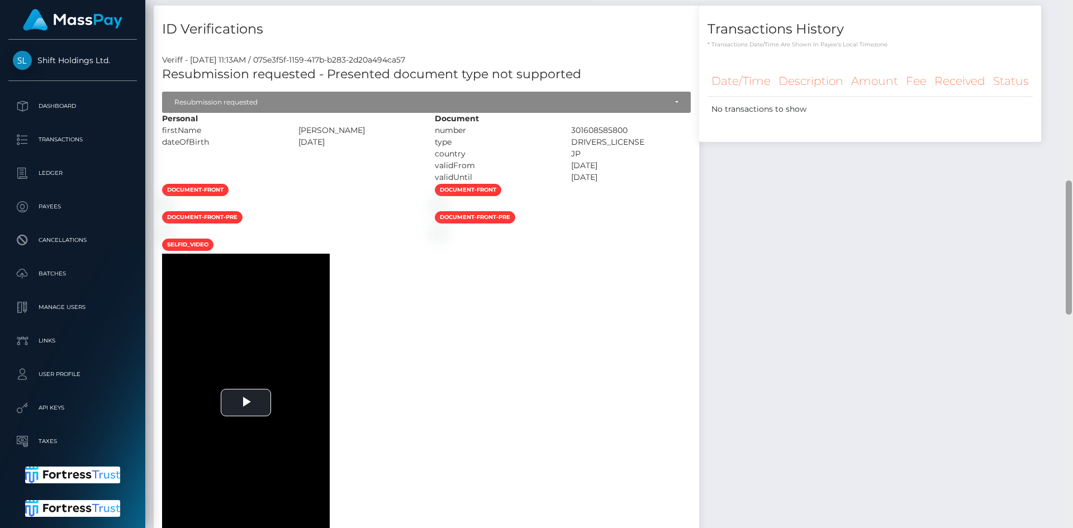
drag, startPoint x: 1072, startPoint y: 139, endPoint x: 983, endPoint y: 252, distance: 143.3
click at [1056, 253] on div "Customer Profile Loading... Loading..." at bounding box center [608, 264] width 927 height 528
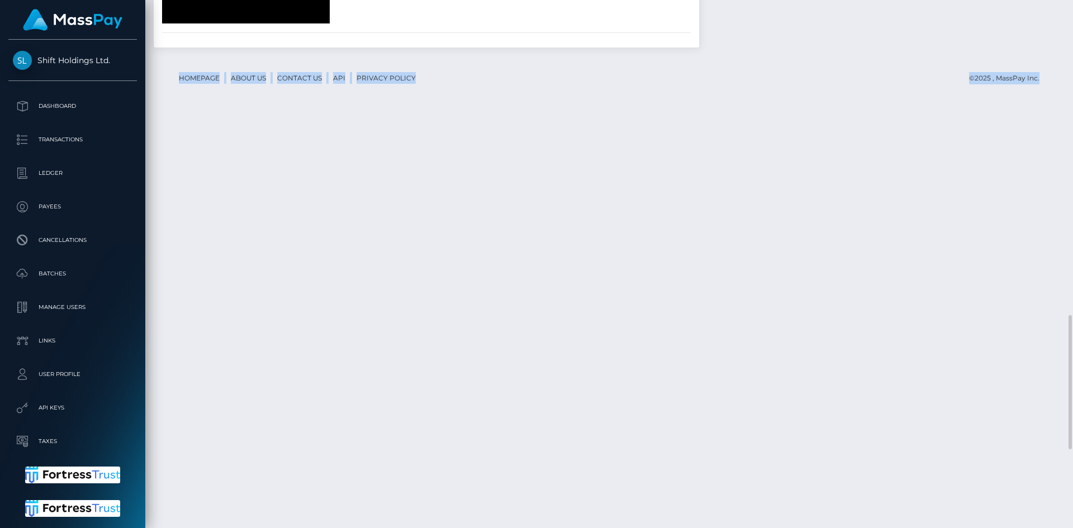
drag, startPoint x: 1064, startPoint y: 231, endPoint x: 1064, endPoint y: 293, distance: 61.5
click at [1064, 279] on div "Customer Profile Loading... Loading..." at bounding box center [608, 264] width 927 height 528
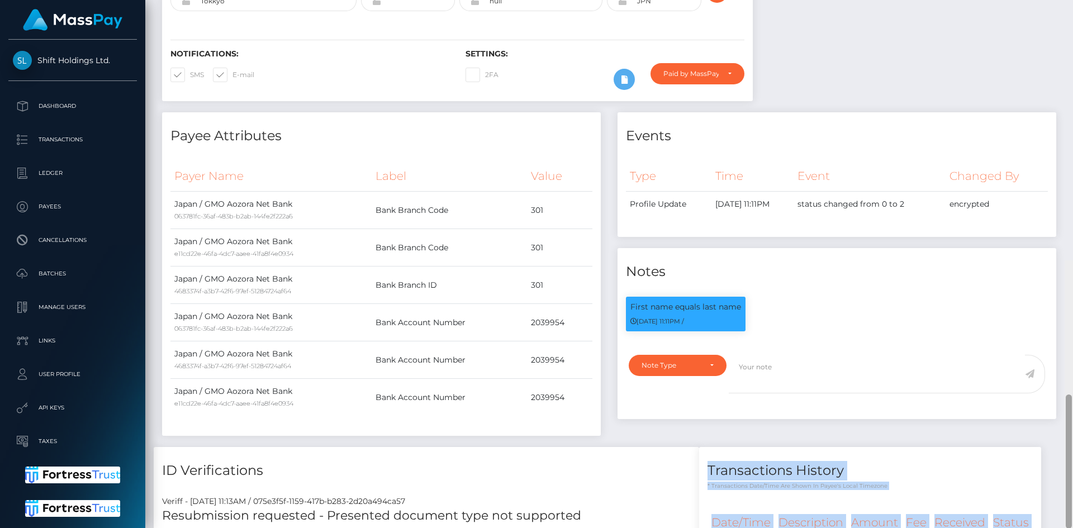
drag, startPoint x: 1071, startPoint y: 353, endPoint x: 1071, endPoint y: 87, distance: 265.4
click at [1072, 260] on div at bounding box center [1068, 524] width 8 height 528
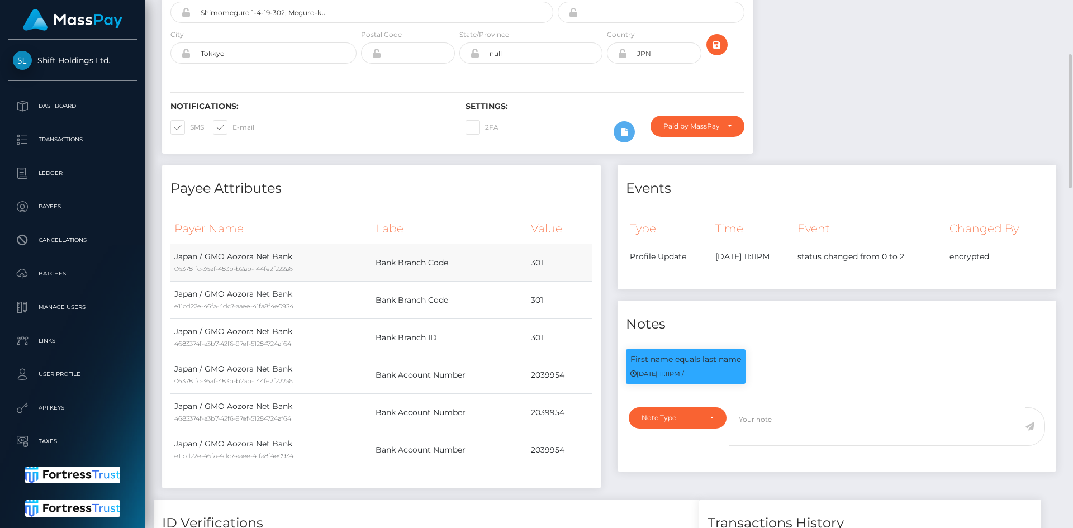
click at [538, 260] on td "301" at bounding box center [559, 262] width 65 height 37
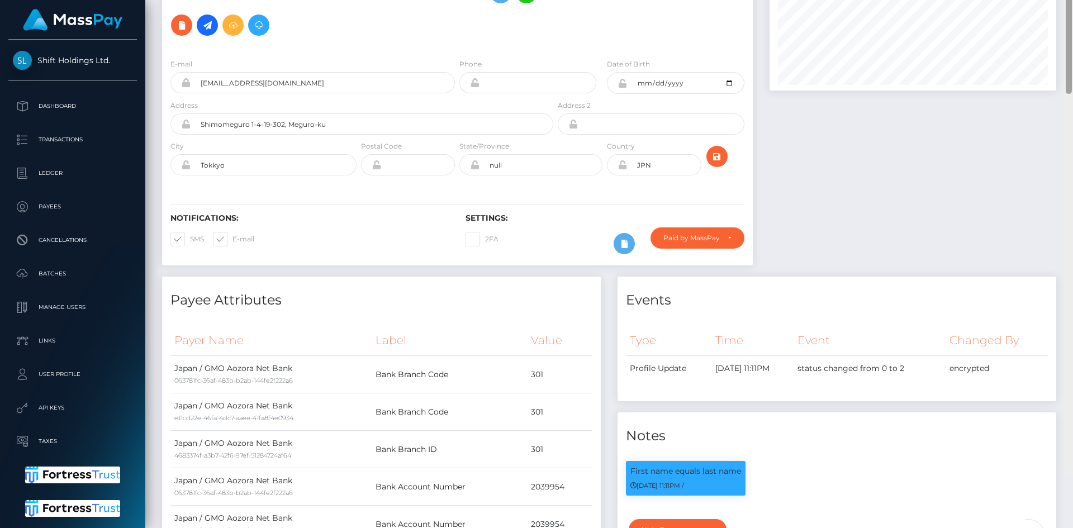
scroll to position [0, 0]
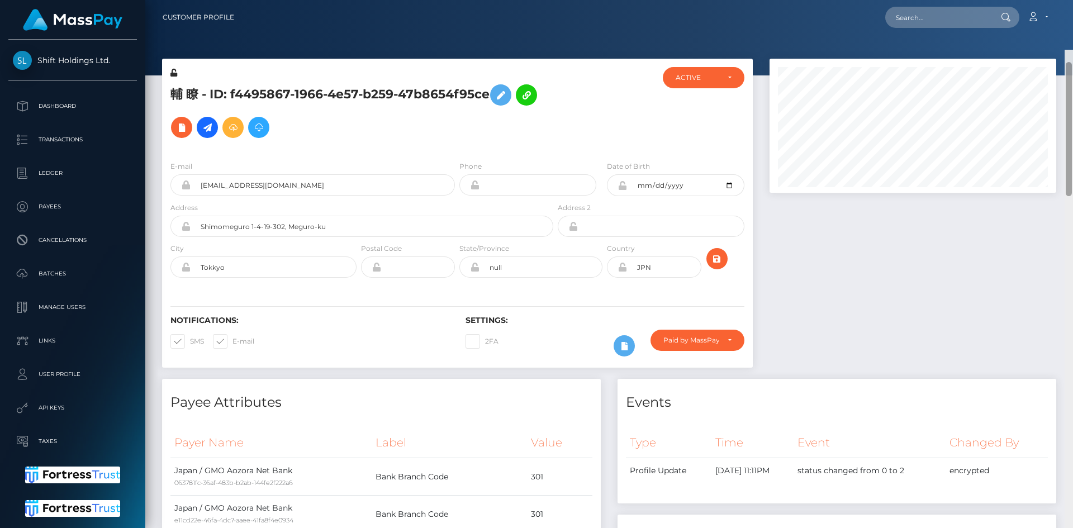
drag, startPoint x: 1068, startPoint y: 161, endPoint x: 1048, endPoint y: 89, distance: 74.3
click at [1068, 88] on div at bounding box center [1068, 129] width 6 height 134
click at [182, 133] on icon at bounding box center [181, 128] width 13 height 14
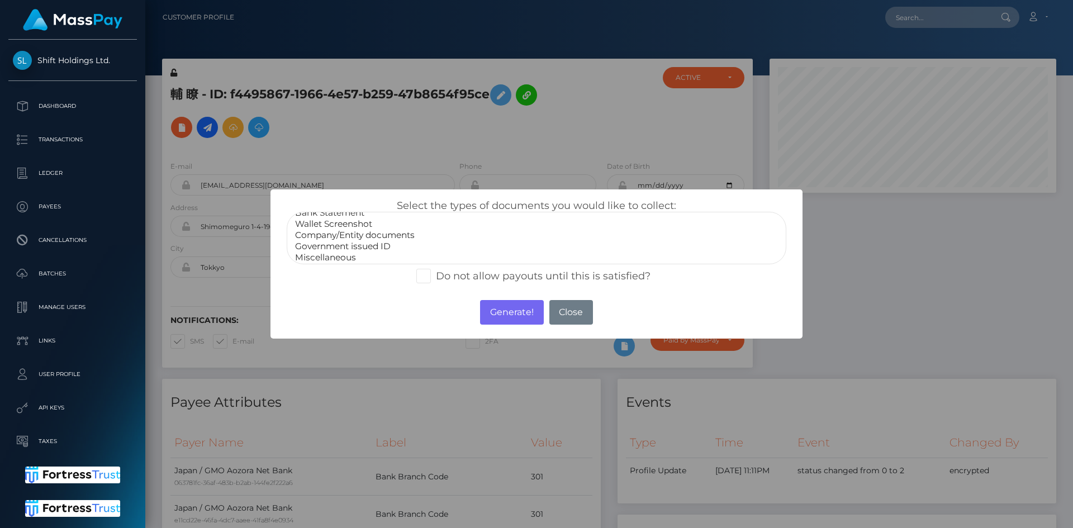
scroll to position [22, 0]
select select "Government issued ID"
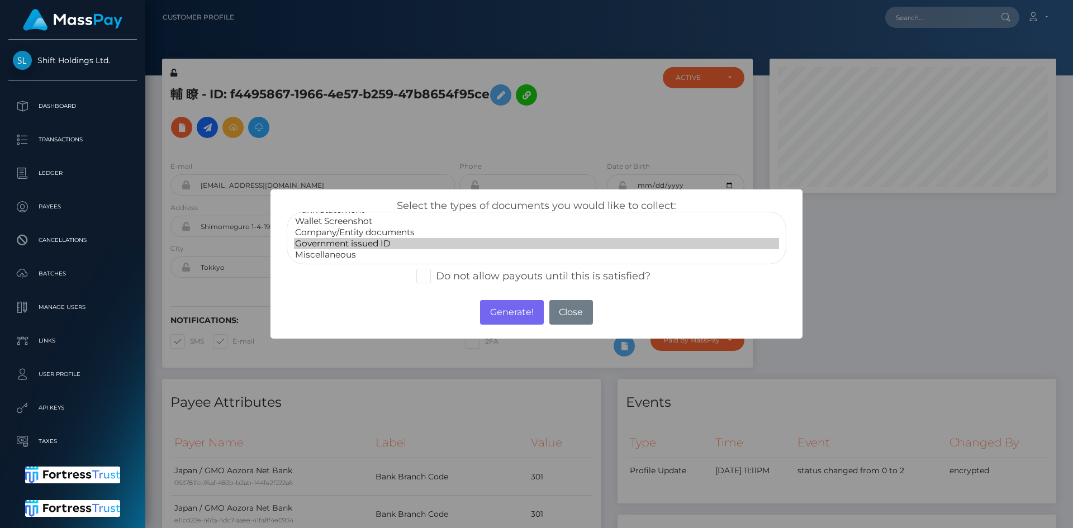
click at [380, 244] on option "Government issued ID" at bounding box center [536, 243] width 485 height 11
click at [521, 317] on button "Generate!" at bounding box center [511, 312] width 63 height 25
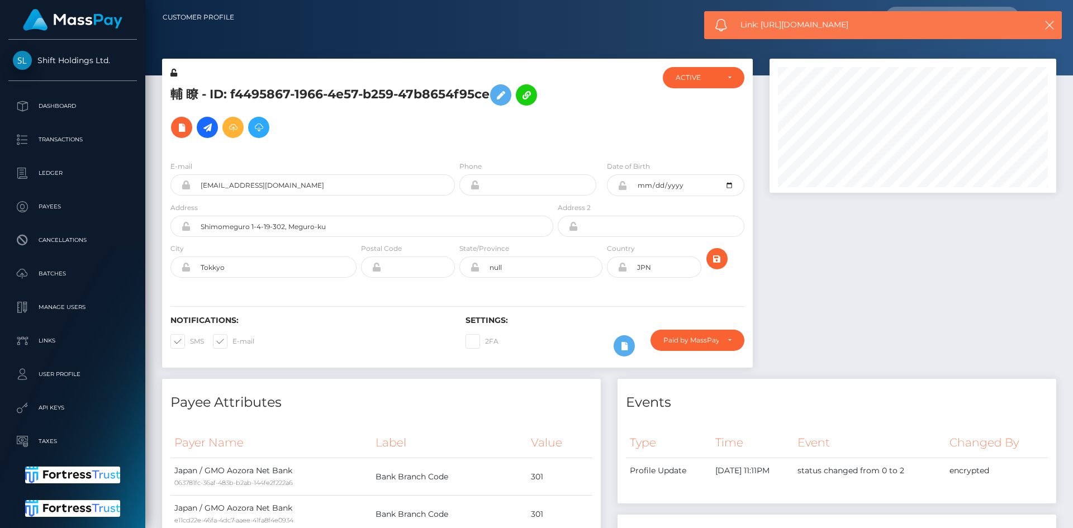
click at [784, 26] on span "Link: https://l.maspay.io/MkjEj" at bounding box center [878, 25] width 276 height 12
copy span "Link: https://l.maspay.io/MkjEj"
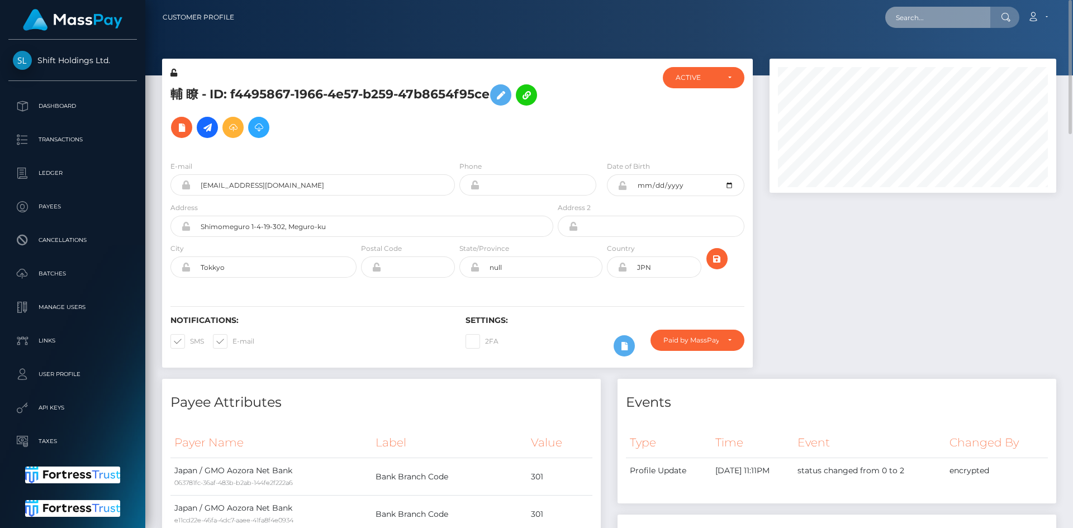
drag, startPoint x: 930, startPoint y: 7, endPoint x: 926, endPoint y: 11, distance: 5.9
click at [930, 7] on input "text" at bounding box center [937, 17] width 105 height 21
paste input "mgstudioprague@gmail.com"
type input "mgstudioprague@gmail.com"
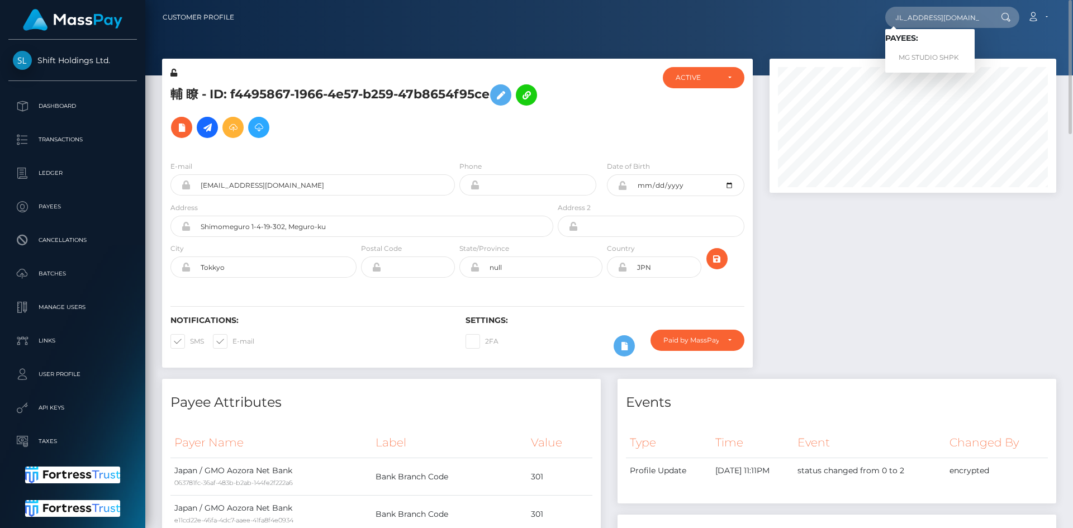
scroll to position [0, 0]
click at [921, 55] on link "MG STUDIO SHPK" at bounding box center [929, 57] width 89 height 21
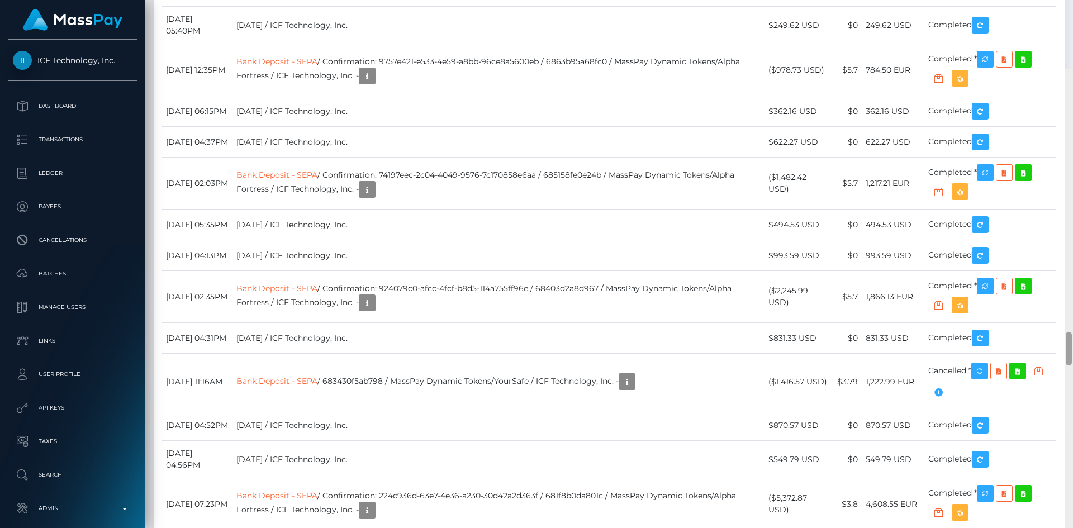
scroll to position [4118, 0]
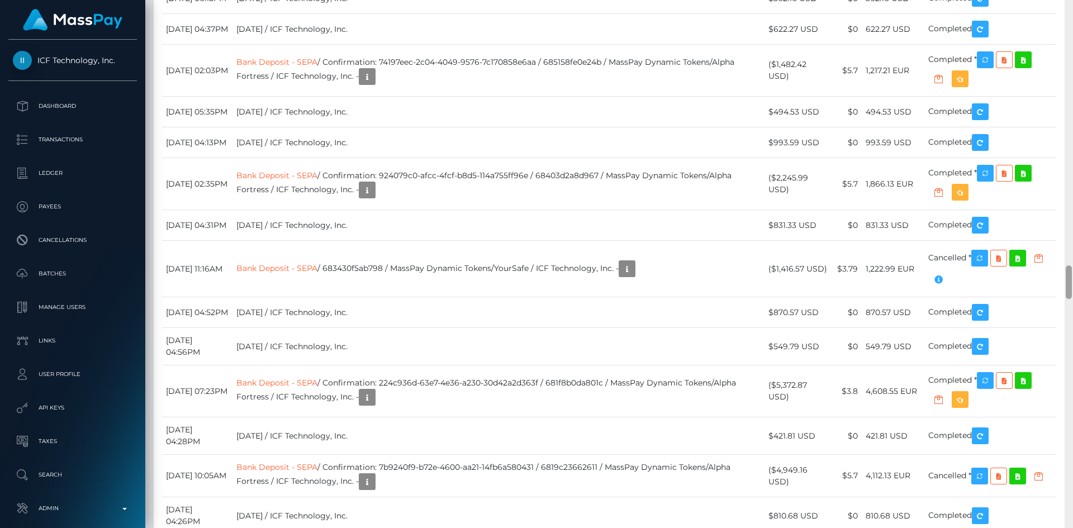
drag, startPoint x: 1068, startPoint y: 20, endPoint x: 1060, endPoint y: 282, distance: 262.1
click at [1060, 282] on div "Customer Profile Loading... Loading..." at bounding box center [608, 264] width 927 height 528
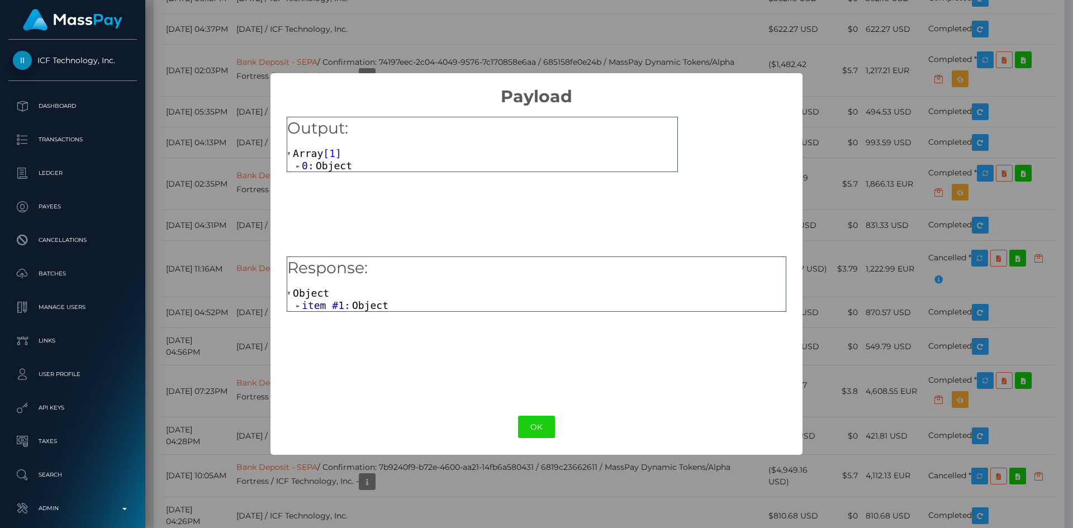
click at [371, 304] on span "Object" at bounding box center [370, 305] width 36 height 12
click at [416, 318] on span "Array" at bounding box center [431, 317] width 30 height 12
click at [537, 329] on span ""Internal transfer should be used for Yoursafe IBAN."" at bounding box center [488, 329] width 321 height 12
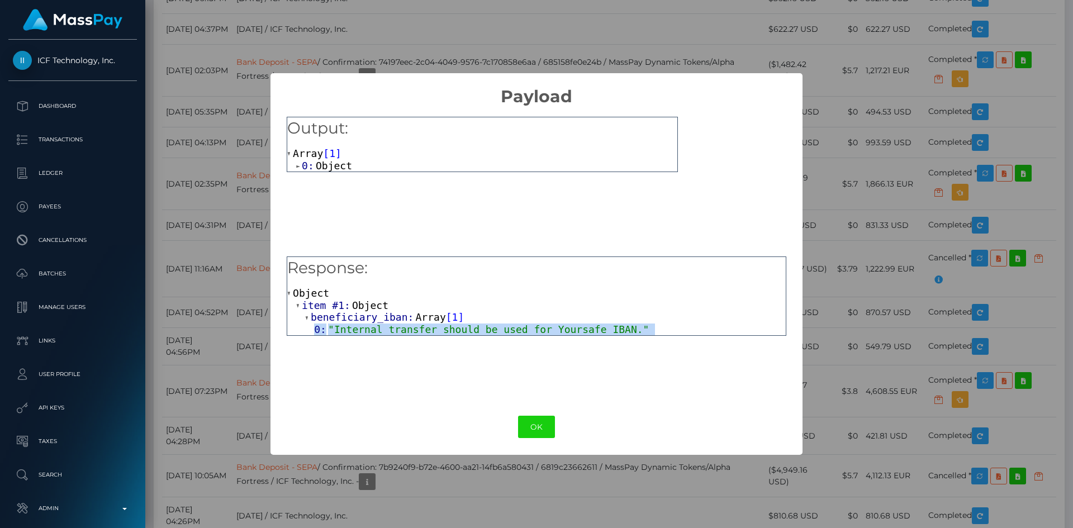
click at [537, 329] on span ""Internal transfer should be used for Yoursafe IBAN."" at bounding box center [488, 329] width 321 height 12
copy div "0: "Internal transfer should be used for Yoursafe IBAN." OK No Cancel"
click at [541, 426] on button "OK" at bounding box center [536, 427] width 37 height 23
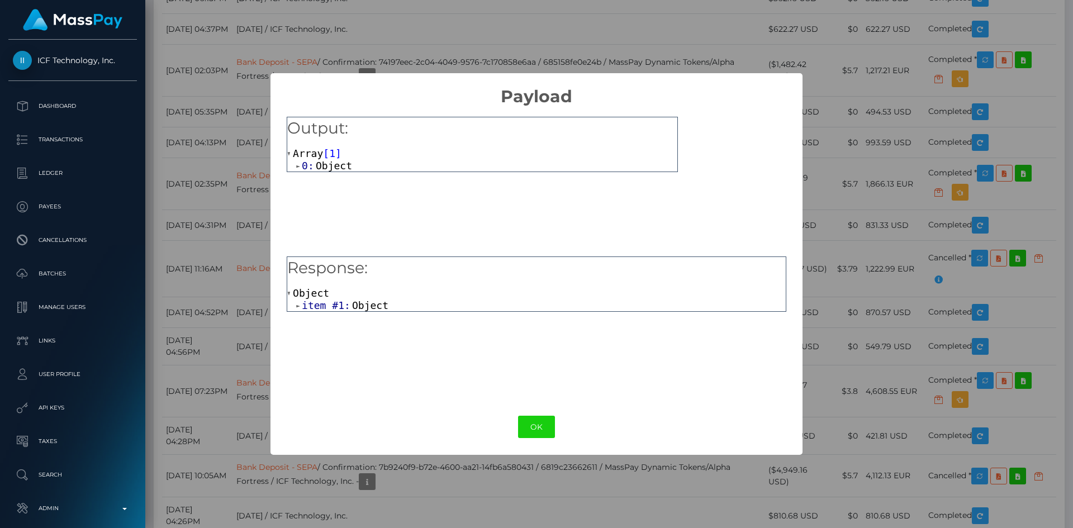
click at [337, 301] on span "item #1:" at bounding box center [327, 305] width 50 height 12
click at [386, 321] on span "beneficiary_iban:" at bounding box center [363, 317] width 104 height 12
drag, startPoint x: 537, startPoint y: 425, endPoint x: 530, endPoint y: 408, distance: 17.5
click at [537, 425] on button "OK" at bounding box center [536, 427] width 37 height 23
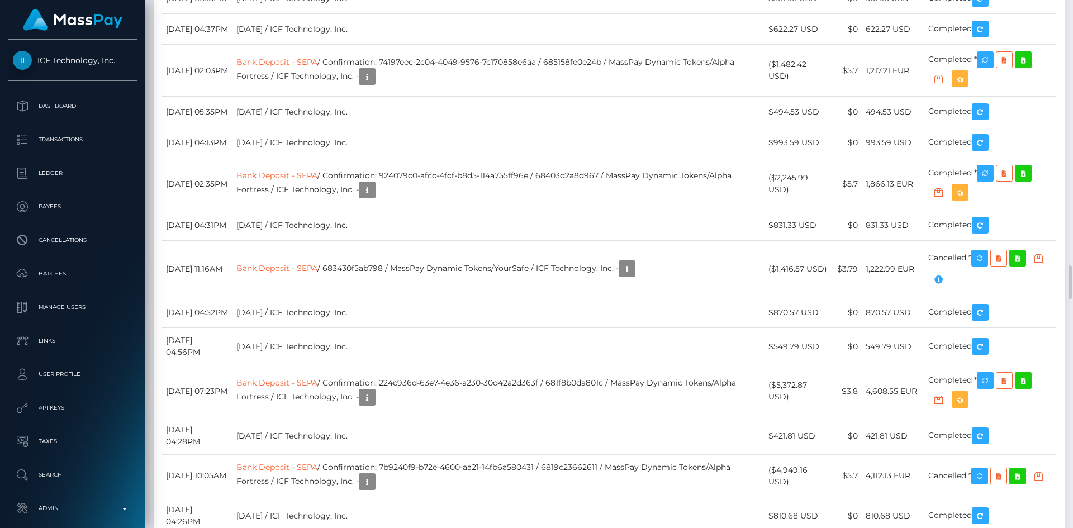
copy td "Bank Deposit - SEPA / 68c7ea61b8373 / MassPay Dynamic Tokens/YourSafe / ICF Tec…"
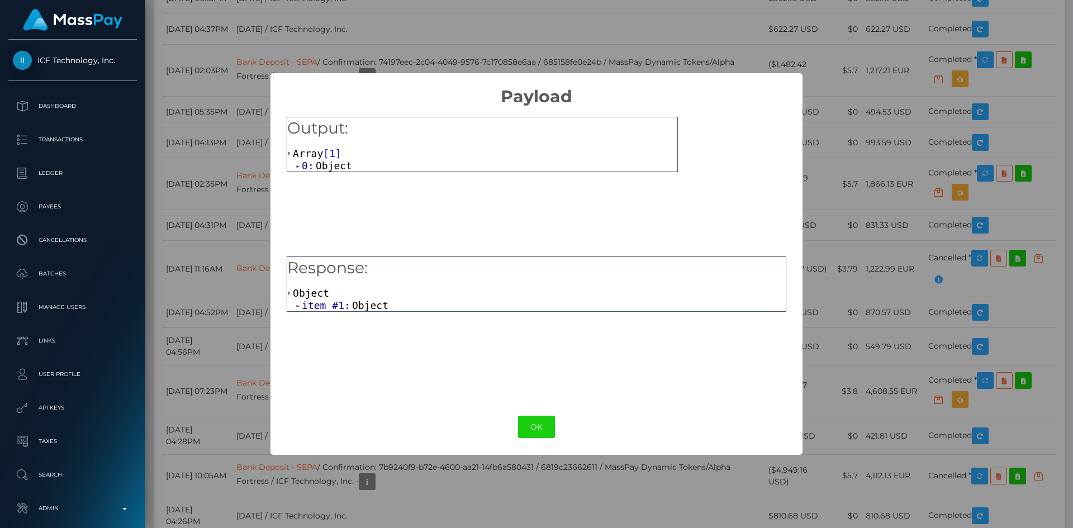
click at [363, 305] on span "Object" at bounding box center [370, 305] width 36 height 12
click at [366, 317] on span "beneficiary_iban:" at bounding box center [363, 317] width 104 height 12
click at [439, 334] on span ""Internal transfer should be used for Yoursafe IBAN."" at bounding box center [488, 329] width 321 height 12
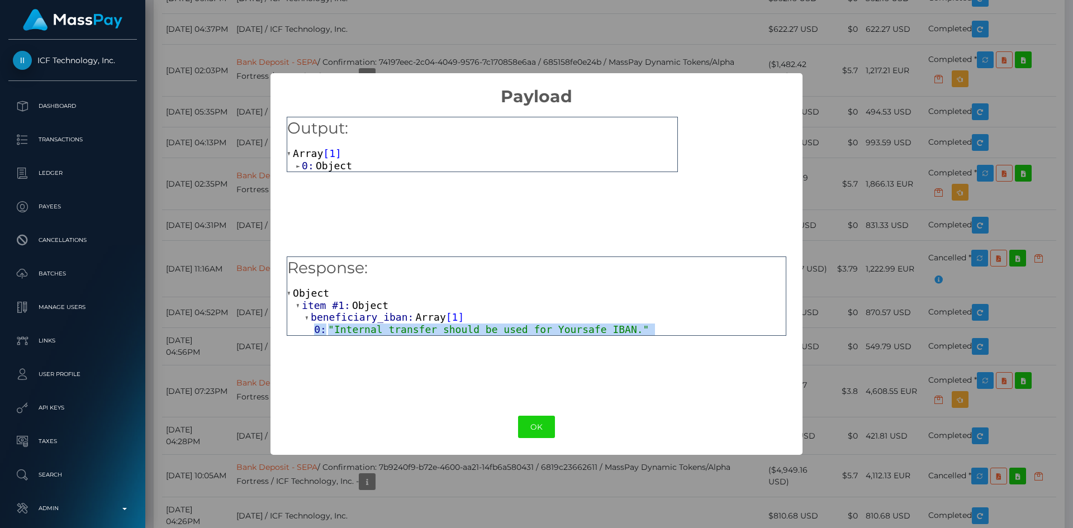
click at [439, 334] on span ""Internal transfer should be used for Yoursafe IBAN."" at bounding box center [488, 329] width 321 height 12
copy div "0: "Internal transfer should be used for Yoursafe IBAN." OK No Cancel"
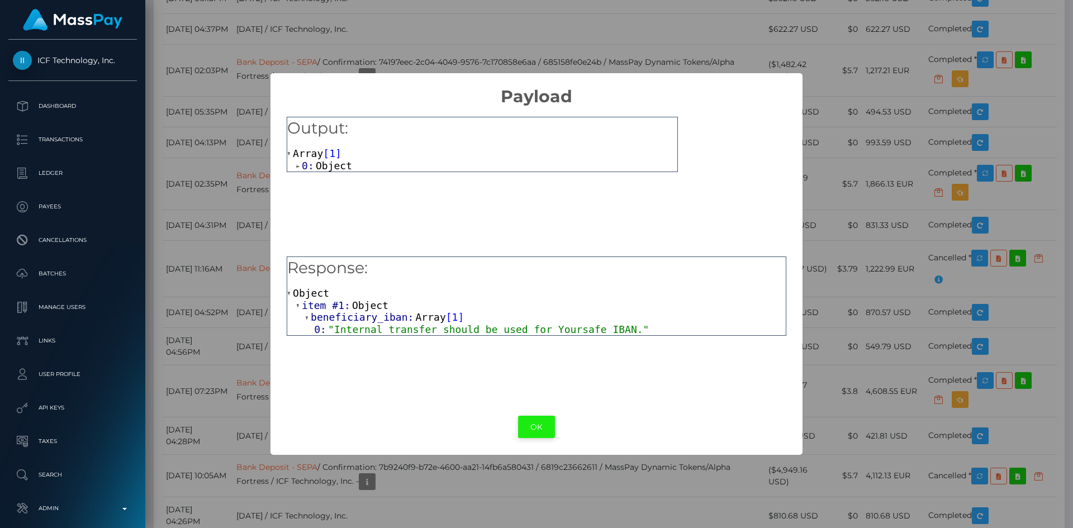
click at [547, 432] on button "OK" at bounding box center [536, 427] width 37 height 23
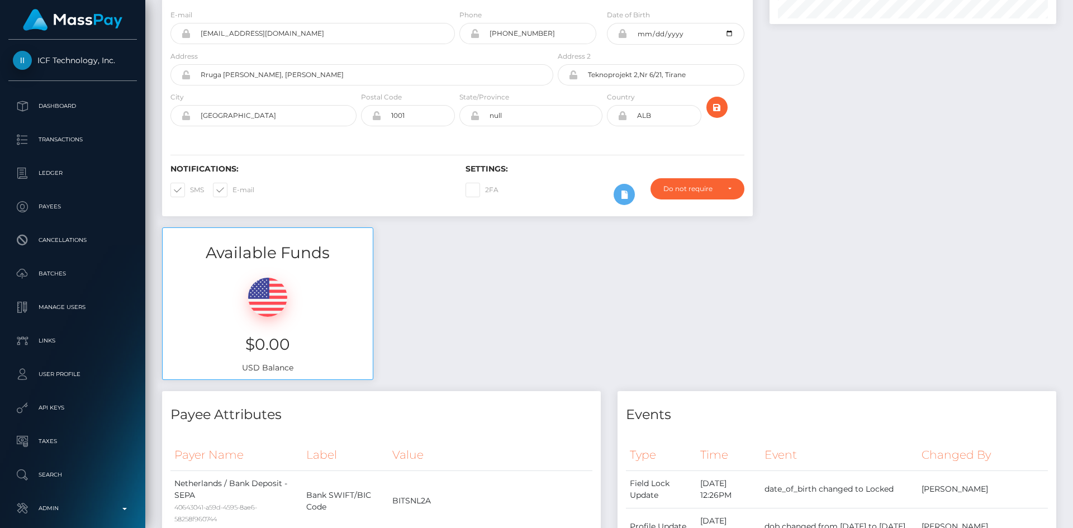
scroll to position [0, 0]
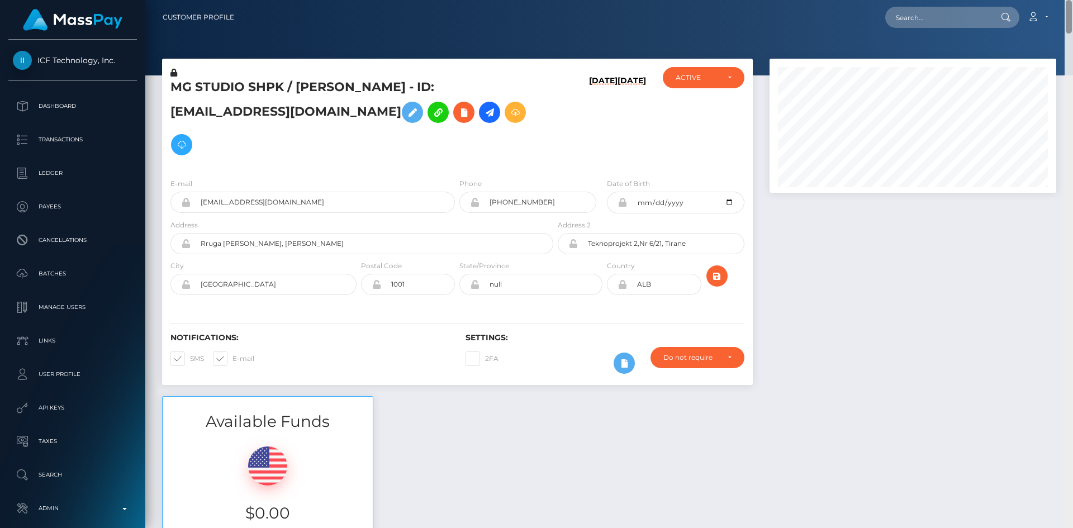
drag, startPoint x: 1069, startPoint y: 244, endPoint x: 1045, endPoint y: -18, distance: 263.7
click at [1045, 0] on html "ICF Technology, Inc. Dashboard Transactions Ledger Payees Batches" at bounding box center [536, 264] width 1073 height 528
click at [324, 87] on h5 "MG STUDIO SHPK / Joachim Sauter - ID: mgstudioprague@gmail.com" at bounding box center [358, 120] width 377 height 82
copy h5 "Joachim"
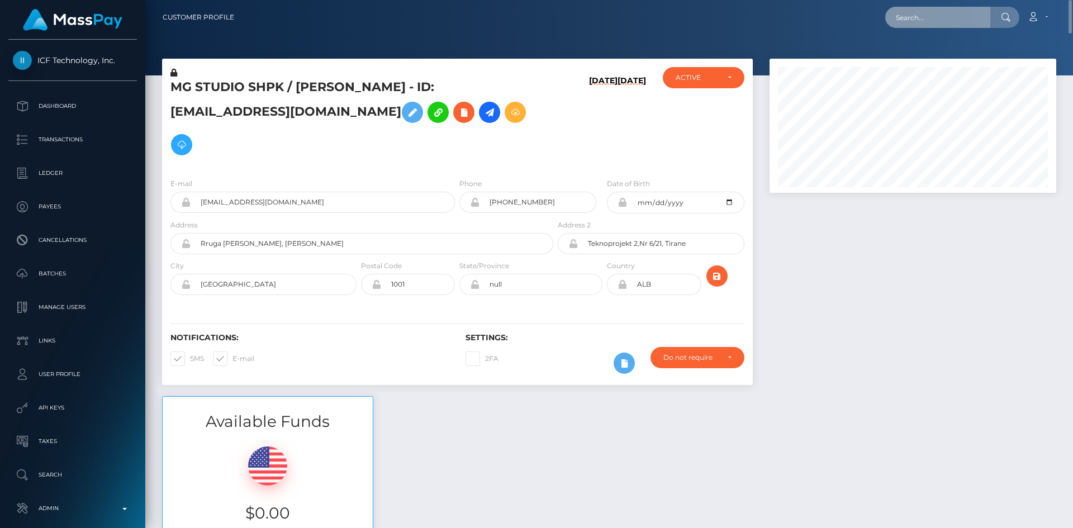
click at [890, 18] on input "text" at bounding box center [937, 17] width 105 height 21
paste input "[EMAIL_ADDRESS][DOMAIN_NAME]"
type input "[EMAIL_ADDRESS][DOMAIN_NAME]"
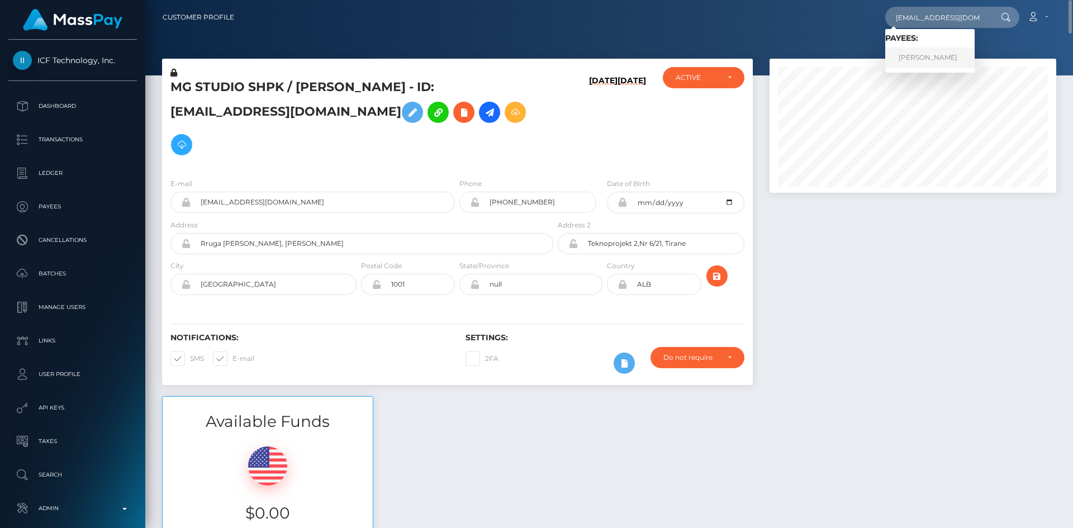
click at [913, 61] on link "NATALIIA BATURINA" at bounding box center [929, 57] width 89 height 21
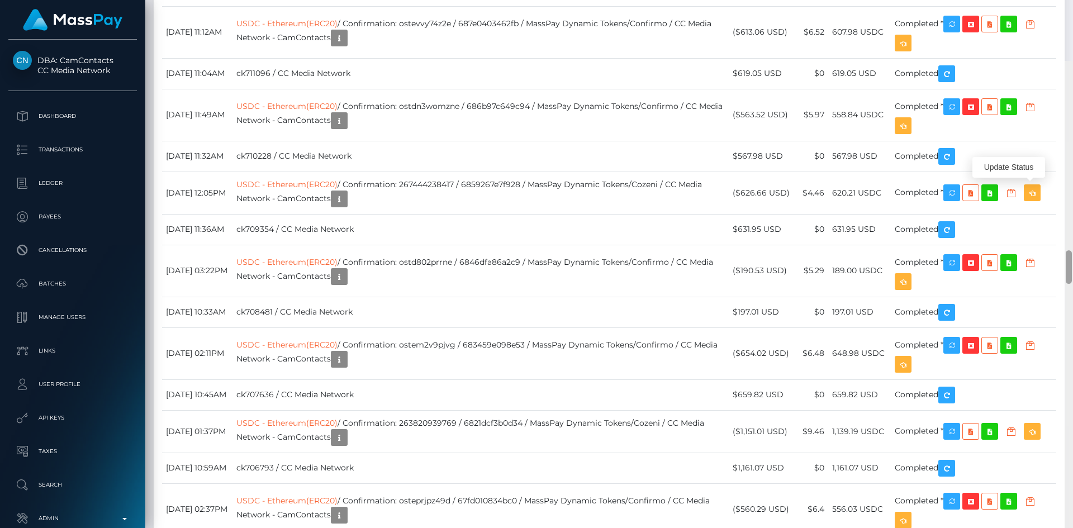
scroll to position [2888, 0]
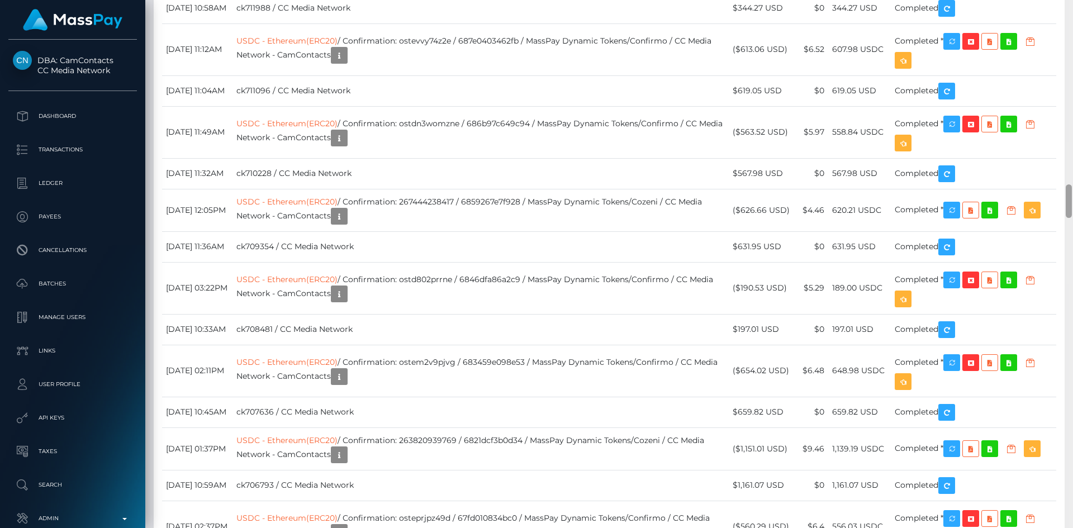
drag, startPoint x: 1069, startPoint y: 19, endPoint x: 1041, endPoint y: 197, distance: 179.8
click at [1041, 197] on div "Customer Profile Loading... Loading..." at bounding box center [608, 264] width 927 height 528
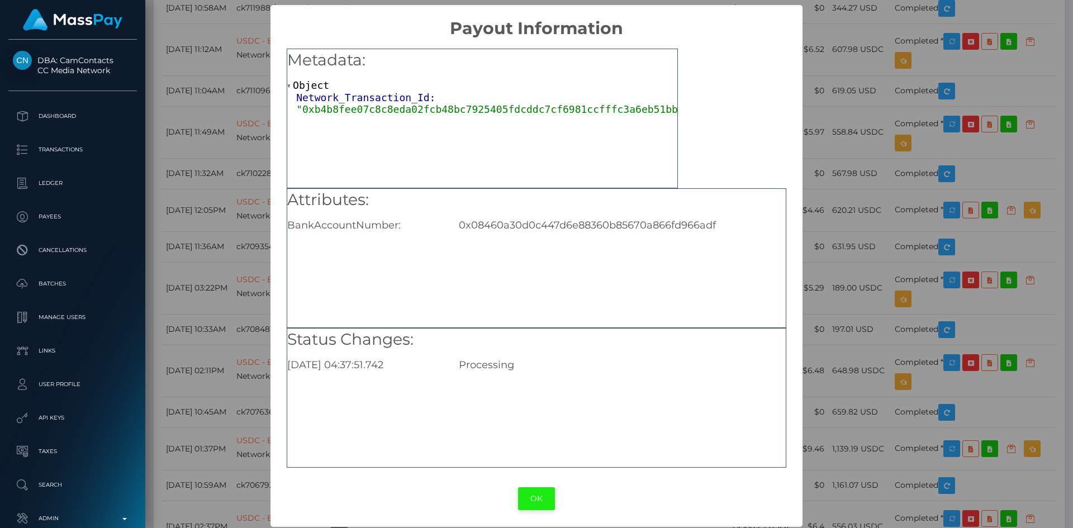
click at [531, 499] on button "OK" at bounding box center [536, 498] width 37 height 23
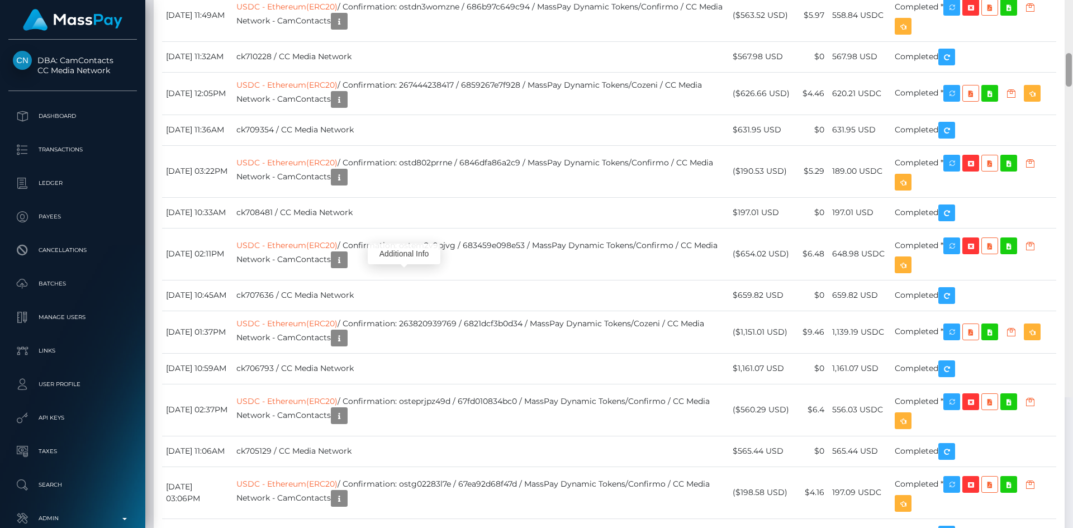
scroll to position [3013, 0]
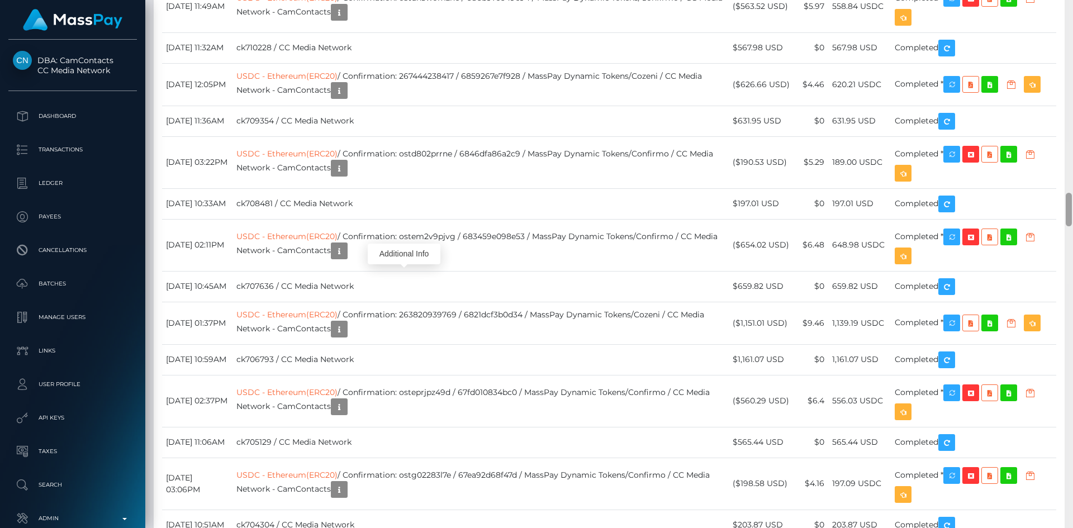
drag, startPoint x: 1070, startPoint y: 196, endPoint x: 1016, endPoint y: 201, distance: 54.9
click at [1016, 201] on div "Customer Profile Loading... Loading..." at bounding box center [608, 264] width 927 height 528
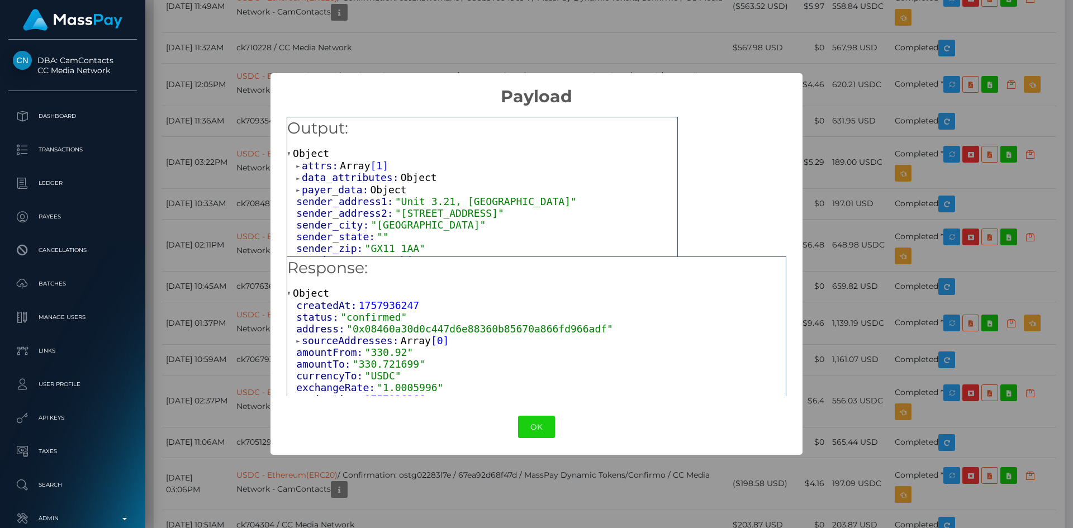
click at [340, 166] on span "Array" at bounding box center [355, 166] width 30 height 12
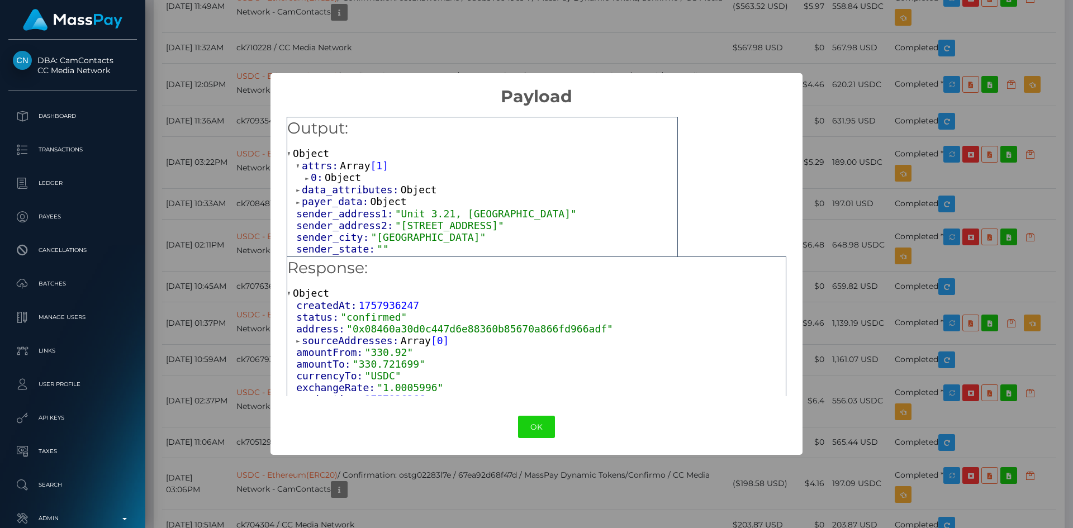
click at [347, 180] on span "Object" at bounding box center [343, 178] width 36 height 12
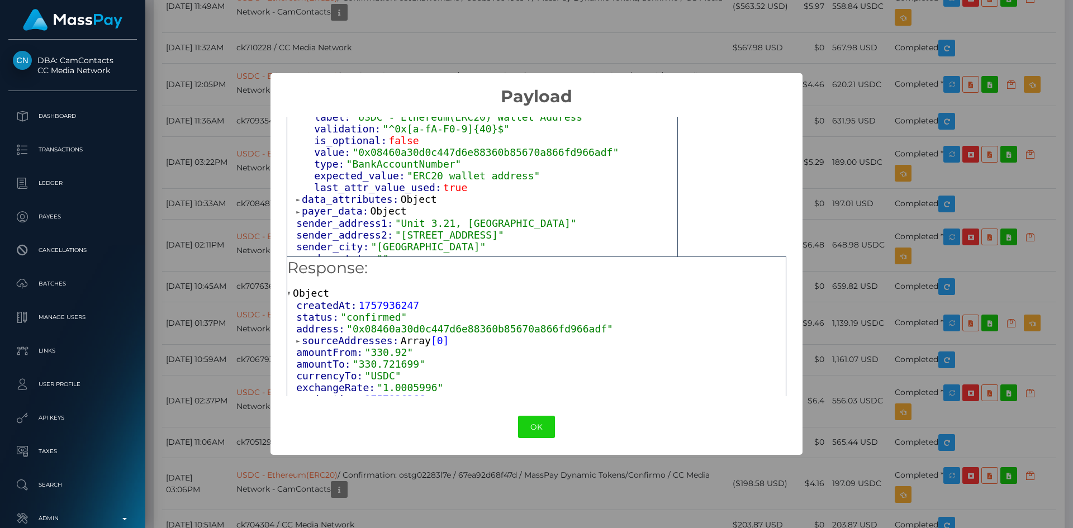
scroll to position [126, 0]
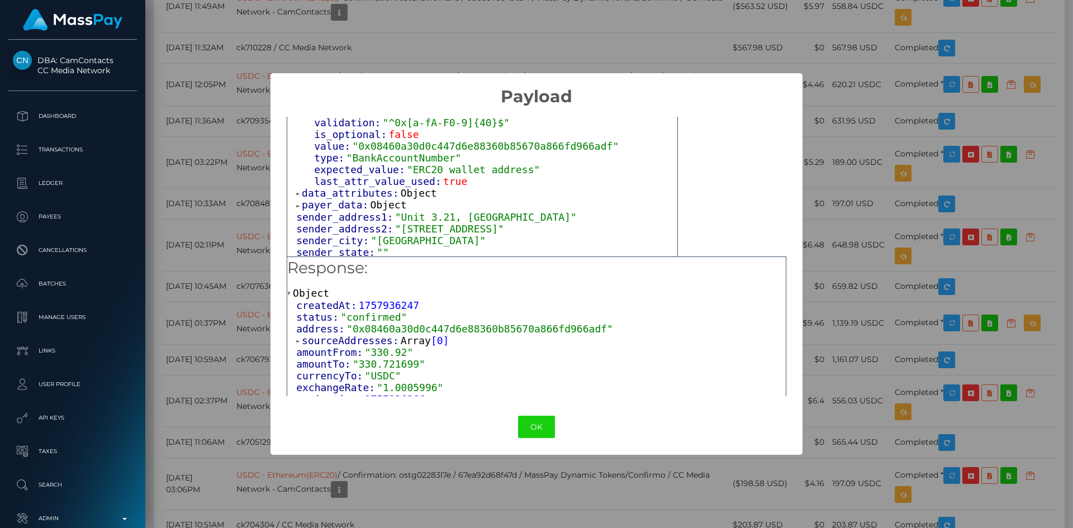
click at [417, 187] on span "Object" at bounding box center [419, 193] width 36 height 12
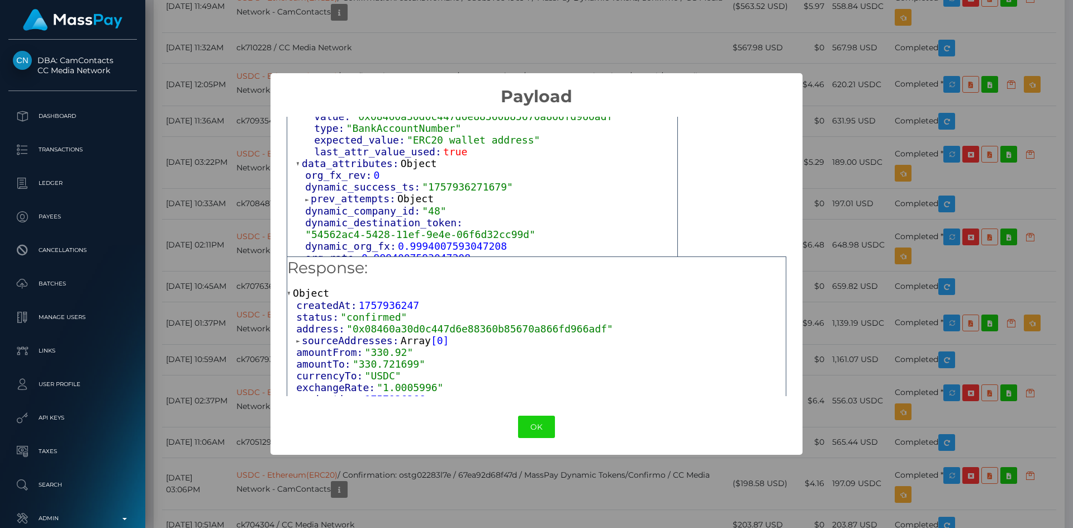
scroll to position [159, 0]
click at [422, 192] on span "Object" at bounding box center [415, 195] width 36 height 12
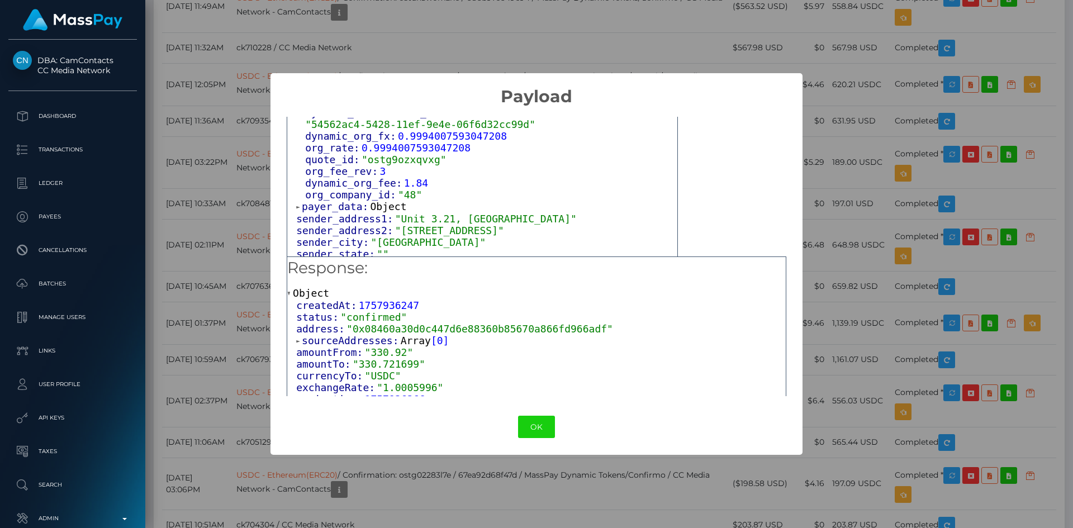
scroll to position [284, 0]
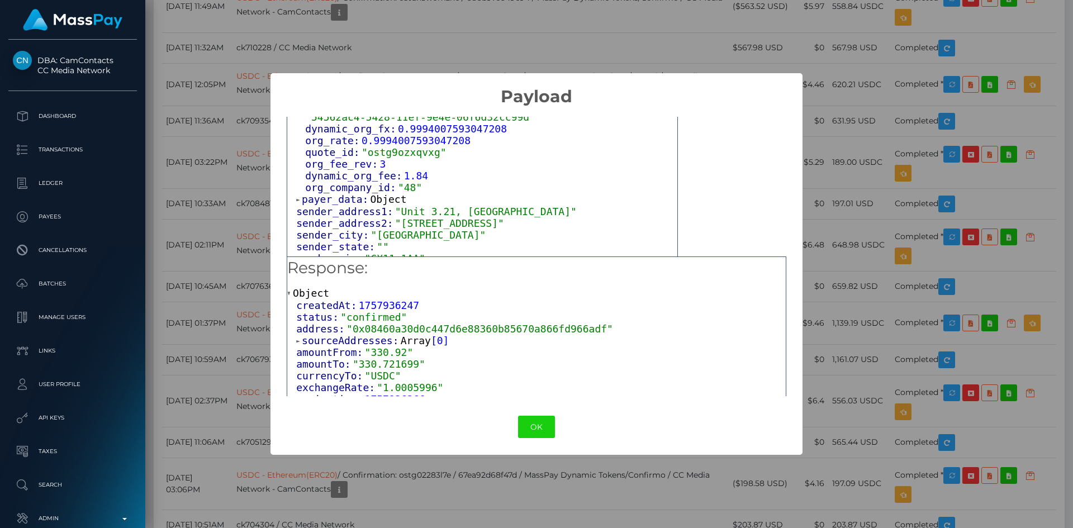
click at [387, 193] on span "Object" at bounding box center [388, 199] width 36 height 12
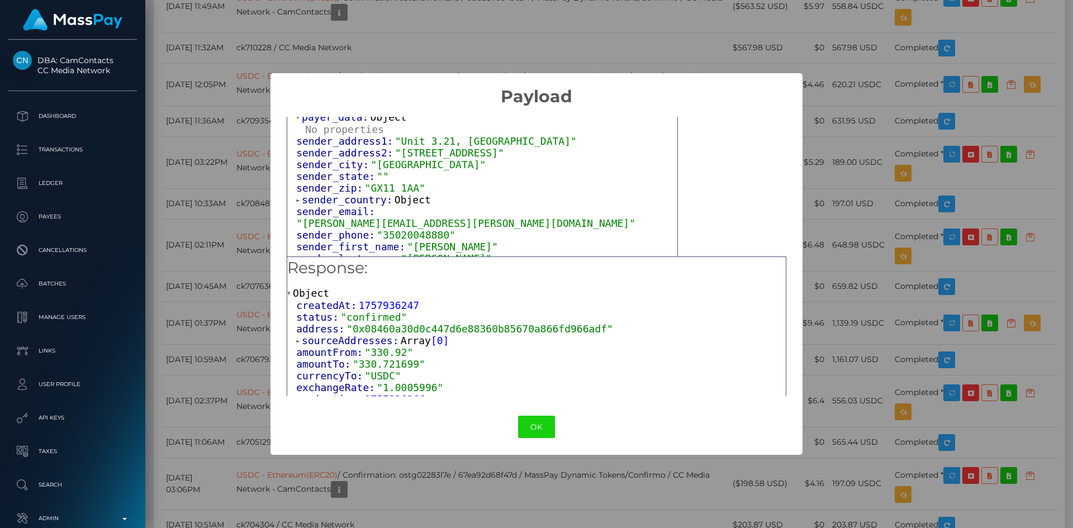
scroll to position [389, 0]
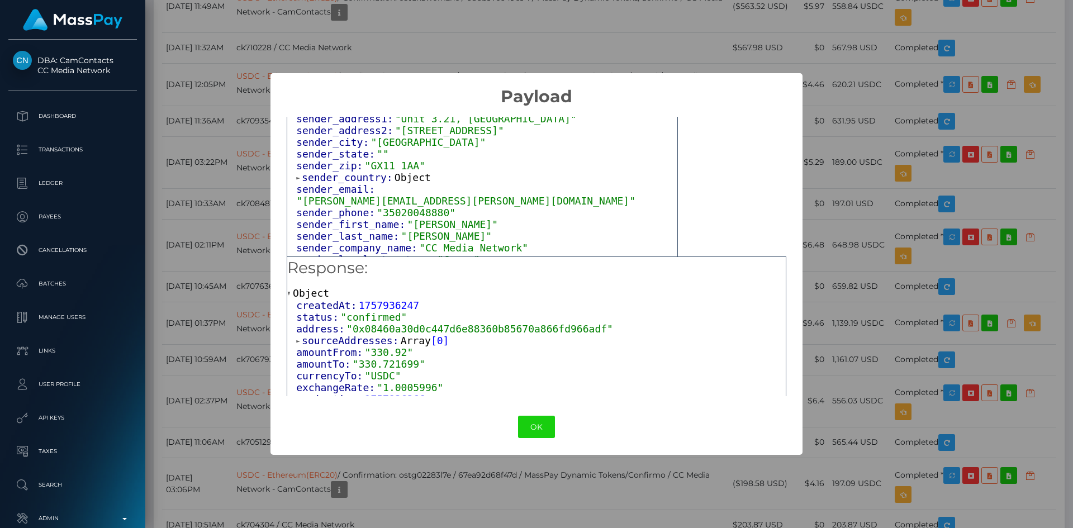
click at [413, 173] on span "Object" at bounding box center [412, 178] width 36 height 12
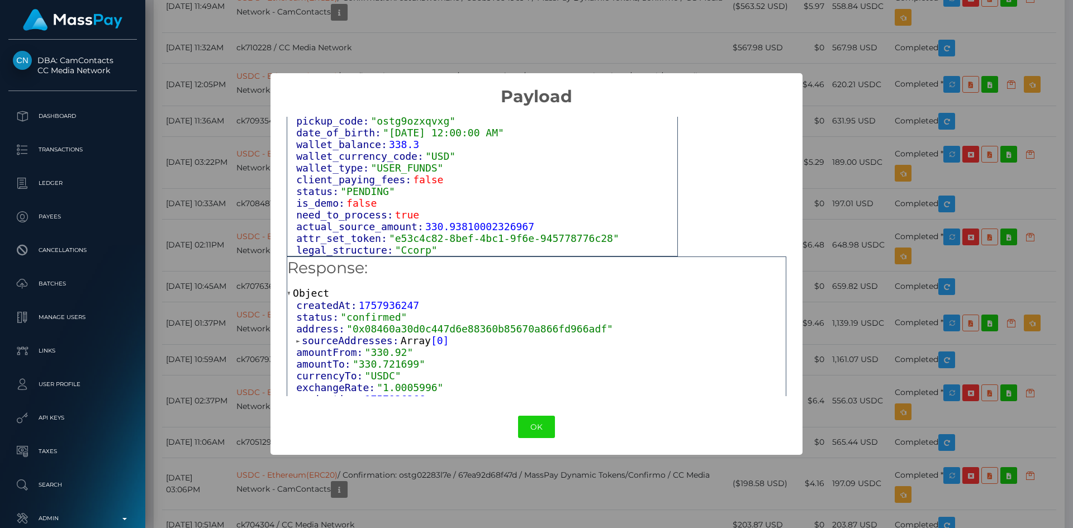
scroll to position [1056, 0]
drag, startPoint x: 569, startPoint y: 222, endPoint x: 574, endPoint y: 196, distance: 26.7
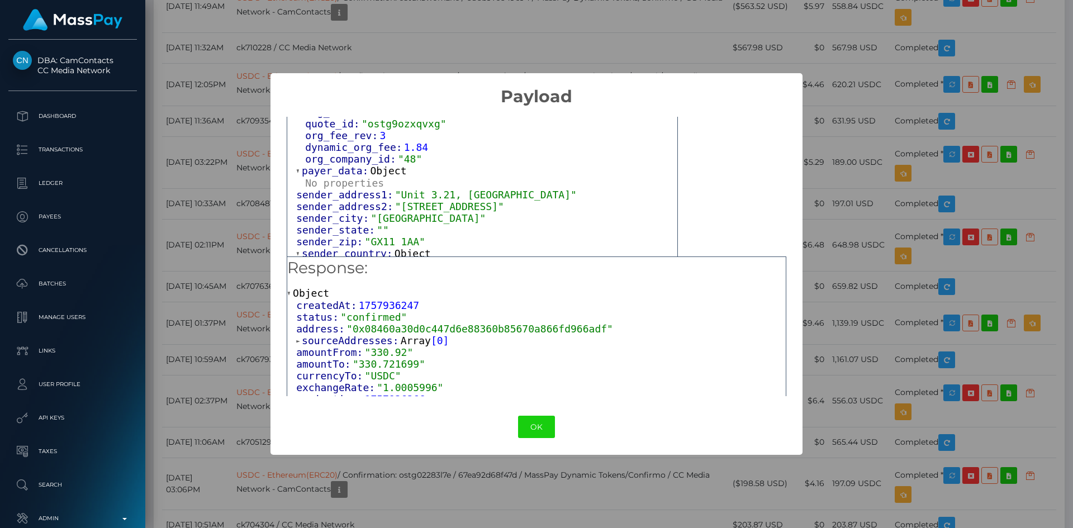
scroll to position [314, 0]
click at [531, 424] on button "OK" at bounding box center [536, 427] width 37 height 23
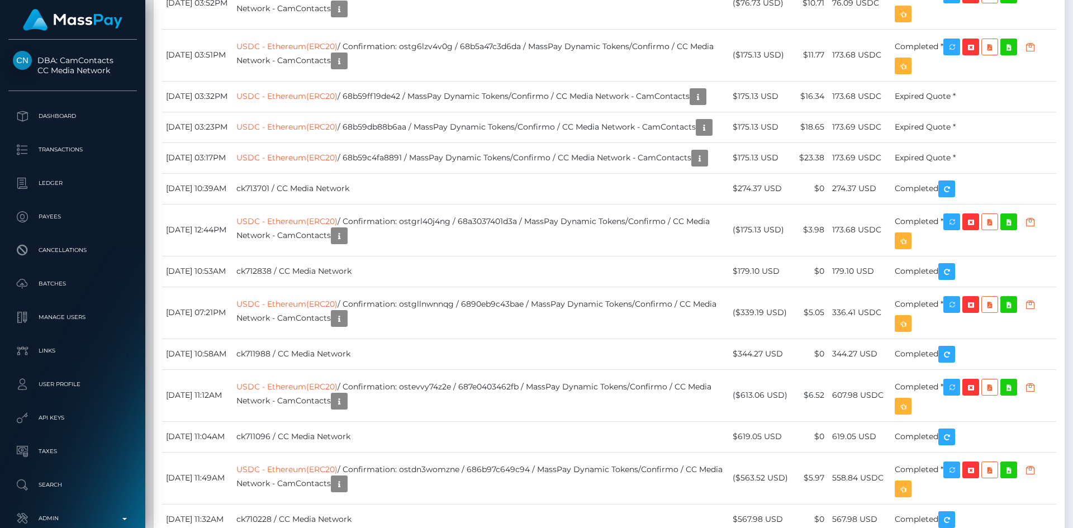
scroll to position [0, 0]
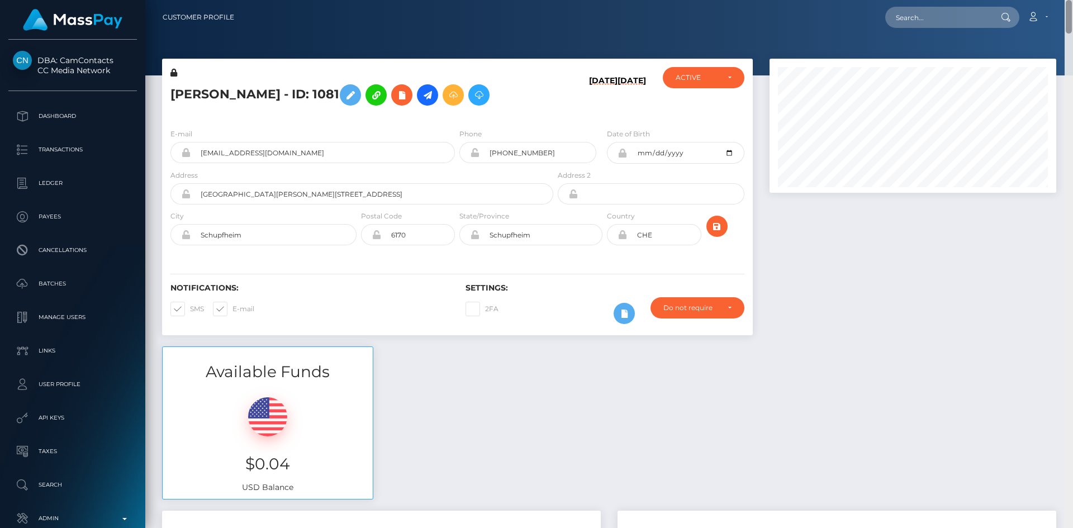
drag, startPoint x: 1069, startPoint y: 211, endPoint x: 1072, endPoint y: -10, distance: 220.7
click at [1072, 0] on html "DBA: CamContacts CC Media Network Dashboard Transactions Ledger Links" at bounding box center [536, 264] width 1073 height 528
click at [434, 96] on icon at bounding box center [427, 95] width 13 height 14
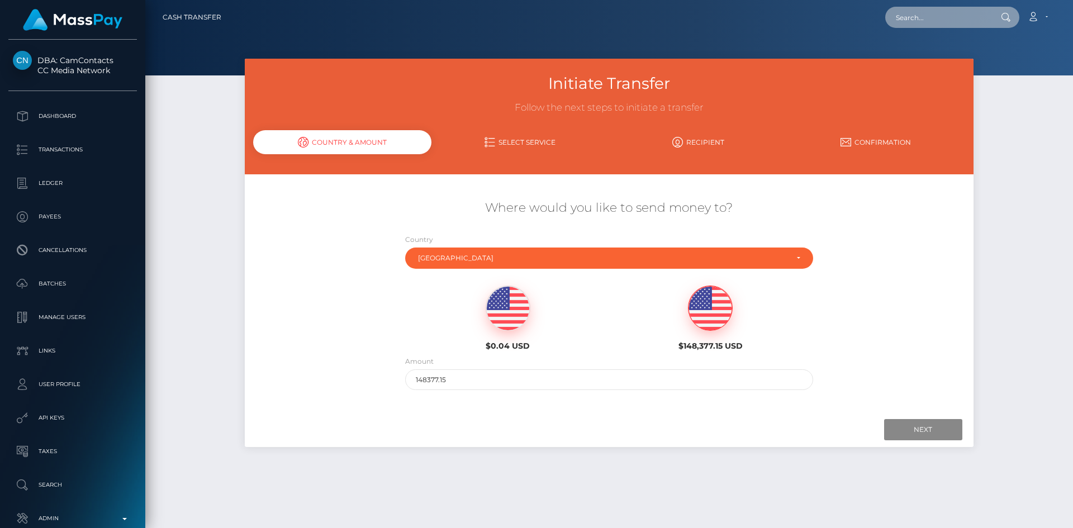
click at [931, 21] on input "text" at bounding box center [937, 17] width 105 height 21
paste input "[EMAIL_ADDRESS][DOMAIN_NAME]"
type input "[EMAIL_ADDRESS][DOMAIN_NAME]"
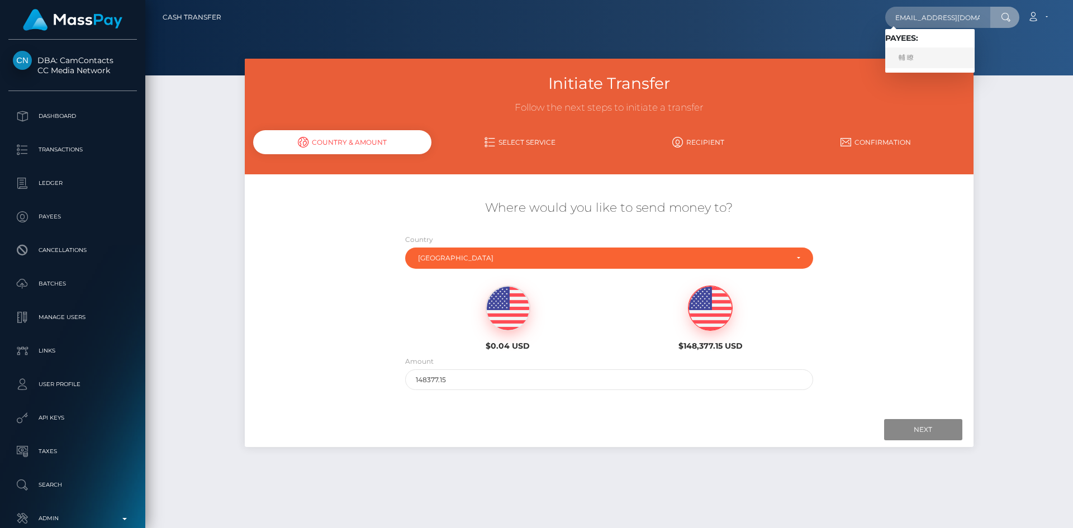
scroll to position [0, 0]
click at [911, 56] on link "輔 瞭" at bounding box center [929, 57] width 89 height 21
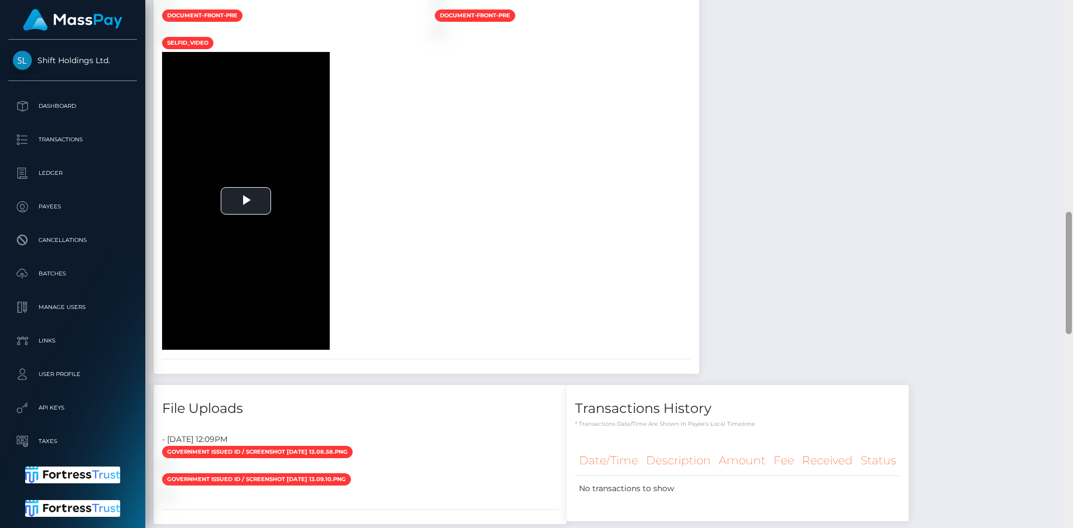
scroll to position [872, 0]
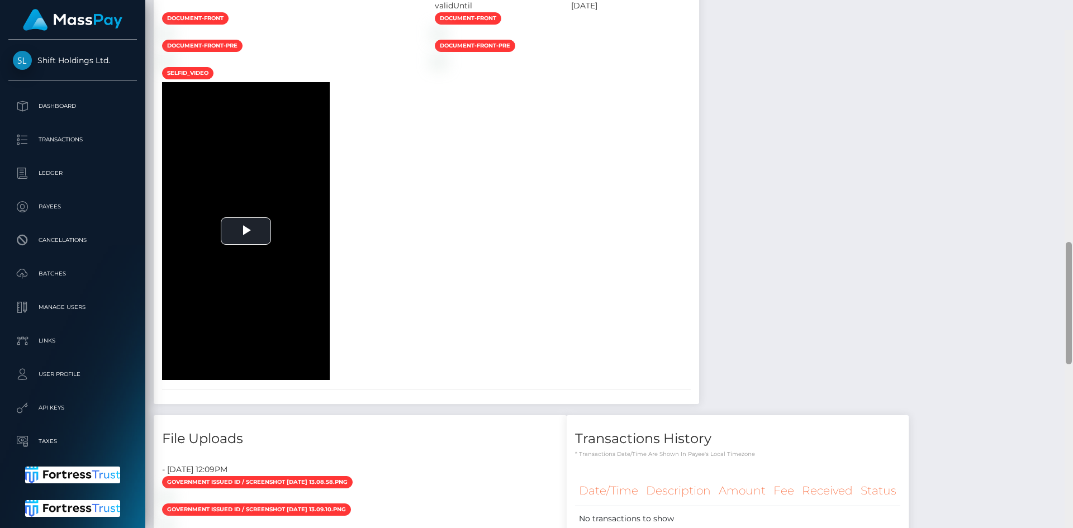
drag, startPoint x: 1068, startPoint y: 78, endPoint x: 983, endPoint y: 249, distance: 190.9
click at [1045, 261] on div "Customer Profile Loading... Loading..." at bounding box center [608, 264] width 927 height 528
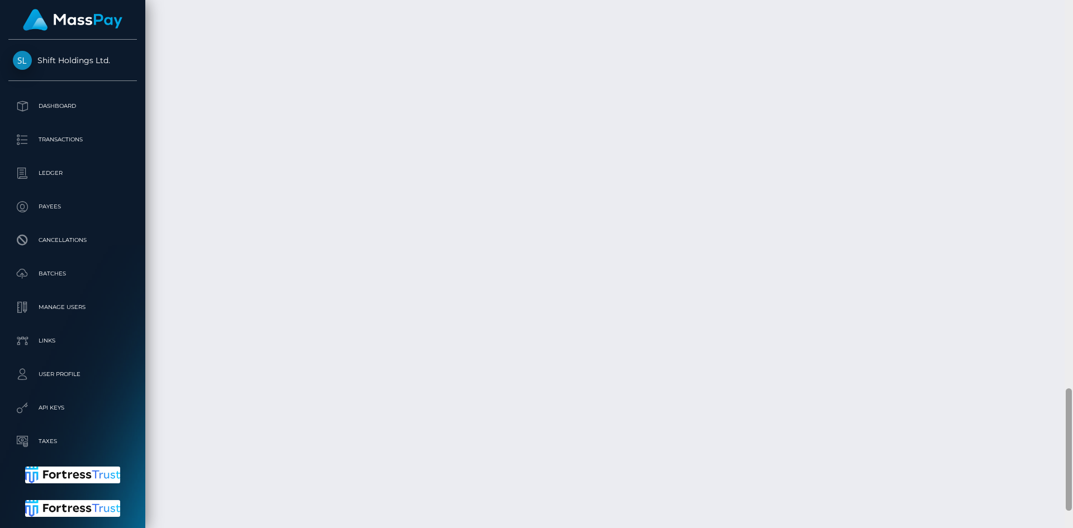
scroll to position [1741, 0]
drag, startPoint x: 1068, startPoint y: 238, endPoint x: 673, endPoint y: 372, distance: 417.5
click at [1029, 454] on div "Customer Profile Loading... Loading..." at bounding box center [608, 264] width 927 height 528
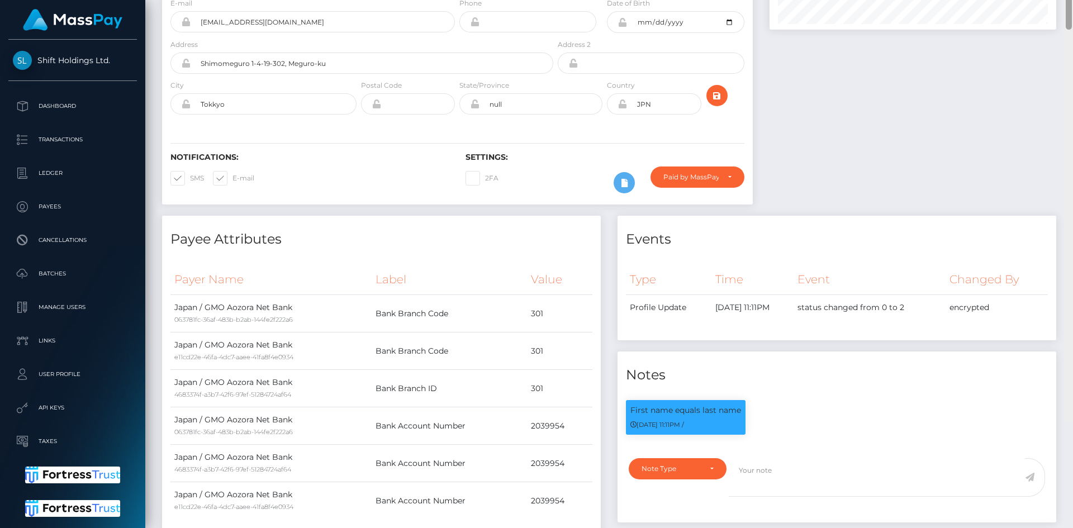
scroll to position [0, 0]
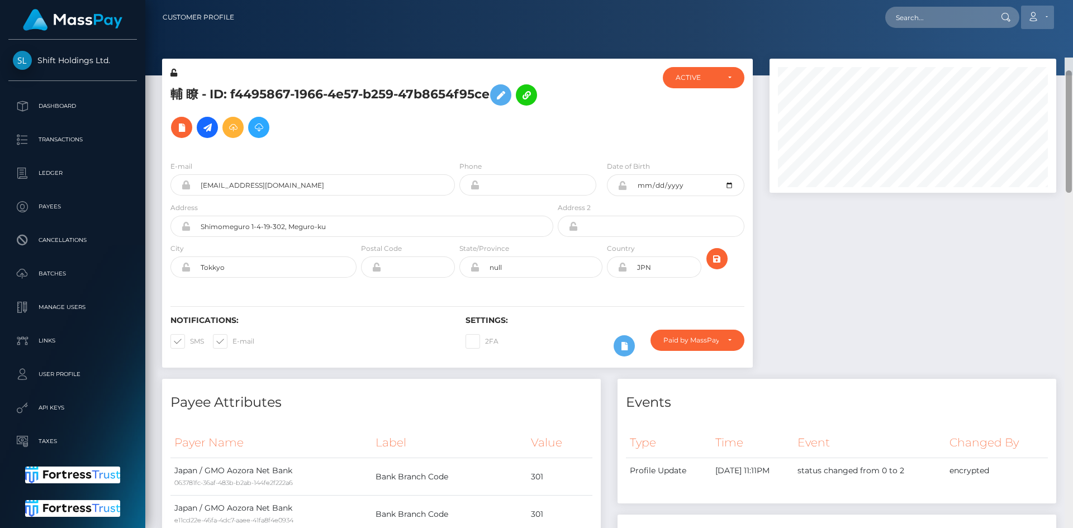
drag, startPoint x: 1068, startPoint y: 466, endPoint x: 1031, endPoint y: 19, distance: 448.5
click at [1072, 6] on div "Customer Profile Loading... Loading..." at bounding box center [608, 264] width 927 height 528
click at [850, 262] on div at bounding box center [912, 219] width 303 height 320
click at [930, 19] on input "text" at bounding box center [937, 17] width 105 height 21
paste input "[EMAIL_ADDRESS][DOMAIN_NAME]"
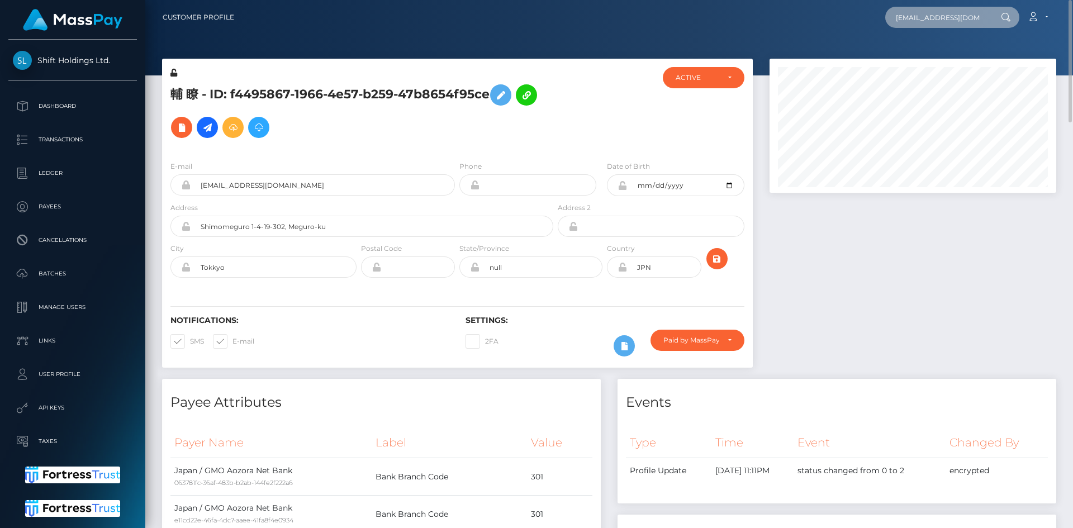
scroll to position [0, 9]
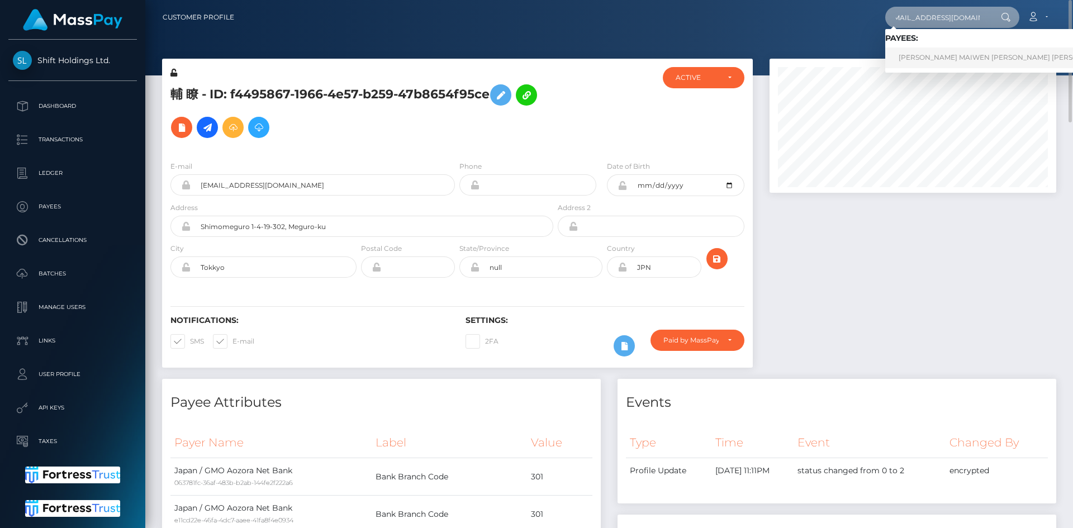
type input "[EMAIL_ADDRESS][DOMAIN_NAME]"
click at [929, 55] on link "SHAINA MAIWEN LEO KON LEN" at bounding box center [1004, 57] width 239 height 21
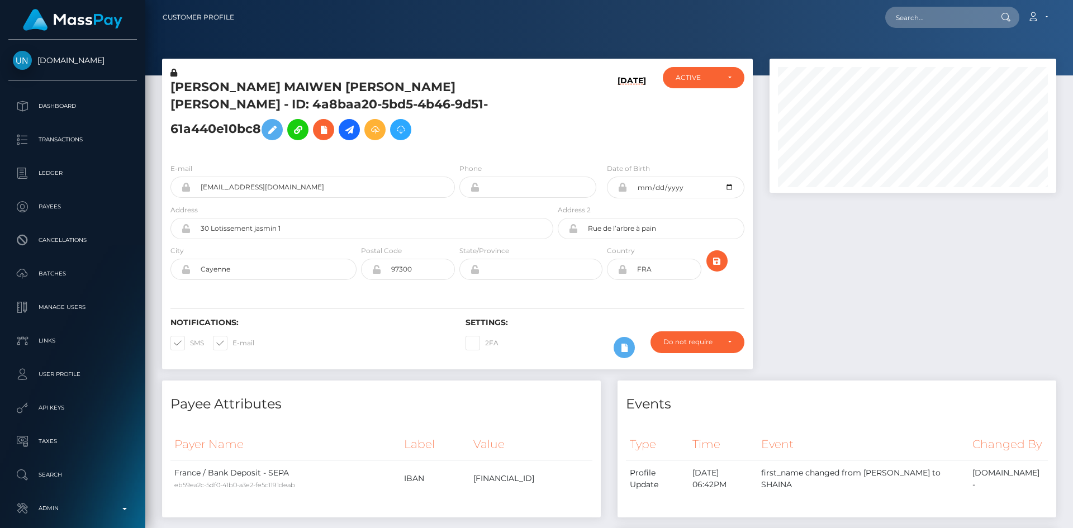
scroll to position [134, 287]
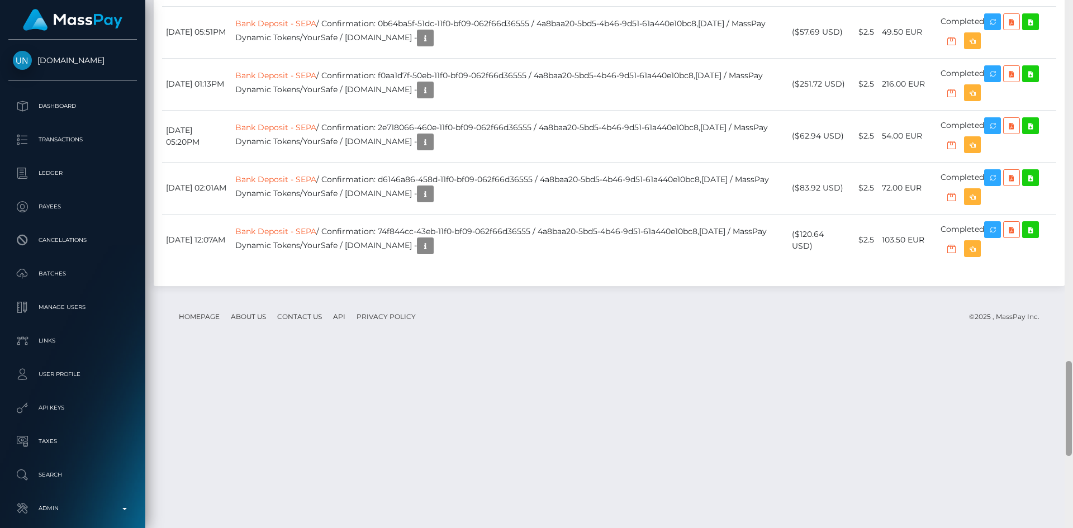
drag, startPoint x: 1066, startPoint y: 58, endPoint x: 1046, endPoint y: 408, distance: 350.8
click at [1046, 408] on div "Customer Profile Loading... Loading..." at bounding box center [608, 264] width 927 height 528
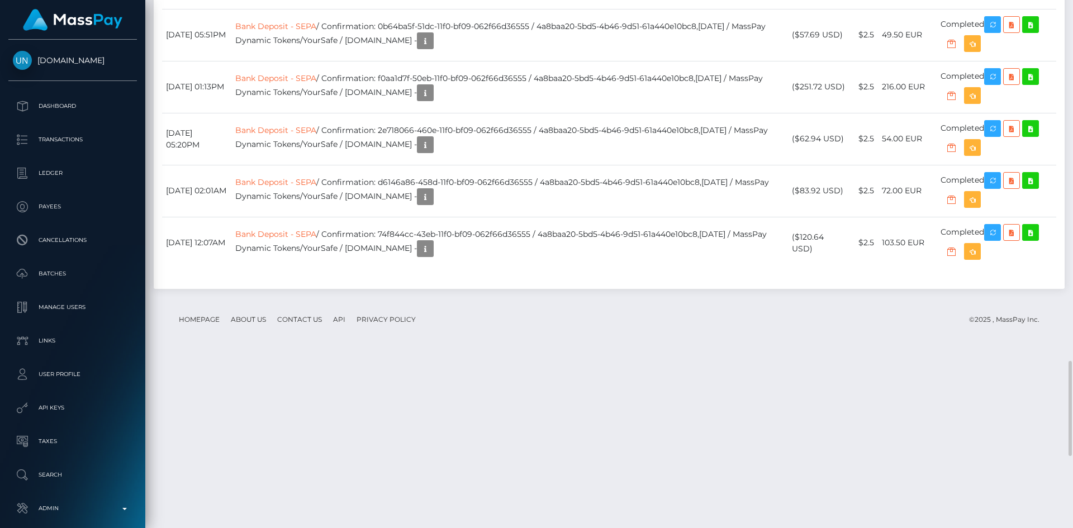
drag, startPoint x: 887, startPoint y: 345, endPoint x: 923, endPoint y: 344, distance: 35.8
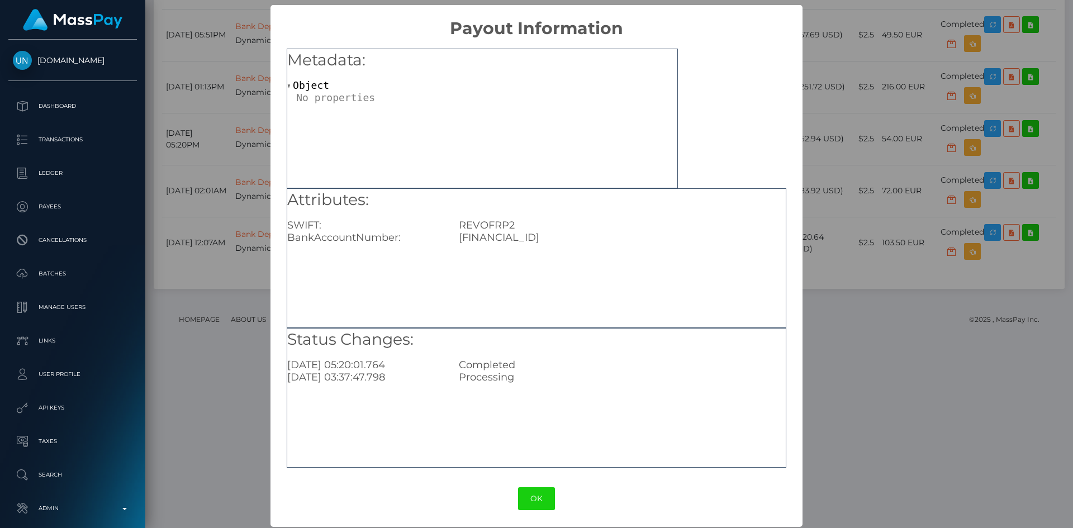
click at [523, 231] on div "REVOFRP2" at bounding box center [621, 225] width 343 height 12
click at [566, 232] on div "[FINANCIAL_ID]" at bounding box center [621, 237] width 343 height 12
copy div "[FINANCIAL_ID]"
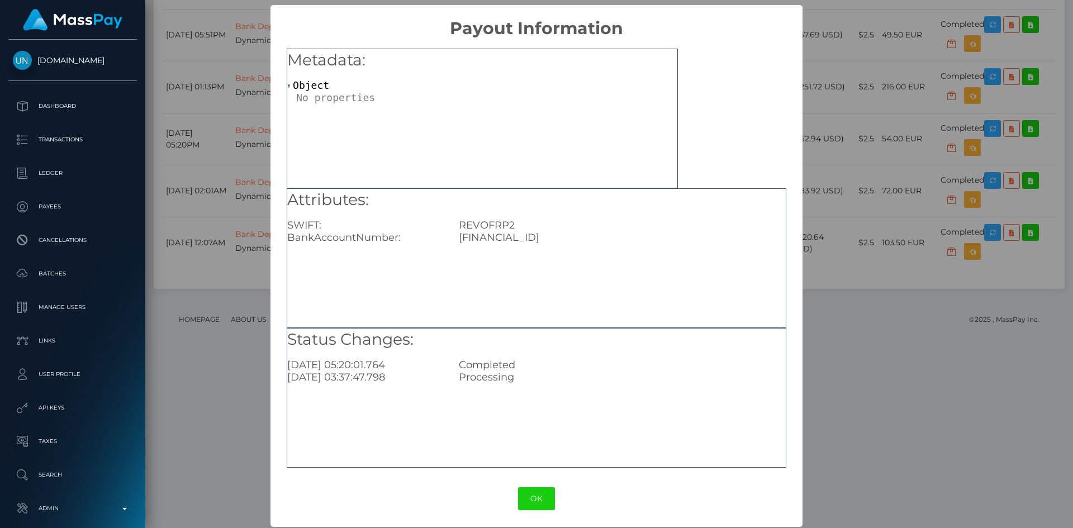
copy div "[FINANCIAL_ID]"
click at [230, 249] on div "× Payout Information Metadata: Object Attributes: SWIFT: REVOFRP2 BankAccountNu…" at bounding box center [536, 264] width 1073 height 528
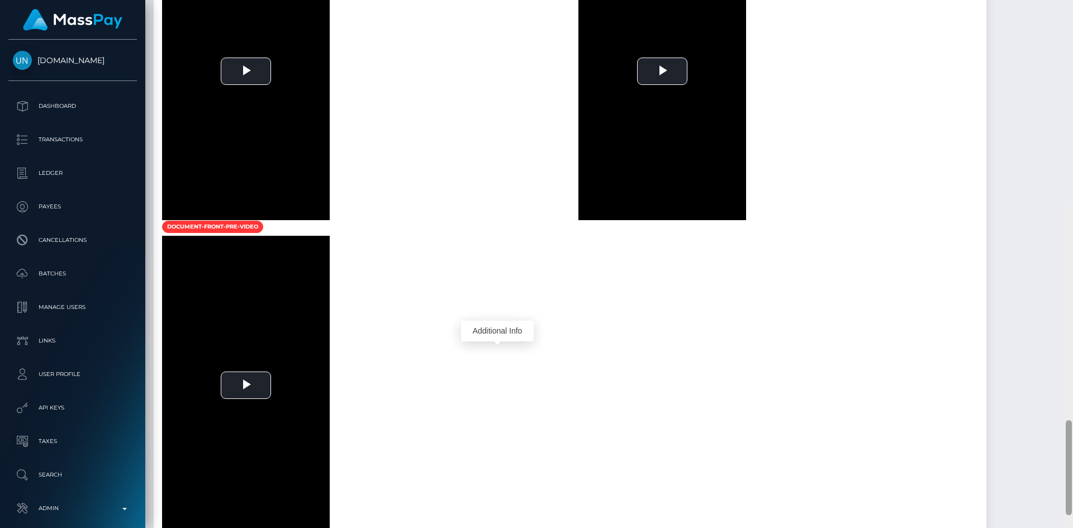
scroll to position [0, 0]
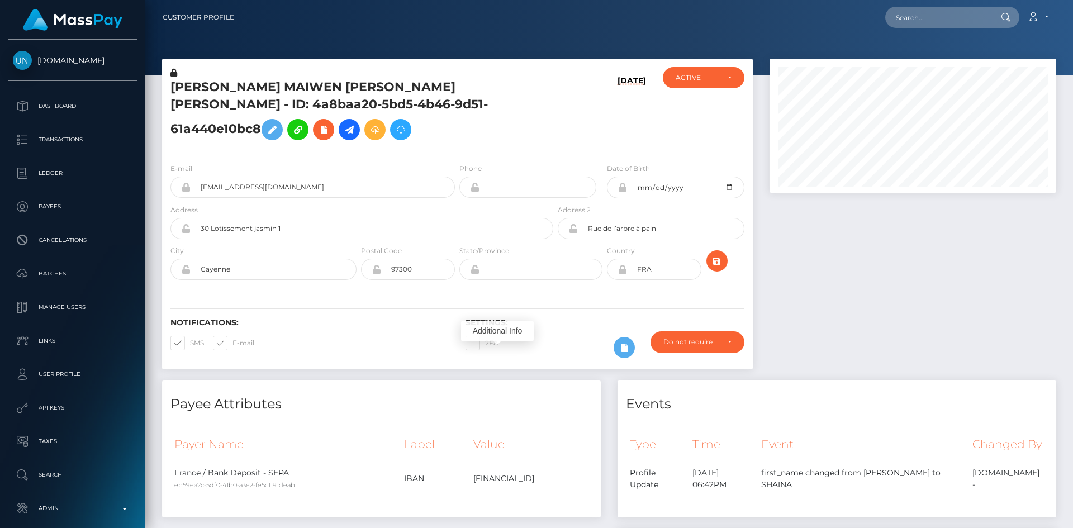
drag, startPoint x: 1072, startPoint y: 360, endPoint x: 1072, endPoint y: -8, distance: 368.2
click at [1072, 0] on html "[DOMAIN_NAME] Dashboard Transactions Ledger Payees Cancellations" at bounding box center [536, 264] width 1073 height 528
click at [927, 25] on input "text" at bounding box center [937, 17] width 105 height 21
paste input "pout_rFDF23o7nPu7m"
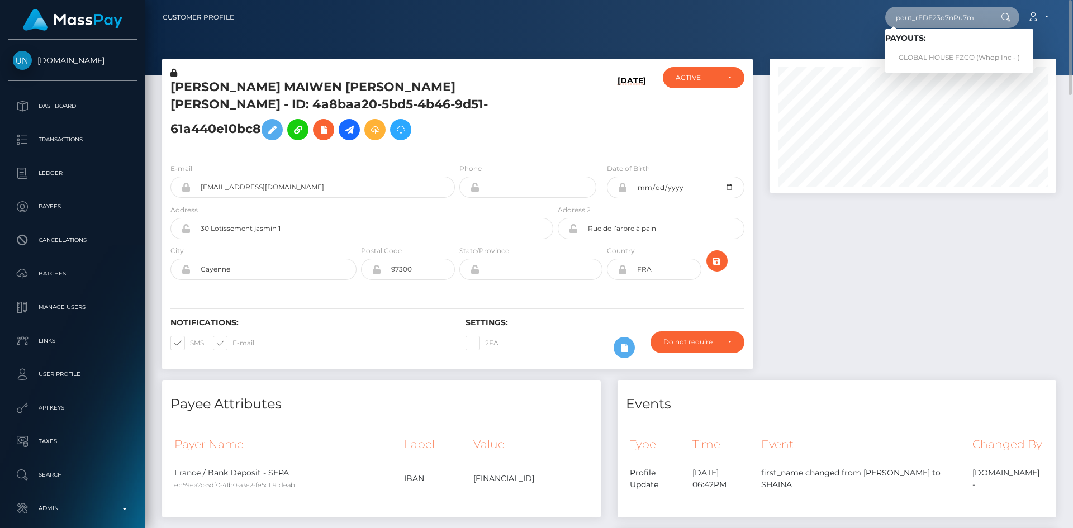
type input "pout_rFDF23o7nPu7m"
click at [926, 54] on link "GLOBAL HOUSE FZCO (Whop Inc - )" at bounding box center [959, 57] width 148 height 21
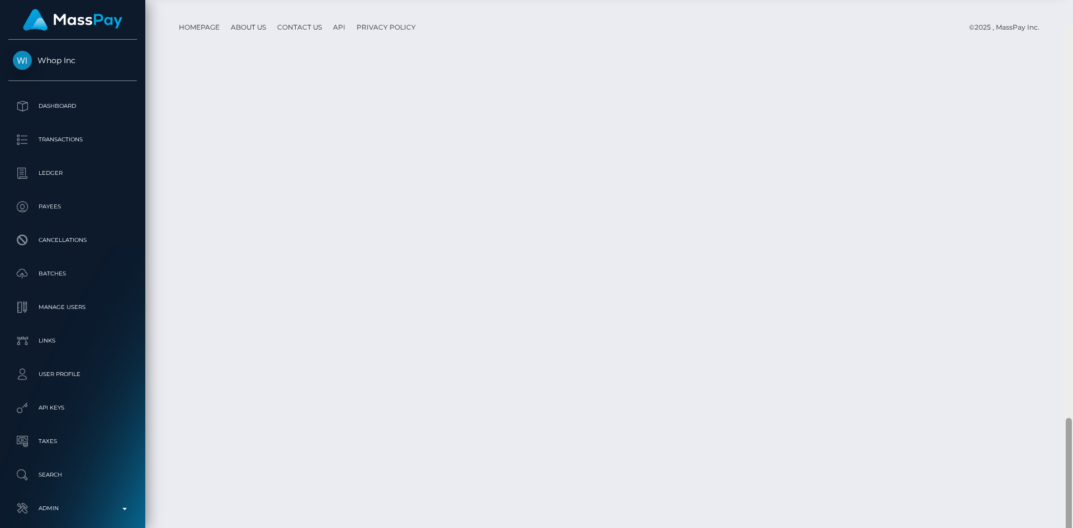
scroll to position [1808, 0]
drag, startPoint x: 1070, startPoint y: 89, endPoint x: 1053, endPoint y: 507, distance: 417.7
click at [1053, 507] on div "Customer Profile Loading... Loading..." at bounding box center [608, 264] width 927 height 528
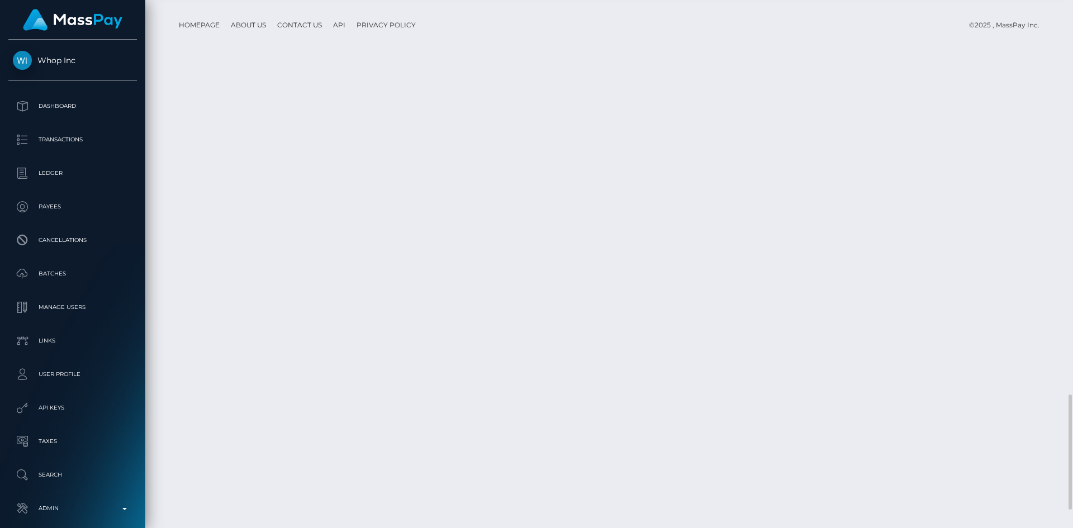
copy td "yTnHlhnAQfuQPtq7JMnCKw"
copy td "VkwQiqngSZ2XoX6f1dcevA"
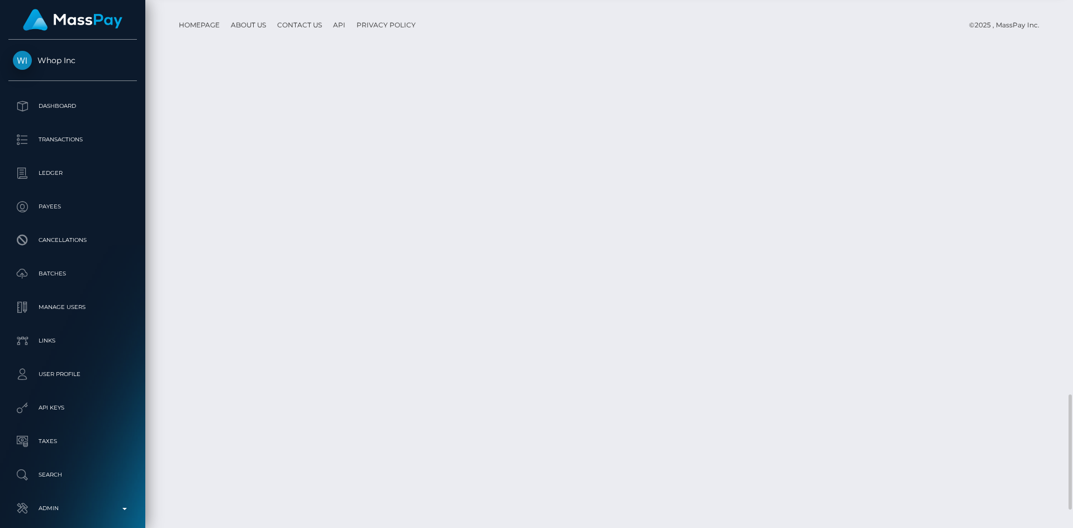
copy td "VkwQiqngSZ2XoX6f1dcevA"
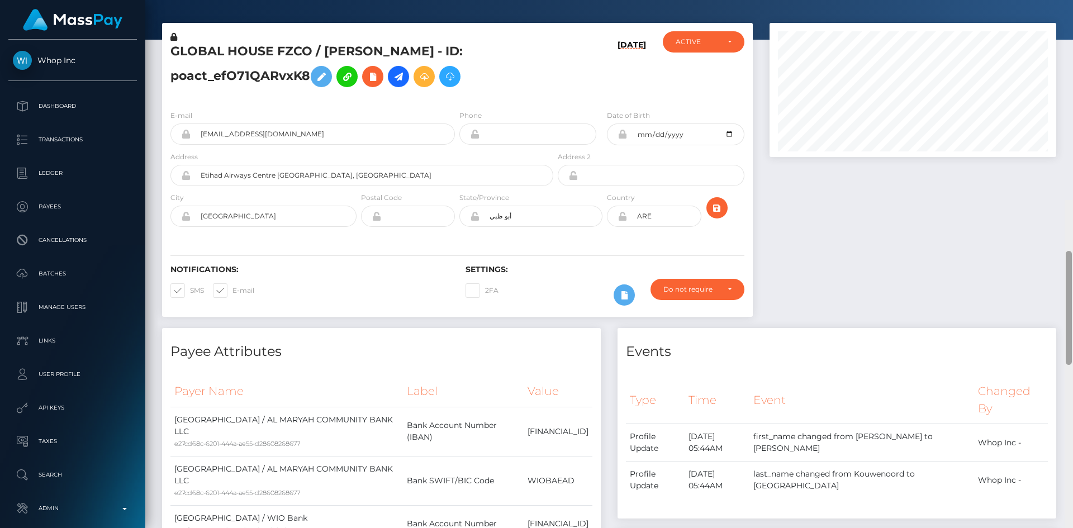
scroll to position [0, 0]
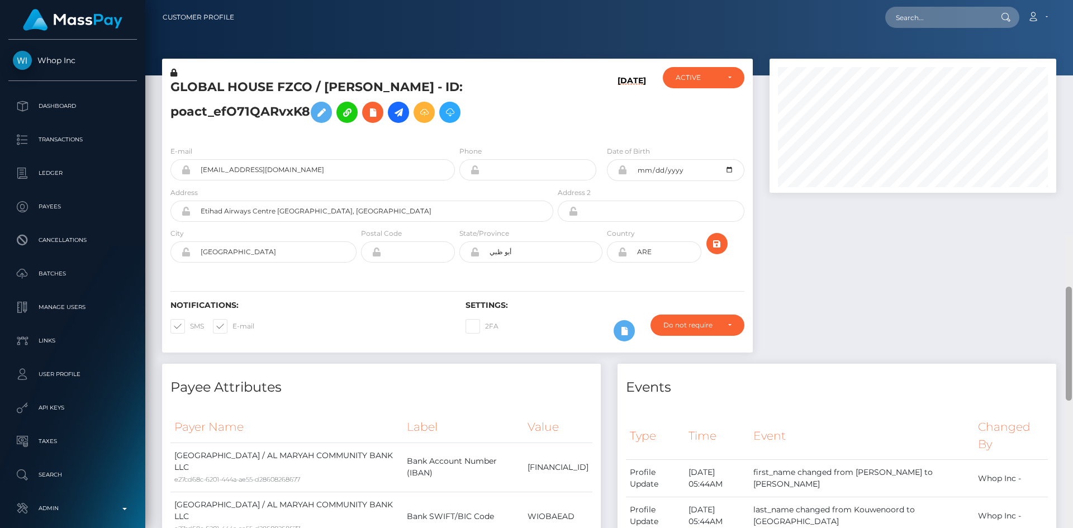
drag, startPoint x: 1066, startPoint y: 408, endPoint x: 1006, endPoint y: 7, distance: 405.1
click at [1069, 7] on div "Customer Profile Loading... Loading..." at bounding box center [608, 264] width 927 height 528
click at [936, 23] on input "text" at bounding box center [937, 17] width 105 height 21
paste input "chris@compu-sult.com"
click at [958, 20] on input "chris@compu-sult.com" at bounding box center [937, 17] width 105 height 21
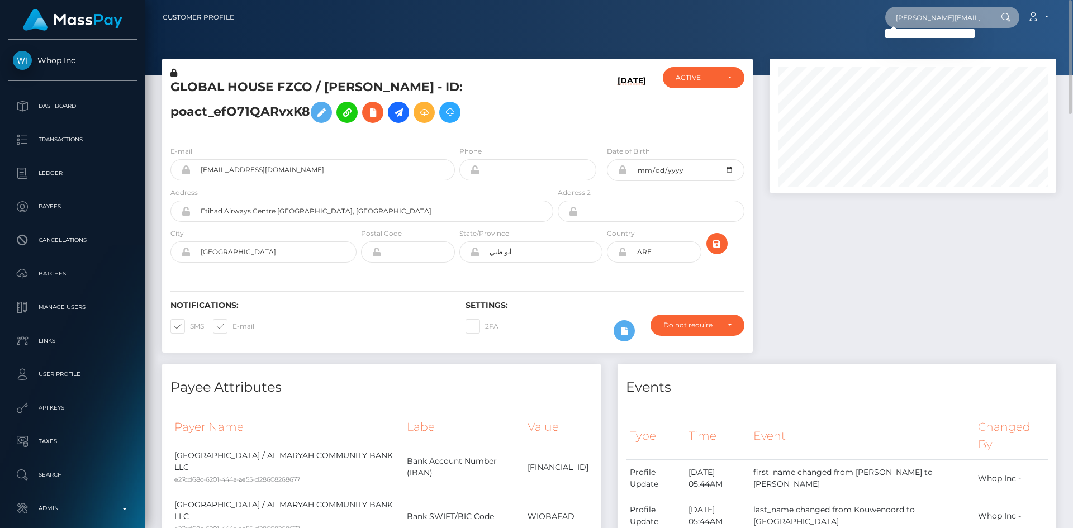
paste input "435301"
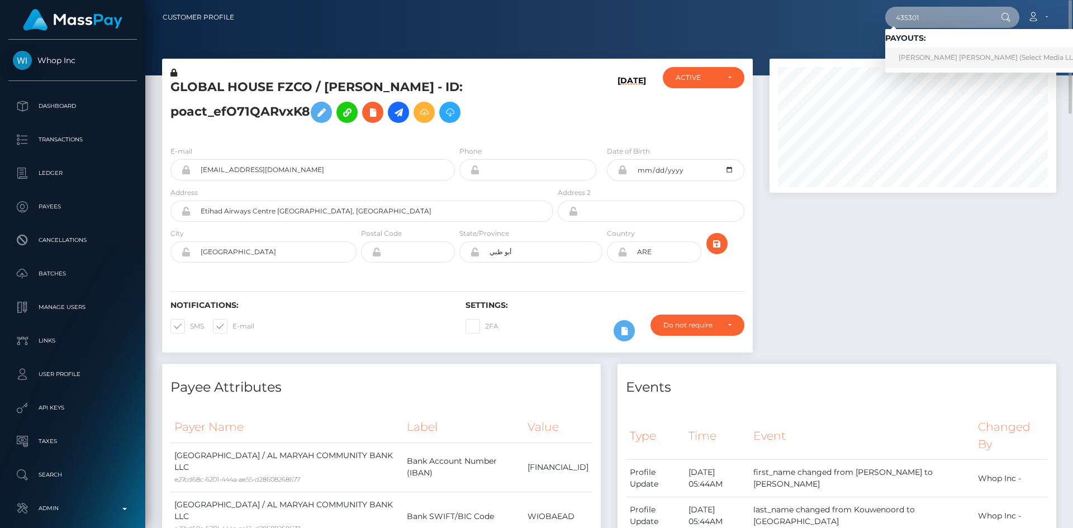
type input "435301"
click at [925, 59] on link "Jaymee null Vaughn (Select Media LLC - )" at bounding box center [992, 57] width 215 height 21
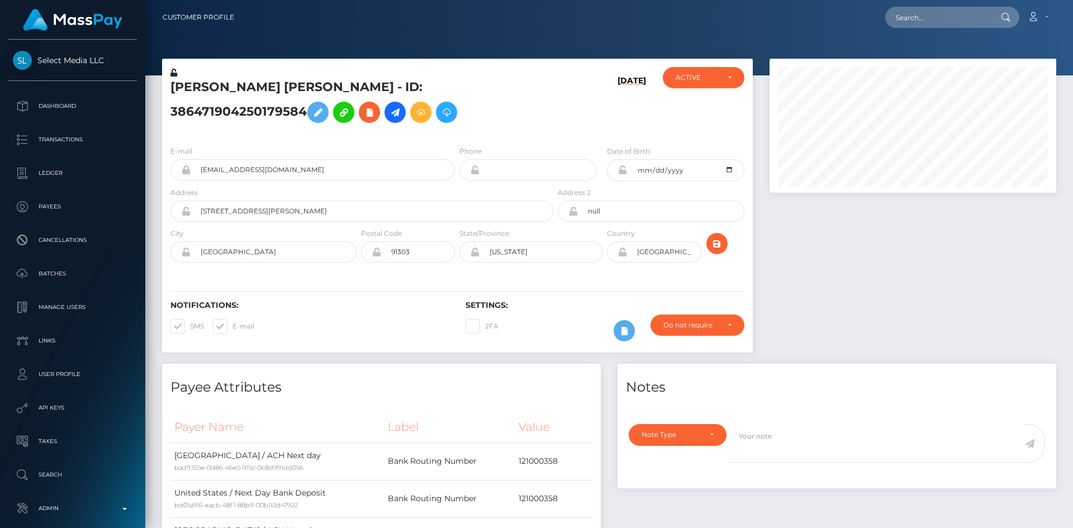
scroll to position [134, 287]
click at [930, 17] on input "text" at bounding box center [937, 17] width 105 height 21
paste input "[EMAIL_ADDRESS][DOMAIN_NAME]"
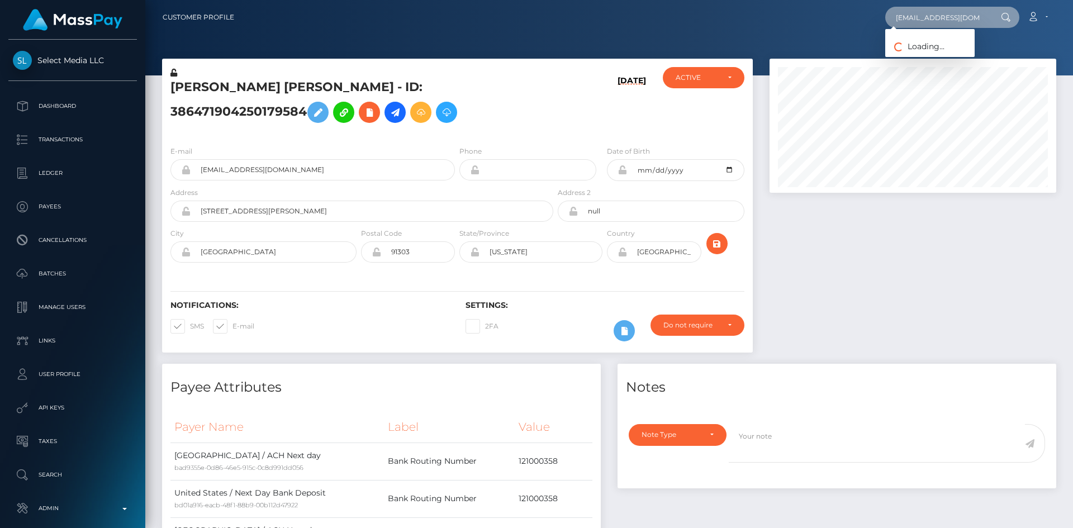
type input "[EMAIL_ADDRESS][DOMAIN_NAME]"
click at [928, 55] on link "Jacki Smith" at bounding box center [929, 57] width 89 height 21
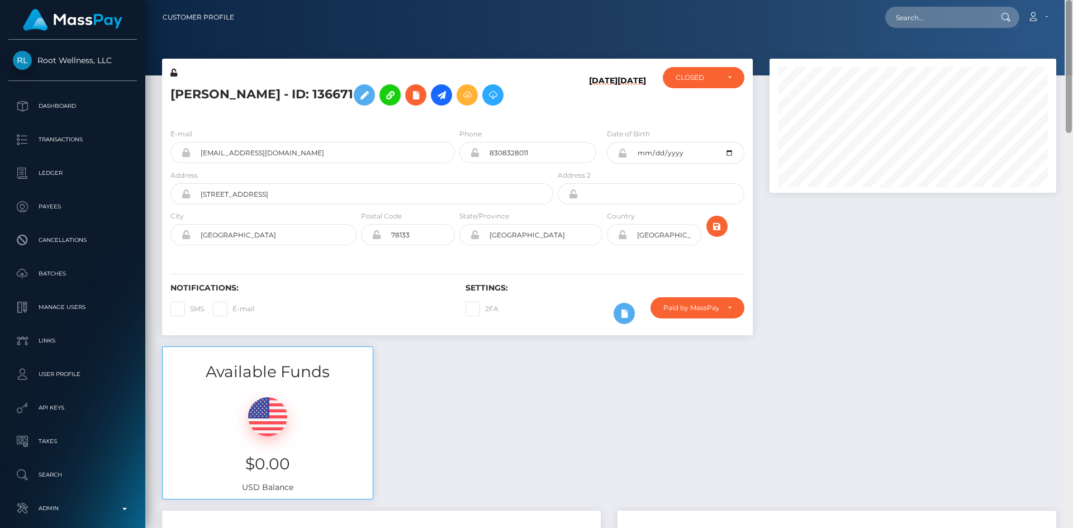
click at [1058, 0] on html "Root Wellness, LLC Dashboard Transactions Ledger Payees Batches" at bounding box center [536, 264] width 1073 height 528
click at [902, 19] on input "text" at bounding box center [937, 17] width 105 height 21
paste input "d69f69979da94a6e95676aa6bc39be5c"
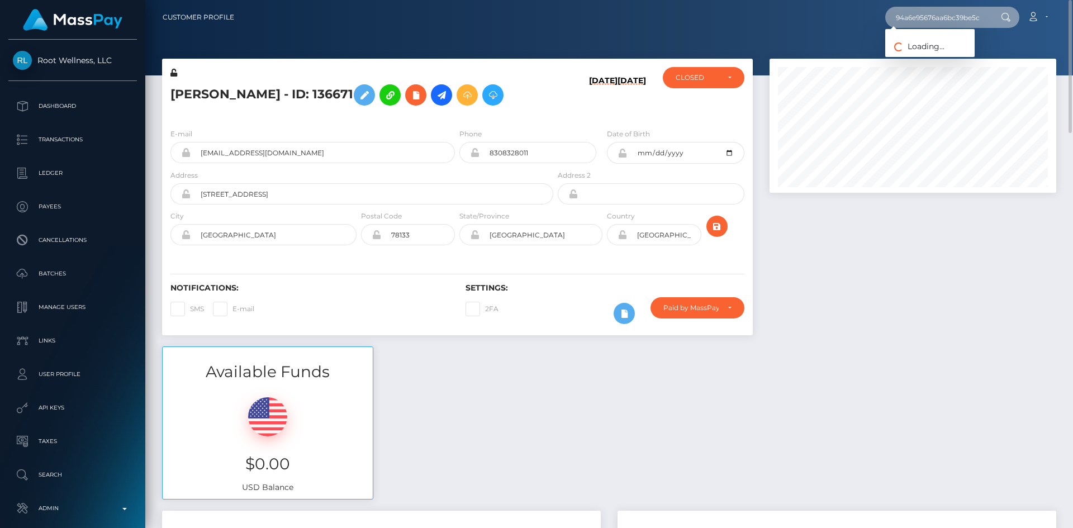
type input "d69f69979da94a6e95676aa6bc39be5c"
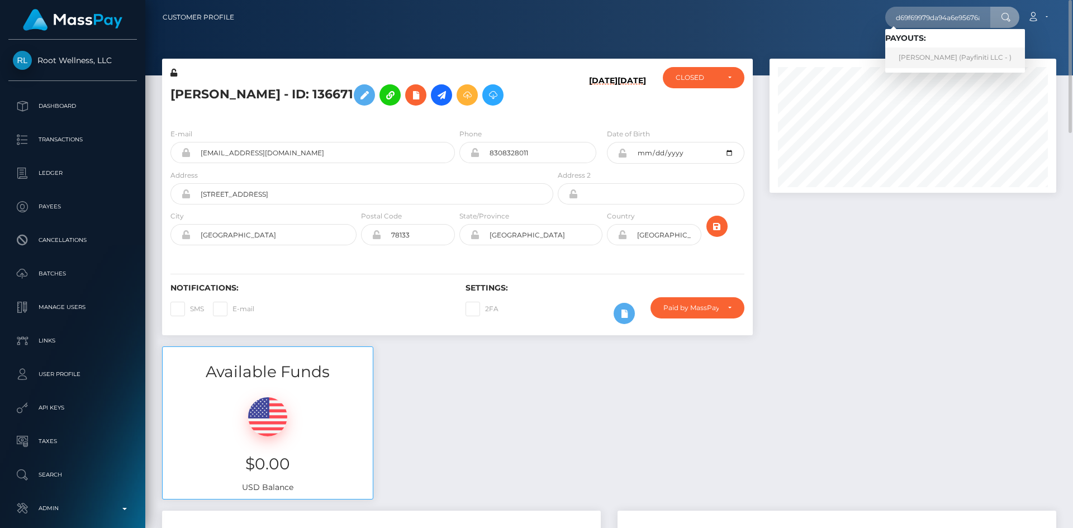
click at [954, 57] on link "Francois Claessens (Payfiniti LLC - )" at bounding box center [955, 57] width 140 height 21
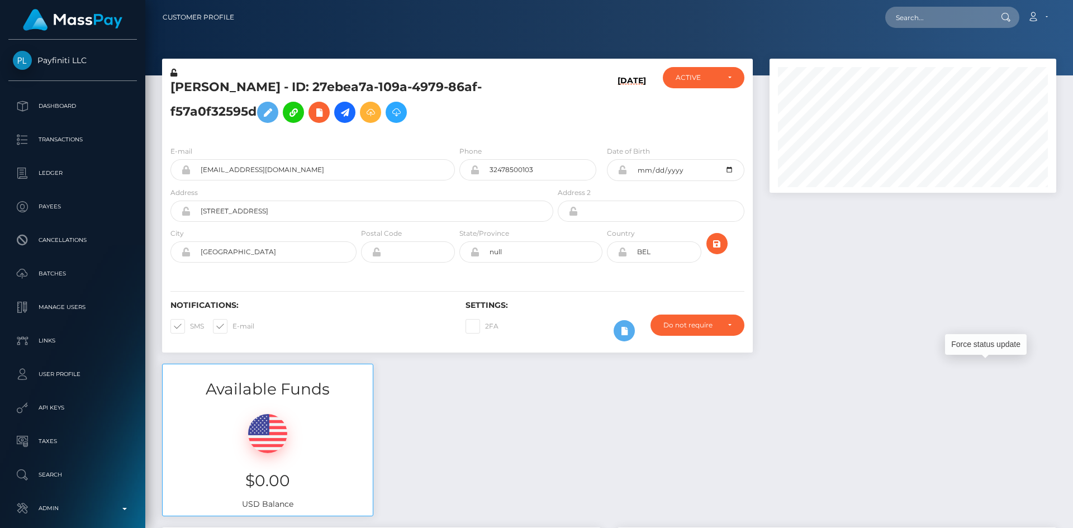
scroll to position [134, 287]
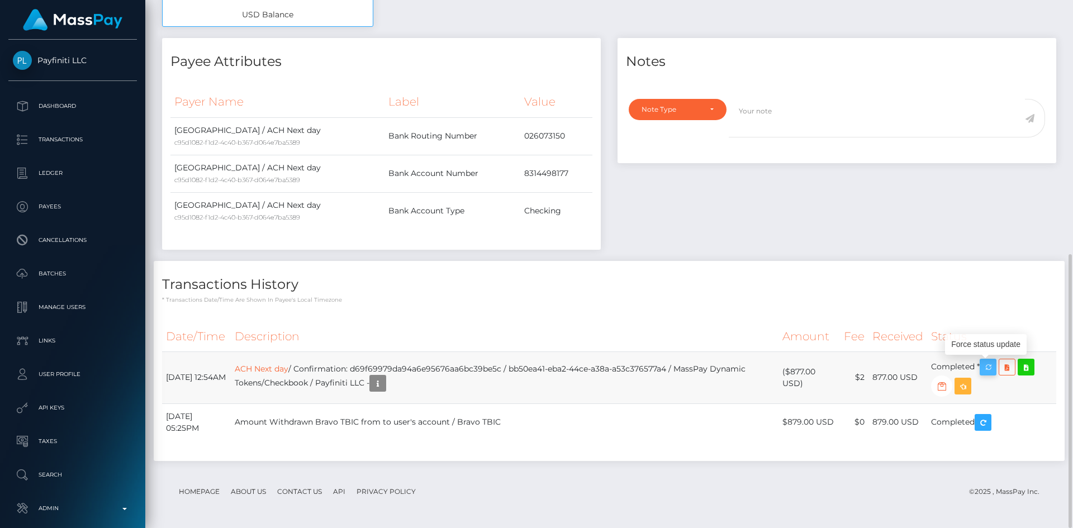
click at [988, 369] on icon "button" at bounding box center [987, 367] width 13 height 14
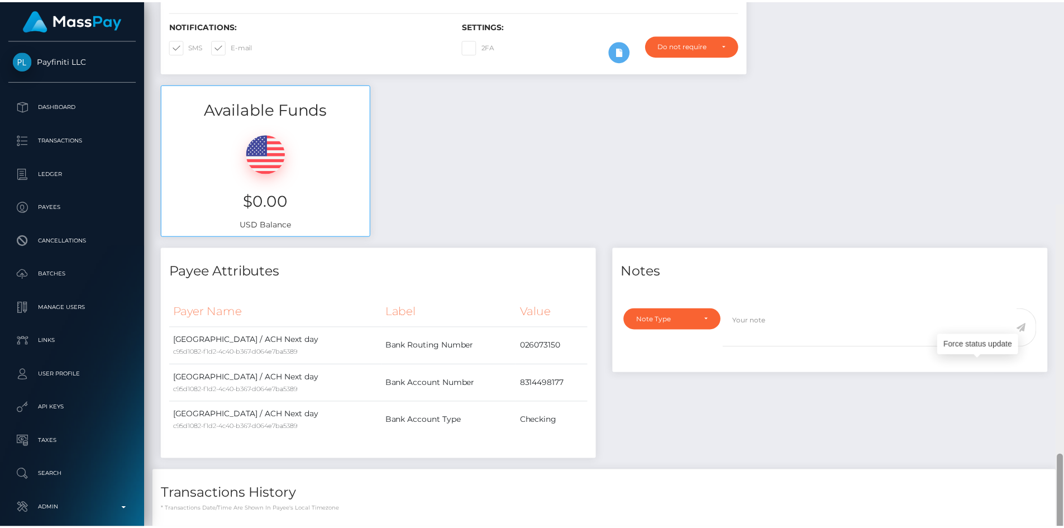
scroll to position [0, 0]
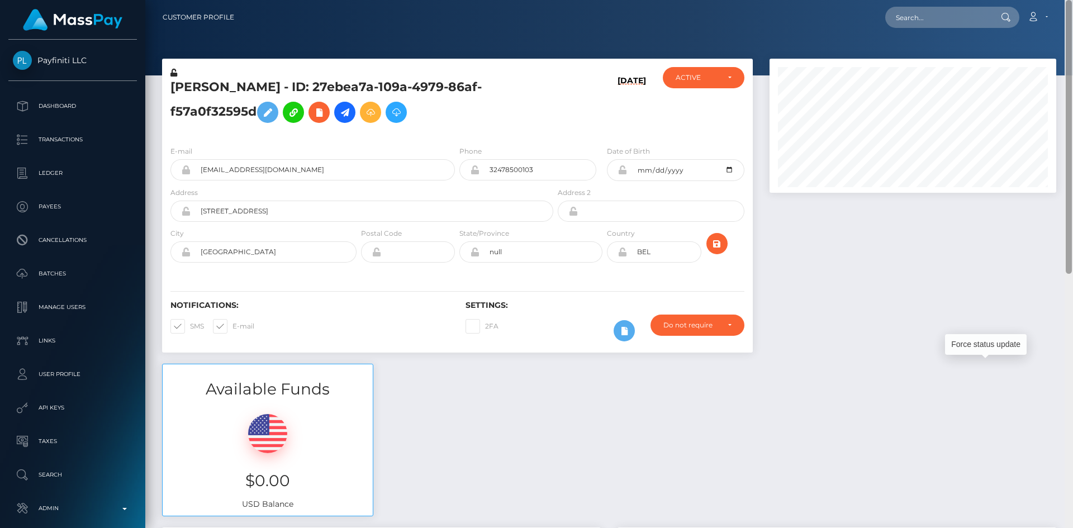
drag, startPoint x: 1068, startPoint y: 453, endPoint x: 1059, endPoint y: 72, distance: 380.6
click at [1072, 77] on div at bounding box center [1068, 264] width 8 height 528
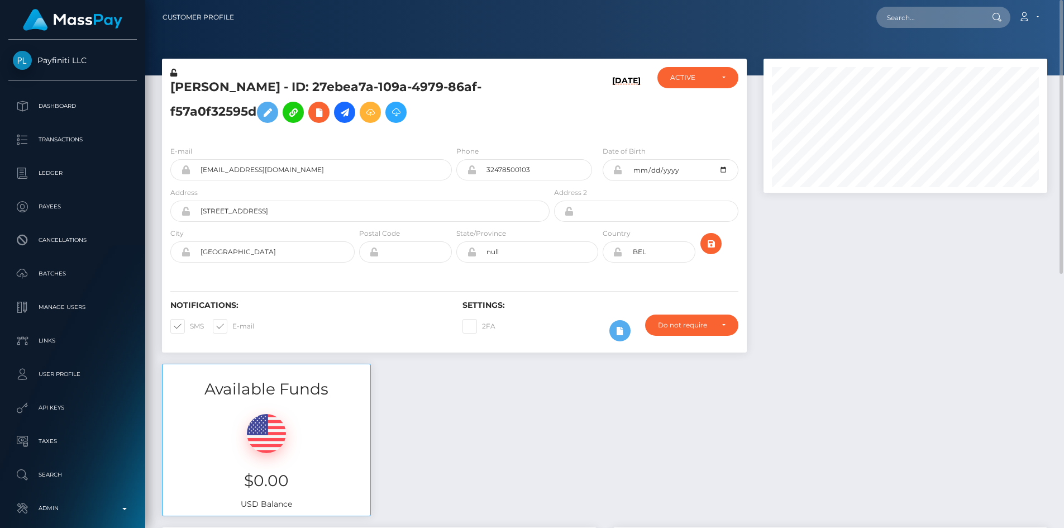
scroll to position [558533, 558384]
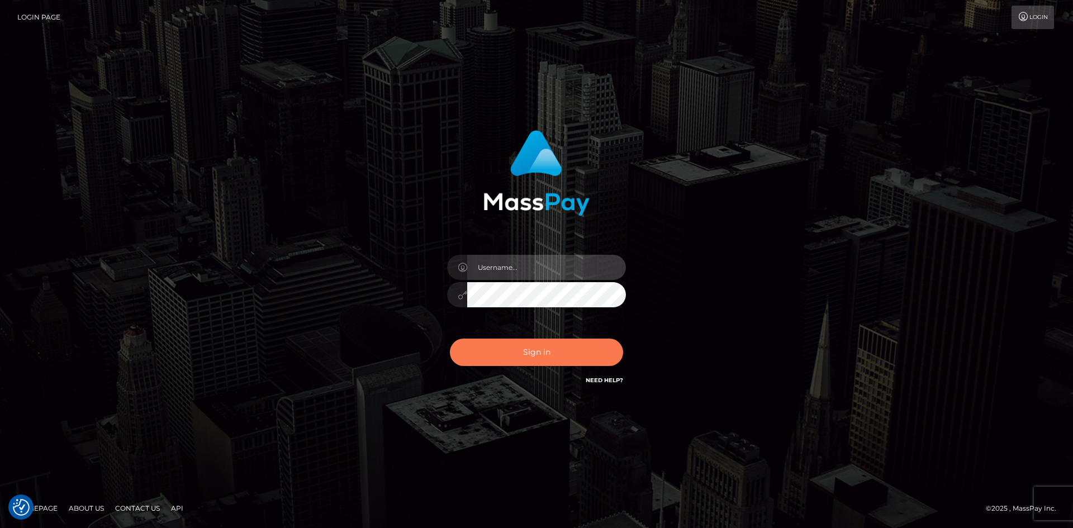
type input "alexstef"
click at [548, 357] on button "Sign in" at bounding box center [536, 352] width 173 height 27
type input "alexstef"
click at [545, 347] on button "Sign in" at bounding box center [536, 352] width 173 height 27
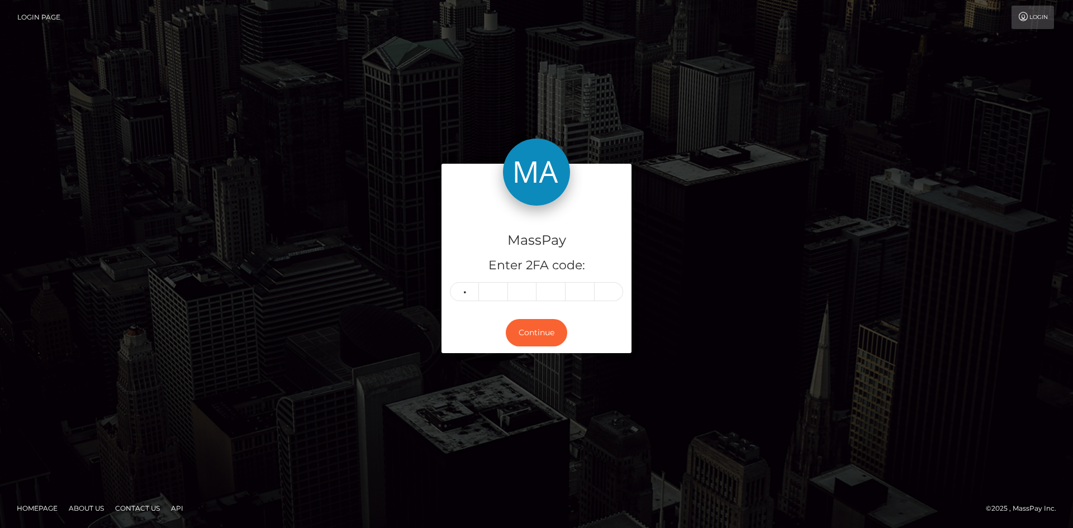
type input "4"
type input "0"
type input "2"
type input "7"
type input "6"
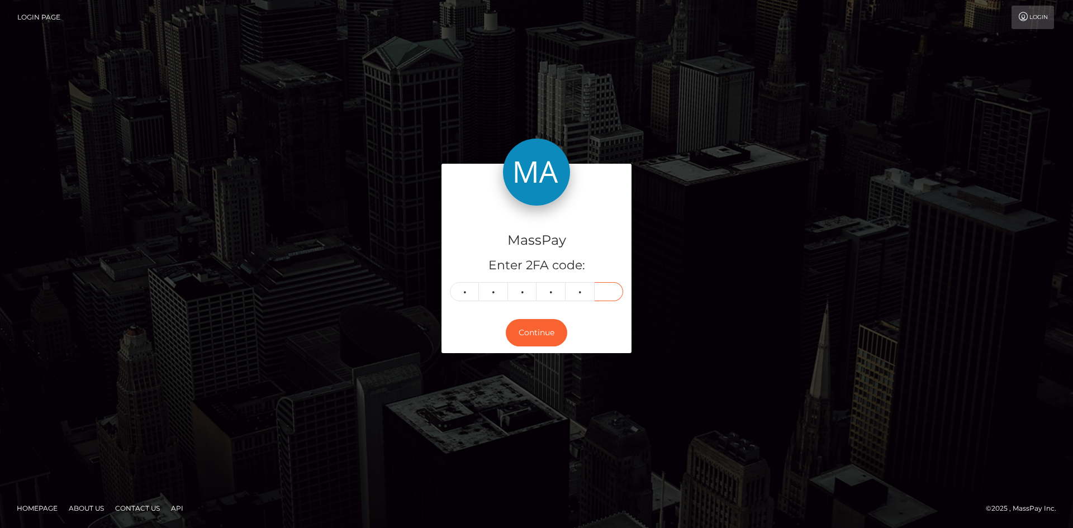
type input "7"
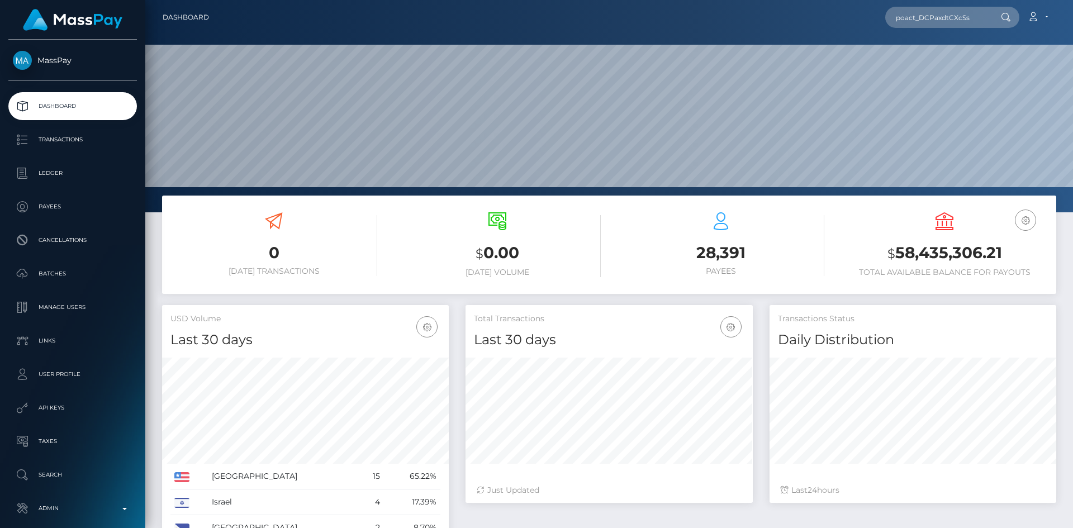
scroll to position [198, 287]
type input "poact_DCPaxdtCXcSs"
click at [919, 63] on link "ChenX Trading FZCO" at bounding box center [934, 57] width 98 height 21
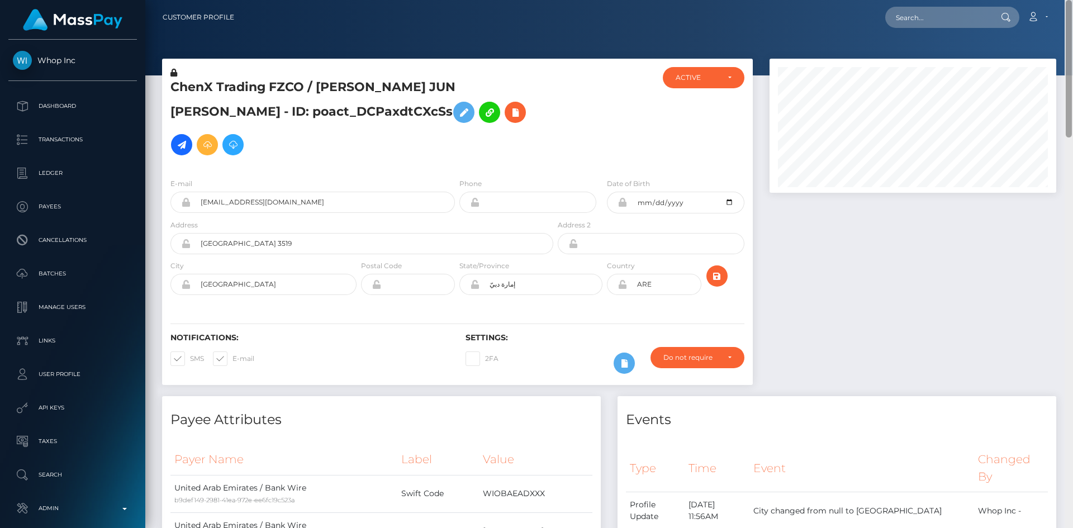
drag, startPoint x: 1069, startPoint y: 100, endPoint x: 1060, endPoint y: -9, distance: 109.3
click at [1060, 0] on html "Whop Inc Dashboard Transactions Ledger Payees Cancellations Links" at bounding box center [536, 264] width 1073 height 528
click at [188, 138] on icon at bounding box center [181, 145] width 13 height 14
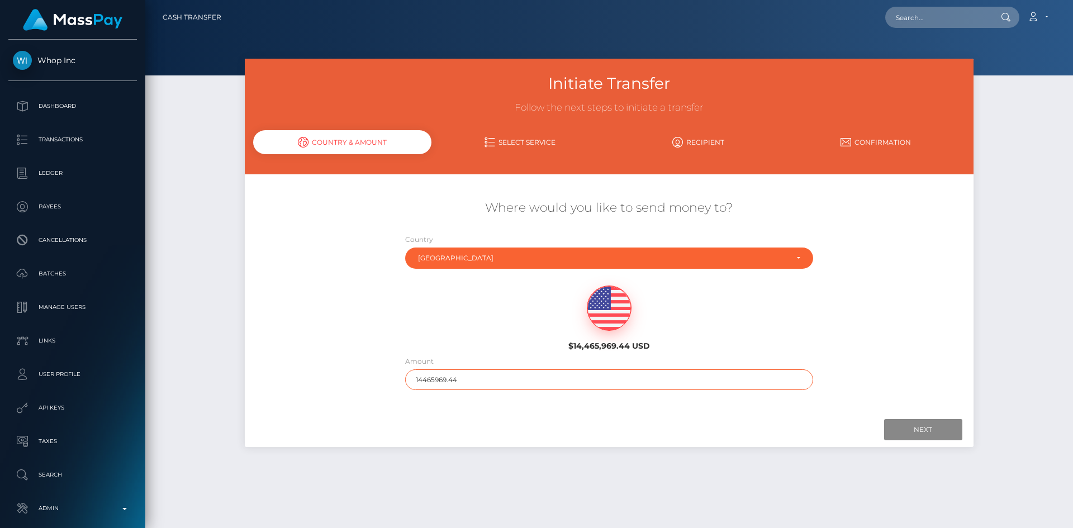
click at [498, 383] on input "14465969.44" at bounding box center [609, 379] width 408 height 21
type input "200"
click at [920, 431] on input "Next" at bounding box center [923, 429] width 78 height 21
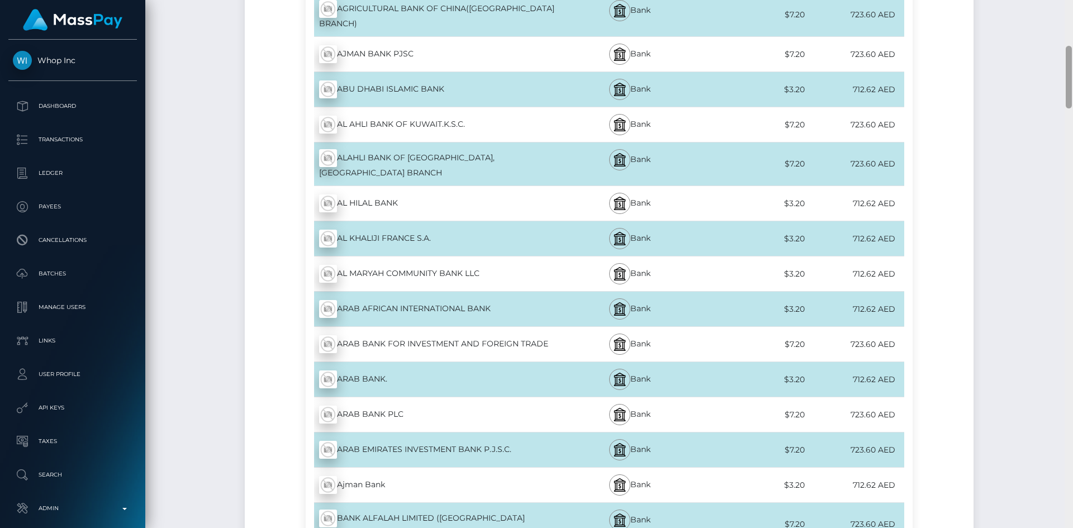
scroll to position [403, 0]
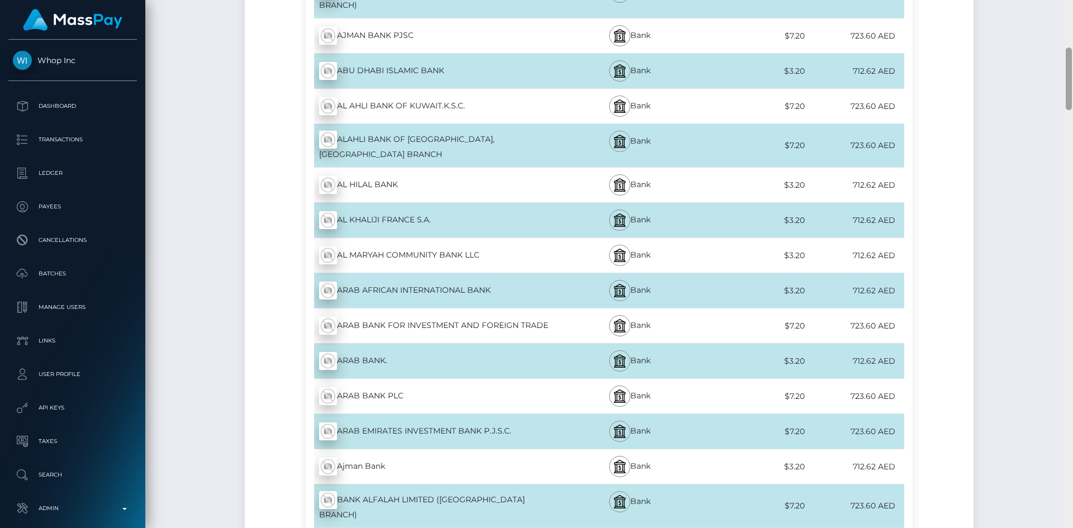
drag, startPoint x: 1070, startPoint y: 45, endPoint x: 1068, endPoint y: 93, distance: 48.1
click at [1068, 93] on div at bounding box center [1068, 78] width 6 height 63
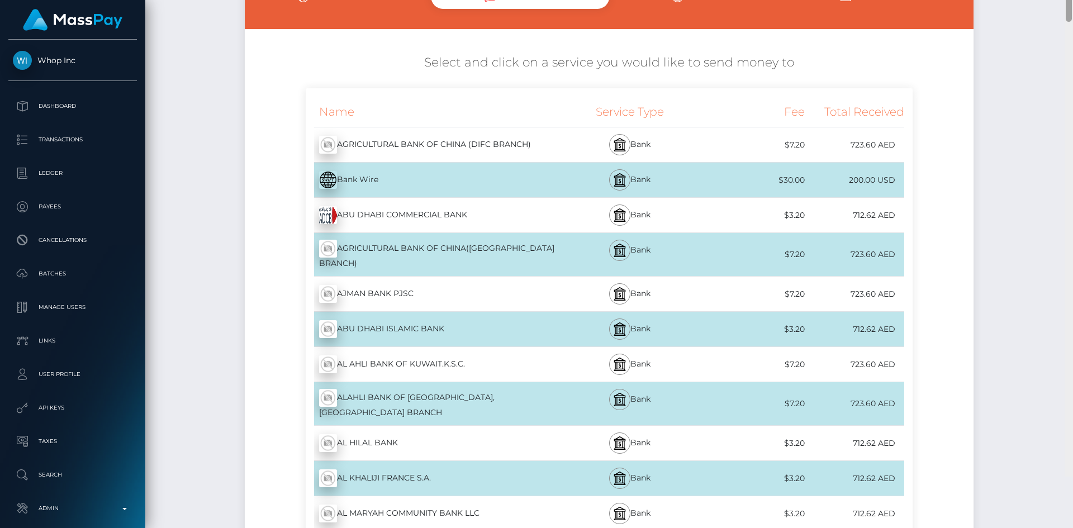
scroll to position [0, 0]
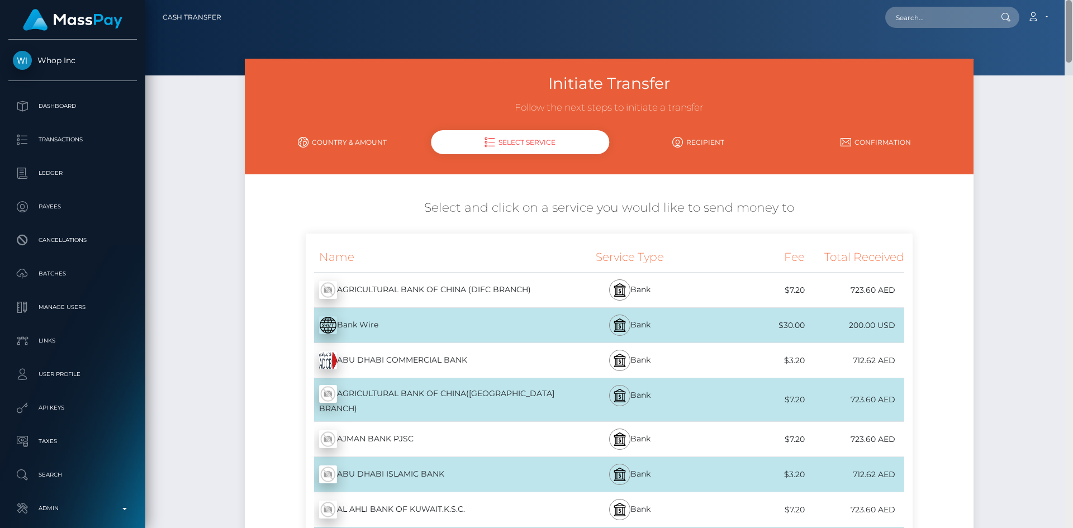
drag, startPoint x: 1068, startPoint y: 92, endPoint x: 1072, endPoint y: 41, distance: 51.5
click at [1072, 41] on div at bounding box center [1068, 264] width 8 height 528
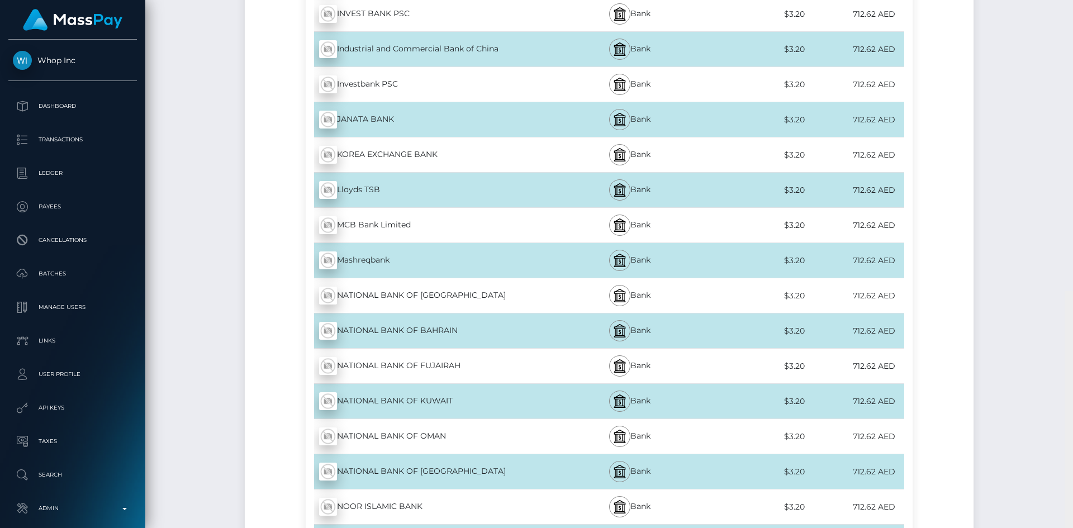
scroll to position [3910, 0]
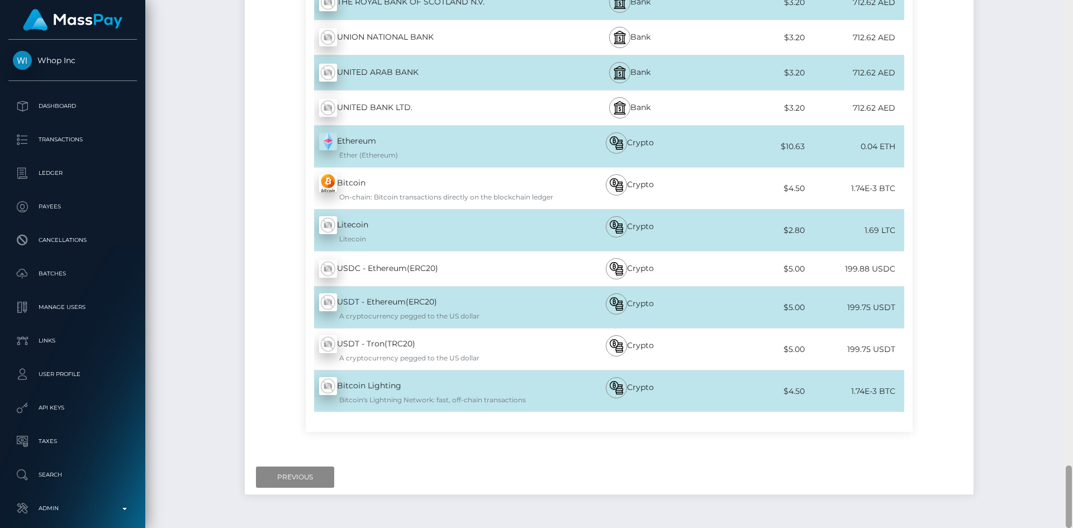
drag, startPoint x: 1070, startPoint y: 41, endPoint x: 1047, endPoint y: 554, distance: 513.4
click at [1047, 527] on html "Whop Inc Dashboard Transactions Ledger Payees Cancellations Links" at bounding box center [536, 264] width 1073 height 528
click at [287, 466] on input "Previous" at bounding box center [295, 476] width 78 height 21
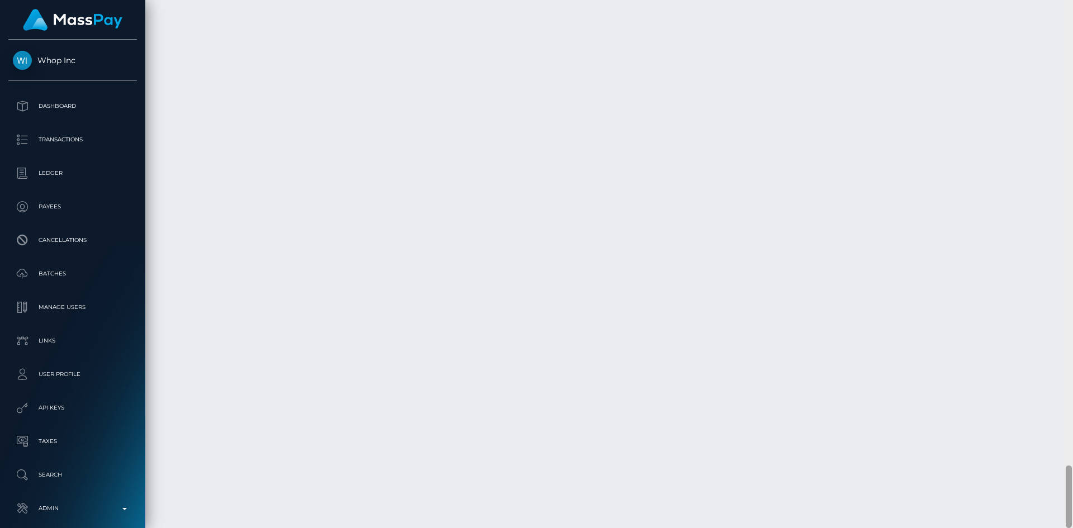
drag, startPoint x: 1064, startPoint y: 485, endPoint x: 1069, endPoint y: 437, distance: 47.7
click at [1072, 417] on div at bounding box center [1068, 264] width 8 height 528
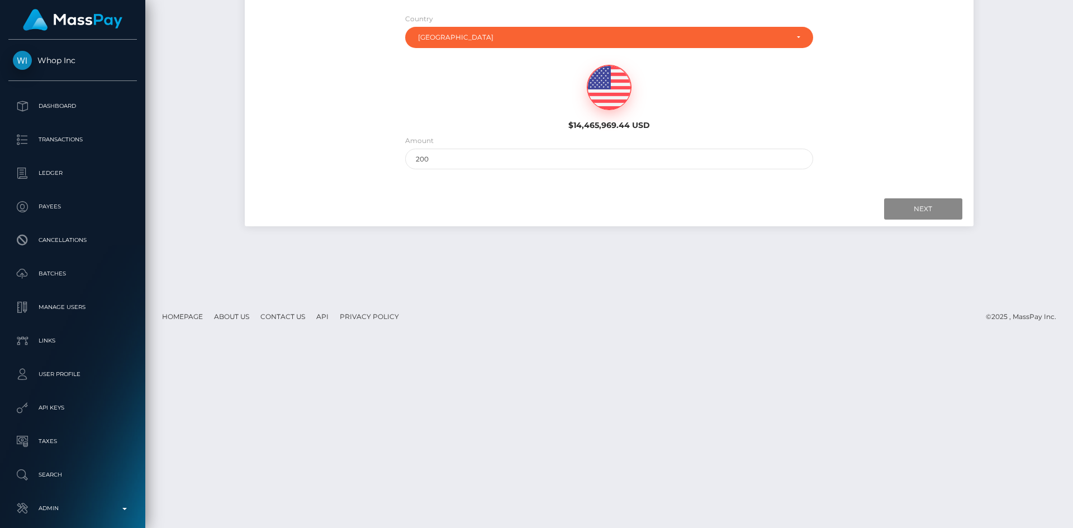
scroll to position [0, 0]
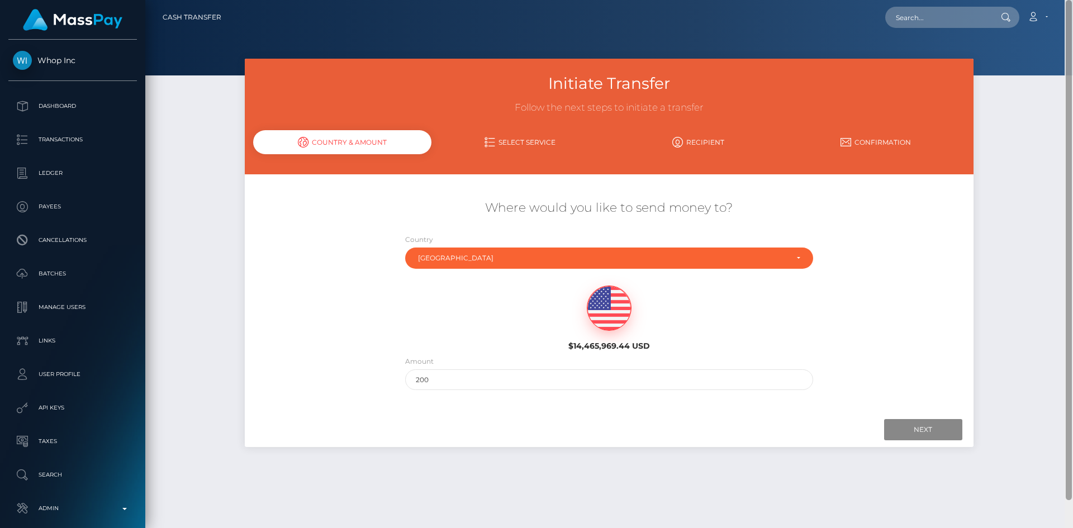
drag, startPoint x: 1066, startPoint y: 487, endPoint x: 1072, endPoint y: -23, distance: 510.1
click at [1072, 0] on html "Whop Inc Dashboard Transactions Ledger Payees Cancellations Links" at bounding box center [536, 264] width 1073 height 528
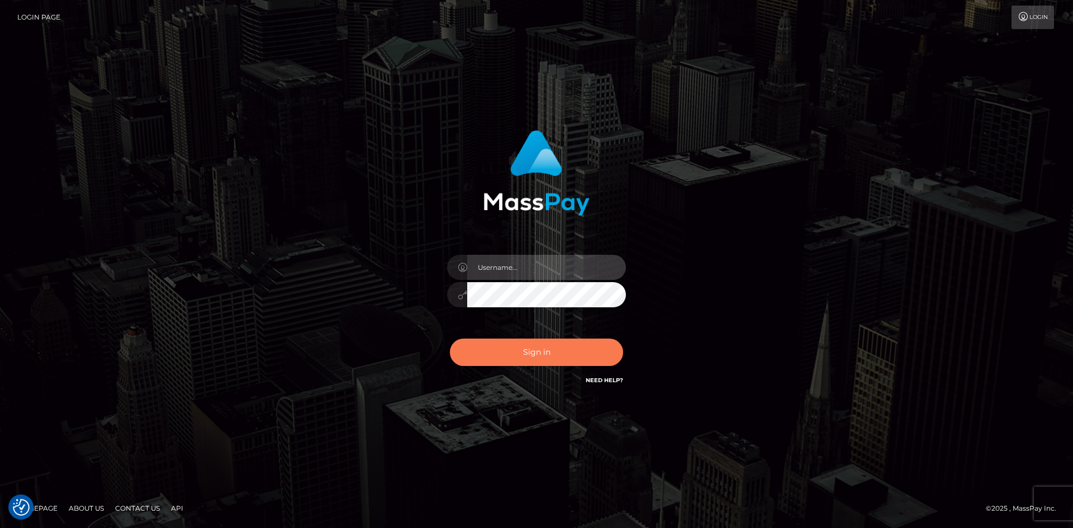
type input "alexstef"
click at [573, 347] on button "Sign in" at bounding box center [536, 352] width 173 height 27
type input "alexstef"
click at [555, 354] on button "Sign in" at bounding box center [536, 352] width 173 height 27
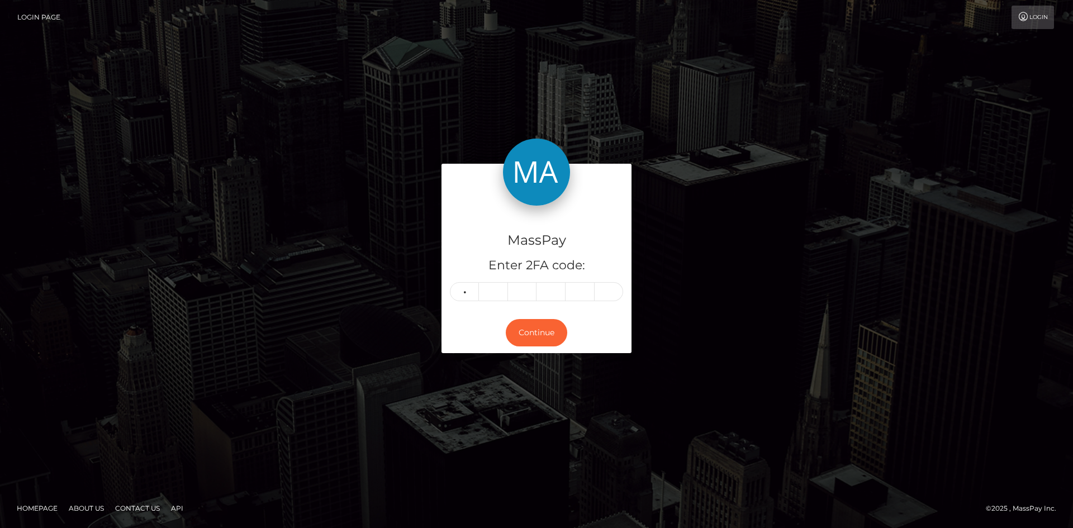
type input "4"
type input "2"
type input "3"
type input "8"
type input "4"
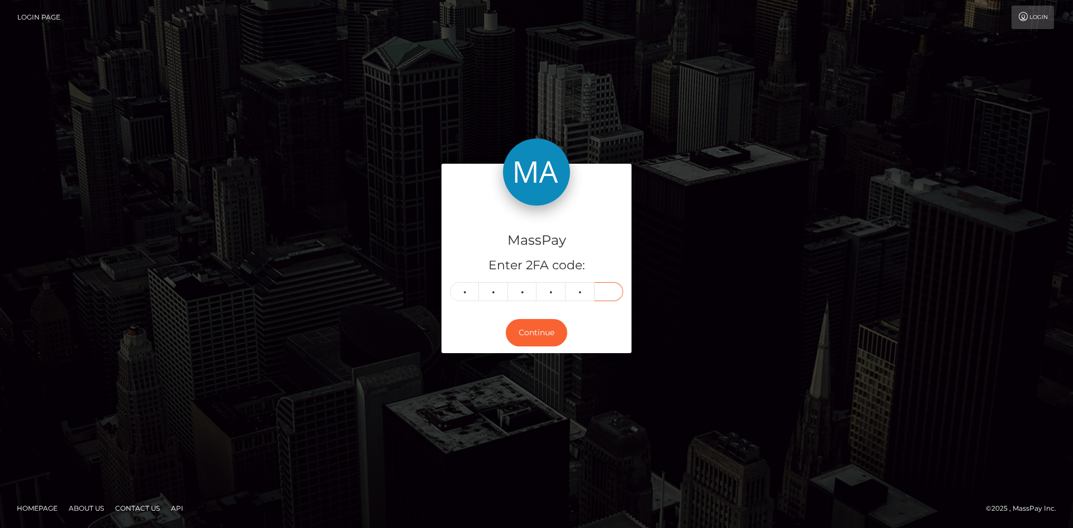
type input "5"
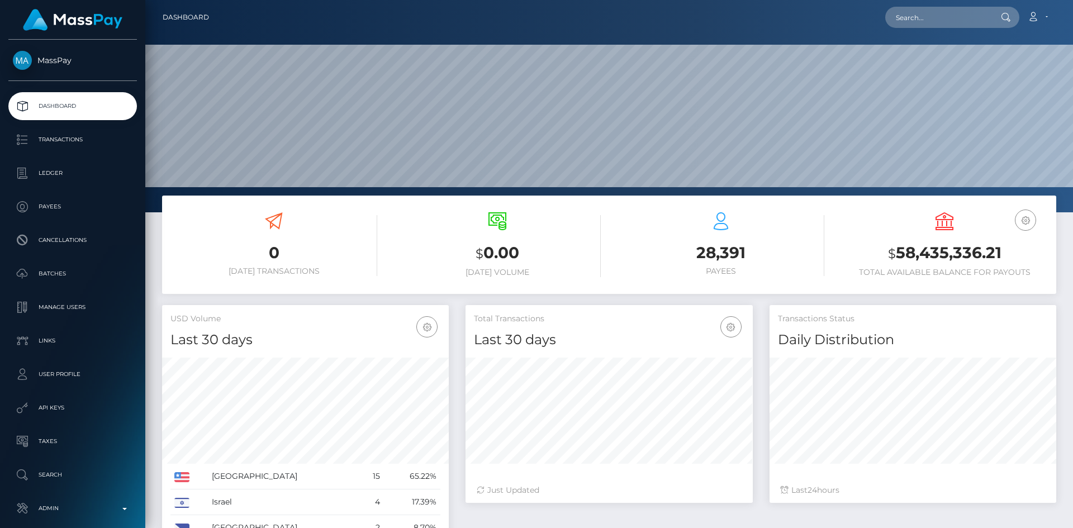
scroll to position [198, 287]
click at [938, 16] on input "text" at bounding box center [937, 17] width 105 height 21
paste input "poact_2EqWsQpYK9gW"
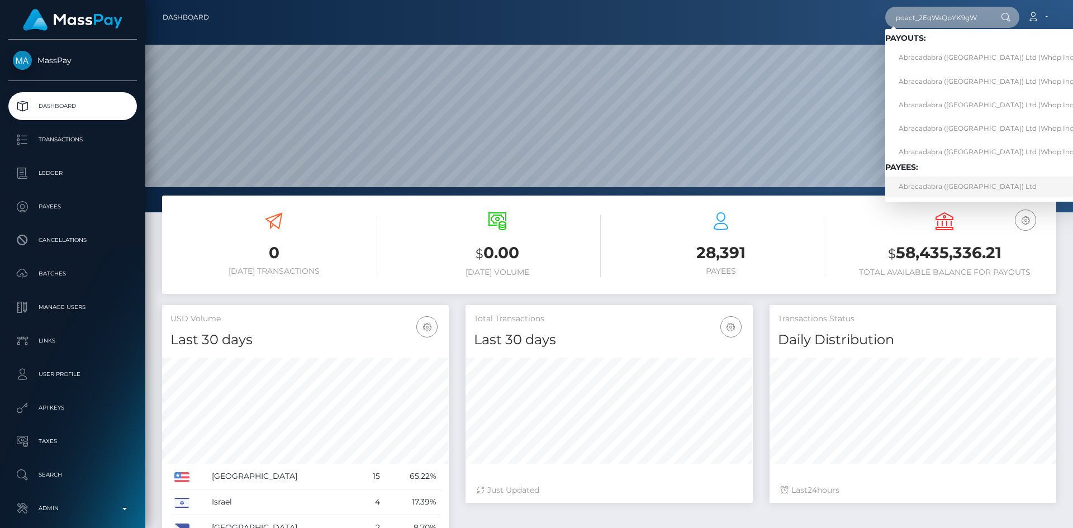
type input "poact_2EqWsQpYK9gW"
click at [935, 184] on link "Abracadabra (Cyprus) Ltd" at bounding box center [990, 187] width 210 height 21
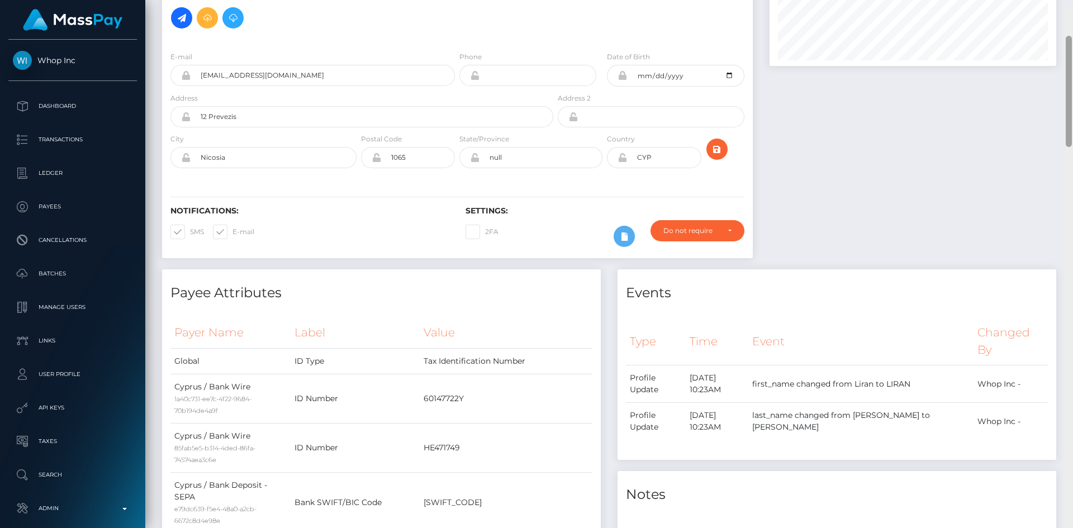
scroll to position [103, 0]
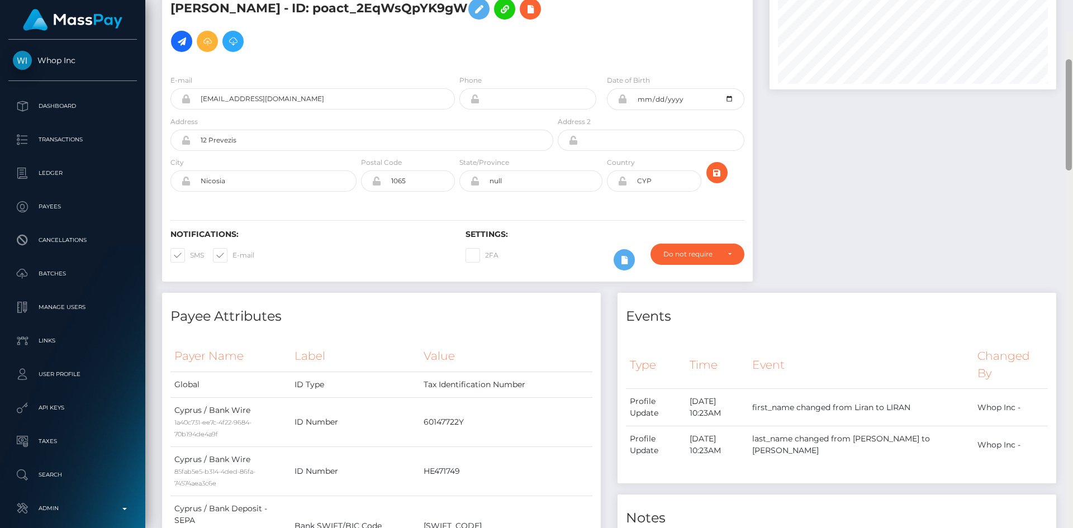
click at [1050, 69] on div "Customer Profile Loading... Loading..." at bounding box center [608, 264] width 927 height 528
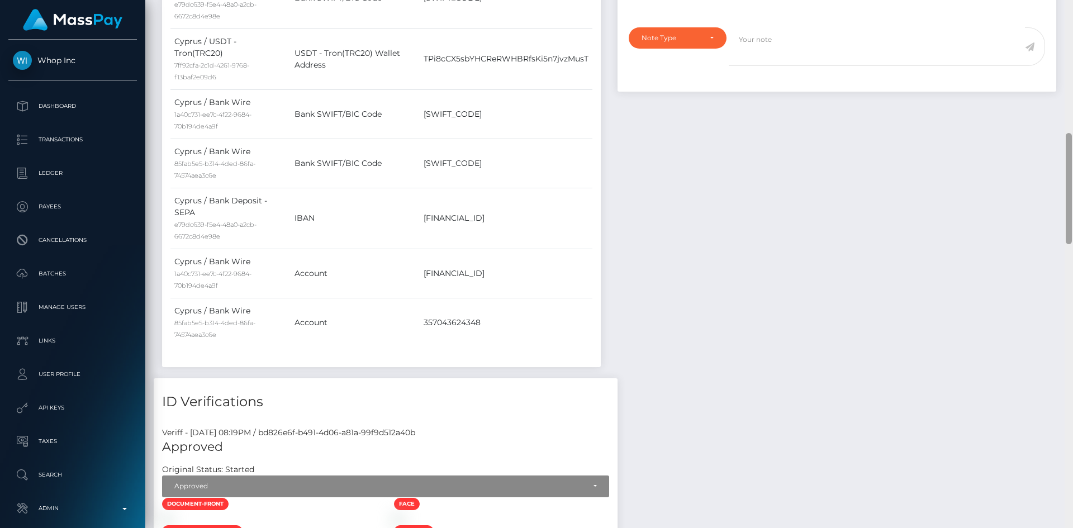
drag, startPoint x: 1065, startPoint y: 98, endPoint x: 1070, endPoint y: 59, distance: 39.4
click at [1070, 59] on div at bounding box center [1068, 264] width 8 height 528
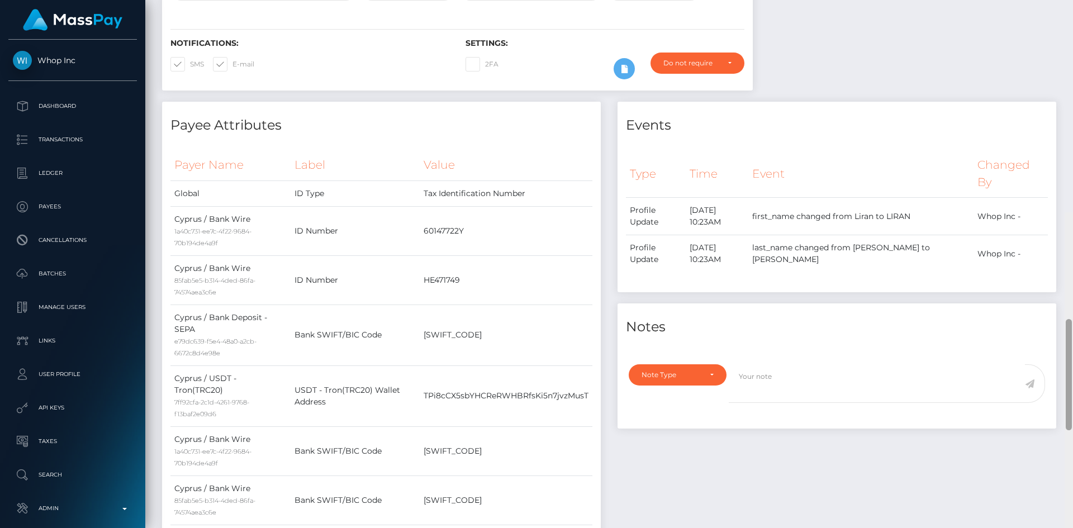
scroll to position [0, 0]
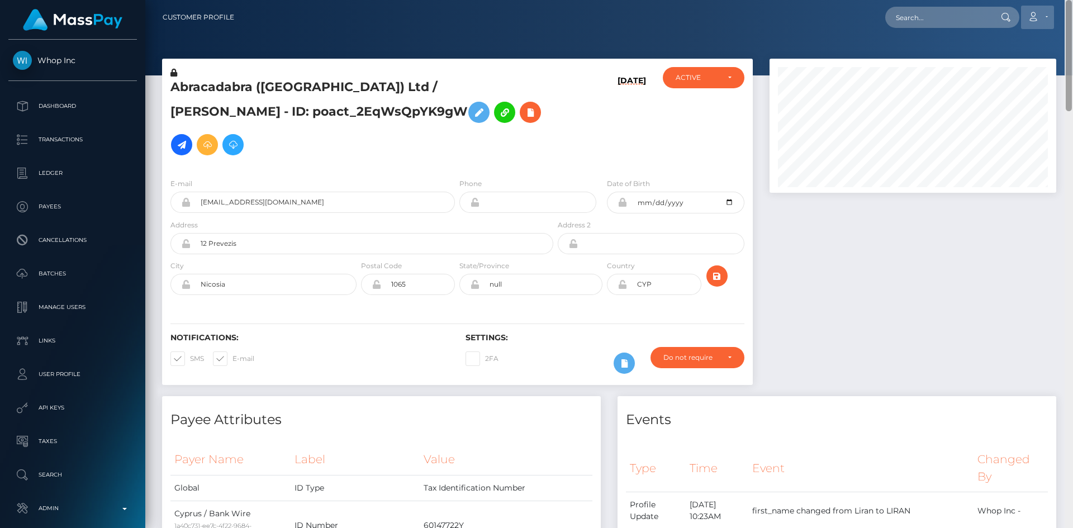
drag, startPoint x: 1068, startPoint y: 172, endPoint x: 1037, endPoint y: 13, distance: 161.5
click at [1072, 0] on div "Customer Profile Loading... Loading..." at bounding box center [608, 264] width 927 height 528
click at [966, 12] on input "text" at bounding box center [937, 17] width 105 height 21
paste input "ed708775797f4c72aabf0f2552e7afb7"
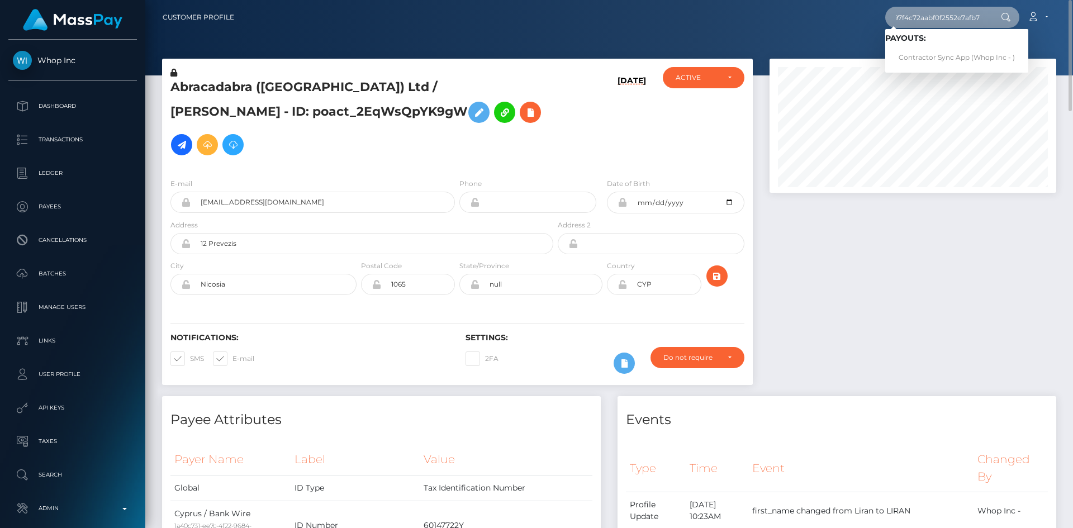
type input "ed708775797f4c72aabf0f2552e7afb7"
click at [935, 54] on link "Contractor Sync App (Whop Inc - )" at bounding box center [956, 57] width 143 height 21
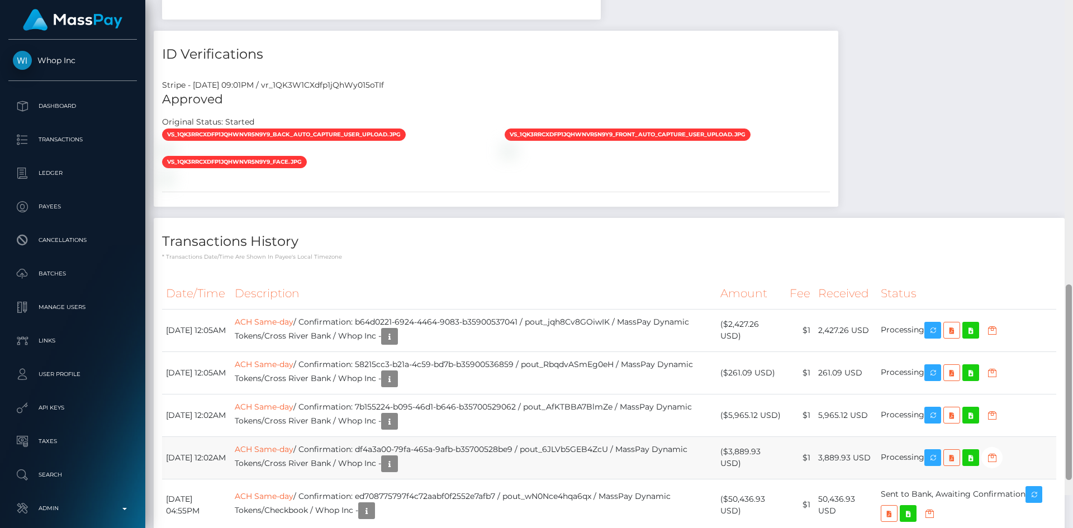
scroll to position [895, 0]
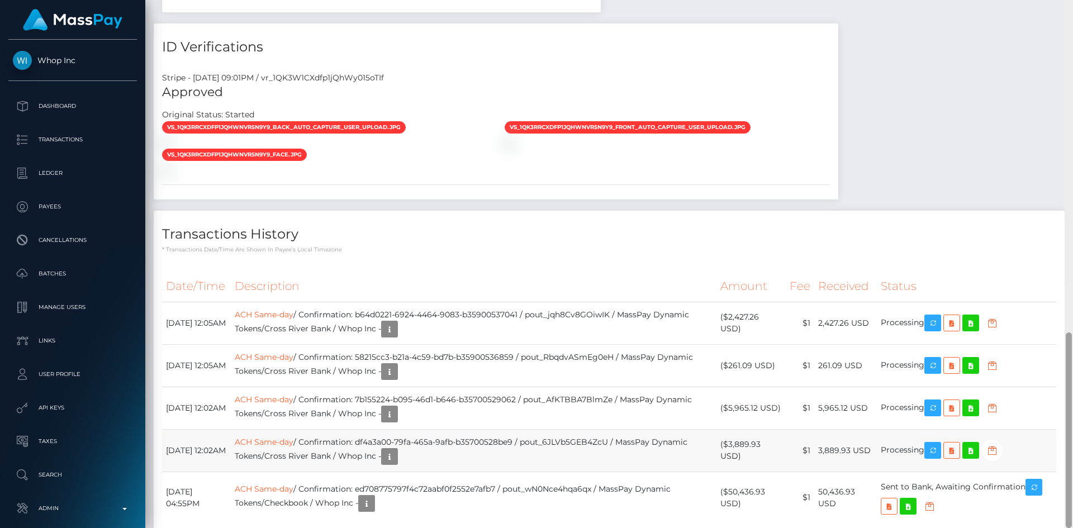
click at [1049, 363] on div "Customer Profile Loading... Loading..." at bounding box center [608, 264] width 927 height 528
click at [373, 497] on icon "button" at bounding box center [366, 504] width 13 height 14
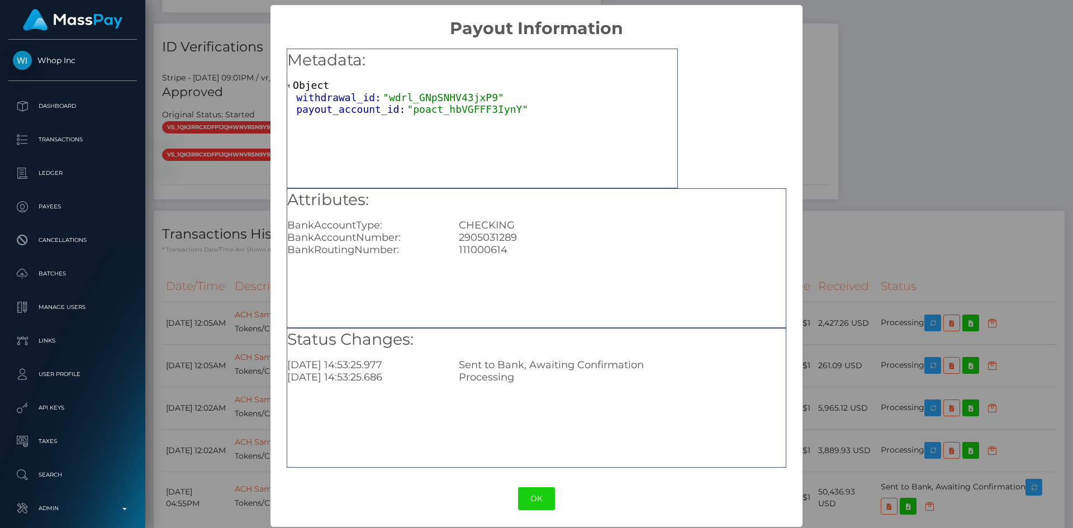
click at [487, 238] on div "2905031289" at bounding box center [621, 237] width 343 height 12
copy div "2905031289"
click at [477, 245] on div "111000614" at bounding box center [621, 250] width 343 height 12
click at [479, 253] on div "111000614" at bounding box center [621, 250] width 343 height 12
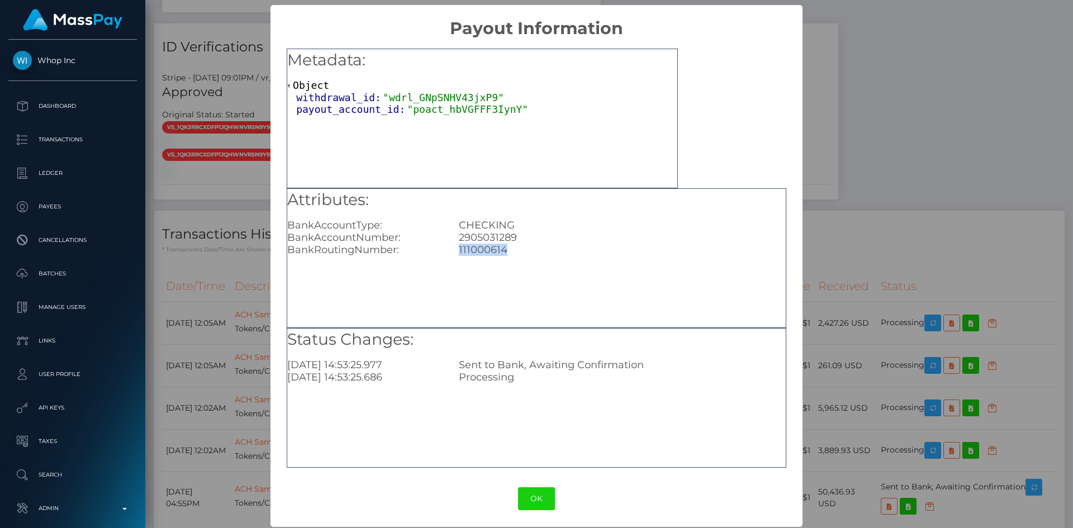
click at [479, 253] on div "111000614" at bounding box center [621, 250] width 343 height 12
copy div "111000614"
click at [859, 307] on div "× Payout Information Metadata: Object withdrawal_id: "wdrl_GNpSNHV43jxP9" payou…" at bounding box center [536, 264] width 1073 height 528
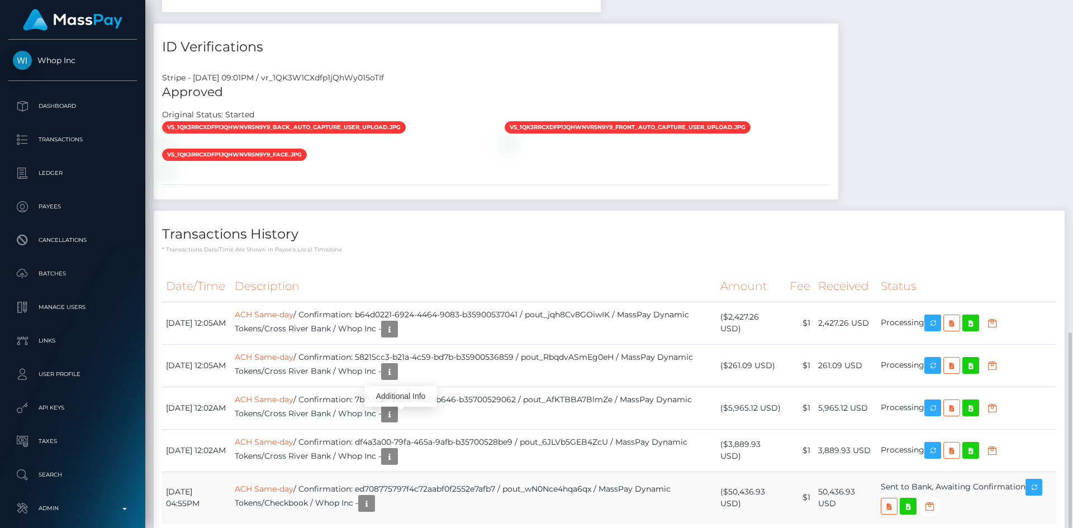
click at [829, 472] on td "50,436.93 USD" at bounding box center [845, 498] width 63 height 52
copy tr "50,436.93 USD"
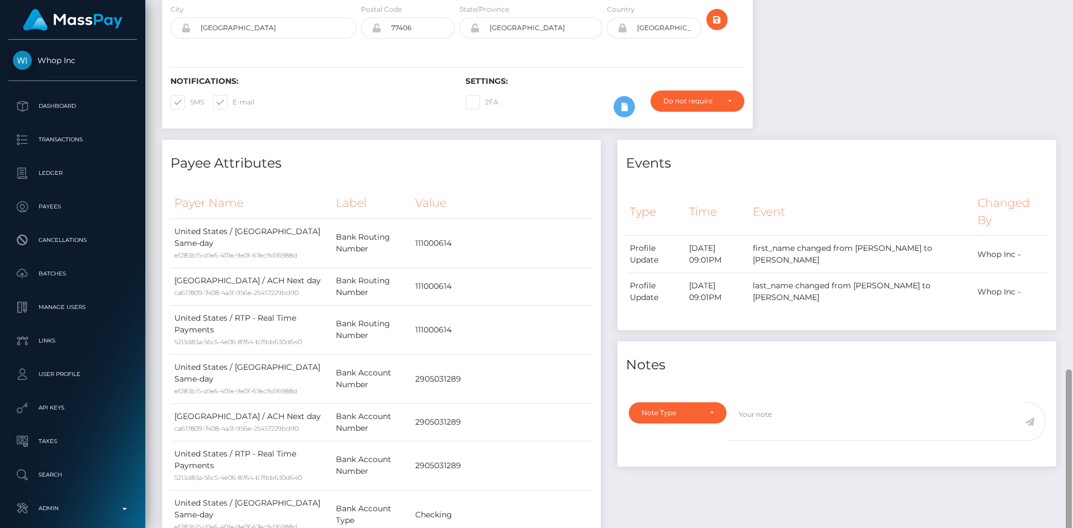
scroll to position [0, 0]
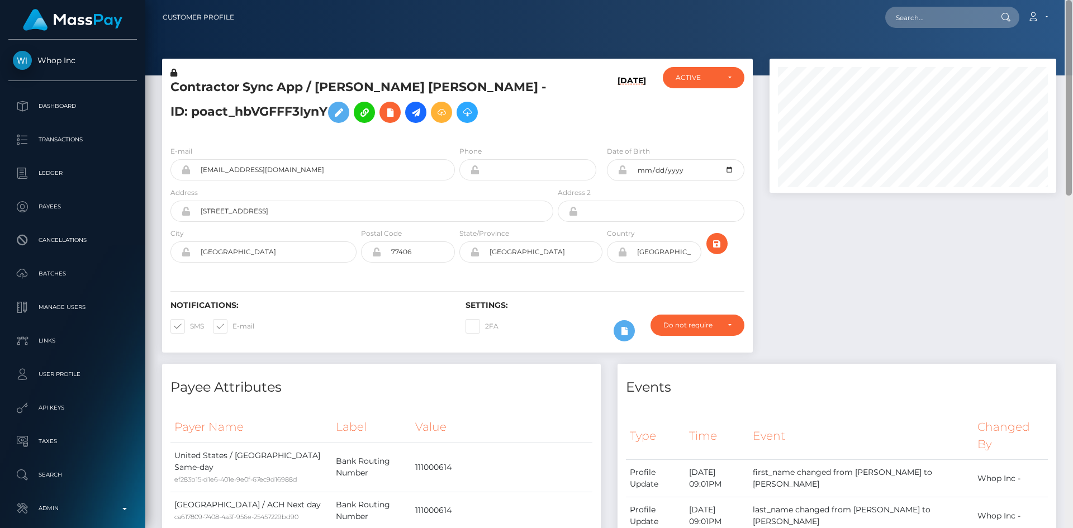
drag, startPoint x: 1066, startPoint y: 475, endPoint x: 1060, endPoint y: 84, distance: 391.1
click at [1060, 84] on div "Customer Profile Loading... Loading..." at bounding box center [608, 264] width 927 height 528
click at [306, 174] on input "support@contractorsync.app" at bounding box center [323, 169] width 264 height 21
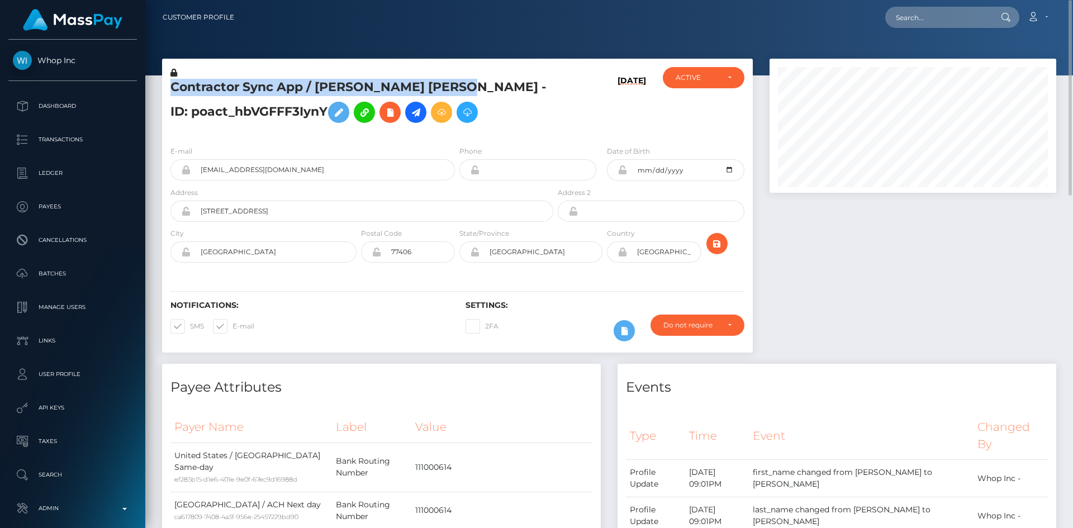
drag, startPoint x: 171, startPoint y: 86, endPoint x: 476, endPoint y: 82, distance: 305.1
click at [476, 82] on h5 "Contractor Sync App / ARMANDO GARCIA SOTO - ID: poact_hbVGFFF3IynY" at bounding box center [358, 104] width 377 height 50
copy h5 "Contractor Sync App / ARMANDO GARCIA SOTO"
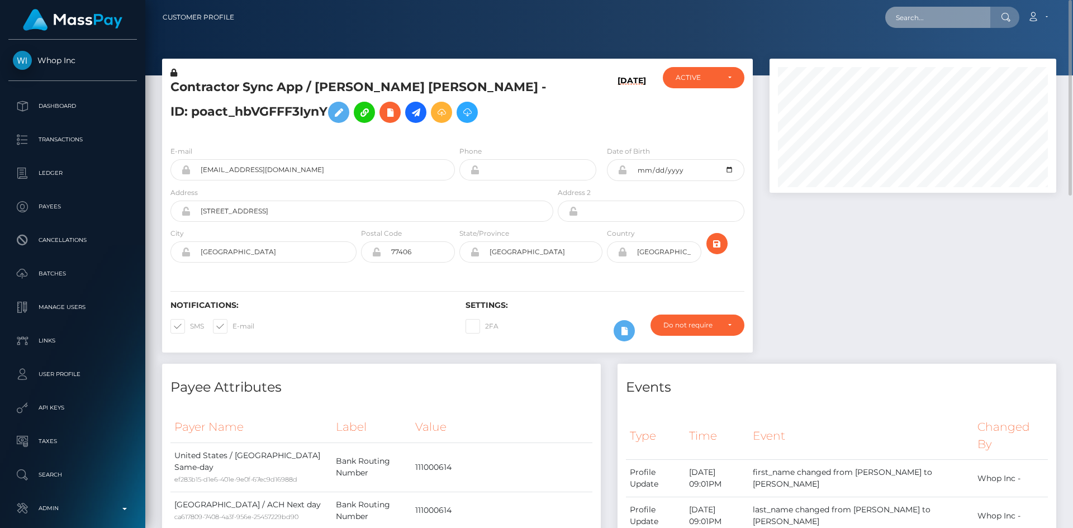
click at [960, 18] on input "text" at bounding box center [937, 17] width 105 height 21
paste input "a7f1d9864c944982a45e5b10e0a772d3"
type input "a7f1d9864c944982a45e5b10e0a772d3"
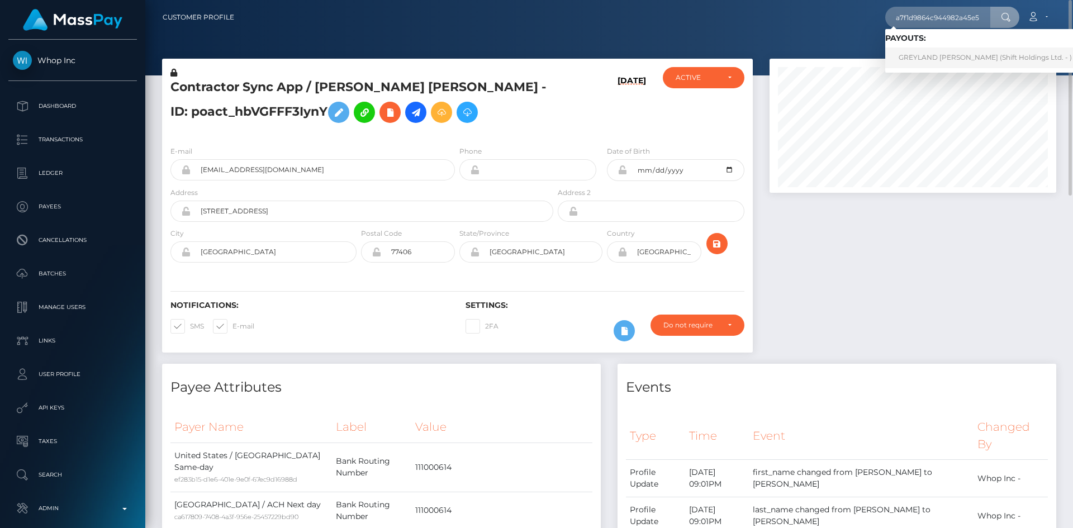
click at [969, 58] on link "GREYLAND FREDERICK BAUER (Shift Holdings Ltd. - )" at bounding box center [985, 57] width 200 height 21
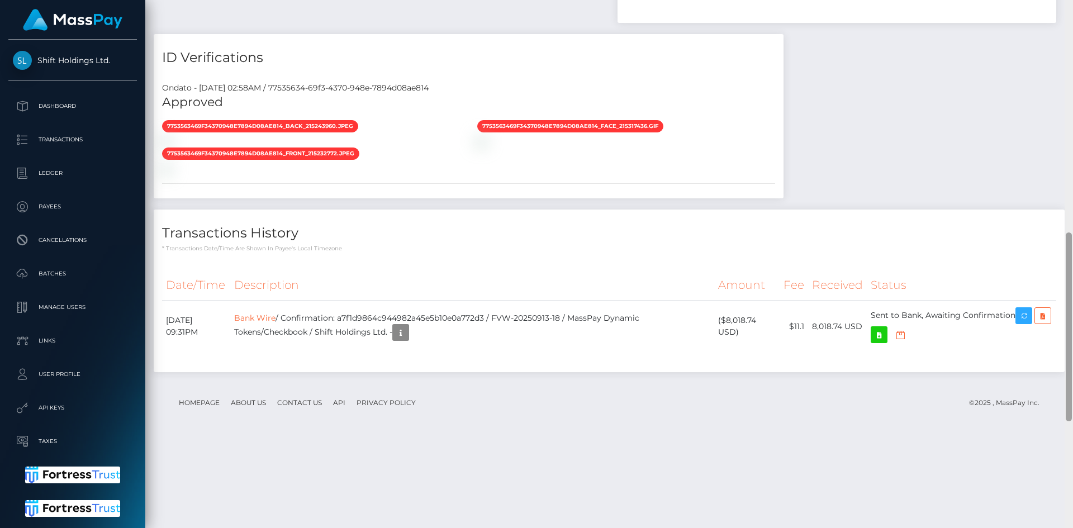
scroll to position [134, 287]
click at [1048, 446] on div "Customer Profile Loading... Loading..." at bounding box center [608, 264] width 927 height 528
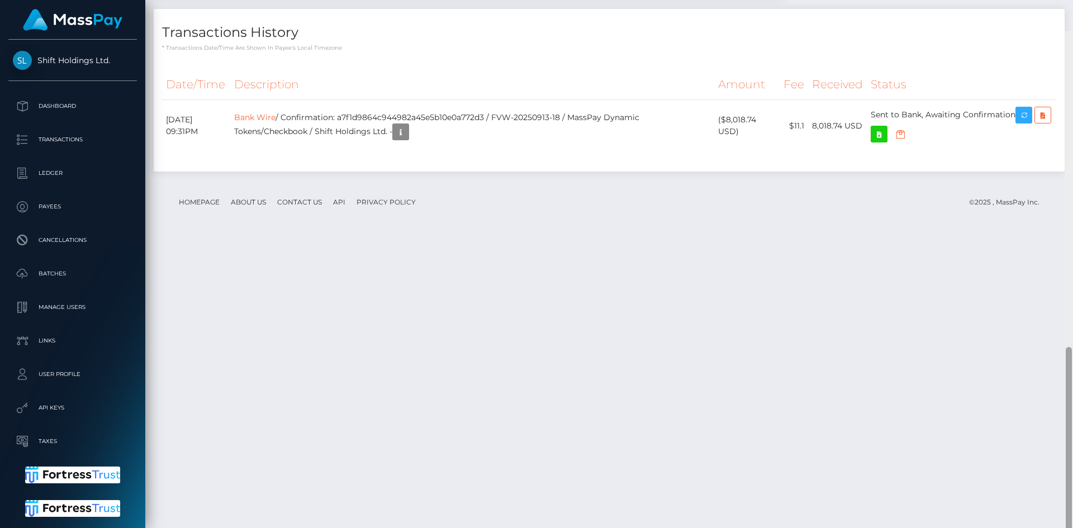
scroll to position [948, 0]
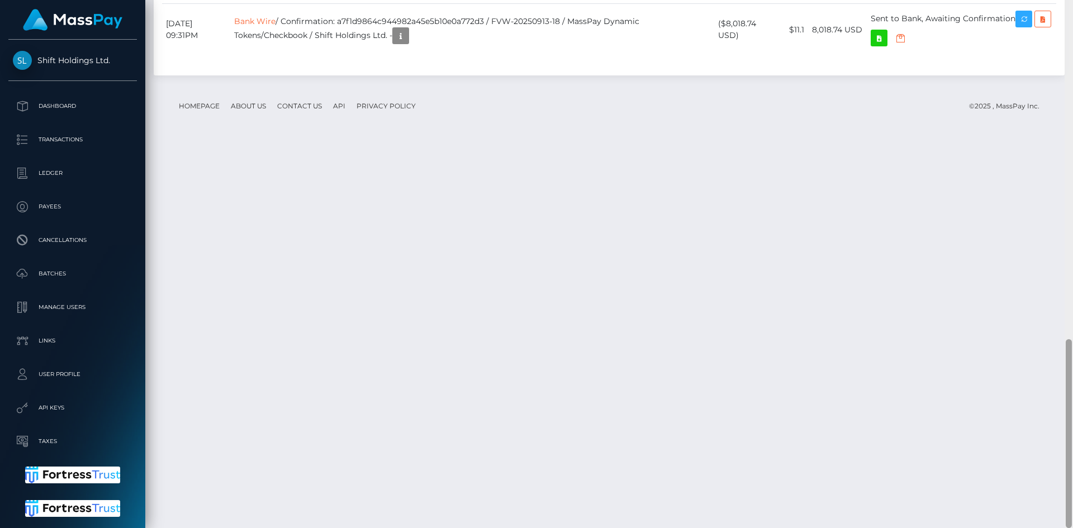
drag, startPoint x: 1068, startPoint y: 287, endPoint x: 1071, endPoint y: 411, distance: 124.6
click at [1071, 411] on div at bounding box center [1068, 433] width 6 height 189
click at [409, 44] on button "button" at bounding box center [400, 35] width 17 height 17
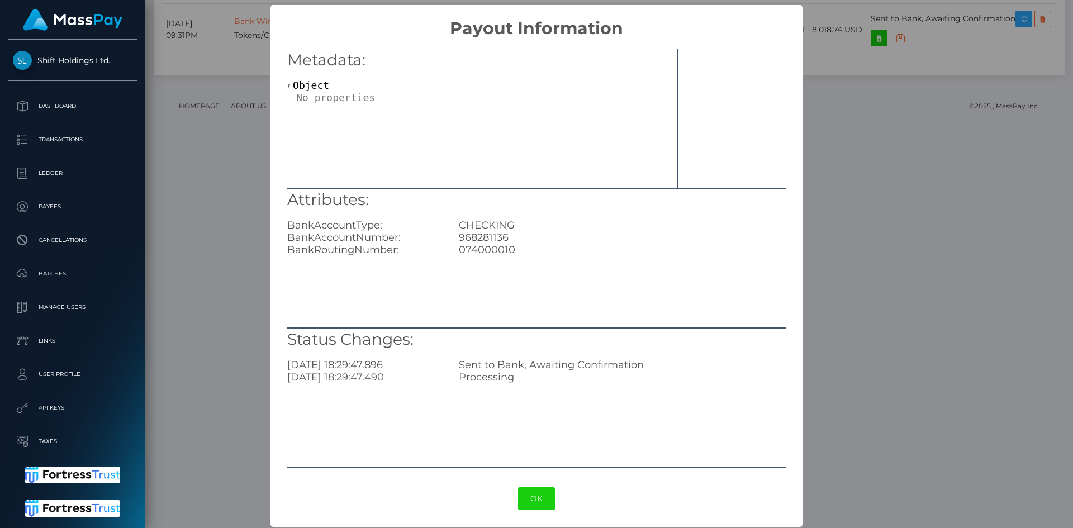
click at [493, 235] on div "968281136" at bounding box center [621, 237] width 343 height 12
click at [492, 235] on div "968281136" at bounding box center [621, 237] width 343 height 12
click at [483, 239] on div "968281136" at bounding box center [621, 237] width 343 height 12
copy div "968281136"
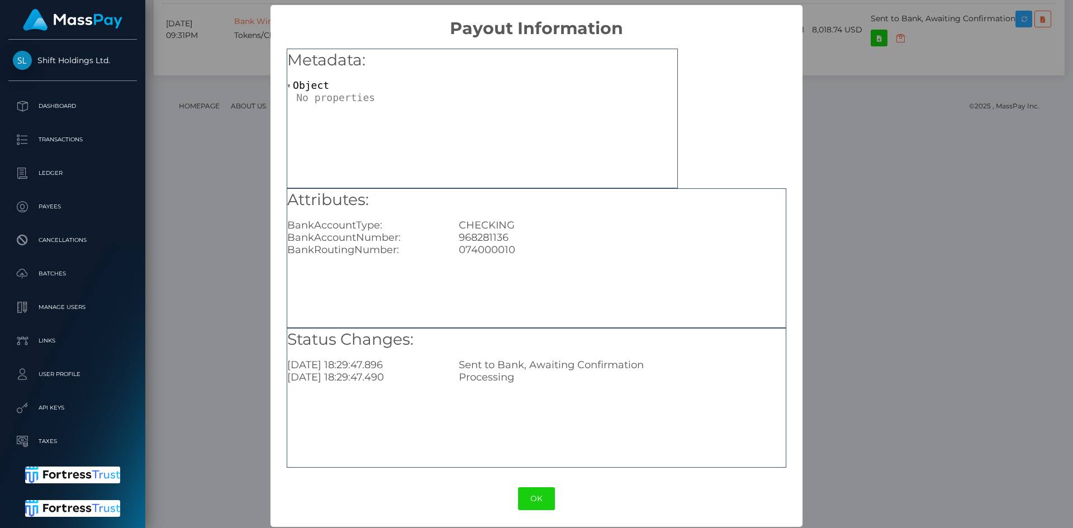
click at [497, 252] on div "074000010" at bounding box center [621, 250] width 343 height 12
copy div "074000010"
click at [1020, 235] on div "× Payout Information Metadata: Object Attributes: BankAccountType: CHECKING Ban…" at bounding box center [536, 264] width 1073 height 528
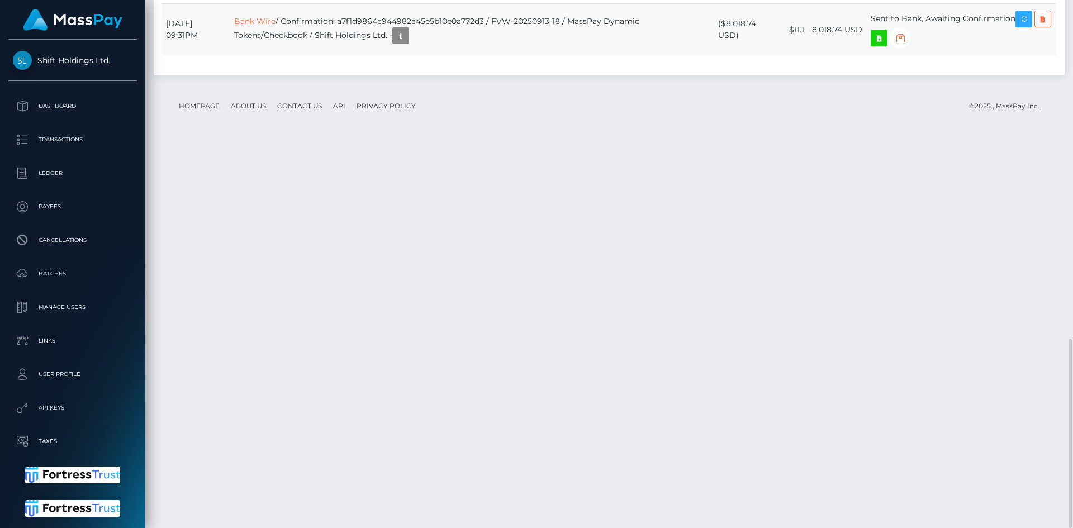
click at [833, 56] on td "8,018.74 USD" at bounding box center [837, 30] width 59 height 52
copy td "8,018.74"
click at [831, 56] on td "8,018.74 USD" at bounding box center [837, 30] width 59 height 52
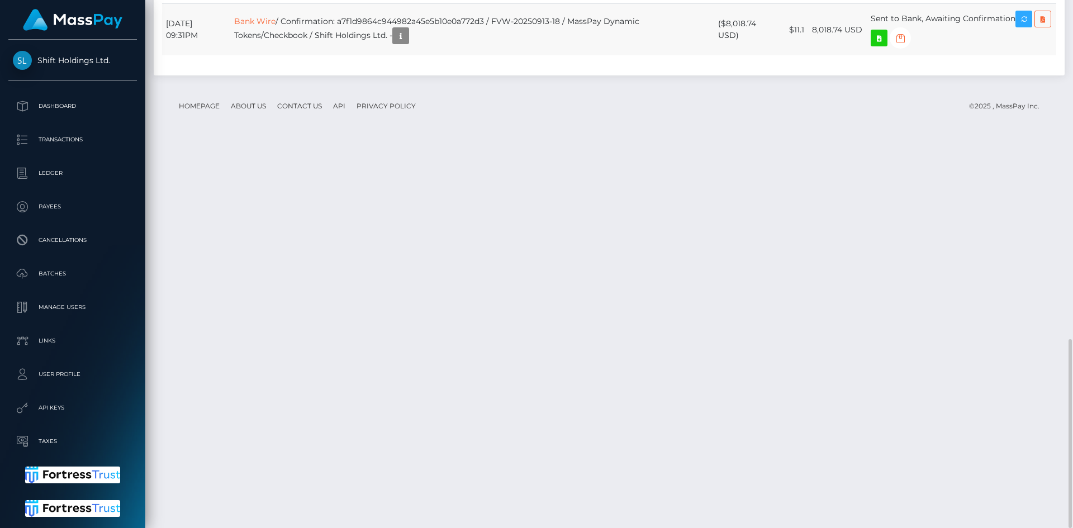
click at [831, 56] on td "8,018.74 USD" at bounding box center [837, 30] width 59 height 52
drag, startPoint x: 1013, startPoint y: 173, endPoint x: 1029, endPoint y: 206, distance: 36.8
drag, startPoint x: 1072, startPoint y: 377, endPoint x: 1072, endPoint y: 173, distance: 203.9
click at [1072, 107] on div at bounding box center [1068, 264] width 8 height 528
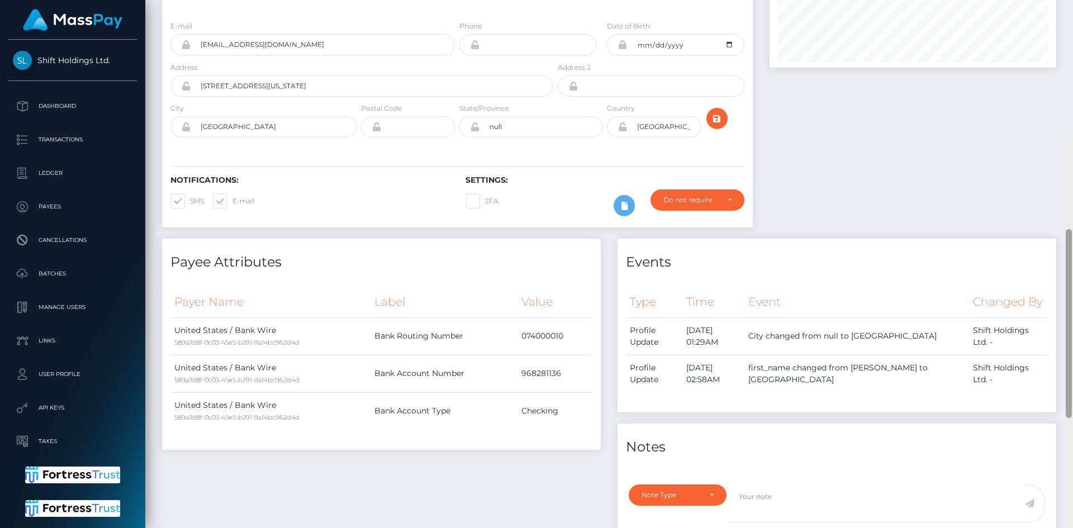
scroll to position [0, 0]
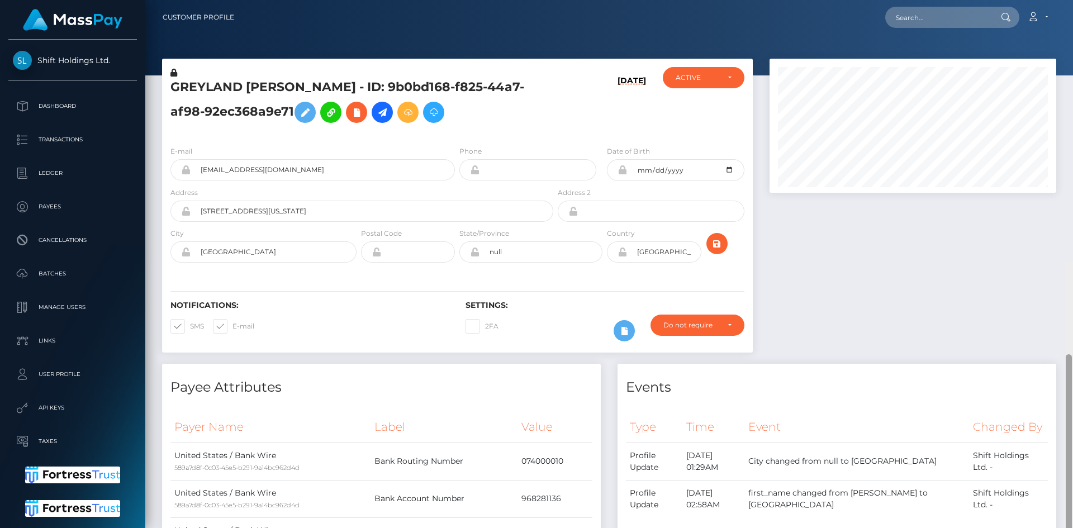
drag, startPoint x: 1069, startPoint y: 372, endPoint x: 1070, endPoint y: 11, distance: 360.9
click at [1070, 11] on div "Customer Profile Loading... Loading..." at bounding box center [608, 264] width 927 height 528
click at [315, 170] on input "[EMAIL_ADDRESS][DOMAIN_NAME]" at bounding box center [323, 169] width 264 height 21
click at [284, 84] on h5 "GREYLAND [PERSON_NAME] - ID: 9b0bd168-f825-44a7-af98-92ec368a9e71" at bounding box center [358, 104] width 377 height 50
click at [284, 84] on h5 "GREYLAND FREDERICK BAUER - ID: 9b0bd168-f825-44a7-af98-92ec368a9e71" at bounding box center [358, 104] width 377 height 50
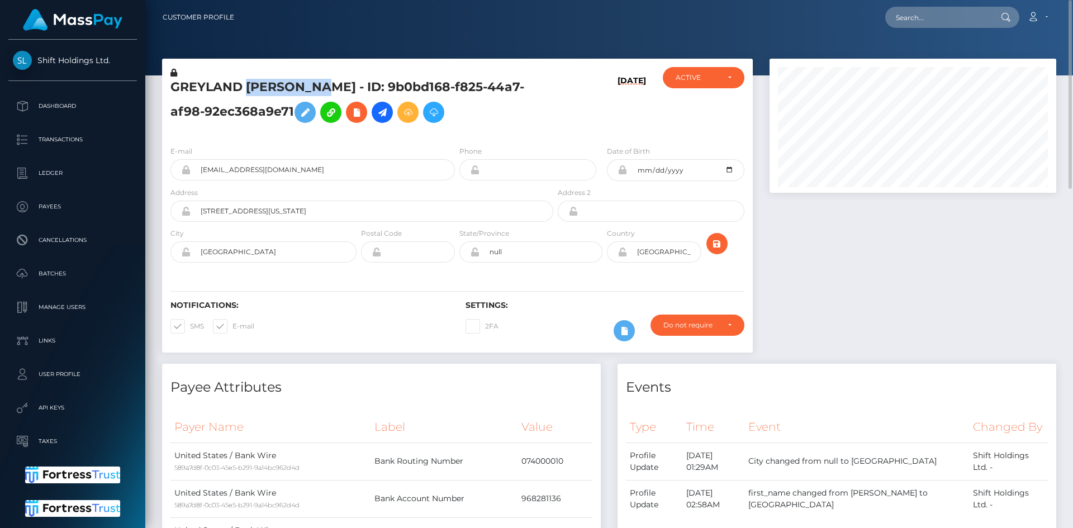
click at [284, 84] on h5 "GREYLAND FREDERICK BAUER - ID: 9b0bd168-f825-44a7-af98-92ec368a9e71" at bounding box center [358, 104] width 377 height 50
click at [306, 85] on h5 "GREYLAND FREDERICK BAUER - ID: 9b0bd168-f825-44a7-af98-92ec368a9e71" at bounding box center [358, 104] width 377 height 50
drag, startPoint x: 368, startPoint y: 85, endPoint x: 171, endPoint y: 83, distance: 197.2
click at [171, 83] on h5 "GREYLAND FREDERICK BAUER - ID: 9b0bd168-f825-44a7-af98-92ec368a9e71" at bounding box center [358, 104] width 377 height 50
copy h5 "GREYLAND FREDERICK BAUER"
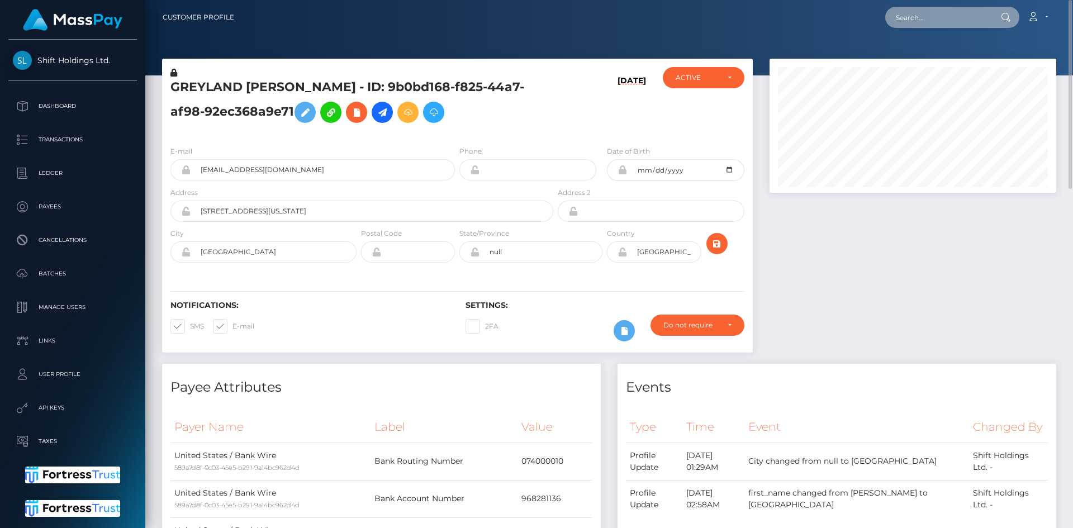
click at [923, 21] on input "text" at bounding box center [937, 17] width 105 height 21
paste input "7665e8779ba24486b27cf9c145a41041"
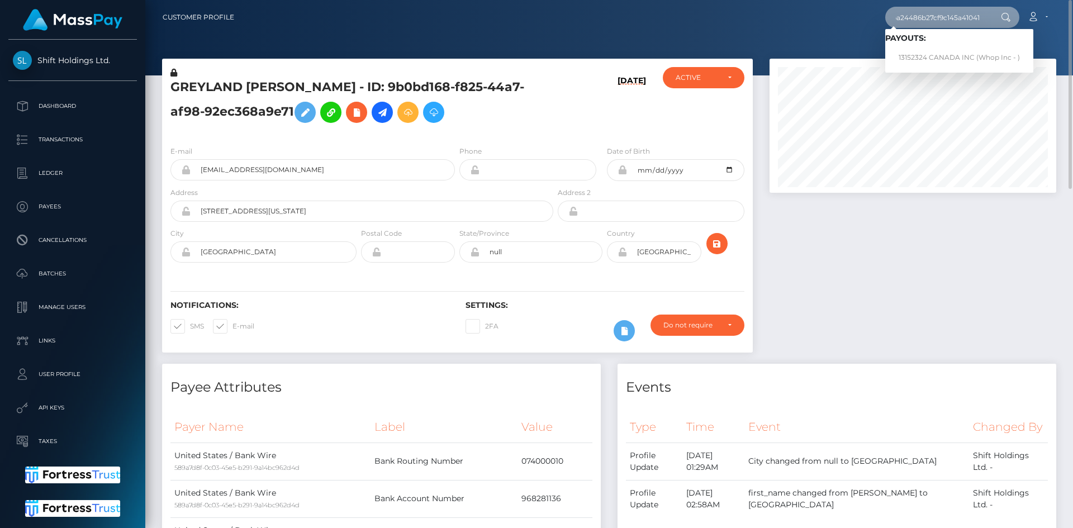
type input "7665e8779ba24486b27cf9c145a41041"
click at [934, 58] on link "13152324 CANADA INC (Whop Inc - )" at bounding box center [959, 57] width 148 height 21
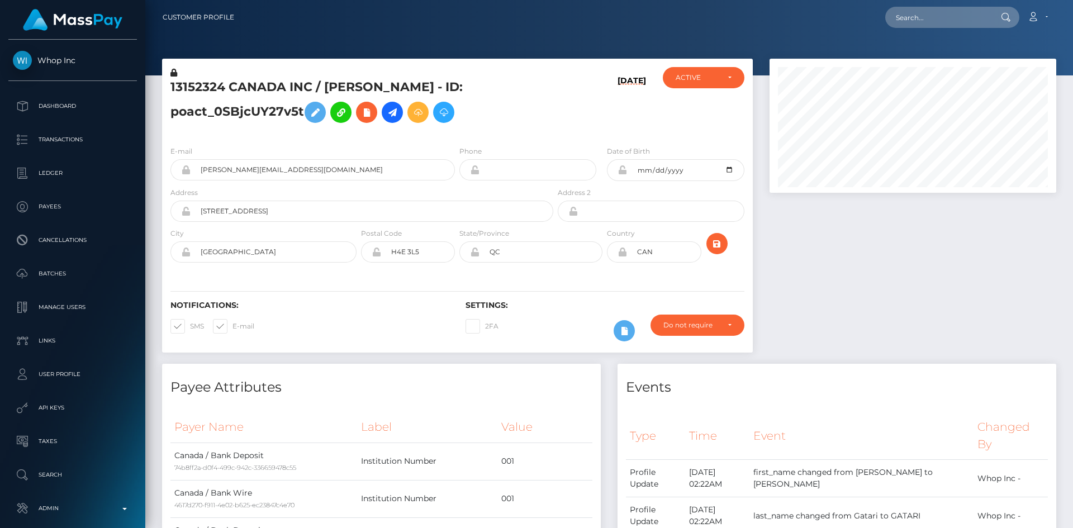
click at [1064, 489] on div "Customer Profile Loading... Loading..." at bounding box center [608, 264] width 927 height 528
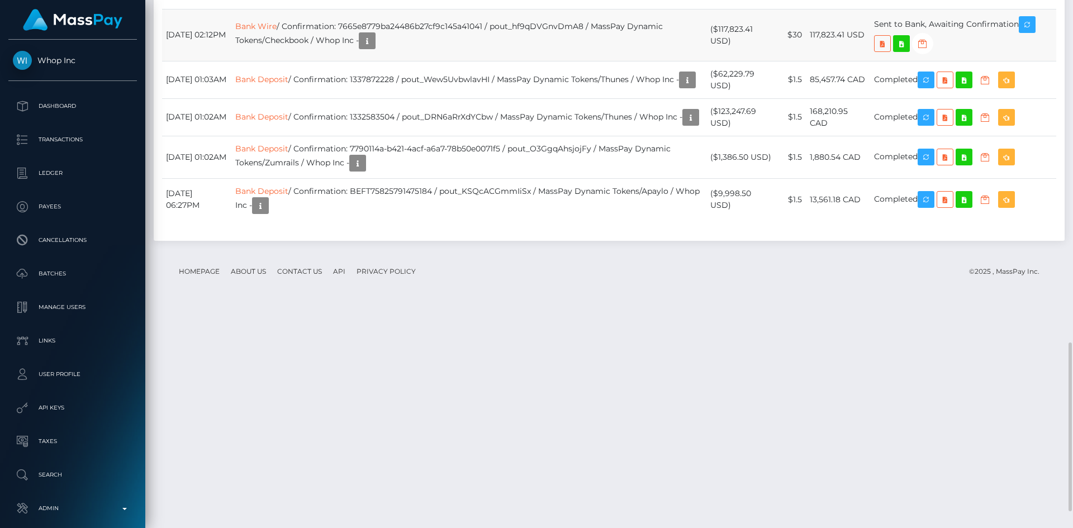
click at [820, 61] on td "117,823.41 USD" at bounding box center [838, 35] width 64 height 52
copy tr "117,823.41 USD"
click at [374, 48] on icon "button" at bounding box center [366, 41] width 13 height 14
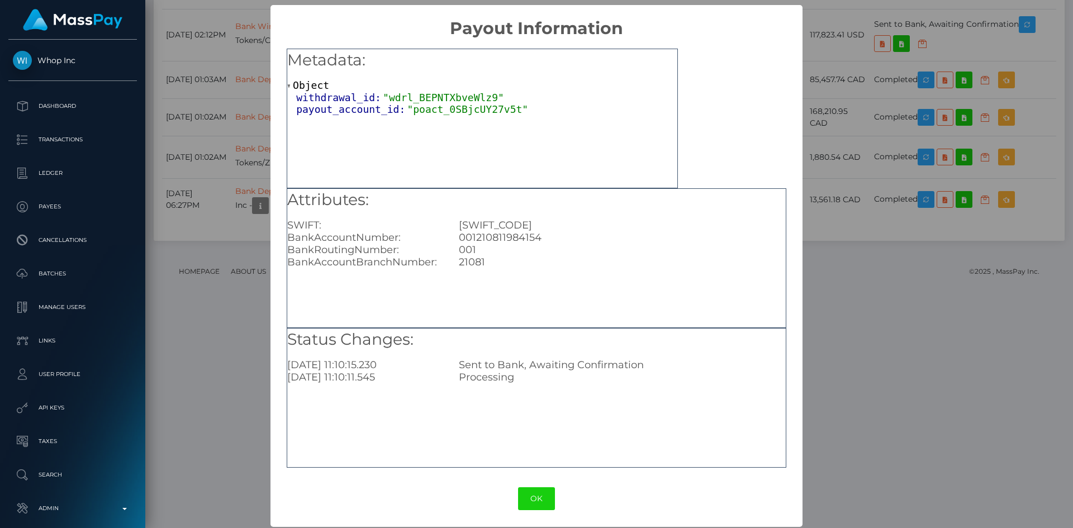
click at [503, 229] on div "[SWIFT_CODE]" at bounding box center [621, 225] width 343 height 12
click at [508, 242] on div "001210811984154" at bounding box center [621, 237] width 343 height 12
copy div "001210811984154"
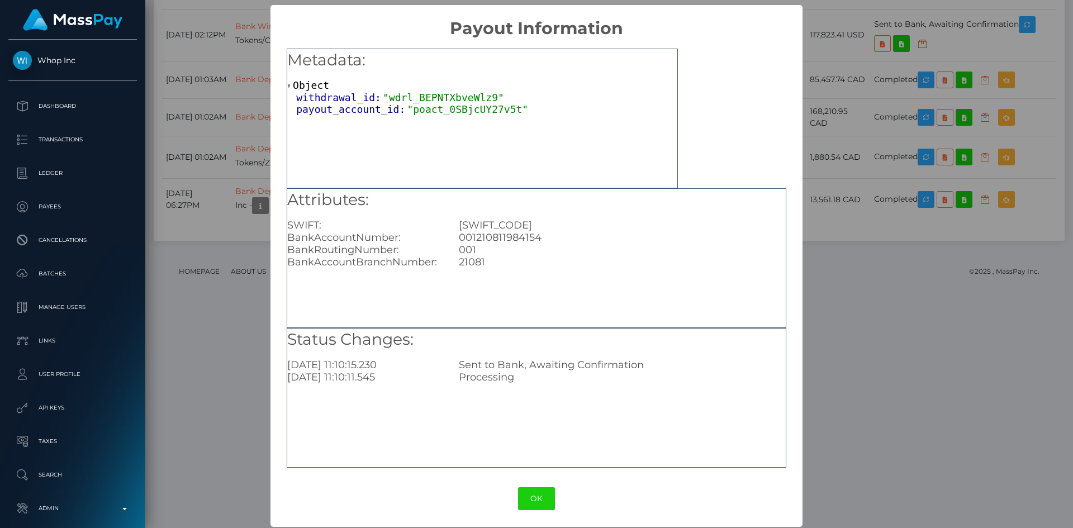
click at [464, 260] on div "21081" at bounding box center [621, 262] width 343 height 12
copy div "21081"
click at [459, 244] on div "001" at bounding box center [621, 250] width 343 height 12
click at [465, 250] on div "001" at bounding box center [621, 250] width 343 height 12
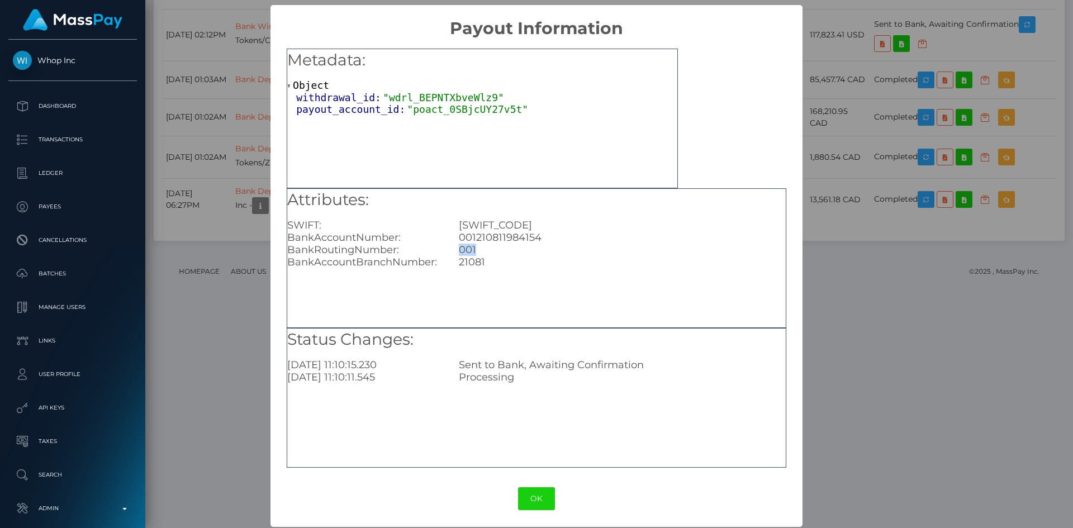
click at [465, 250] on div "001" at bounding box center [621, 250] width 343 height 12
copy div "001"
click at [501, 227] on div "[SWIFT_CODE]" at bounding box center [621, 225] width 343 height 12
copy div "[SWIFT_CODE]"
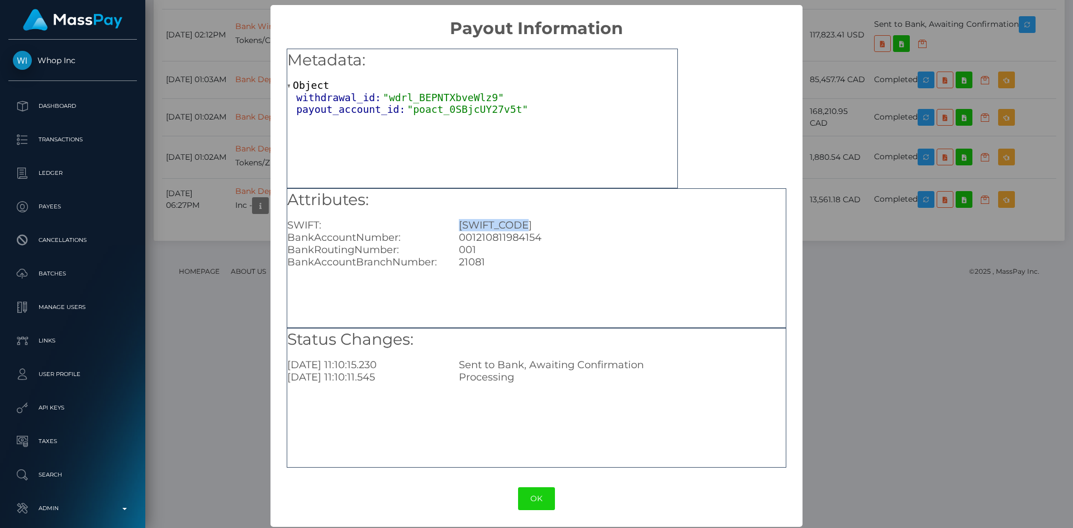
copy div "[SWIFT_CODE]"
click at [494, 240] on div "001210811984154" at bounding box center [621, 237] width 343 height 12
copy div "001210811984154"
click at [472, 266] on div "21081" at bounding box center [621, 262] width 343 height 12
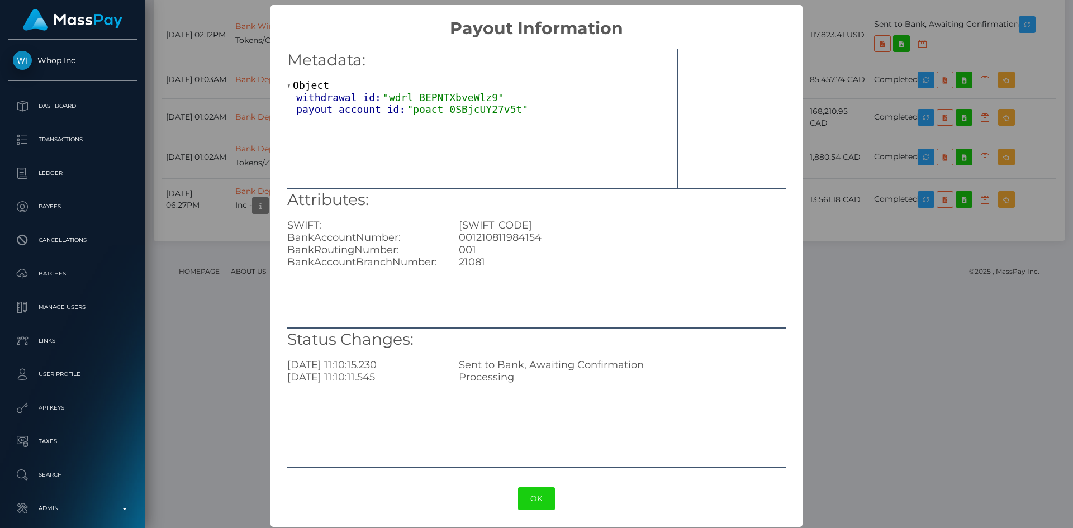
click at [470, 264] on div "21081" at bounding box center [621, 262] width 343 height 12
copy div "21081"
click at [469, 248] on div "001" at bounding box center [621, 250] width 343 height 12
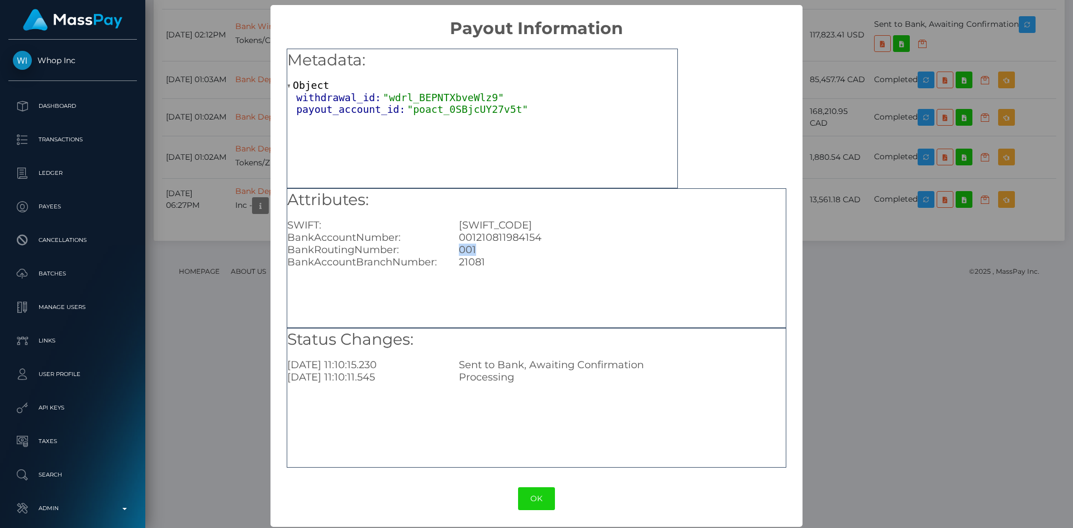
copy div "001"
click at [474, 265] on div "21081" at bounding box center [621, 262] width 343 height 12
copy div "21081"
click at [844, 362] on div "× Payout Information Metadata: Object withdrawal_id: "wdrl_BEPNTXbveWlz9" payou…" at bounding box center [536, 264] width 1073 height 528
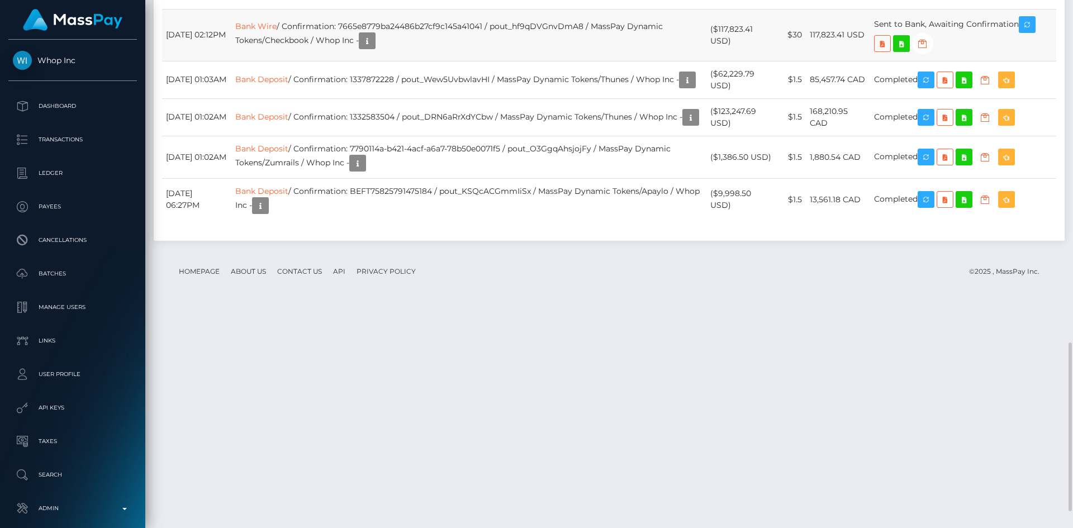
click at [833, 61] on td "117,823.41 USD" at bounding box center [838, 35] width 64 height 52
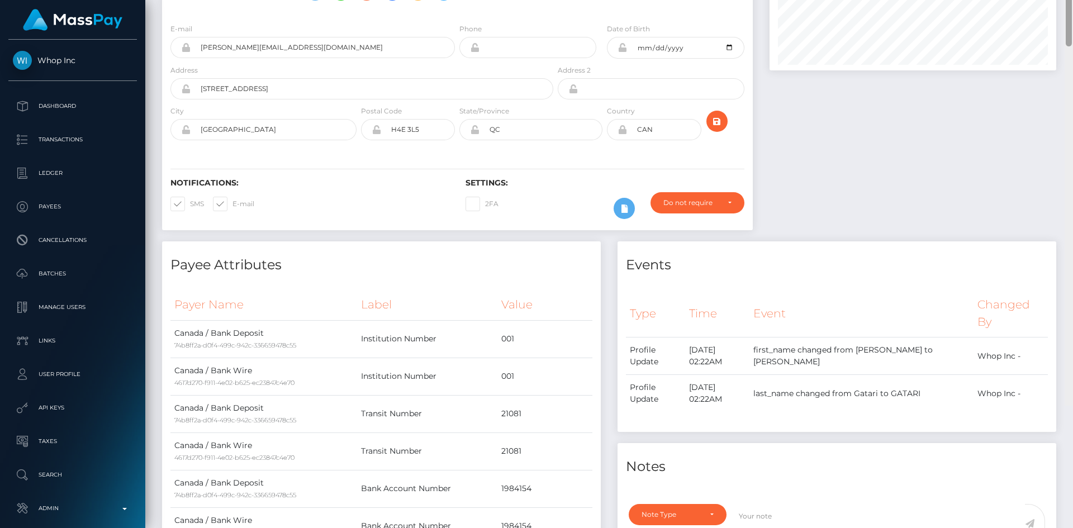
scroll to position [0, 0]
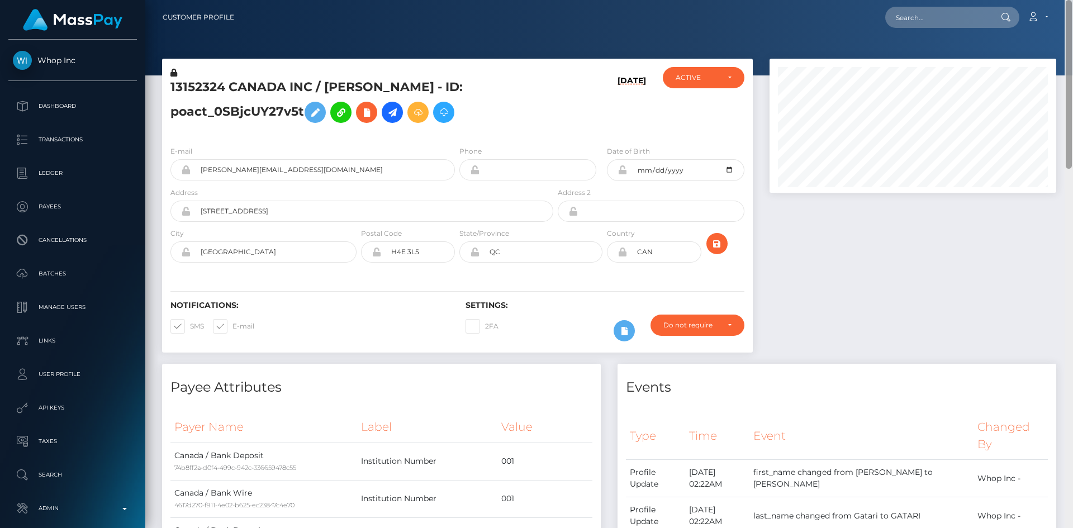
drag, startPoint x: 1068, startPoint y: 430, endPoint x: 1059, endPoint y: -27, distance: 456.5
click at [1059, 0] on html "Whop Inc Dashboard Transactions Ledger Payees Cancellations Links" at bounding box center [536, 264] width 1073 height 528
click at [317, 161] on input "[PERSON_NAME][EMAIL_ADDRESS][DOMAIN_NAME]" at bounding box center [323, 169] width 264 height 21
drag, startPoint x: 417, startPoint y: 87, endPoint x: 178, endPoint y: 88, distance: 239.7
click at [168, 84] on div "13152324 CANADA INC / [PERSON_NAME] - ID: poact_0SBjcUY27v5t" at bounding box center [358, 102] width 393 height 70
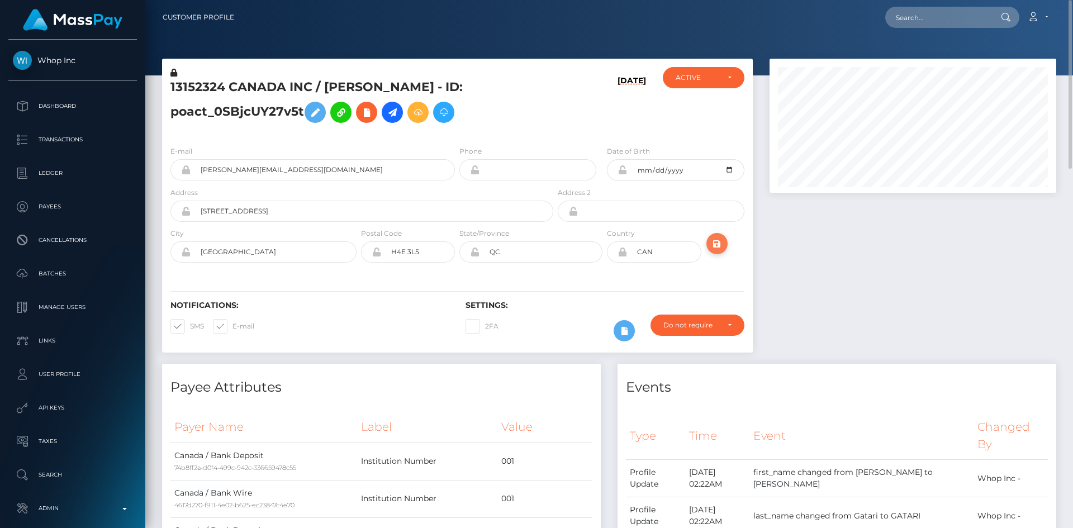
click at [715, 249] on icon "submit" at bounding box center [716, 244] width 13 height 14
drag, startPoint x: 172, startPoint y: 85, endPoint x: 417, endPoint y: 88, distance: 244.7
click at [417, 88] on h5 "13152324 CANADA INC / SERGE GATARI - ID: poact_0SBjcUY27v5t" at bounding box center [358, 104] width 377 height 50
copy h5 "13152324 CANADA INC / SERGE GATARI"
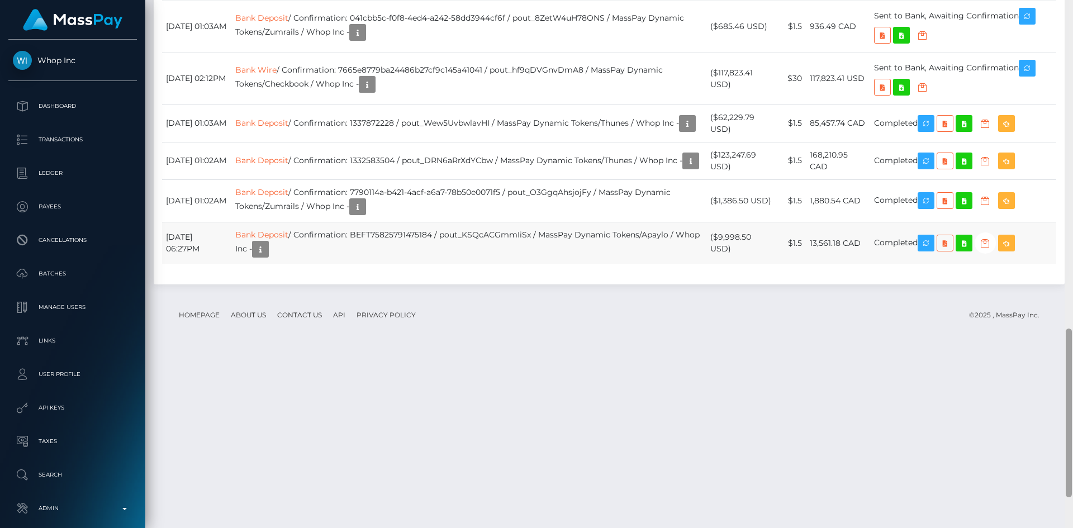
scroll to position [1079, 0]
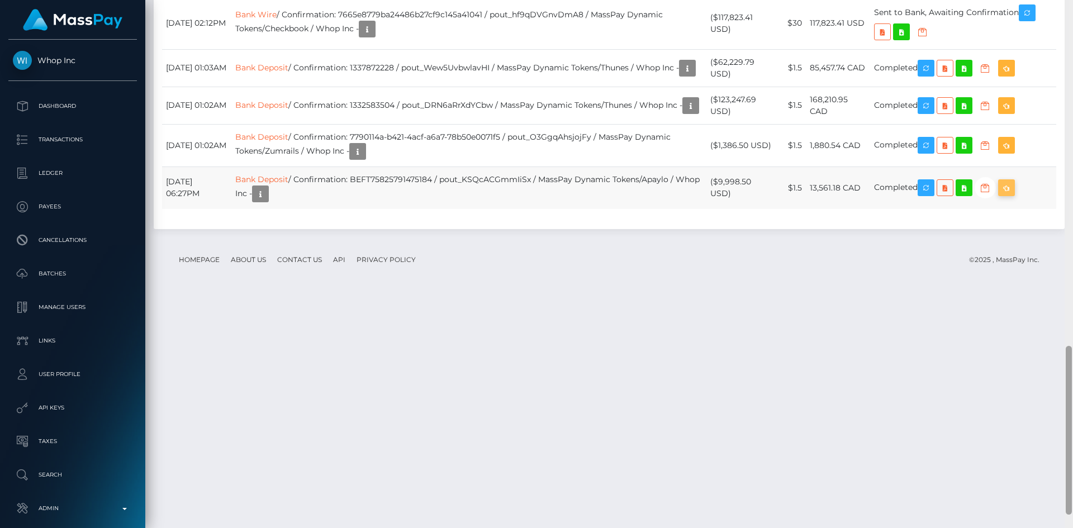
drag, startPoint x: 1067, startPoint y: 128, endPoint x: 1023, endPoint y: 455, distance: 329.2
click at [1055, 468] on div "Customer Profile Loading... Loading..." at bounding box center [608, 264] width 927 height 528
click at [566, 49] on td "Bank Wire / Confirmation: 7665e8779ba24486b27cf9c145a41041 / pout_hf9qDVGnvDmA8…" at bounding box center [468, 23] width 475 height 52
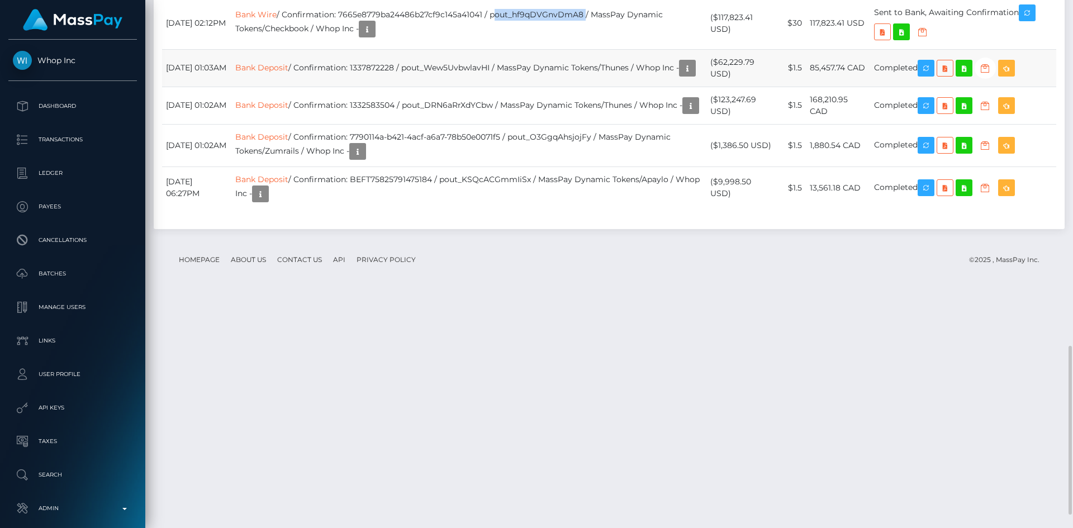
copy td "pout_hf9qDVGnvDmA8"
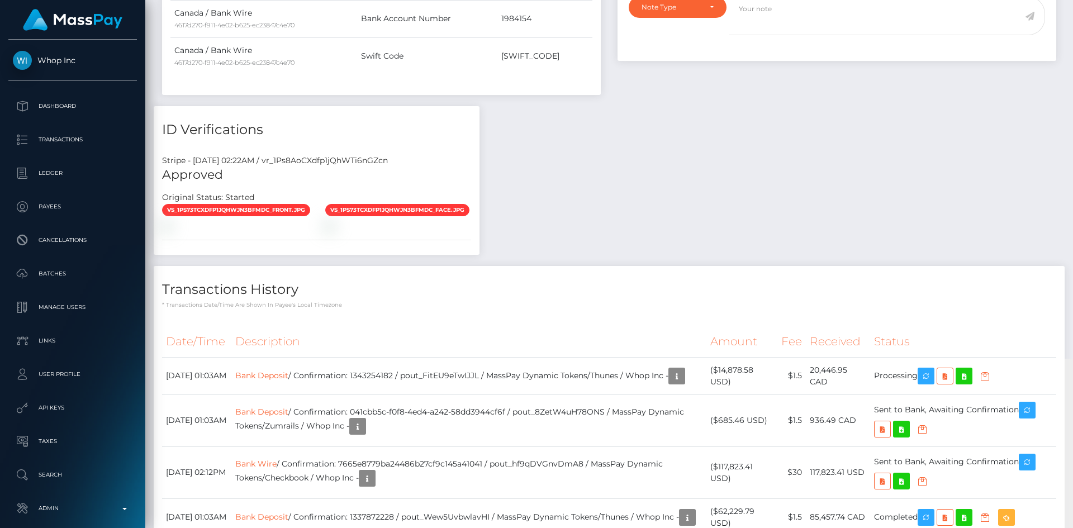
scroll to position [0, 0]
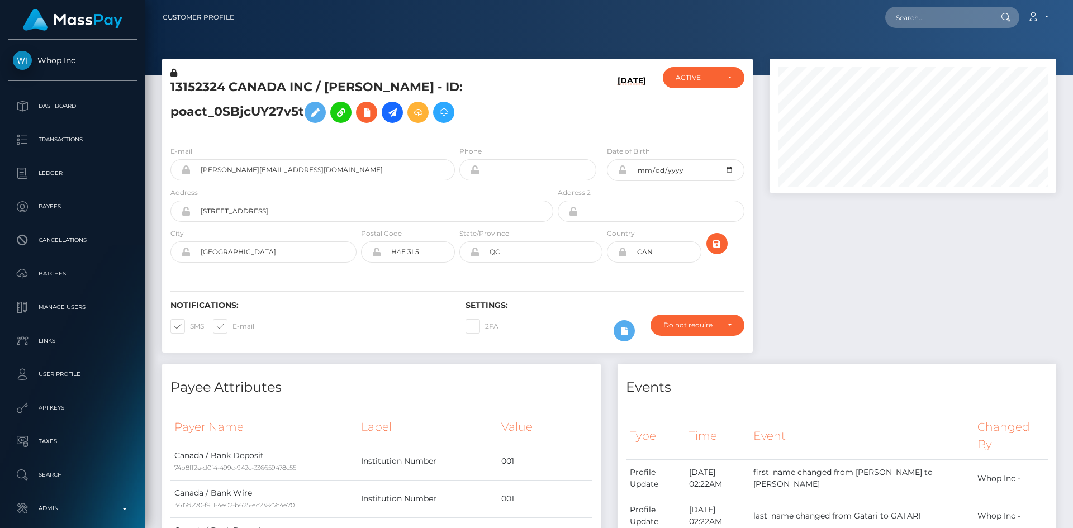
drag, startPoint x: 1067, startPoint y: 383, endPoint x: 1070, endPoint y: 4, distance: 379.4
click at [1064, 5] on div "Customer Profile Loading... Loading..." at bounding box center [608, 264] width 927 height 528
click at [961, 24] on input "text" at bounding box center [937, 17] width 105 height 21
paste input "ed708775797f4c72aabf0f2552e7afb7"
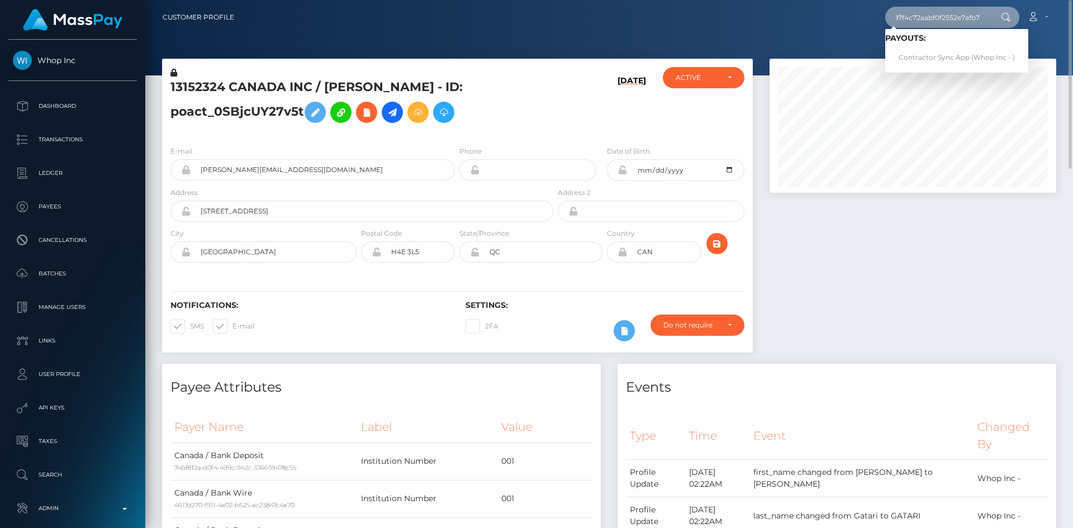
type input "ed708775797f4c72aabf0f2552e7afb7"
drag, startPoint x: 932, startPoint y: 53, endPoint x: 924, endPoint y: 53, distance: 8.4
click at [932, 53] on link "Contractor Sync App (Whop Inc - )" at bounding box center [956, 57] width 143 height 21
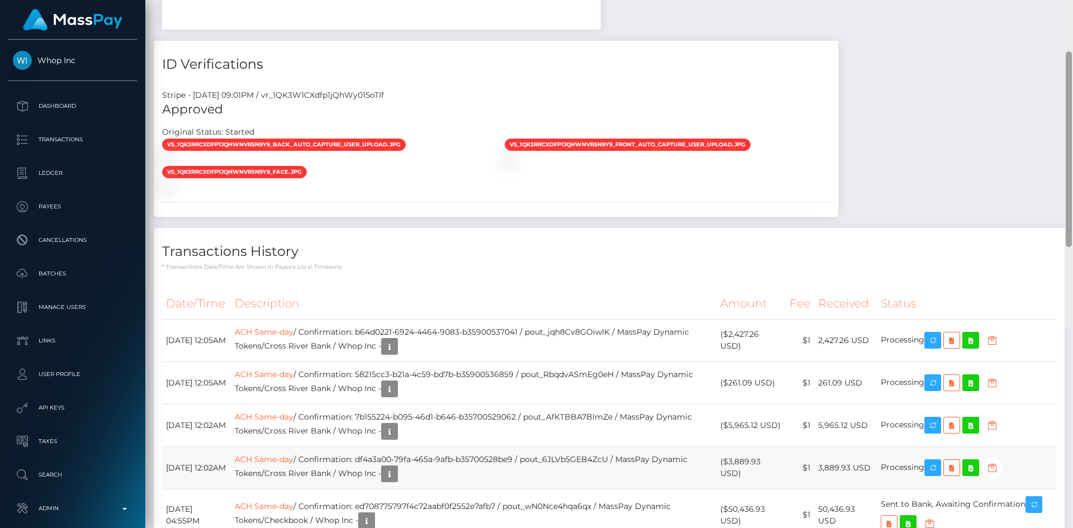
scroll to position [885, 0]
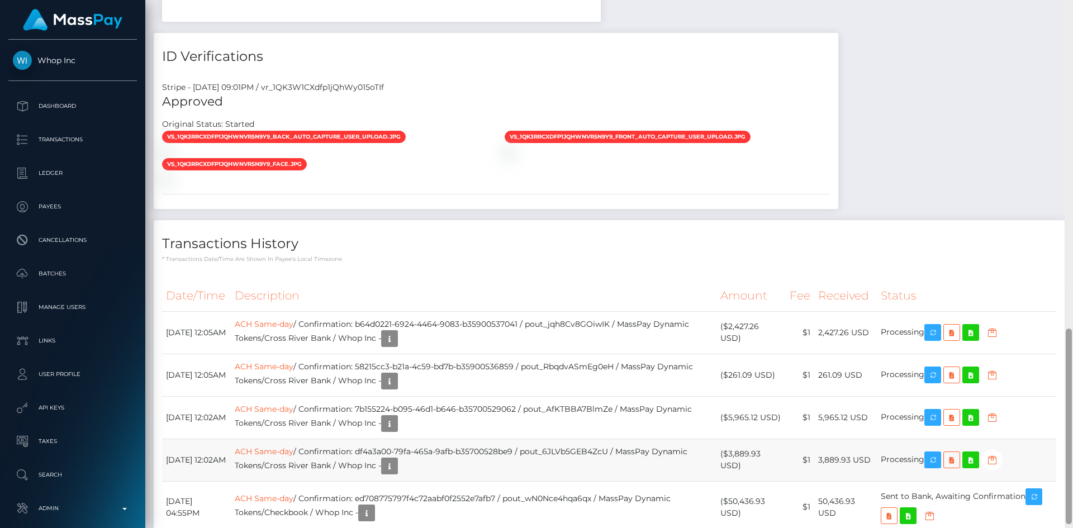
drag, startPoint x: 1069, startPoint y: 140, endPoint x: 1050, endPoint y: 386, distance: 246.5
click at [1050, 386] on div "Customer Profile Loading... Loading..." at bounding box center [608, 264] width 927 height 528
click at [577, 481] on td "ACH Same-day / Confirmation: ed708775797f4c72aabf0f2552e7afb7 / pout_wN0Nce4hqa…" at bounding box center [473, 507] width 485 height 52
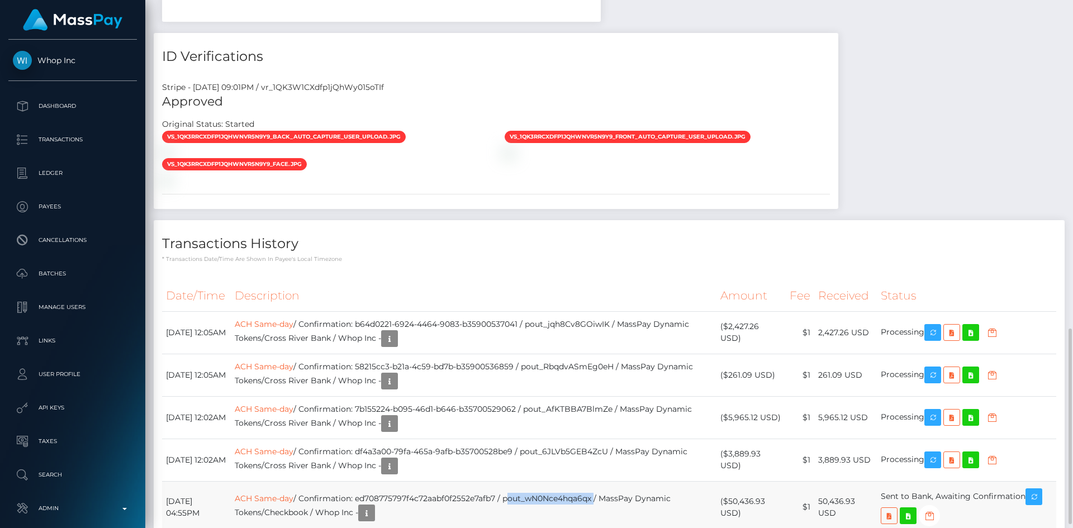
copy td "pout_wN0Nce4hqa6qx"
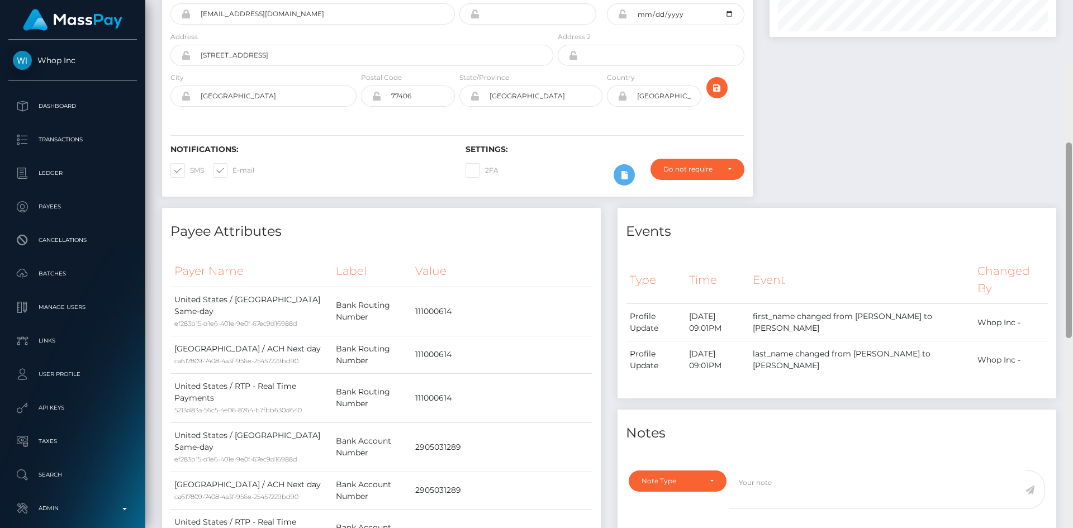
scroll to position [0, 0]
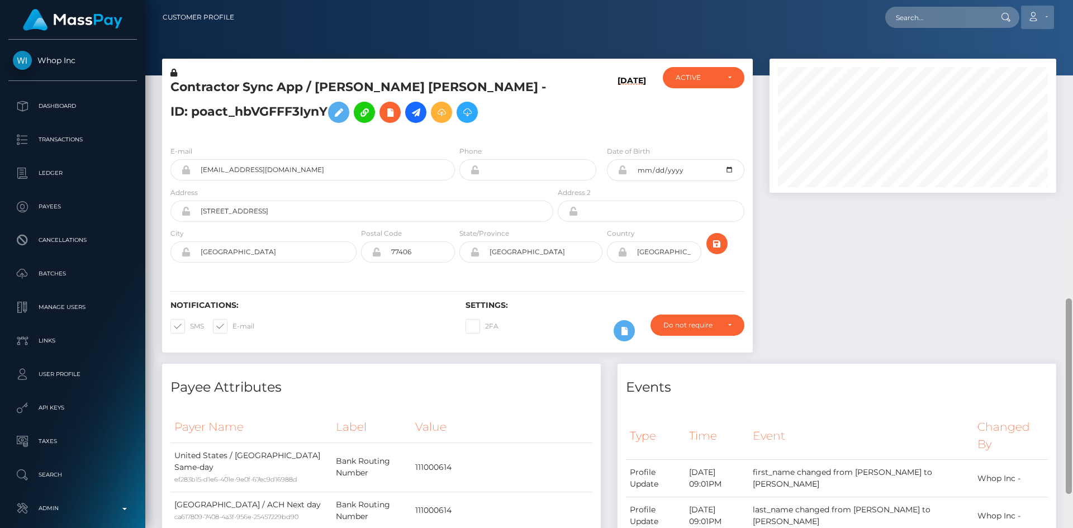
drag, startPoint x: 1068, startPoint y: 387, endPoint x: 1049, endPoint y: 20, distance: 367.5
click at [1072, 0] on html "Whop Inc Dashboard Transactions Ledger Payees Cancellations Links" at bounding box center [536, 264] width 1073 height 528
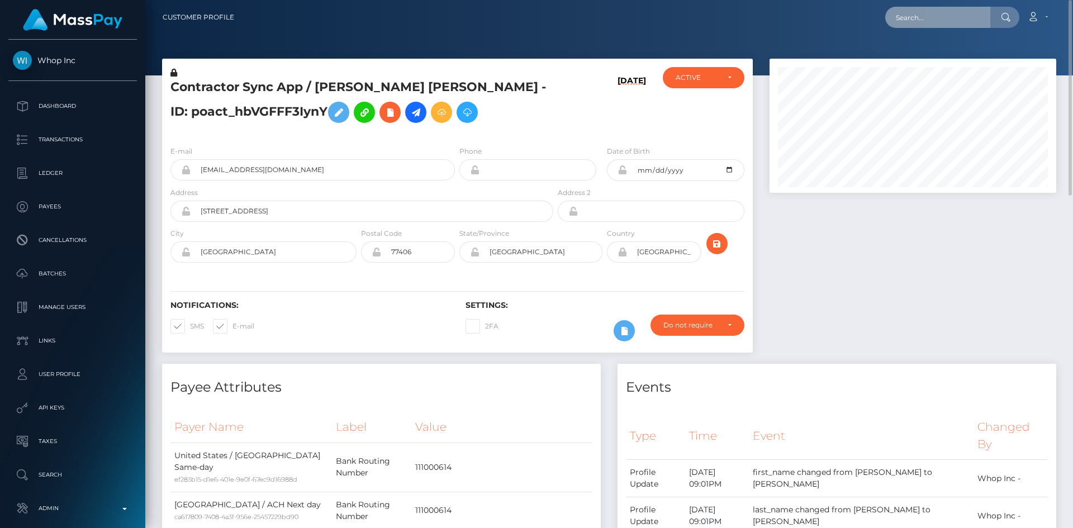
click at [966, 9] on input "text" at bounding box center [937, 17] width 105 height 21
paste input "a7f1d9864c944982a45e5b10e0a772d3"
type input "a7f1d9864c944982a45e5b10e0a772d3"
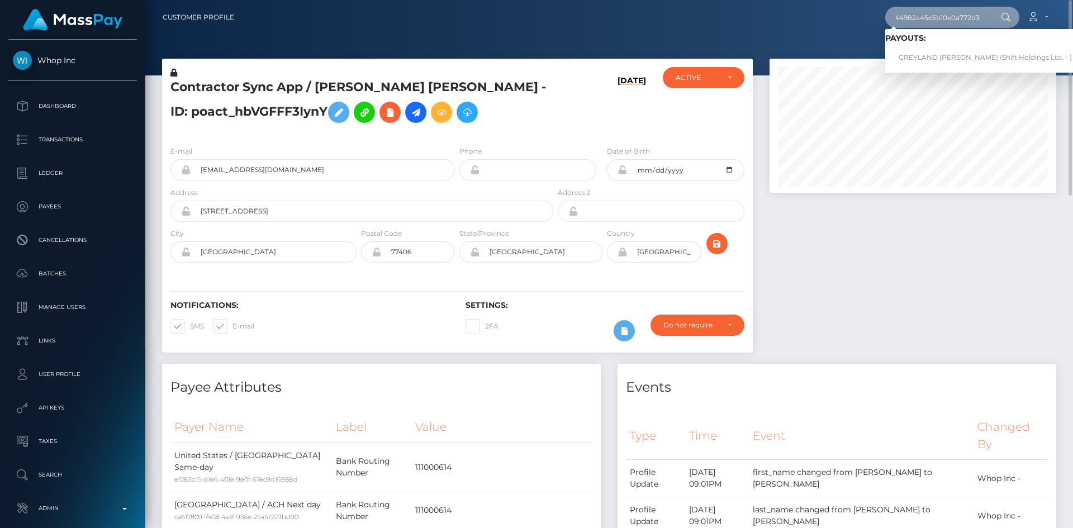
scroll to position [0, 0]
click at [930, 60] on link "GREYLAND [PERSON_NAME] (Shift Holdings Ltd. - )" at bounding box center [985, 57] width 200 height 21
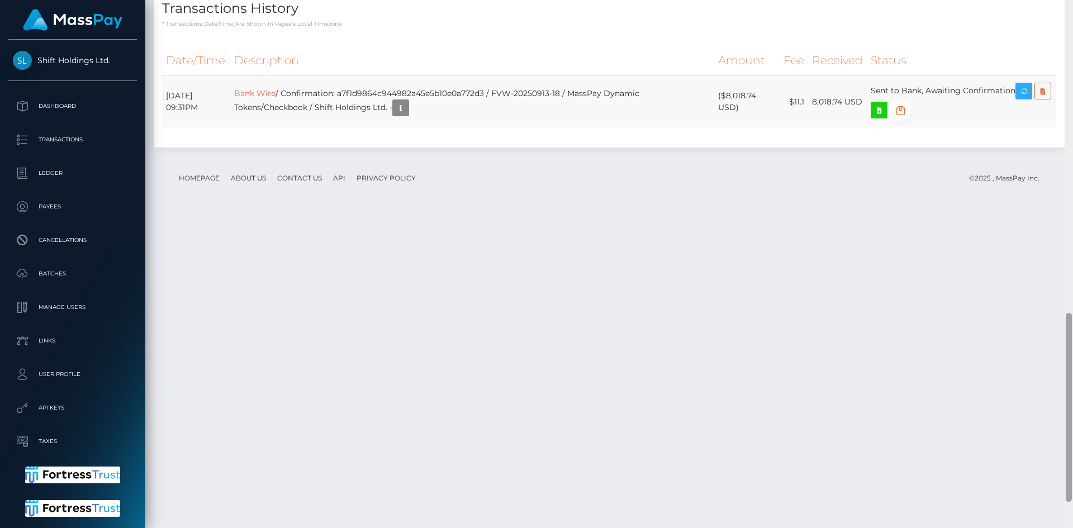
scroll to position [948, 0]
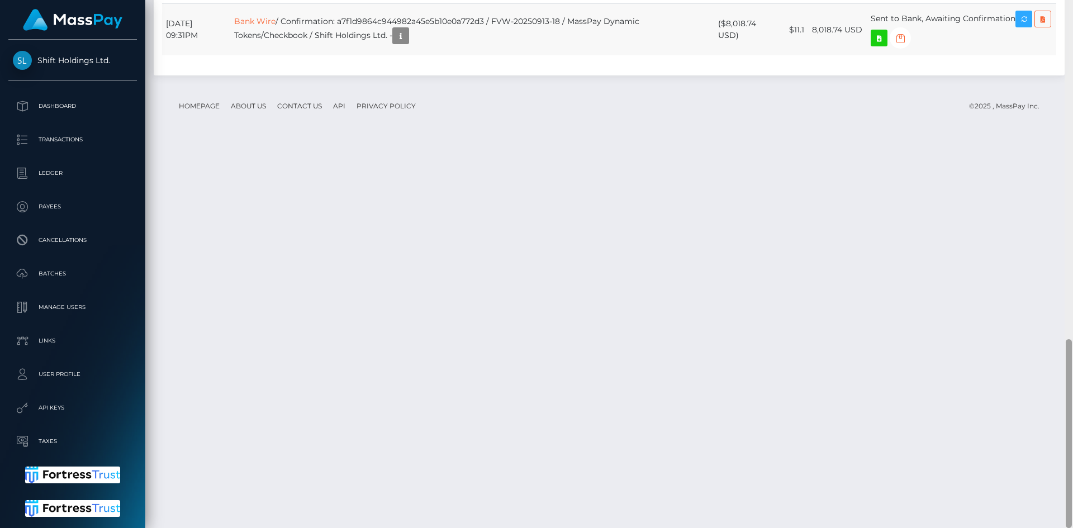
drag, startPoint x: 0, startPoint y: 0, endPoint x: 1050, endPoint y: 427, distance: 1133.2
click at [1050, 427] on div "Customer Profile Loading... Loading..." at bounding box center [608, 264] width 927 height 528
click at [554, 56] on td "Bank Wire / Confirmation: a7f1d9864c944982a45e5b10e0a772d3 / FVW-20250913-18 / …" at bounding box center [472, 30] width 484 height 52
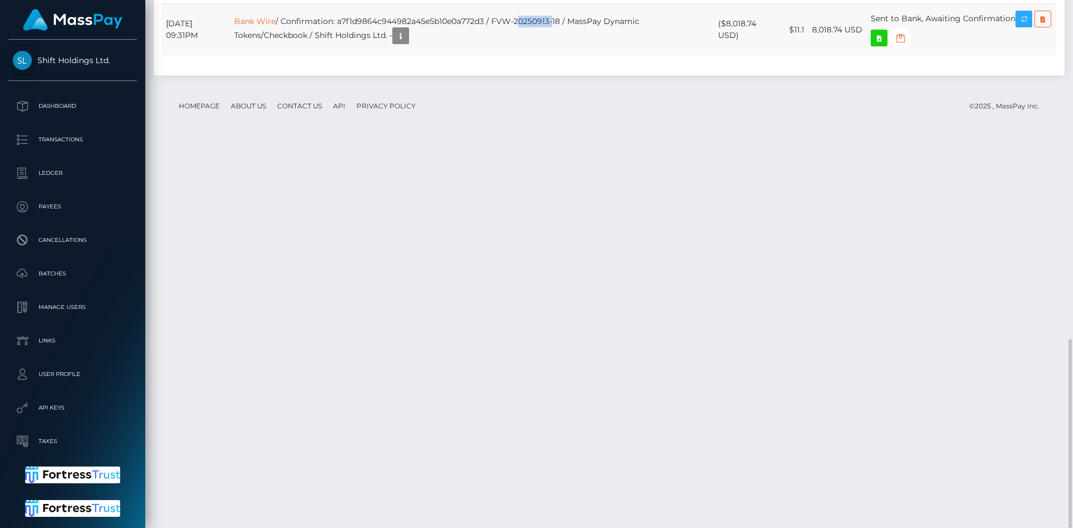
copy td "20250913"
click at [561, 56] on td "Bank Wire / Confirmation: a7f1d9864c944982a45e5b10e0a772d3 / FVW-20250913-18 / …" at bounding box center [472, 30] width 484 height 52
drag, startPoint x: 596, startPoint y: 406, endPoint x: 525, endPoint y: 413, distance: 71.3
click at [525, 56] on td "Bank Wire / Confirmation: a7f1d9864c944982a45e5b10e0a772d3 / FVW-20250913-18 / …" at bounding box center [472, 30] width 484 height 52
copy td "FVW-20250913-18"
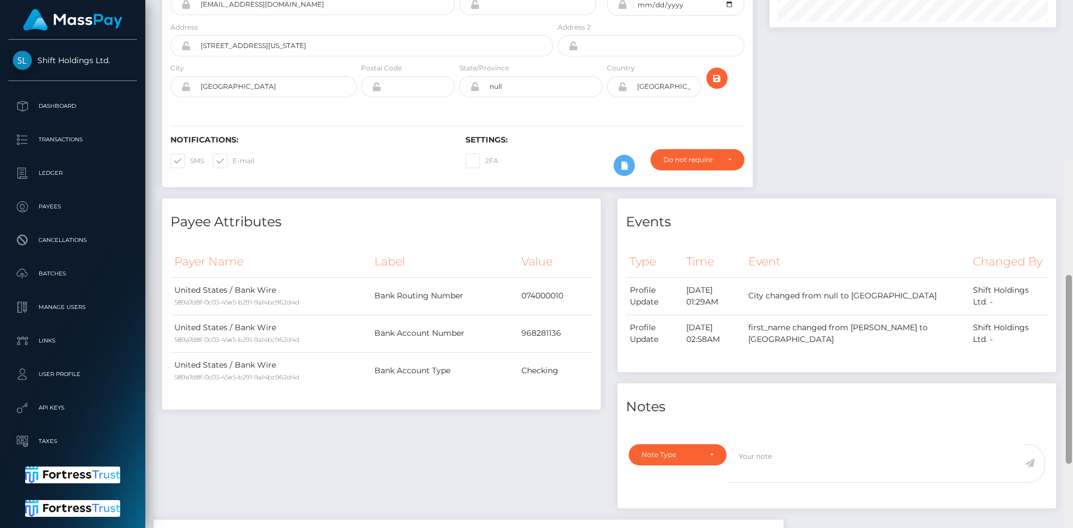
scroll to position [0, 0]
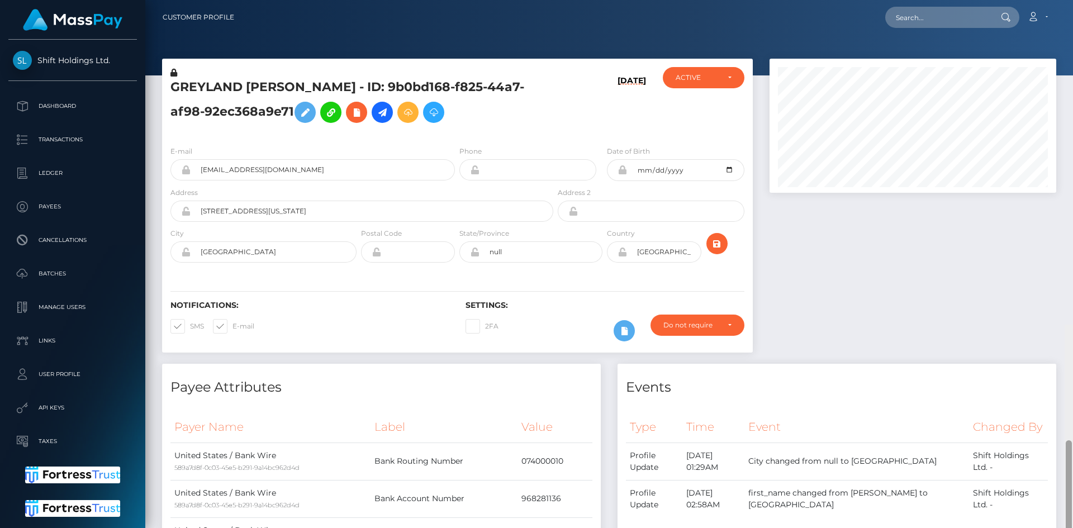
drag, startPoint x: 1068, startPoint y: 439, endPoint x: 1067, endPoint y: 56, distance: 382.7
click at [1067, 440] on div at bounding box center [1068, 534] width 6 height 189
drag, startPoint x: 947, startPoint y: 16, endPoint x: 911, endPoint y: 31, distance: 39.1
click at [947, 16] on input "text" at bounding box center [937, 17] width 105 height 21
paste input "poact_4VD68yisVdUw"
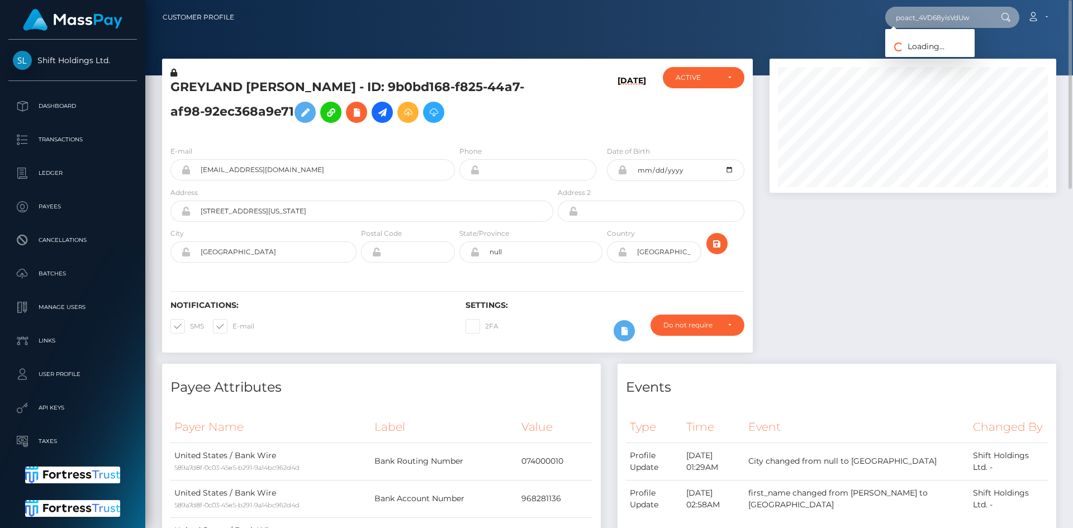
type input "poact_4VD68yisVdUw"
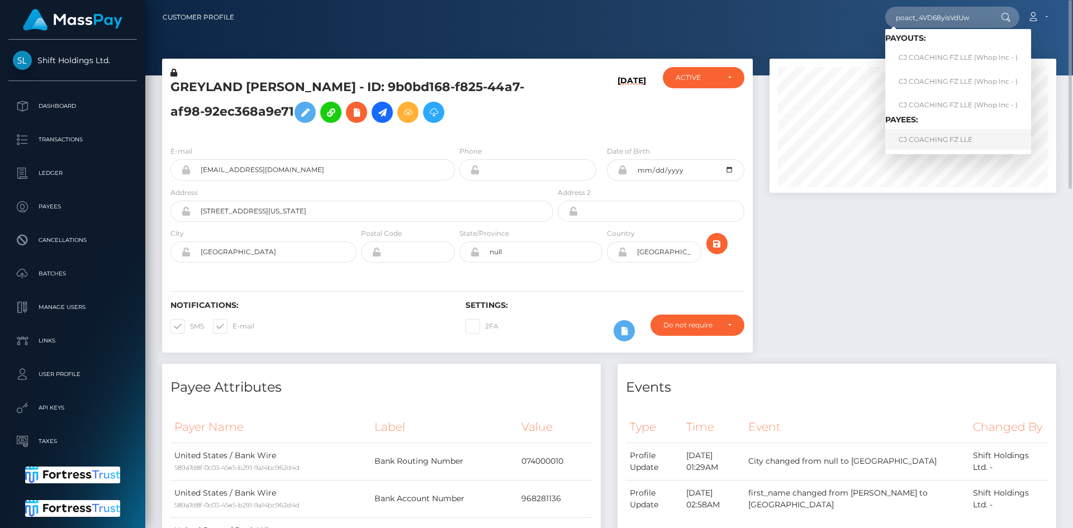
click at [954, 146] on link "CJ COACHING FZ LLE" at bounding box center [958, 139] width 146 height 21
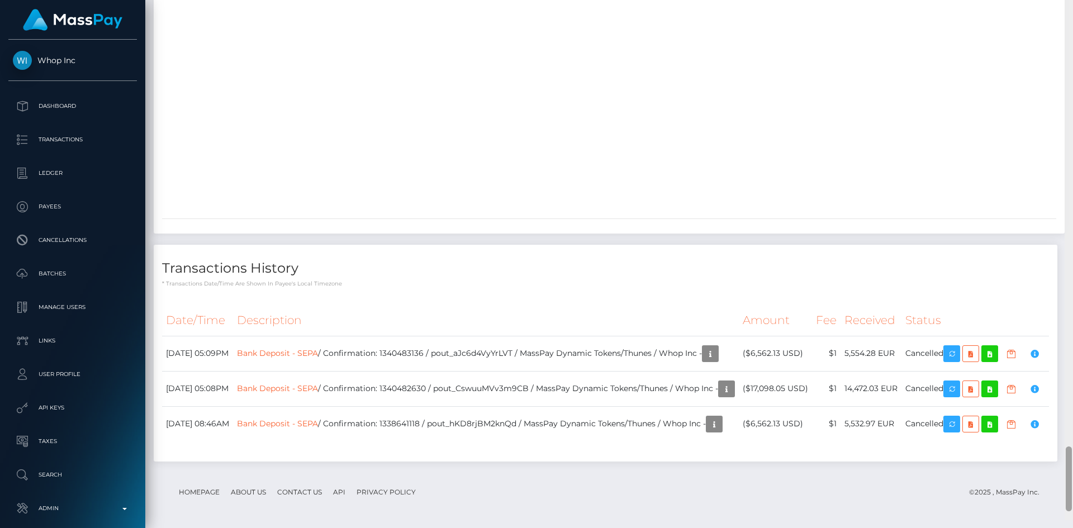
scroll to position [3769, 0]
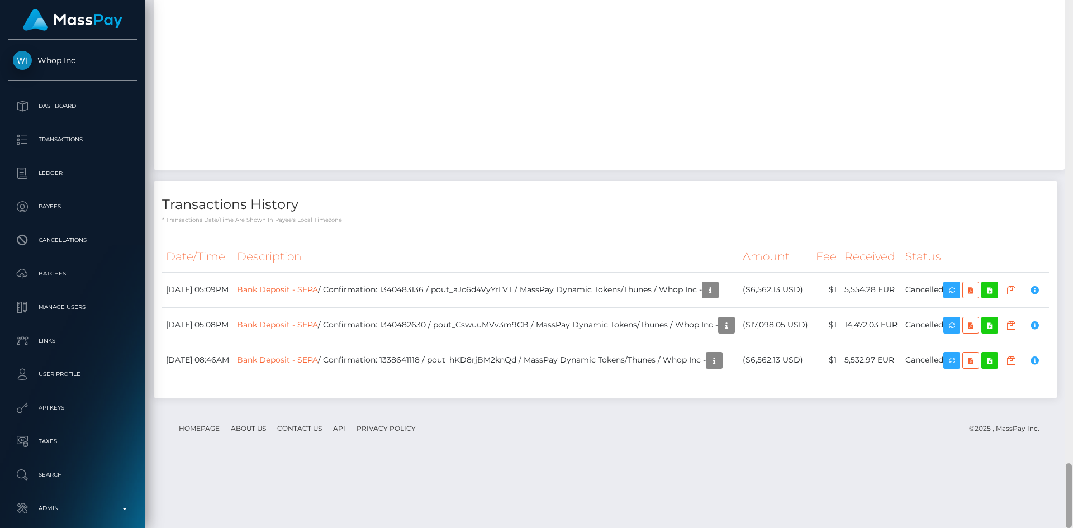
drag, startPoint x: 1068, startPoint y: 34, endPoint x: 1008, endPoint y: 493, distance: 463.0
click at [1008, 493] on div "Customer Profile Loading... Loading..." at bounding box center [608, 264] width 927 height 528
drag, startPoint x: 1068, startPoint y: 487, endPoint x: 1009, endPoint y: 489, distance: 58.7
click at [1053, 496] on div "Customer Profile Loading... Loading..." at bounding box center [608, 264] width 927 height 528
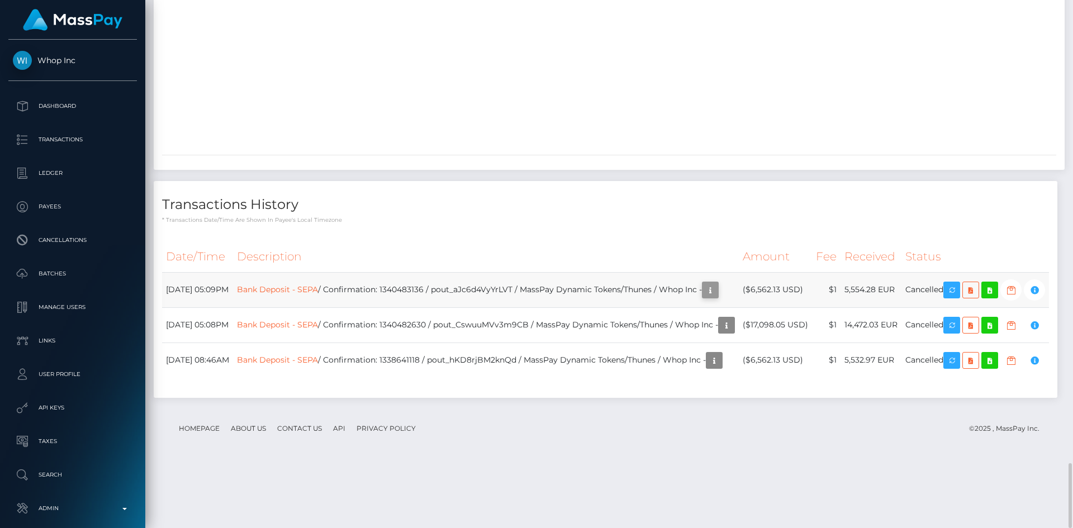
click at [703, 297] on icon "button" at bounding box center [709, 290] width 13 height 14
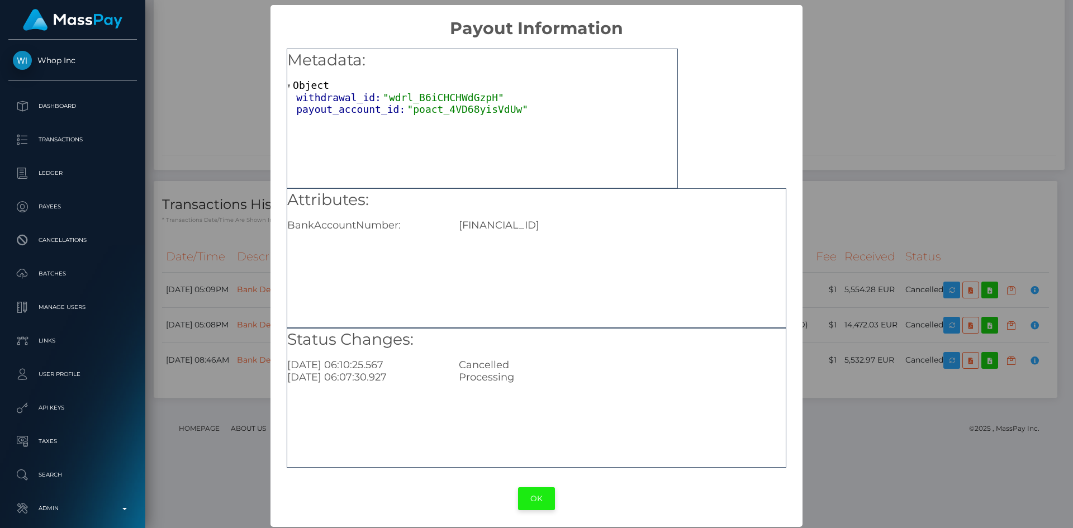
click at [534, 497] on button "OK" at bounding box center [536, 498] width 37 height 23
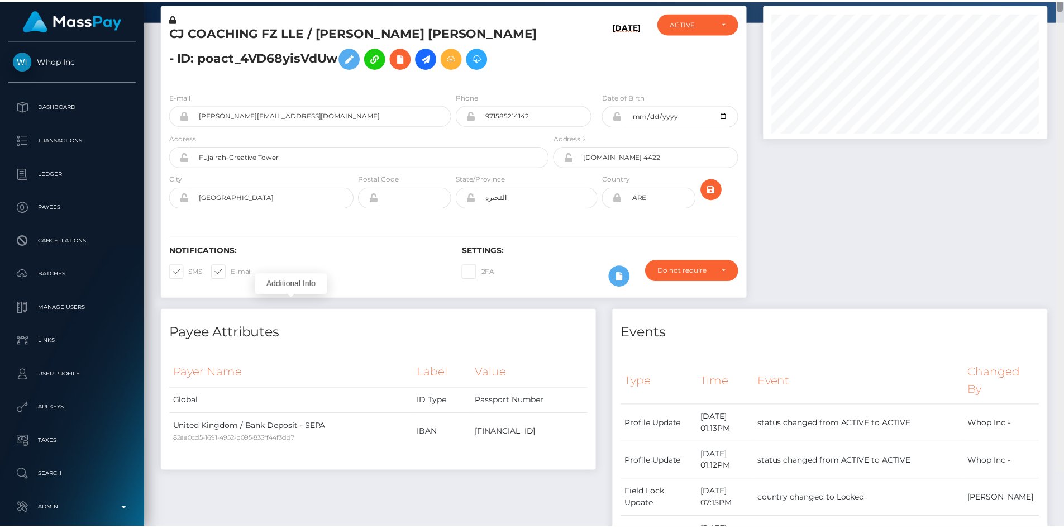
scroll to position [0, 0]
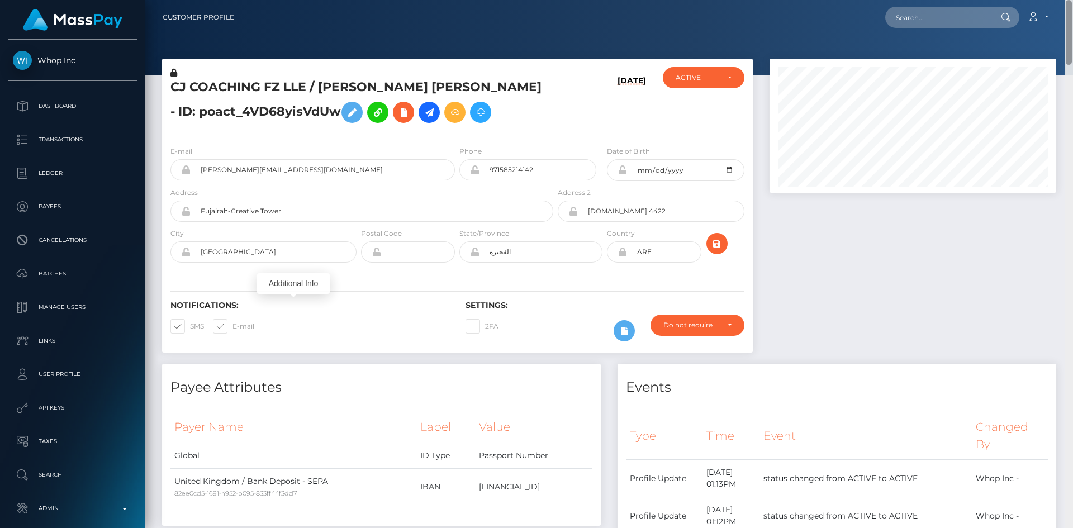
drag, startPoint x: 1067, startPoint y: 478, endPoint x: 1072, endPoint y: -47, distance: 525.2
click at [1072, 0] on html "Whop Inc Dashboard Transactions Ledger Payees Cancellations Links" at bounding box center [536, 264] width 1073 height 528
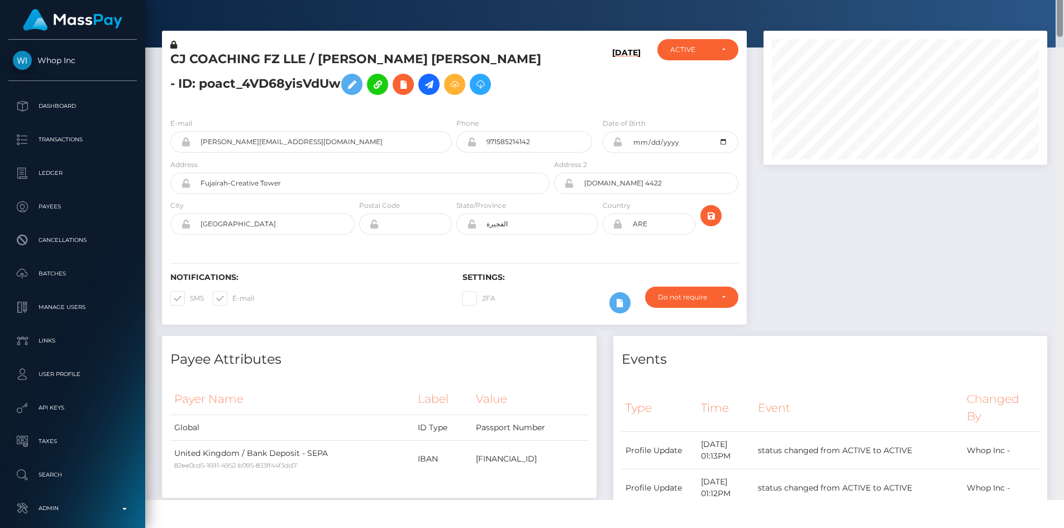
drag, startPoint x: 1060, startPoint y: 32, endPoint x: 1056, endPoint y: -49, distance: 80.5
click at [1056, 0] on html "Whop Inc Dashboard Transactions Ledger Payees Cancellations Links" at bounding box center [532, 236] width 1064 height 528
click at [435, 80] on h5 "CJ COACHING FZ LLE / CHARLES ALEXANDER JOHNSON - ID: poact_4VD68yisVdUw" at bounding box center [356, 76] width 373 height 50
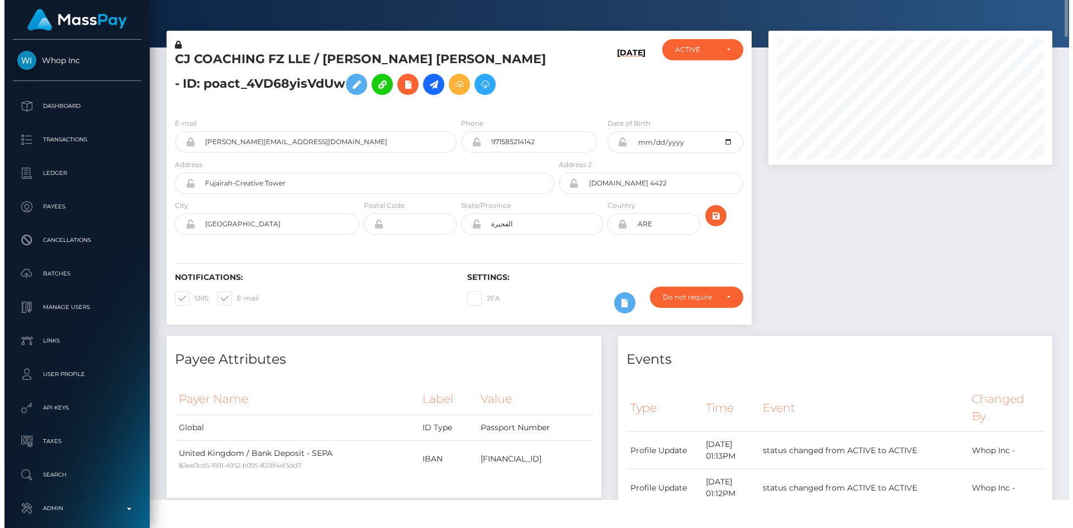
scroll to position [134, 287]
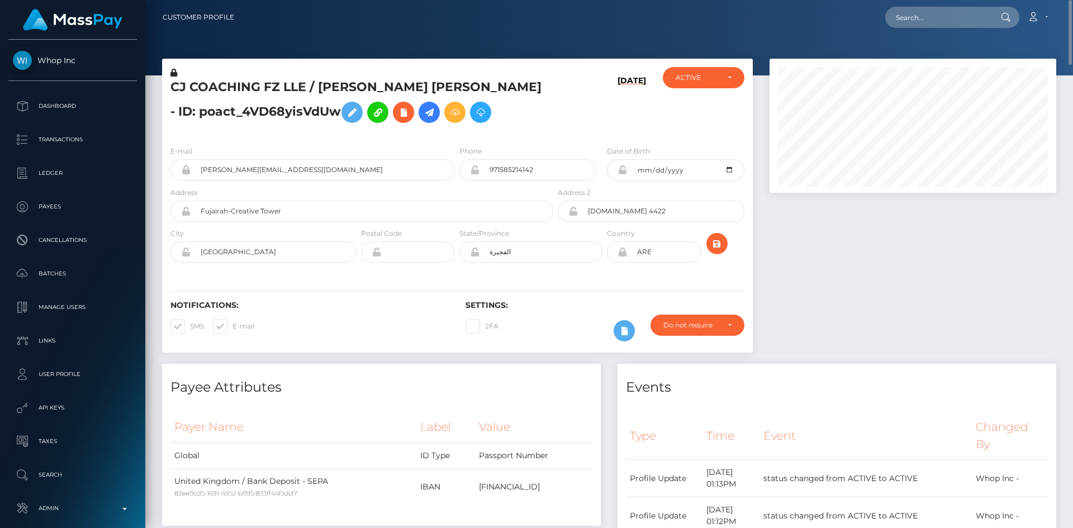
drag, startPoint x: 426, startPoint y: 106, endPoint x: 426, endPoint y: 125, distance: 18.4
click at [426, 107] on icon at bounding box center [428, 113] width 13 height 14
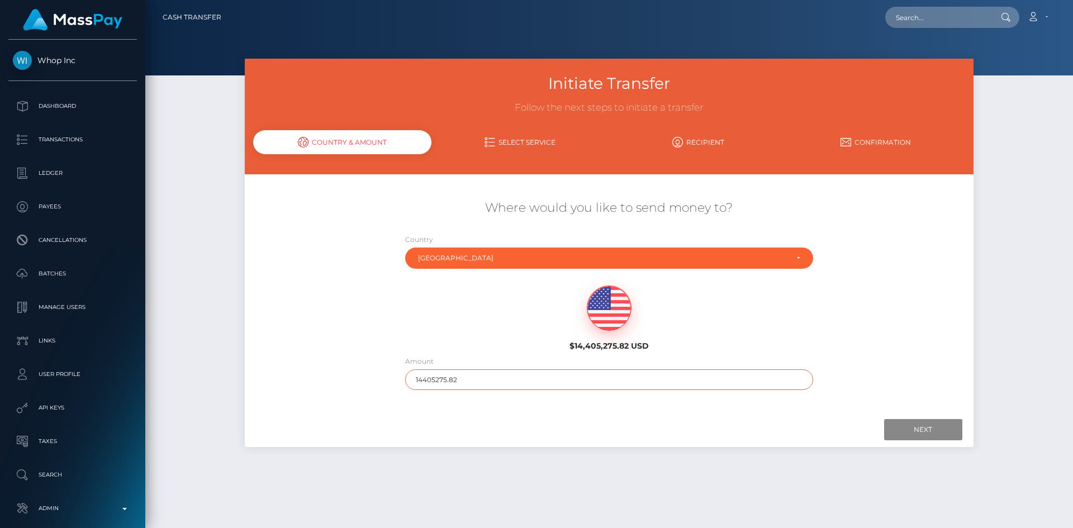
click at [549, 385] on input "14405275.82" at bounding box center [609, 379] width 408 height 21
type input "200"
click at [942, 433] on input "Next" at bounding box center [923, 429] width 78 height 21
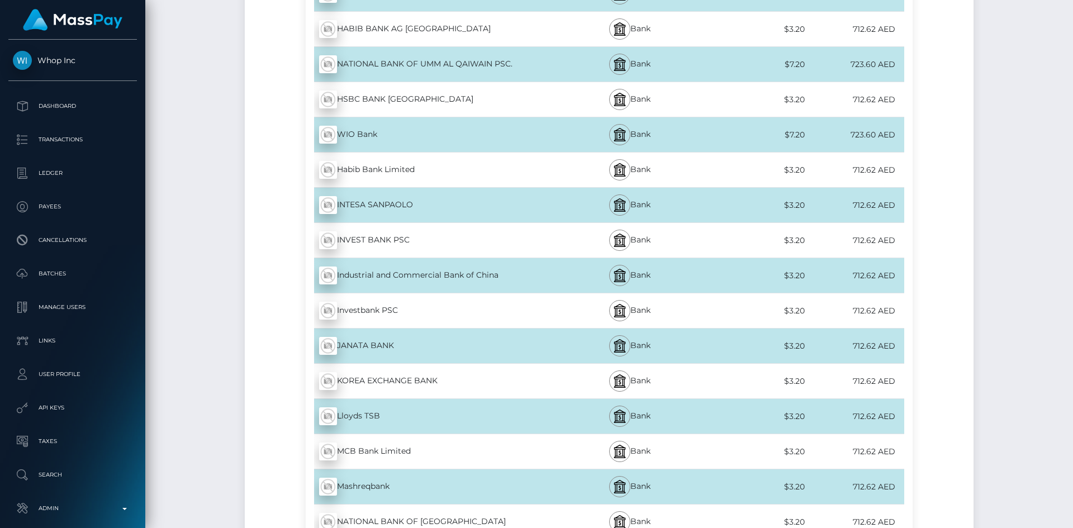
scroll to position [3910, 0]
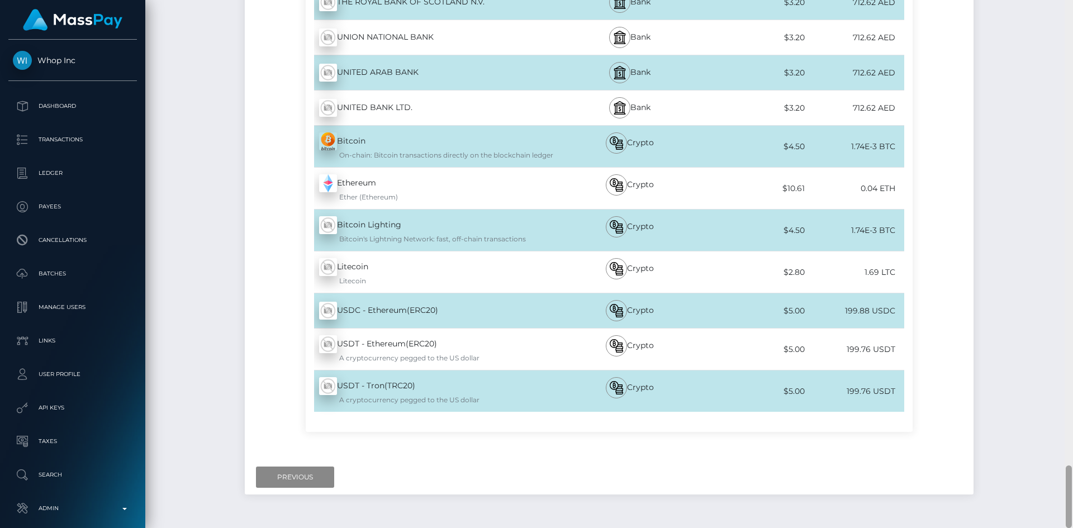
drag, startPoint x: 1069, startPoint y: 61, endPoint x: 1026, endPoint y: 554, distance: 495.2
click at [1026, 527] on html "Whop Inc Dashboard Transactions Ledger Payees Cancellations Links" at bounding box center [536, 264] width 1073 height 528
click at [311, 466] on input "Previous" at bounding box center [295, 476] width 78 height 21
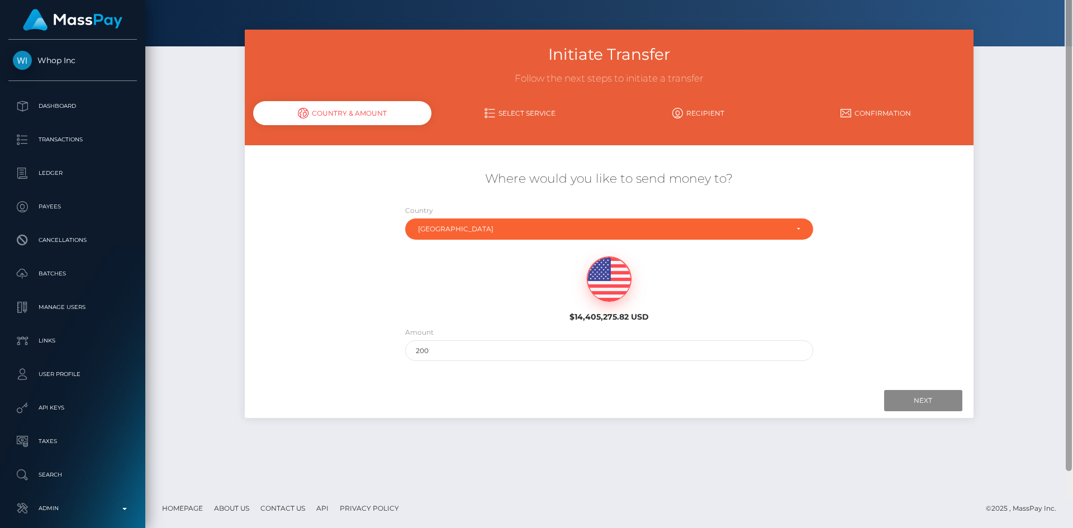
scroll to position [0, 0]
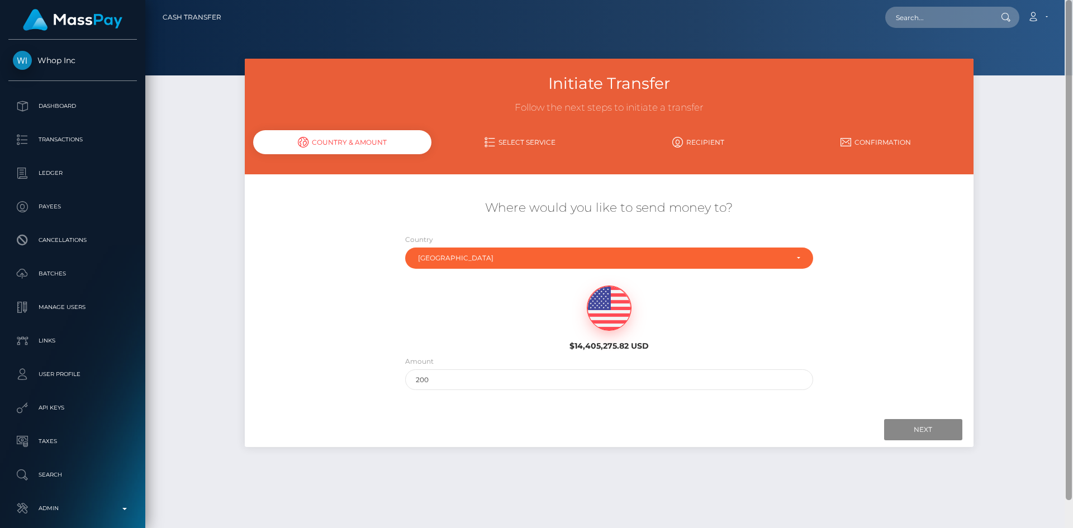
drag, startPoint x: 1068, startPoint y: 500, endPoint x: 1047, endPoint y: -16, distance: 516.1
click at [1047, 0] on html "Whop Inc Dashboard Transactions Ledger Payees Cancellations Links" at bounding box center [536, 264] width 1073 height 528
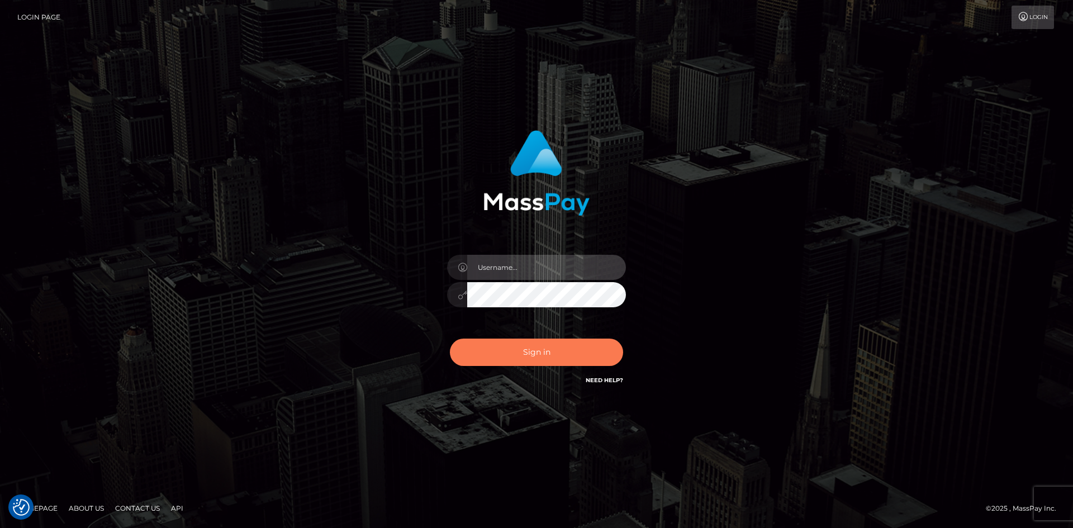
type input "alexstef"
click at [551, 354] on button "Sign in" at bounding box center [536, 352] width 173 height 27
type input "alexstef"
click at [542, 351] on button "Sign in" at bounding box center [536, 352] width 173 height 27
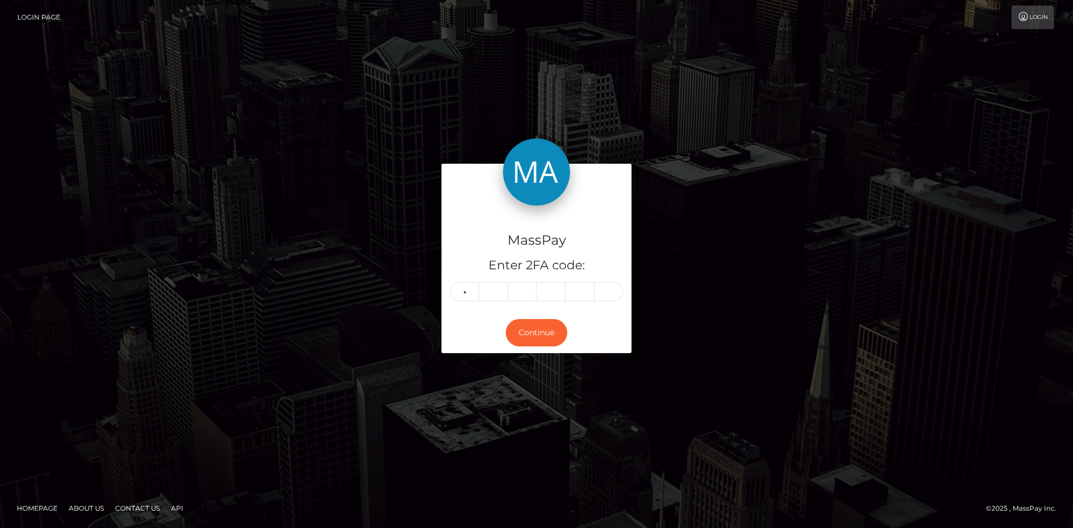
type input "7"
type input "0"
type input "3"
type input "6"
type input "3"
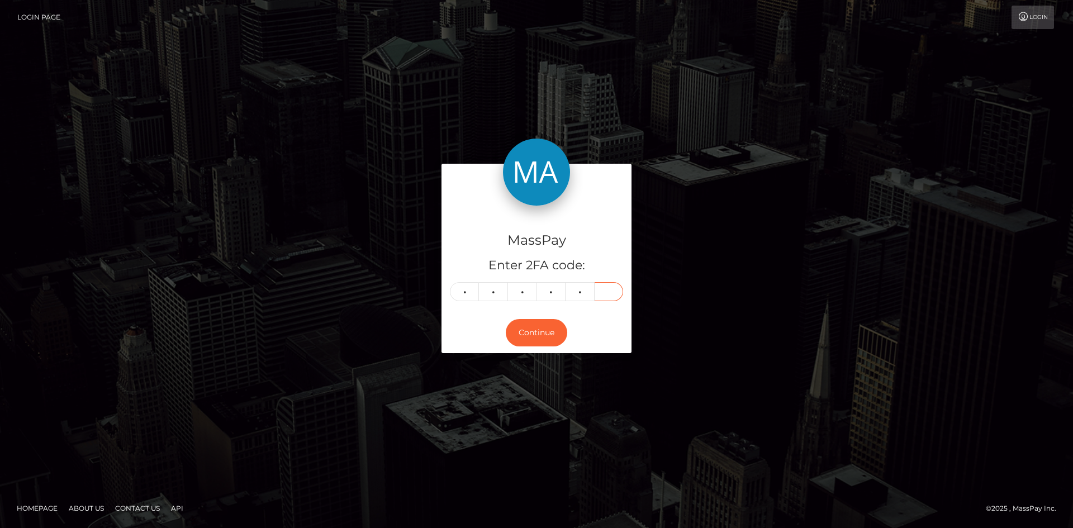
type input "3"
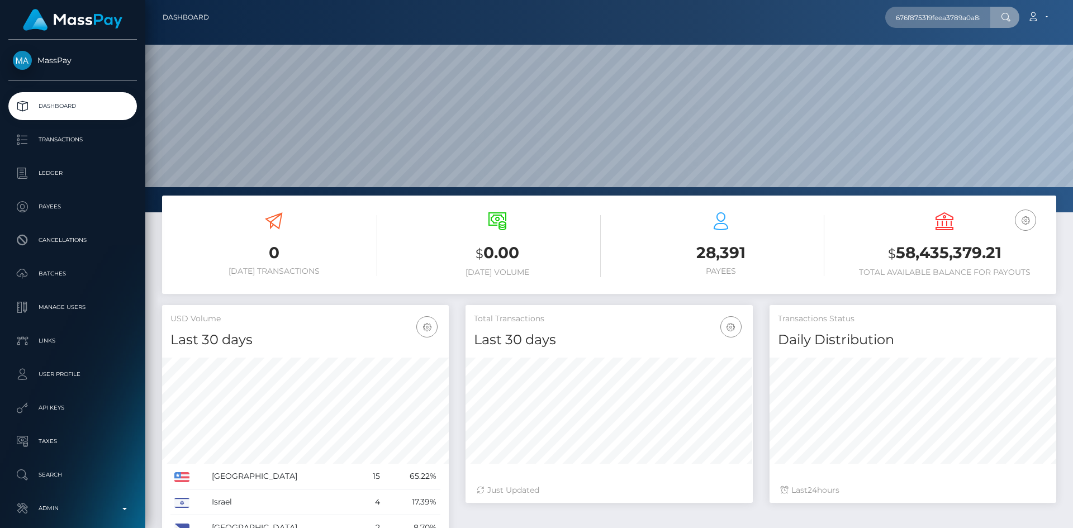
scroll to position [0, 11]
type input "676f875319feea3789a0a88c"
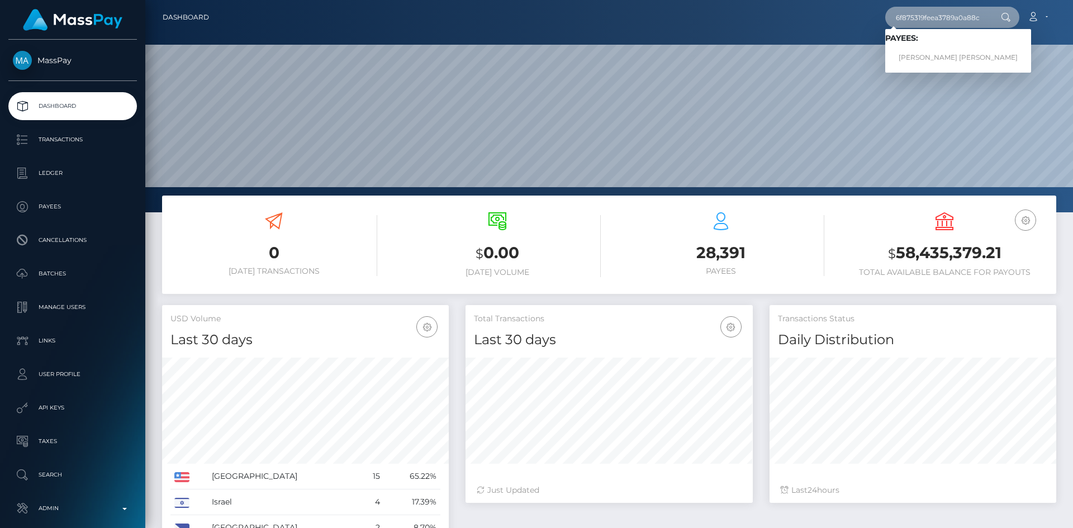
scroll to position [0, 0]
click at [922, 59] on link "PAIGE BRITTNEY MARTINEZ-MURRAY" at bounding box center [958, 57] width 146 height 21
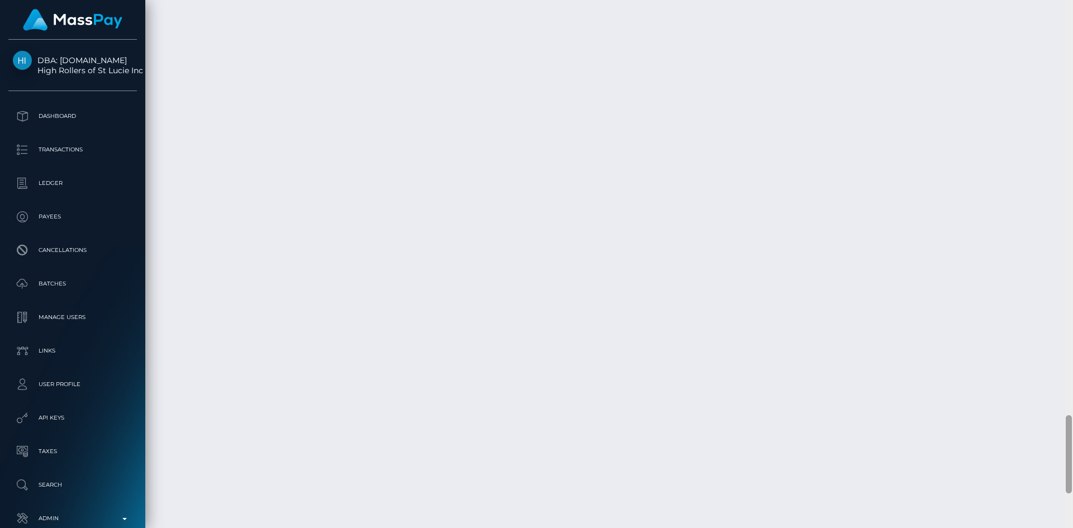
scroll to position [3026, 0]
drag, startPoint x: 1068, startPoint y: 72, endPoint x: 1070, endPoint y: 504, distance: 432.4
click at [1070, 515] on div at bounding box center [1068, 489] width 6 height 78
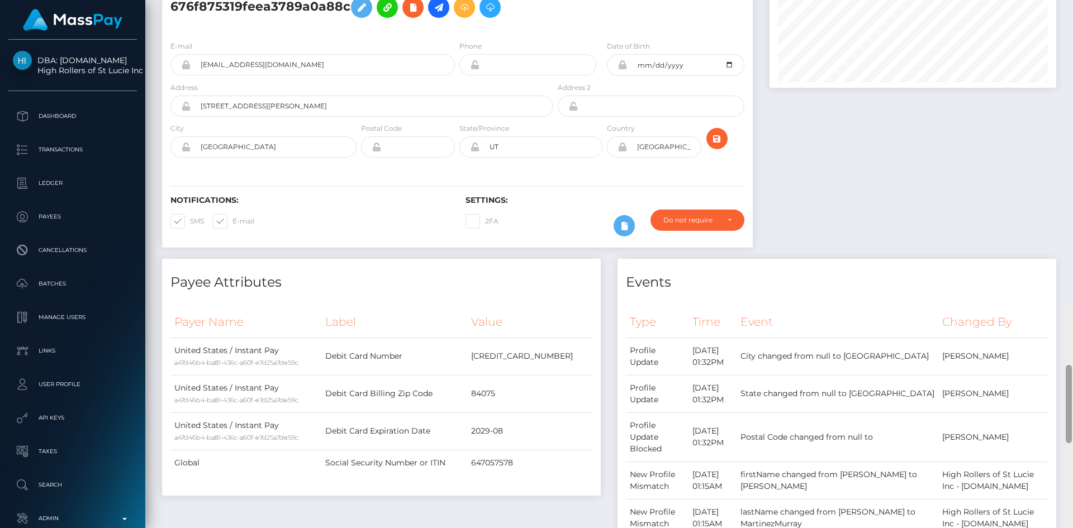
scroll to position [0, 0]
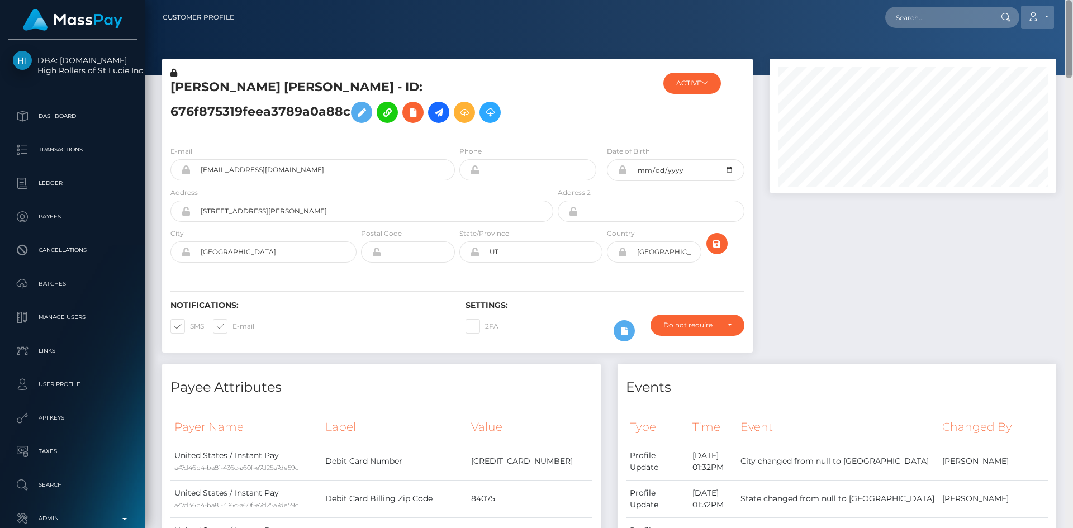
drag, startPoint x: 1066, startPoint y: 478, endPoint x: 1036, endPoint y: 7, distance: 472.4
click at [1055, 12] on div "Customer Profile Loading... Loading..." at bounding box center [608, 264] width 927 height 528
